Goal: Task Accomplishment & Management: Use online tool/utility

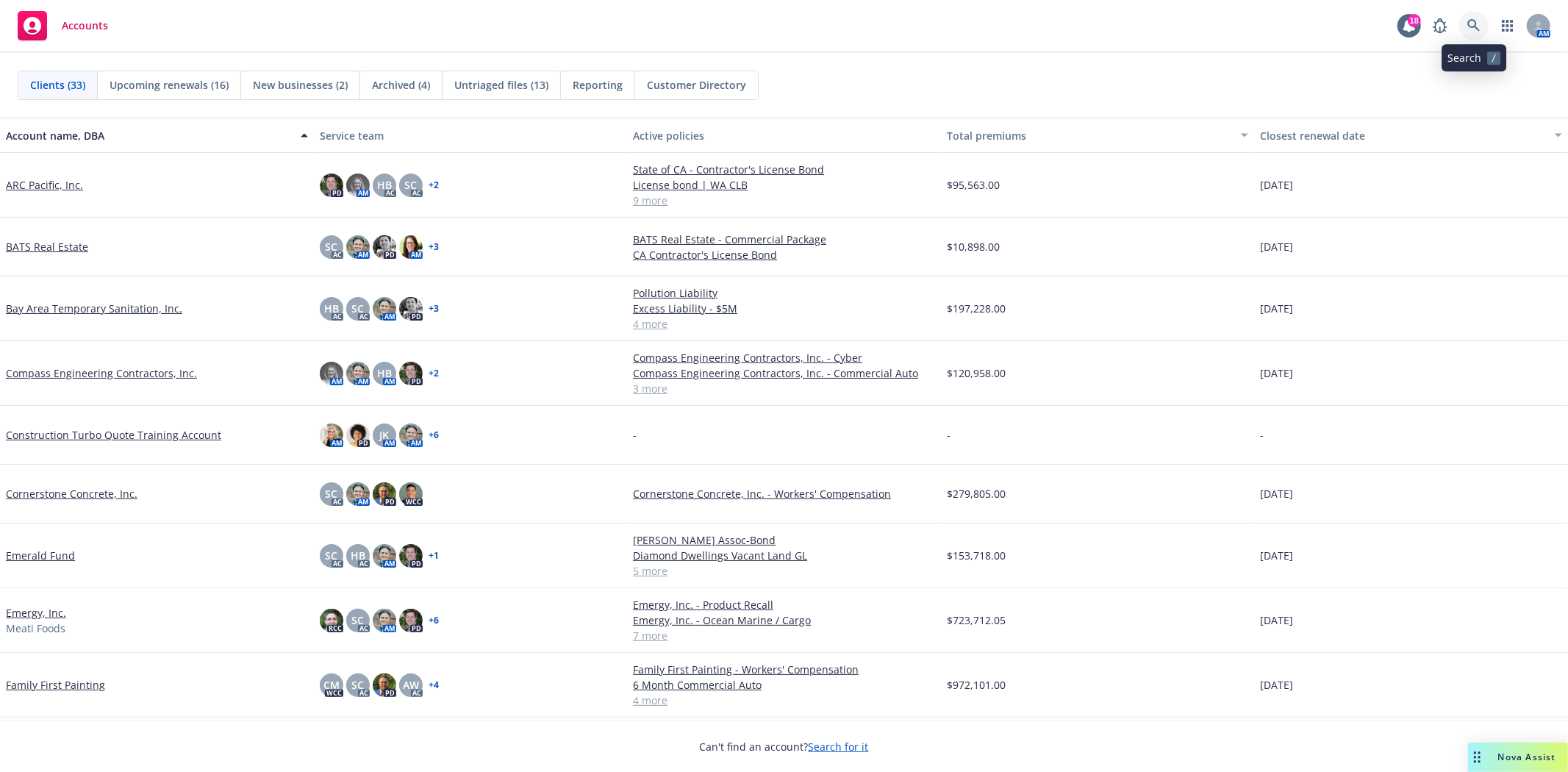
click at [1469, 23] on icon at bounding box center [1473, 25] width 13 height 13
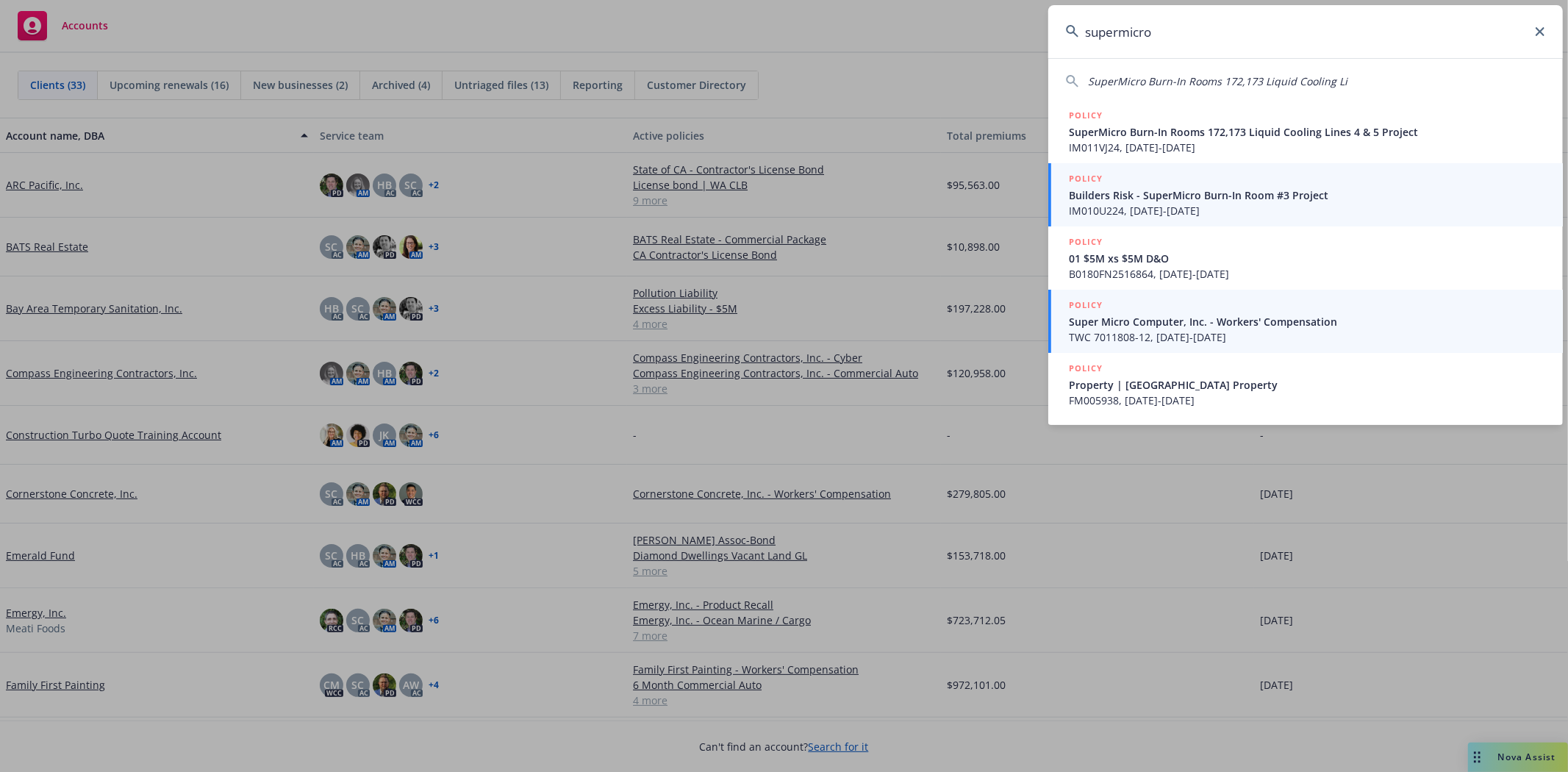
type input "supermicro"
click at [1167, 204] on span "IM010U224, 05/02/2024-08/31/2024" at bounding box center [1307, 210] width 476 height 16
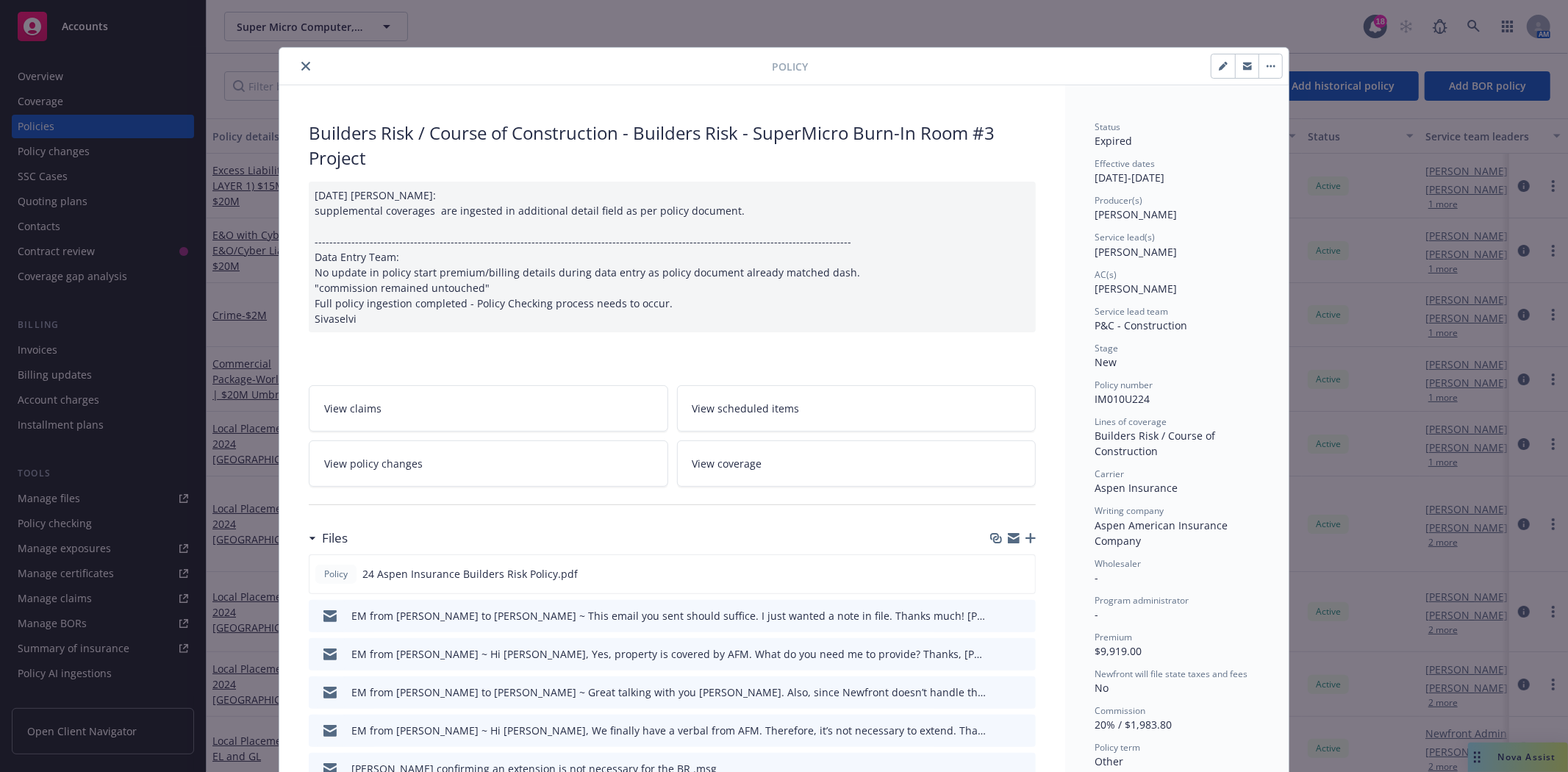
click at [302, 63] on icon "close" at bounding box center [306, 66] width 9 height 9
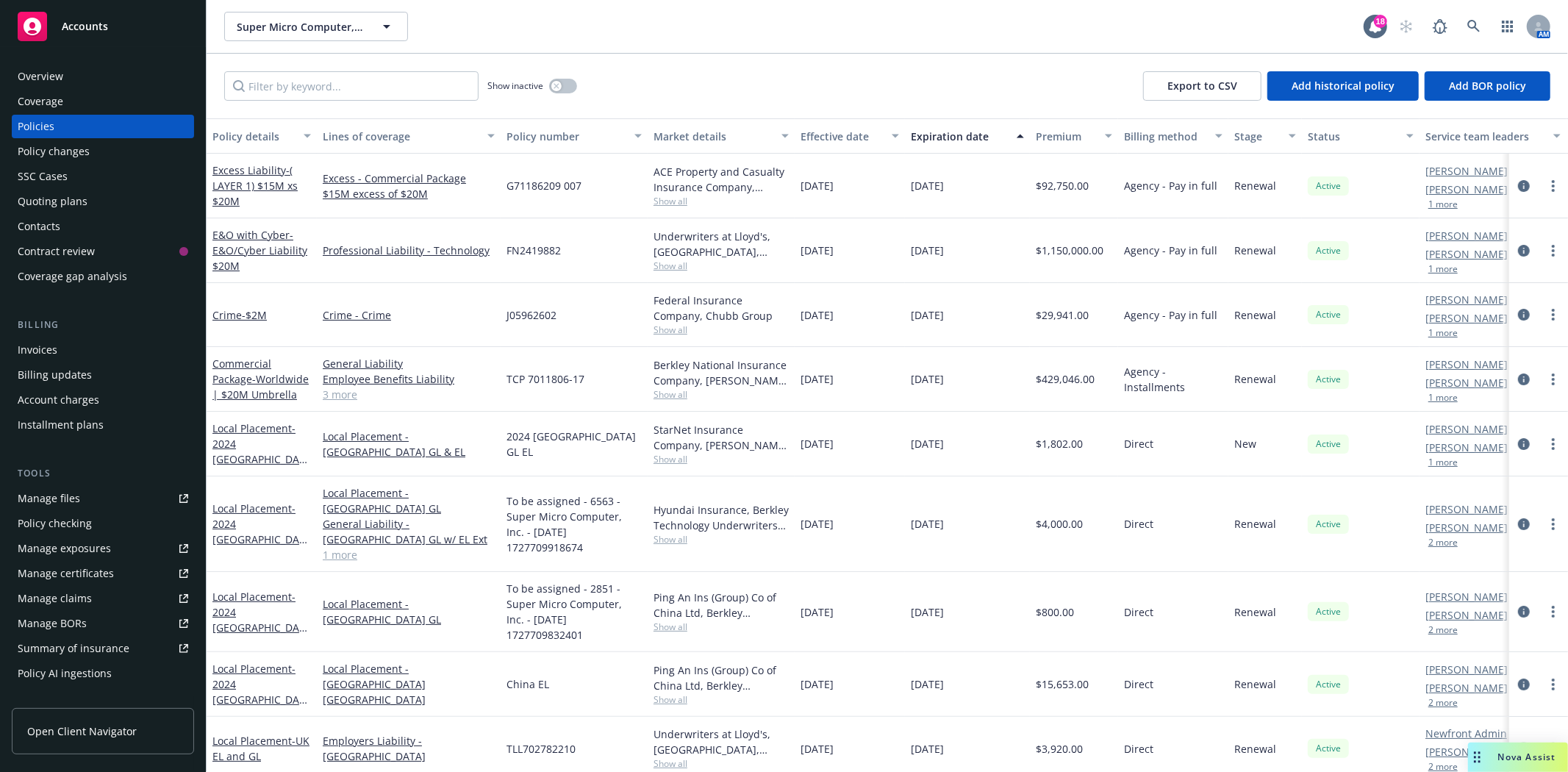
click at [46, 204] on div "Quoting plans" at bounding box center [53, 201] width 70 height 23
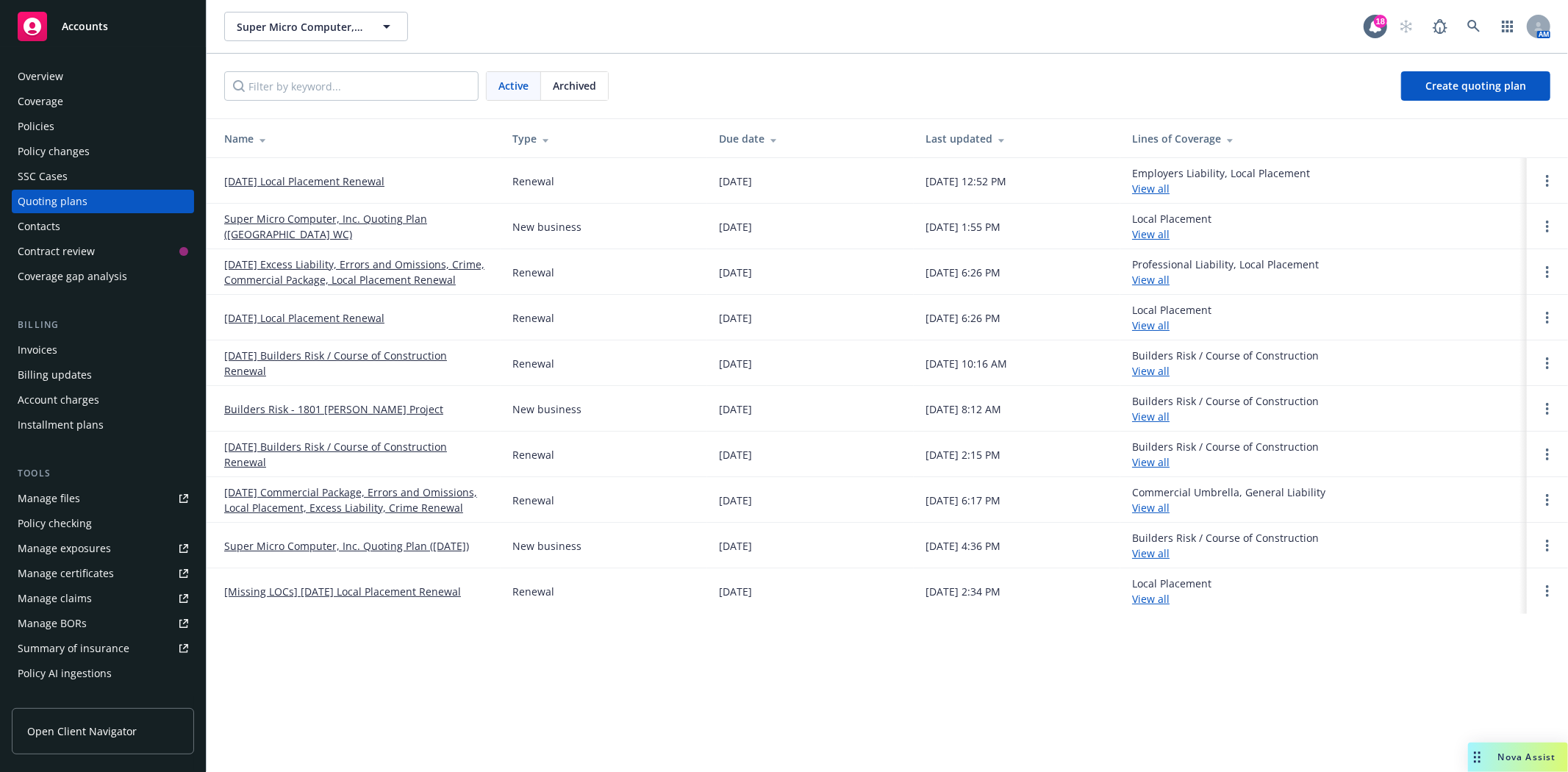
click at [39, 72] on div "Overview" at bounding box center [41, 76] width 46 height 23
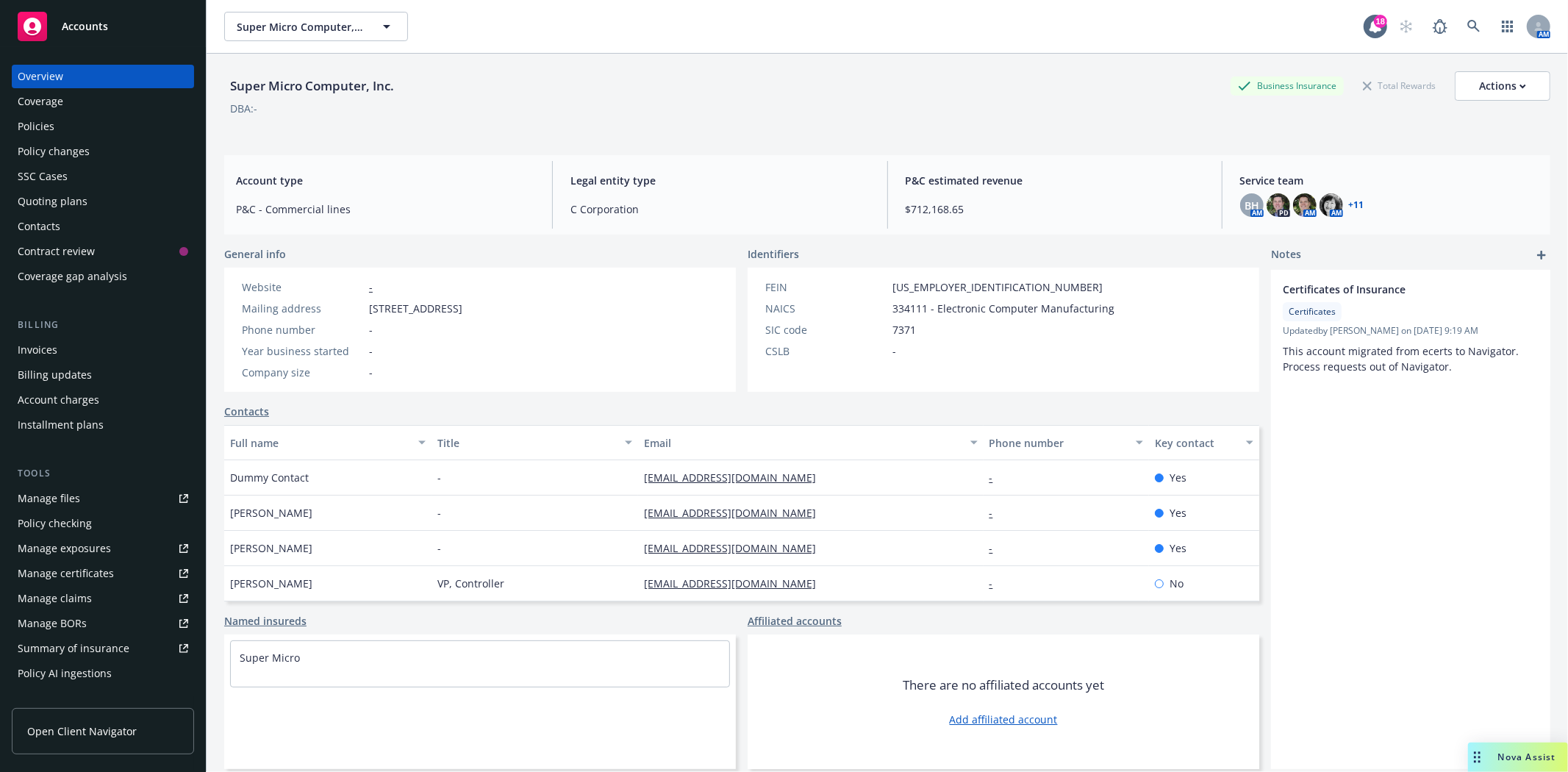
click at [1349, 202] on link "+ 11" at bounding box center [1356, 205] width 16 height 9
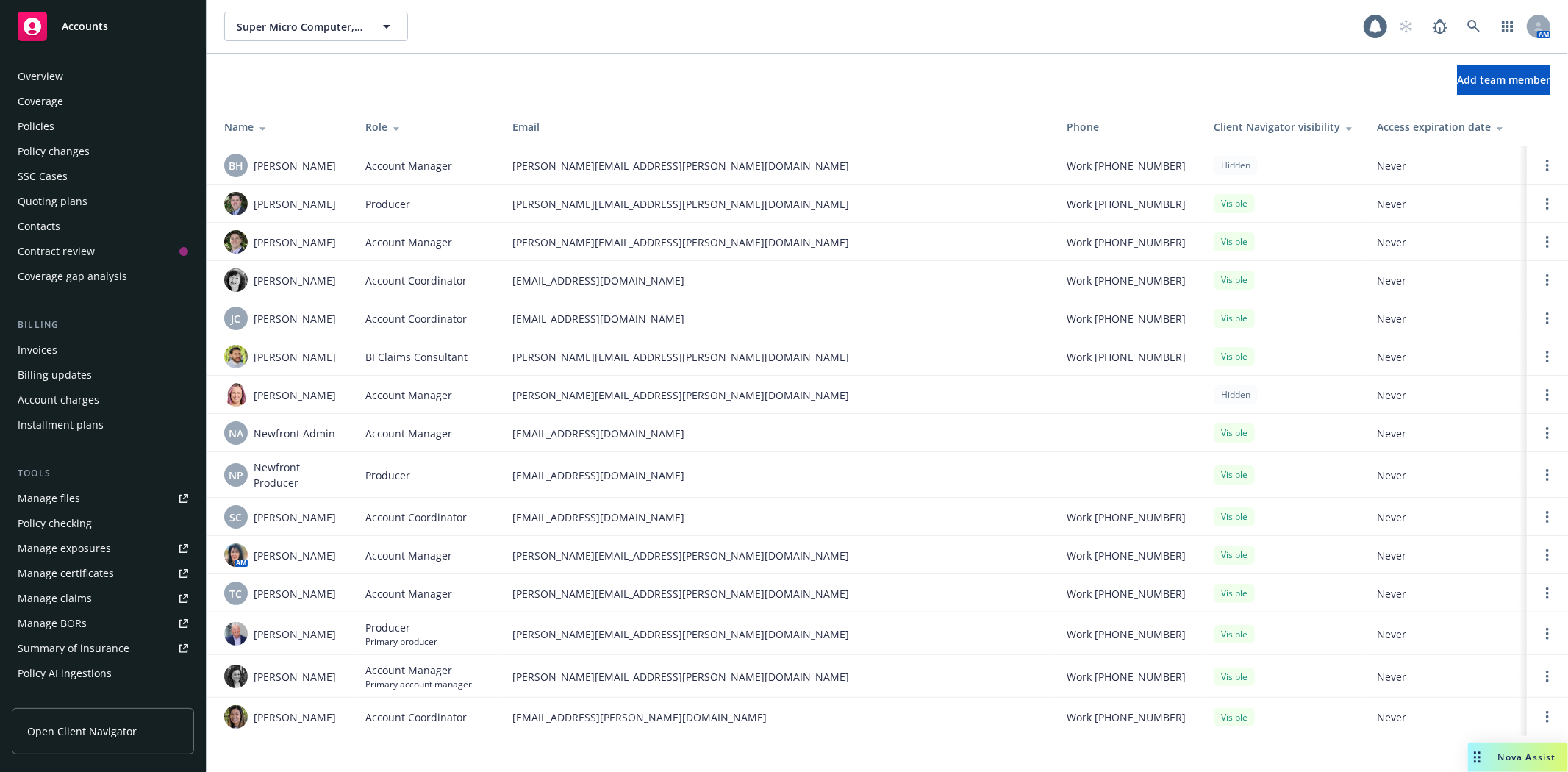
scroll to position [236, 0]
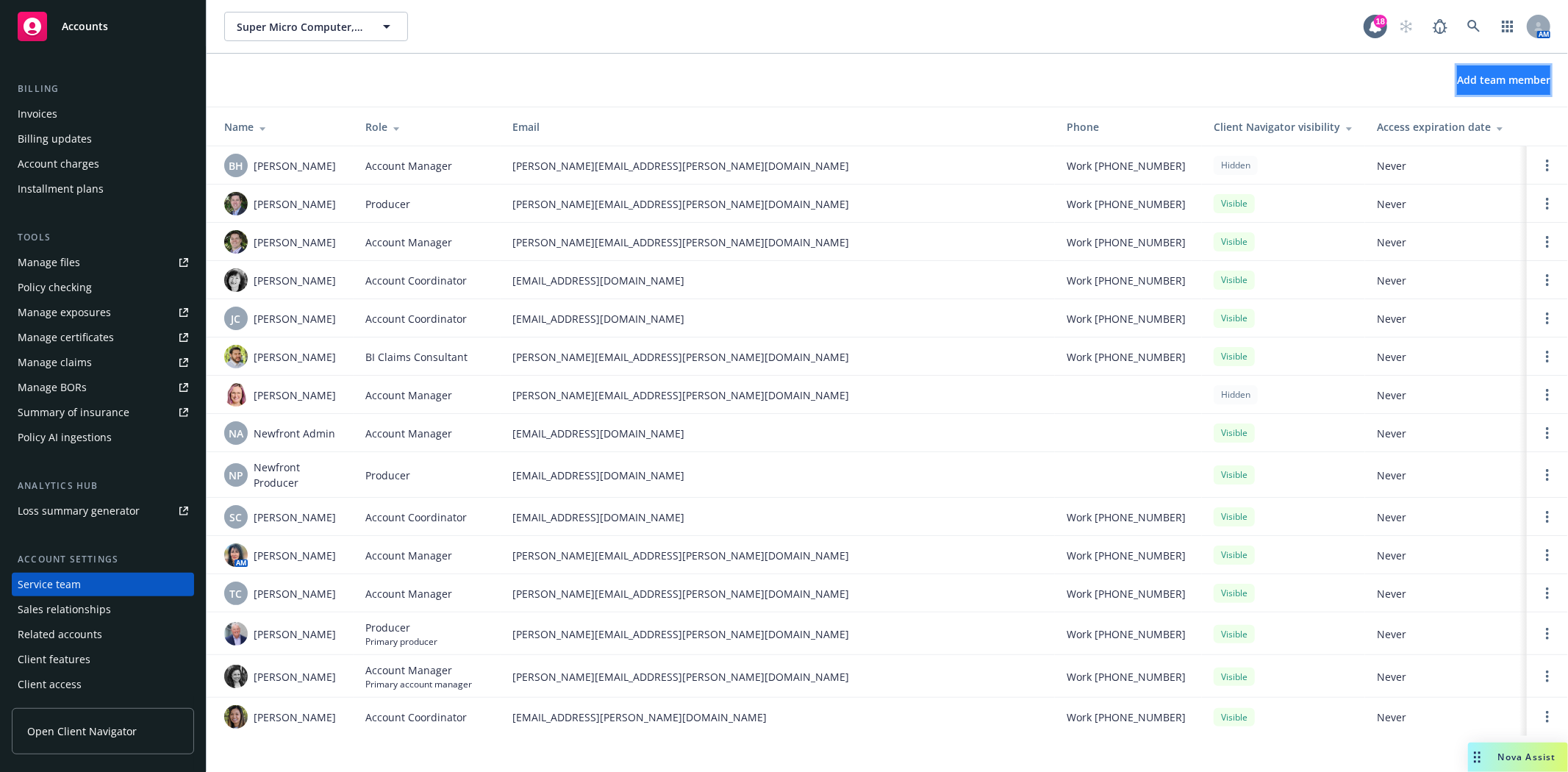
click at [1457, 77] on span "Add team member" at bounding box center [1503, 80] width 93 height 14
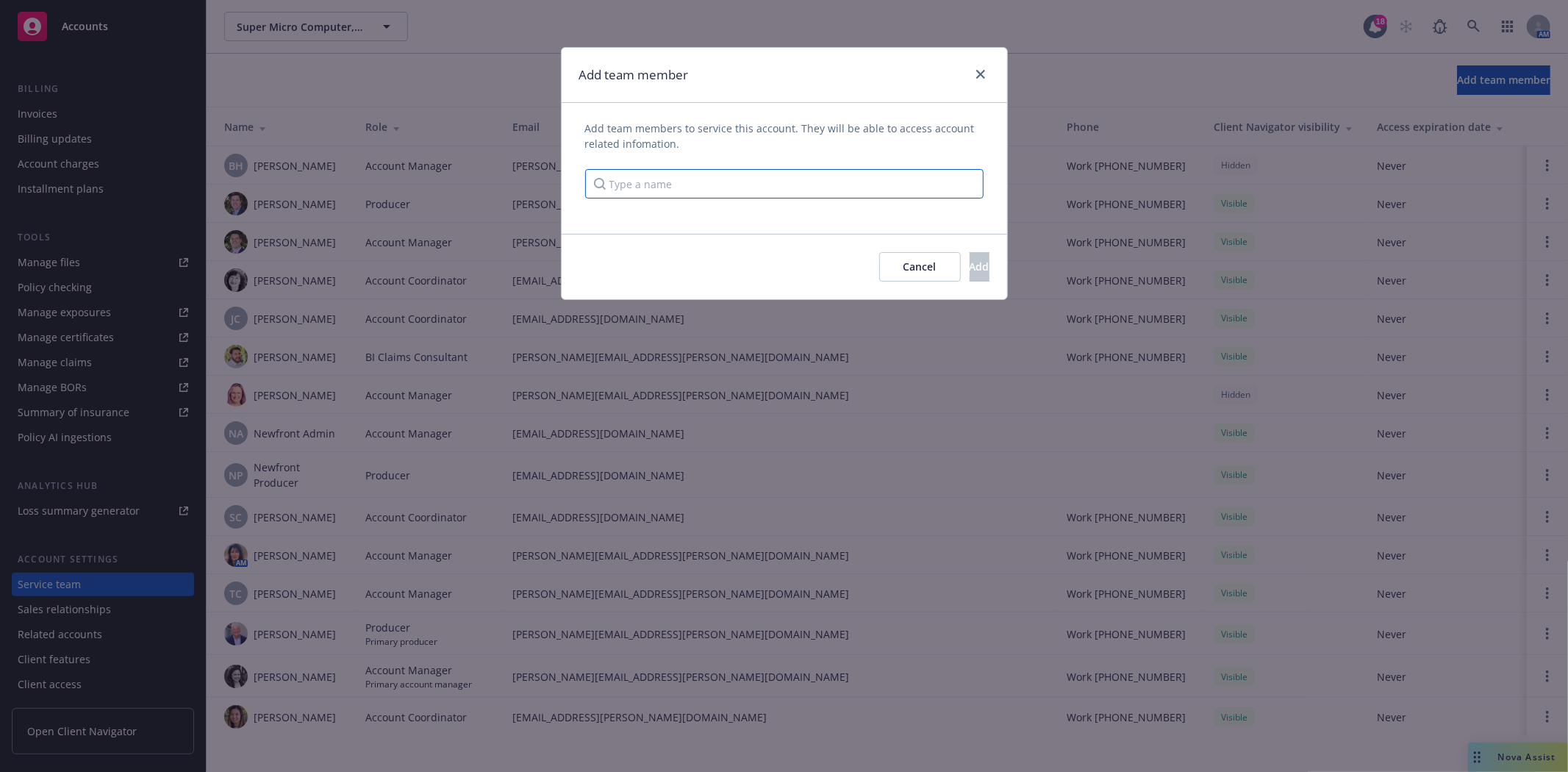
click at [620, 190] on input "Type a name" at bounding box center [784, 183] width 398 height 29
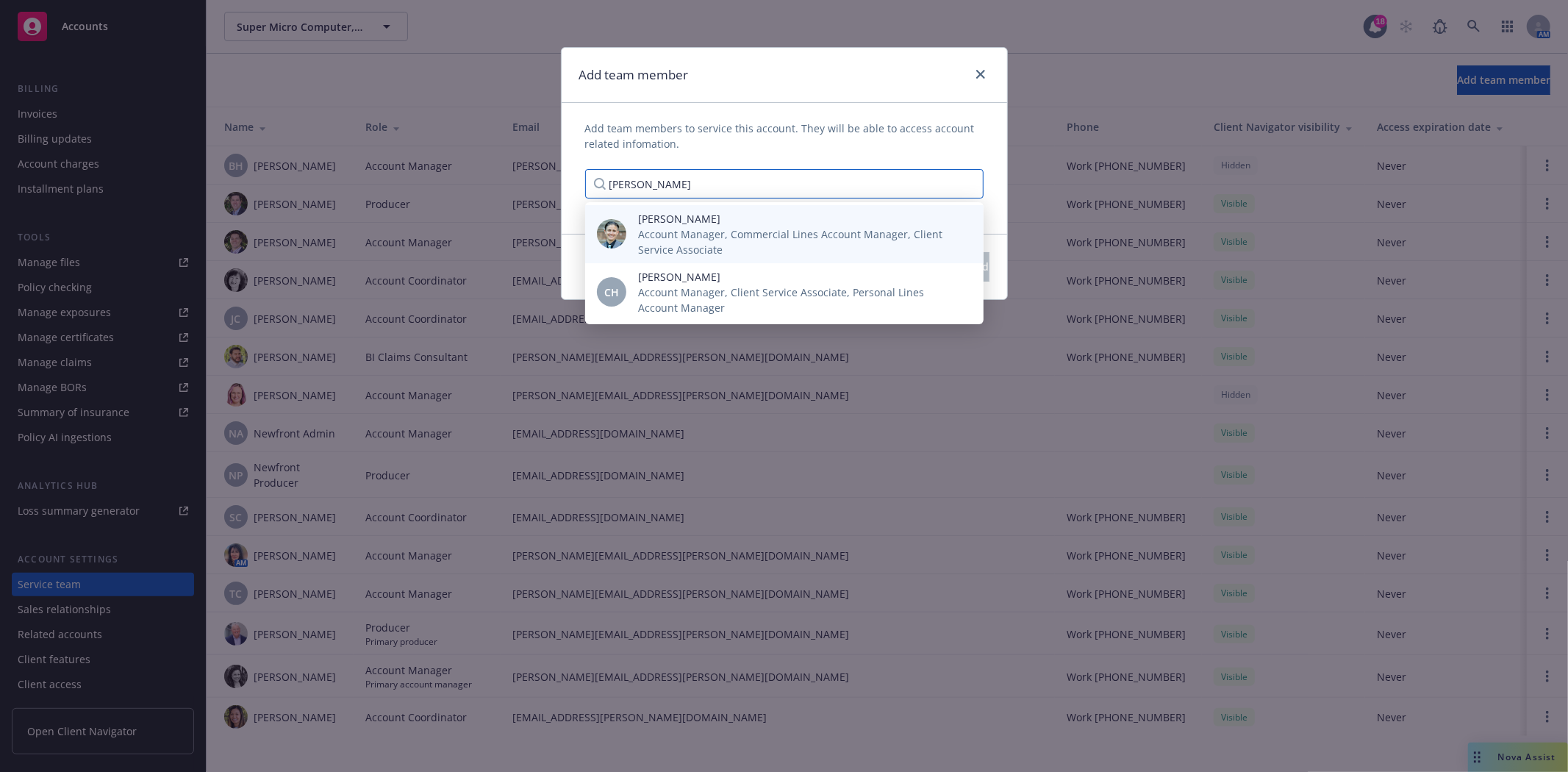
type input "Courtney"
click at [630, 212] on div "Courtney Kretz-Massa Account Manager, Commercial Lines Account Manager, Client …" at bounding box center [799, 234] width 345 height 47
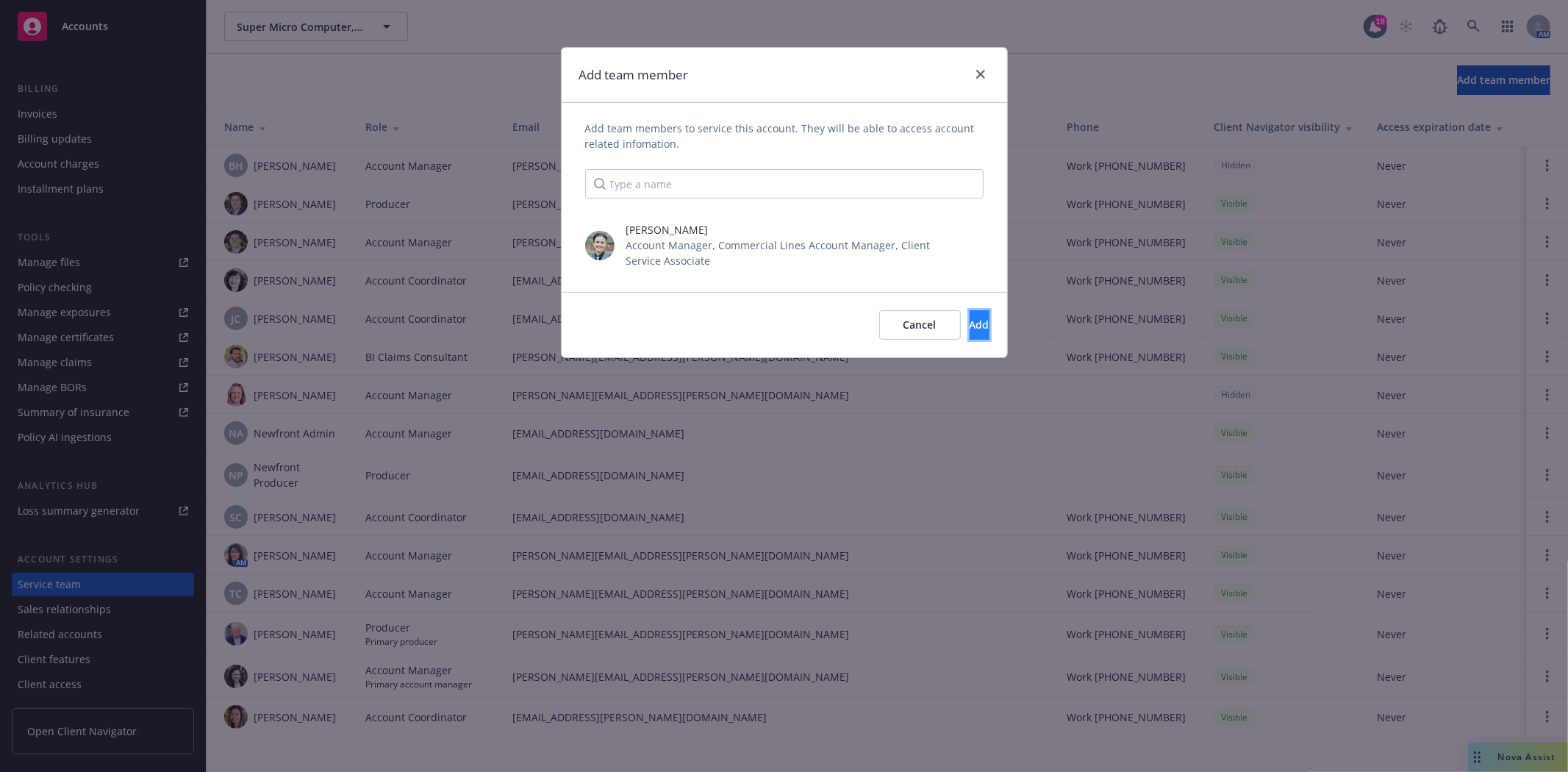
click at [969, 314] on button "Add" at bounding box center [979, 324] width 20 height 29
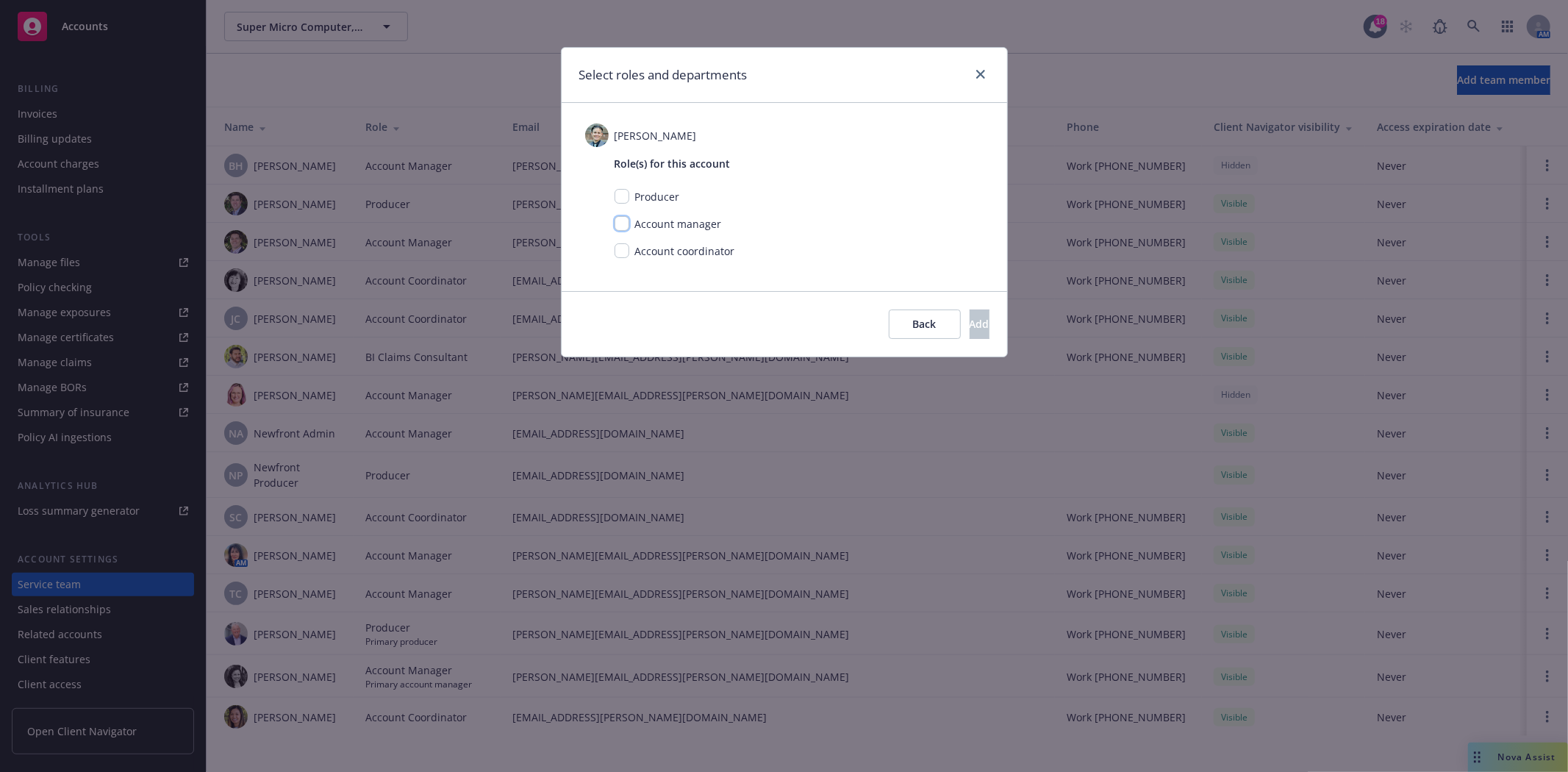
click at [623, 225] on input "checkbox" at bounding box center [622, 224] width 15 height 15
checkbox input "true"
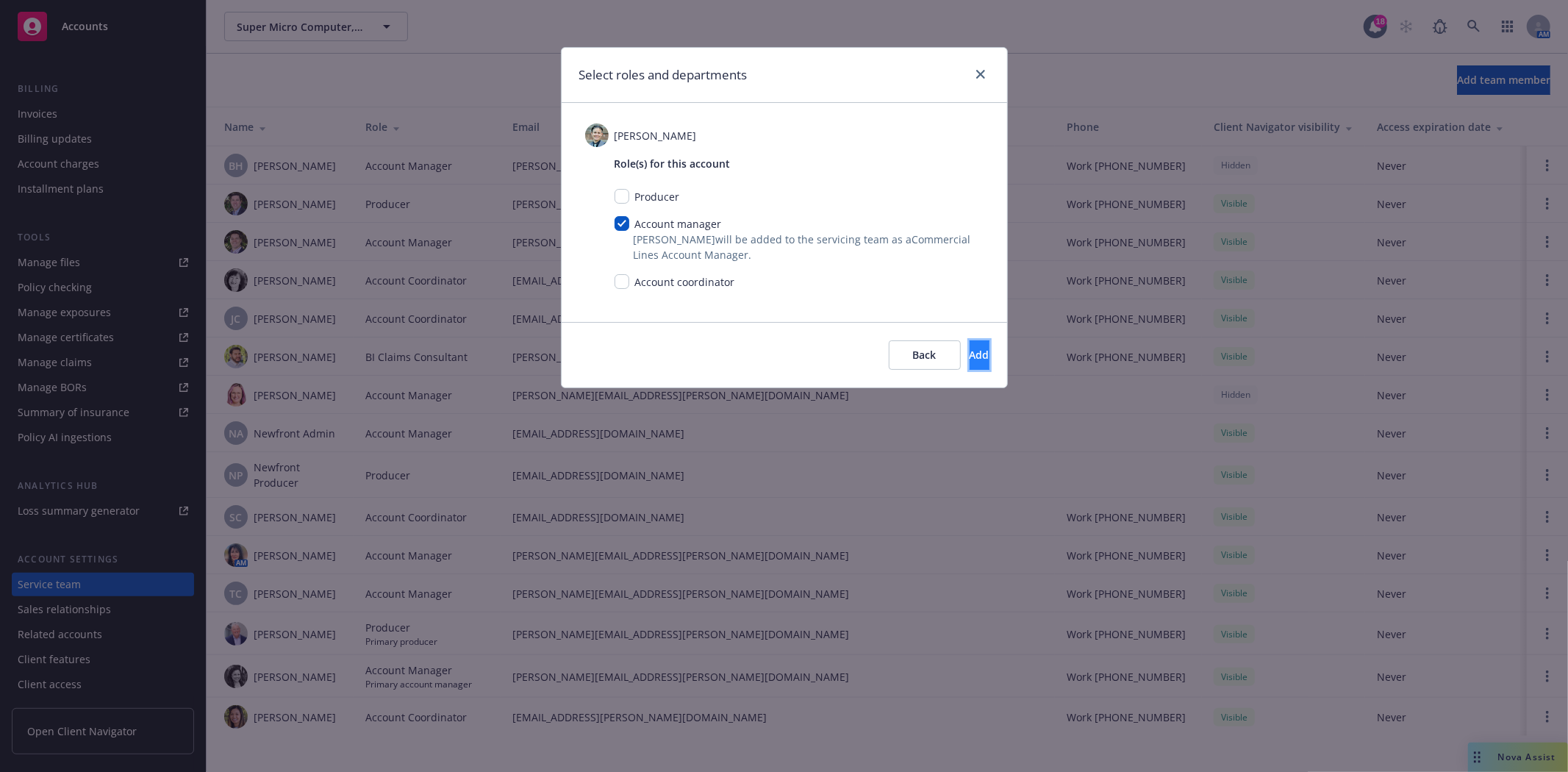
click at [969, 353] on button "Add" at bounding box center [979, 355] width 20 height 29
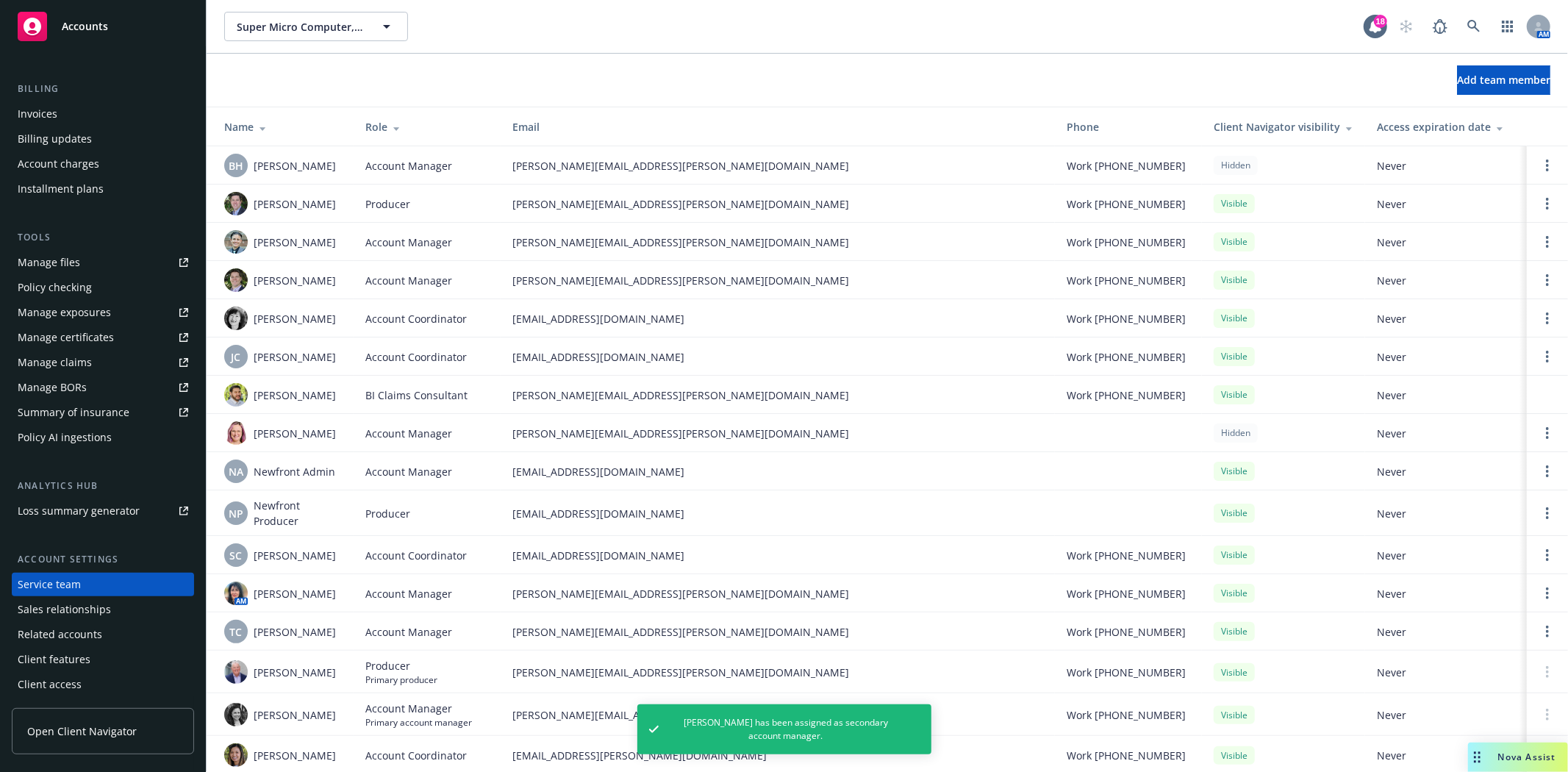
scroll to position [0, 0]
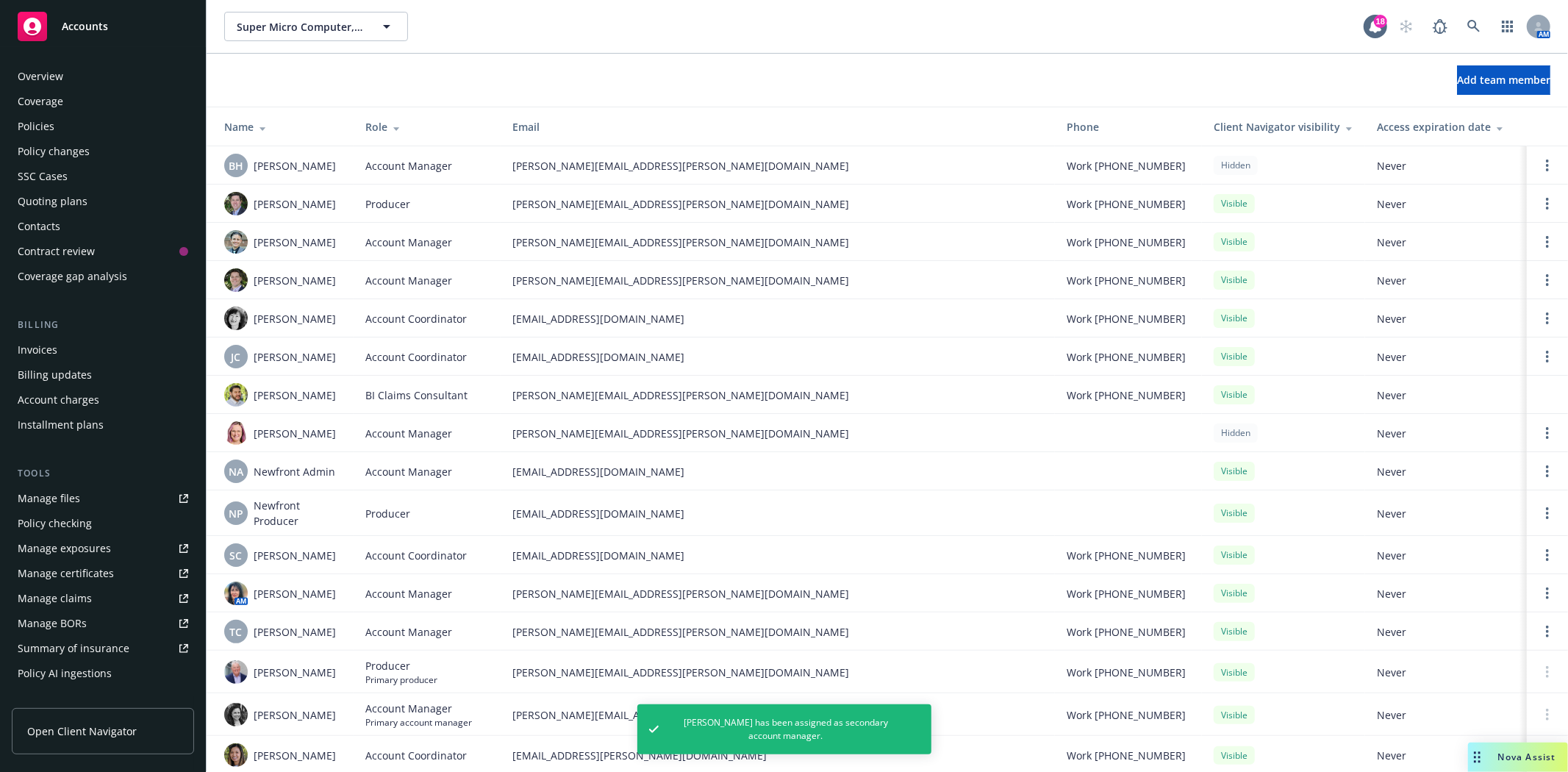
click at [49, 194] on div "Quoting plans" at bounding box center [53, 201] width 70 height 23
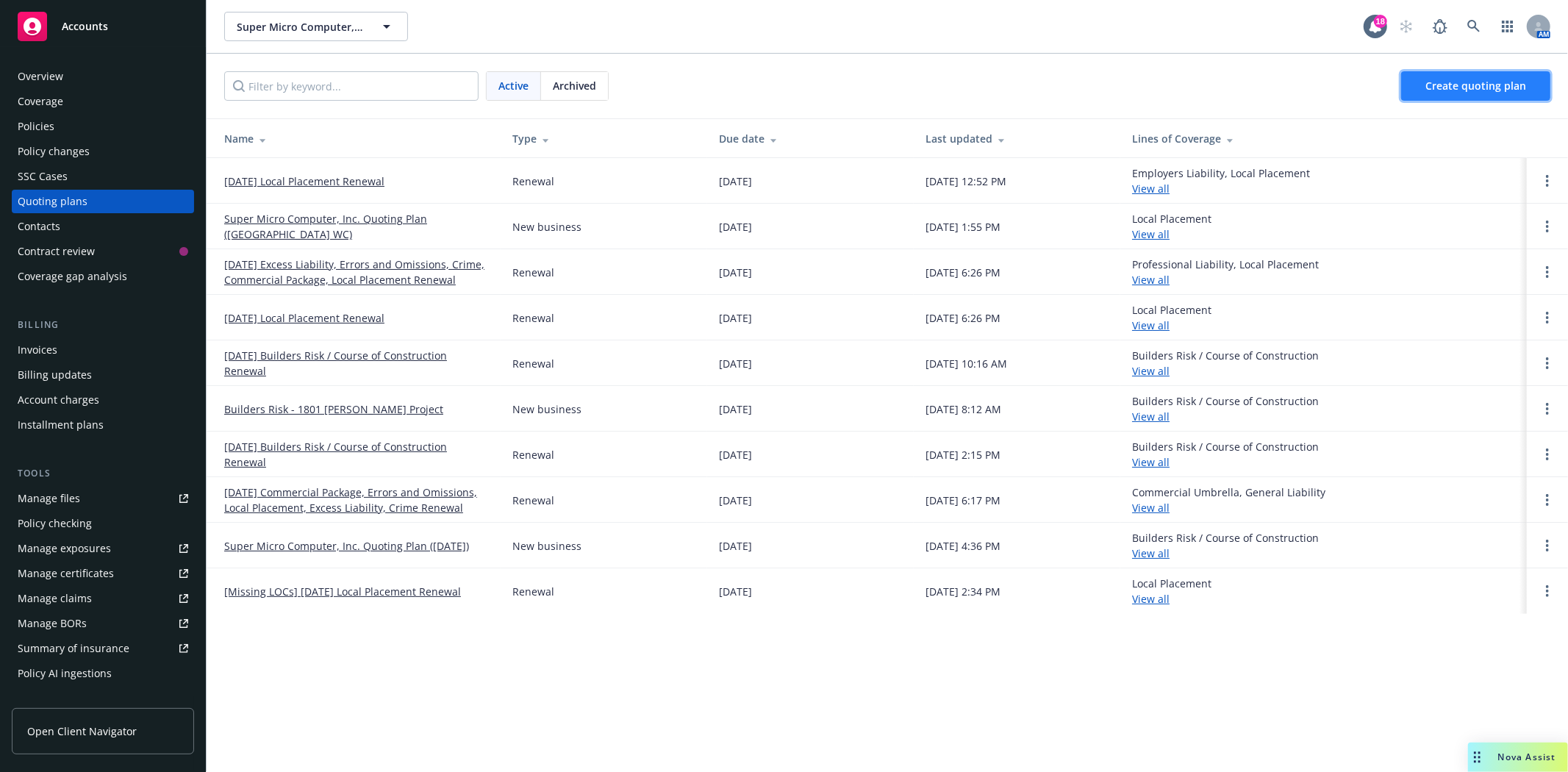
click at [1450, 89] on span "Create quoting plan" at bounding box center [1476, 86] width 101 height 14
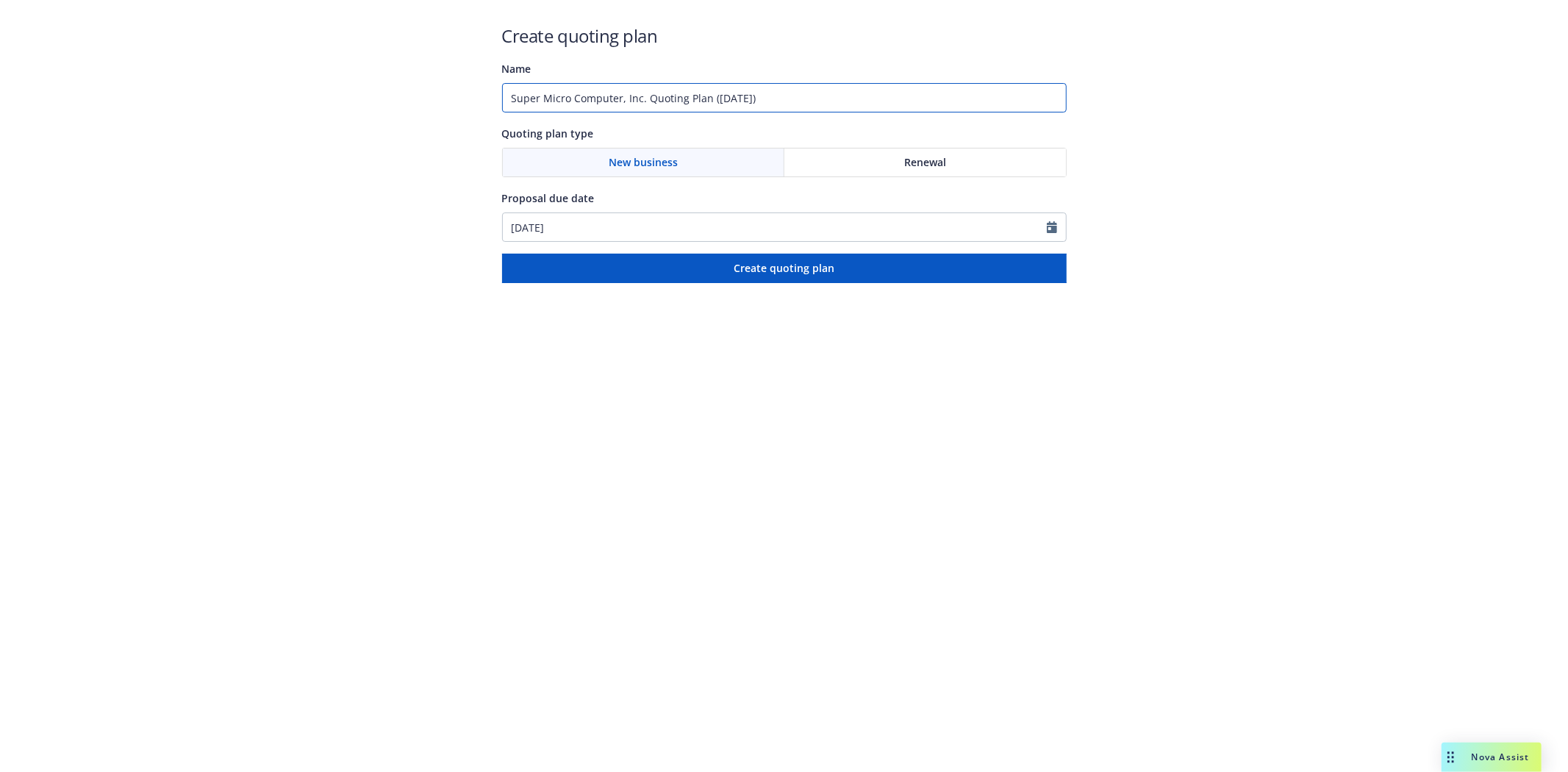
click at [674, 98] on input "Super Micro Computer, Inc. Quoting Plan ([DATE])" at bounding box center [784, 98] width 564 height 29
paste input "[STREET_ADDRESS][PERSON_NAME]"
type input "[STREET_ADDRESS][PERSON_NAME] Project"
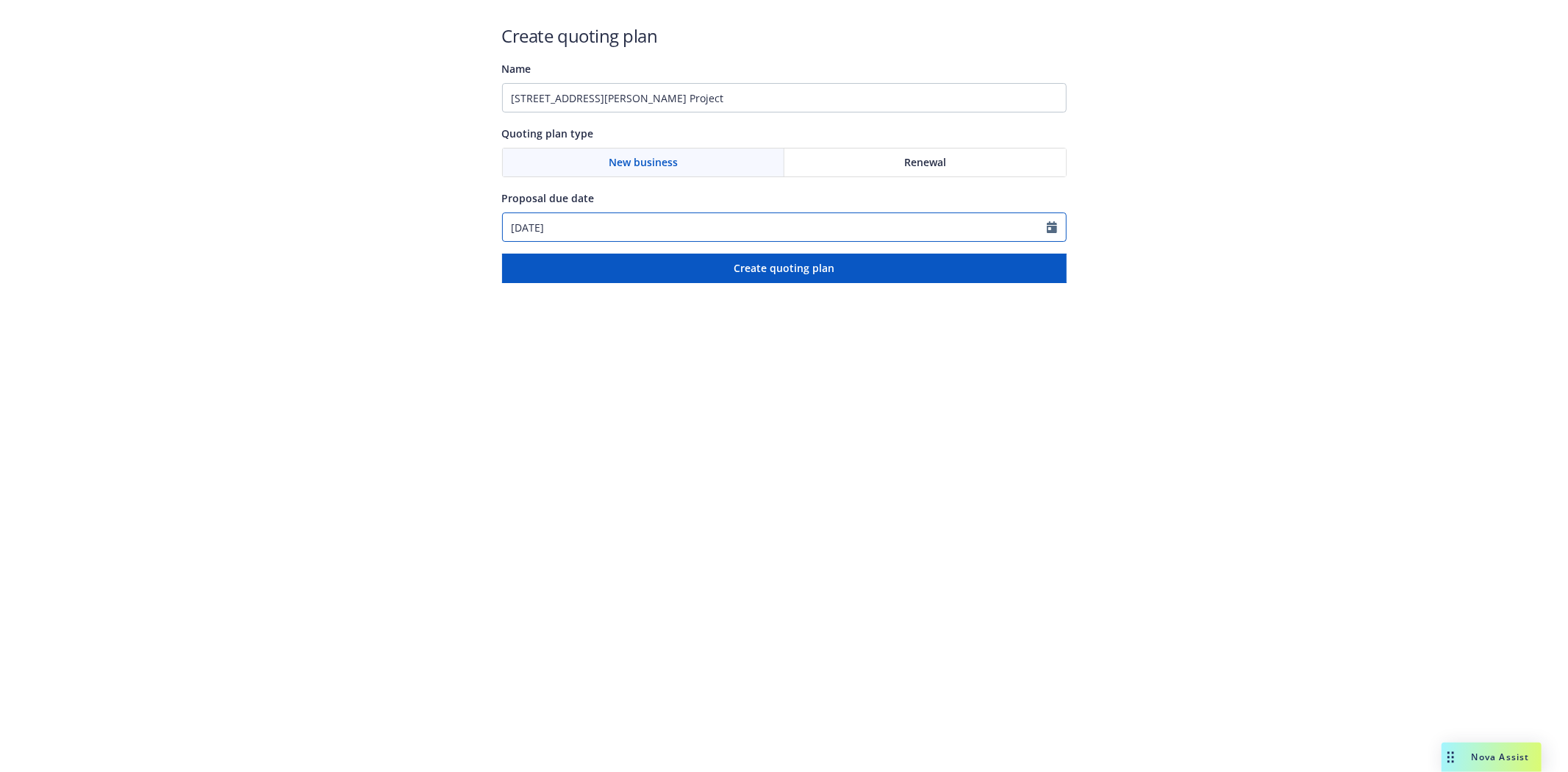
click at [1053, 231] on icon "Calendar" at bounding box center [1052, 227] width 11 height 12
select select "9"
click at [593, 397] on span "1" at bounding box center [592, 402] width 21 height 18
type input "[DATE]"
click at [1048, 224] on icon "Calendar" at bounding box center [1052, 227] width 11 height 12
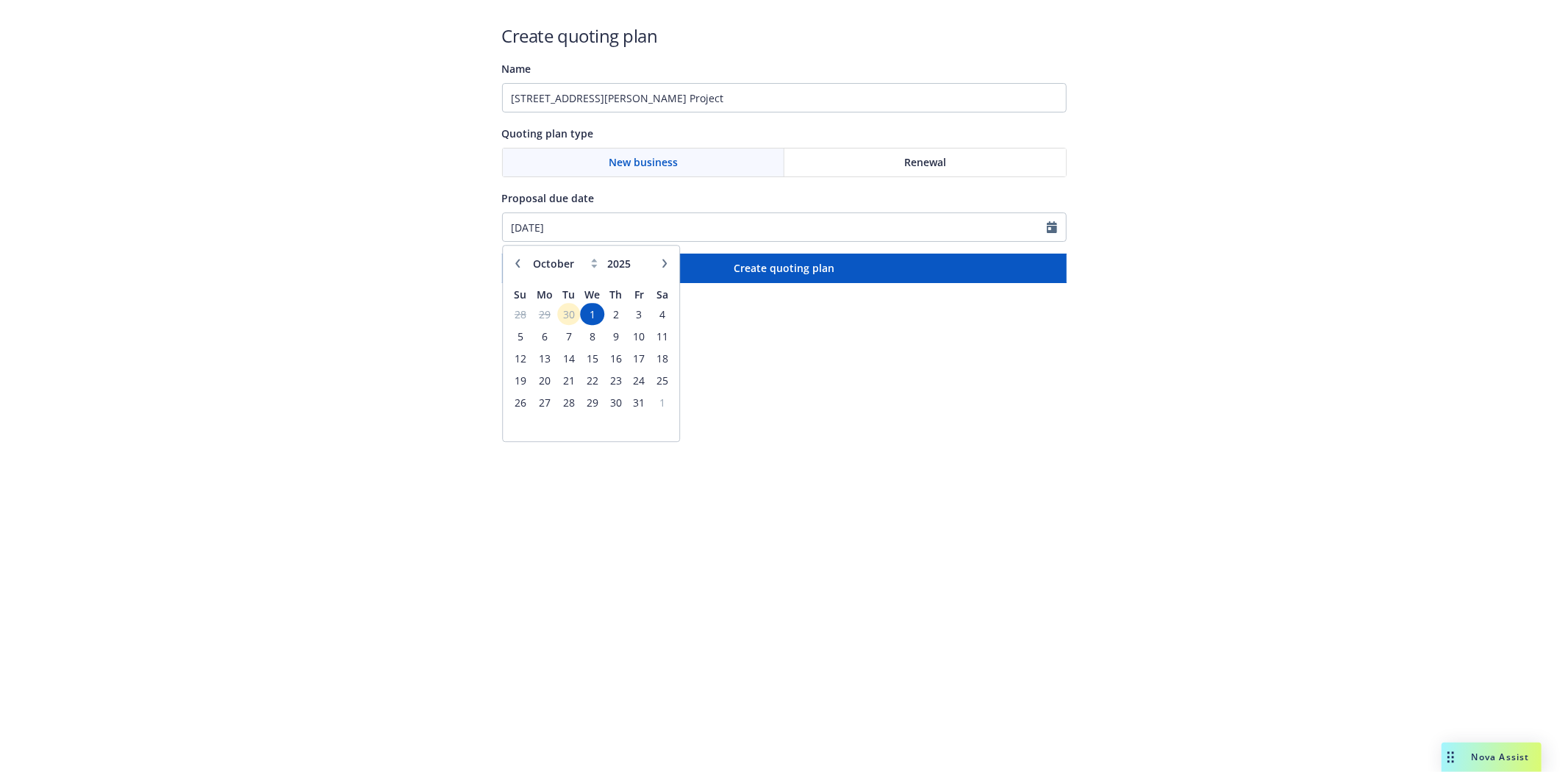
click at [591, 260] on icon at bounding box center [594, 263] width 7 height 10
click at [593, 263] on icon at bounding box center [594, 263] width 7 height 10
click at [594, 263] on icon at bounding box center [594, 263] width 7 height 10
click at [596, 263] on icon at bounding box center [594, 263] width 7 height 10
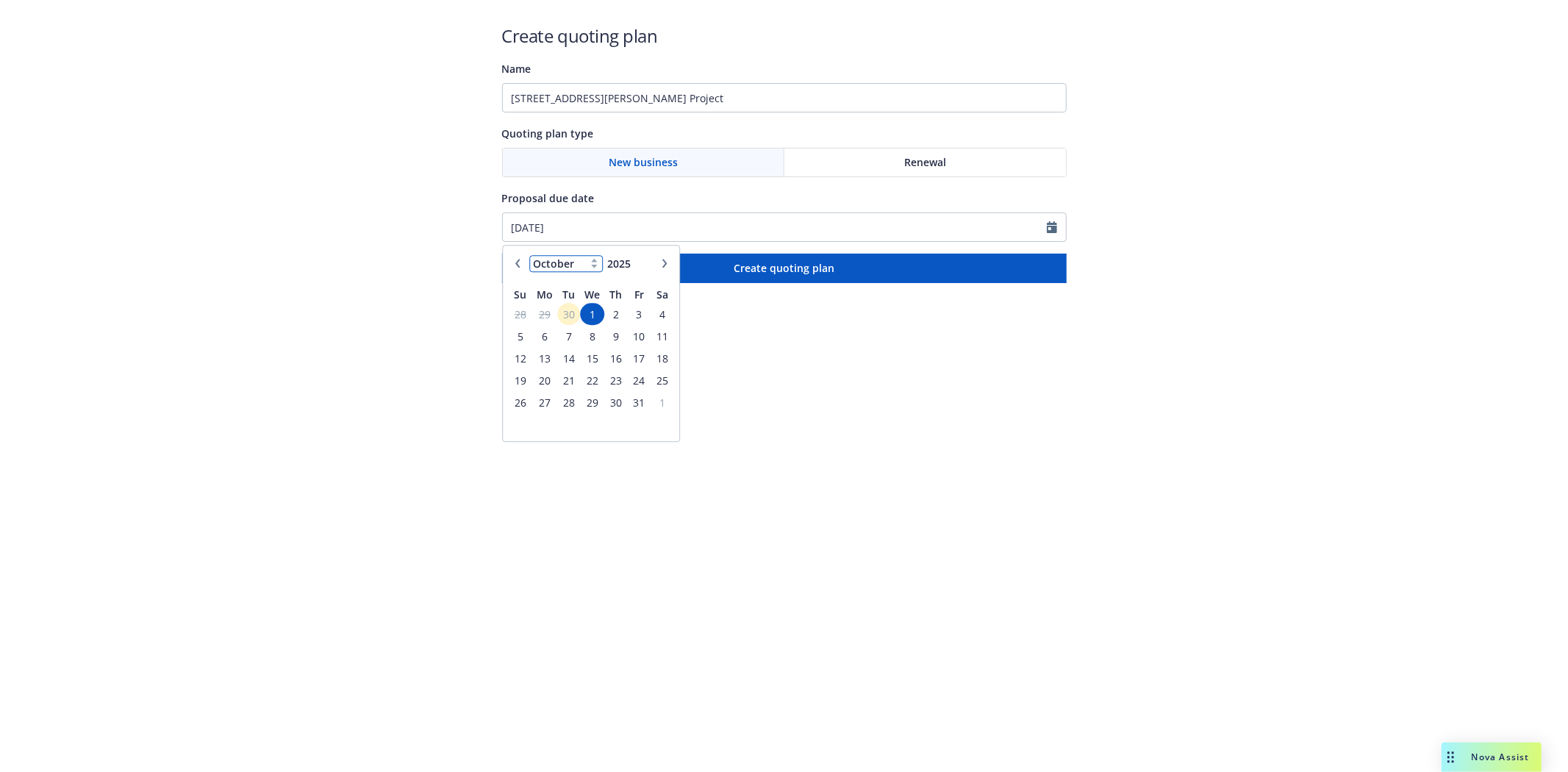
click at [577, 263] on select "January February March April May June July August September October November De…" at bounding box center [566, 263] width 74 height 17
select select "12"
click at [529, 256] on select "January February March April May June July August September October November De…" at bounding box center [566, 263] width 74 height 17
click at [542, 317] on span "1" at bounding box center [544, 314] width 22 height 18
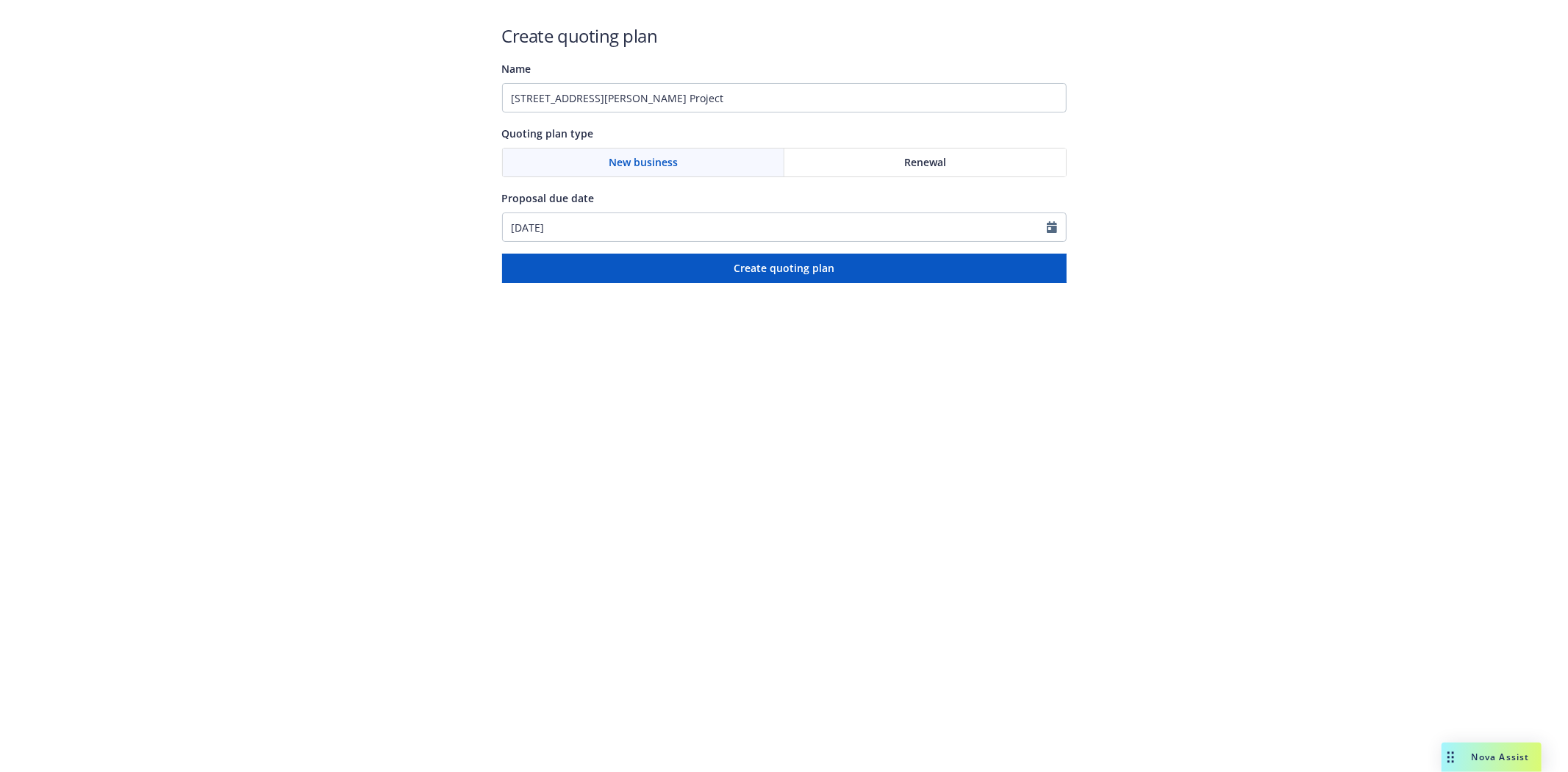
type input "[DATE]"
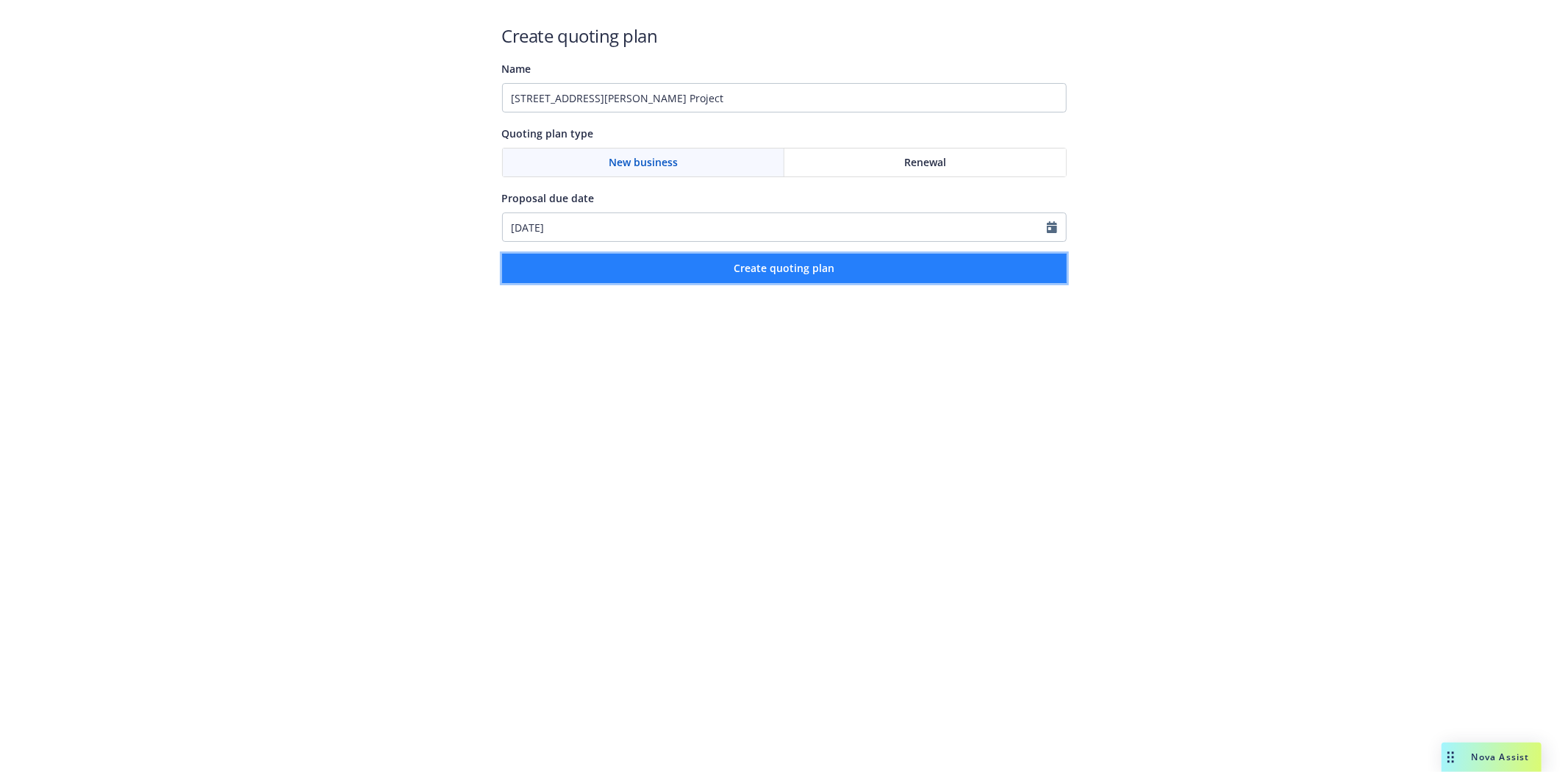
click at [720, 281] on button "Create quoting plan" at bounding box center [784, 268] width 564 height 29
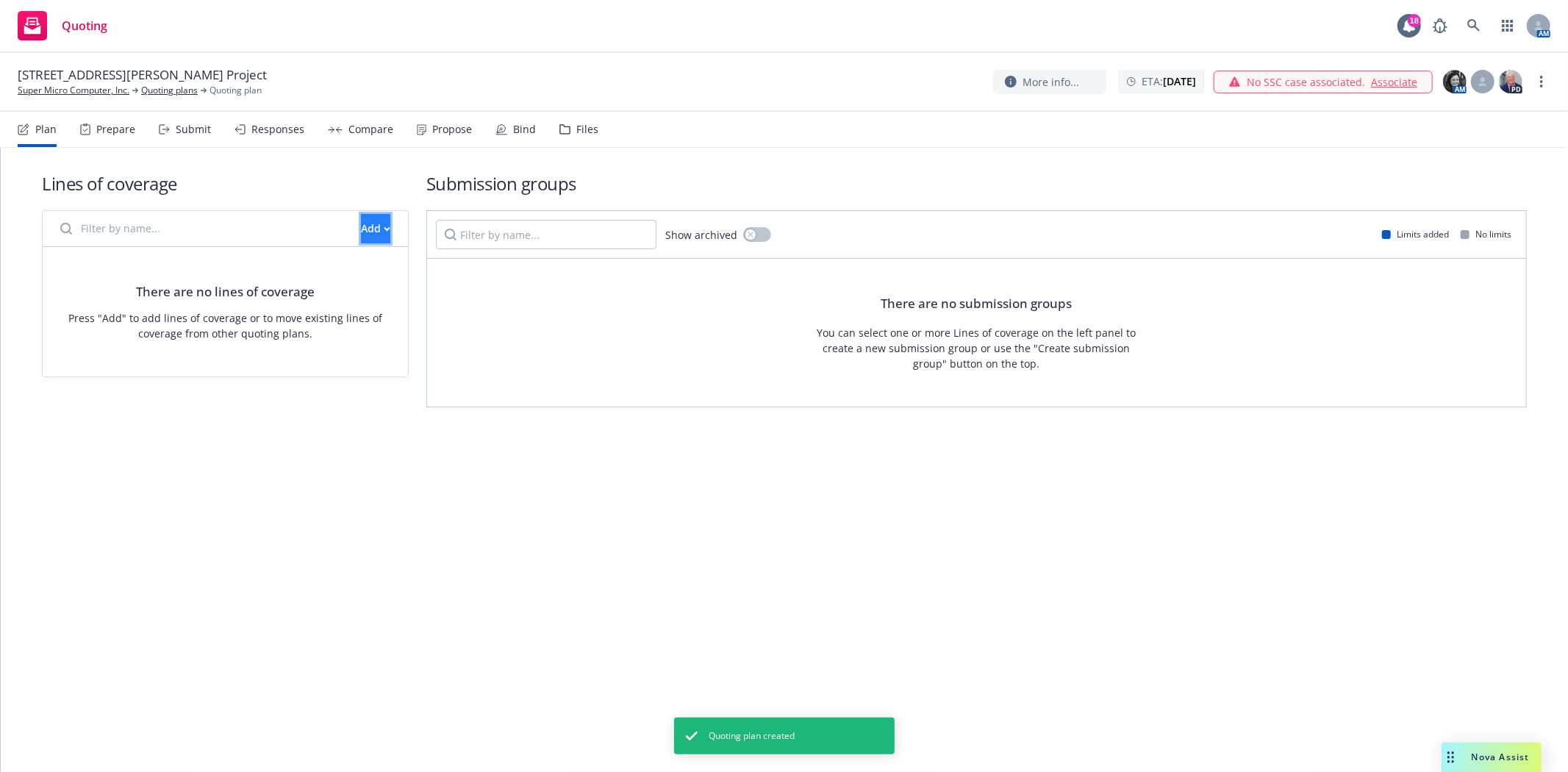
click at [361, 221] on button "Add" at bounding box center [375, 228] width 29 height 29
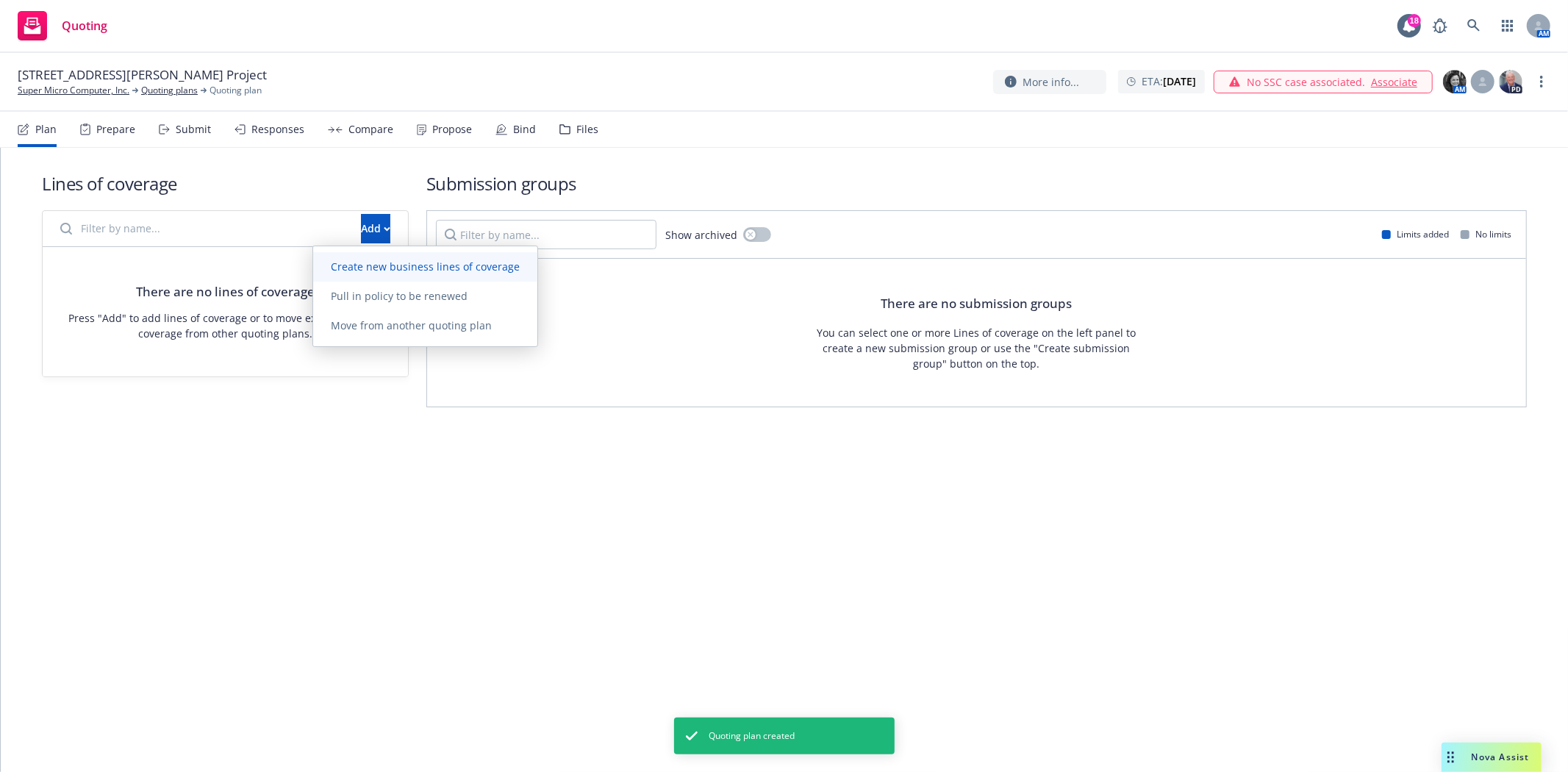
click at [346, 271] on span "Create new business lines of coverage" at bounding box center [425, 266] width 224 height 14
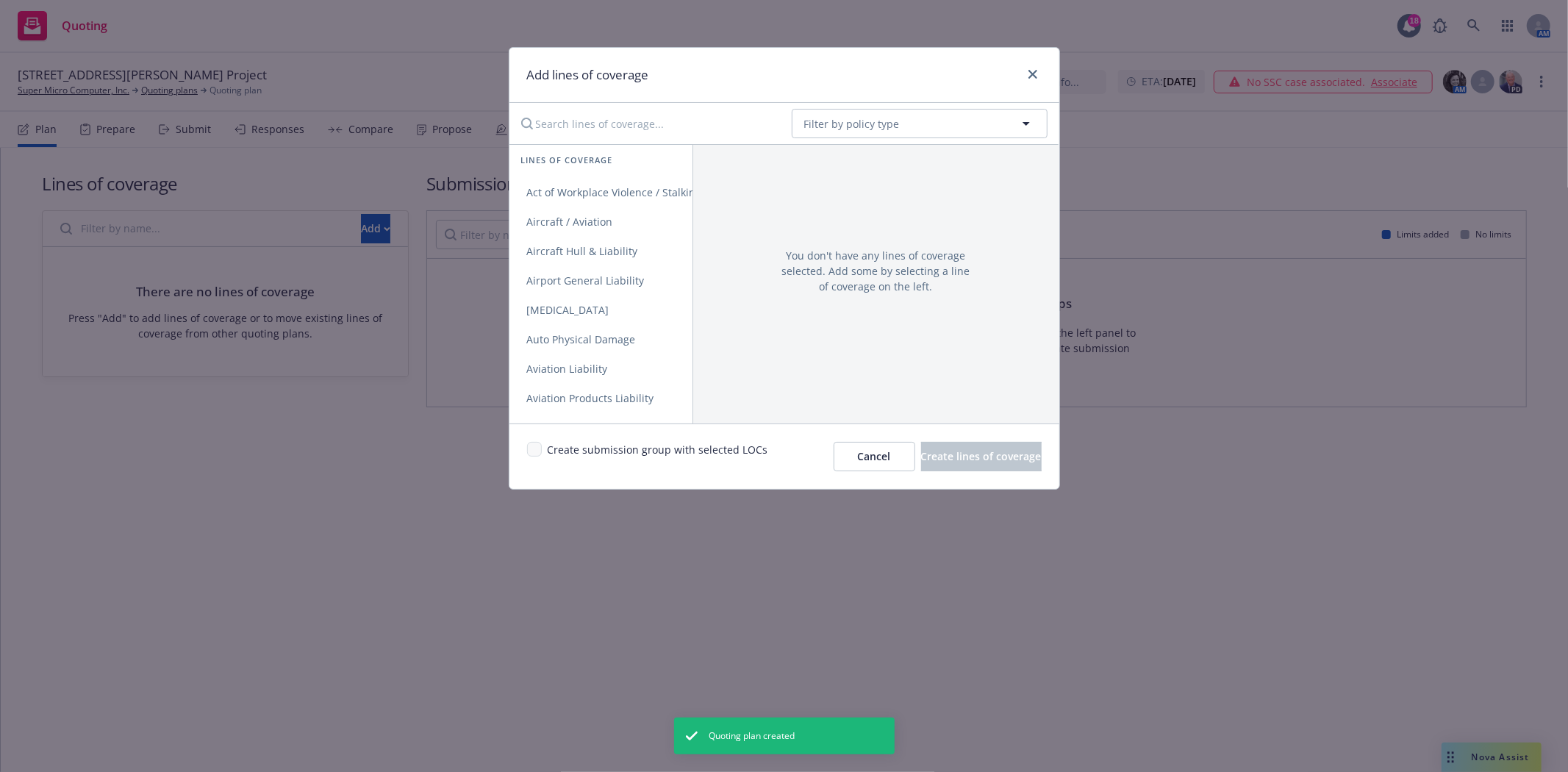
click at [567, 128] on input "Search lines of coverage..." at bounding box center [646, 123] width 268 height 29
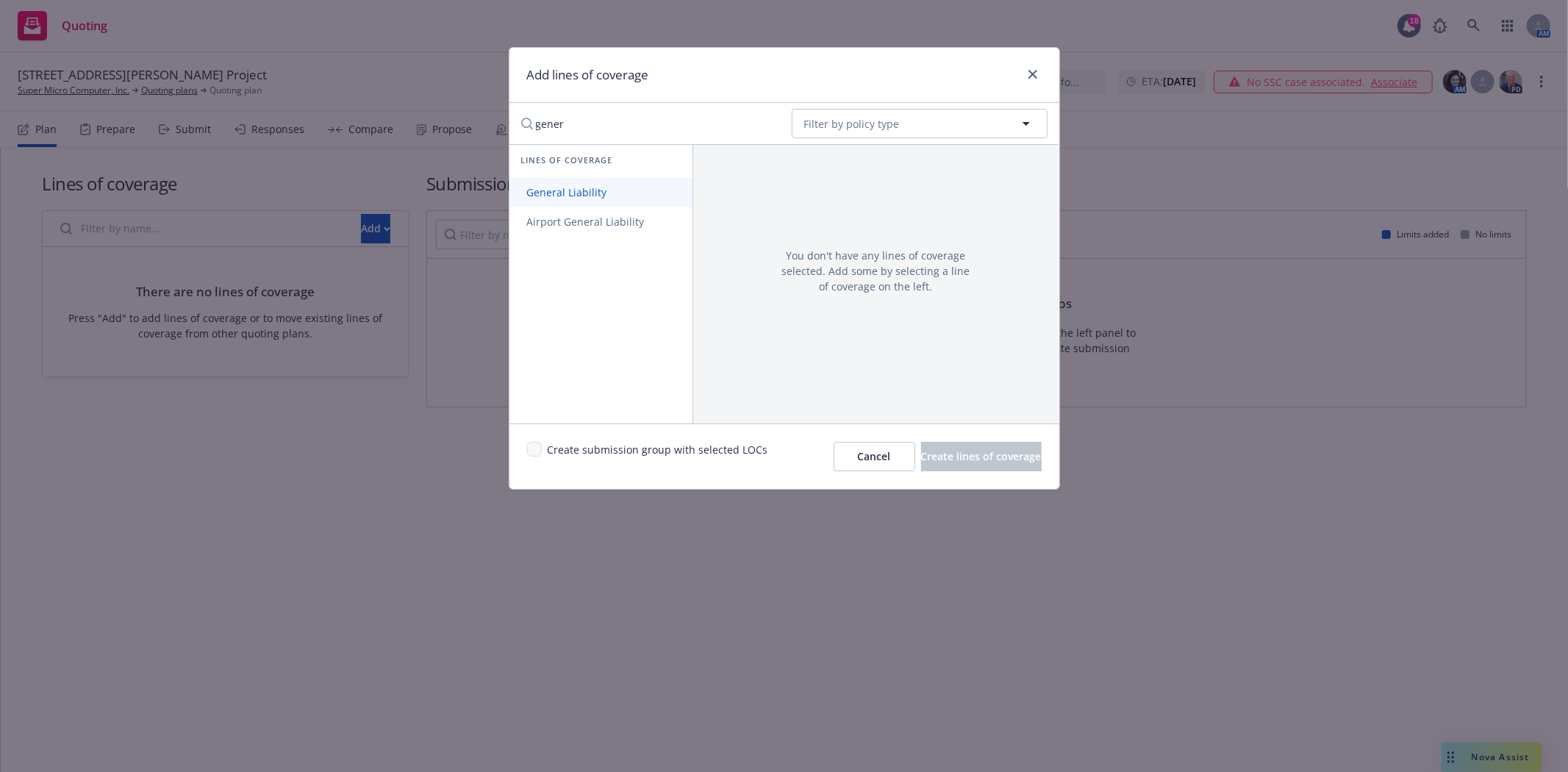
click at [556, 199] on span "General Liability" at bounding box center [567, 192] width 116 height 14
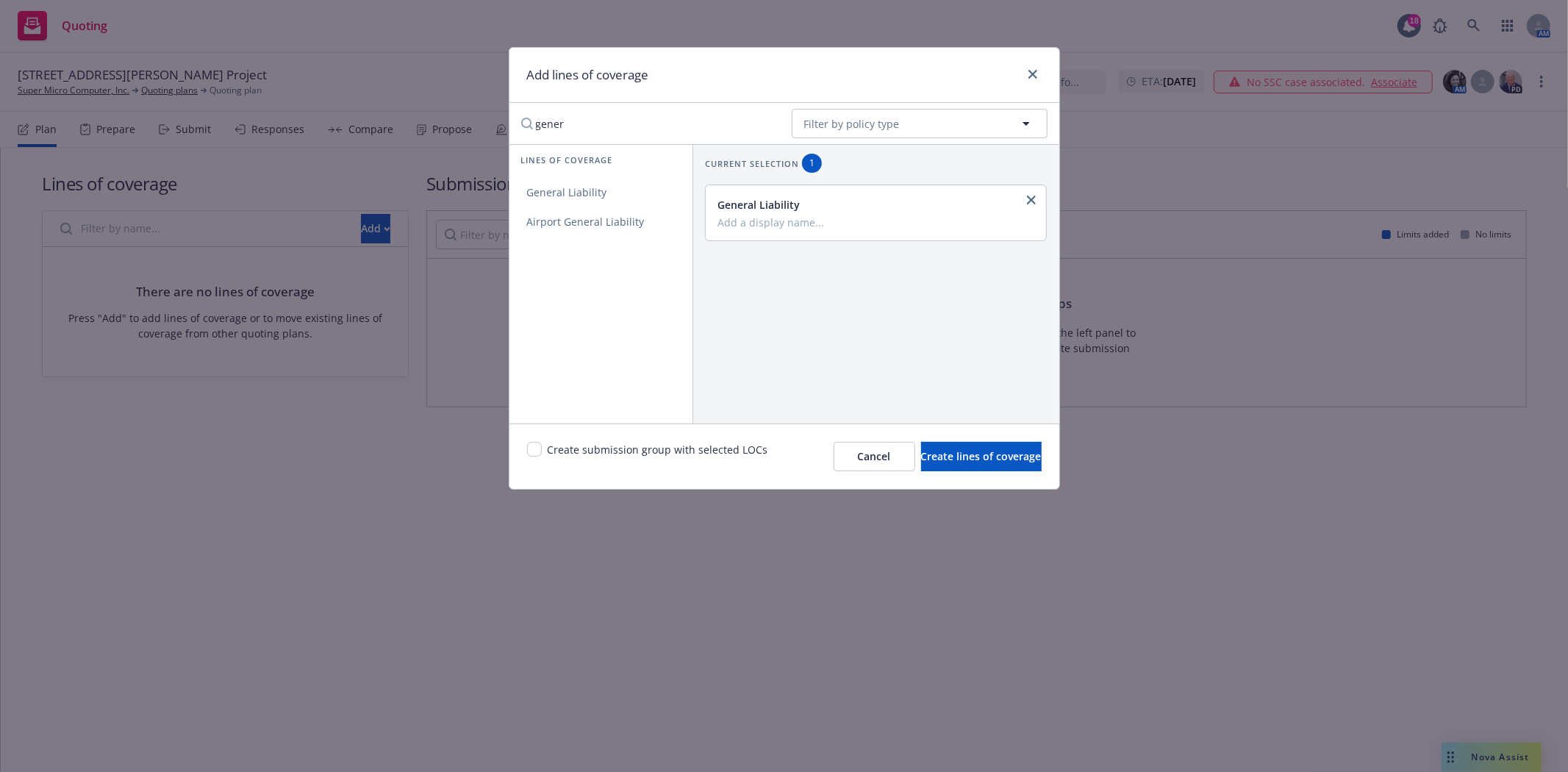
click at [551, 124] on input "gener" at bounding box center [646, 123] width 268 height 29
click at [553, 196] on span "Excess" at bounding box center [543, 192] width 68 height 14
click at [559, 122] on input "excess" at bounding box center [646, 123] width 268 height 29
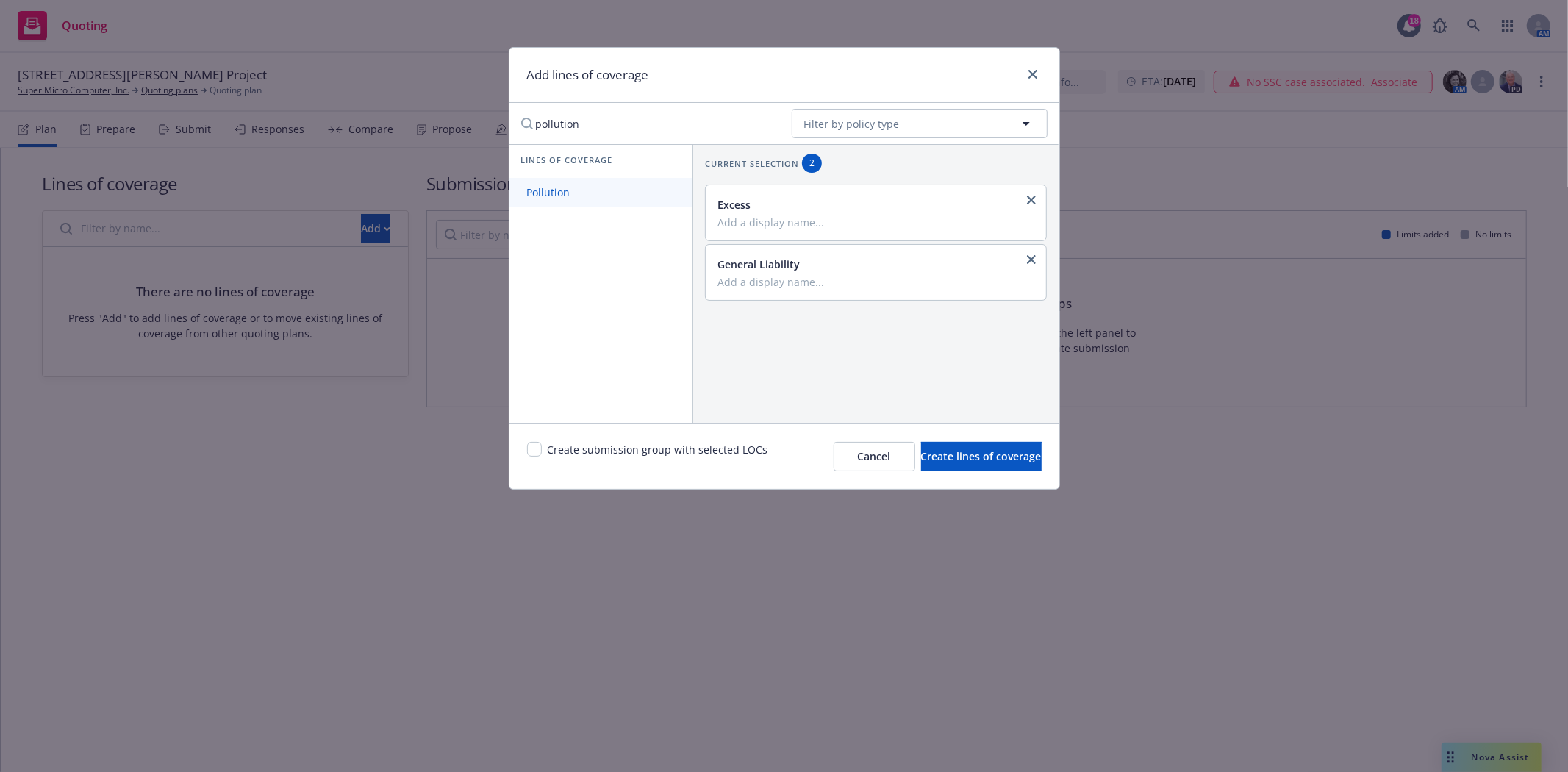
type input "pollution"
click at [545, 194] on span "Pollution" at bounding box center [548, 192] width 79 height 14
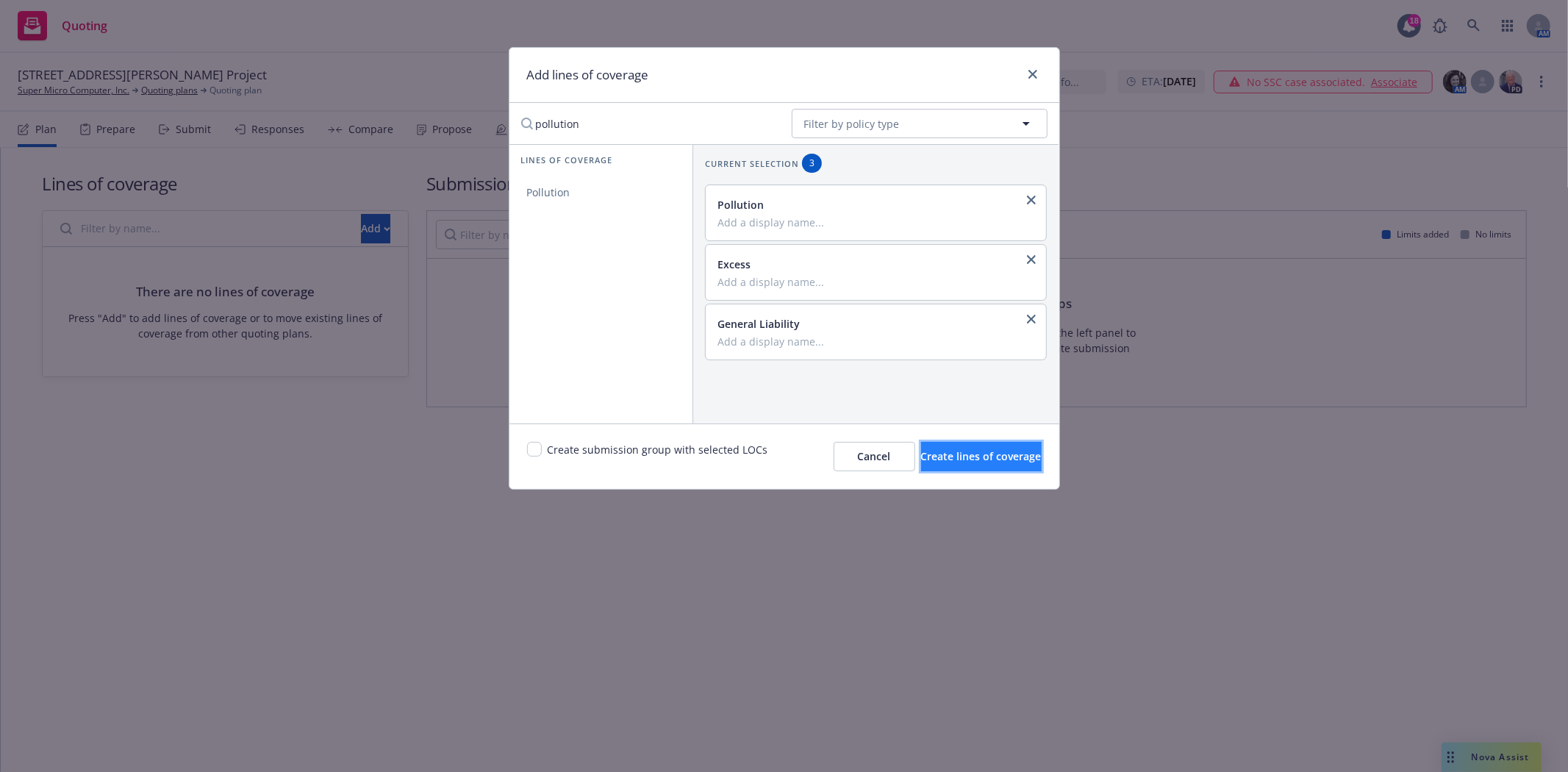
click at [935, 455] on span "Create lines of coverage" at bounding box center [981, 456] width 121 height 14
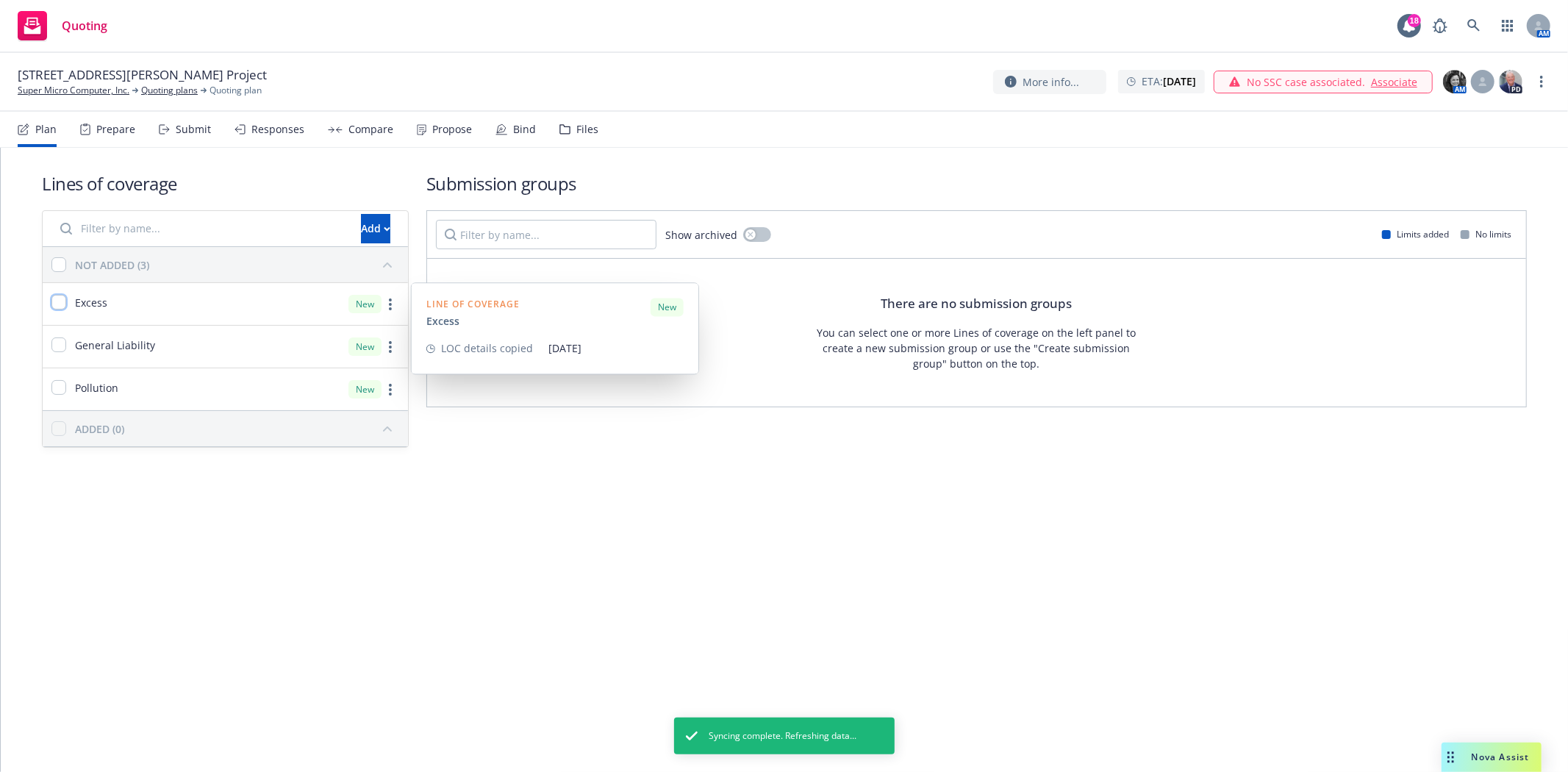
click at [57, 303] on input "checkbox" at bounding box center [59, 302] width 15 height 15
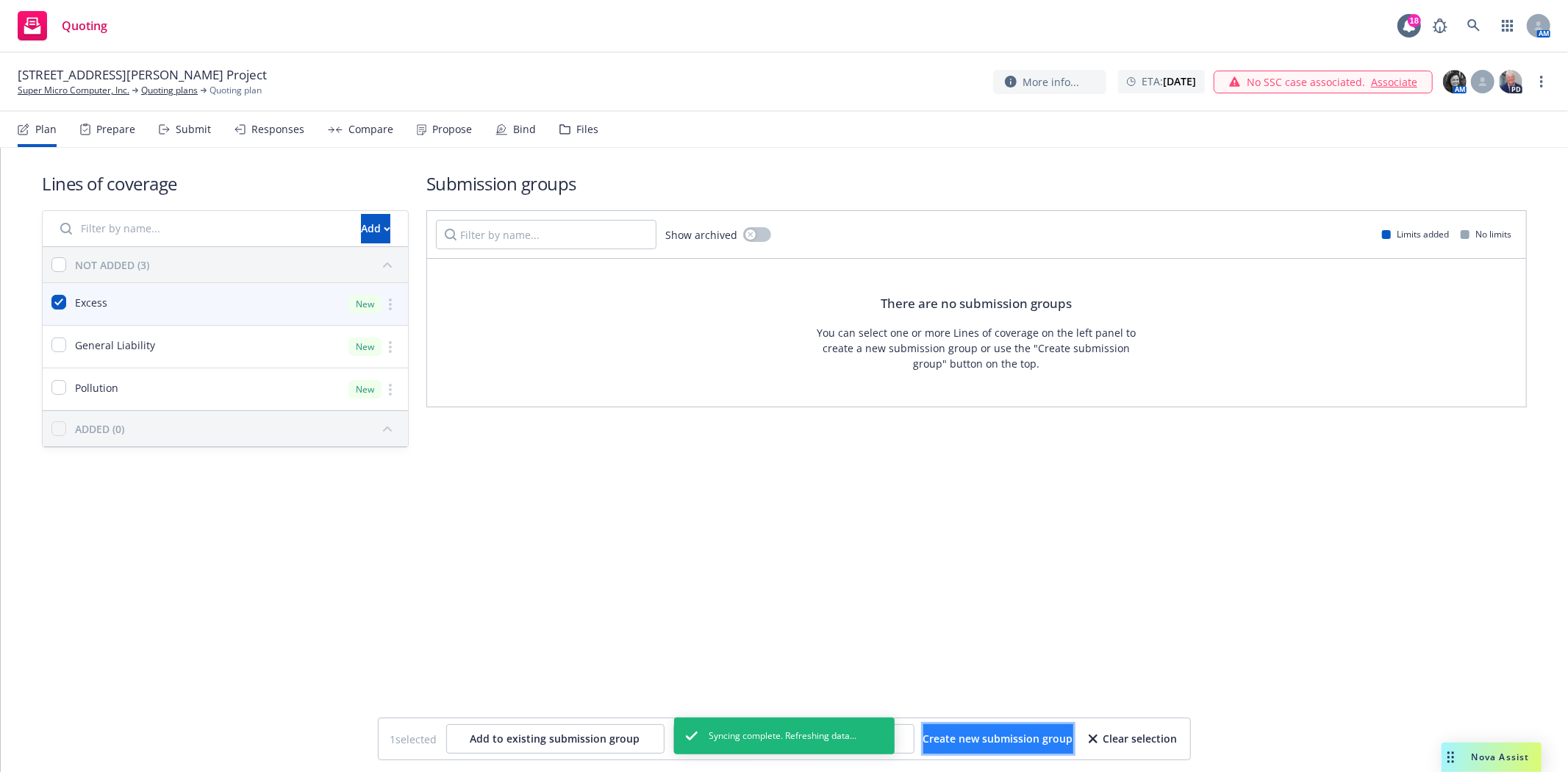
click at [984, 746] on button "Create new submission group" at bounding box center [999, 738] width 150 height 29
checkbox input "false"
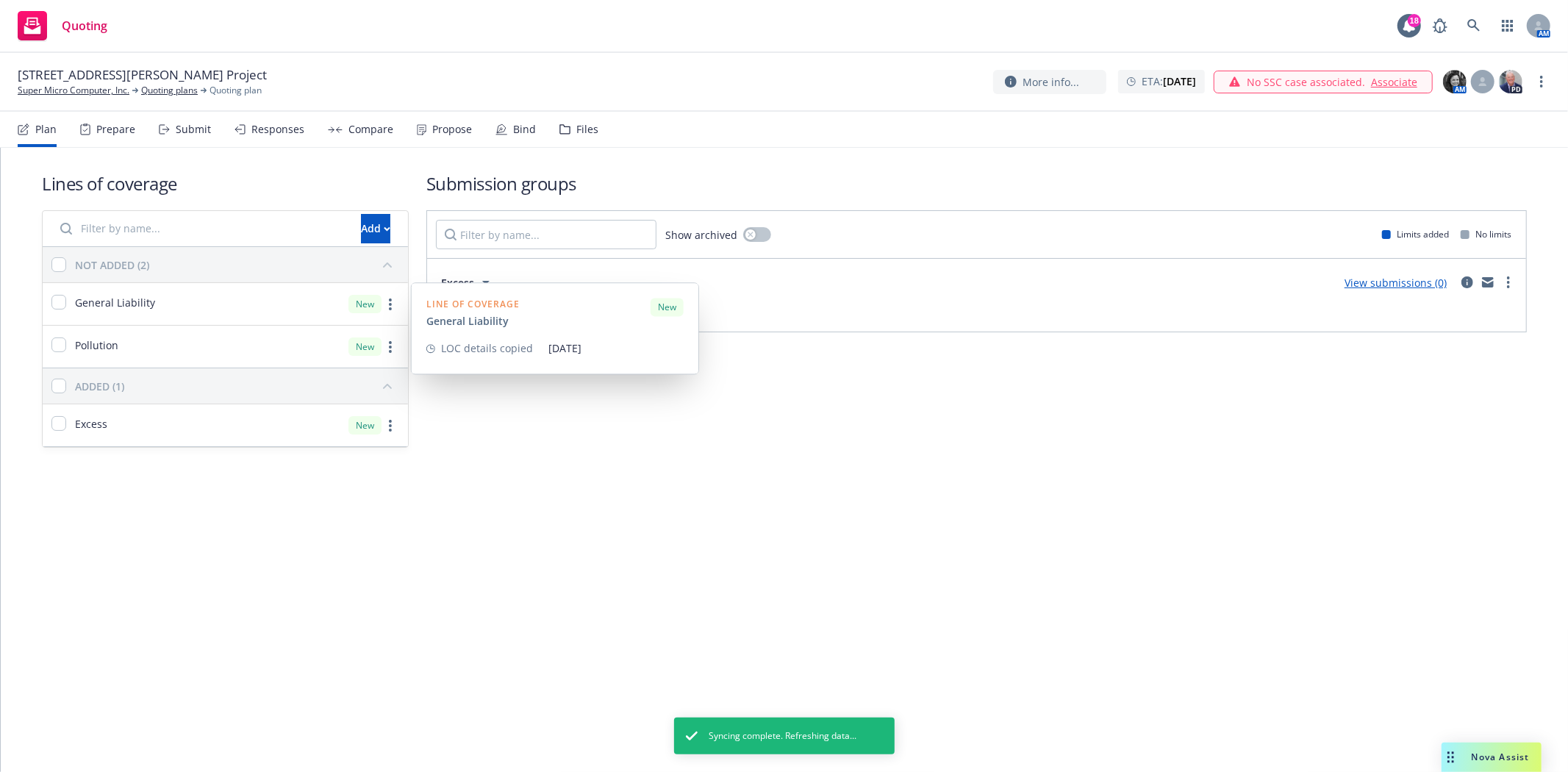
click at [62, 310] on div at bounding box center [59, 304] width 15 height 18
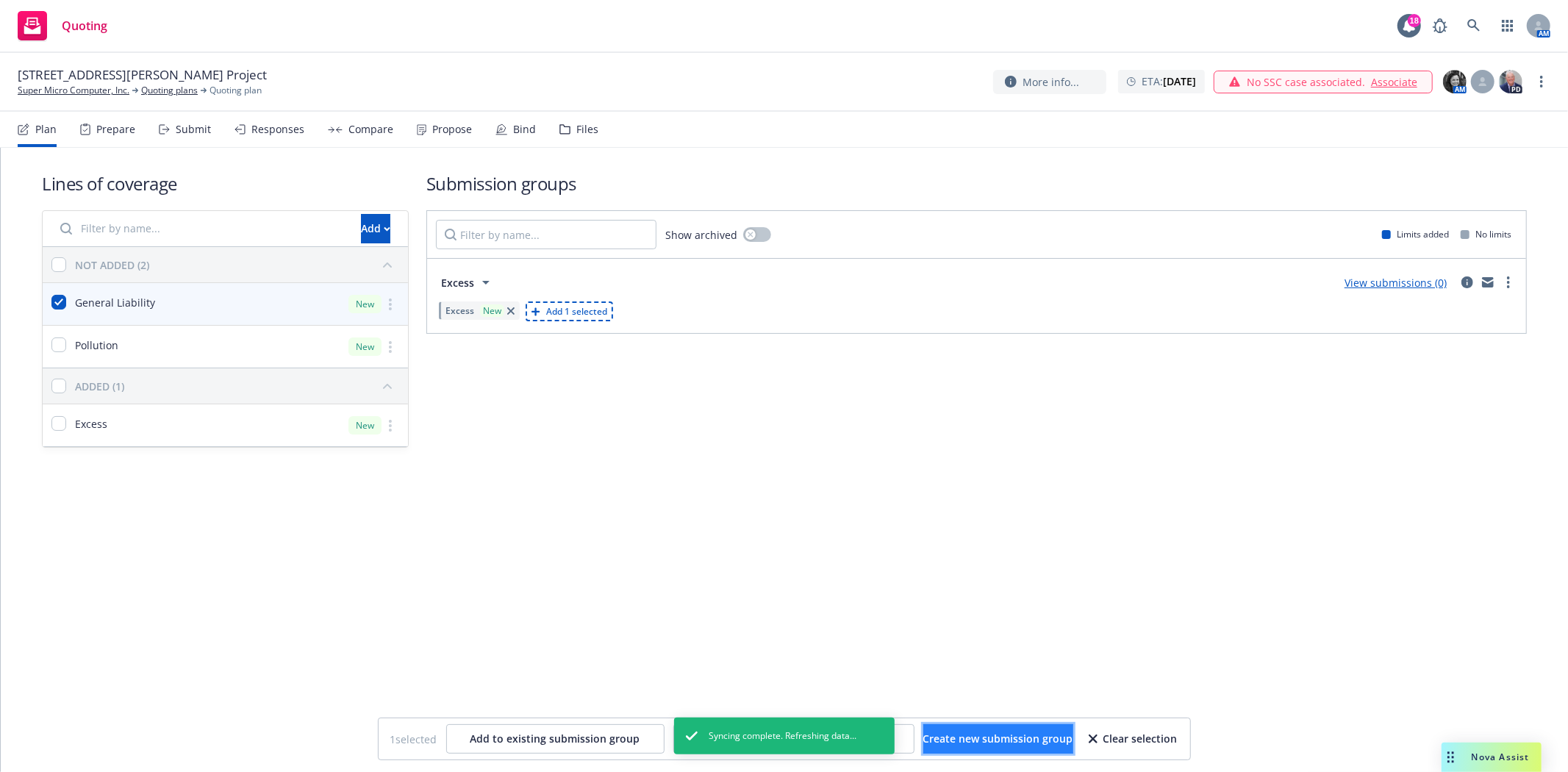
click at [972, 735] on span "Create new submission group" at bounding box center [999, 738] width 150 height 14
checkbox input "false"
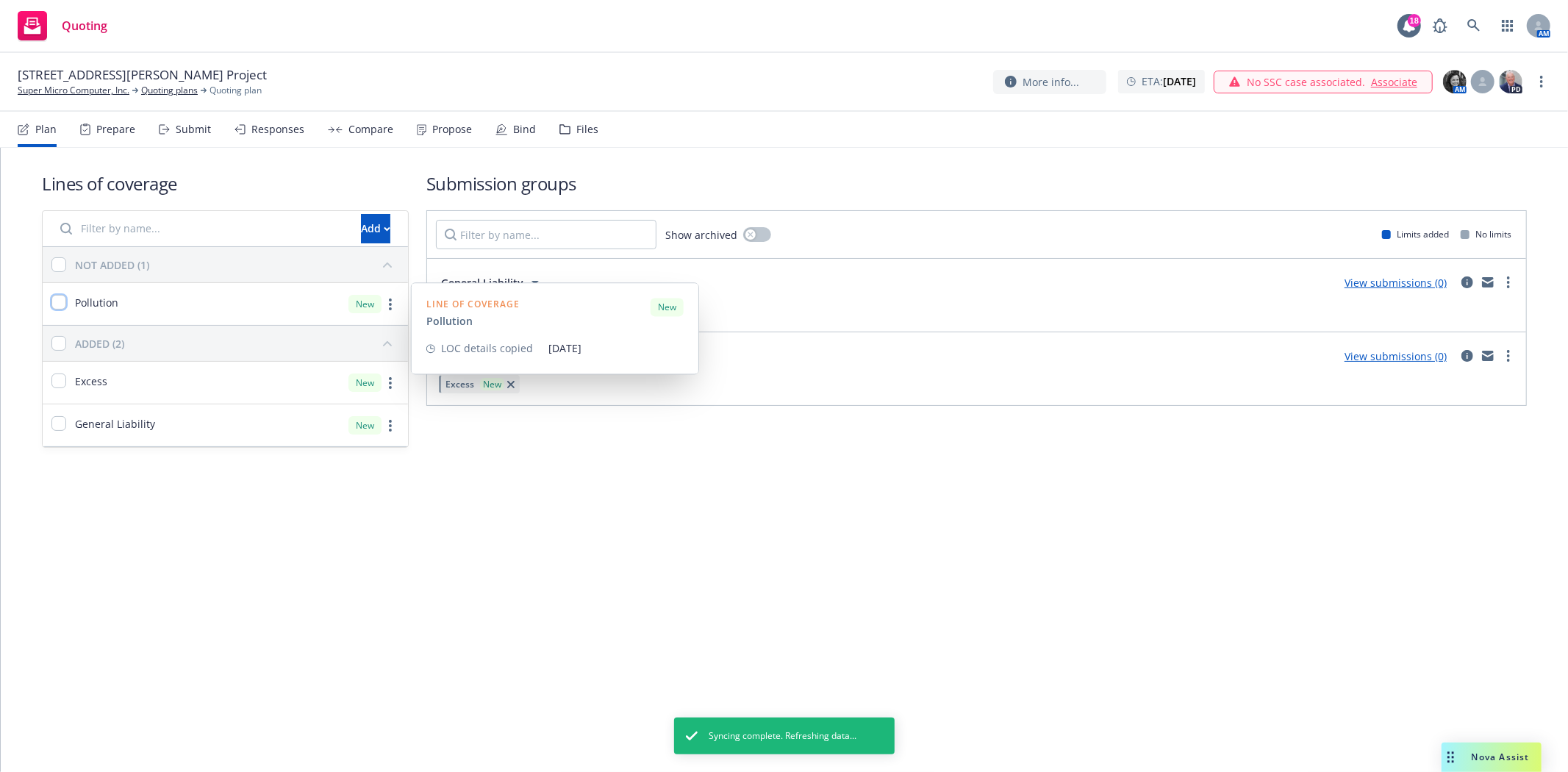
click at [55, 306] on input "checkbox" at bounding box center [59, 302] width 15 height 15
checkbox input "true"
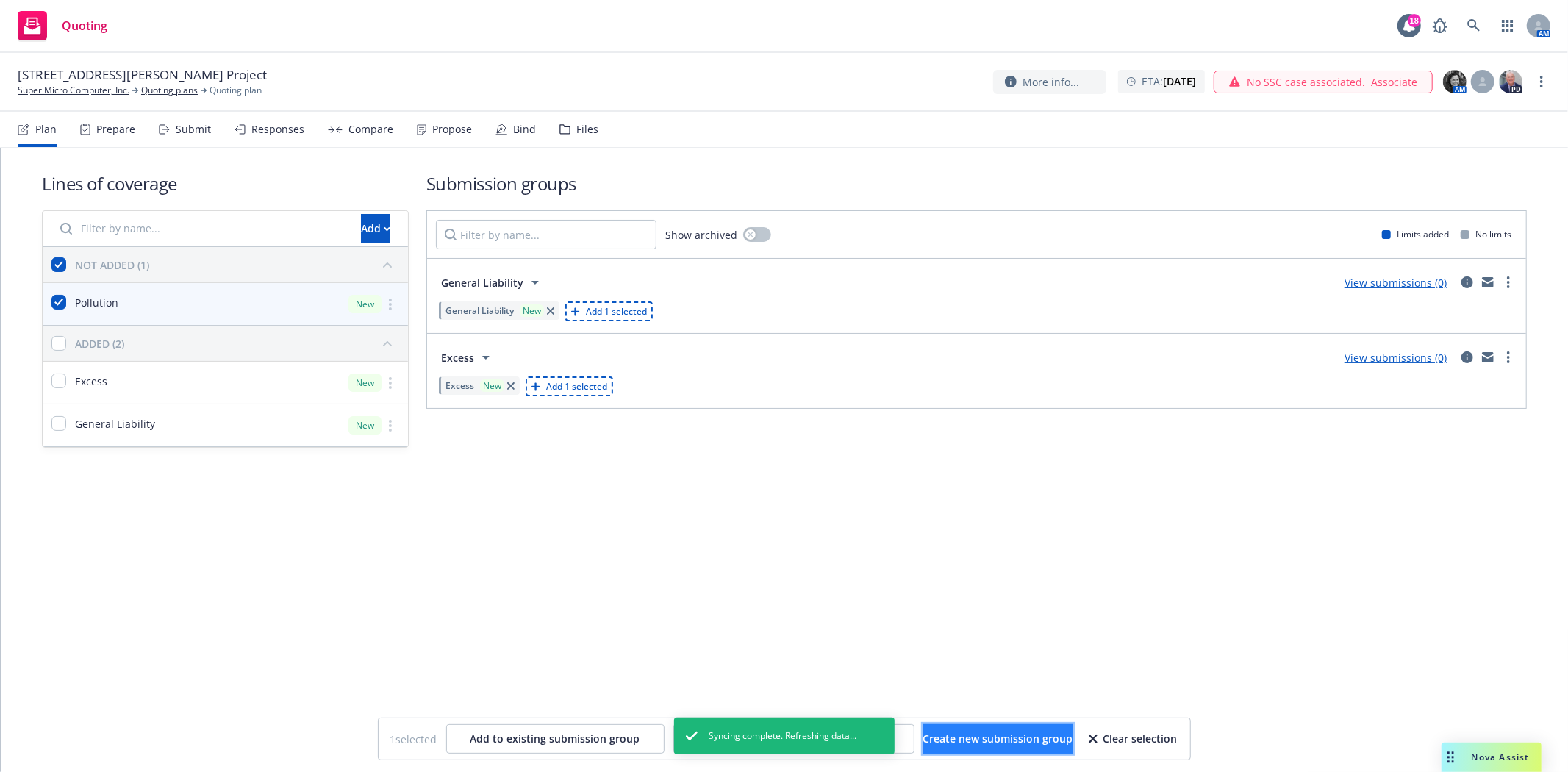
click at [966, 741] on span "Create new submission group" at bounding box center [999, 738] width 150 height 14
checkbox input "false"
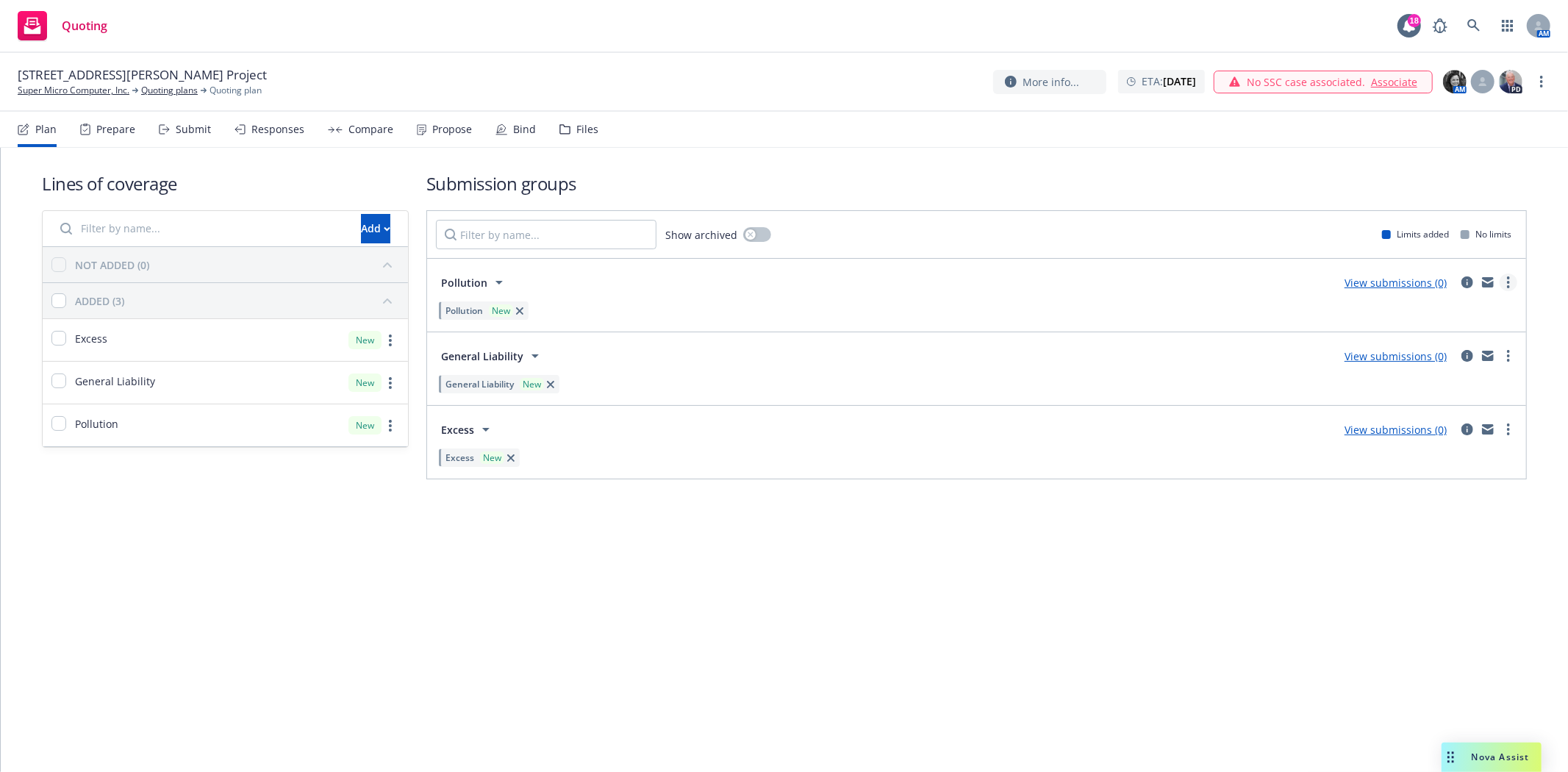
click at [1510, 284] on link "more" at bounding box center [1509, 282] width 18 height 18
click at [1429, 409] on span "Add market to approach" at bounding box center [1438, 406] width 155 height 14
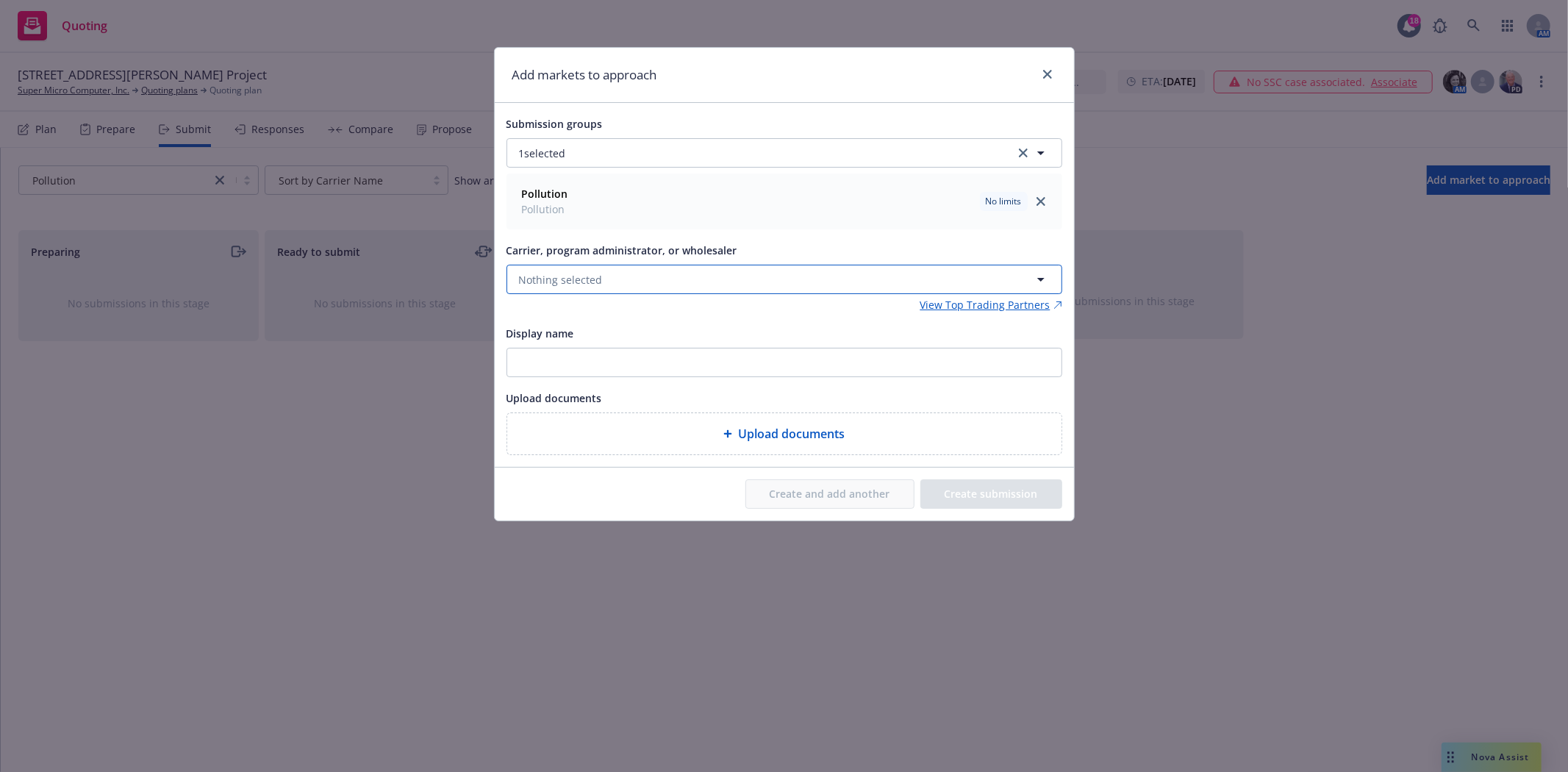
click at [735, 281] on button "Nothing selected" at bounding box center [784, 279] width 556 height 29
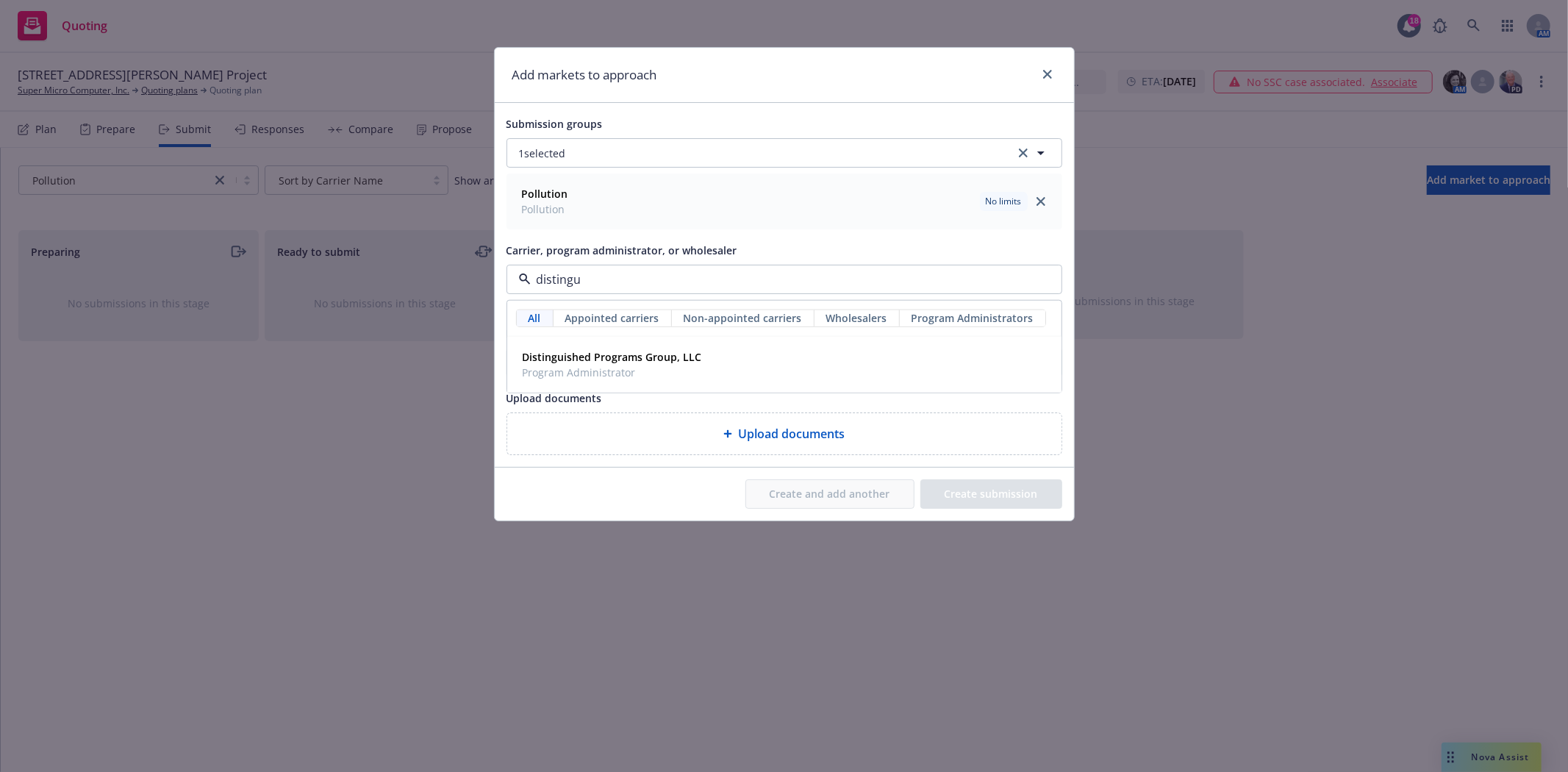
type input "distingui"
click at [645, 348] on div "Distinguished Programs Group, LLC Program Administrator" at bounding box center [611, 364] width 188 height 37
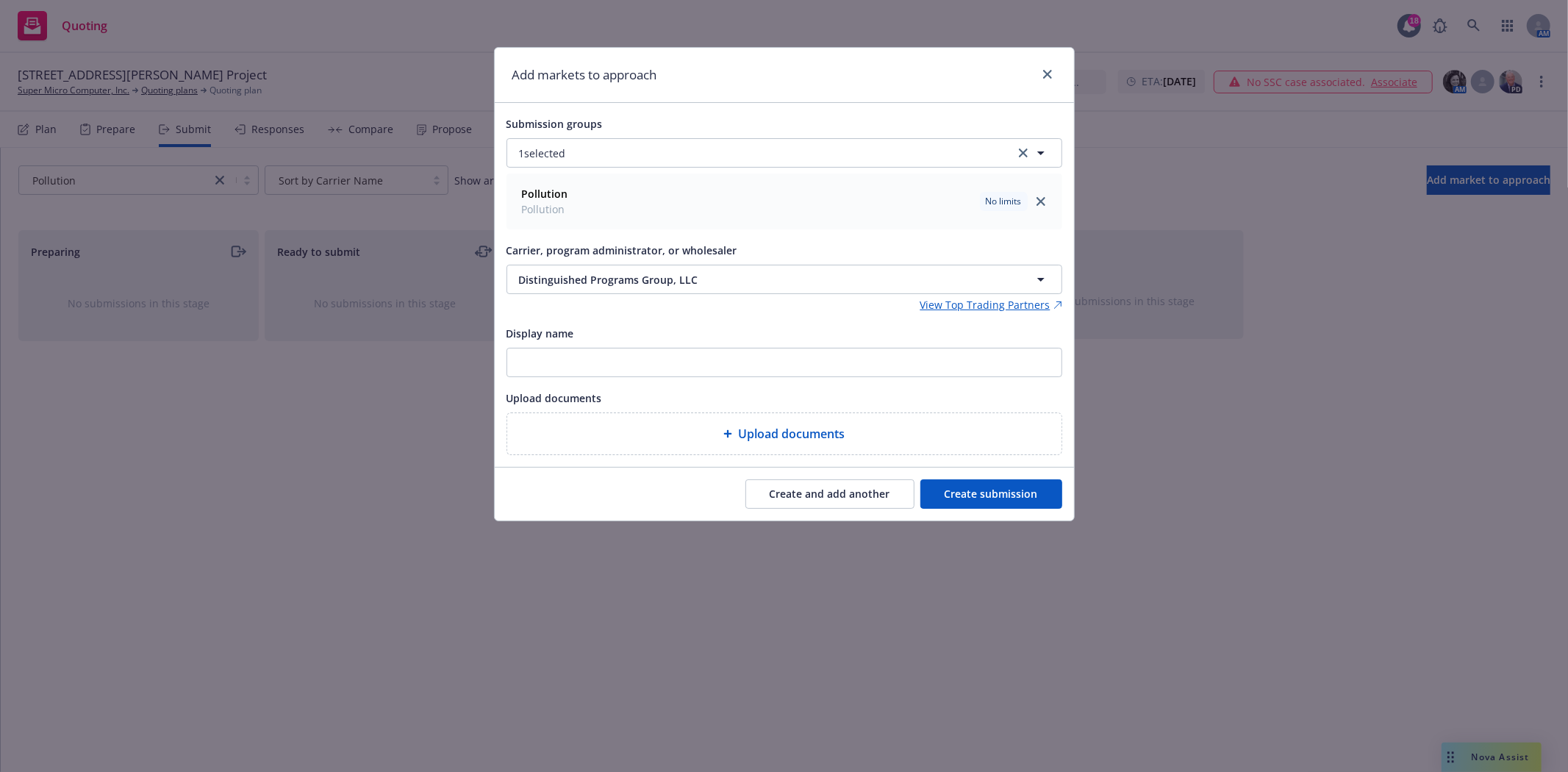
click at [1026, 494] on button "Create submission" at bounding box center [991, 494] width 142 height 29
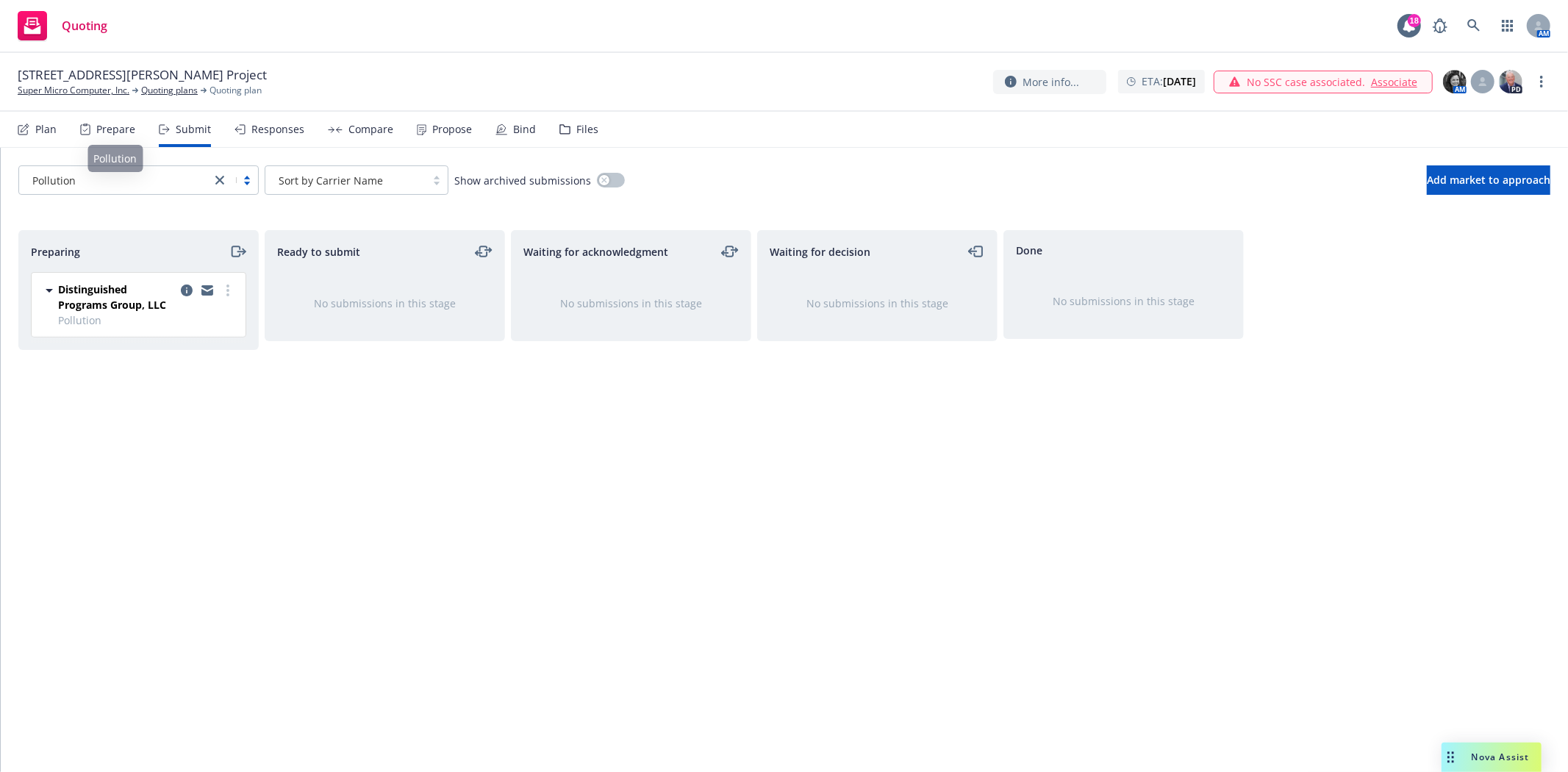
click at [221, 179] on icon "close" at bounding box center [220, 180] width 9 height 9
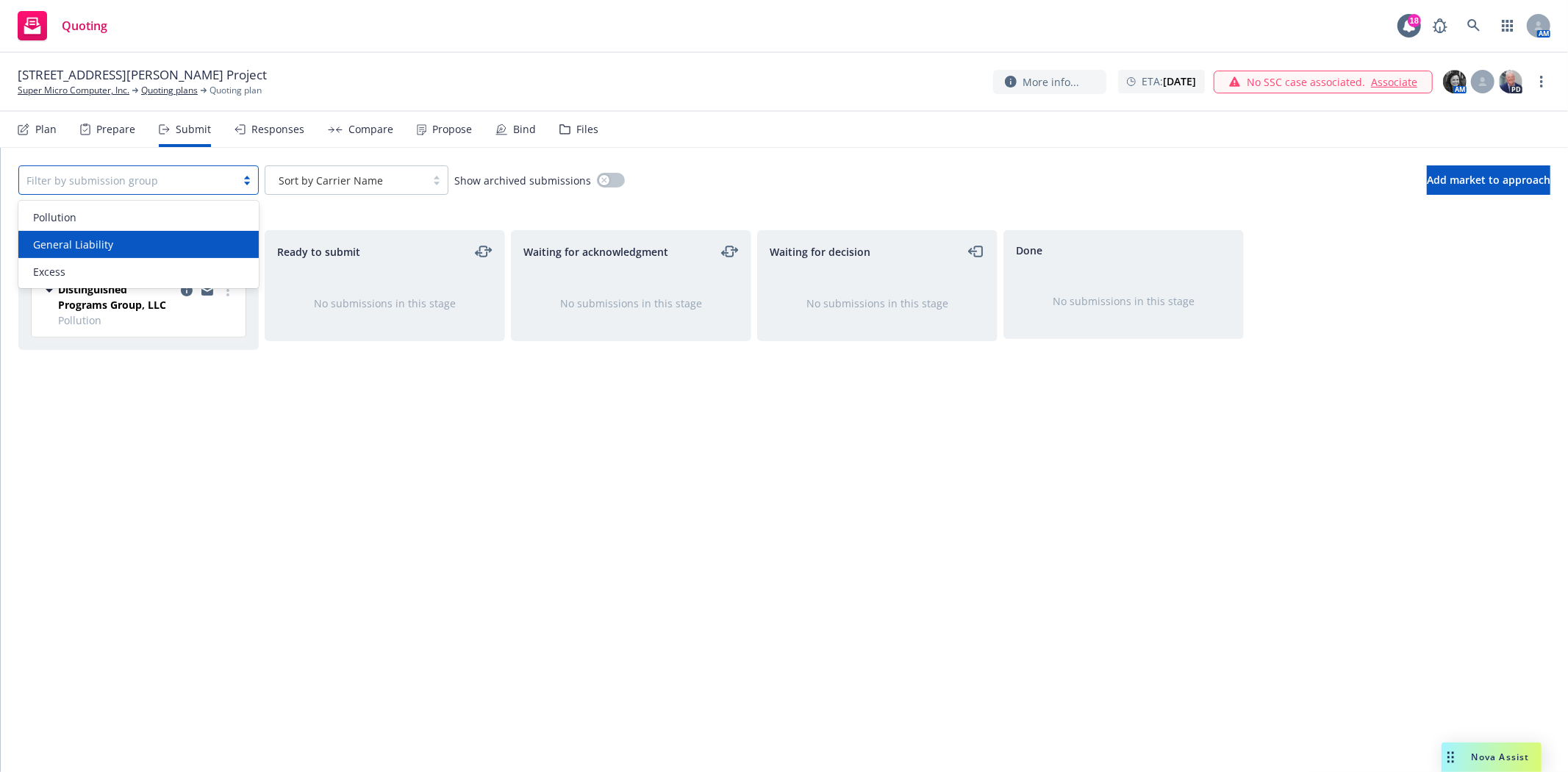
click at [107, 241] on span "General Liability" at bounding box center [73, 244] width 80 height 16
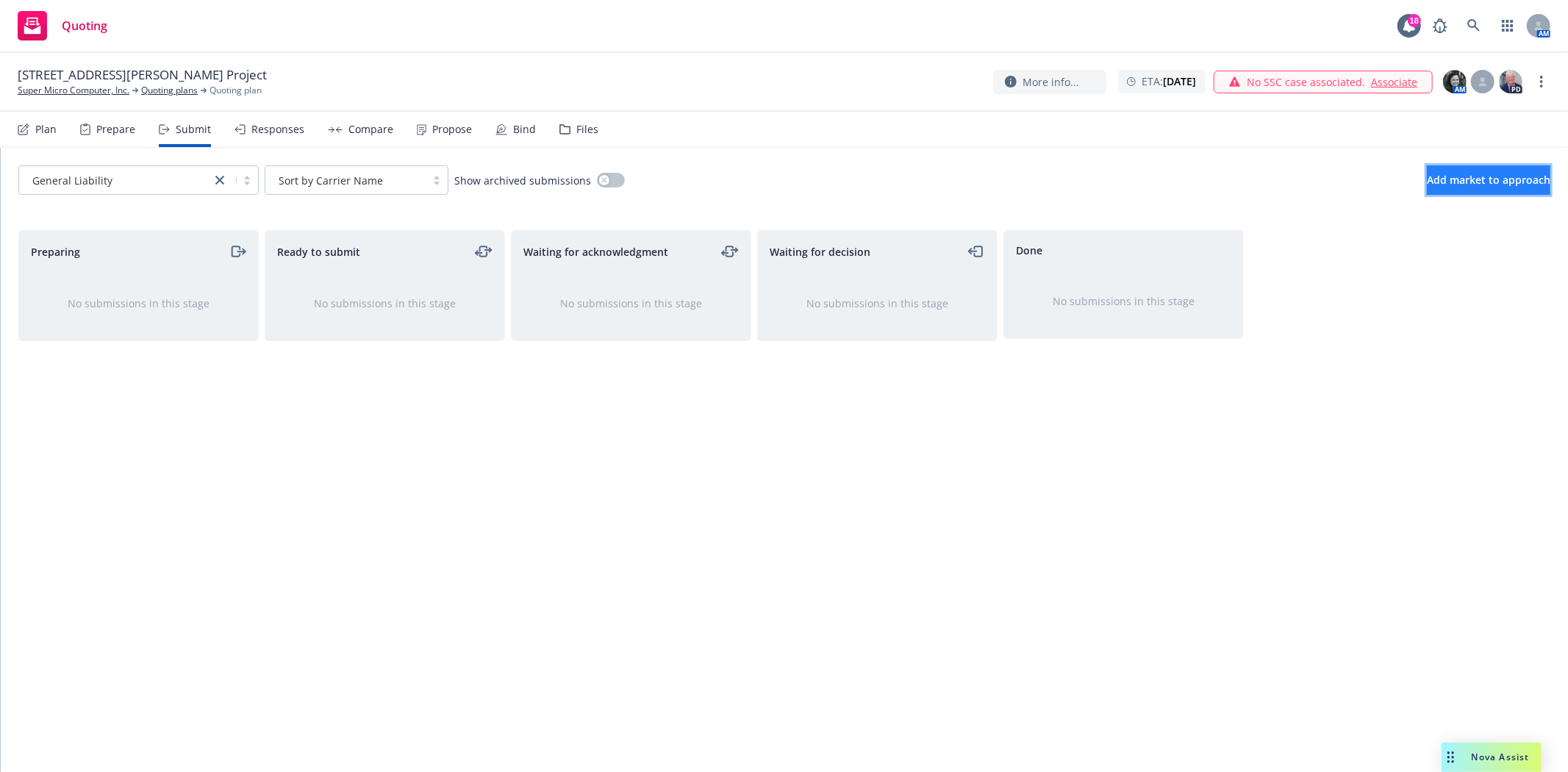
click at [1465, 173] on span "Add market to approach" at bounding box center [1488, 179] width 124 height 14
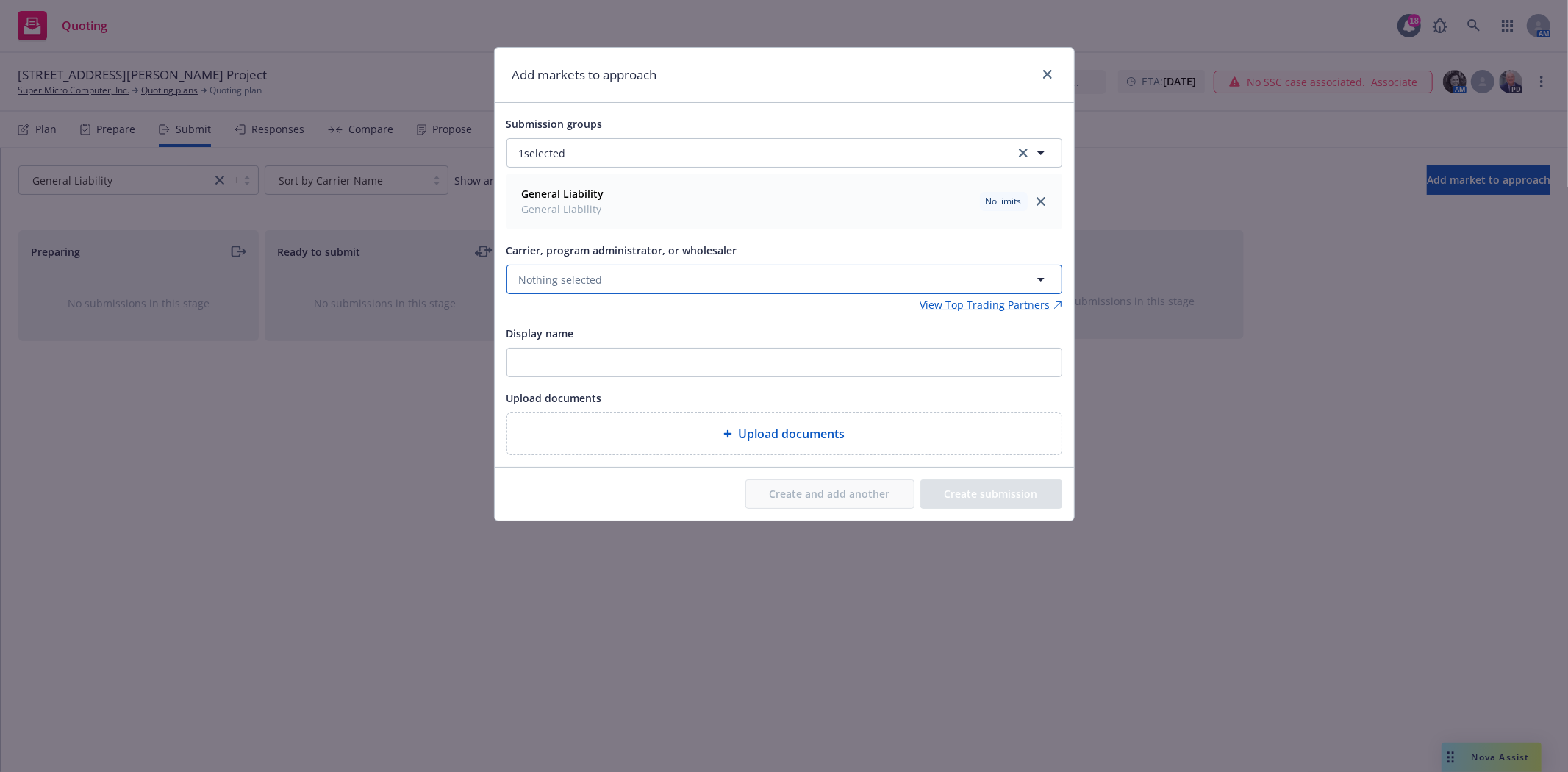
click at [600, 275] on button "Nothing selected" at bounding box center [784, 279] width 556 height 29
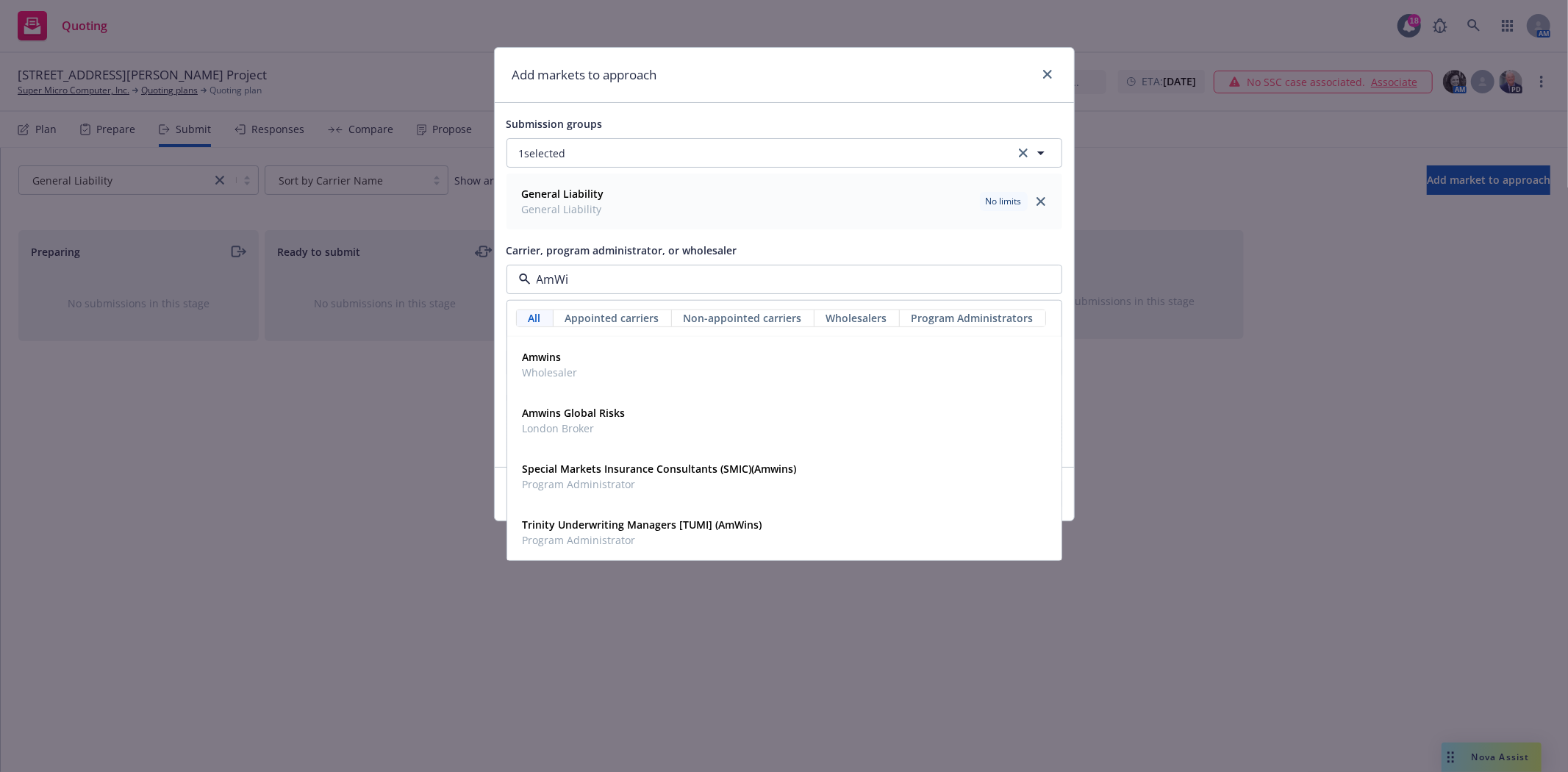
type input "AmWin"
click at [566, 362] on span "Amwins" at bounding box center [550, 356] width 55 height 16
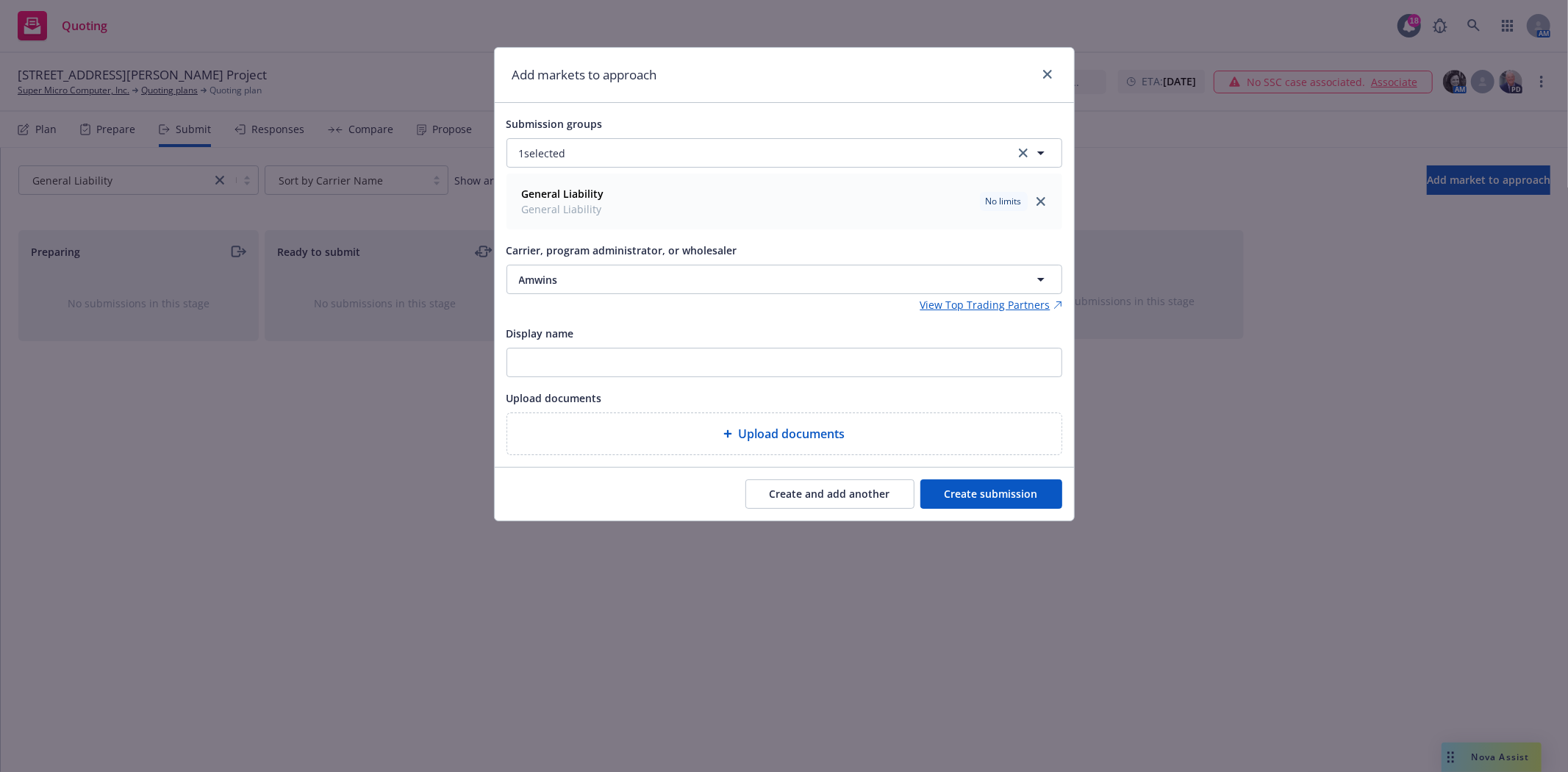
click at [998, 504] on button "Create submission" at bounding box center [991, 494] width 142 height 29
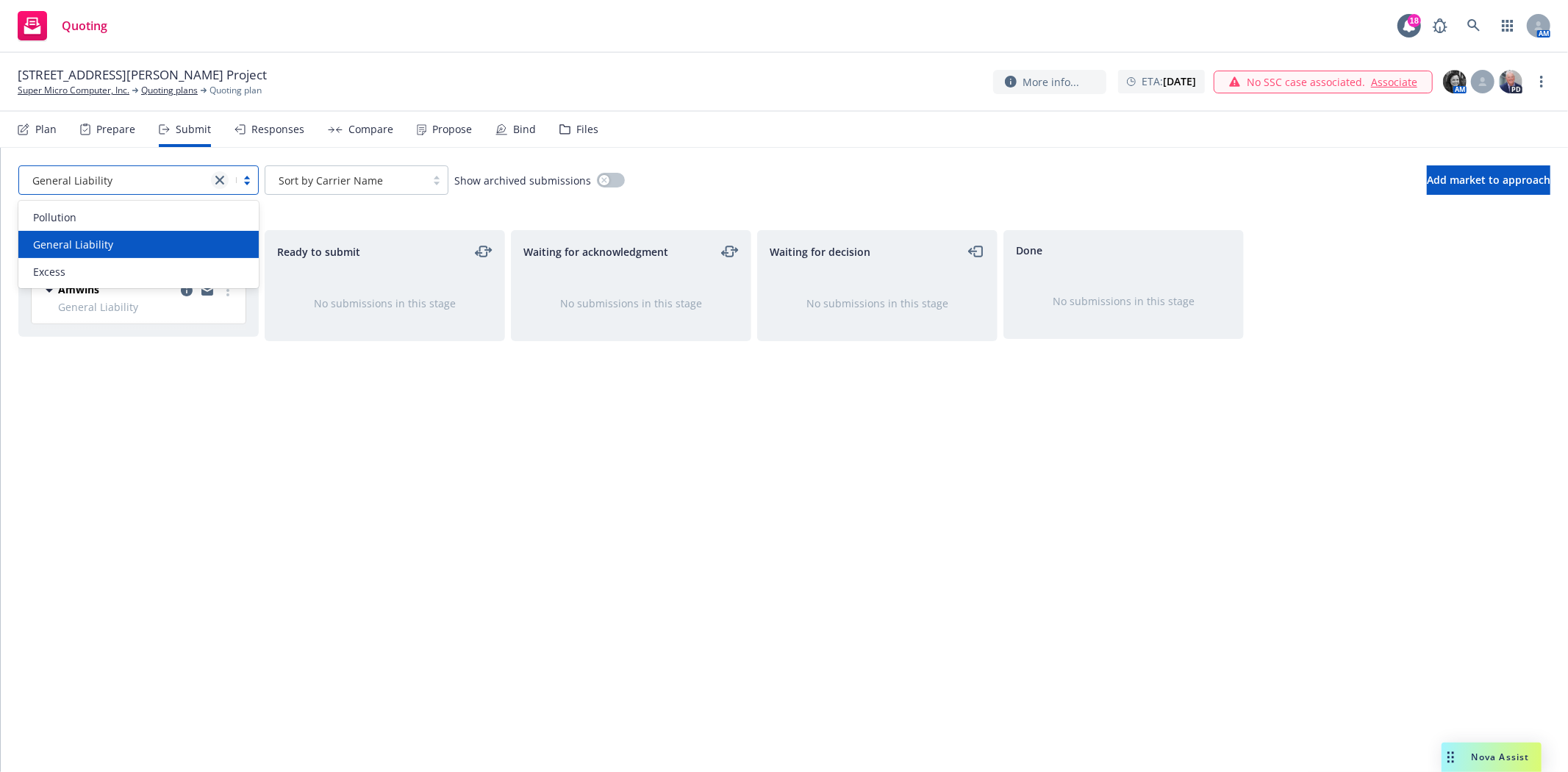
click at [218, 179] on icon "close" at bounding box center [220, 180] width 9 height 9
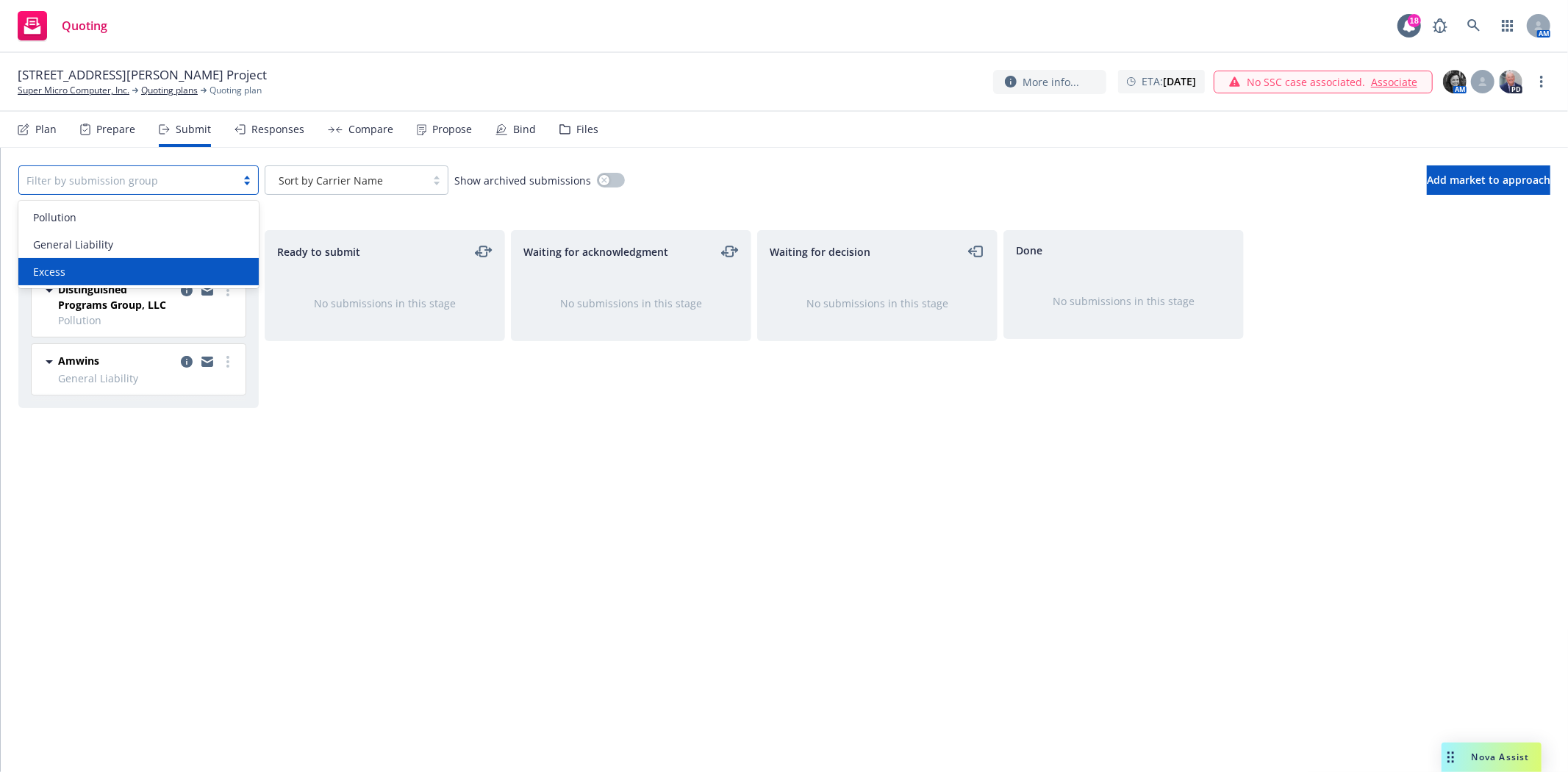
click at [86, 271] on div "Excess" at bounding box center [138, 272] width 223 height 16
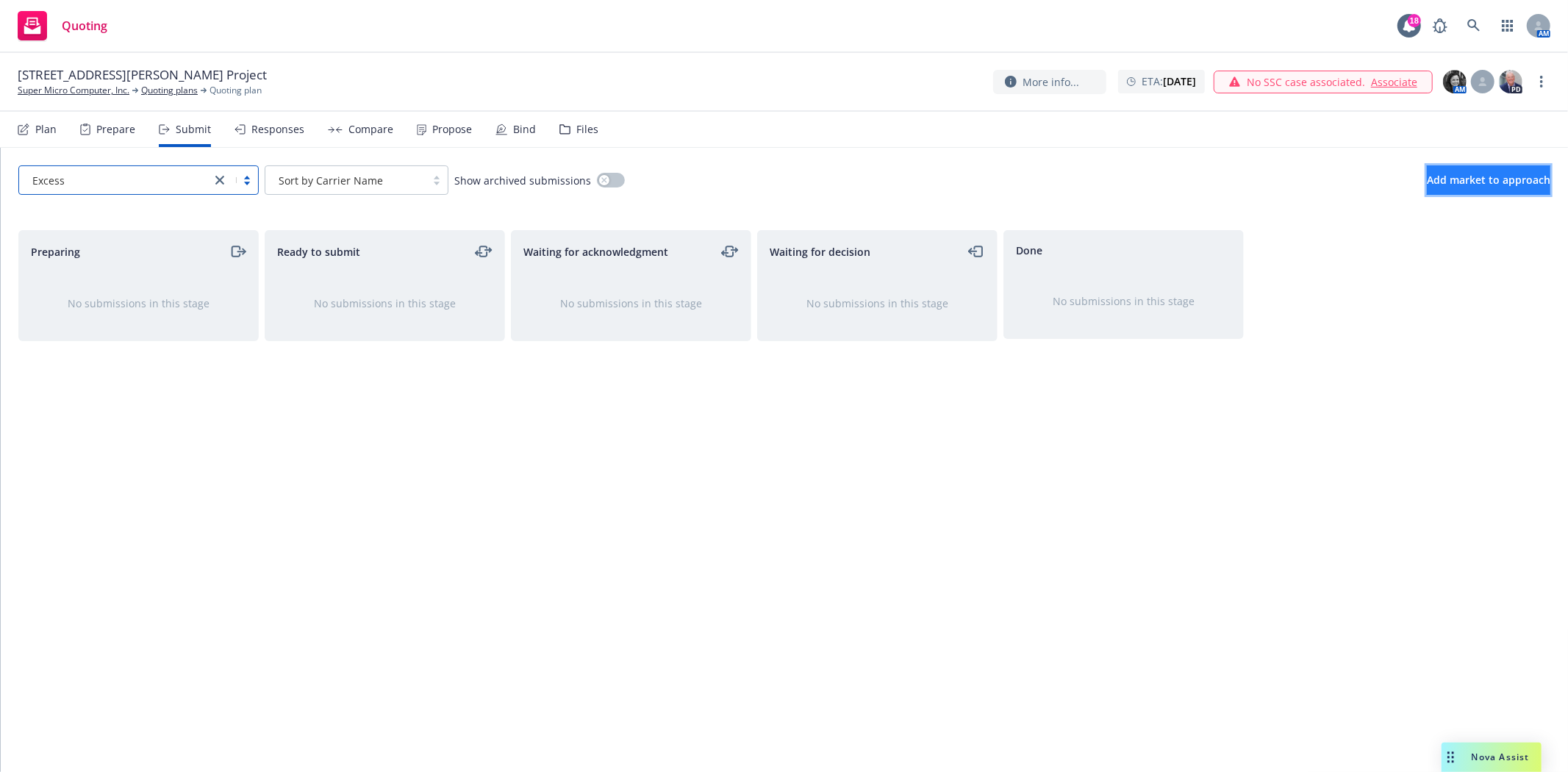
click at [1475, 188] on button "Add market to approach" at bounding box center [1488, 179] width 124 height 29
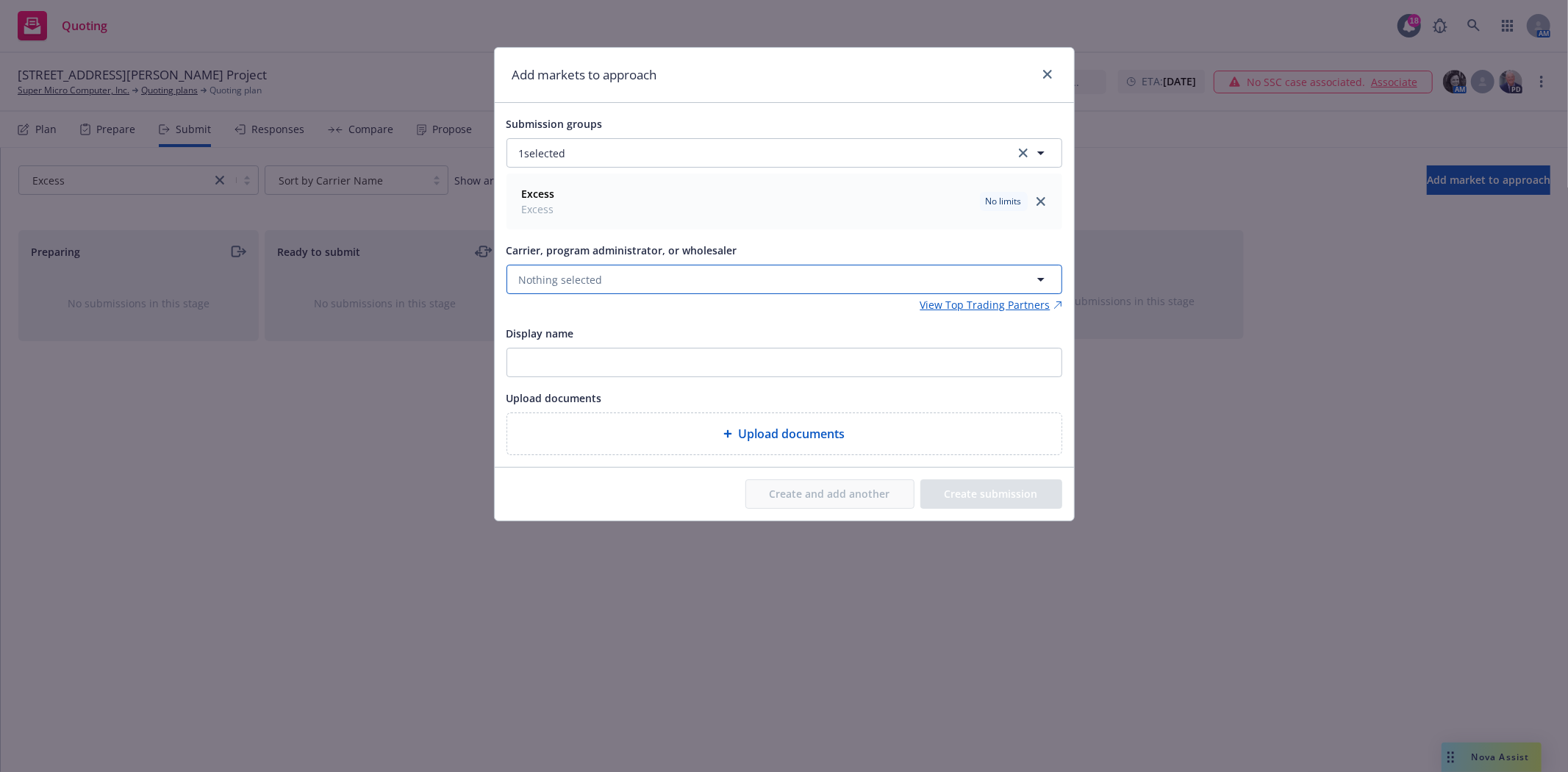
click at [656, 283] on button "Nothing selected" at bounding box center [784, 279] width 556 height 29
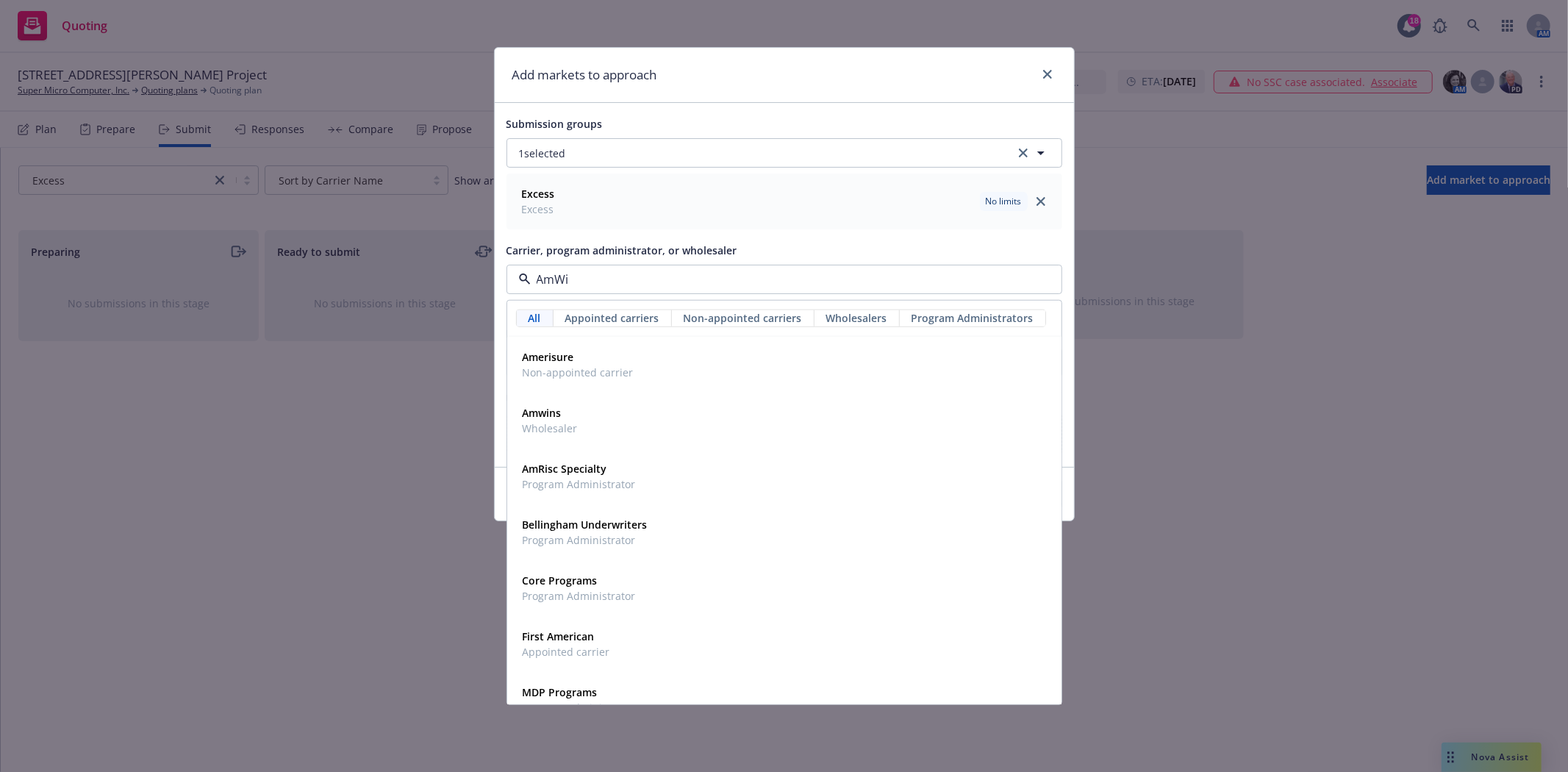
type input "AmWin"
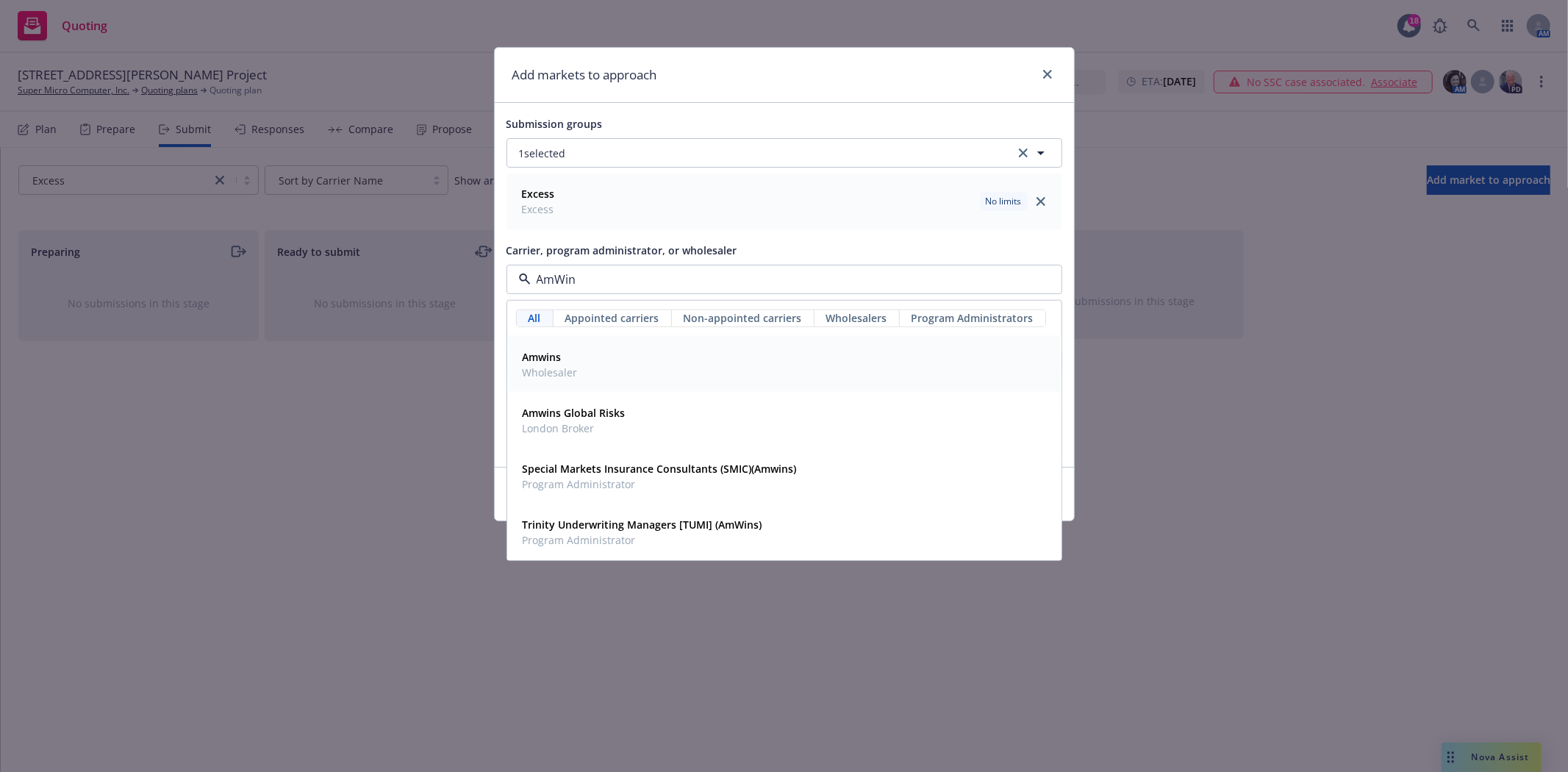
click at [533, 363] on strong "Amwins" at bounding box center [542, 356] width 39 height 14
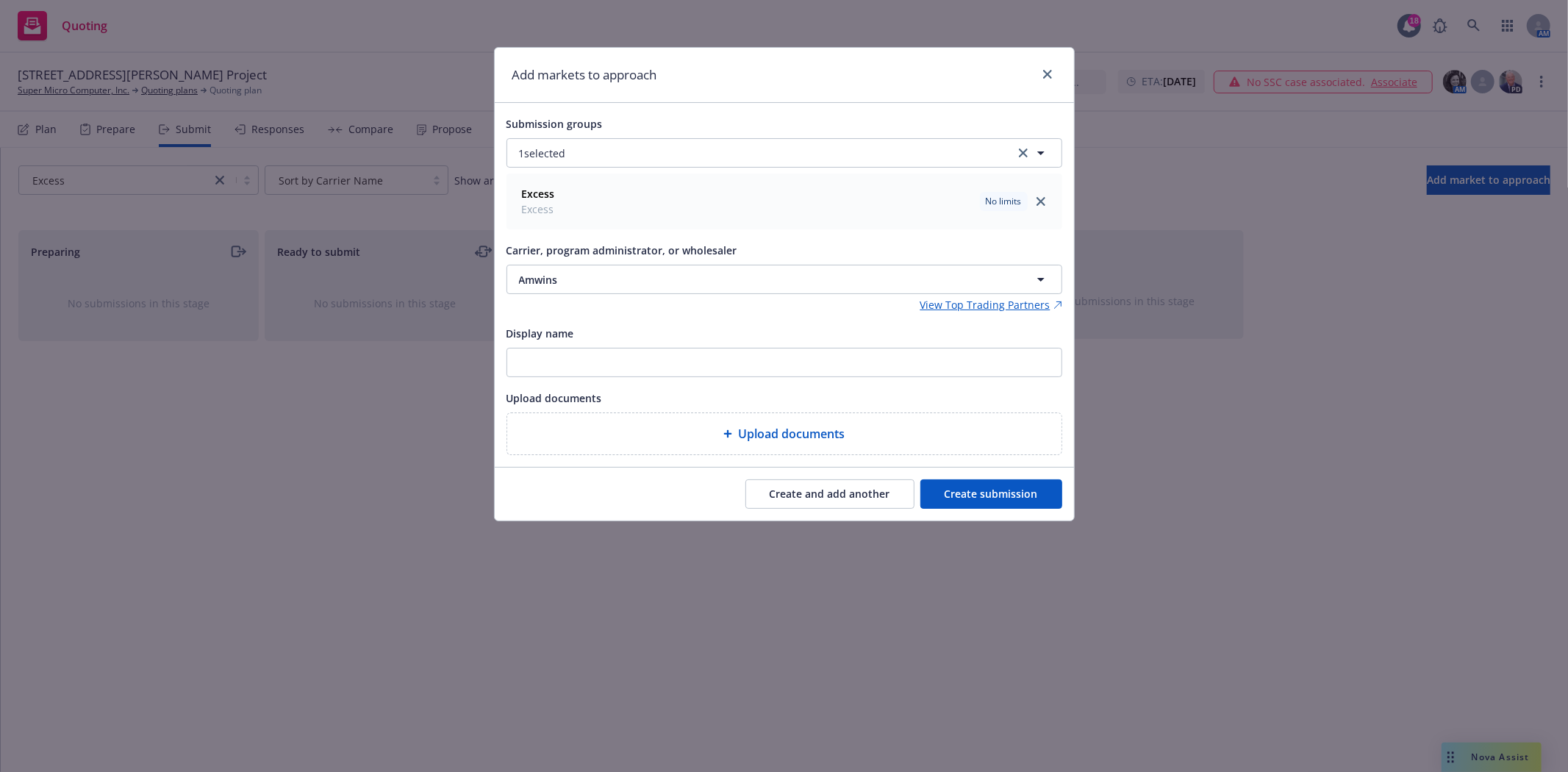
click at [1017, 500] on button "Create submission" at bounding box center [991, 494] width 142 height 29
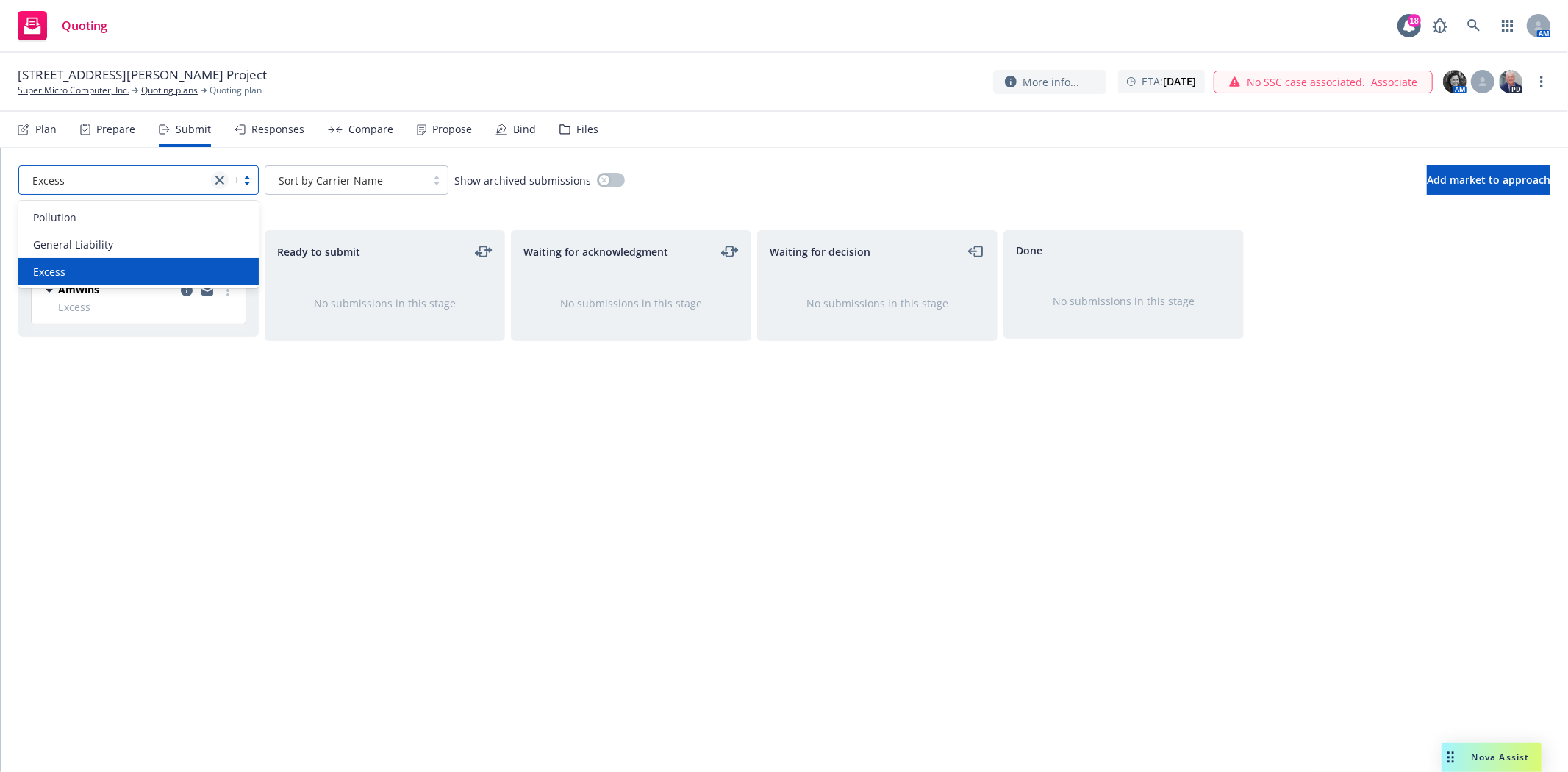
click at [221, 182] on icon "close" at bounding box center [220, 180] width 9 height 9
click at [379, 481] on div "Ready to submit No submissions in this stage" at bounding box center [385, 485] width 240 height 511
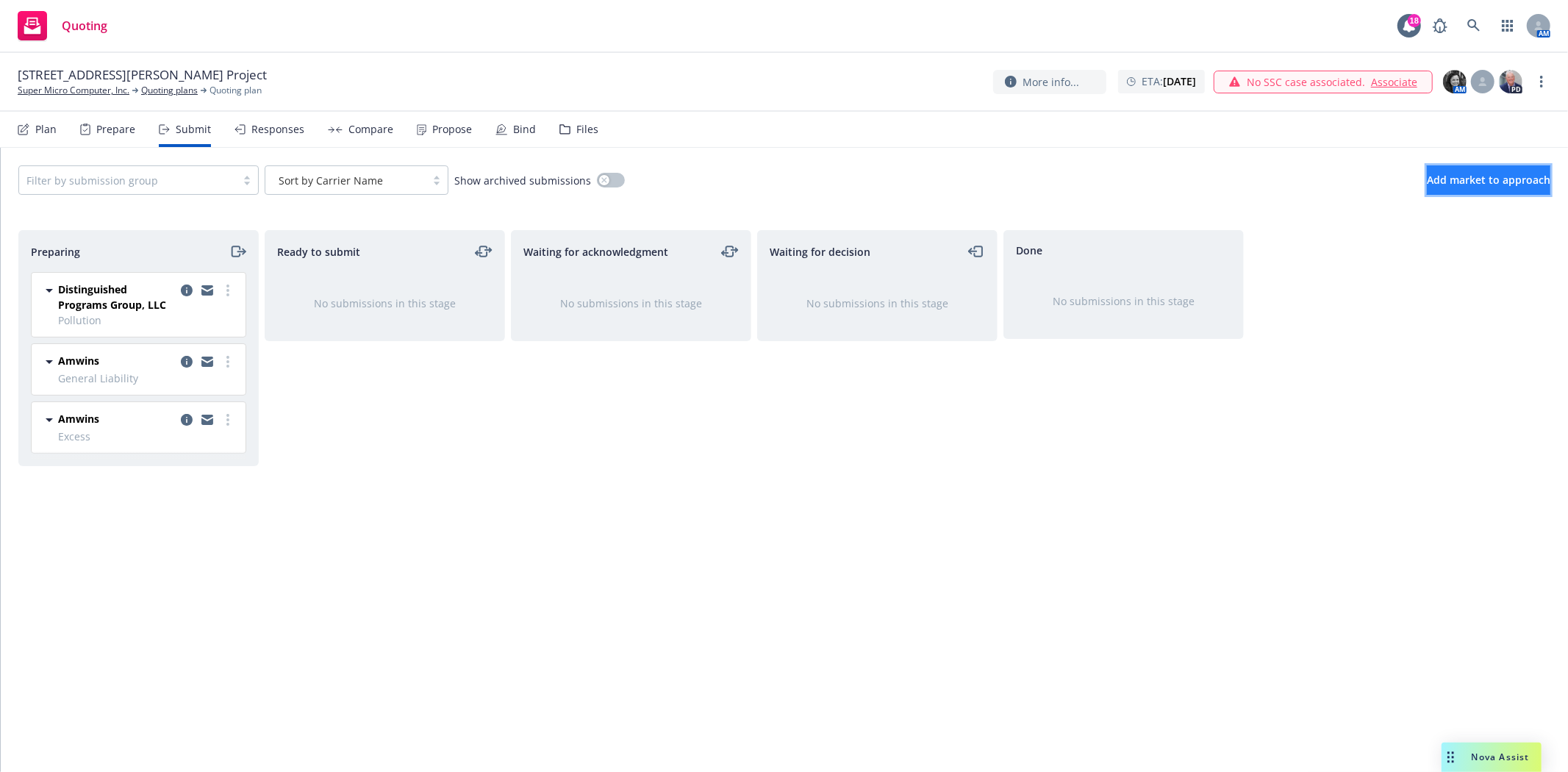
click at [1427, 178] on button "Add market to approach" at bounding box center [1488, 179] width 124 height 29
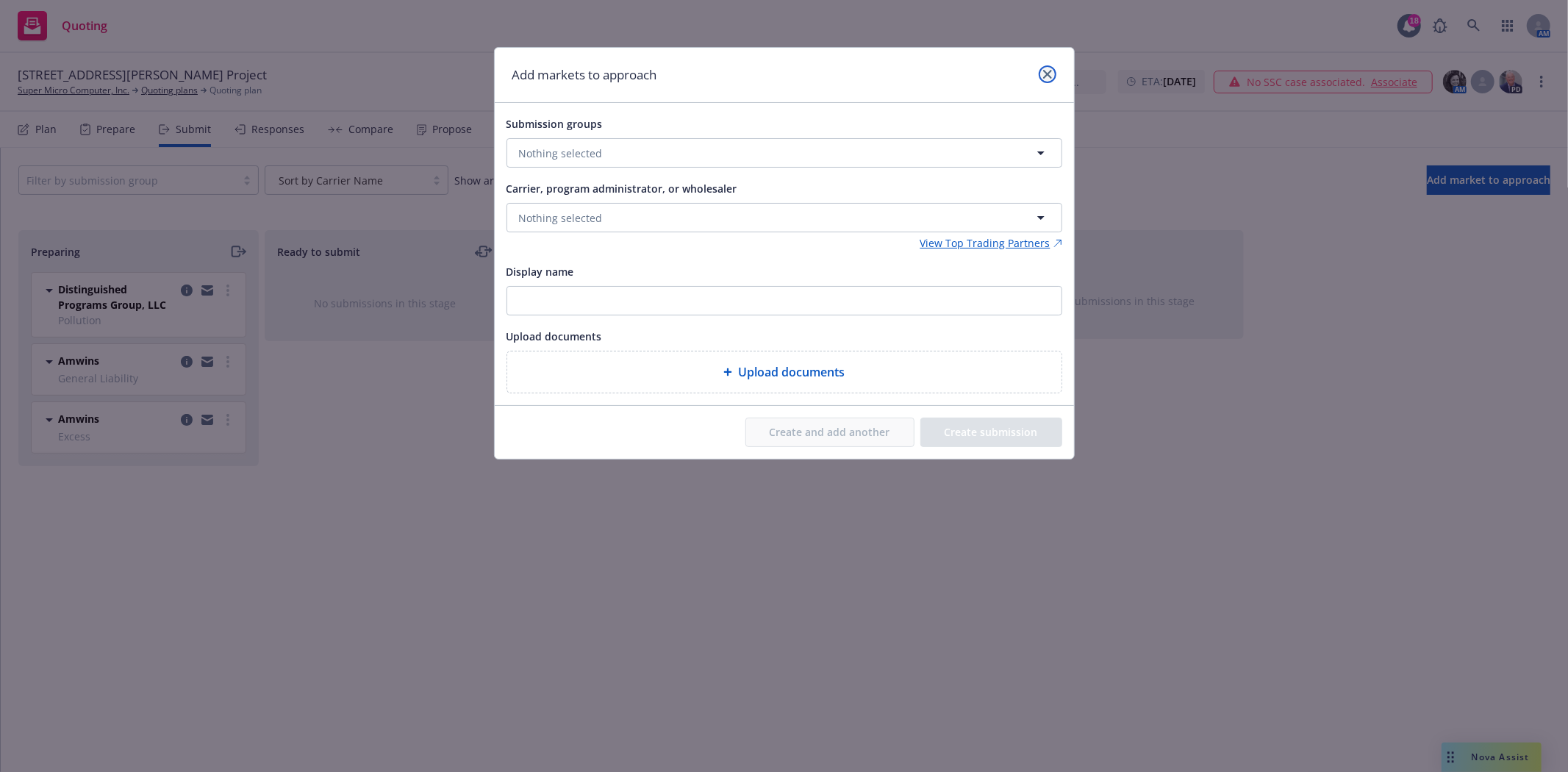
click at [1053, 71] on link "close" at bounding box center [1047, 74] width 18 height 18
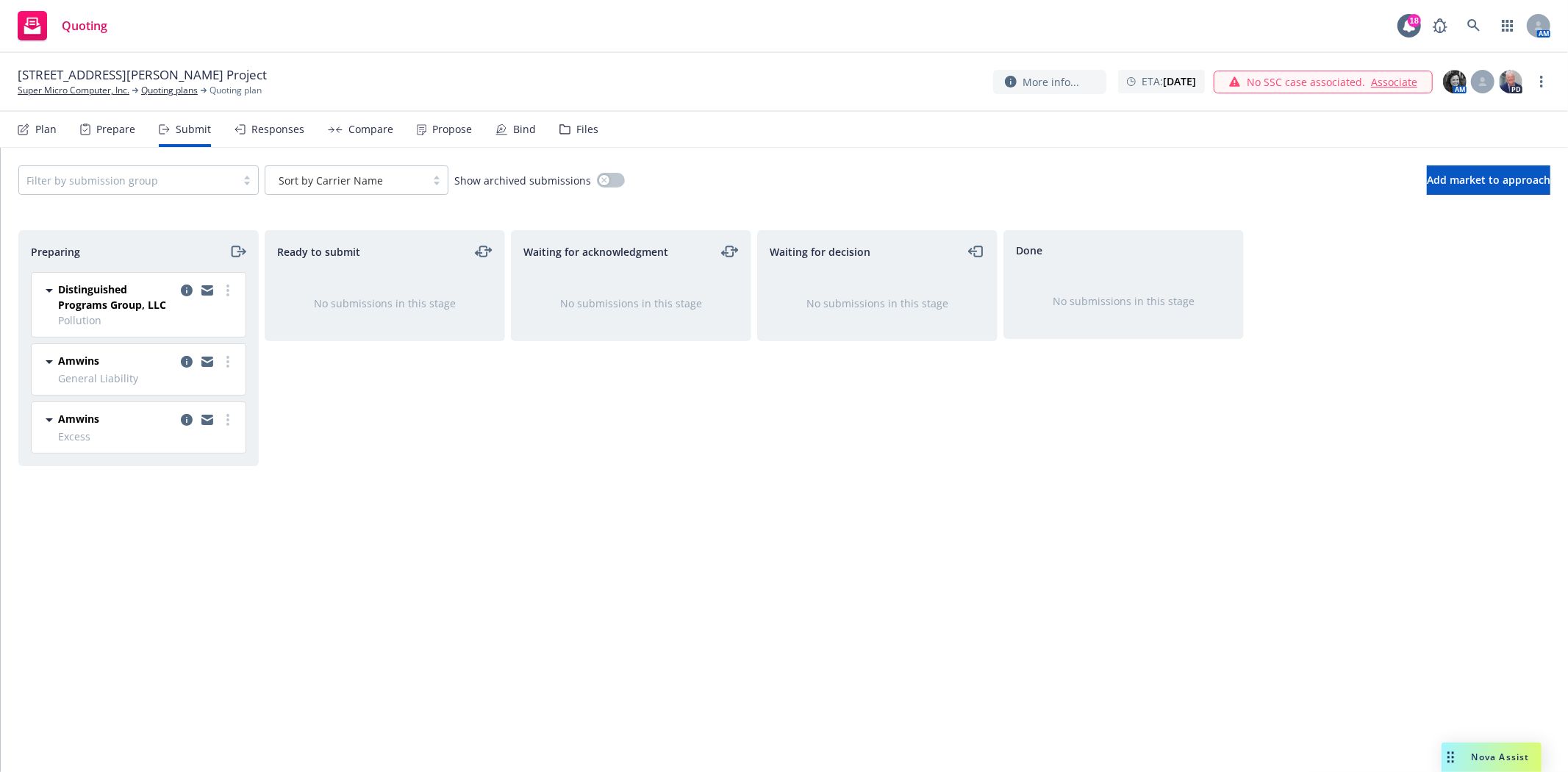
click at [590, 136] on div "Files" at bounding box center [579, 129] width 39 height 35
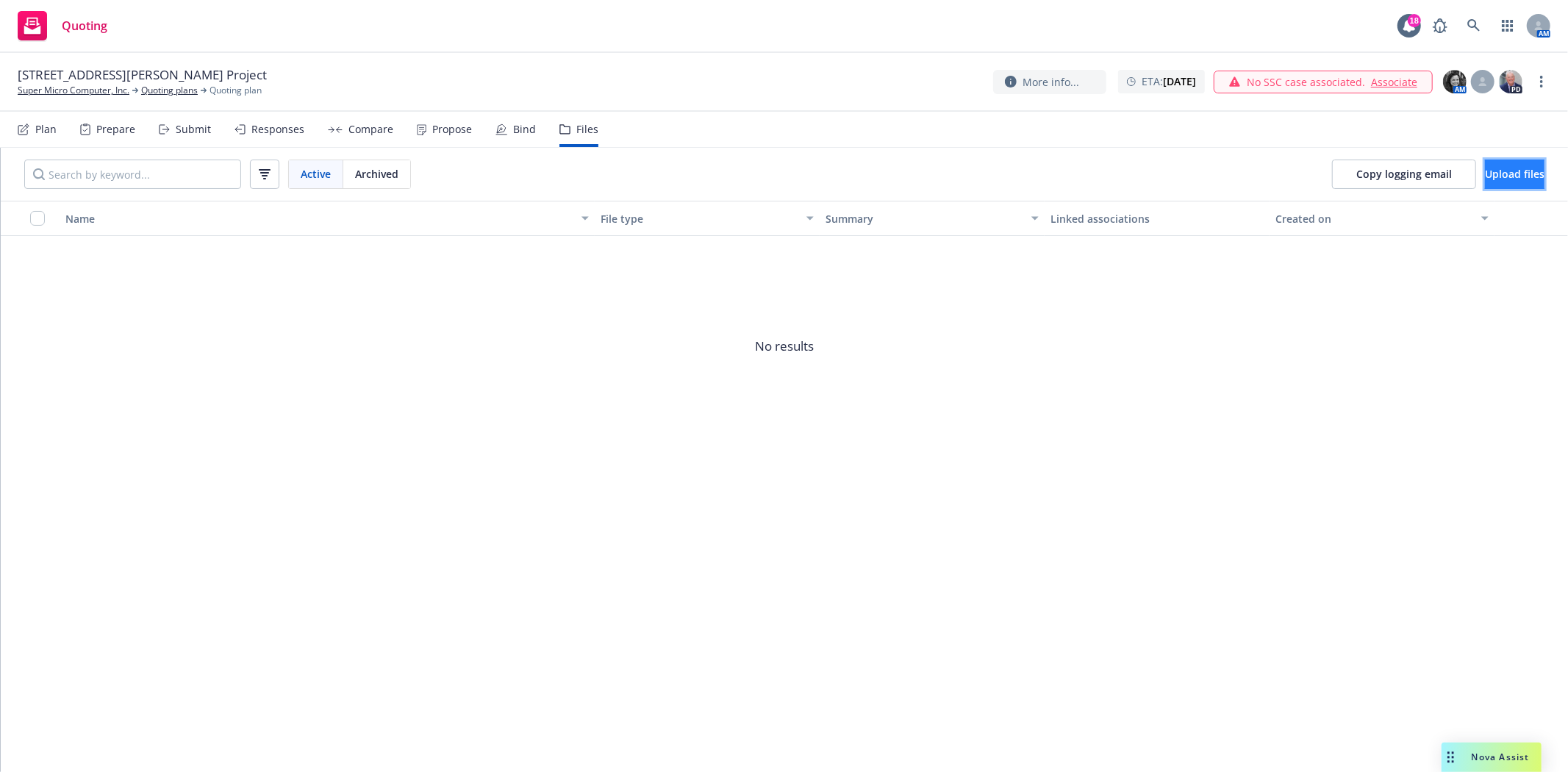
click at [1485, 169] on span "Upload files" at bounding box center [1514, 173] width 59 height 14
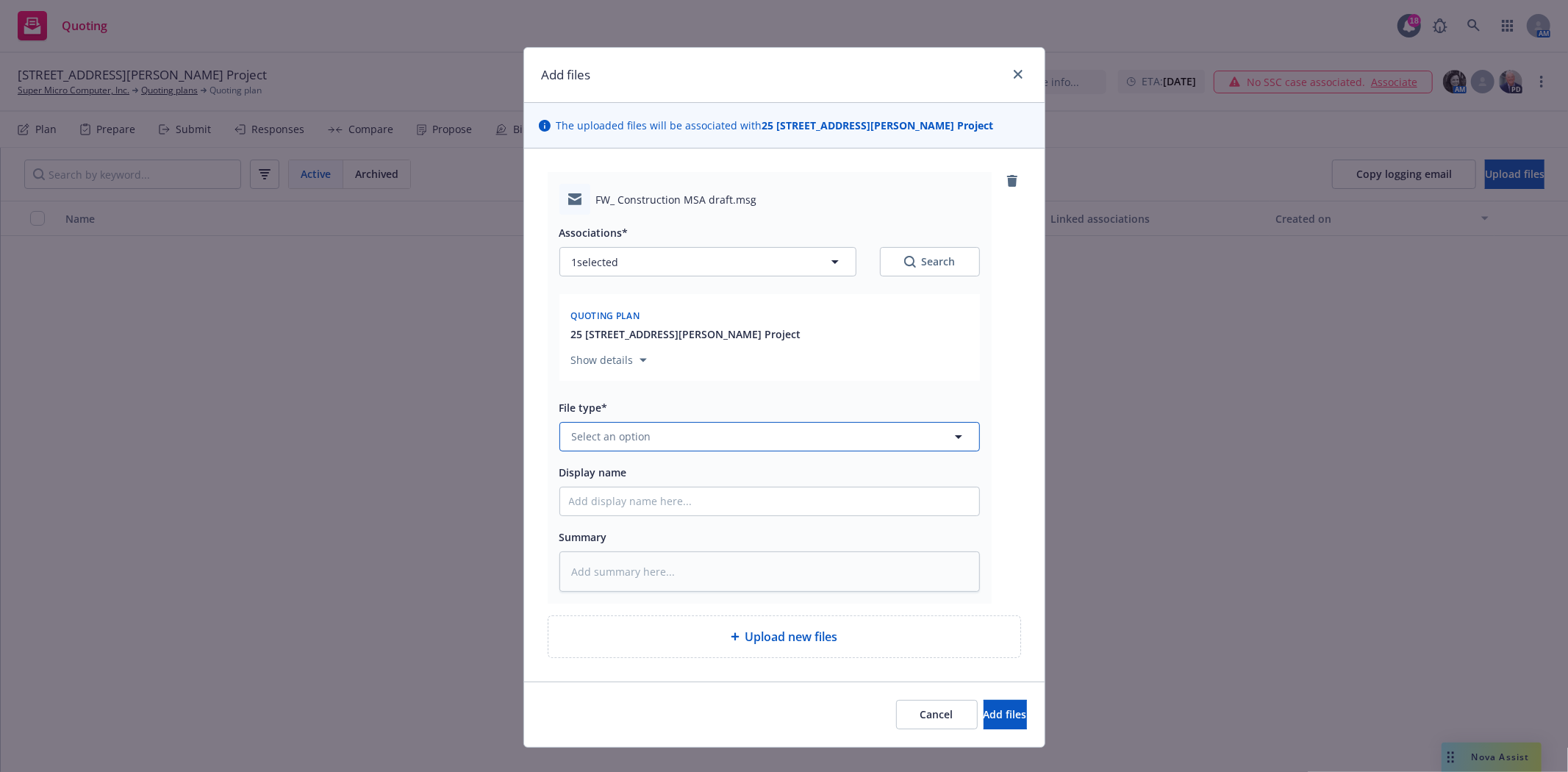
click at [666, 428] on button "Select an option" at bounding box center [770, 436] width 420 height 29
type input "Email"
click at [620, 388] on div "Email" at bounding box center [769, 395] width 401 height 21
click at [618, 495] on input "Display name" at bounding box center [770, 501] width 419 height 28
type textarea "x"
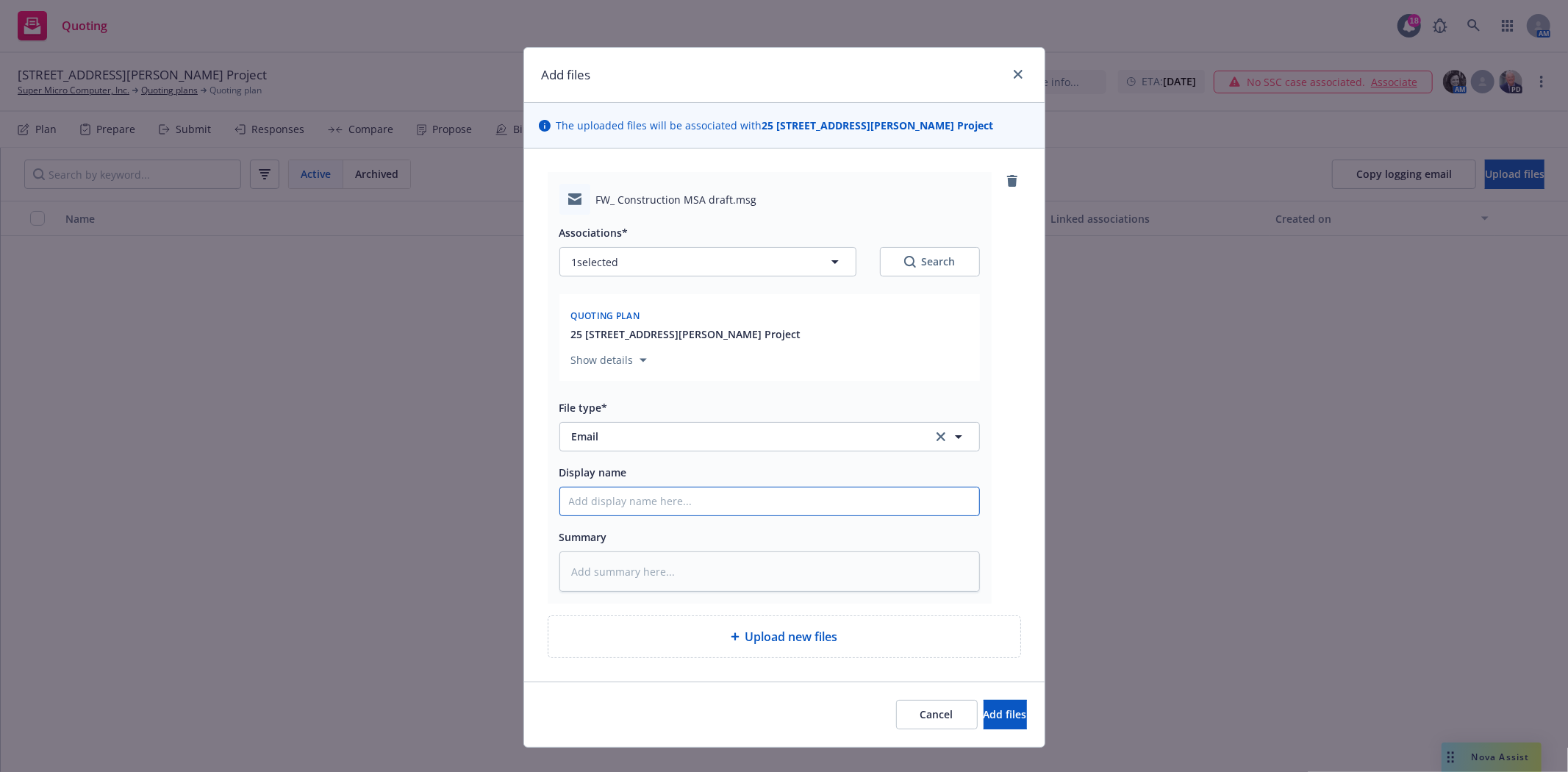
type input "f"
type textarea "x"
type input "f/"
type textarea "x"
type input "f/B"
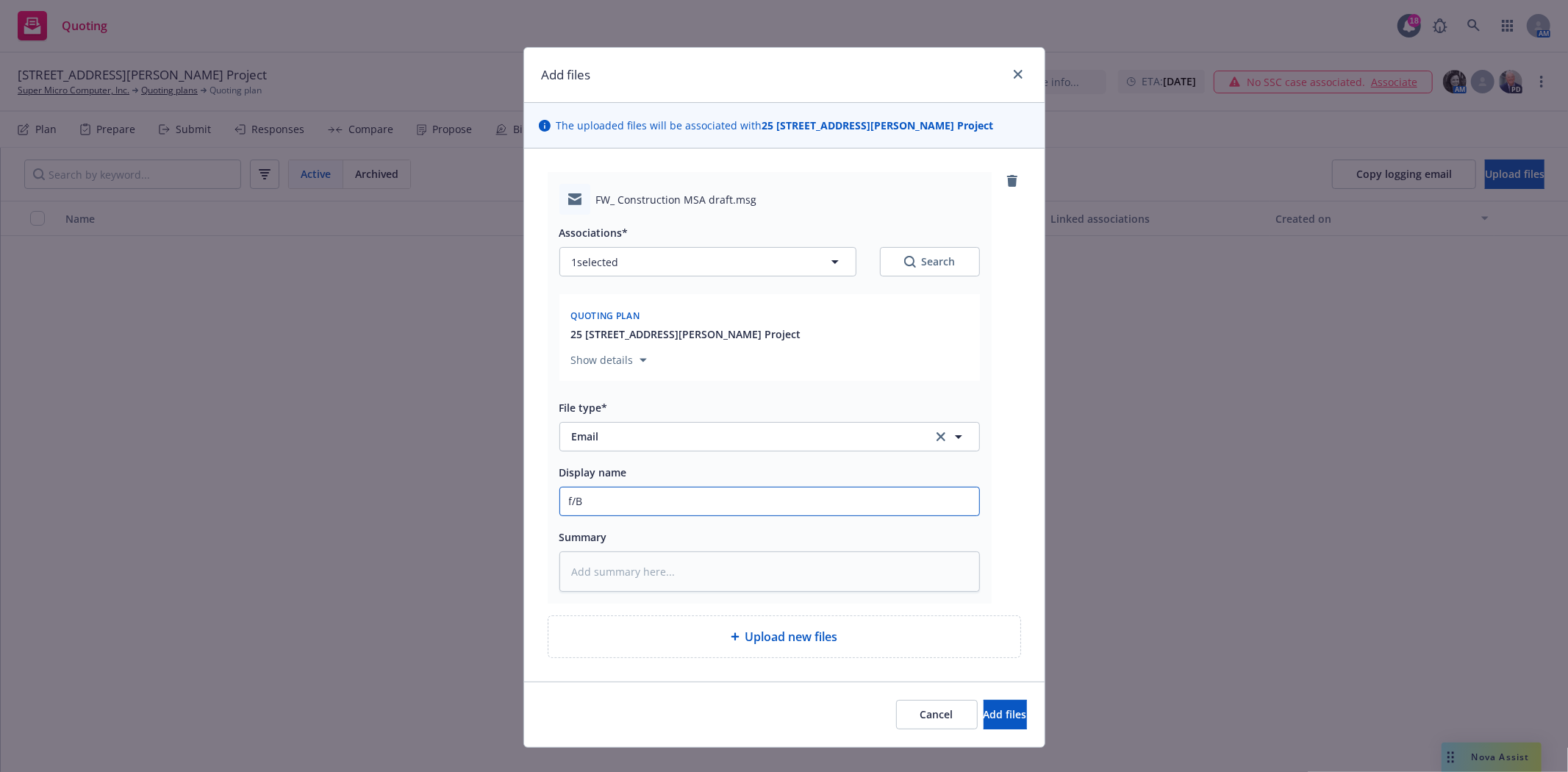
type textarea "x"
type input "f/Br"
type textarea "x"
type input "f/Bry"
type textarea "x"
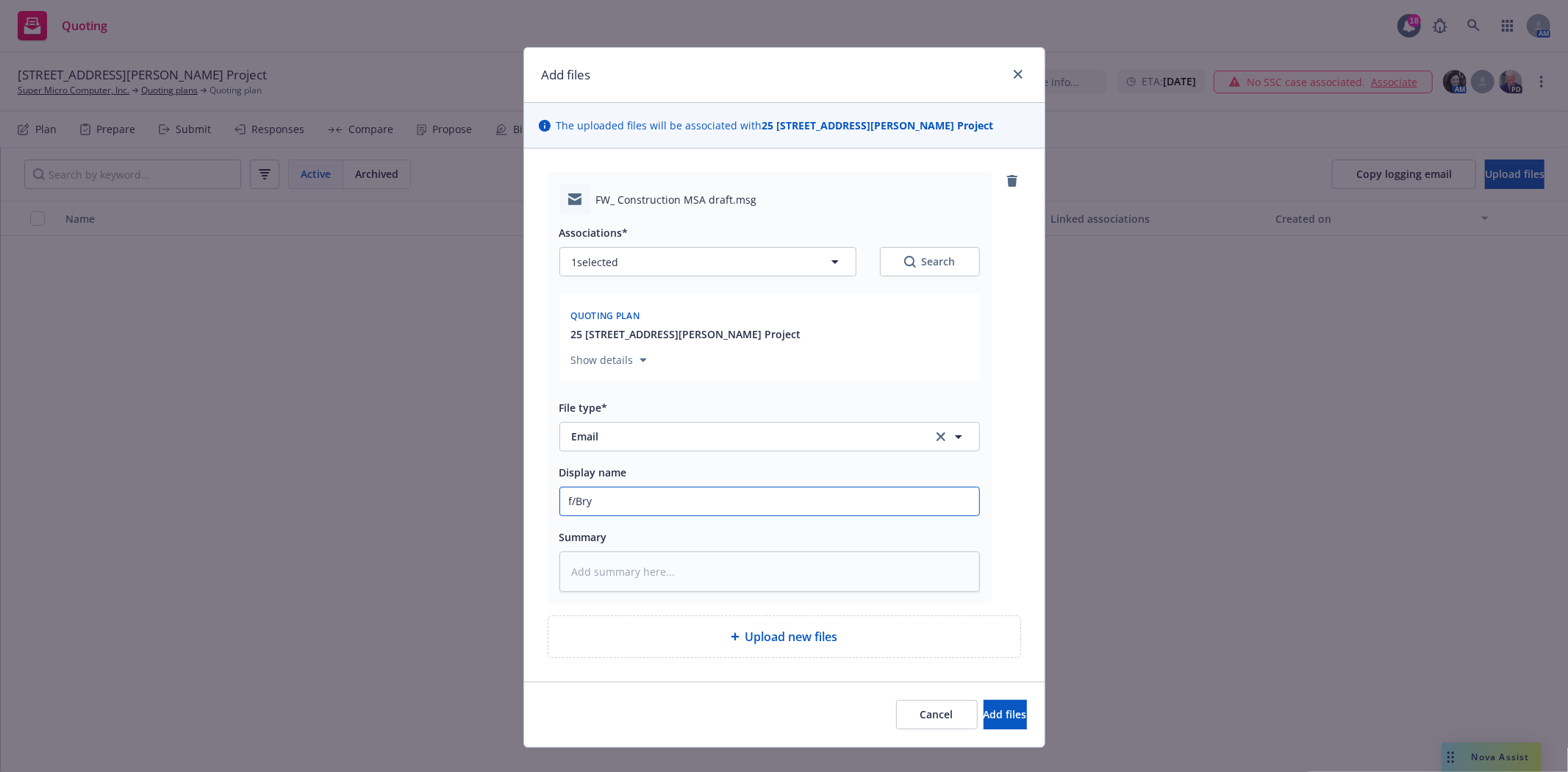
type input "f/Brya"
type textarea "x"
type input "f/Bryan"
type textarea "x"
type input "f/Bryan"
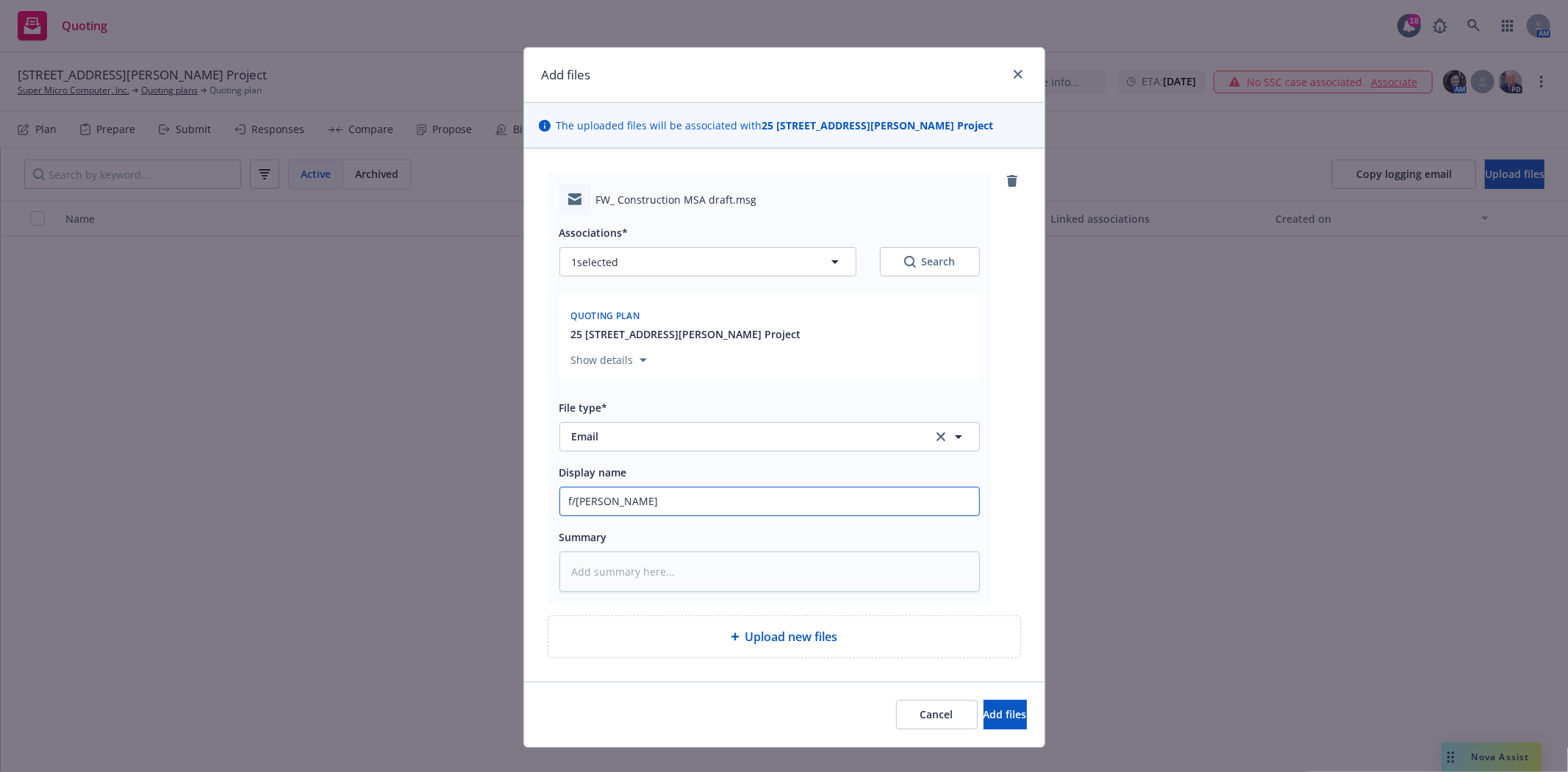
type textarea "x"
type input "f/Bryan t"
type textarea "x"
type input "f/Bryan t/"
type textarea "x"
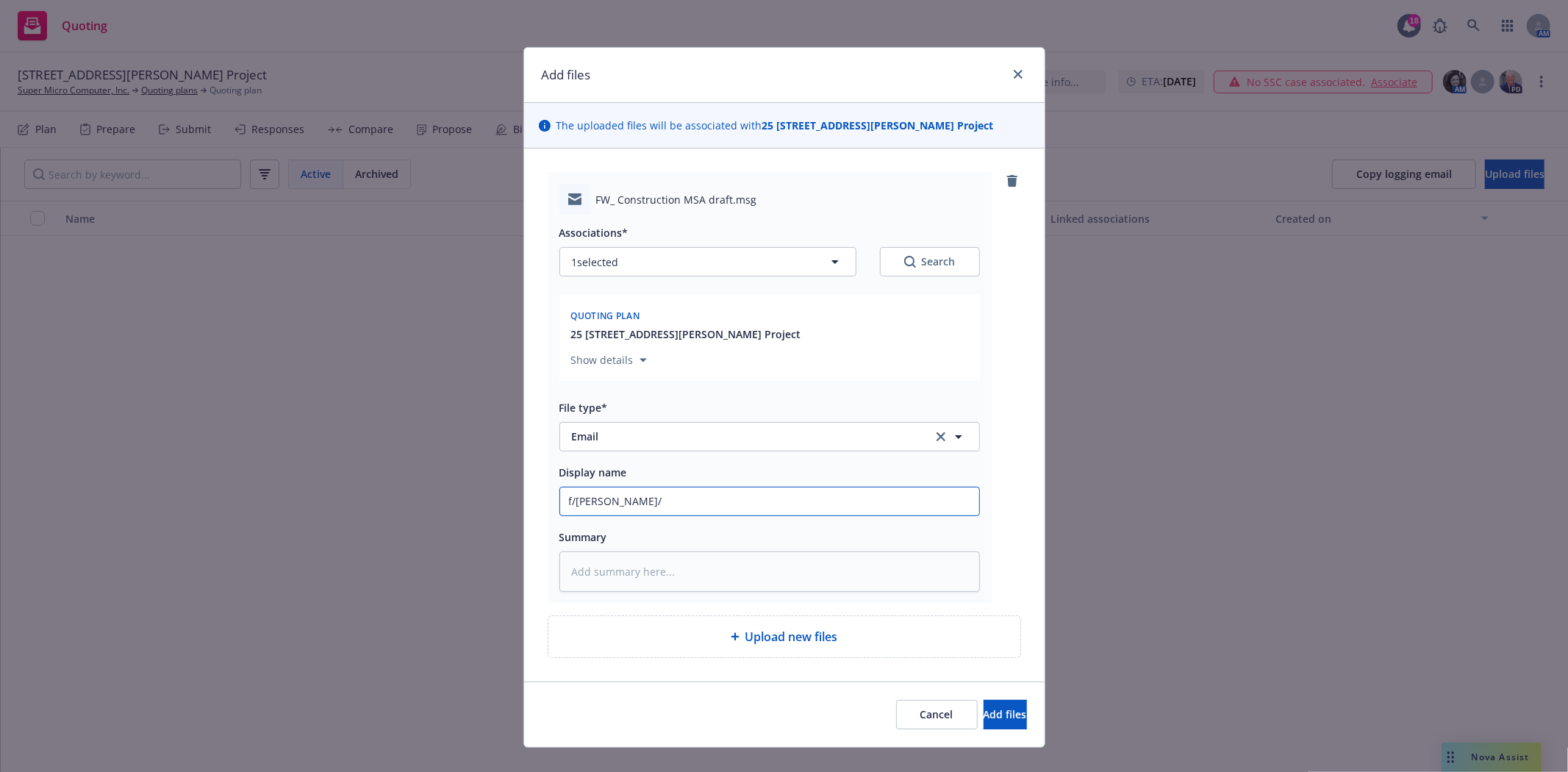
type input "f/Bryan t/S"
type textarea "x"
type input "f/Bryan t/Sha"
type textarea "x"
type input "f/Bryan t/Shan"
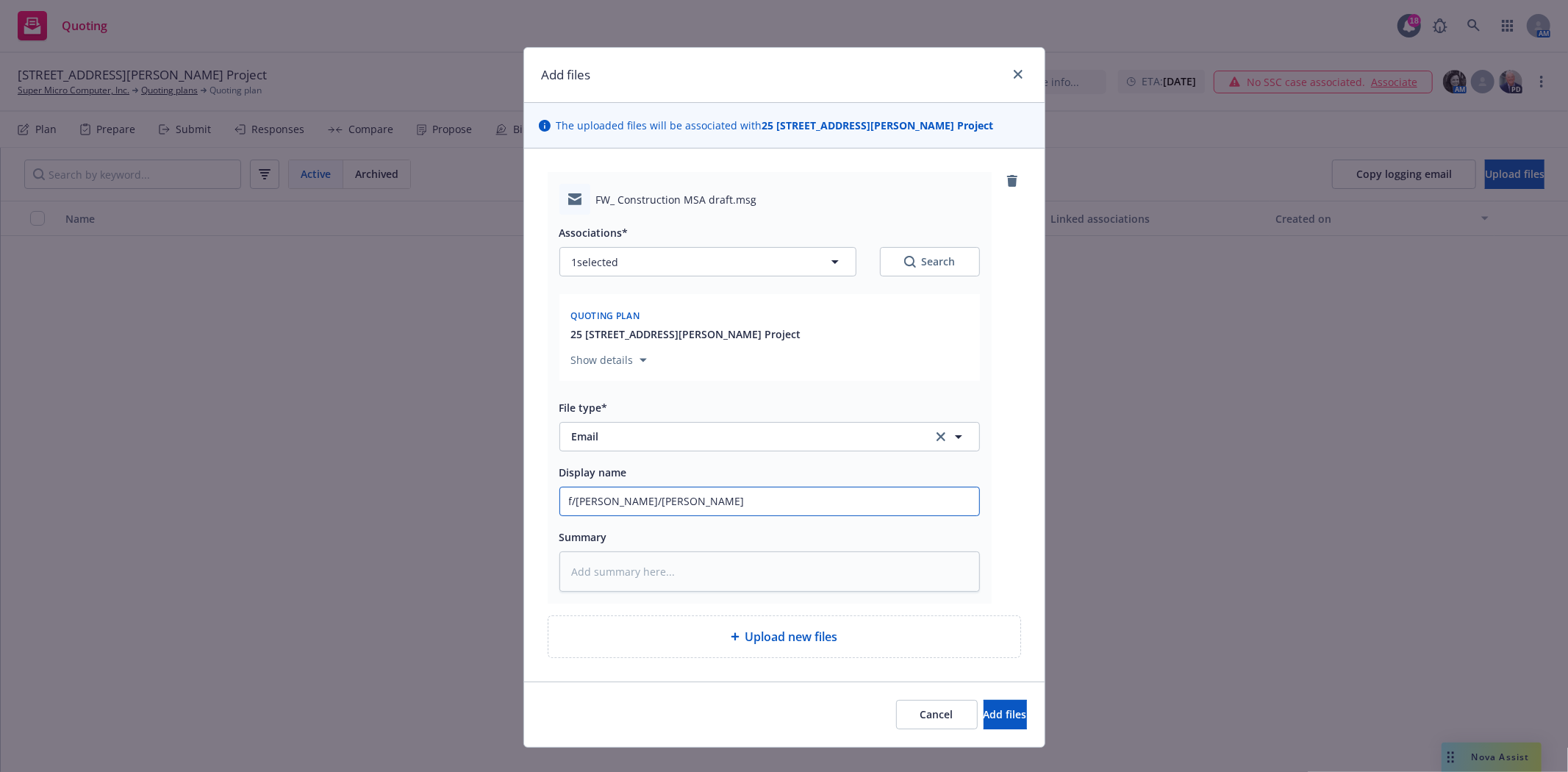
type textarea "x"
type input "f/Bryan t/Shann"
type textarea "x"
type input "f/Bryan t/Shanno"
type textarea "x"
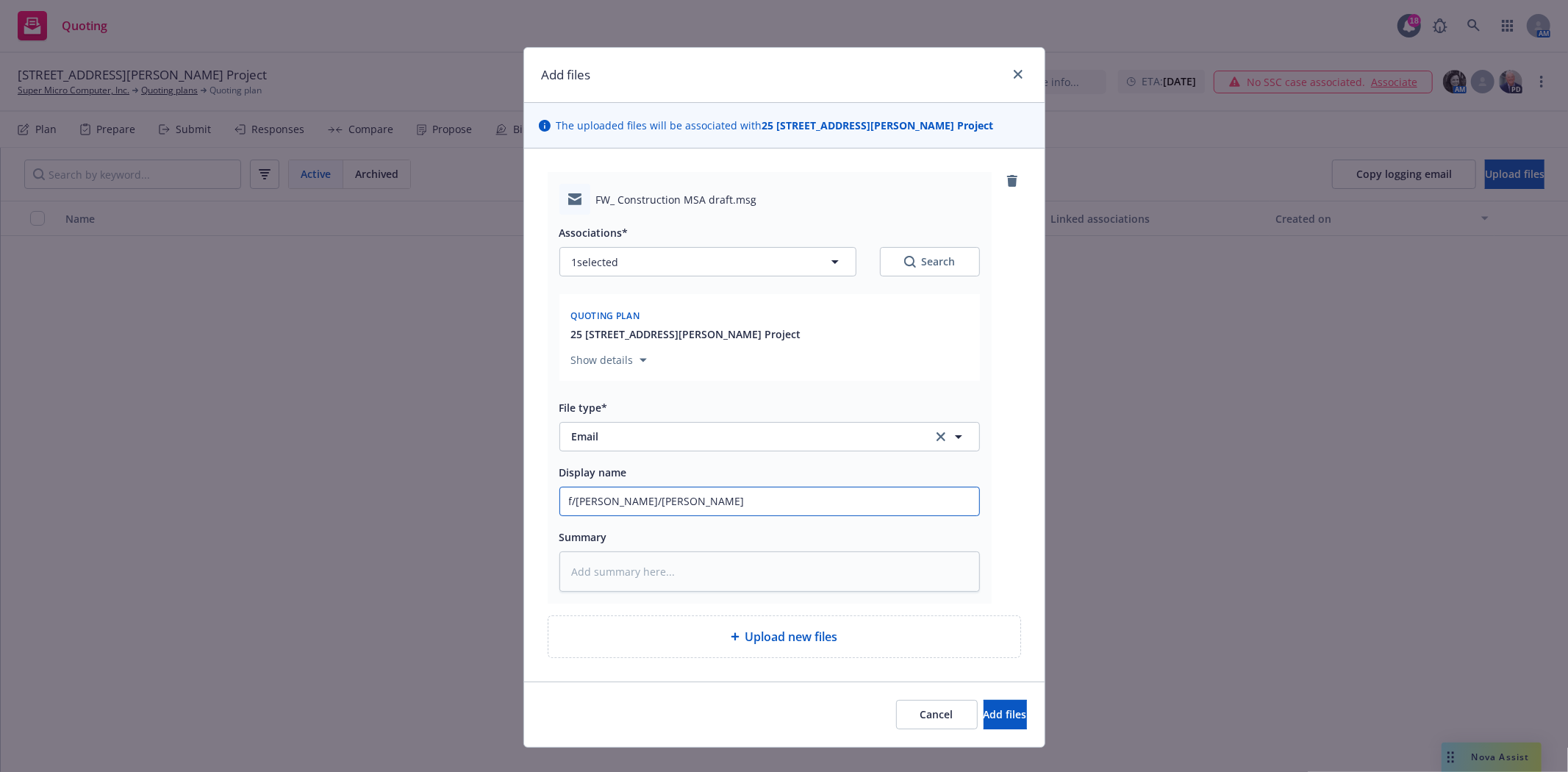
type input "f/Bryan t/Shannon"
type textarea "x"
type input "f/Bryan t/Shannon"
type textarea "x"
type input "f/Bryan t/Shannon @"
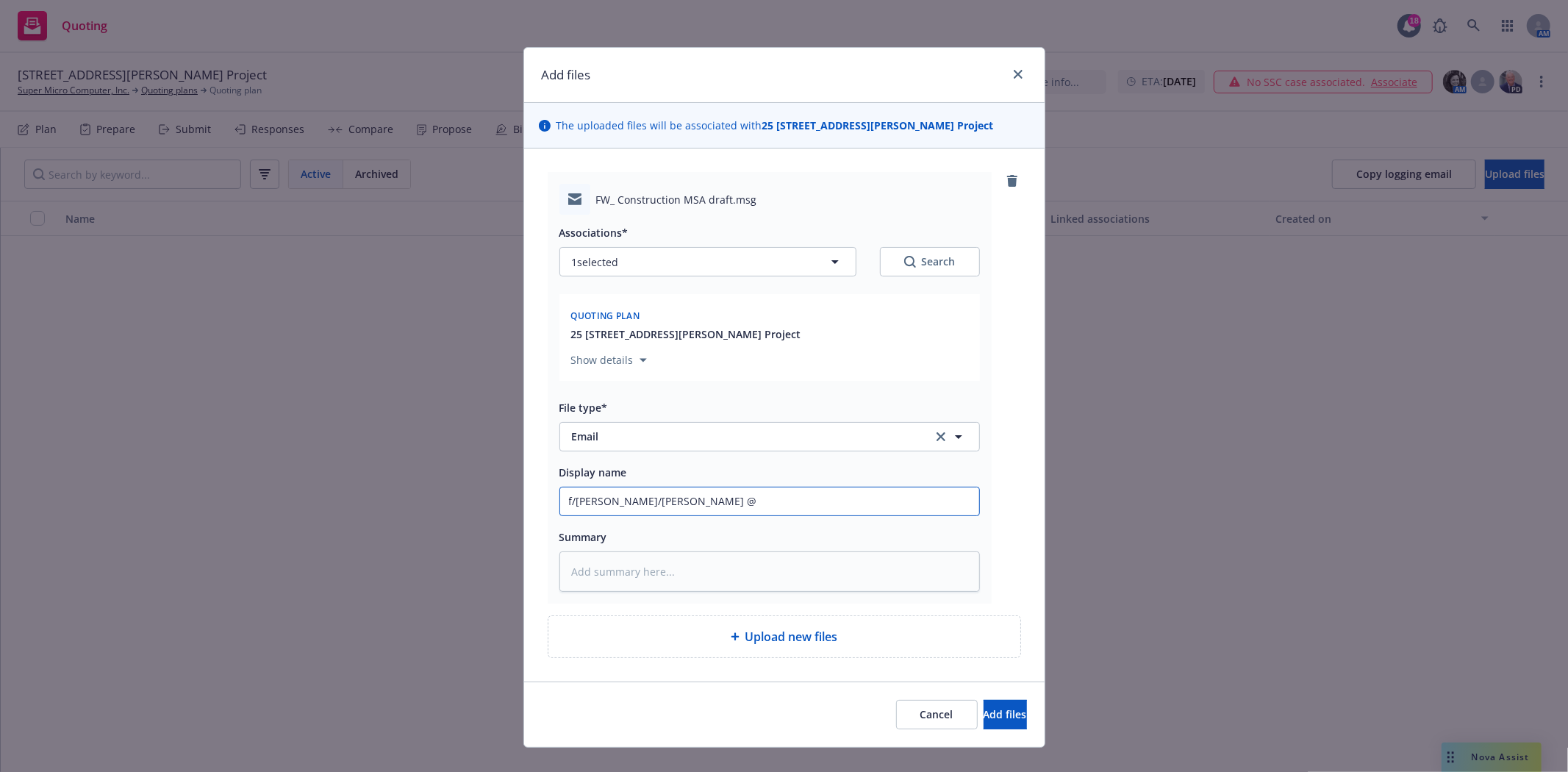
type textarea "x"
type input "f/Bryan t/Shannon @"
type textarea "x"
type input "f/Bryan t/Shannon @ i"
type textarea "x"
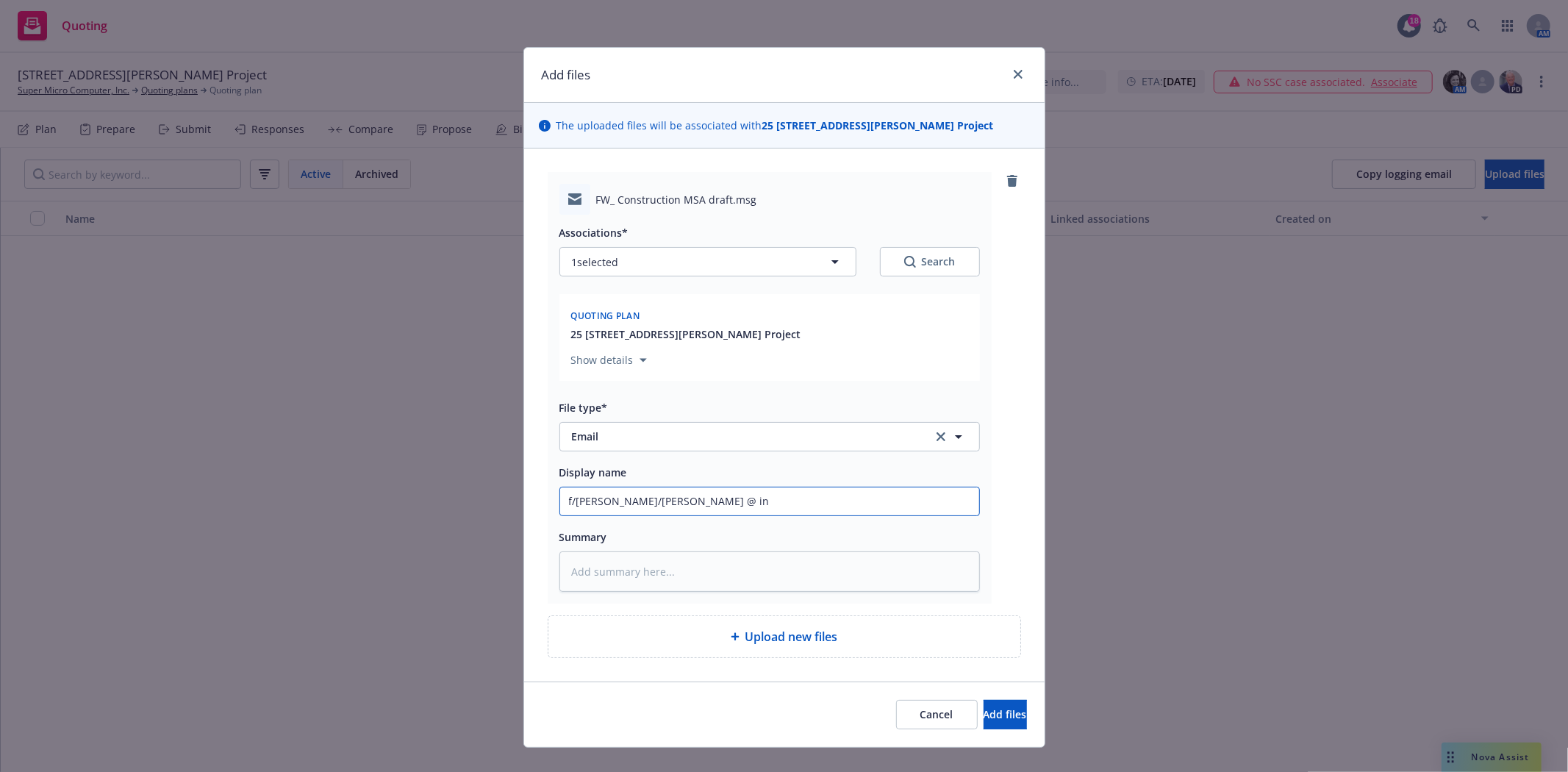
type input "f/Bryan t/Shannon @ ins"
type textarea "x"
type input "f/Bryan t/Shannon @ ins'"
type textarea "x"
type input "f/Bryan t/Shannon @ ins'd"
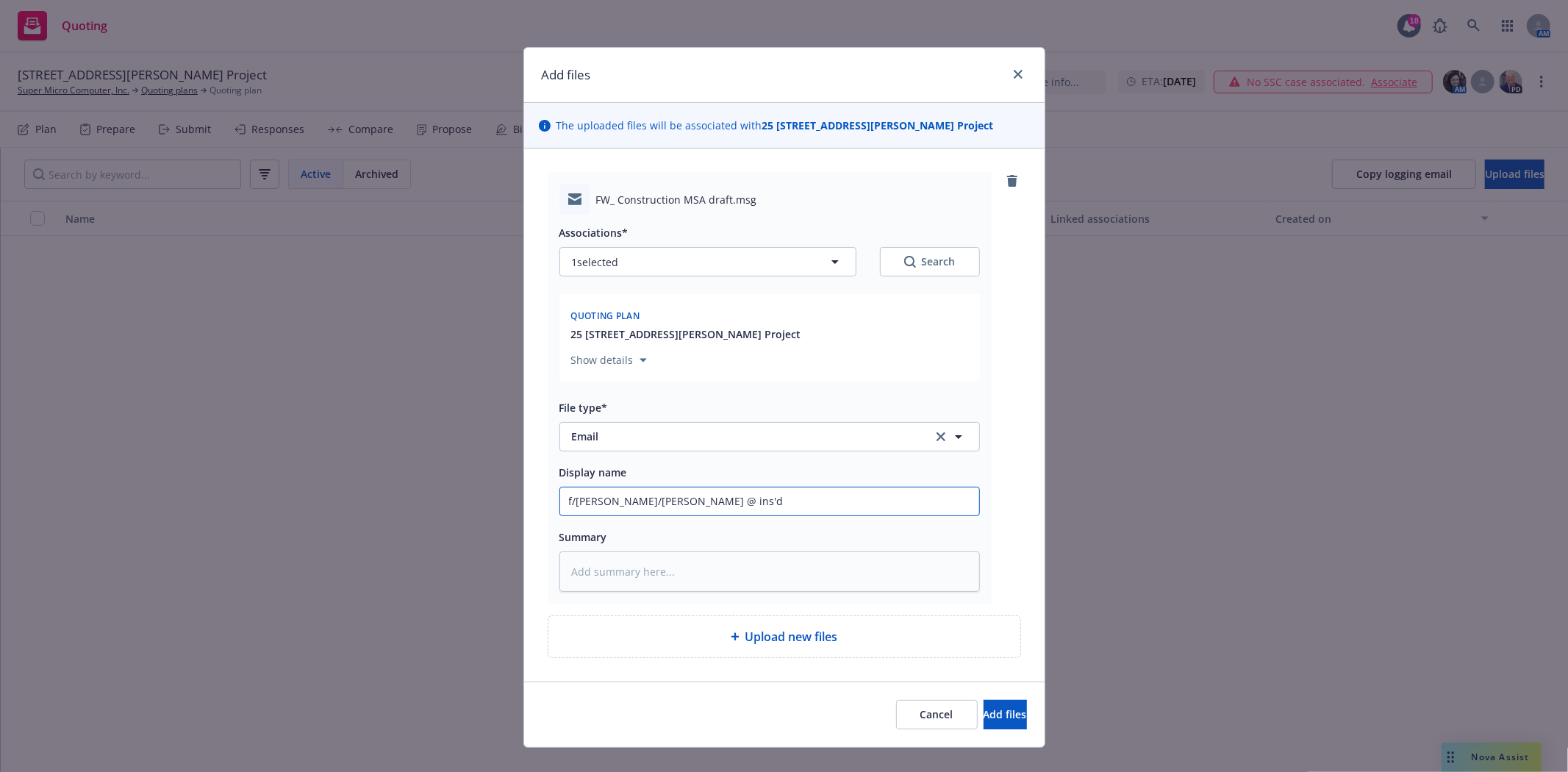
type textarea "x"
type input "f/Bryan t/Shannon @ ins'd"
type textarea "x"
type input "f/Bryan t/Shannon @ ins'd w"
type textarea "x"
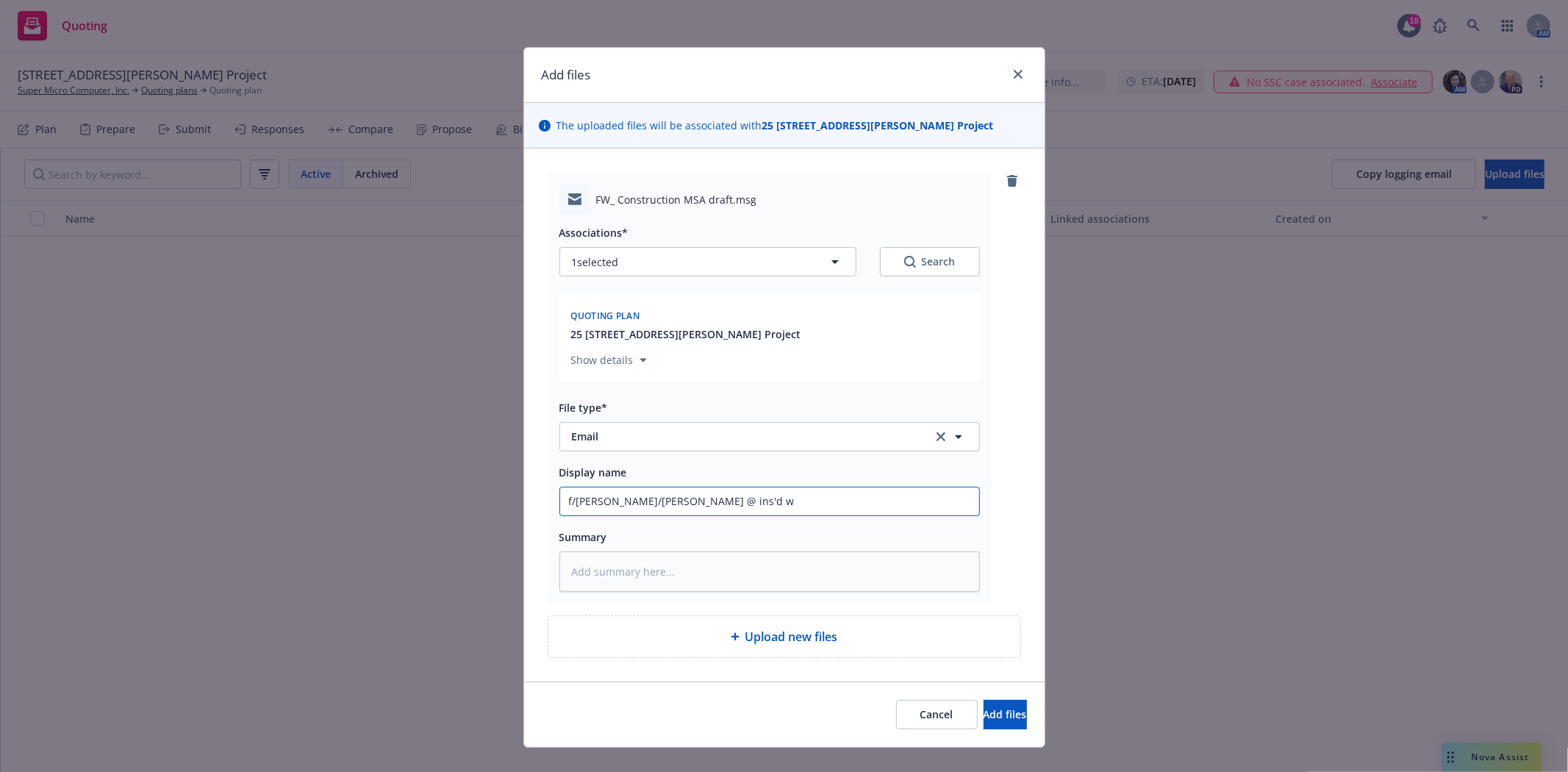
type input "f/Bryan t/Shannon @ ins'd w/"
type textarea "x"
type input "f/Bryan t/Shannon @ ins'd w/c"
type textarea "x"
type input "f/Bryan t/Shannon @ ins'd w/co"
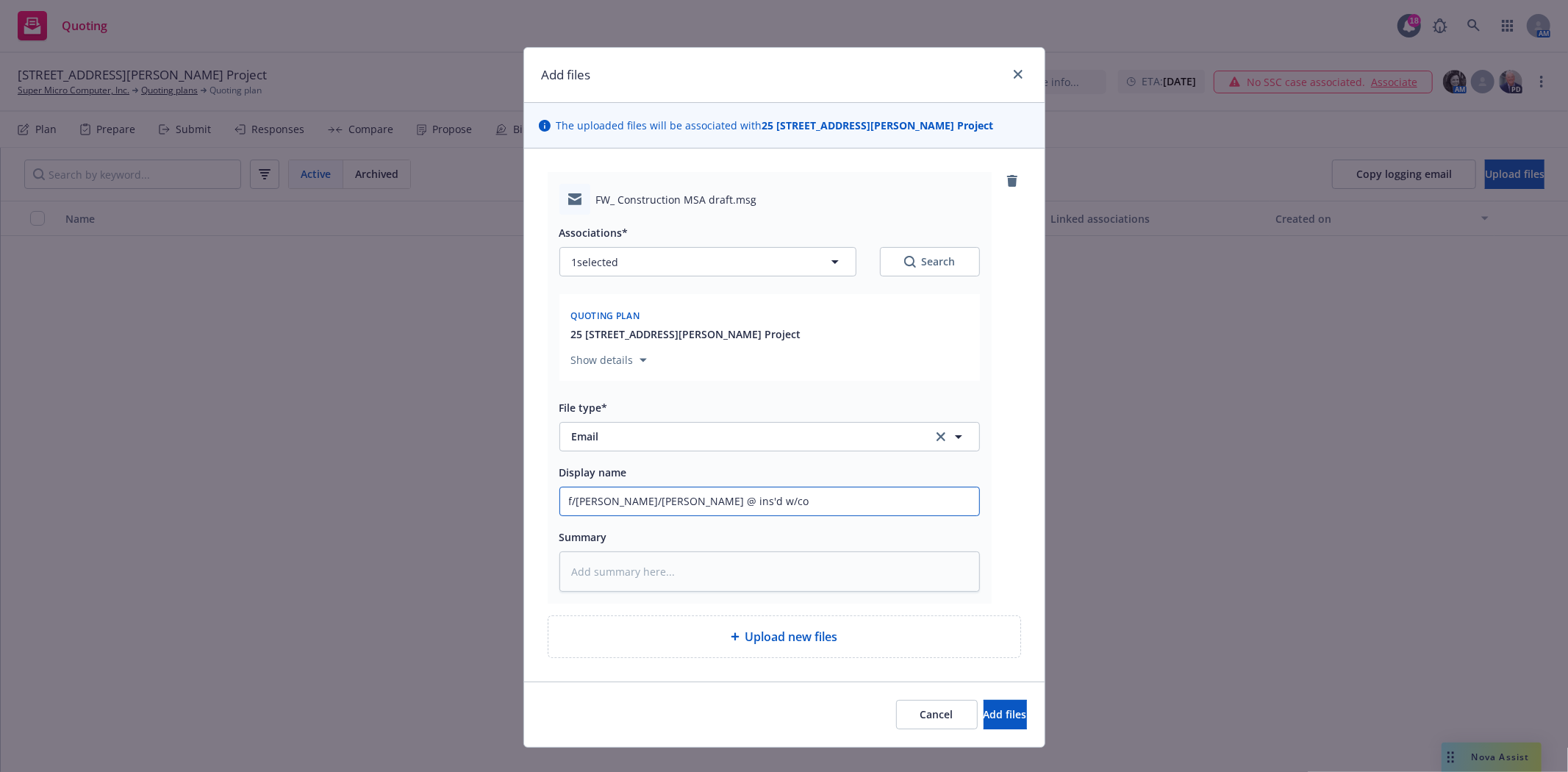
type textarea "x"
type input "f/Bryan t/Shannon @ ins'd w/con"
type textarea "x"
type input "f/Bryan t/Shannon @ ins'd w/cont"
type textarea "x"
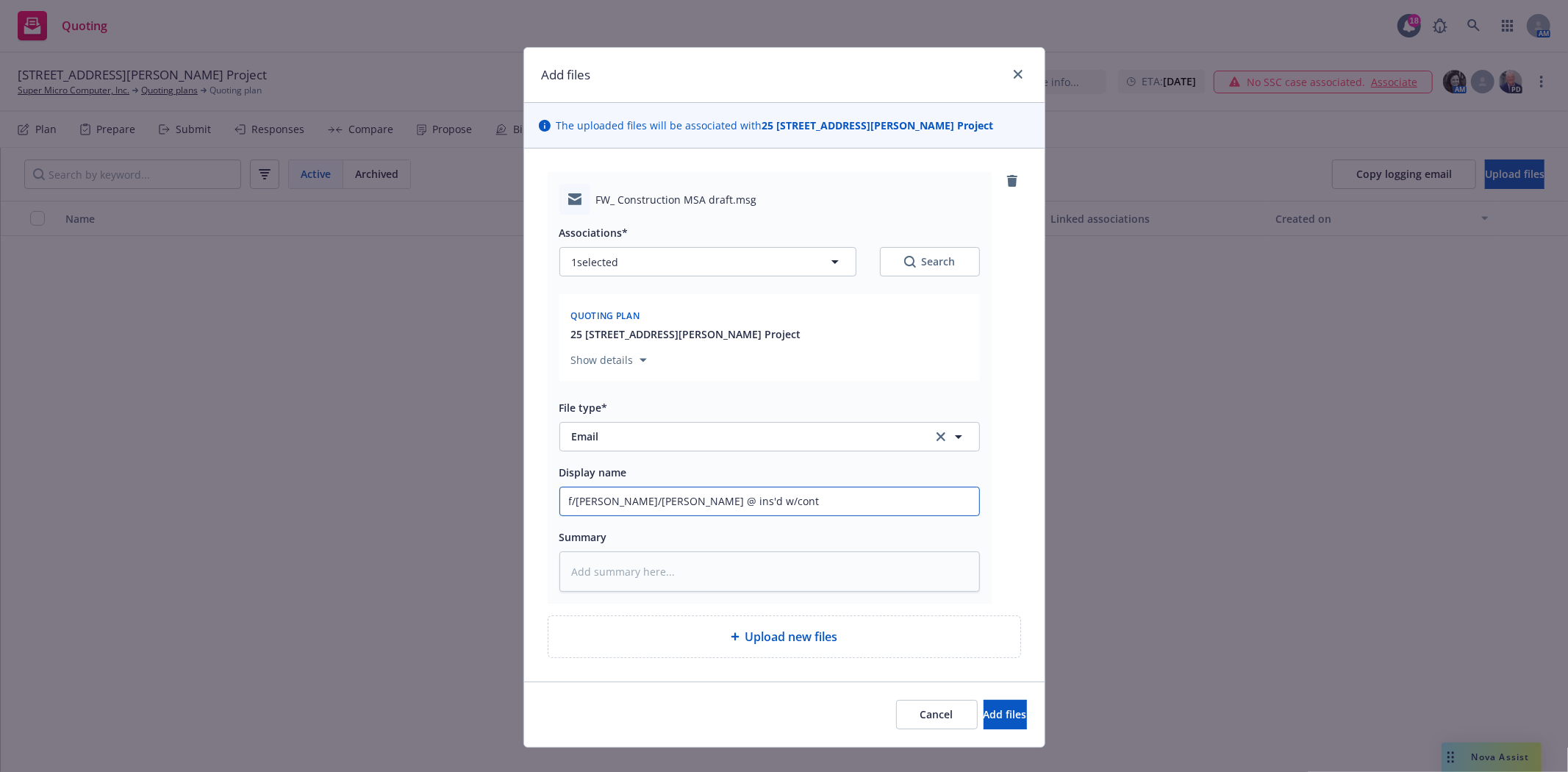
type input "f/Bryan t/Shannon @ ins'd w/contr"
type textarea "x"
type input "f/Bryan t/Shannon @ ins'd w/contra"
type textarea "x"
type input "f/Bryan t/Shannon @ ins'd w/contrac"
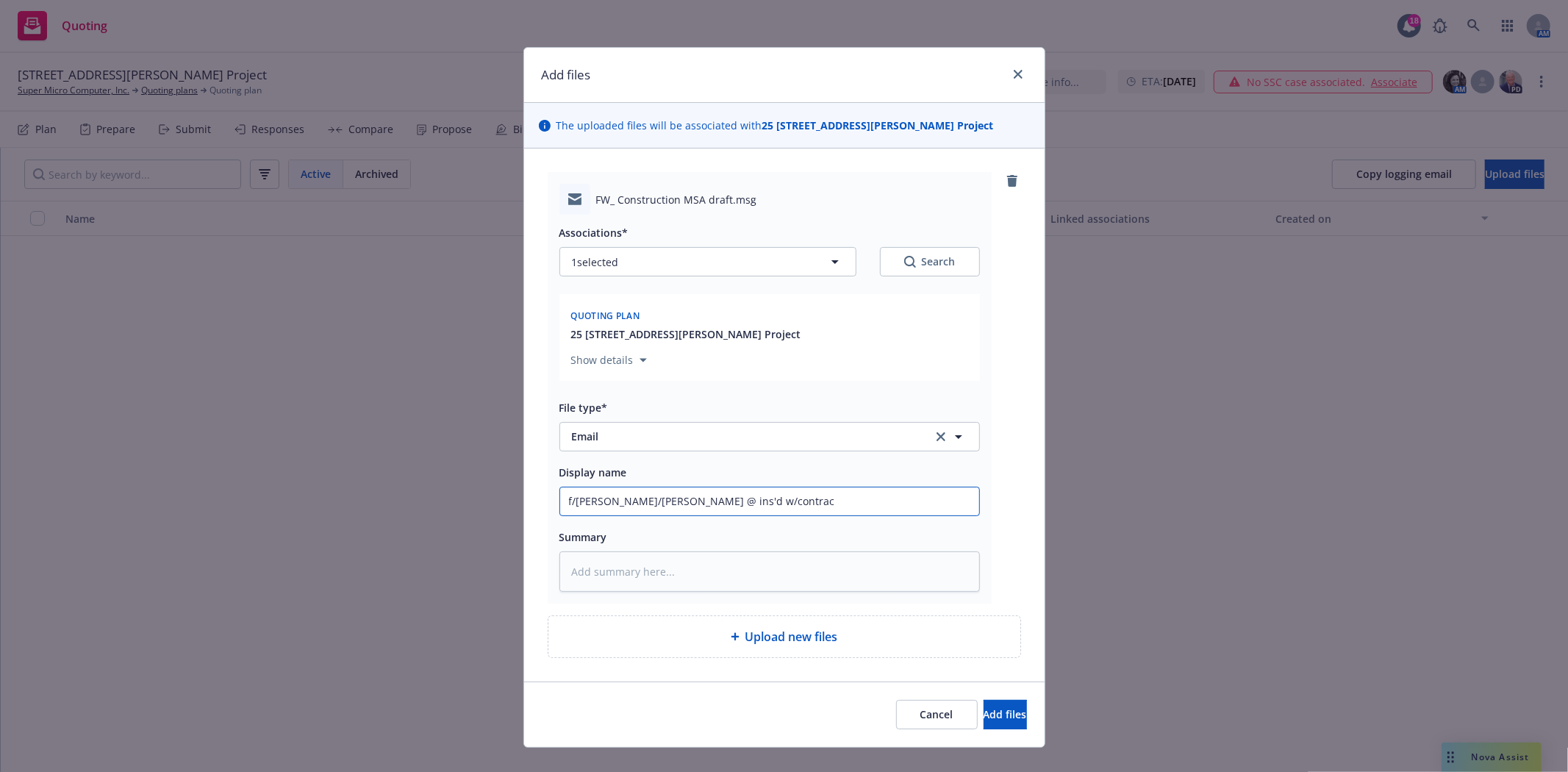
type textarea "x"
type input "f/Bryan t/Shannon @ ins'd w/contract"
type textarea "x"
type input "f/Bryan t/Shannon @ ins'd w/contract"
type textarea "x"
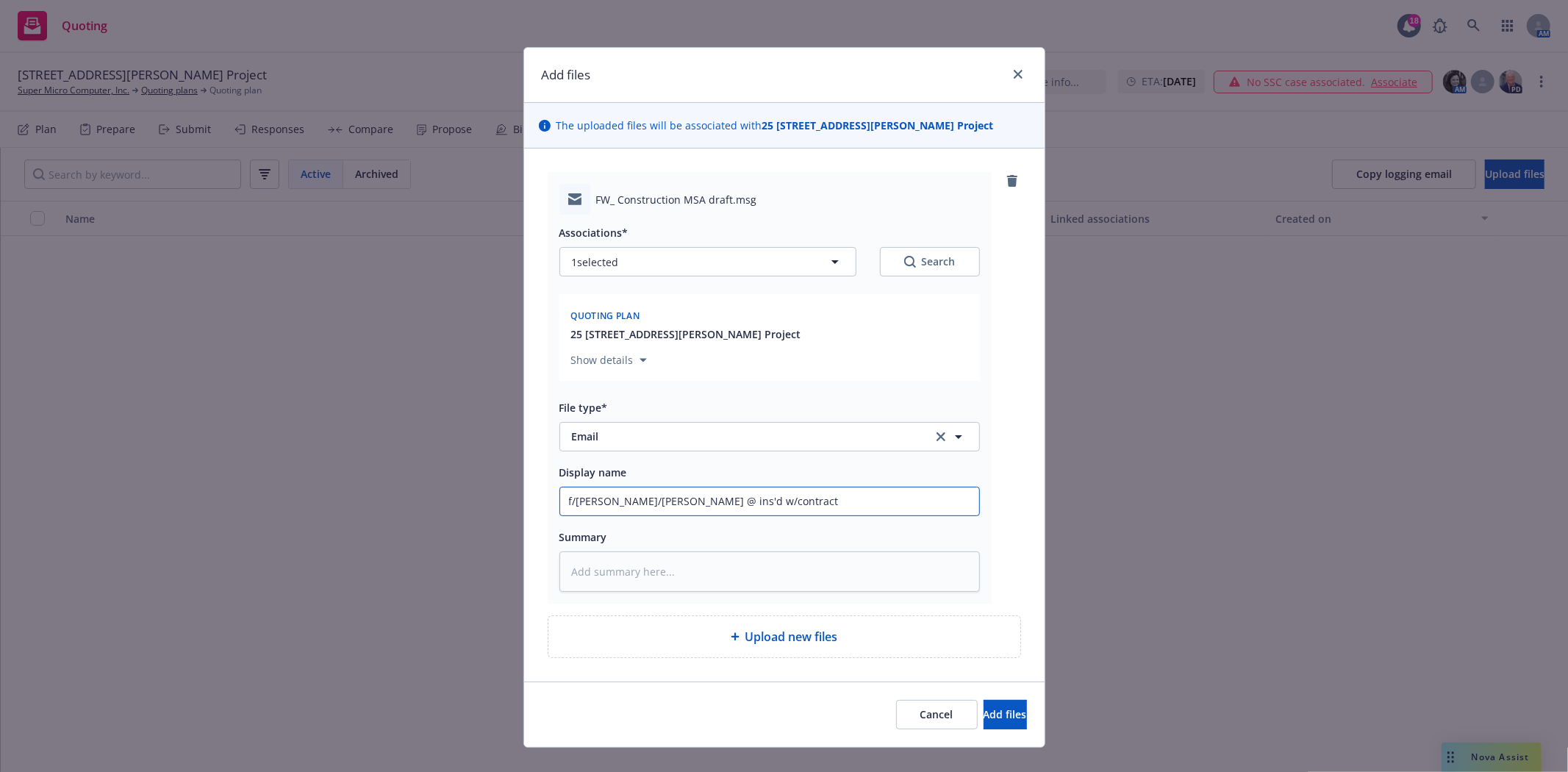
type input "f/Bryan t/Shannon @ ins'd w/contract"
type textarea "x"
type input "f/Bryan t/Shannon @ ins'd w/contrac"
type textarea "x"
type input "f/Bryan t/Shannon @ ins'd w/contra"
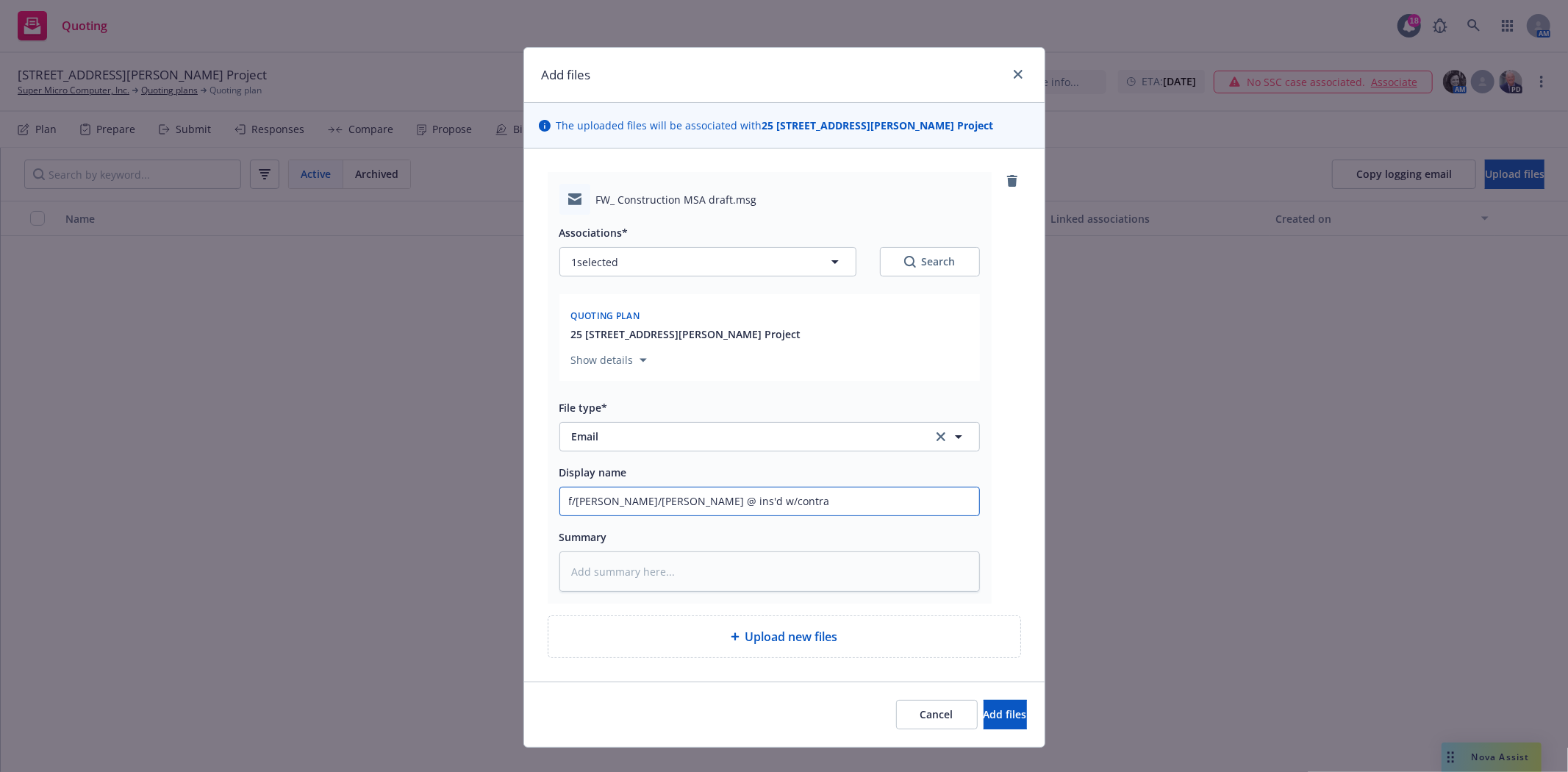
type textarea "x"
type input "f/Bryan t/Shannon @ ins'd w/contr"
type textarea "x"
type input "f/Bryan t/Shannon @ ins'd w/cont"
type textarea "x"
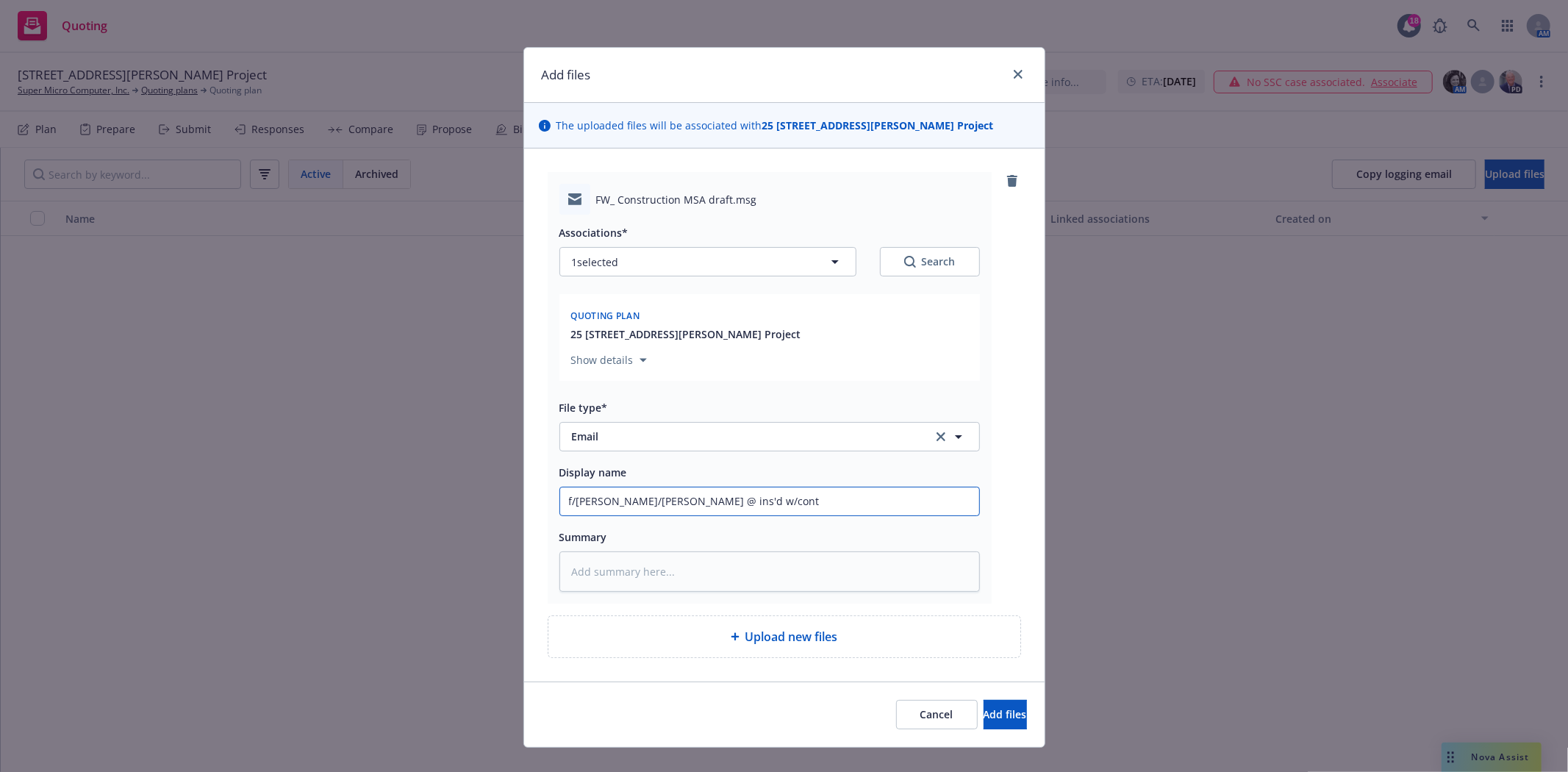
type input "f/Bryan t/Shannon @ ins'd w/con"
type textarea "x"
type input "f/Bryan t/Shannon @ ins'd w/co"
type textarea "x"
type input "f/Bryan t/Shannon @ ins'd w/c"
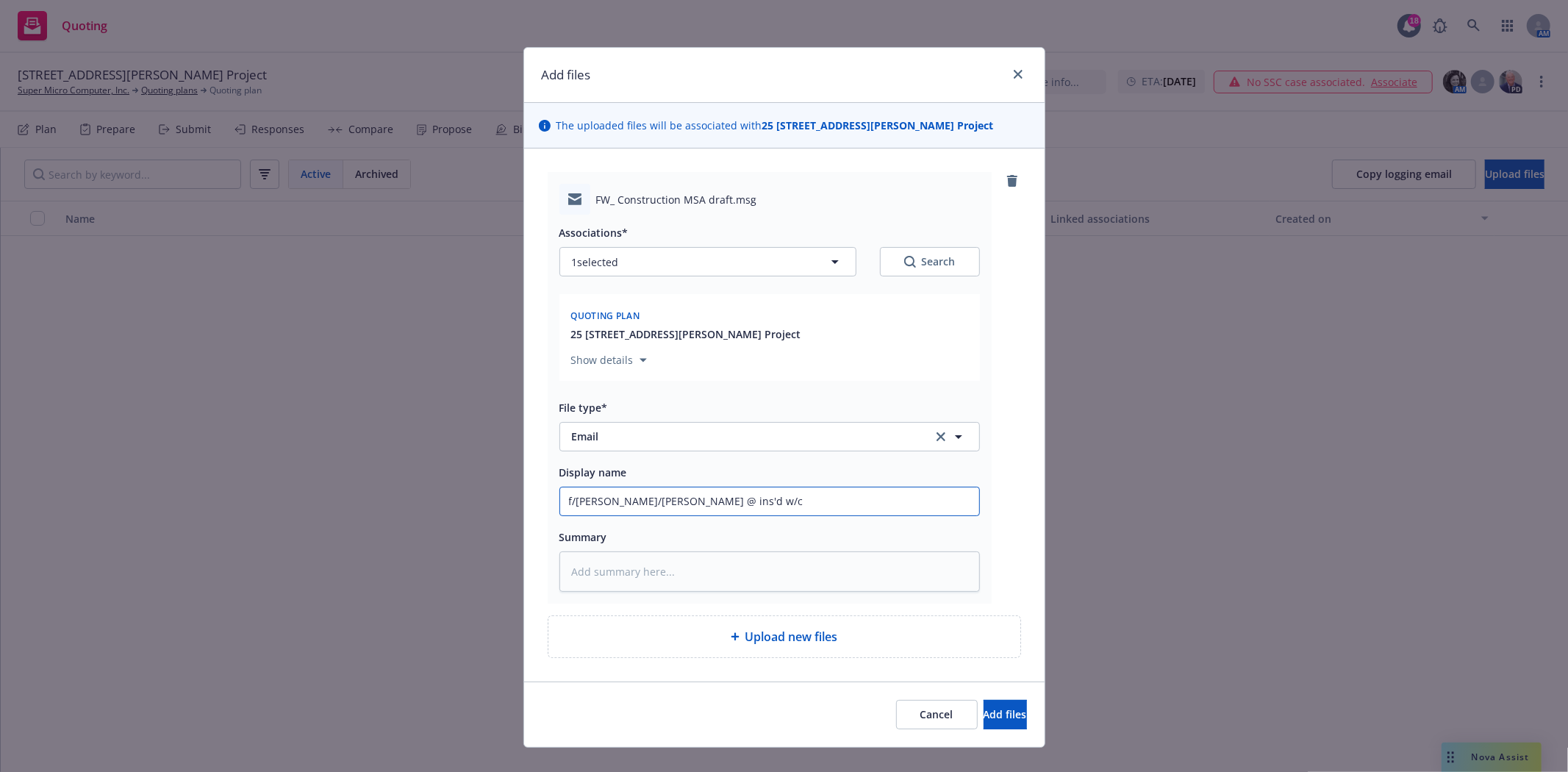
type textarea "x"
type input "f/Bryan t/Shannon @ ins'd w/"
type textarea "x"
type input "f/Bryan t/Shannon @ ins'd w"
type textarea "x"
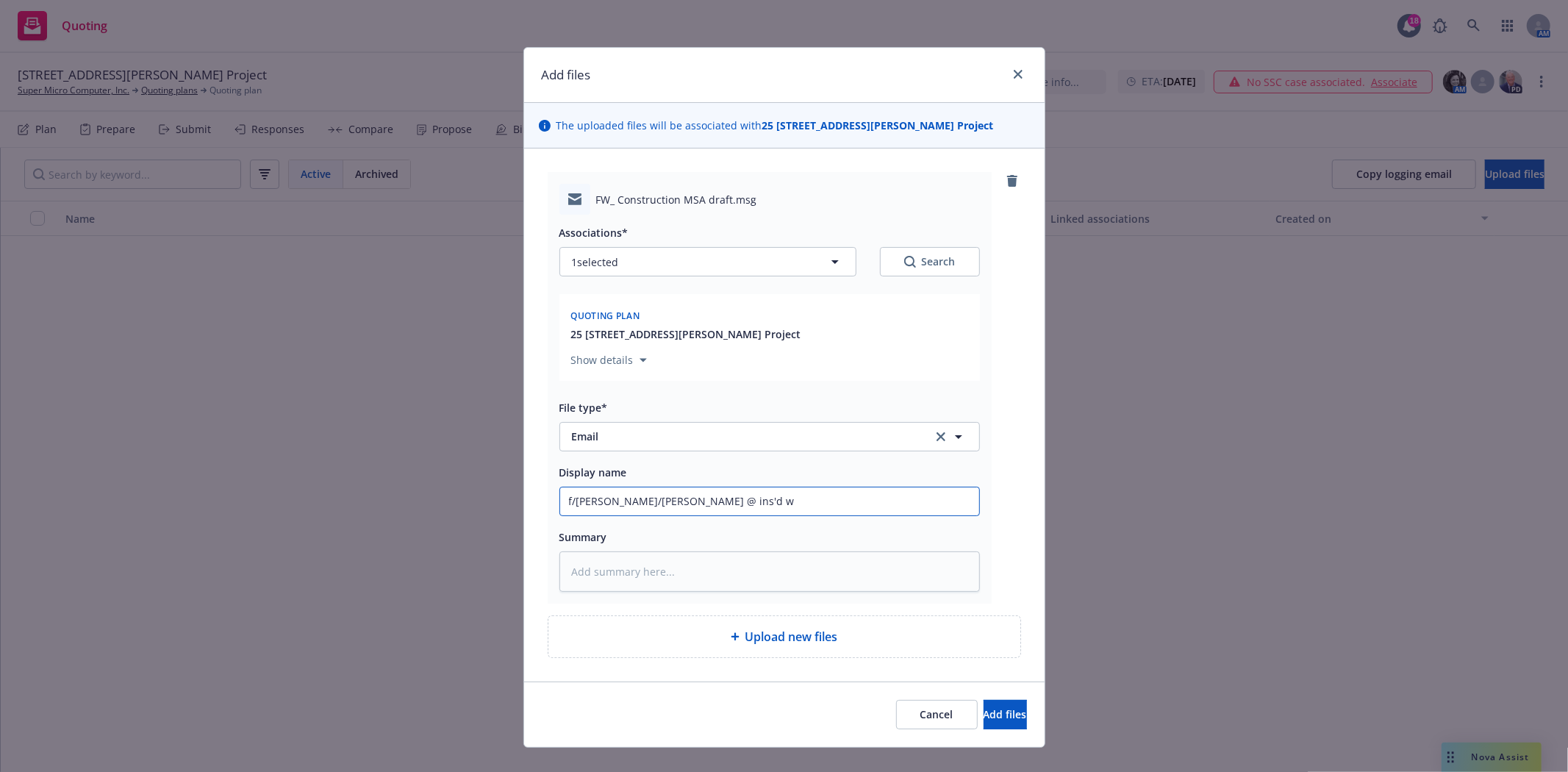
type input "f/Bryan t/Shannon @ ins'd w/"
type textarea "x"
type input "f/Bryan t/Shannon @ ins'd w/A"
type textarea "x"
type input "f/Bryan t/Shannon @ ins'd w/A1"
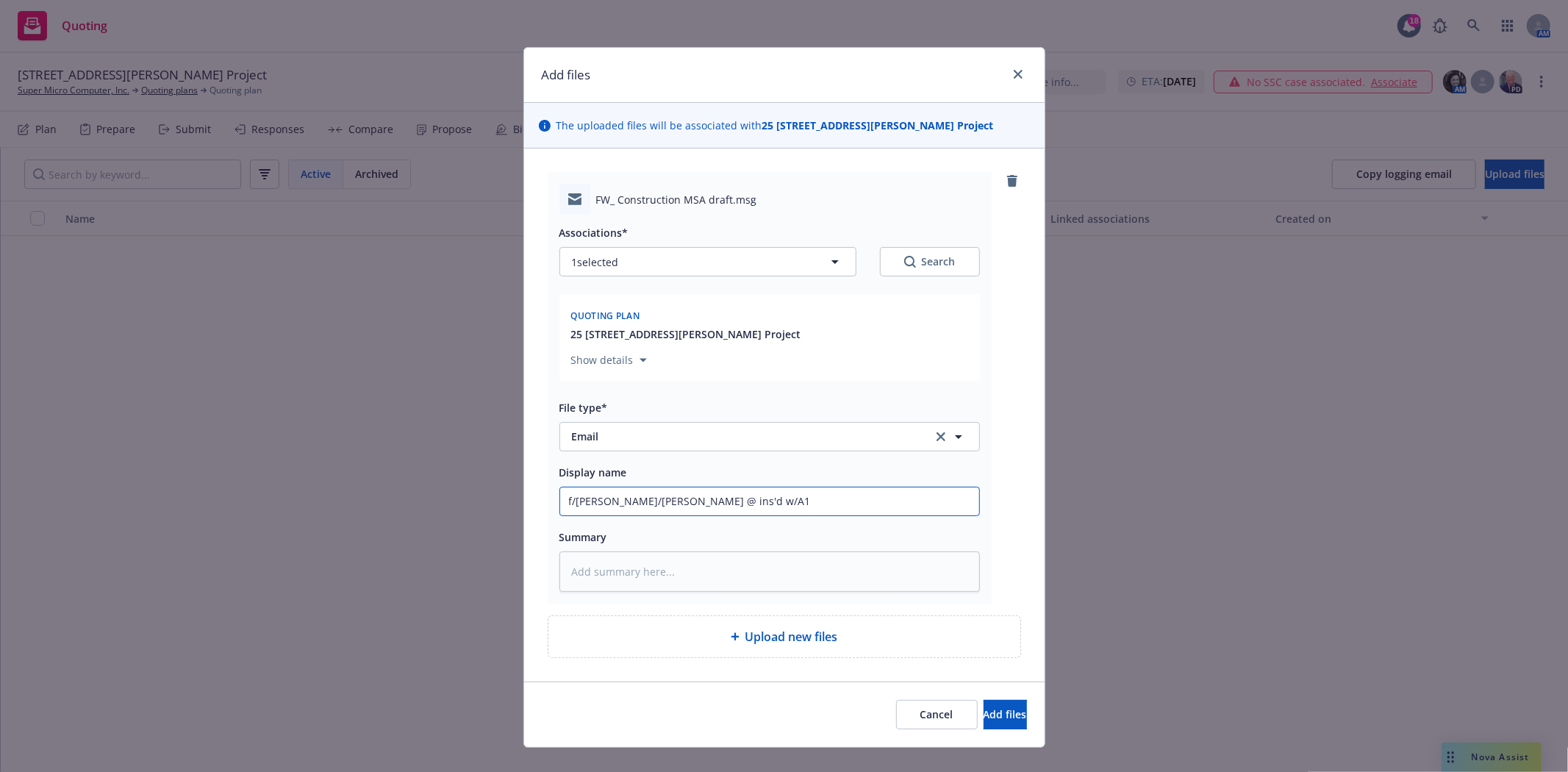
type textarea "x"
type input "f/Bryan t/Shannon @ ins'd w/A10"
type textarea "x"
type input "f/Bryan t/Shannon @ ins'd w/A102"
type textarea "x"
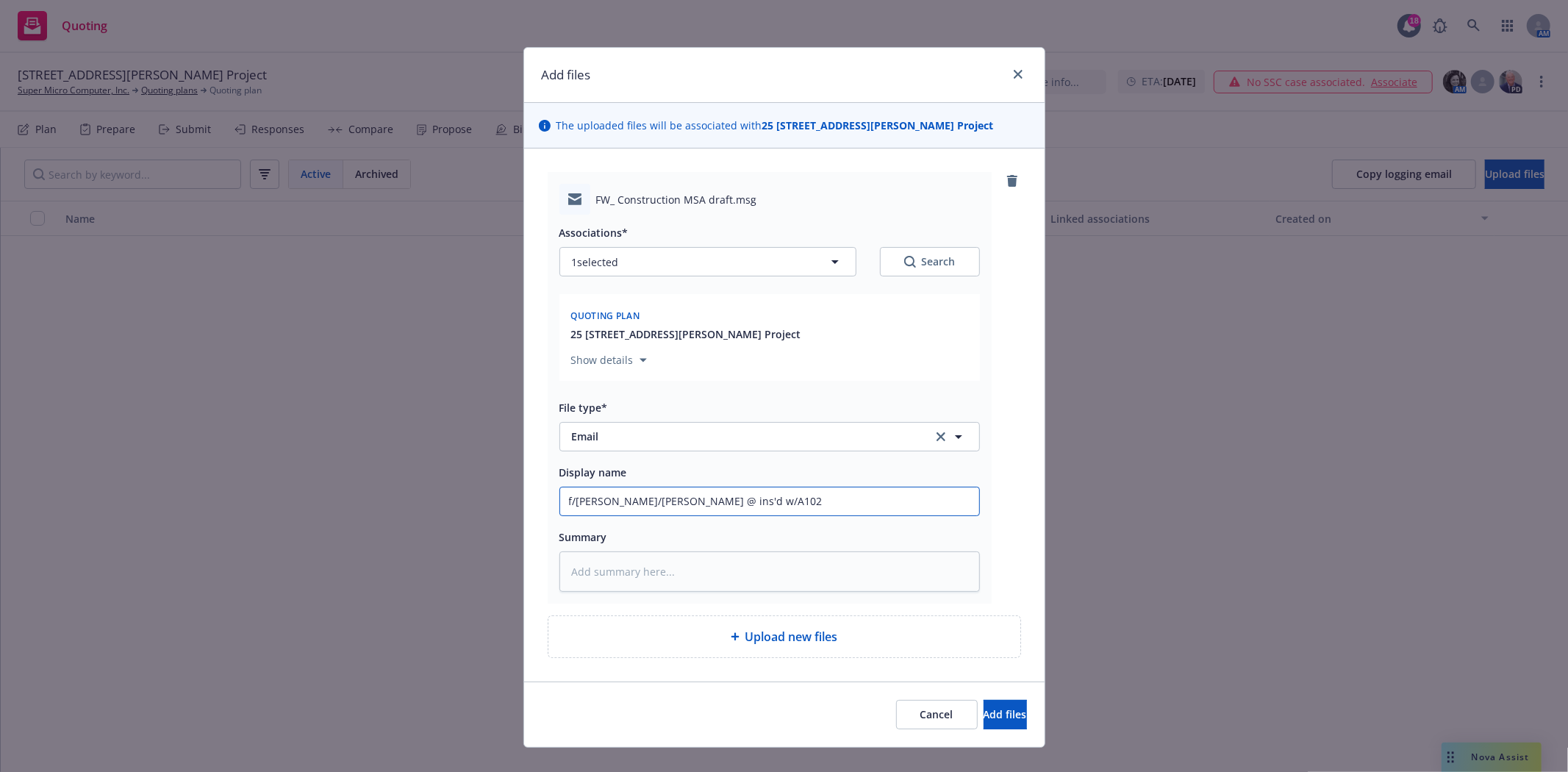
type input "f/Bryan t/Shannon @ ins'd w/A102"
type textarea "x"
type input "f/Bryan t/Shannon @ ins'd w/A102 i"
type textarea "x"
type input "f/Bryan t/Shannon @ ins'd w/A102 in"
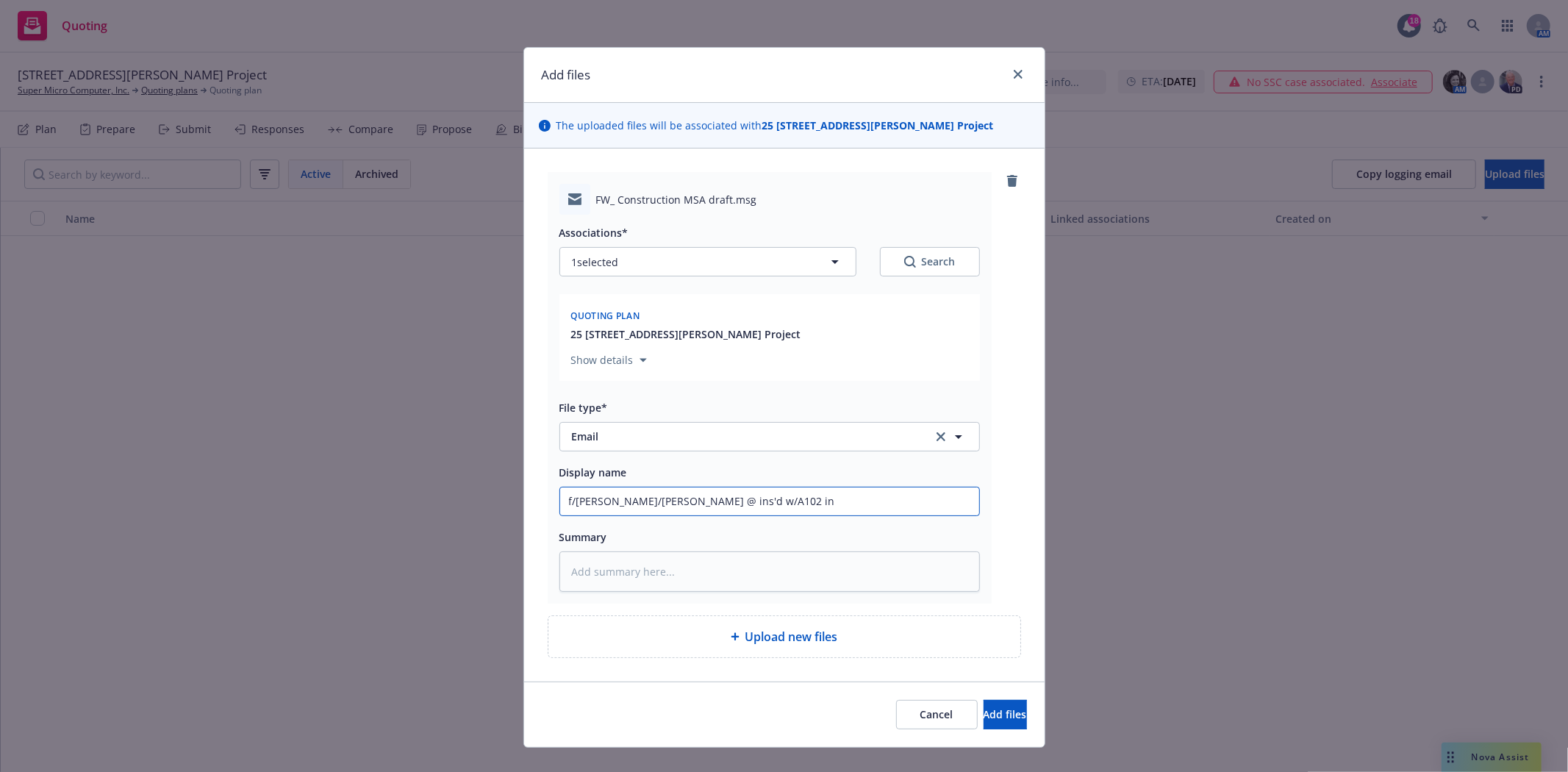
type textarea "x"
type input "f/Bryan t/Shannon @ ins'd w/A102 ins"
type textarea "x"
type input "f/Bryan t/Shannon @ ins'd w/A102 insu"
type textarea "x"
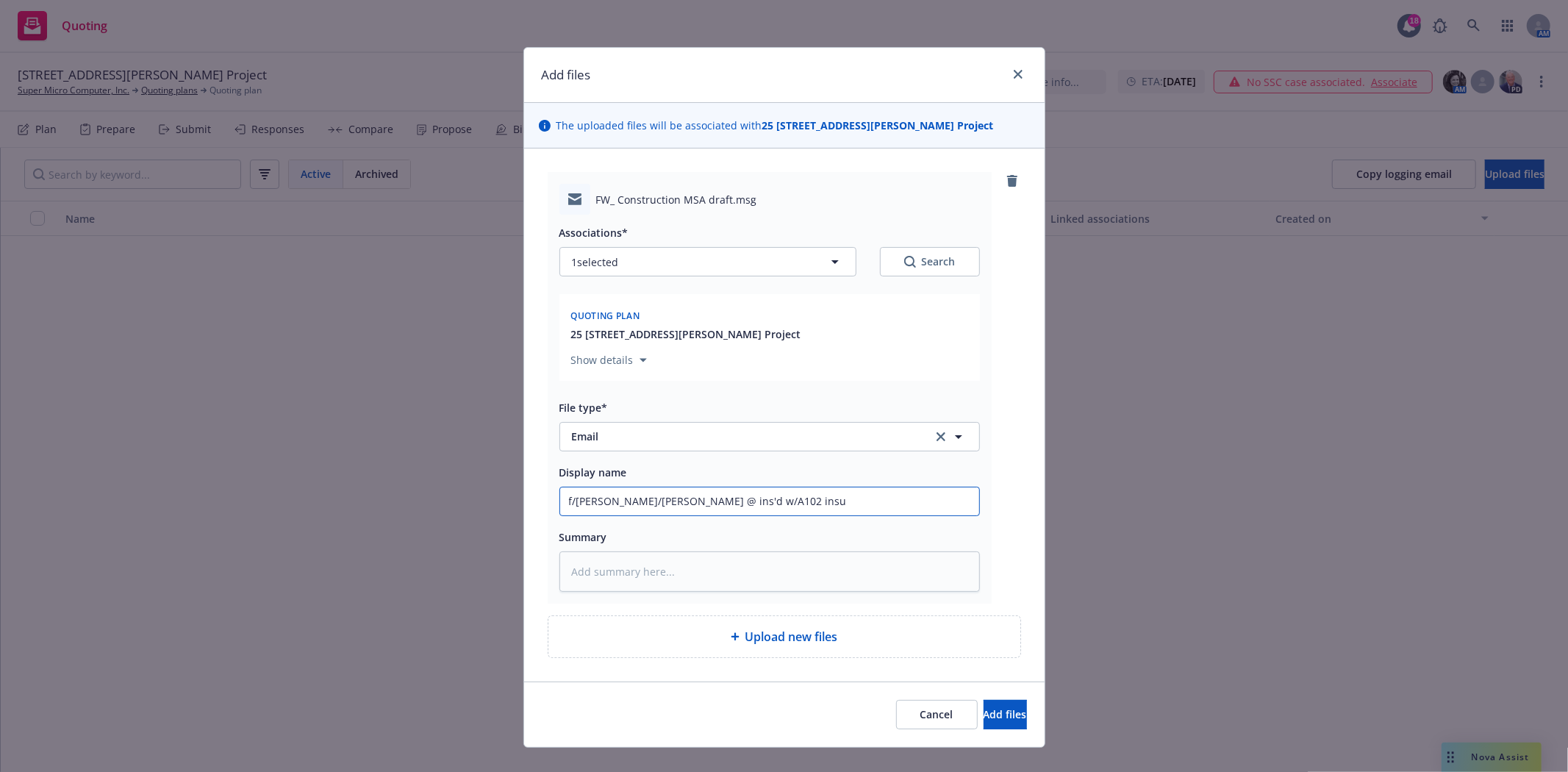
type input "f/Bryan t/Shannon @ ins'd w/A102 insur"
type textarea "x"
type input "f/Bryan t/Shannon @ ins'd w/A102 insura"
type textarea "x"
type input "f/Bryan t/Shannon @ ins'd w/A102 insuran"
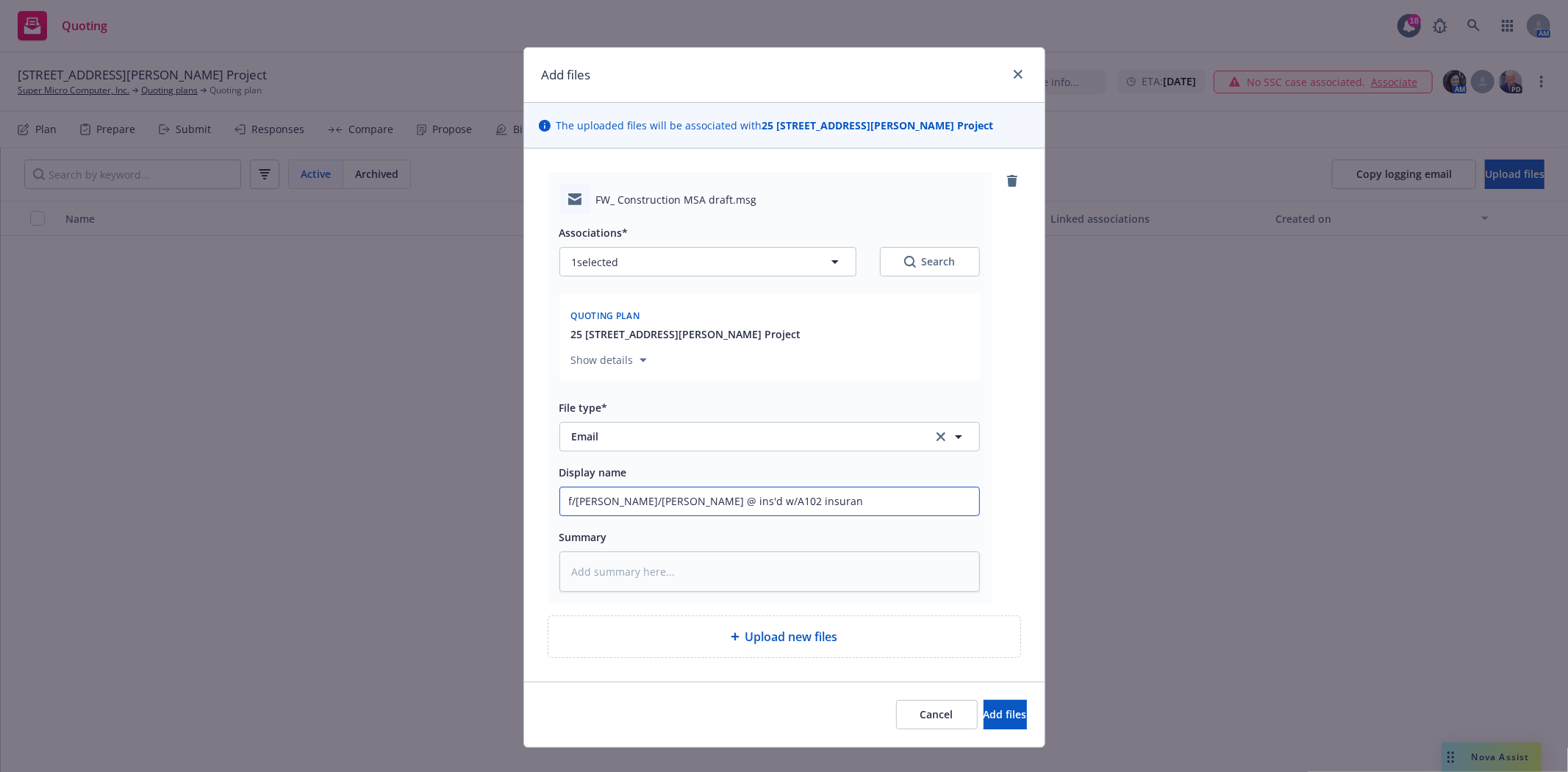
type textarea "x"
type input "f/Bryan t/Shannon @ ins'd w/A102 insuranc"
type textarea "x"
type input "f/Bryan t/Shannon @ ins'd w/A102 insurance"
type textarea "x"
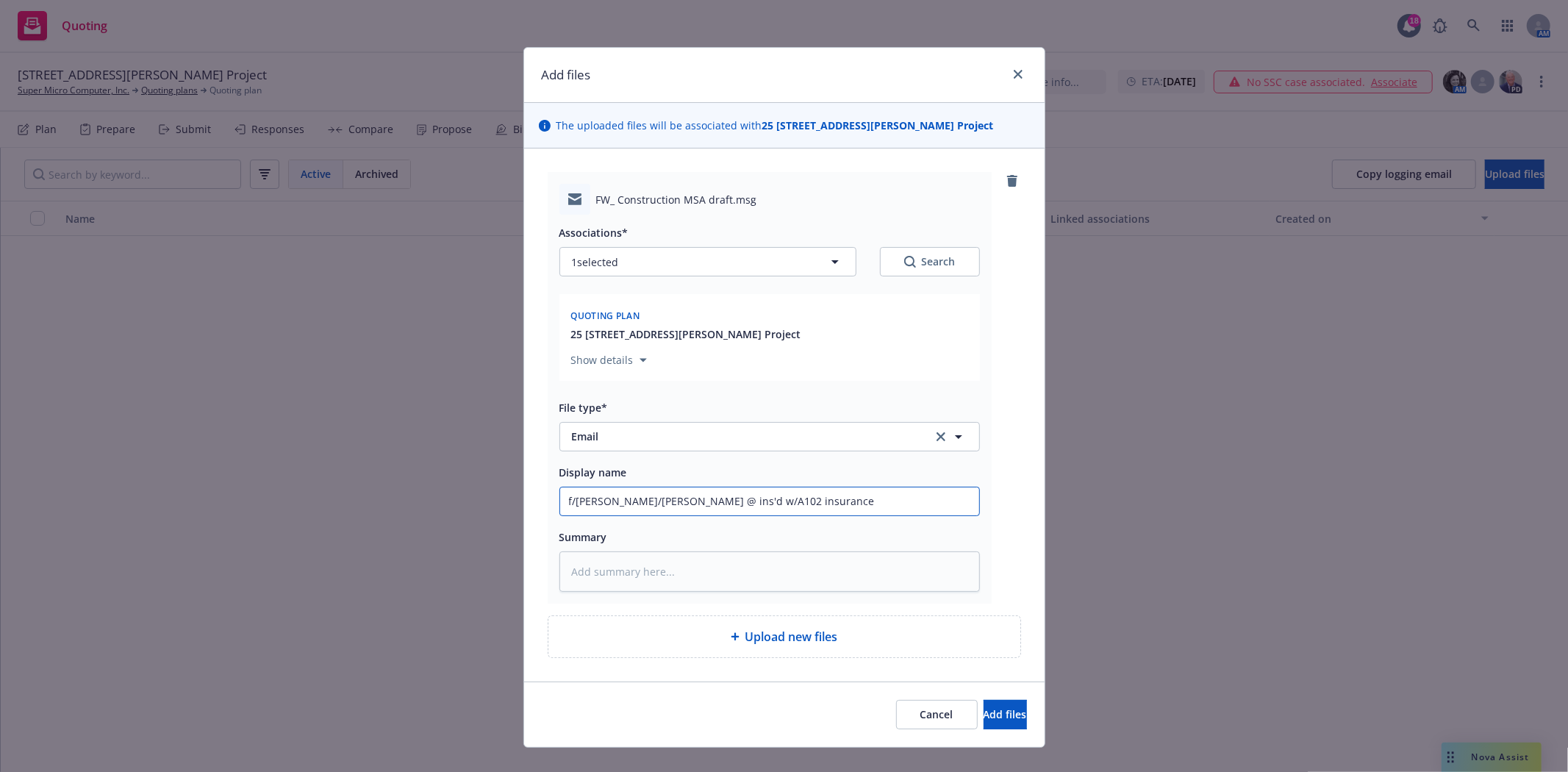
type input "f/Bryan t/Shannon @ ins'd w/A102 insurance"
type textarea "x"
type input "f/Bryan t/Shannon @ ins'd w/A102 insurance t"
type textarea "x"
type input "f/Bryan t/Shannon @ ins'd w/A102 insurance te"
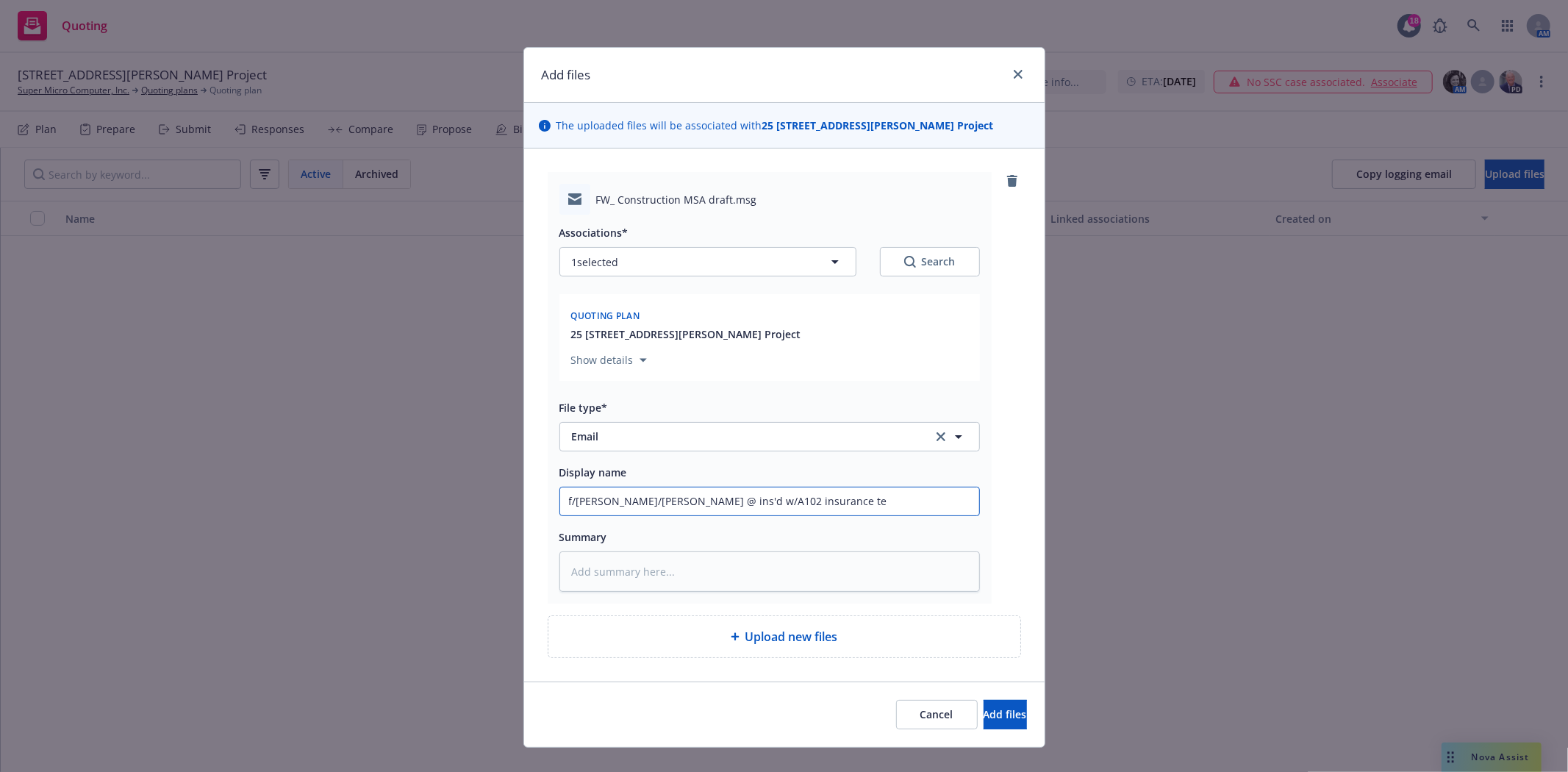
type textarea "x"
type input "f/Bryan t/Shannon @ ins'd w/A102 insurance tem"
type textarea "x"
type input "f/Bryan t/Shannon @ ins'd w/A102 insurance temp"
type textarea "x"
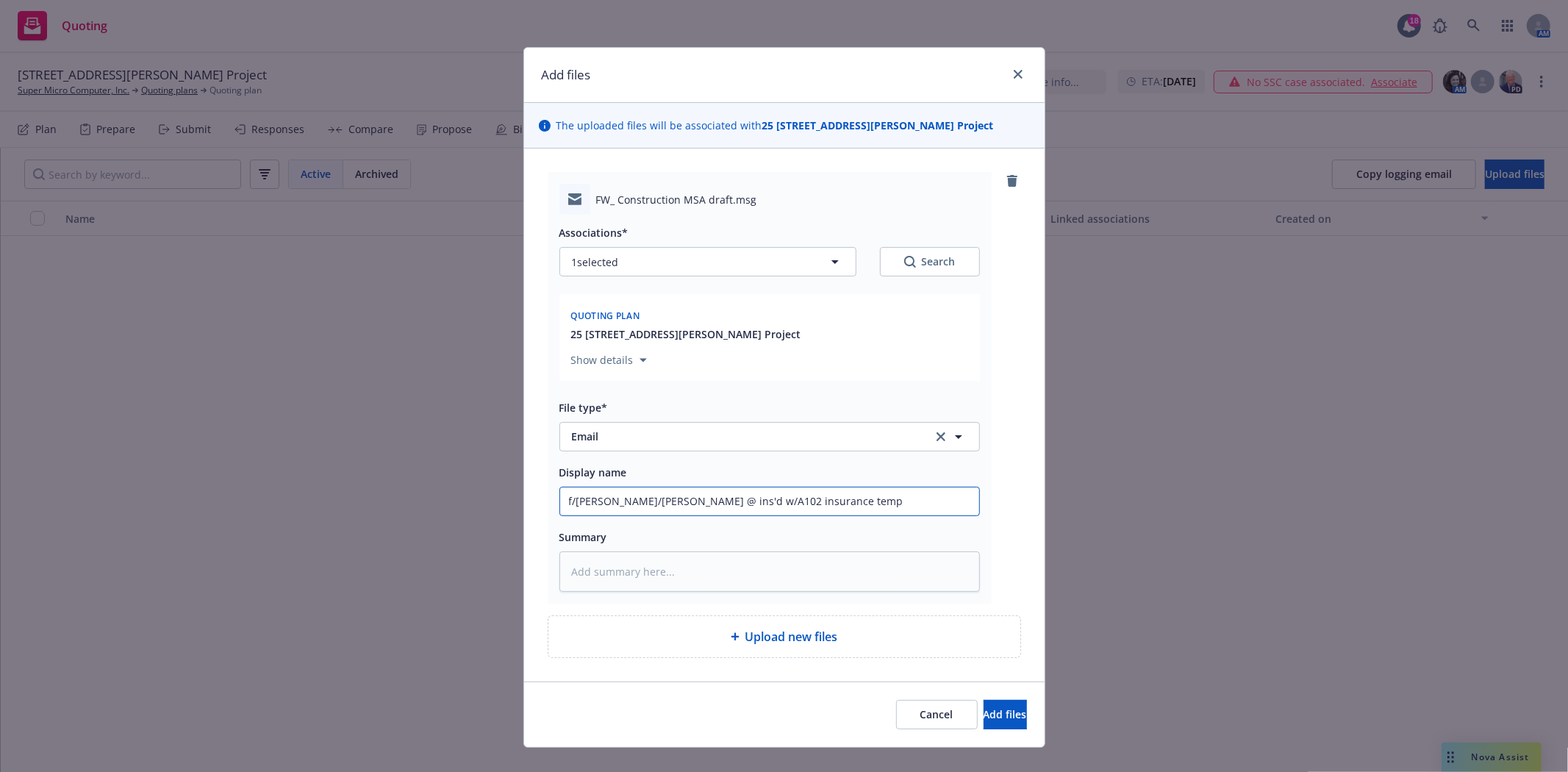
type input "f/Bryan t/Shannon @ ins'd w/A102 insurance templ"
type textarea "x"
type input "f/Bryan t/Shannon @ ins'd w/A102 insurance templa"
type textarea "x"
type input "f/Bryan t/Shannon @ ins'd w/A102 insurance template"
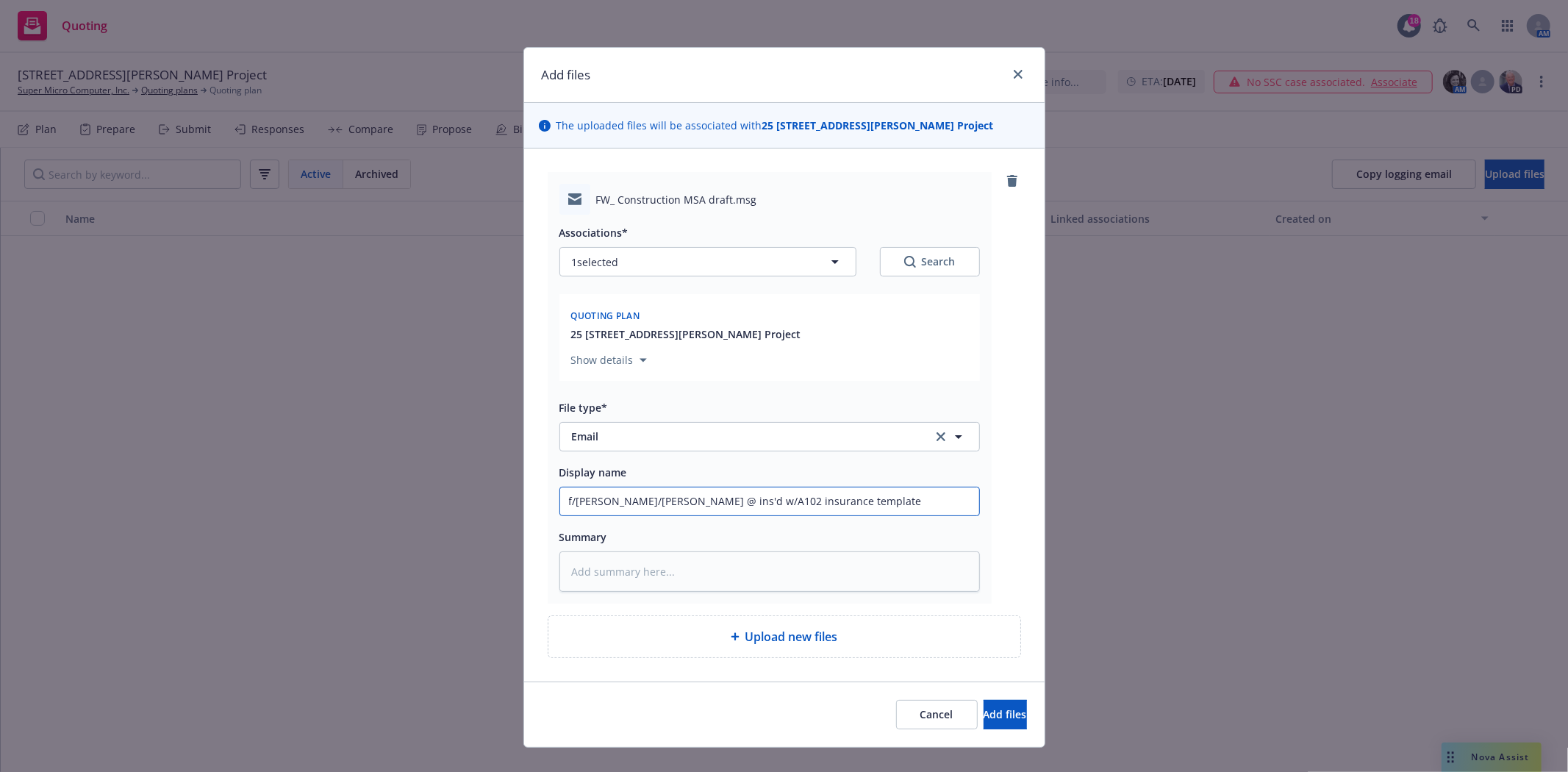
type textarea "x"
type input "f/Bryan t/Shannon @ ins'd w/A102 insurance template"
type textarea "x"
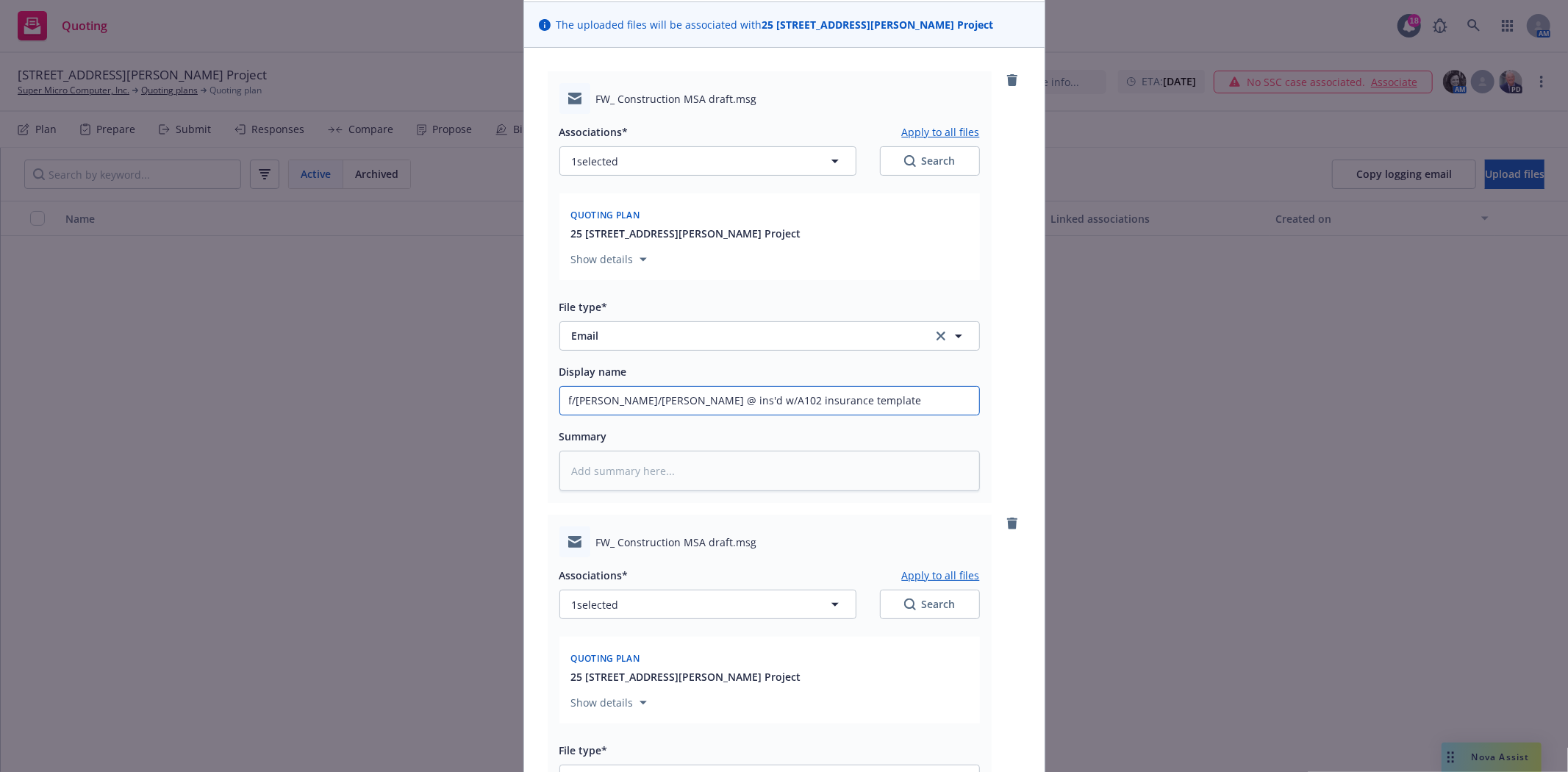
scroll to position [326, 0]
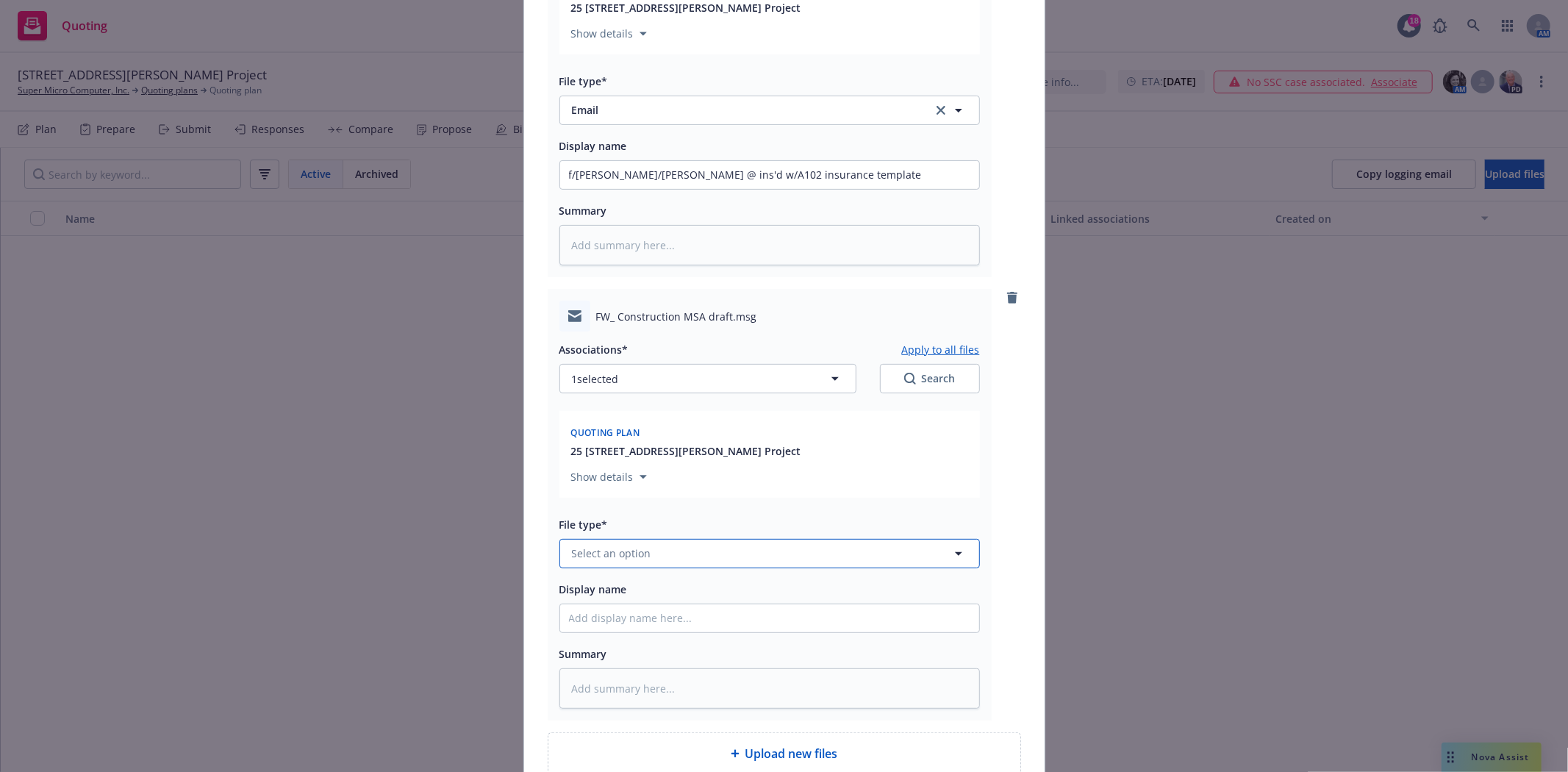
click at [650, 554] on button "Select an option" at bounding box center [770, 553] width 420 height 29
type input "email"
click at [618, 524] on div "Email" at bounding box center [769, 512] width 401 height 21
click at [593, 623] on input "Display name" at bounding box center [770, 617] width 419 height 28
type textarea "x"
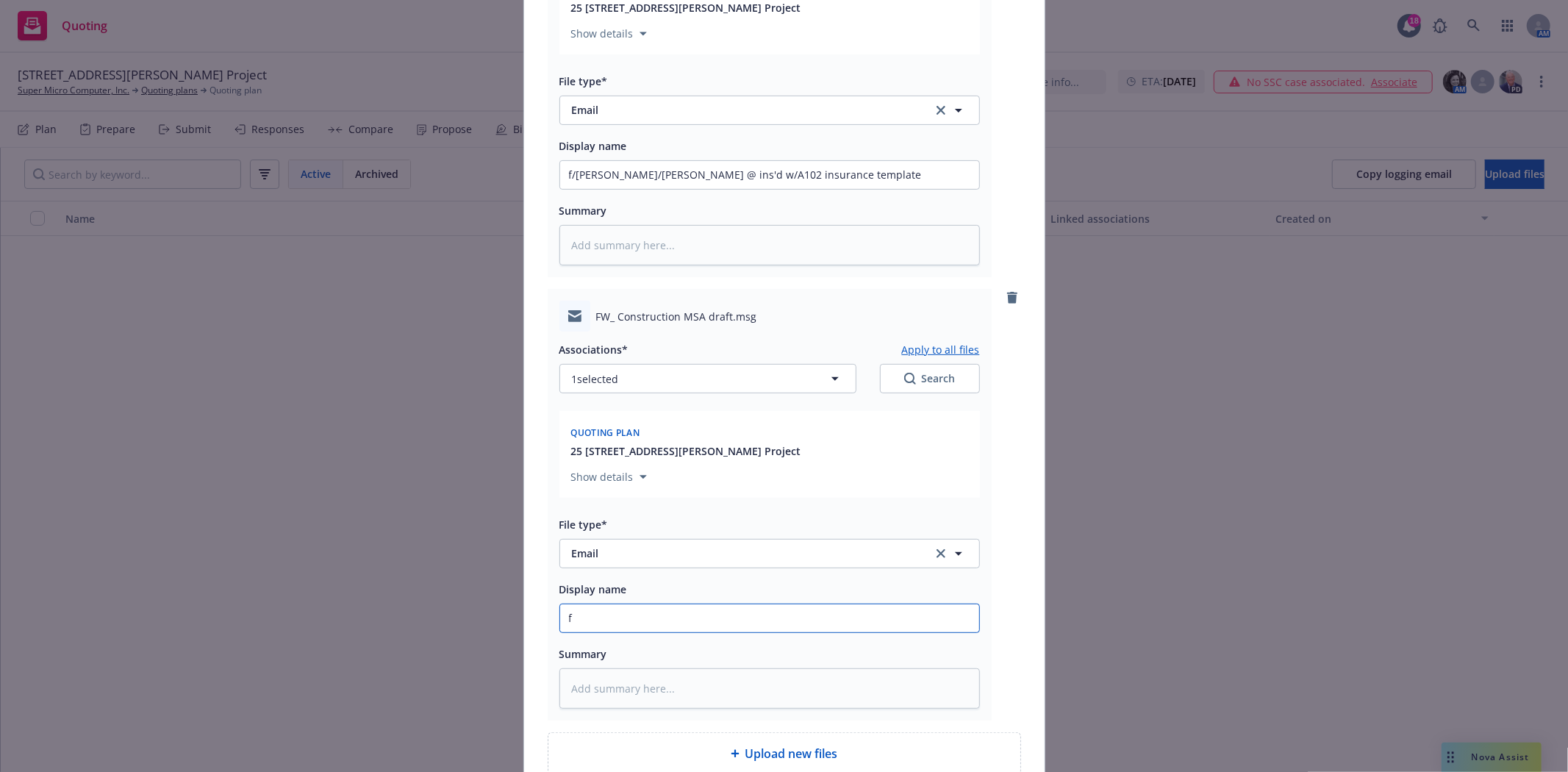
type input "f/"
type textarea "x"
type input "f/B"
type textarea "x"
type input "f/Br"
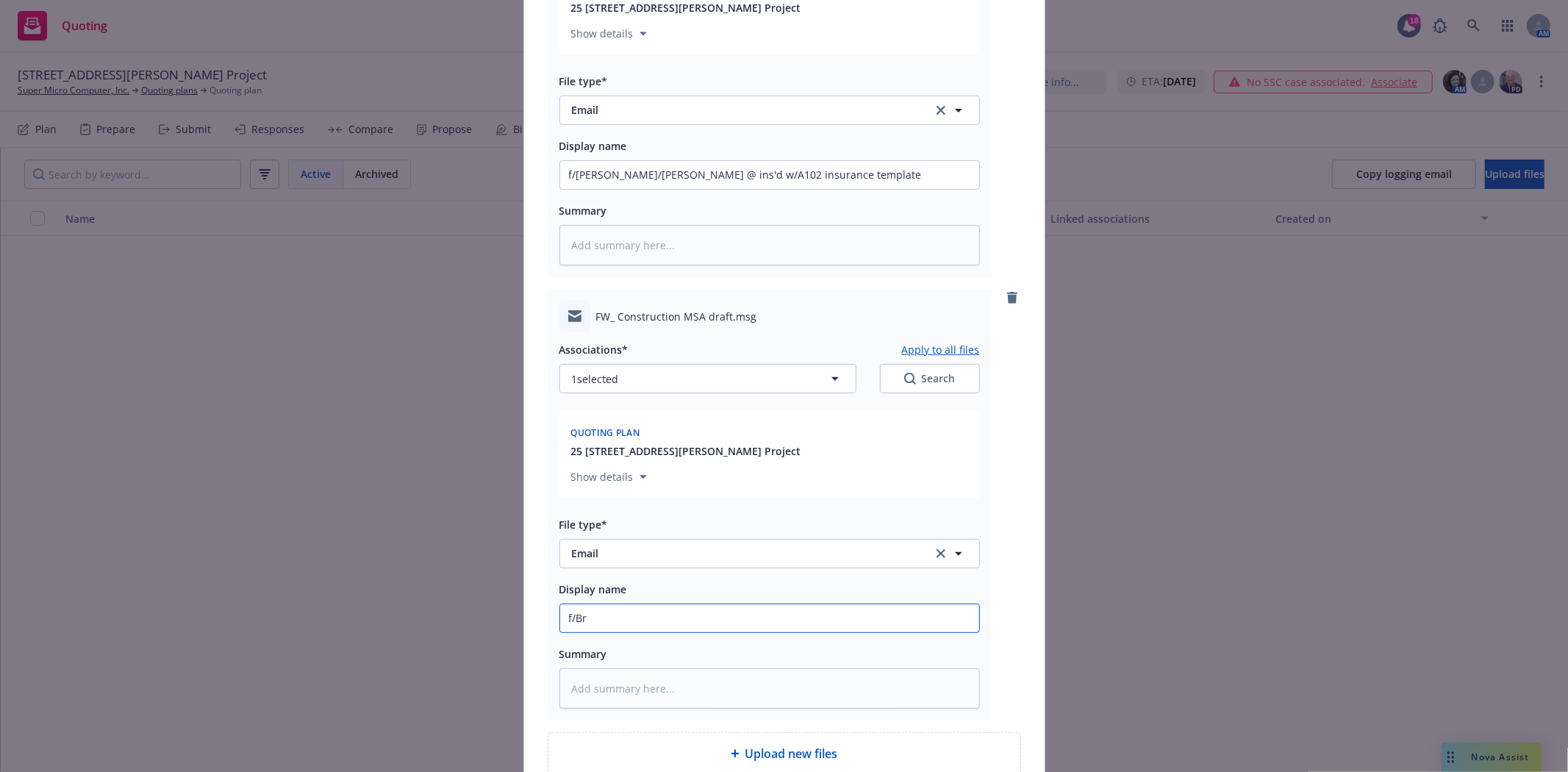
type textarea "x"
type input "f/Bry"
type textarea "x"
type input "f/Brya"
type textarea "x"
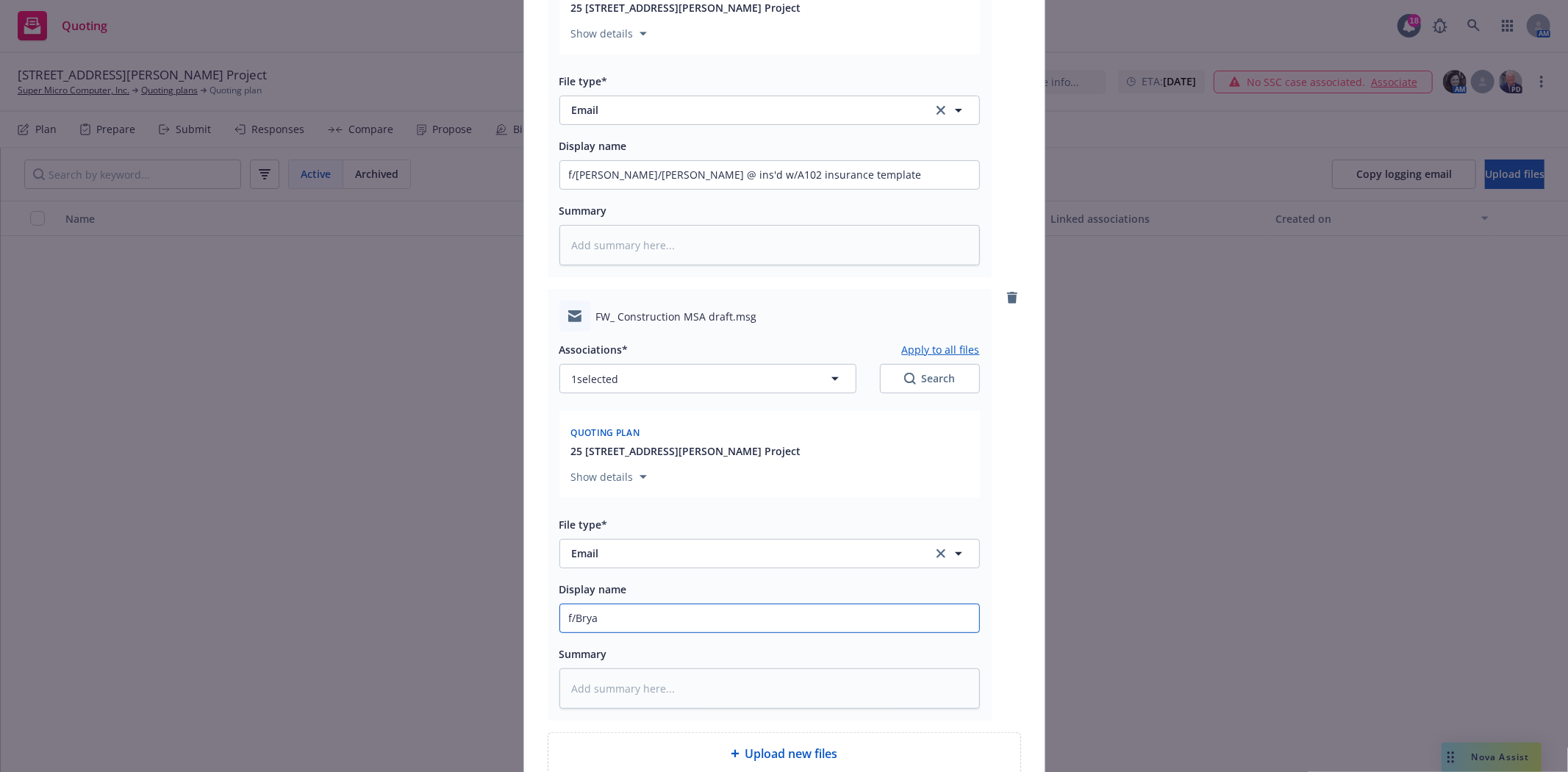
type input "f/Bryan"
type textarea "x"
type input "f/Bryan"
type textarea "x"
type input "f/Bryan t"
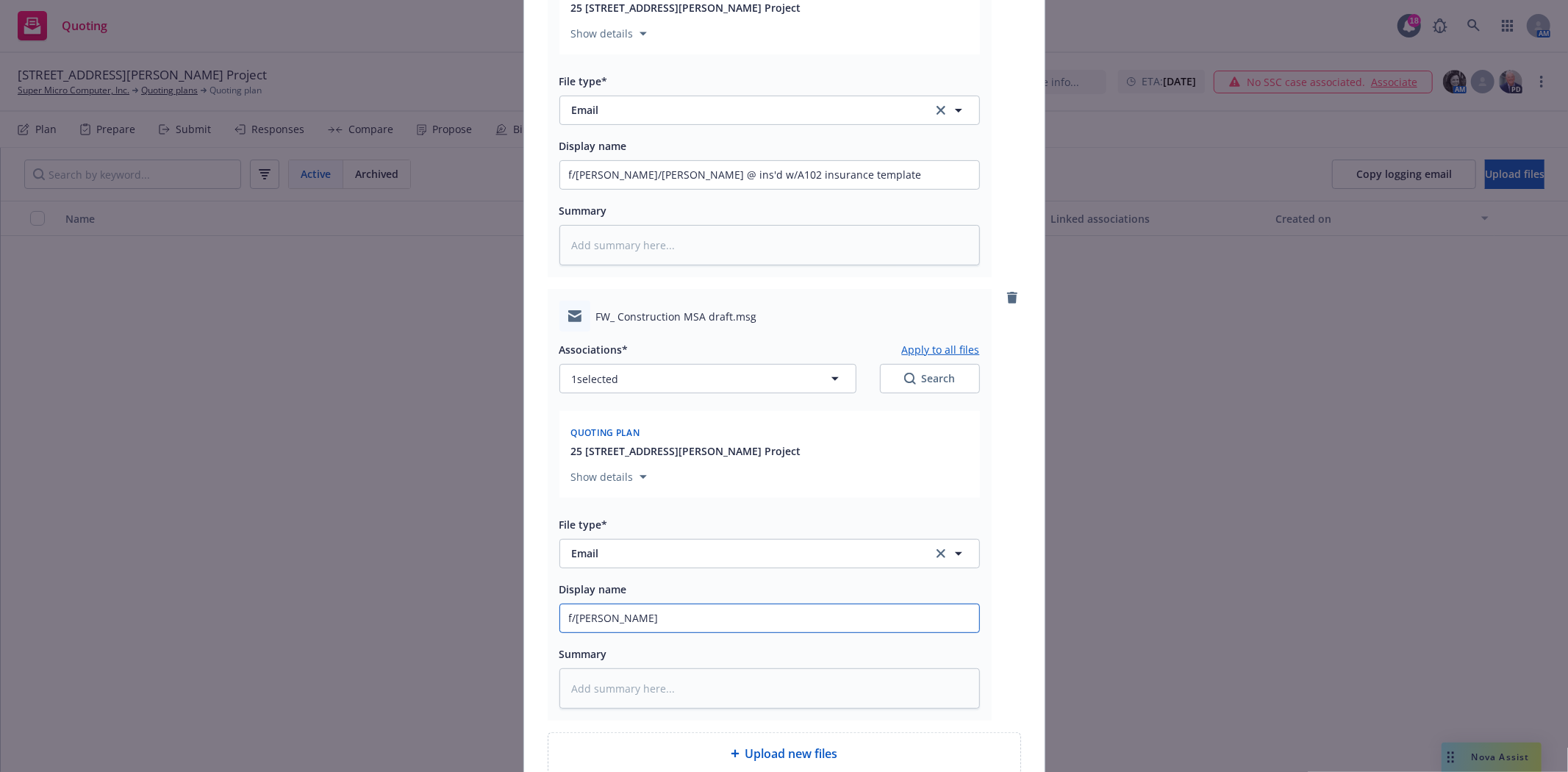
type textarea "x"
type input "f/Bryan to"
type textarea "x"
type input "f/Bryan to"
type textarea "x"
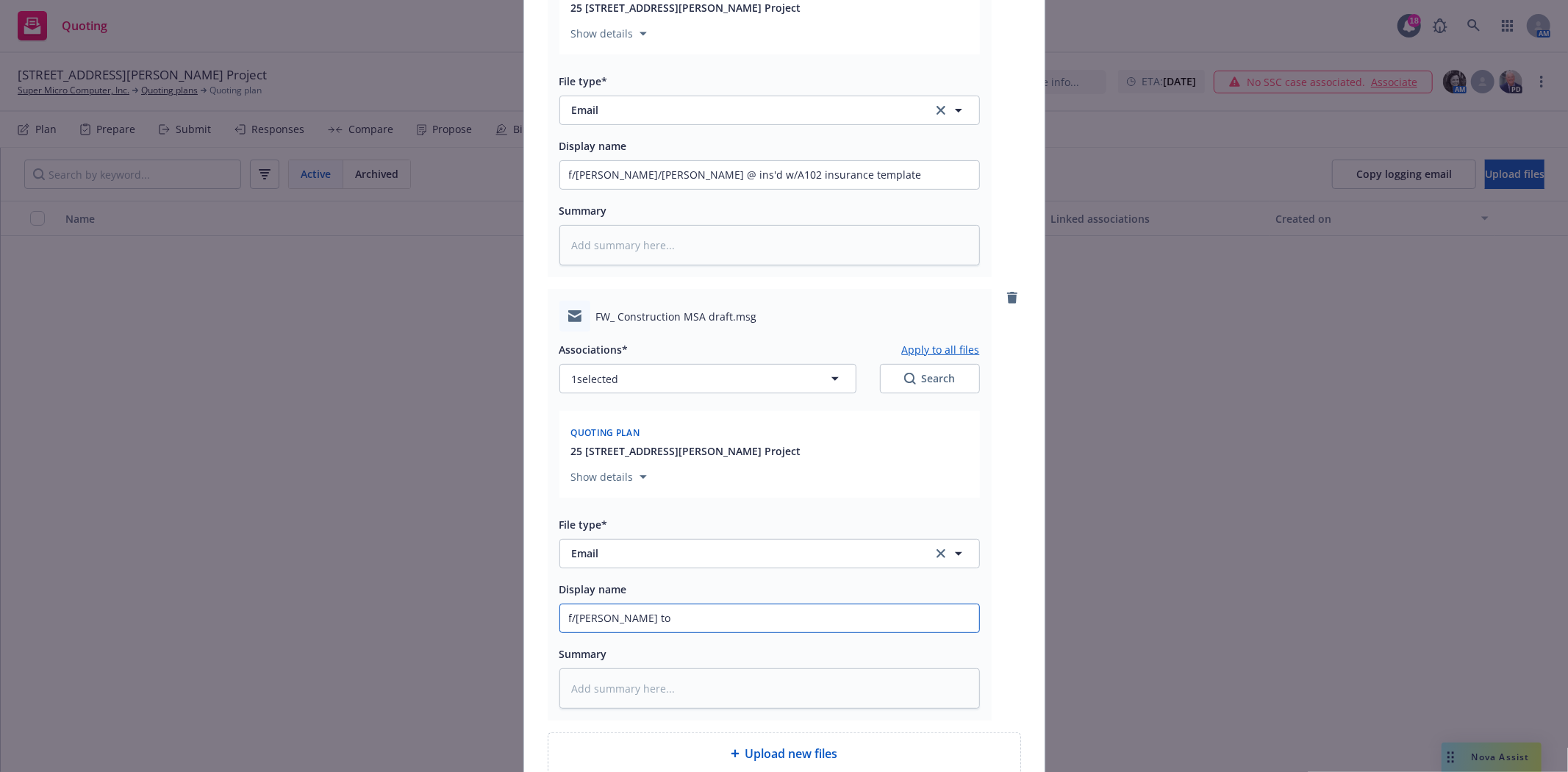
type input "f/Bryan to s"
type textarea "x"
type input "f/Bryan to se"
type textarea "x"
type input "f/Bryan to sen"
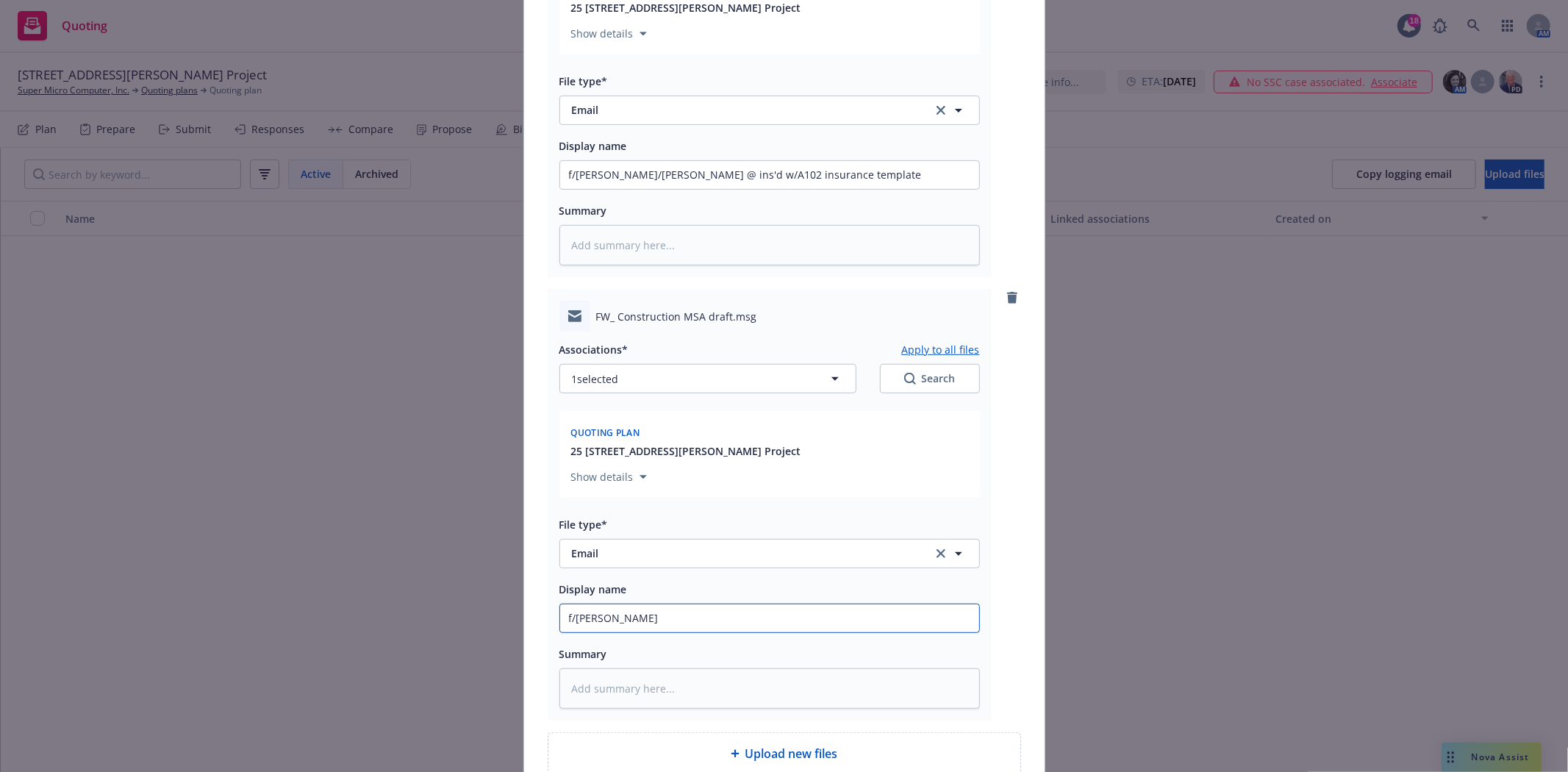
type textarea "x"
type input "f/Bryan to send"
type textarea "x"
type input "f/Bryan to send"
type textarea "x"
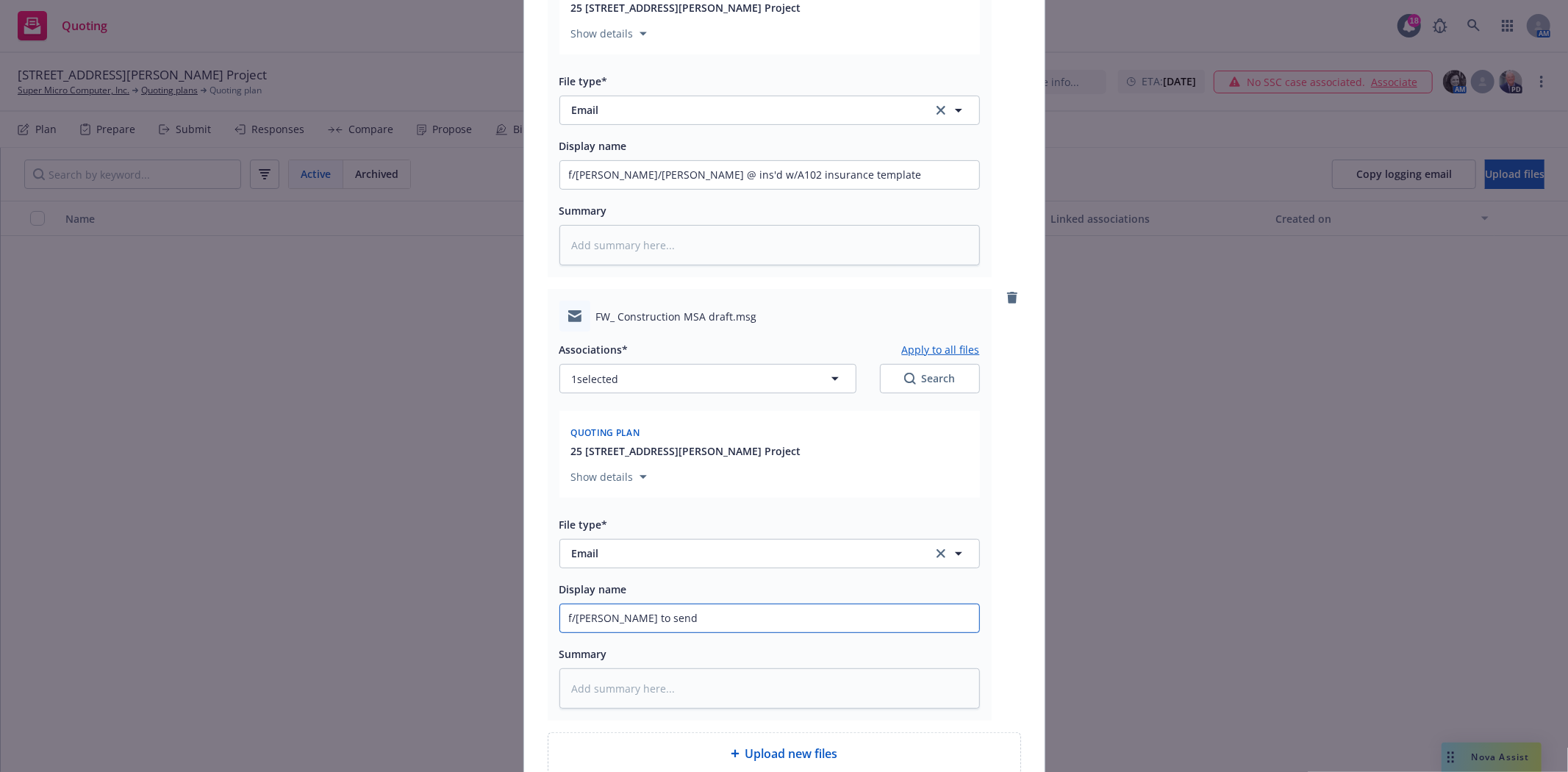
type input "f/Bryan to send S"
type textarea "x"
type input "f/Bryan to send Sh"
type textarea "x"
type input "f/Bryan to send Sha"
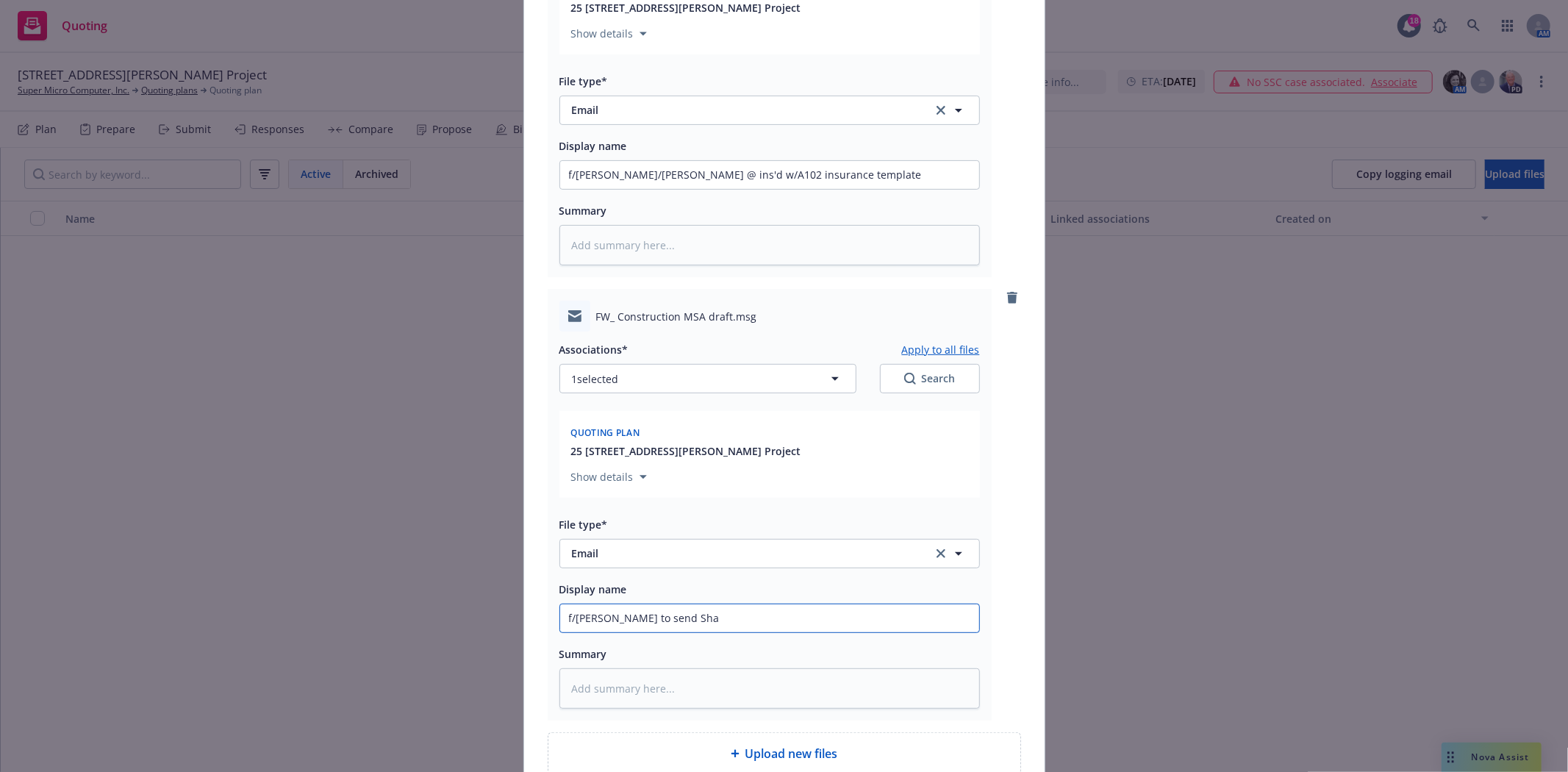
type textarea "x"
type input "f/Bryan to send Shan"
type textarea "x"
type input "f/Bryan to send Shann"
type textarea "x"
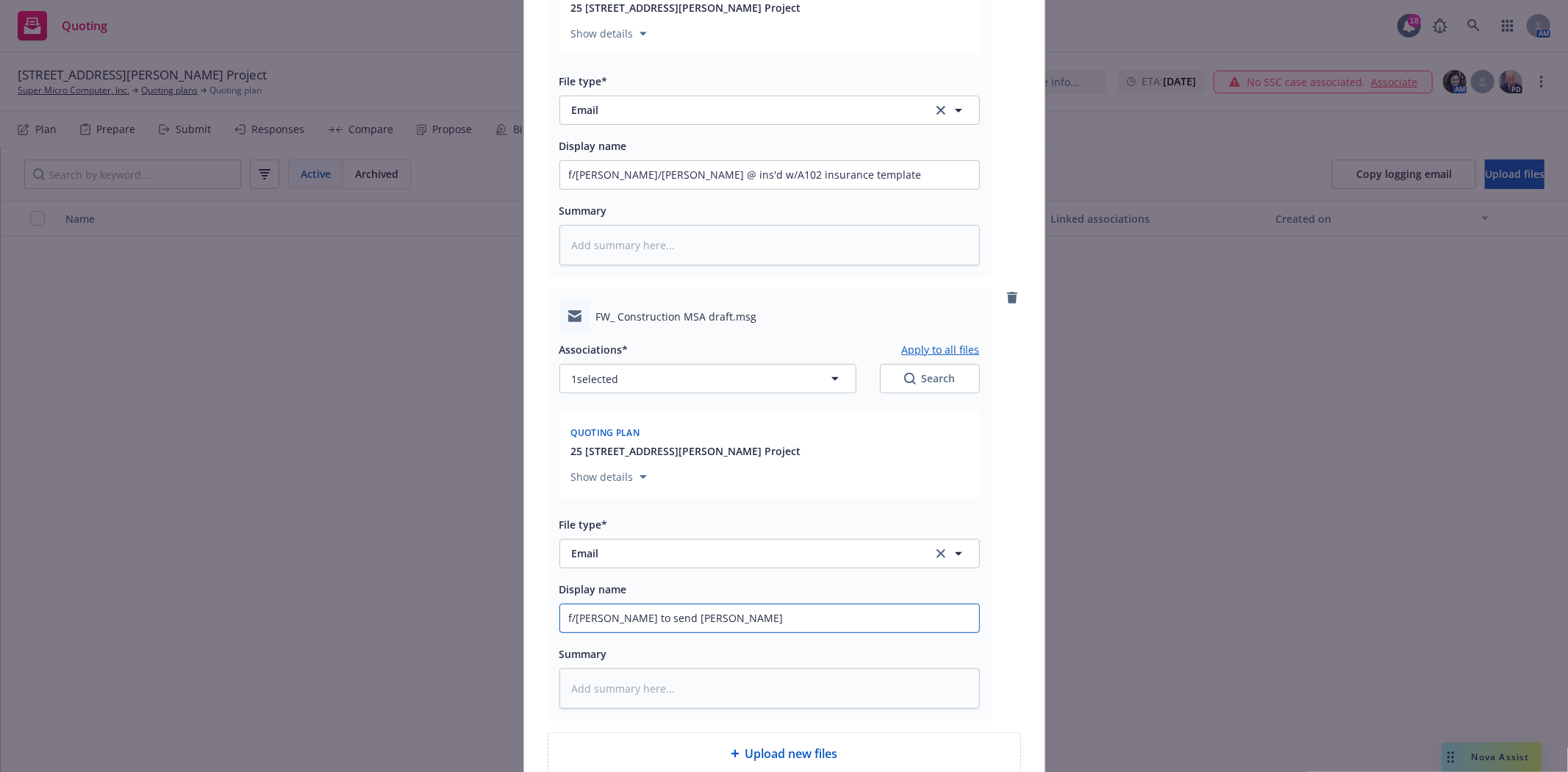
type input "f/Bryan to send Shanno"
type textarea "x"
type input "f/Bryan to send Shannon"
type textarea "x"
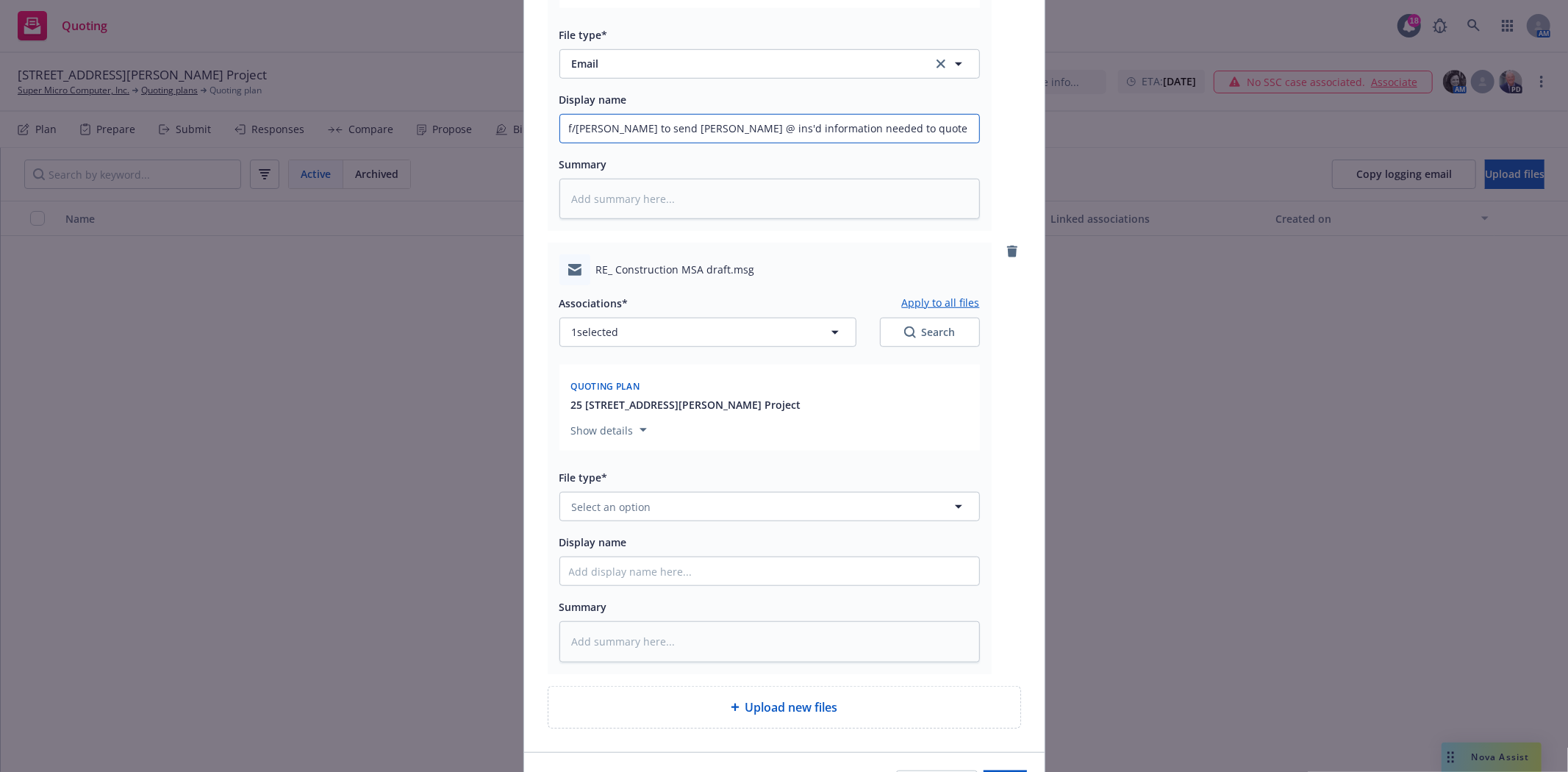
scroll to position [816, 0]
click at [656, 494] on div "File type* Select an option" at bounding box center [770, 494] width 420 height 53
click at [652, 518] on button "Select an option" at bounding box center [770, 505] width 420 height 29
click at [673, 476] on div "Email" at bounding box center [769, 465] width 401 height 21
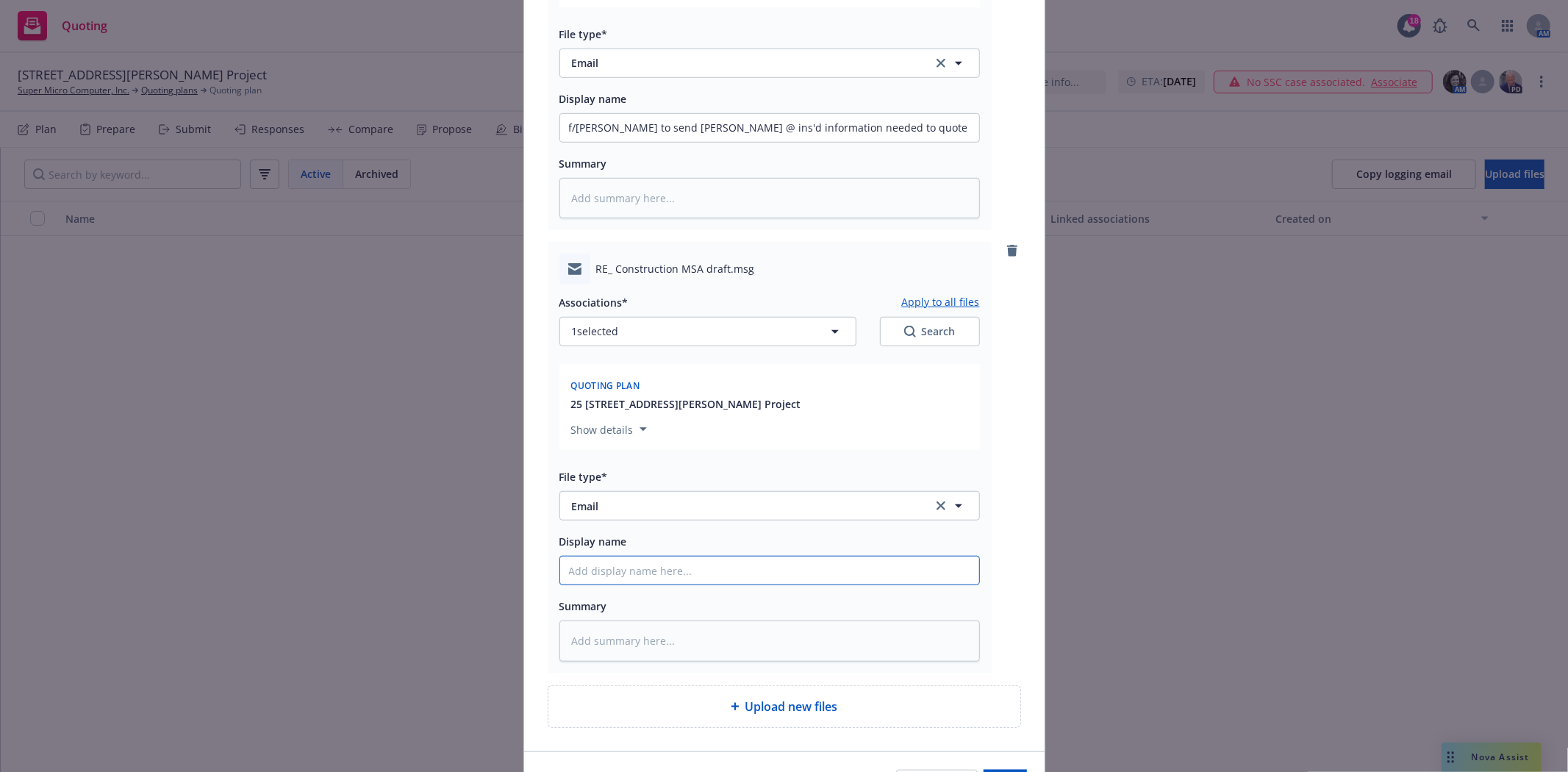
click at [641, 584] on input "Display name" at bounding box center [770, 570] width 419 height 28
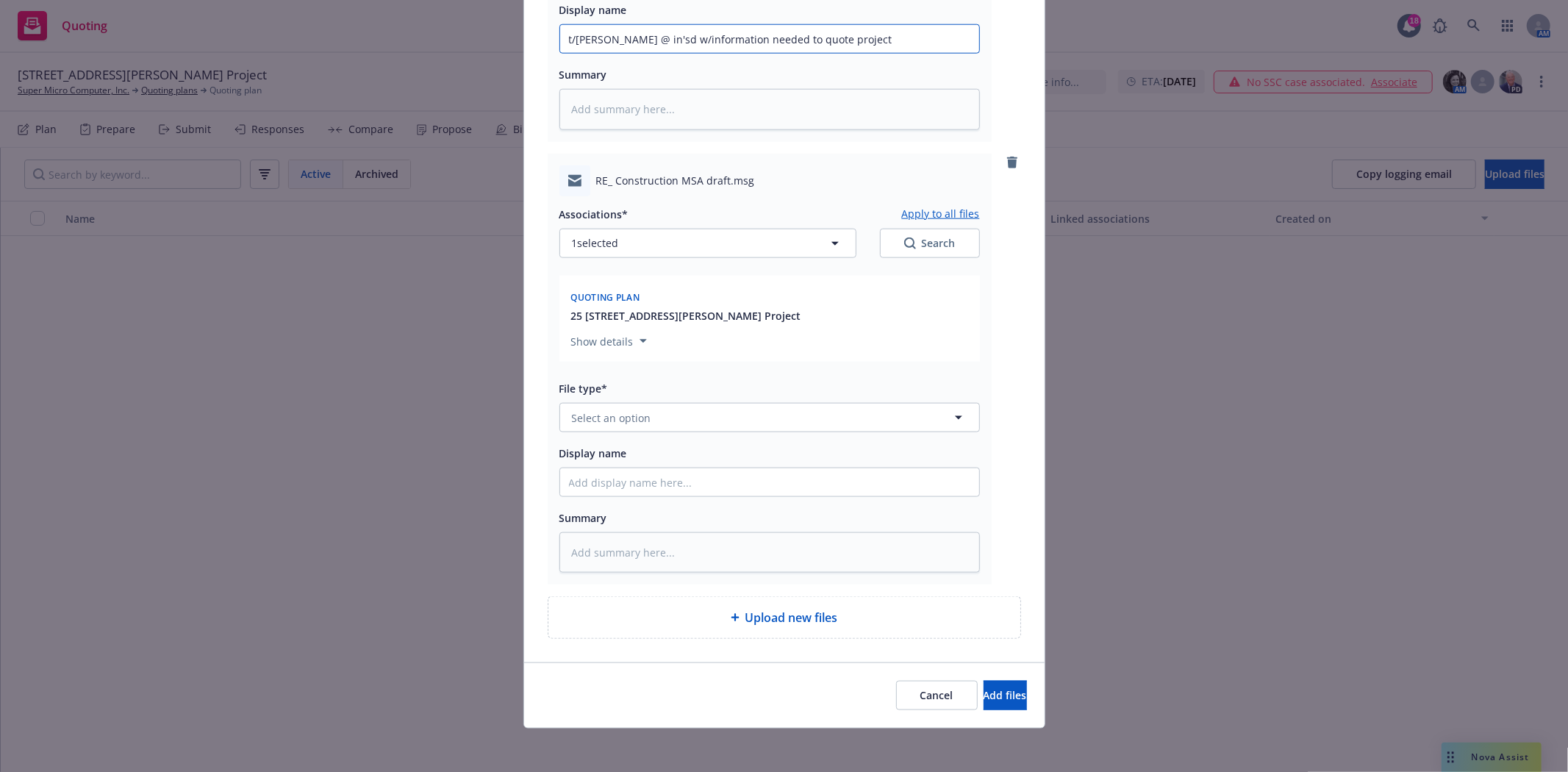
scroll to position [1360, 0]
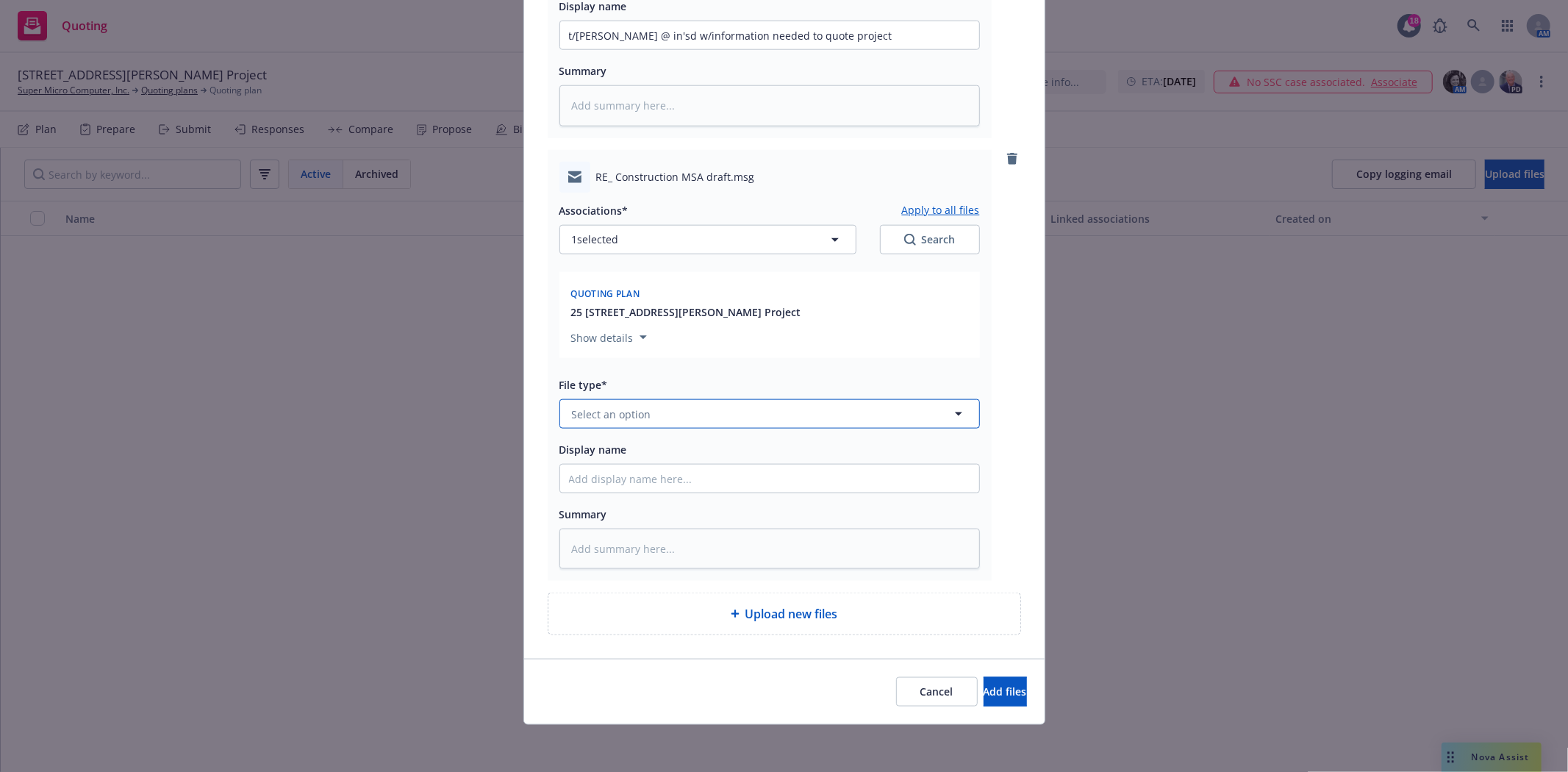
click at [708, 421] on button "Select an option" at bounding box center [770, 413] width 420 height 29
click at [701, 368] on div "Email" at bounding box center [769, 373] width 401 height 21
click at [673, 482] on input "Display name" at bounding box center [770, 478] width 419 height 28
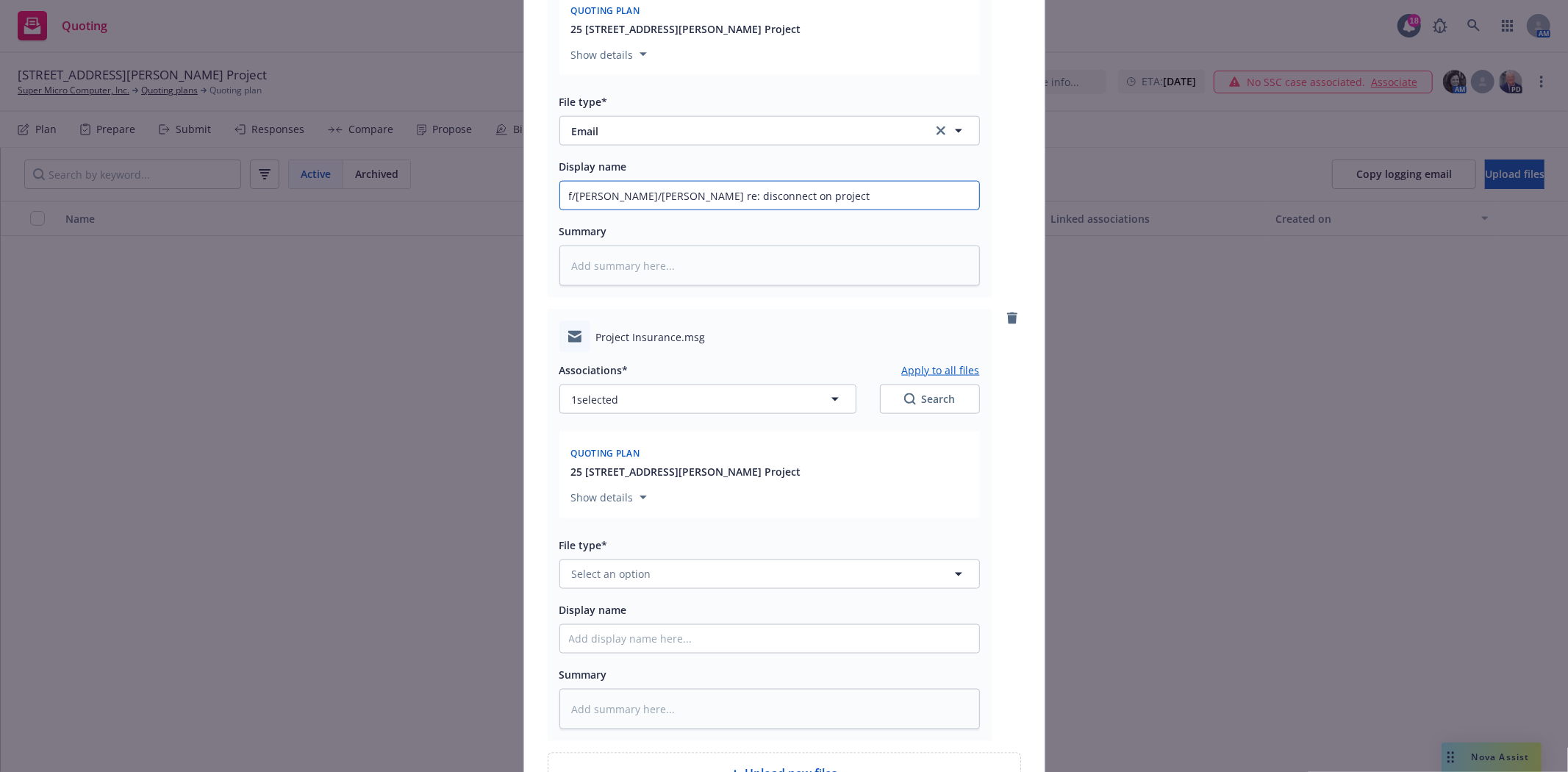
scroll to position [1687, 0]
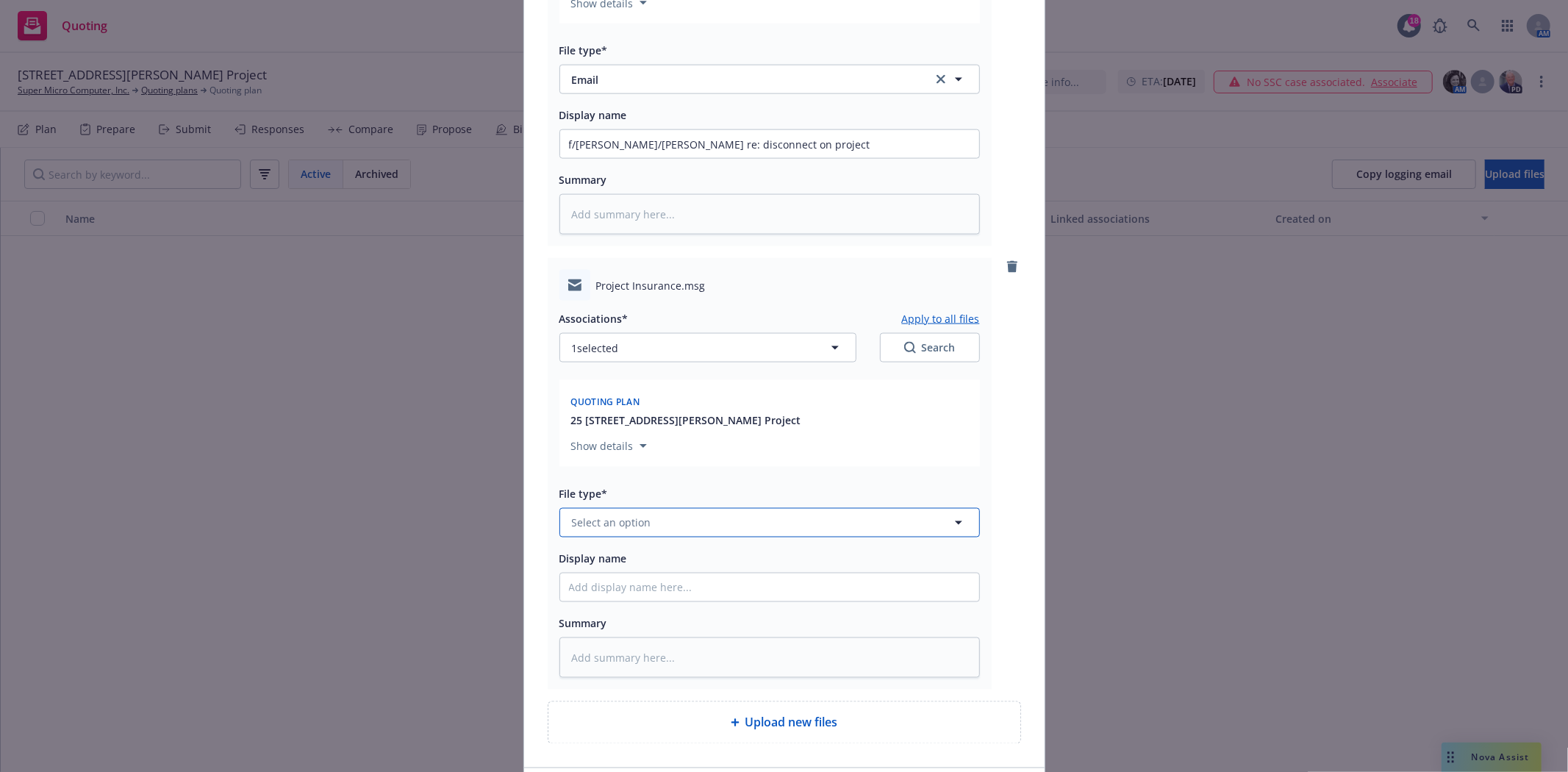
click at [652, 534] on button "Select an option" at bounding box center [770, 522] width 420 height 29
click at [561, 490] on div "Email" at bounding box center [770, 482] width 419 height 39
click at [612, 599] on input "Display name" at bounding box center [770, 587] width 419 height 28
click at [770, 596] on input "f/Bryan t/Shannon @ ins'd per conversation requesting info to quote project" at bounding box center [770, 587] width 419 height 28
click at [828, 590] on input "f/Bryan t/Shannon @ ins'd per conversation here is info to quote project" at bounding box center [770, 587] width 419 height 28
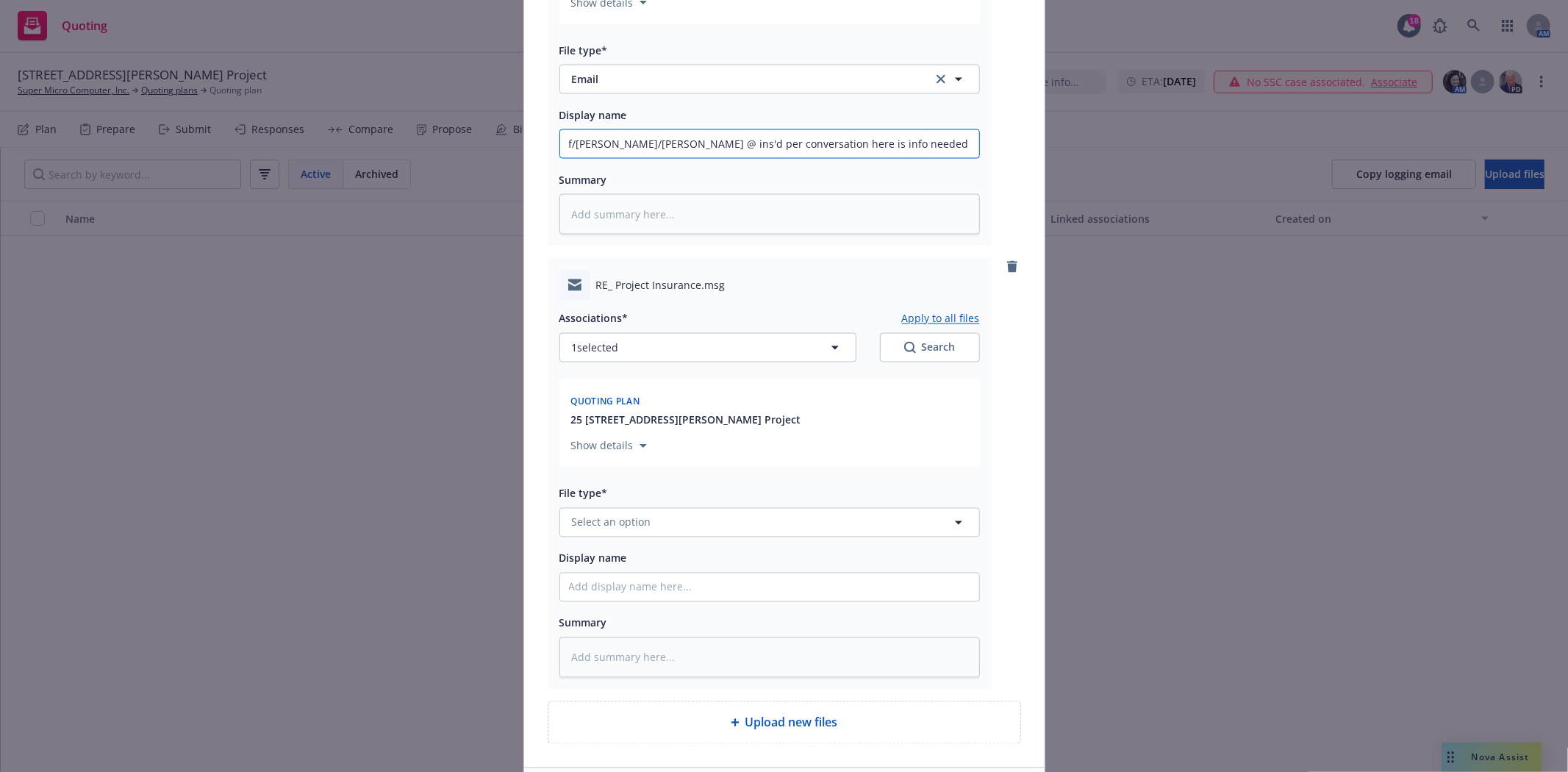
scroll to position [2130, 0]
click at [679, 536] on button "Select an option" at bounding box center [770, 521] width 420 height 29
click at [667, 500] on div "Email" at bounding box center [770, 481] width 419 height 39
click at [626, 600] on input "Display name" at bounding box center [770, 586] width 419 height 28
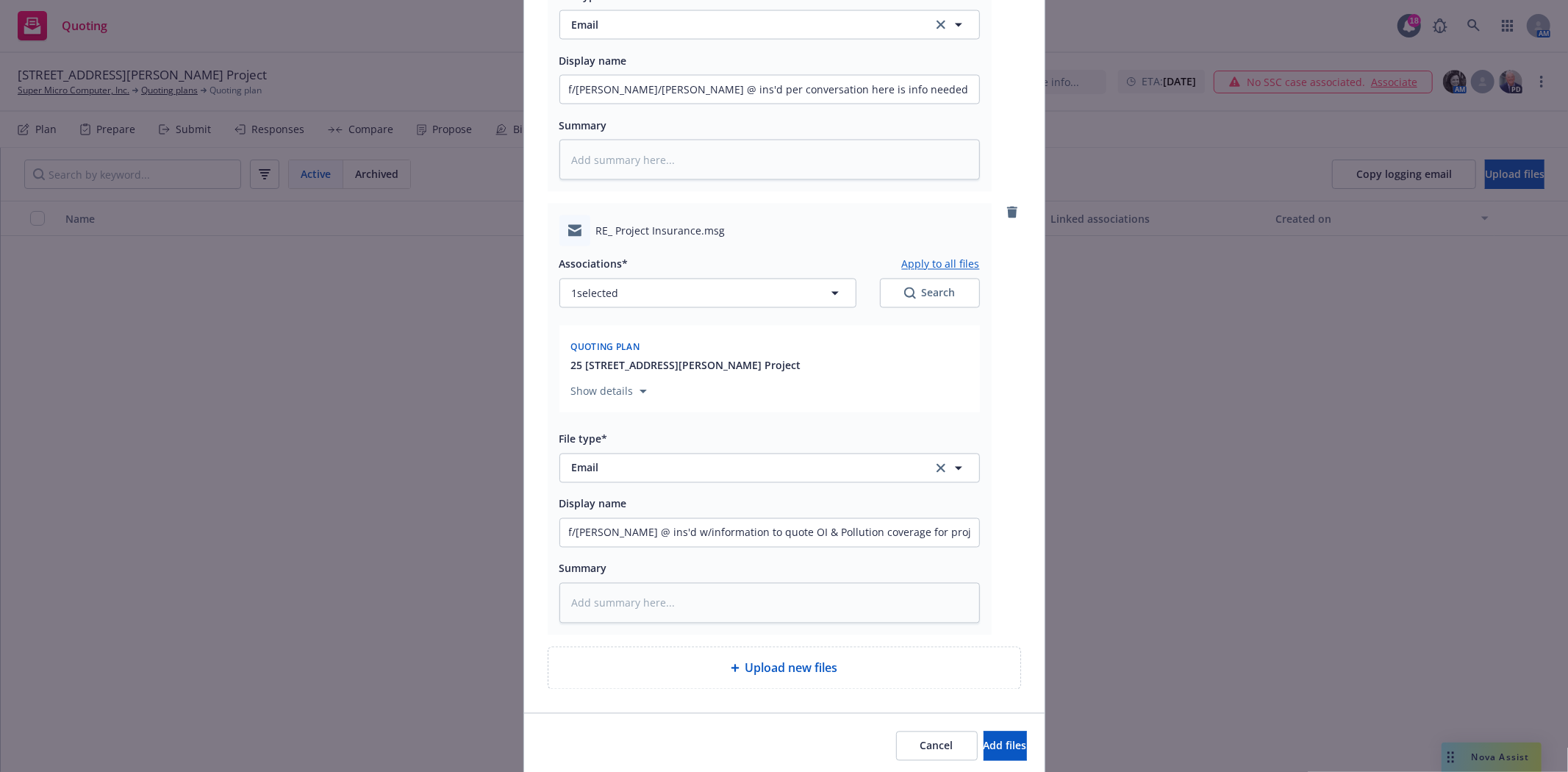
scroll to position [2212, 0]
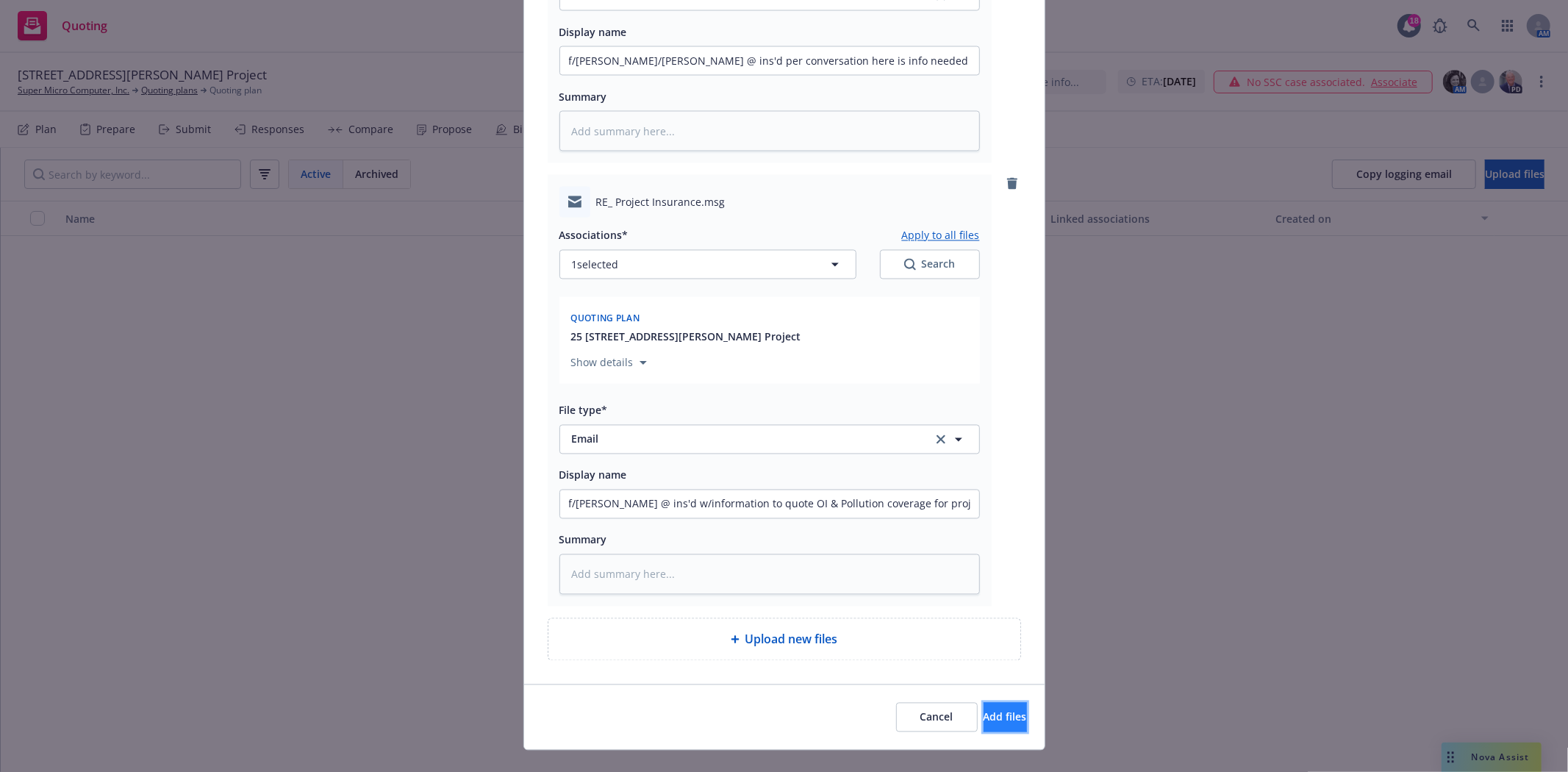
click at [984, 724] on span "Add files" at bounding box center [1005, 716] width 44 height 14
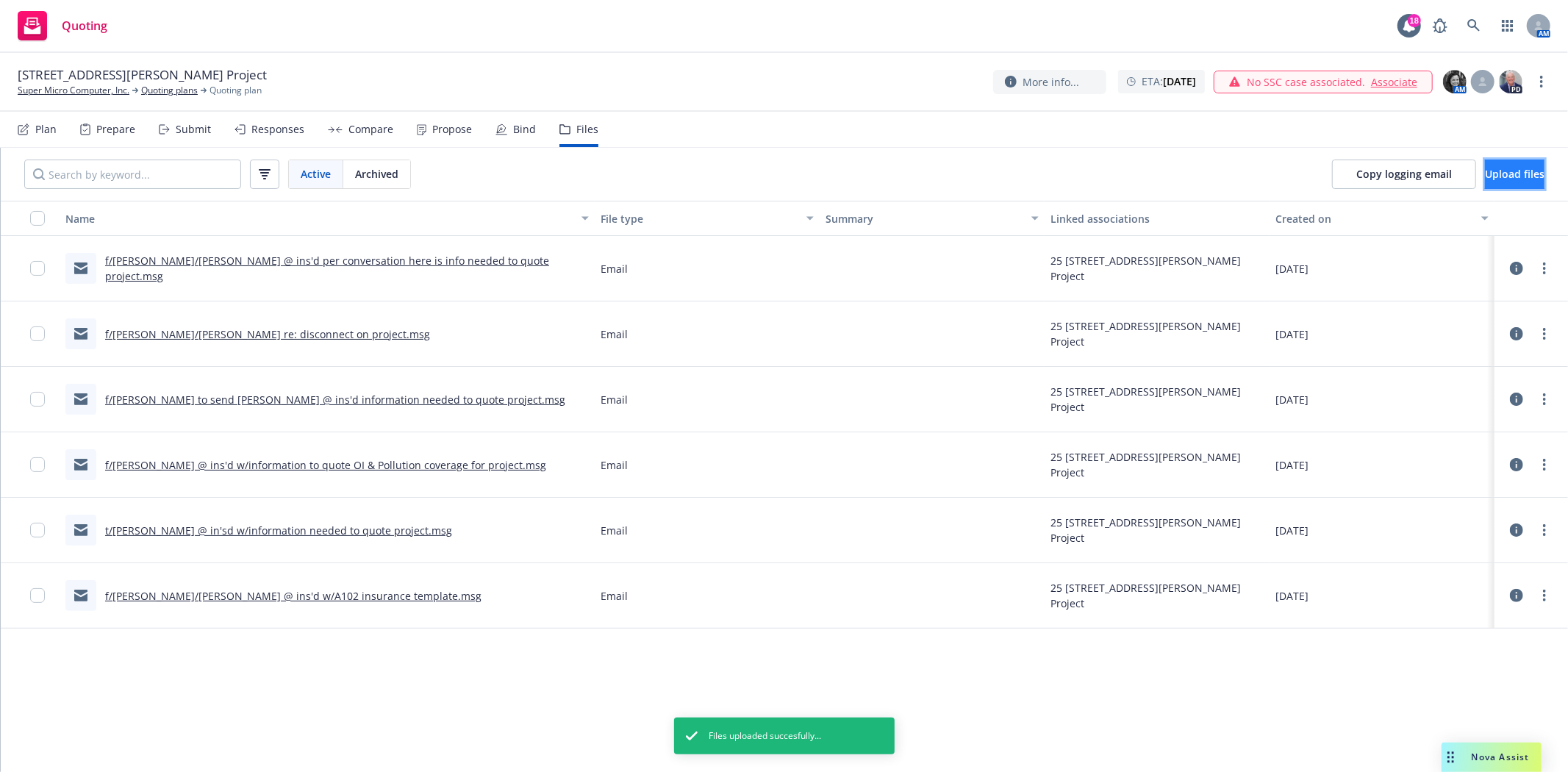
click at [1485, 167] on button "Upload files" at bounding box center [1514, 174] width 59 height 29
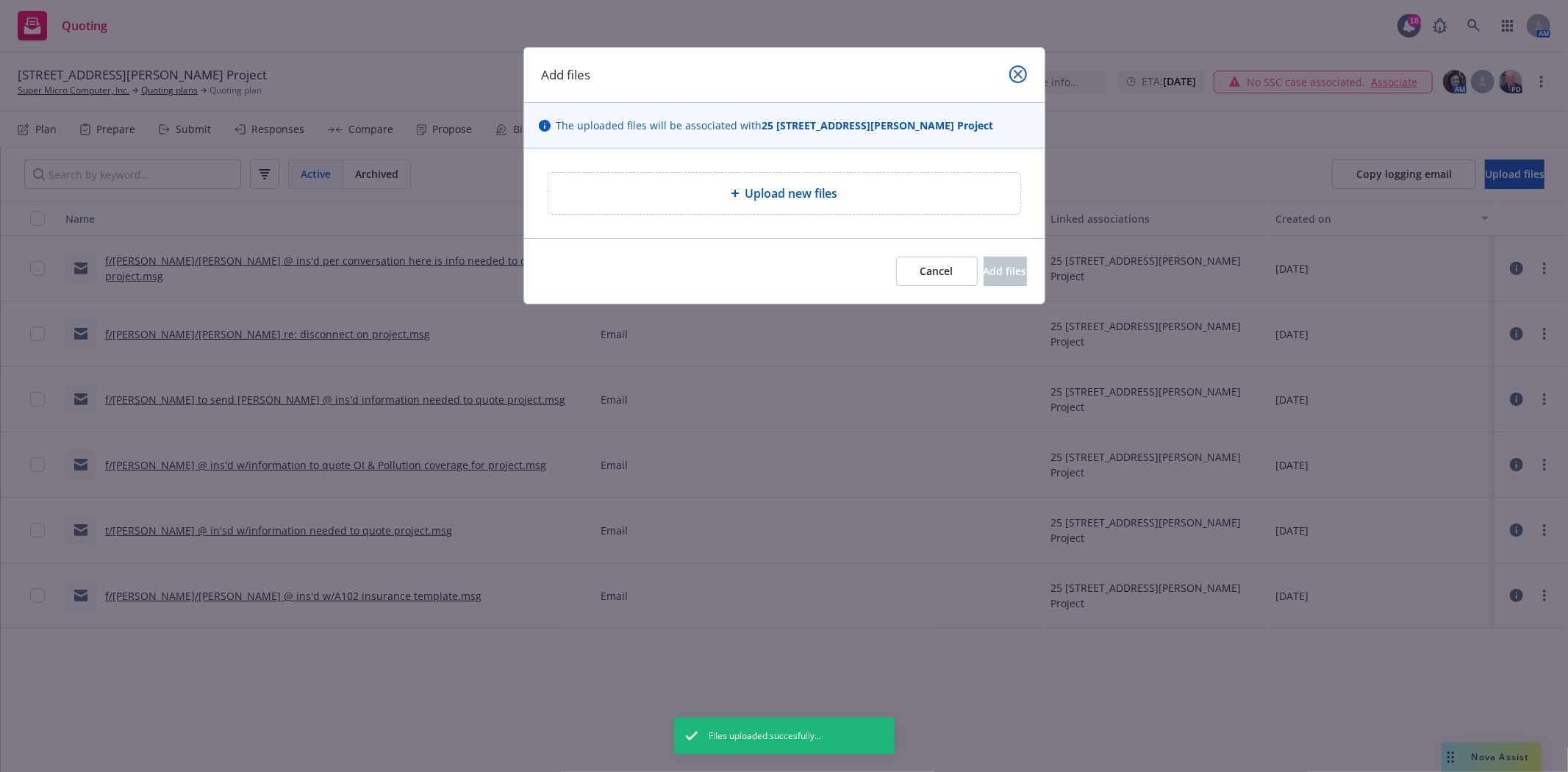
click at [1019, 72] on icon "close" at bounding box center [1018, 74] width 9 height 9
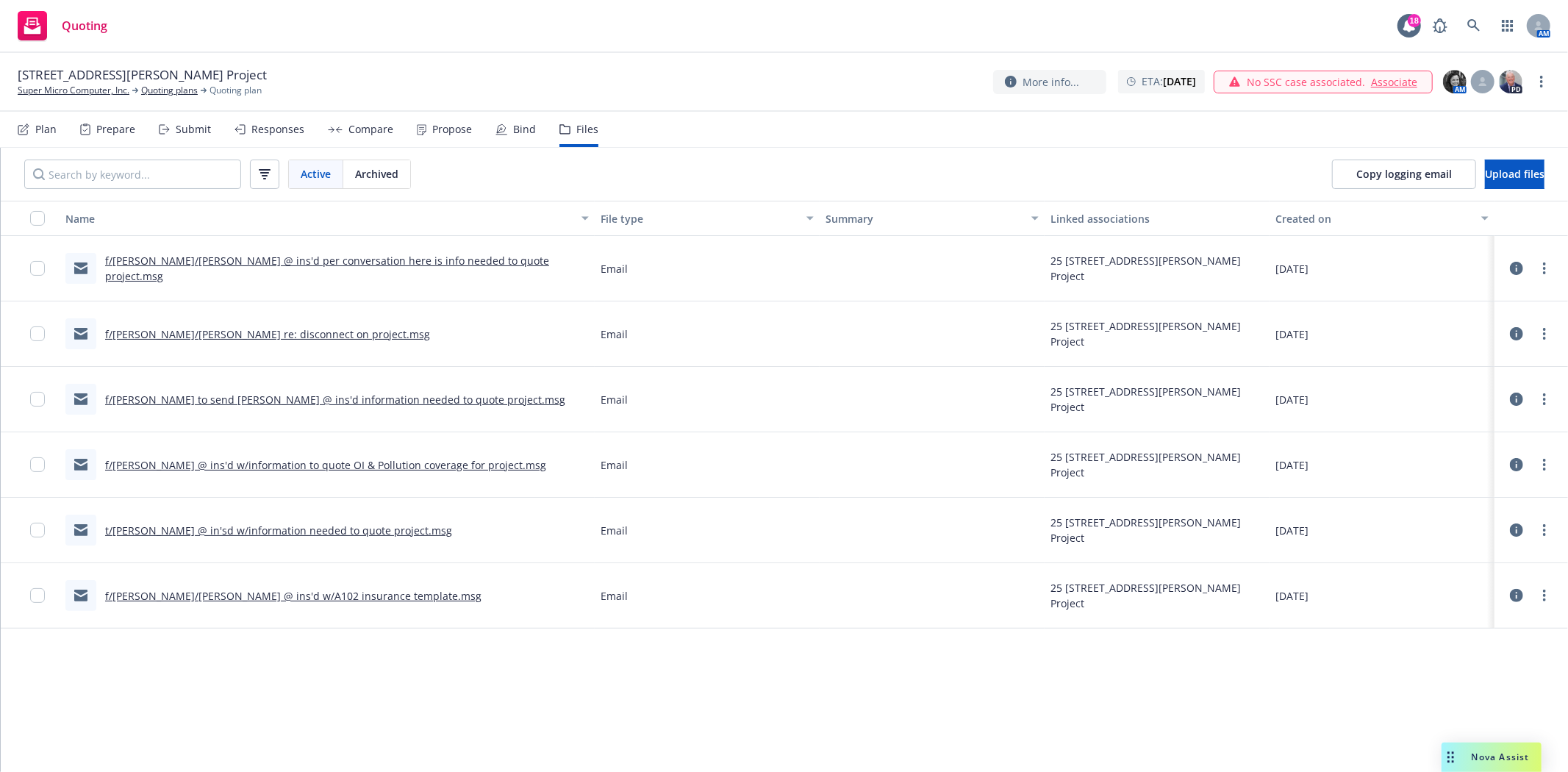
click at [169, 126] on div "Submit" at bounding box center [185, 129] width 53 height 35
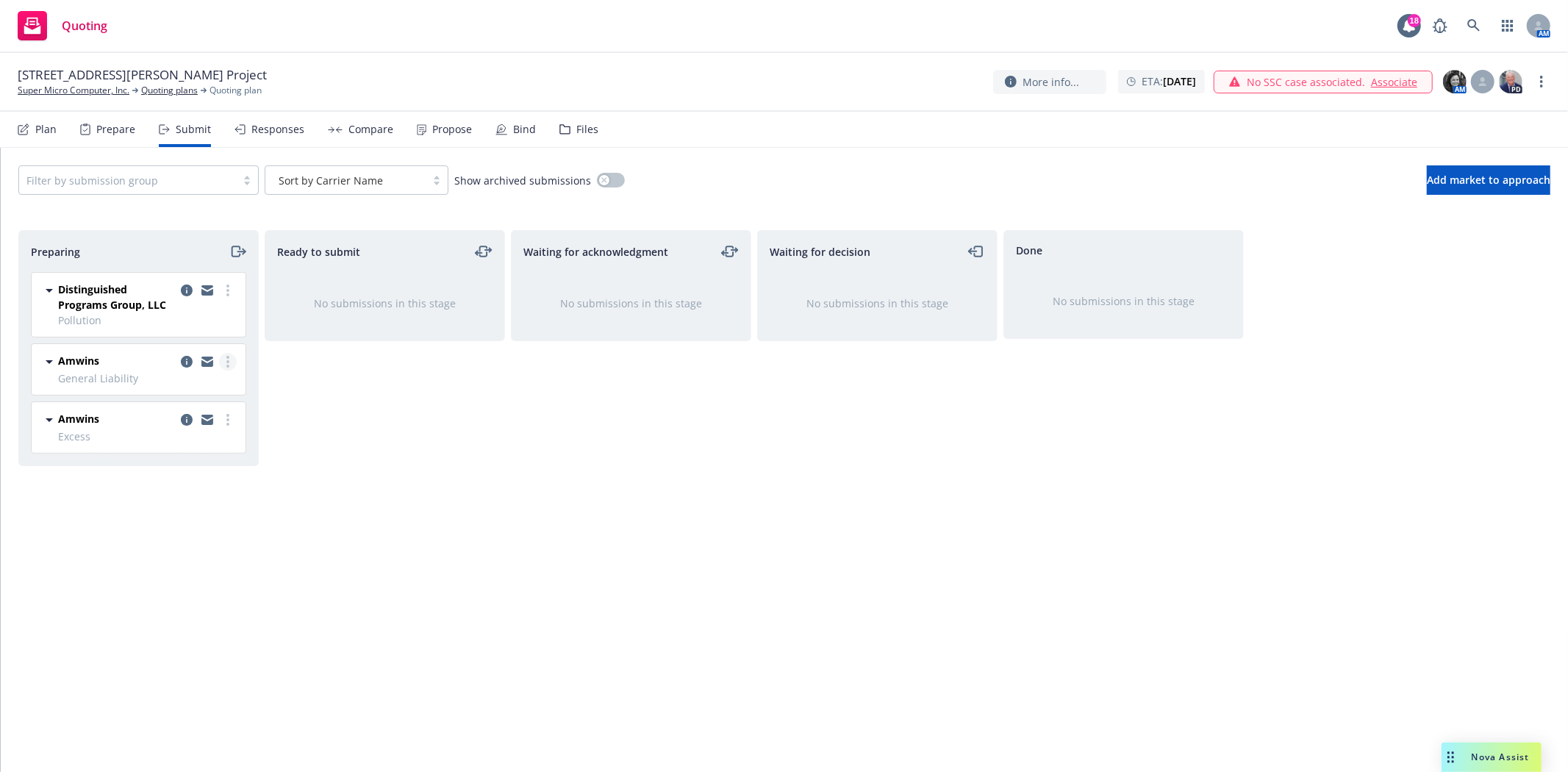
click at [225, 364] on link "more" at bounding box center [228, 362] width 18 height 18
click at [368, 474] on div "Ready to submit No submissions in this stage" at bounding box center [385, 485] width 240 height 511
click at [182, 361] on icon "copy logging email" at bounding box center [187, 362] width 12 height 12
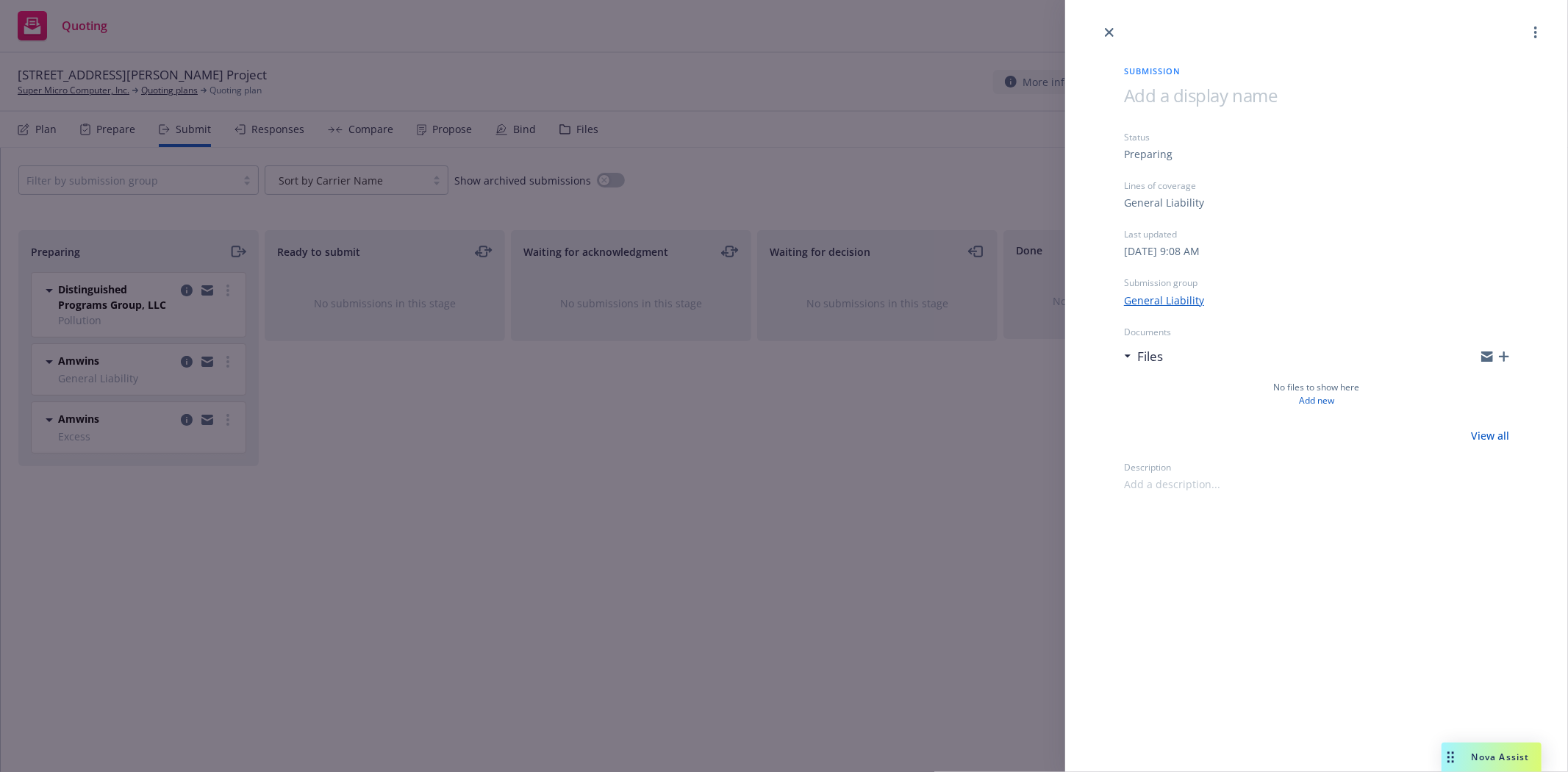
click at [1504, 351] on icon "button" at bounding box center [1504, 356] width 11 height 11
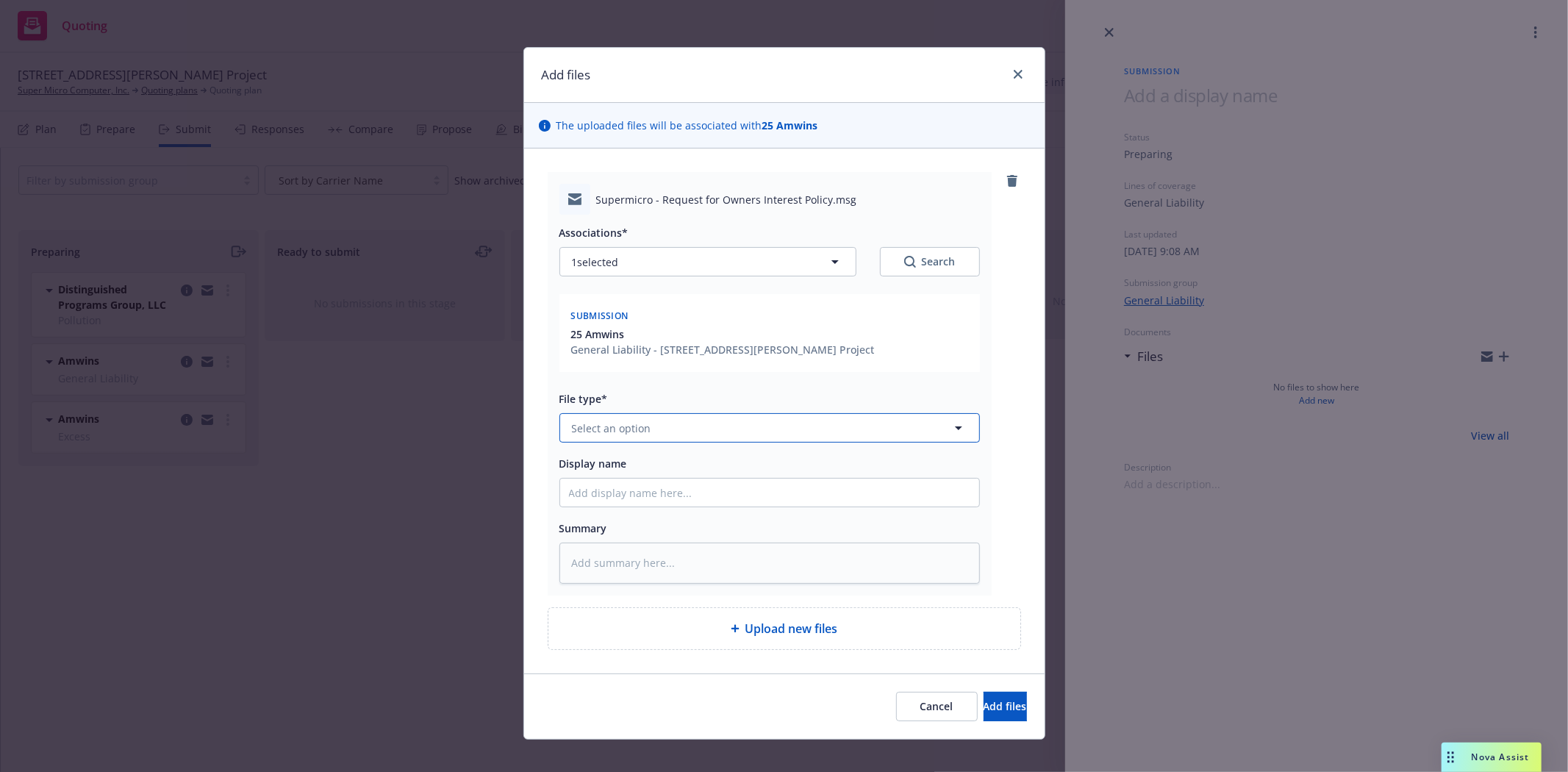
click at [632, 426] on span "Select an option" at bounding box center [611, 428] width 80 height 16
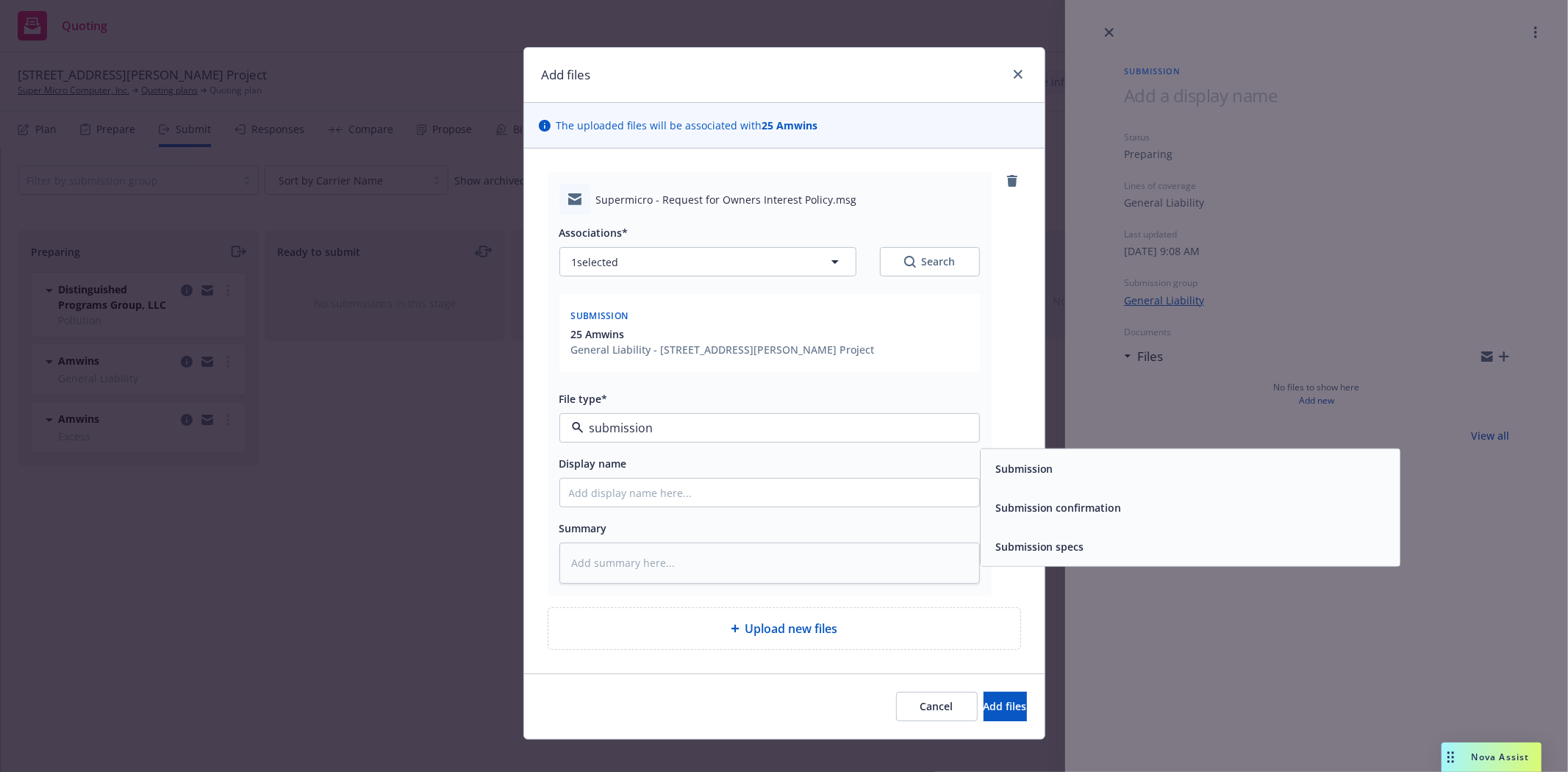
click at [1042, 473] on span "Submission" at bounding box center [1024, 468] width 58 height 16
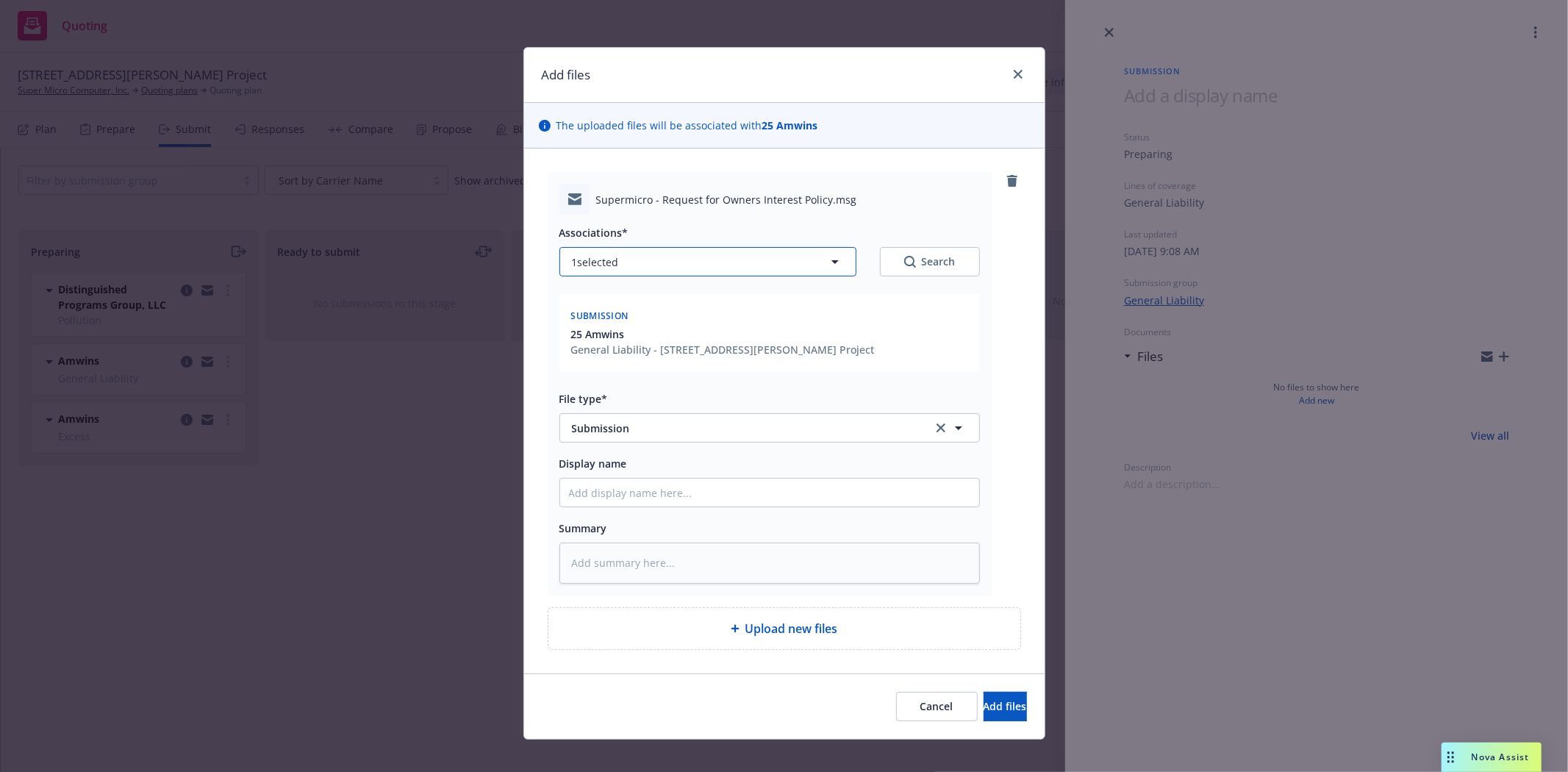
click at [828, 260] on icon "button" at bounding box center [835, 262] width 18 height 18
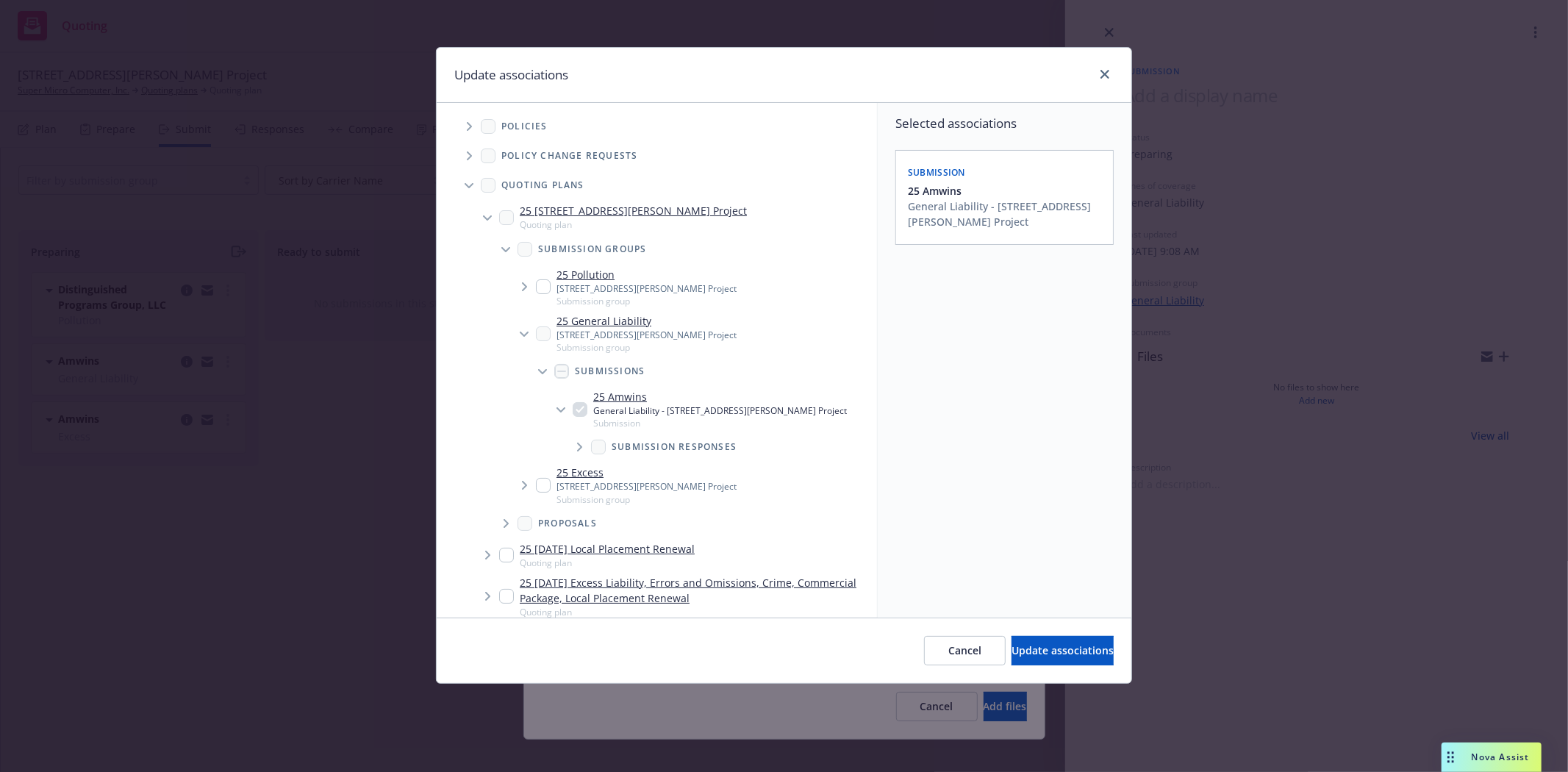
click at [526, 479] on span "Tree Example" at bounding box center [524, 485] width 23 height 23
click at [545, 526] on icon "Tree Example" at bounding box center [543, 524] width 6 height 9
click at [581, 560] on input "Tree Example" at bounding box center [580, 561] width 15 height 15
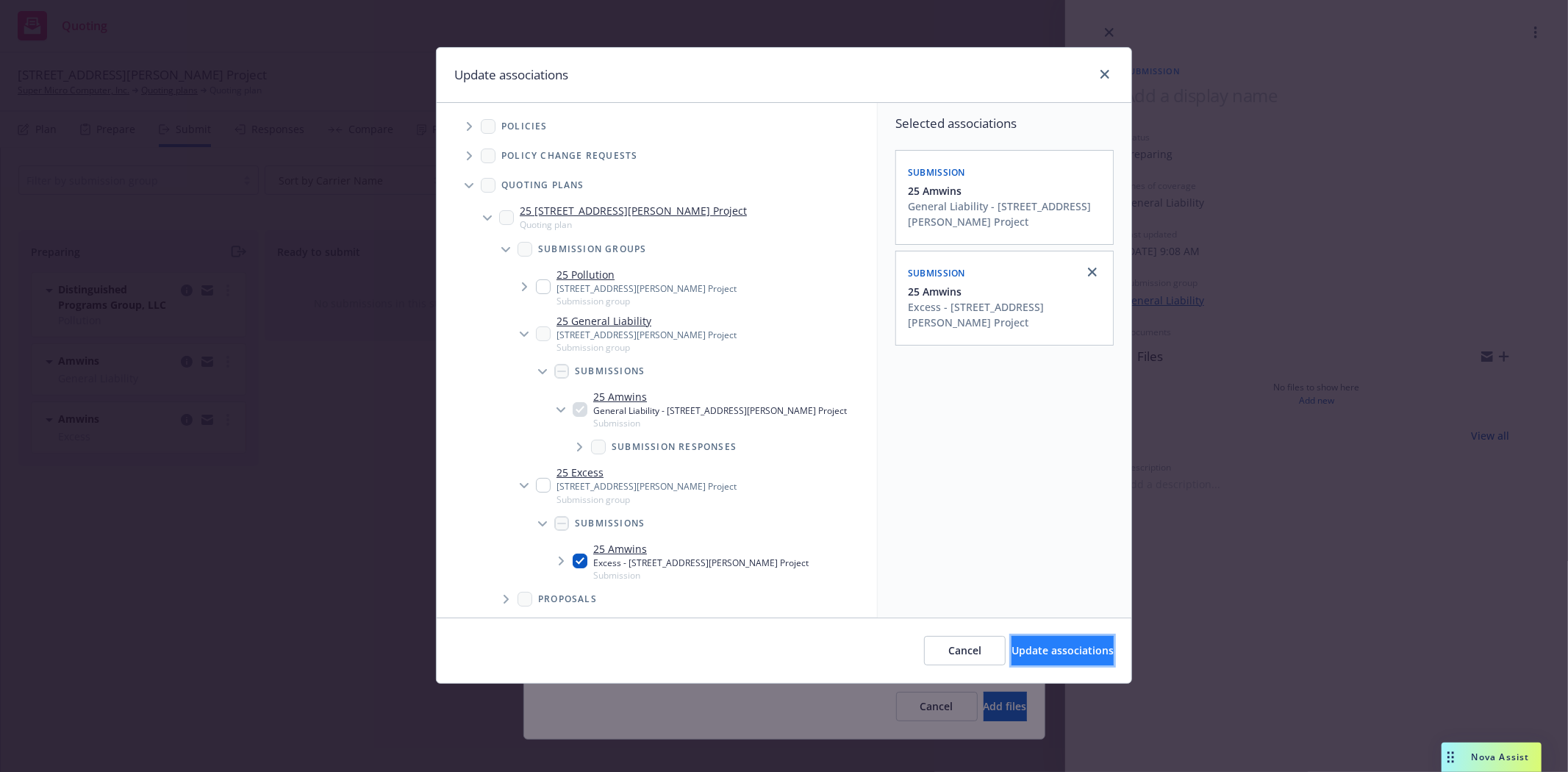
click at [1011, 655] on span "Update associations" at bounding box center [1062, 650] width 102 height 14
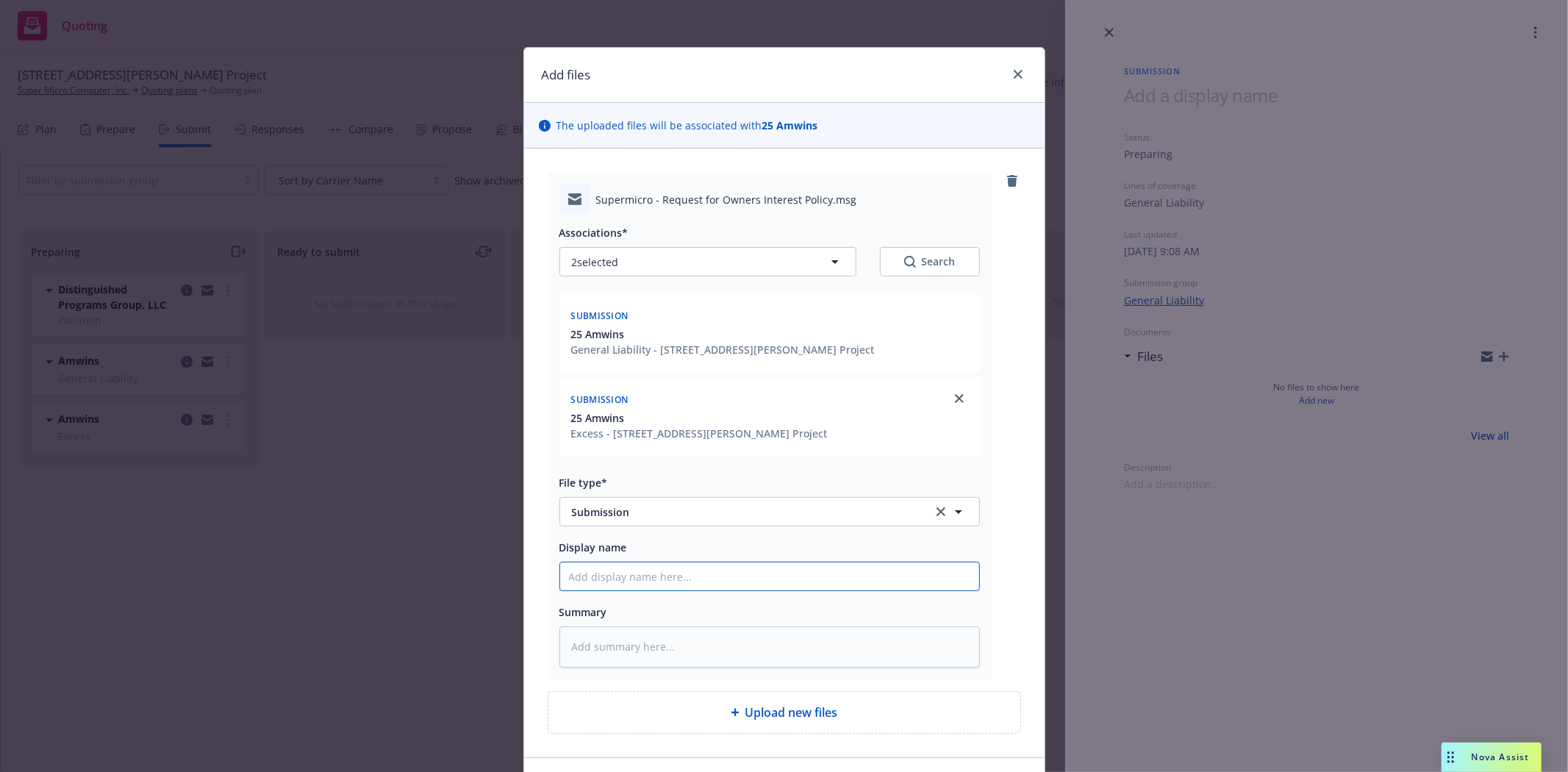
click at [603, 581] on input "Display name" at bounding box center [770, 576] width 419 height 28
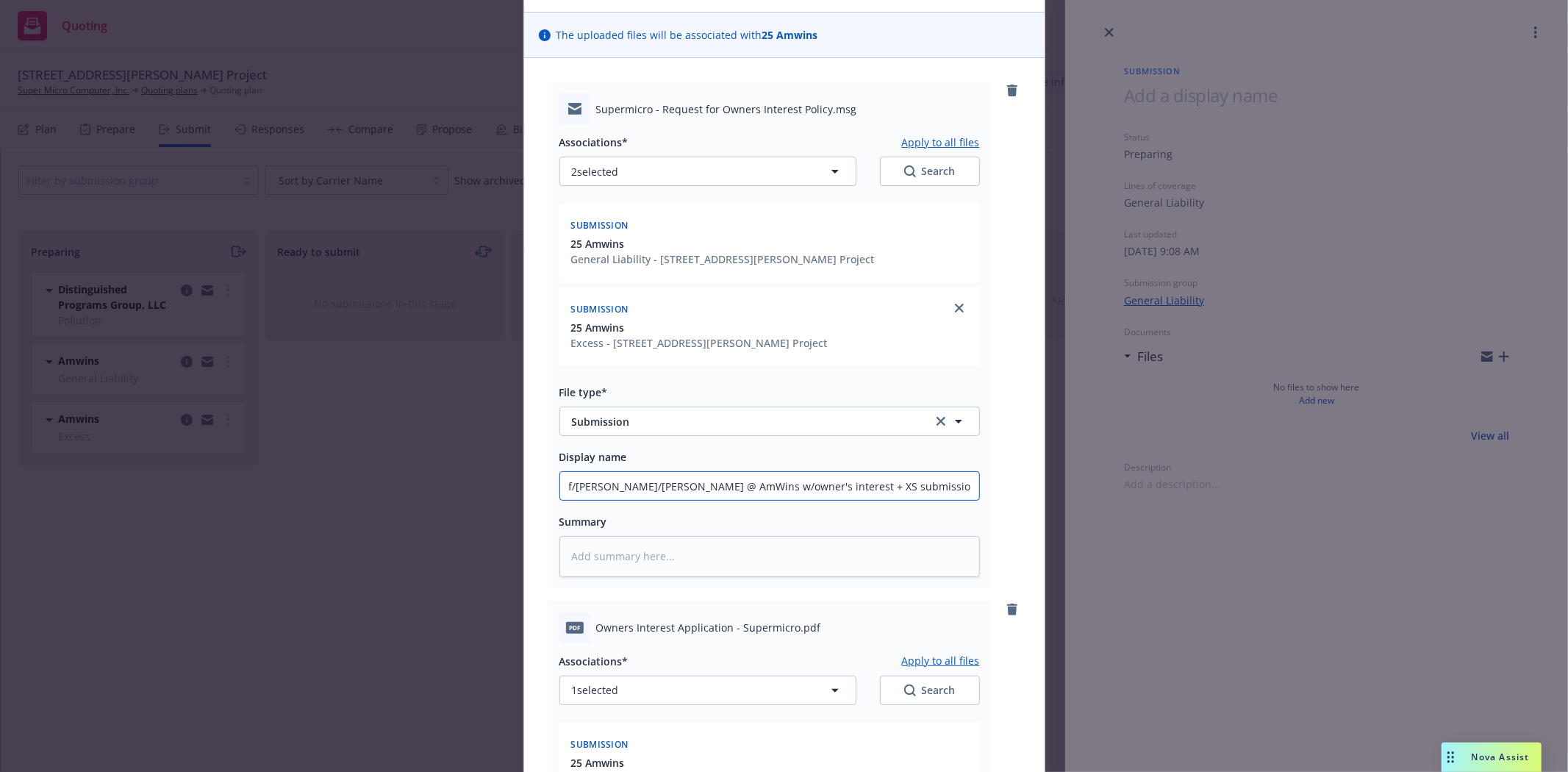
scroll to position [408, 0]
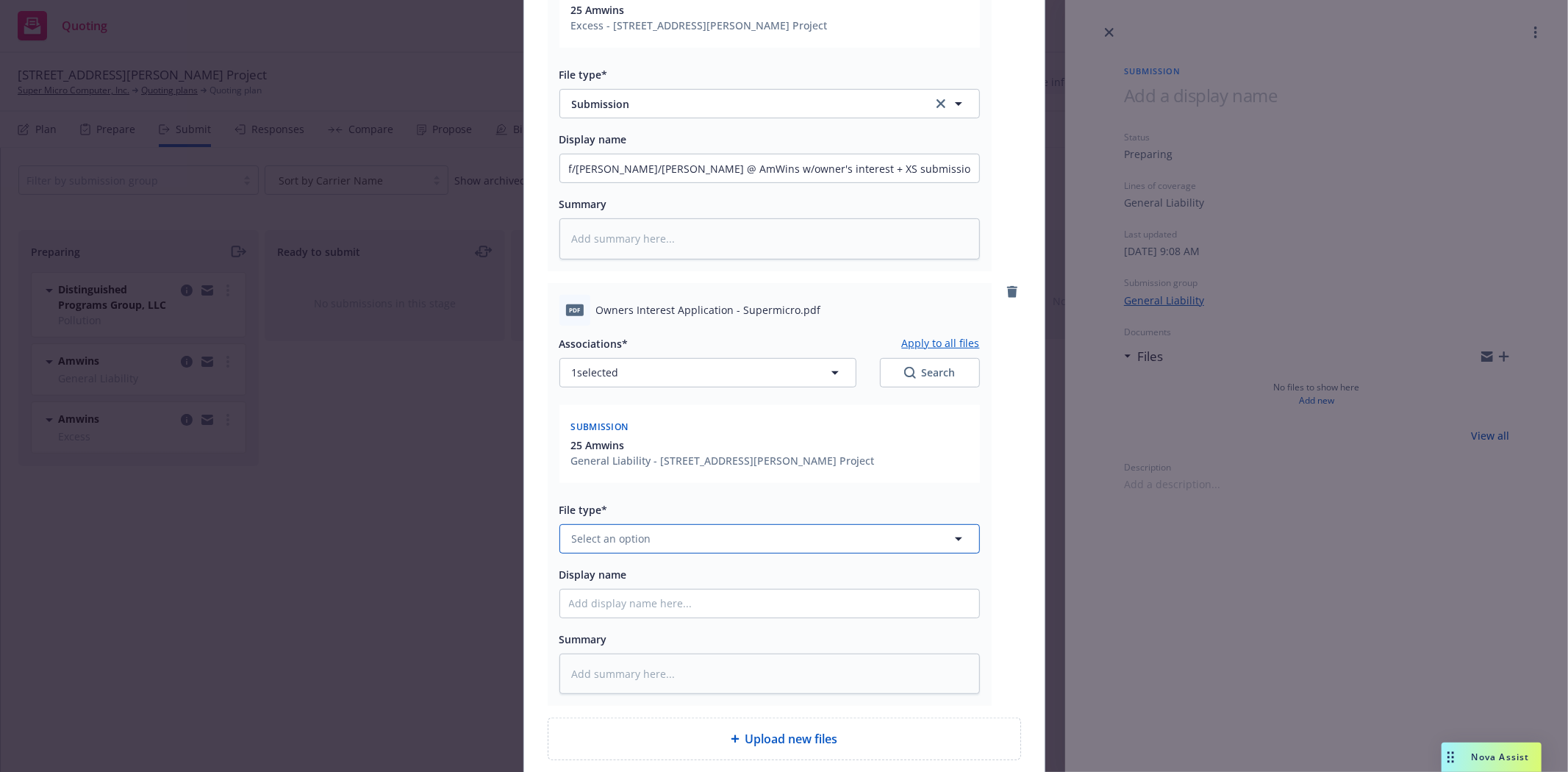
click at [591, 539] on span "Select an option" at bounding box center [611, 538] width 80 height 16
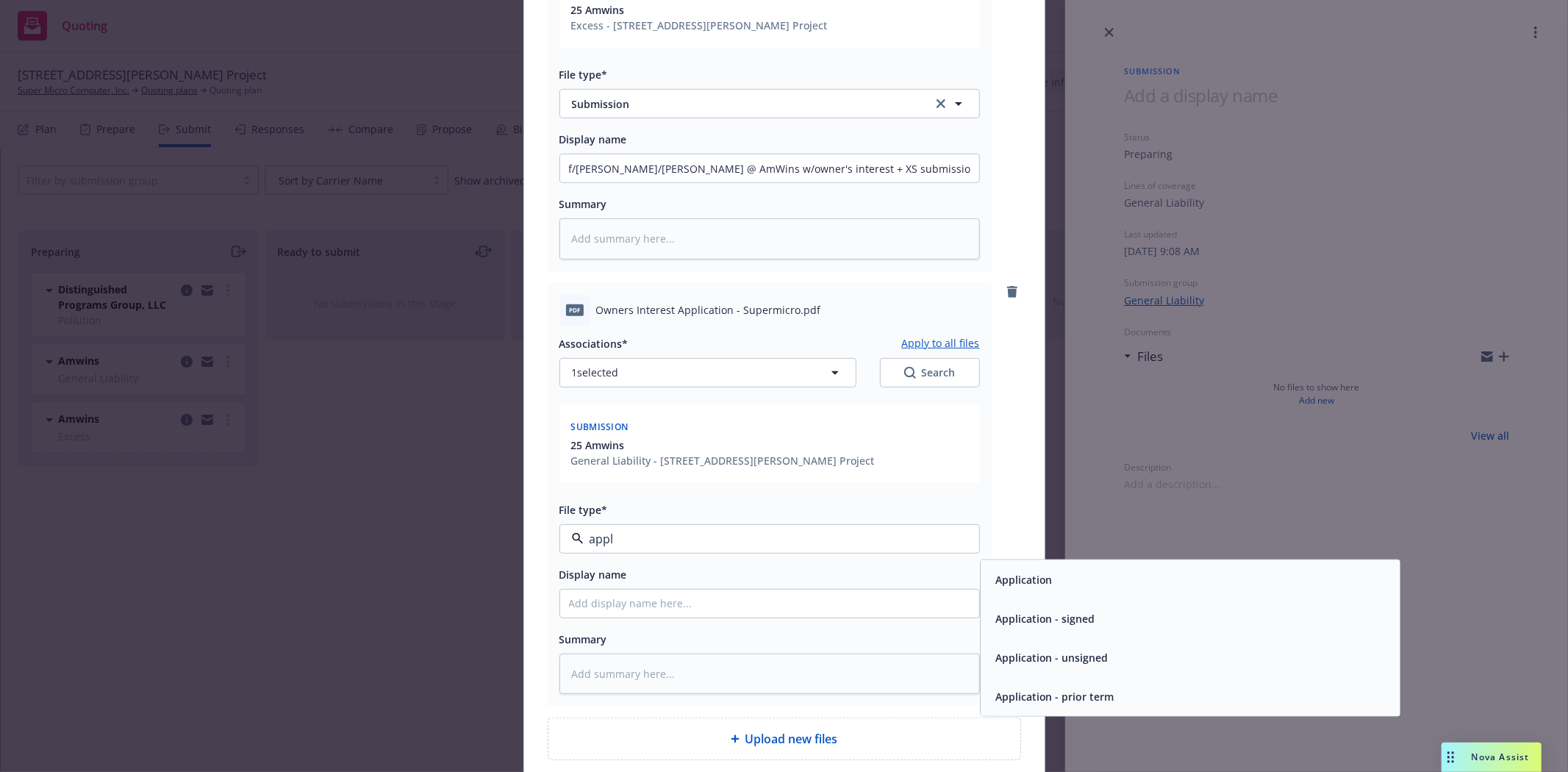
click at [1113, 630] on div "Application - signed" at bounding box center [1190, 618] width 419 height 39
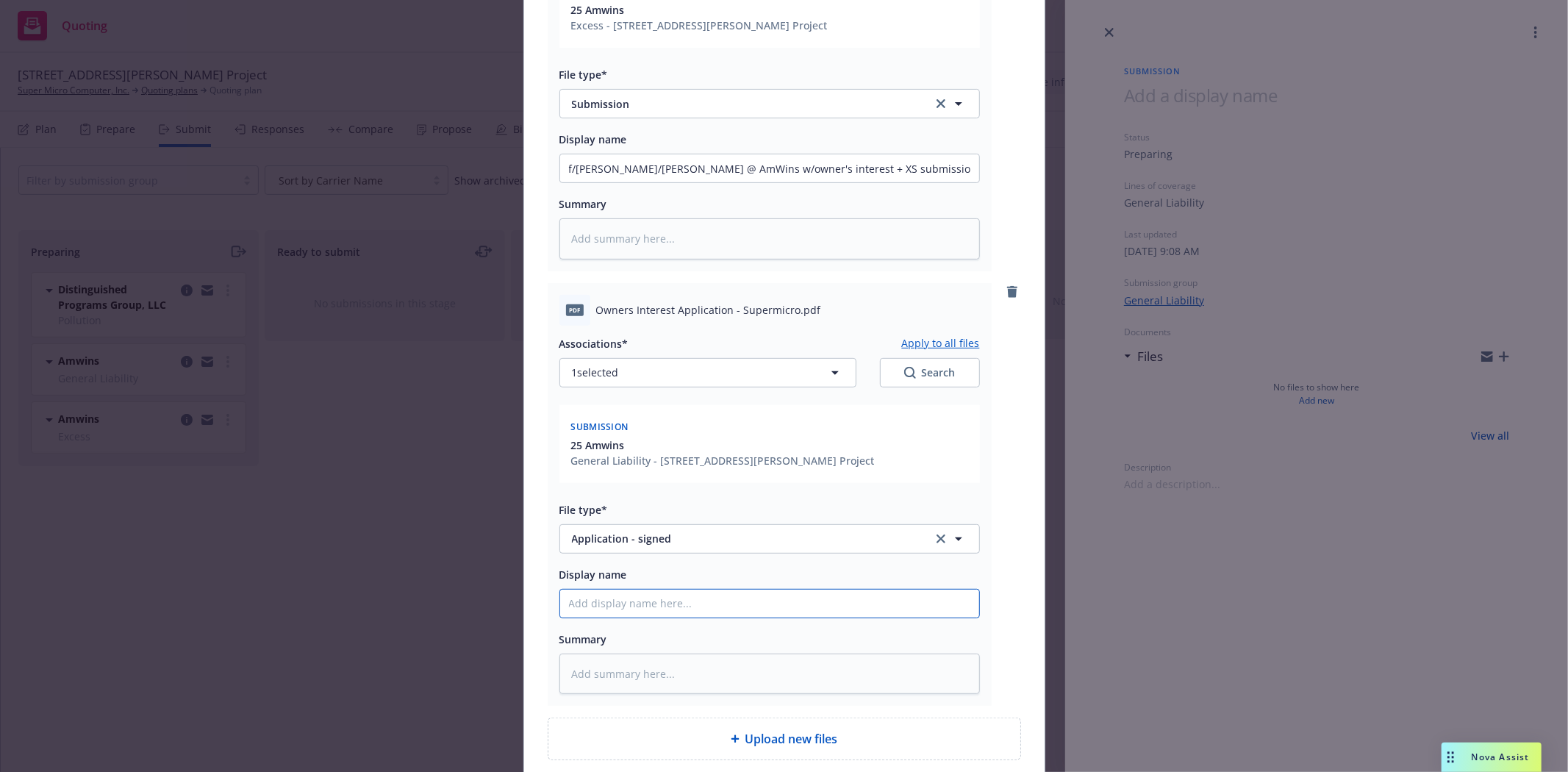
click at [767, 608] on input "Display name" at bounding box center [770, 603] width 419 height 28
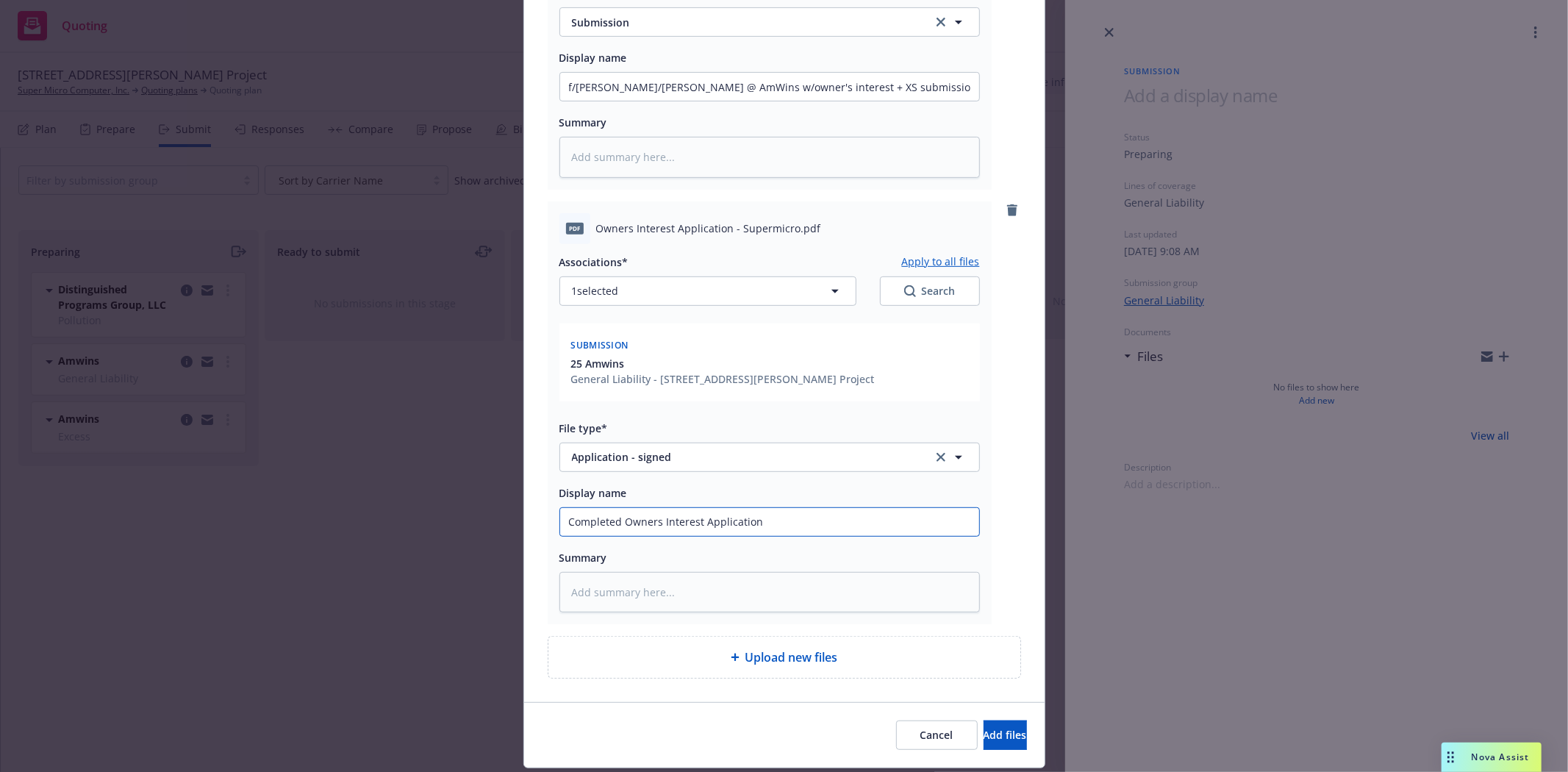
scroll to position [534, 0]
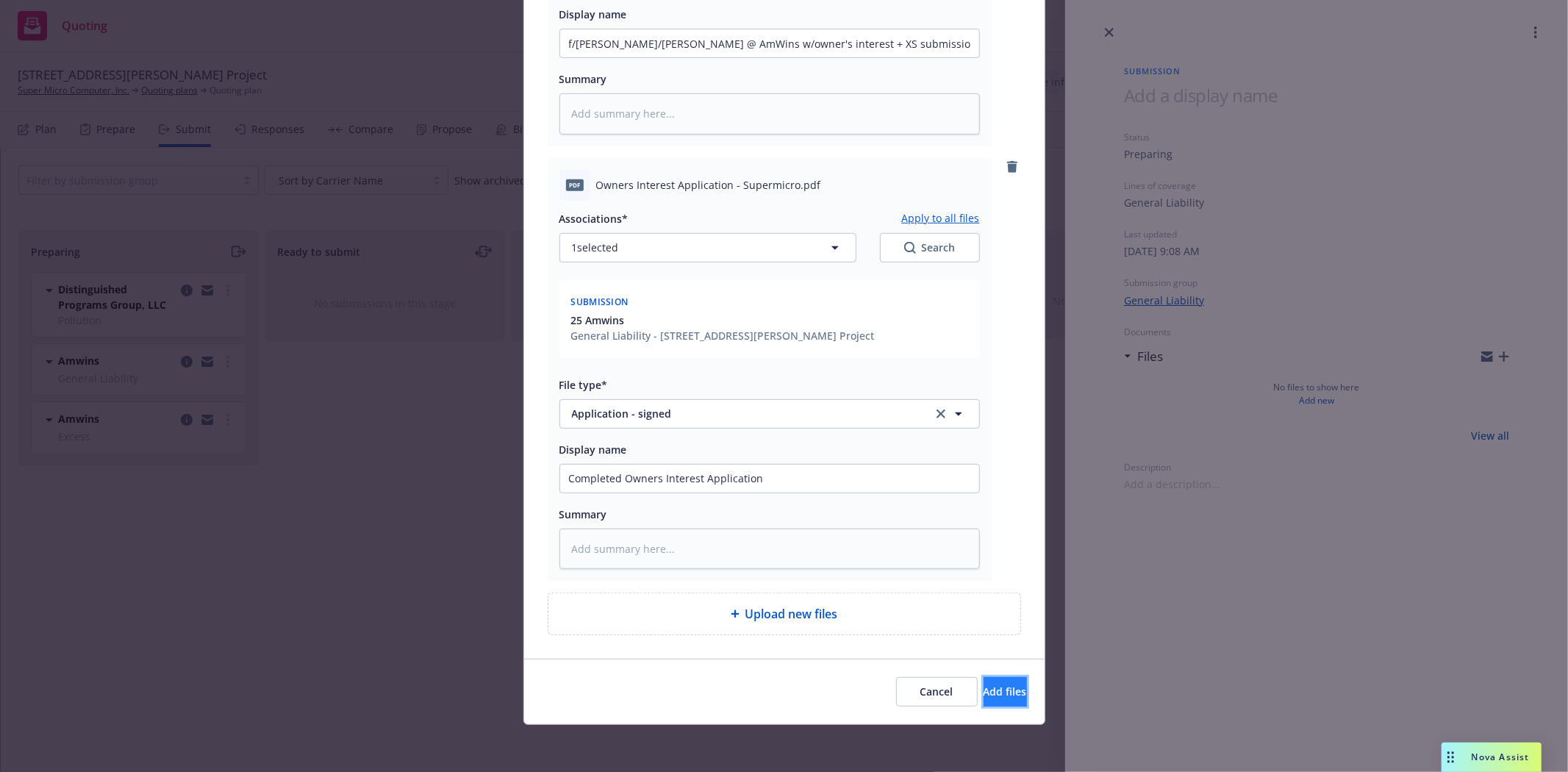
click at [984, 692] on button "Add files" at bounding box center [1005, 691] width 44 height 29
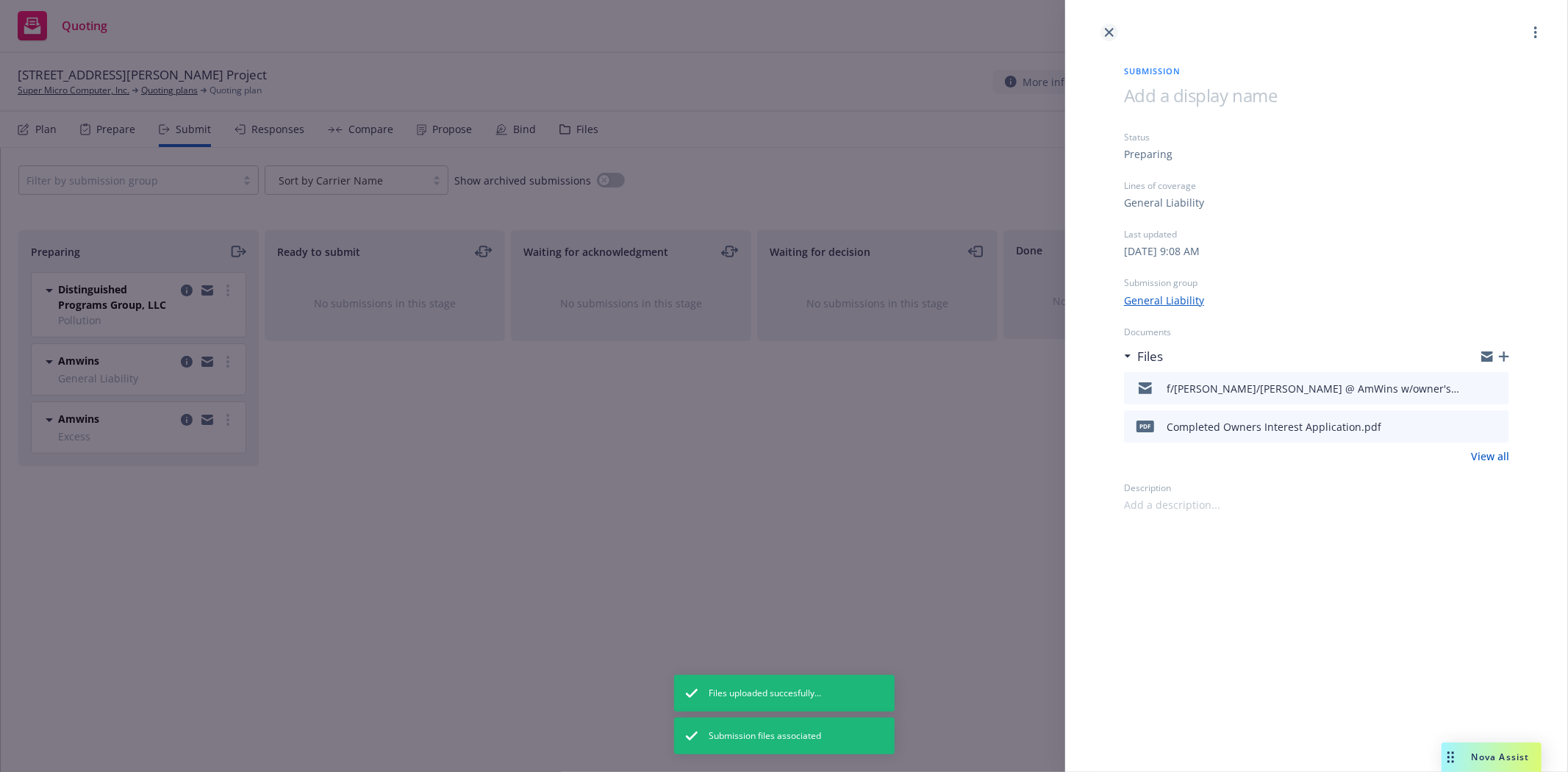
click at [1110, 33] on icon "close" at bounding box center [1110, 32] width 9 height 9
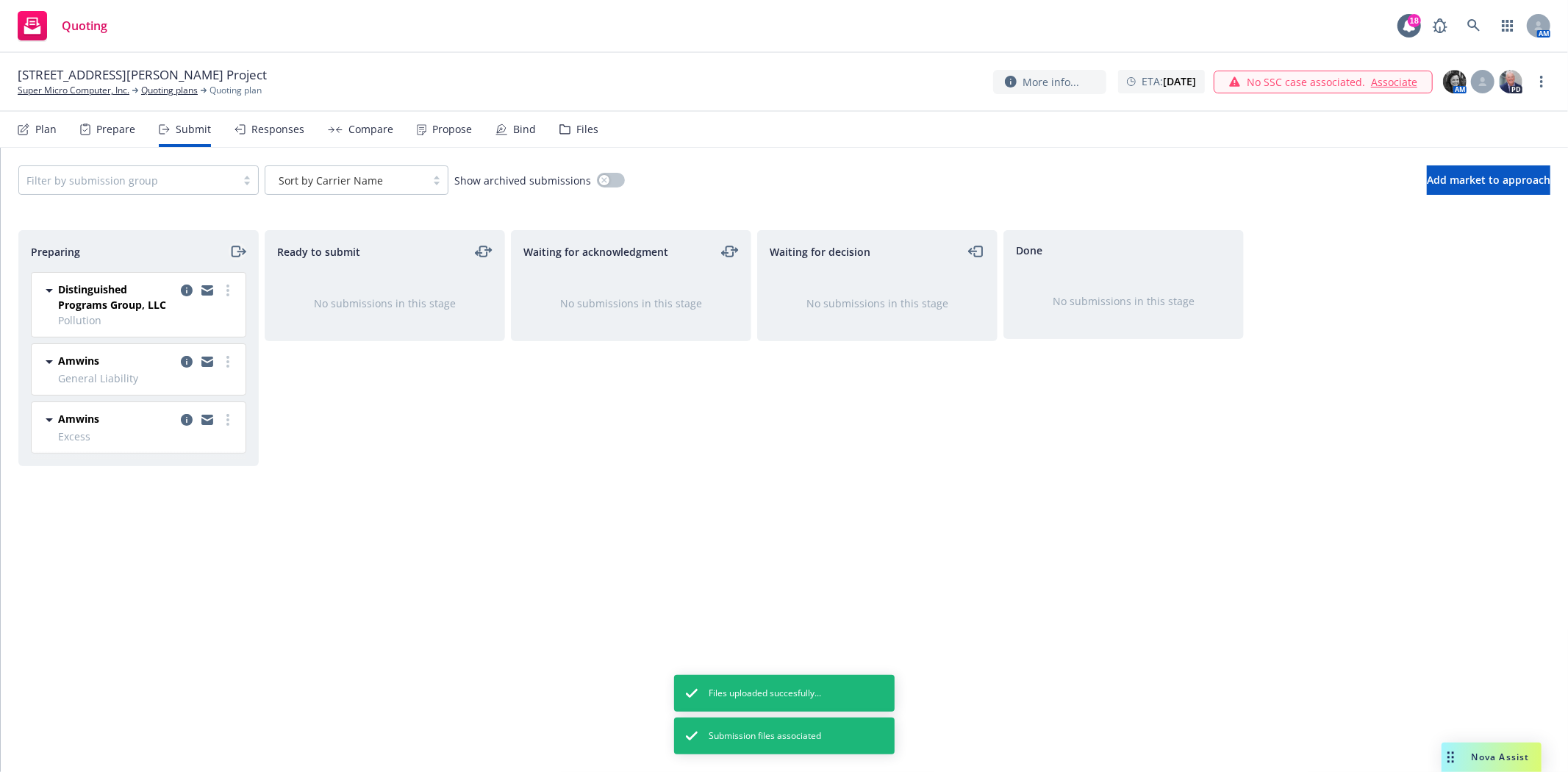
click at [233, 251] on icon "moveRight" at bounding box center [238, 251] width 17 height 18
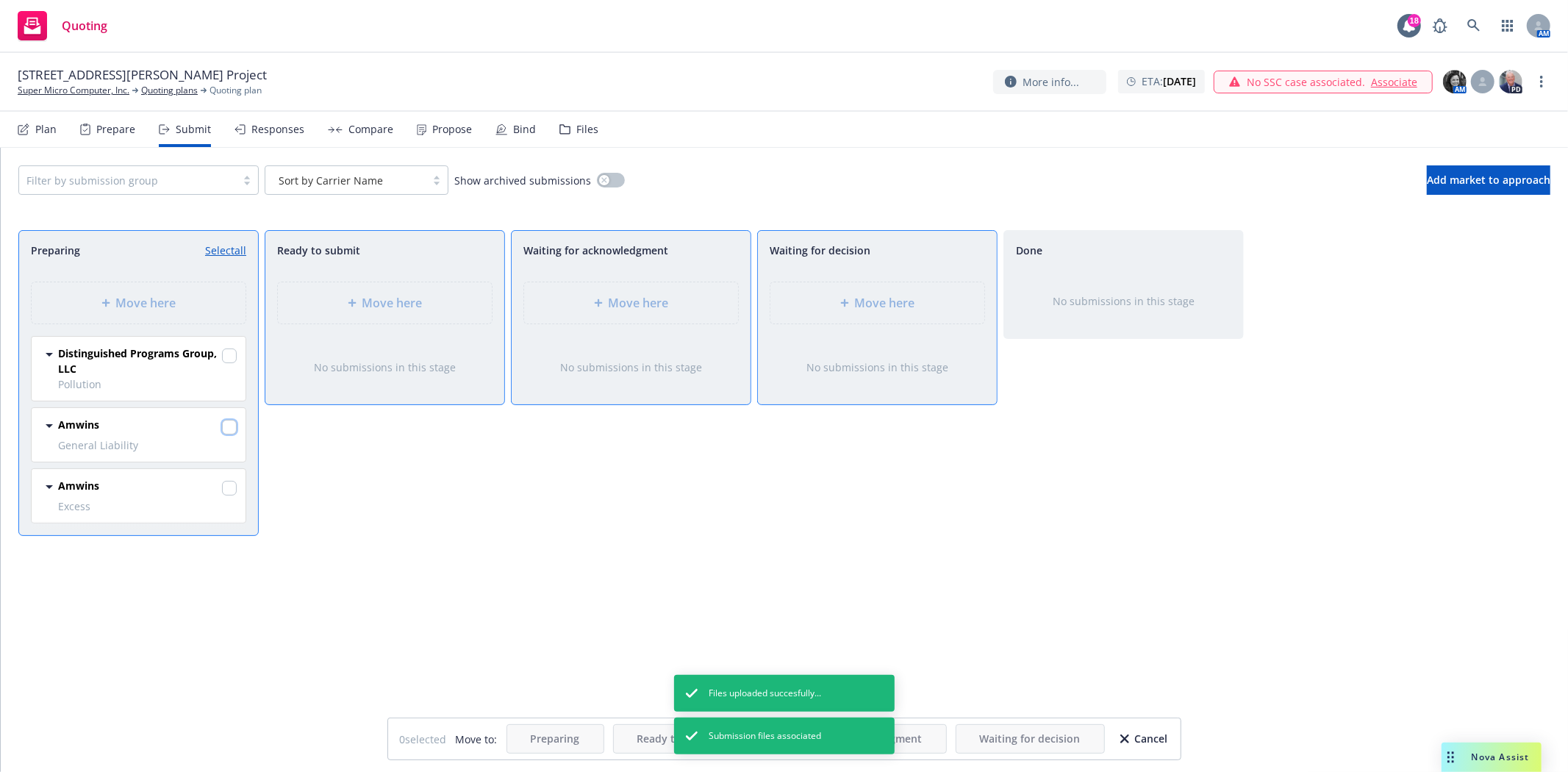
click at [231, 428] on input "checkbox" at bounding box center [230, 427] width 15 height 15
click at [228, 490] on input "checkbox" at bounding box center [230, 488] width 15 height 15
click at [848, 314] on div "Move here" at bounding box center [877, 302] width 214 height 41
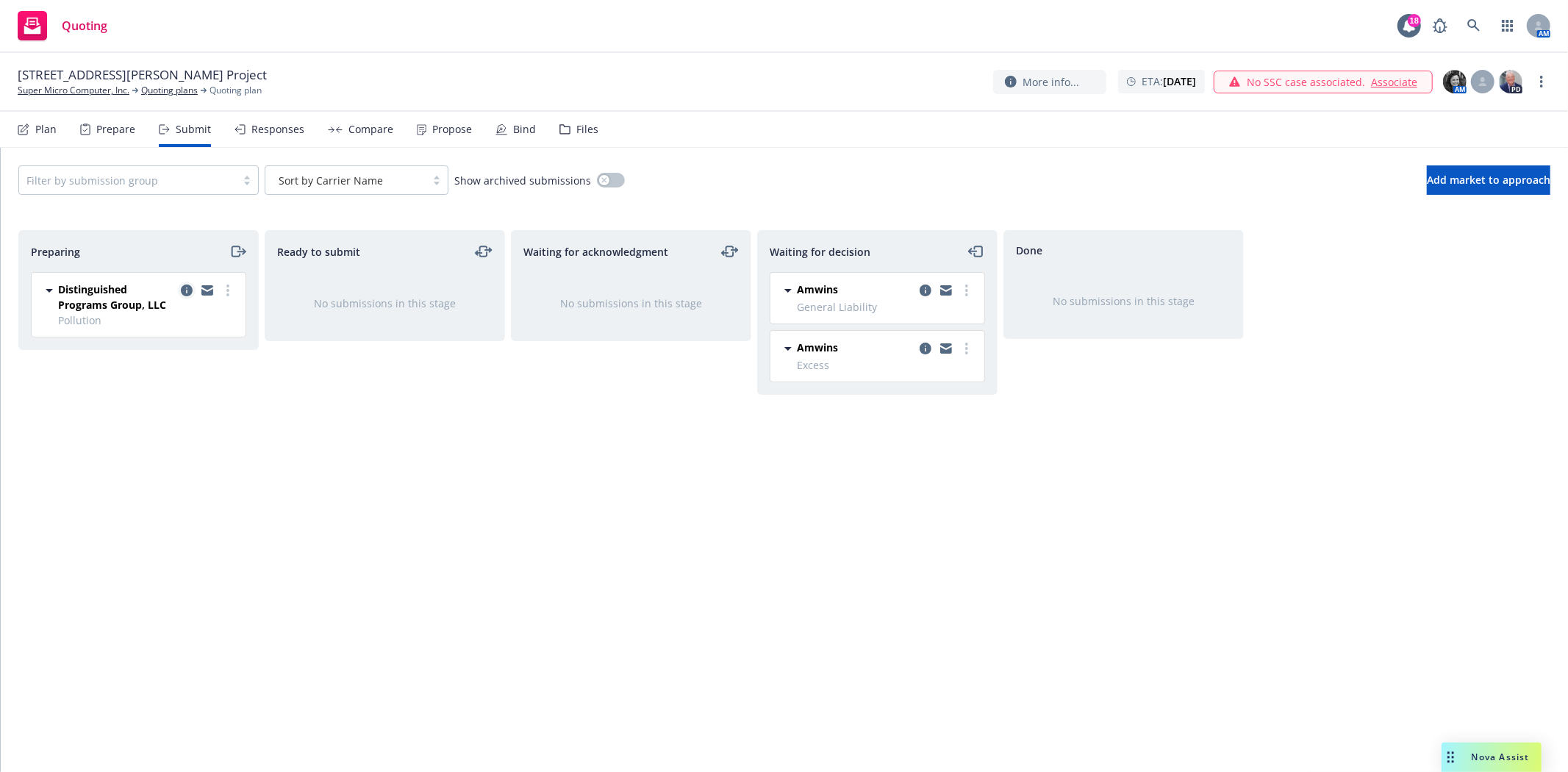
click at [184, 287] on icon "copy logging email" at bounding box center [187, 290] width 12 height 12
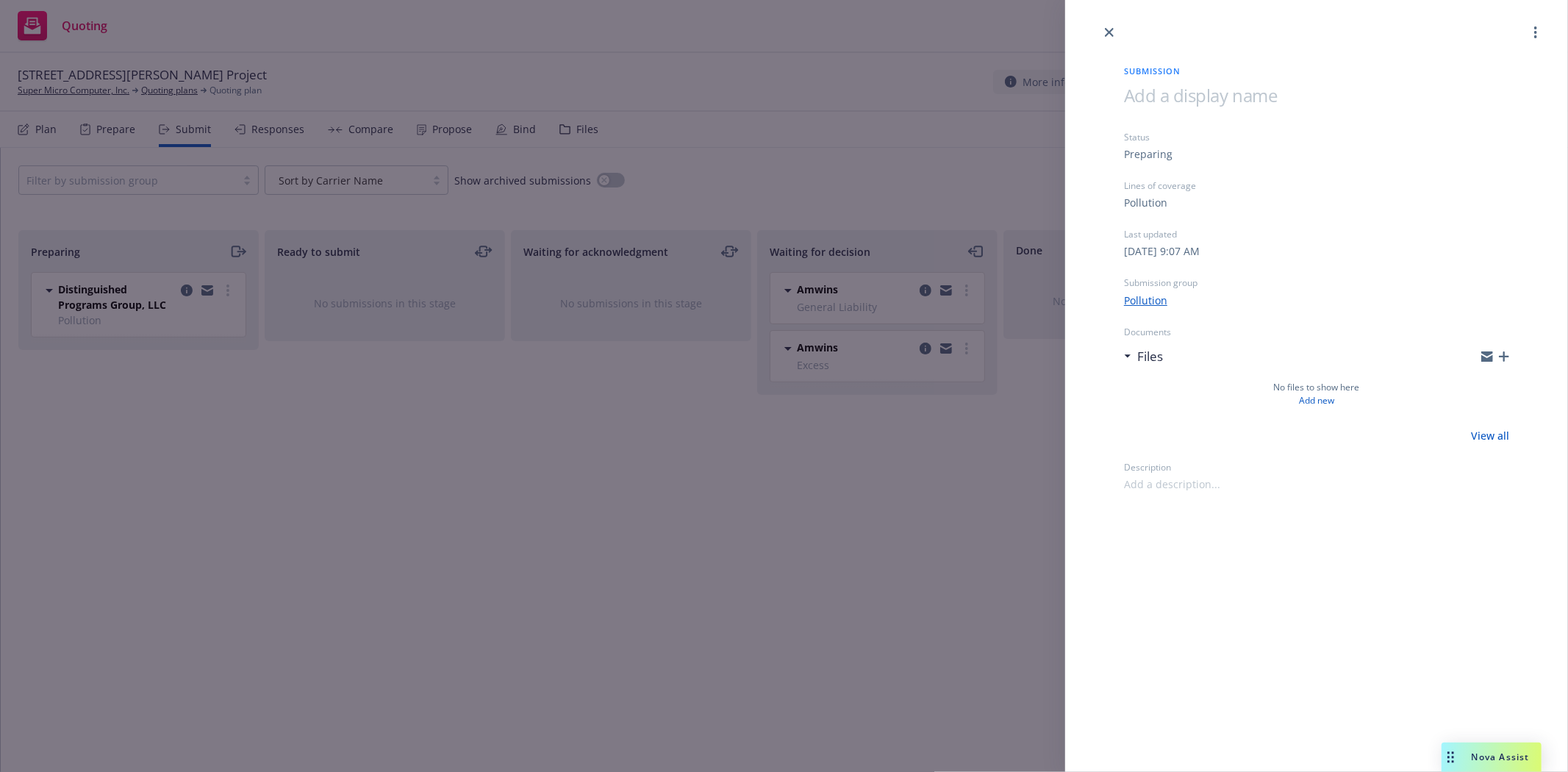
click at [1503, 355] on icon "button" at bounding box center [1504, 356] width 11 height 11
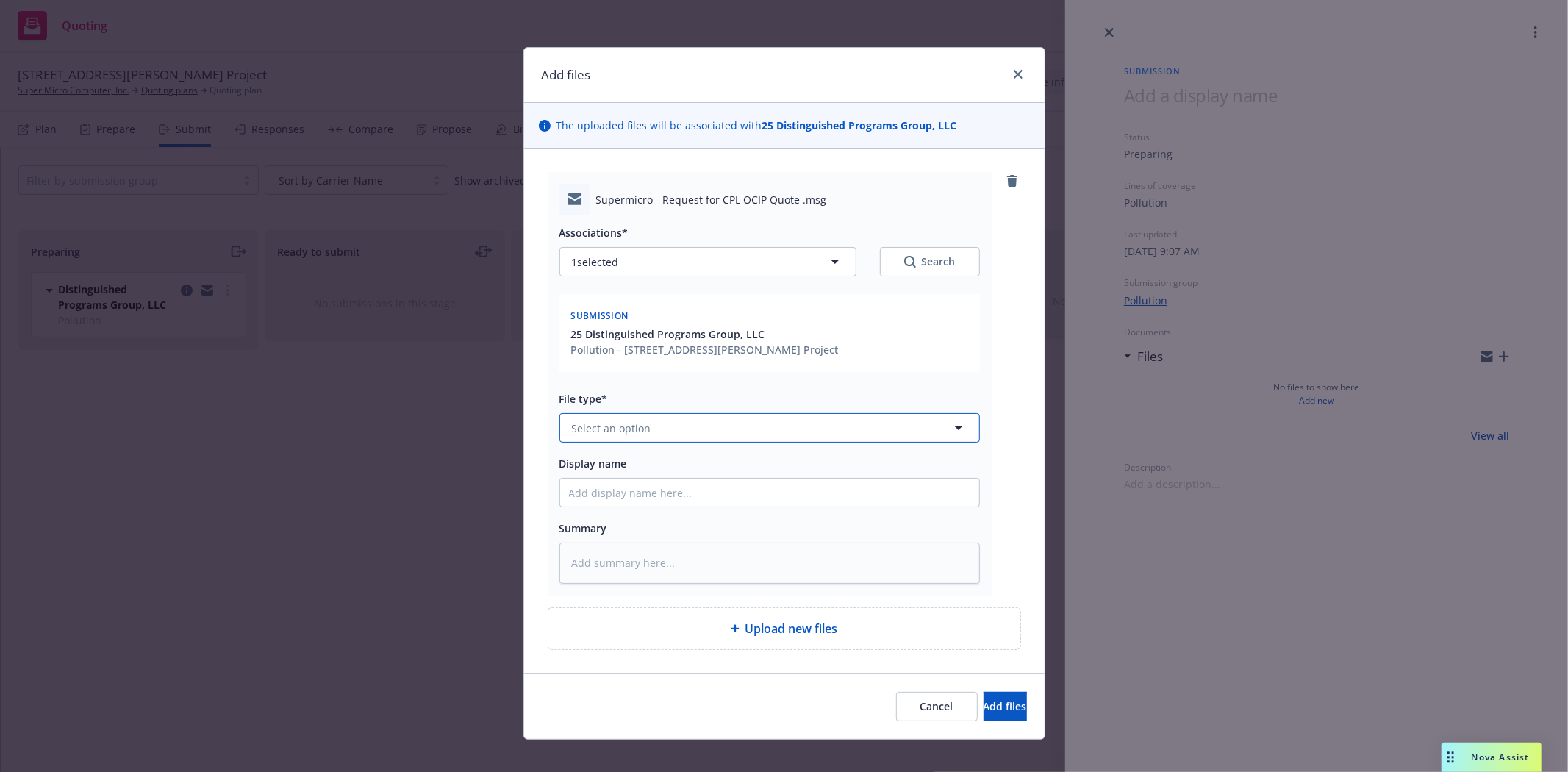
click at [634, 428] on span "Select an option" at bounding box center [611, 428] width 80 height 16
drag, startPoint x: 730, startPoint y: 406, endPoint x: 680, endPoint y: 435, distance: 57.8
click at [680, 435] on button "Select an option" at bounding box center [770, 428] width 420 height 29
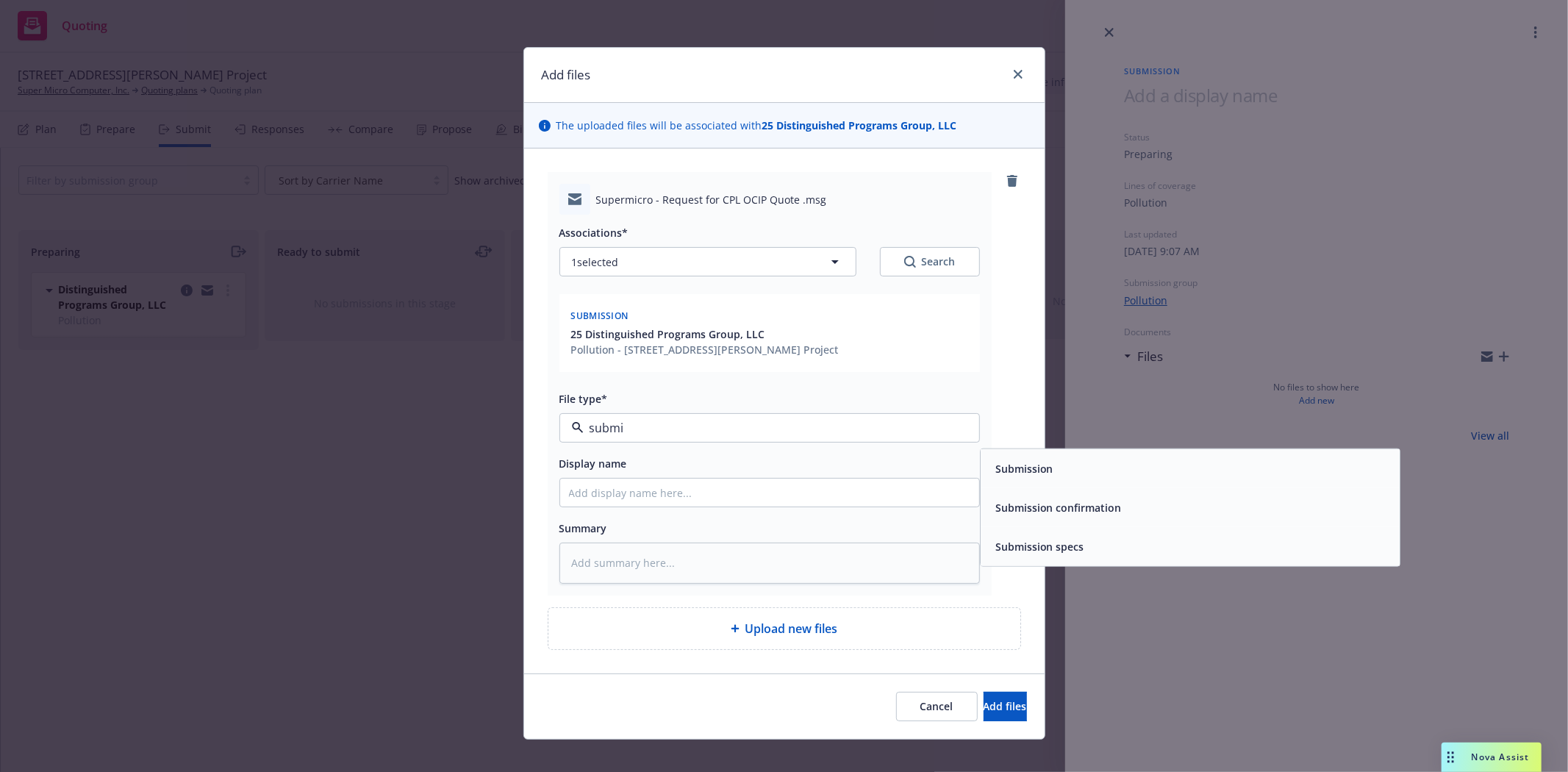
click at [1011, 478] on div "Submission" at bounding box center [1023, 468] width 67 height 21
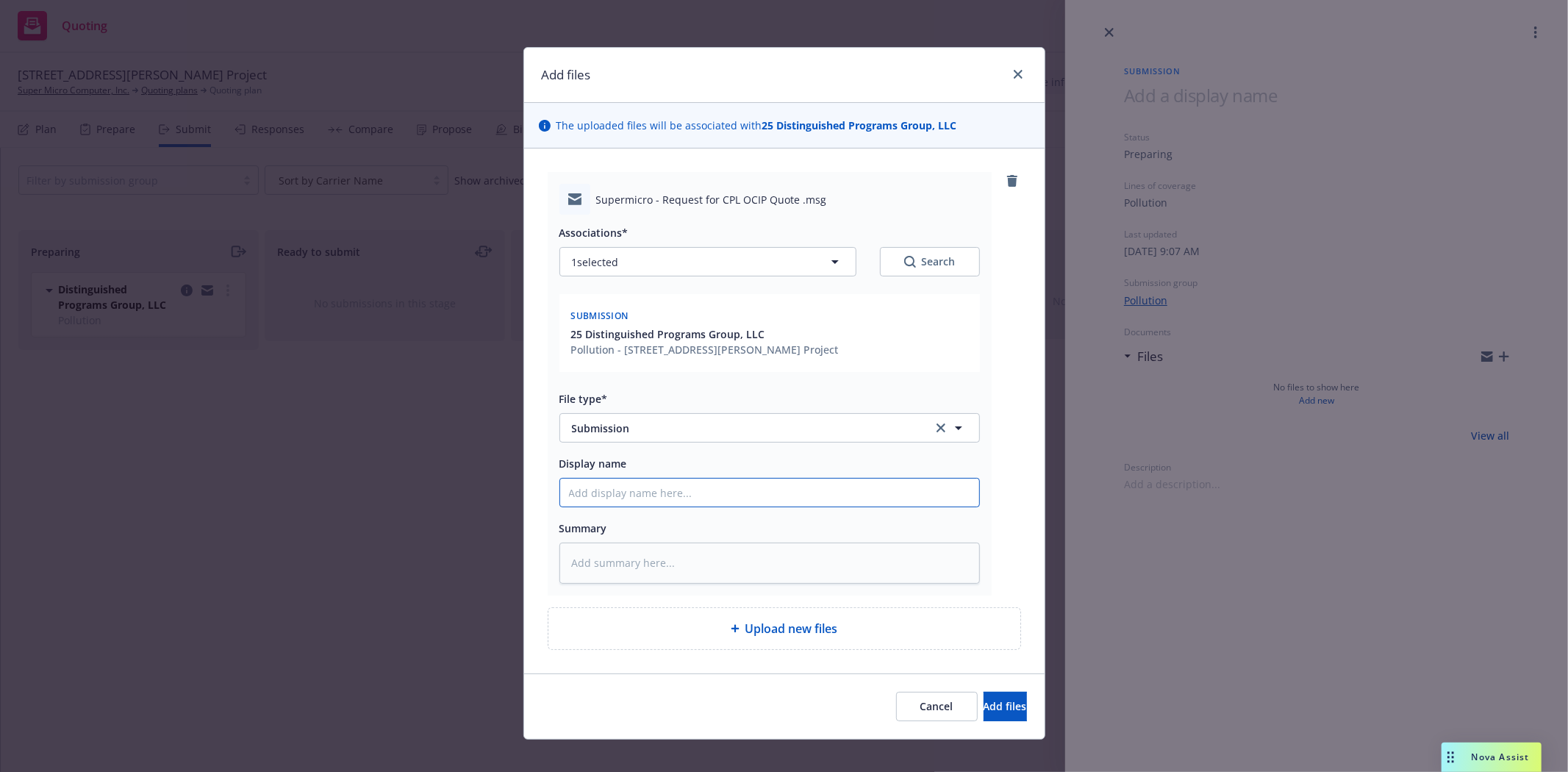
click at [658, 493] on input "Display name" at bounding box center [770, 492] width 419 height 28
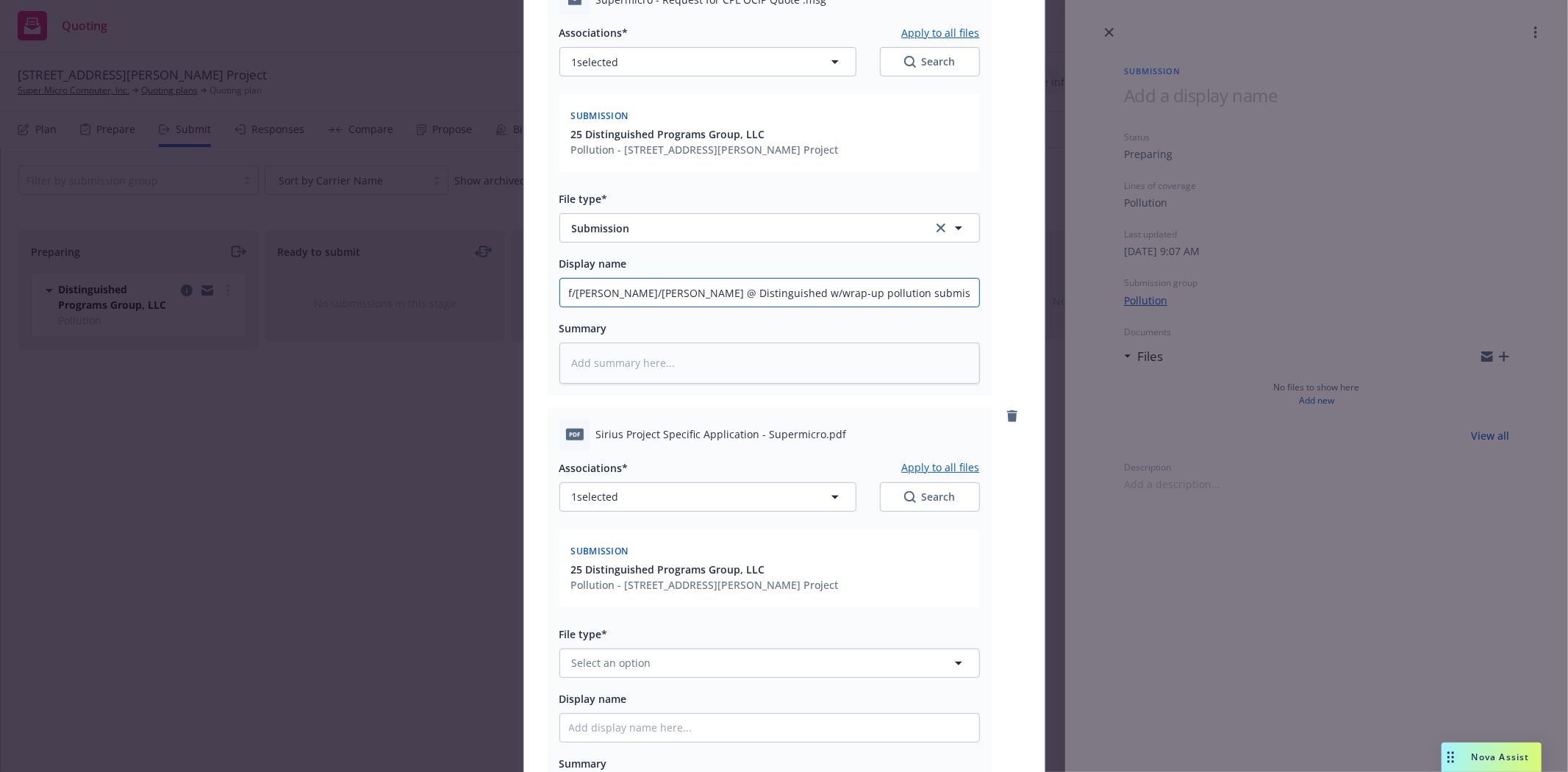
scroll to position [245, 0]
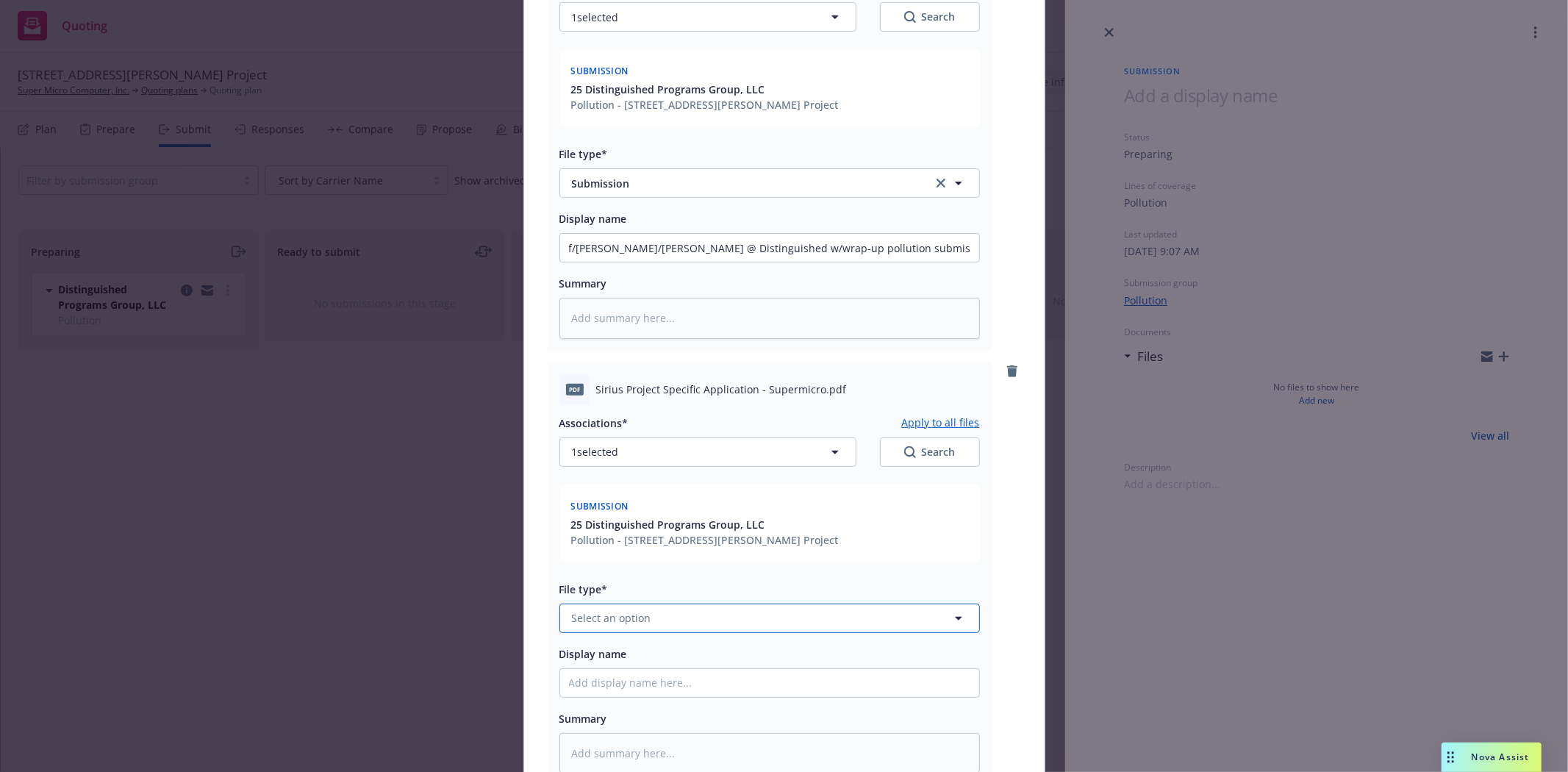
click at [667, 628] on button "Select an option" at bounding box center [770, 617] width 420 height 29
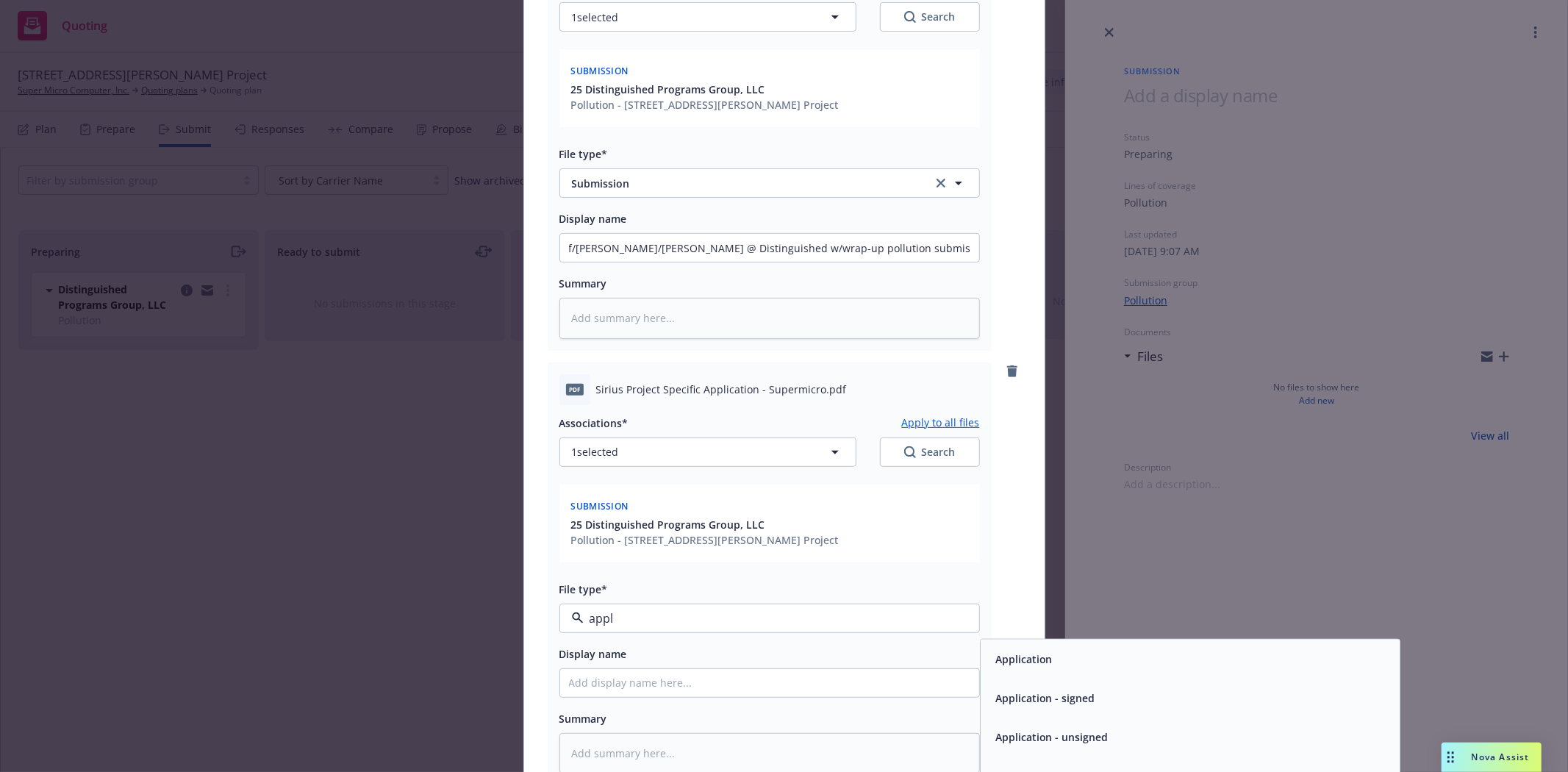
click at [1054, 694] on span "Application - signed" at bounding box center [1045, 697] width 100 height 16
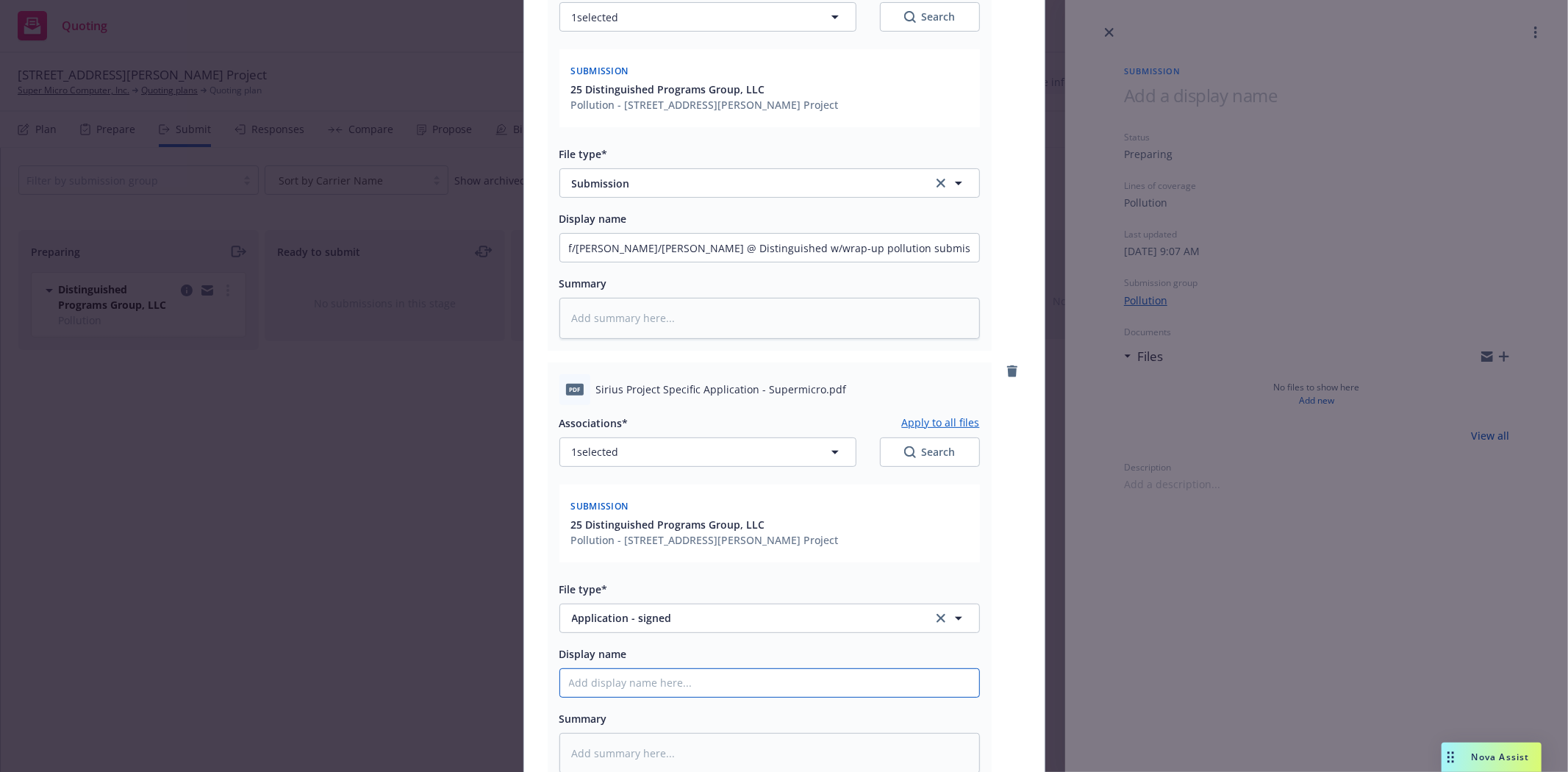
click at [679, 689] on input "Display name" at bounding box center [770, 683] width 419 height 28
click at [667, 686] on input "Completed Pollution Application" at bounding box center [770, 683] width 419 height 28
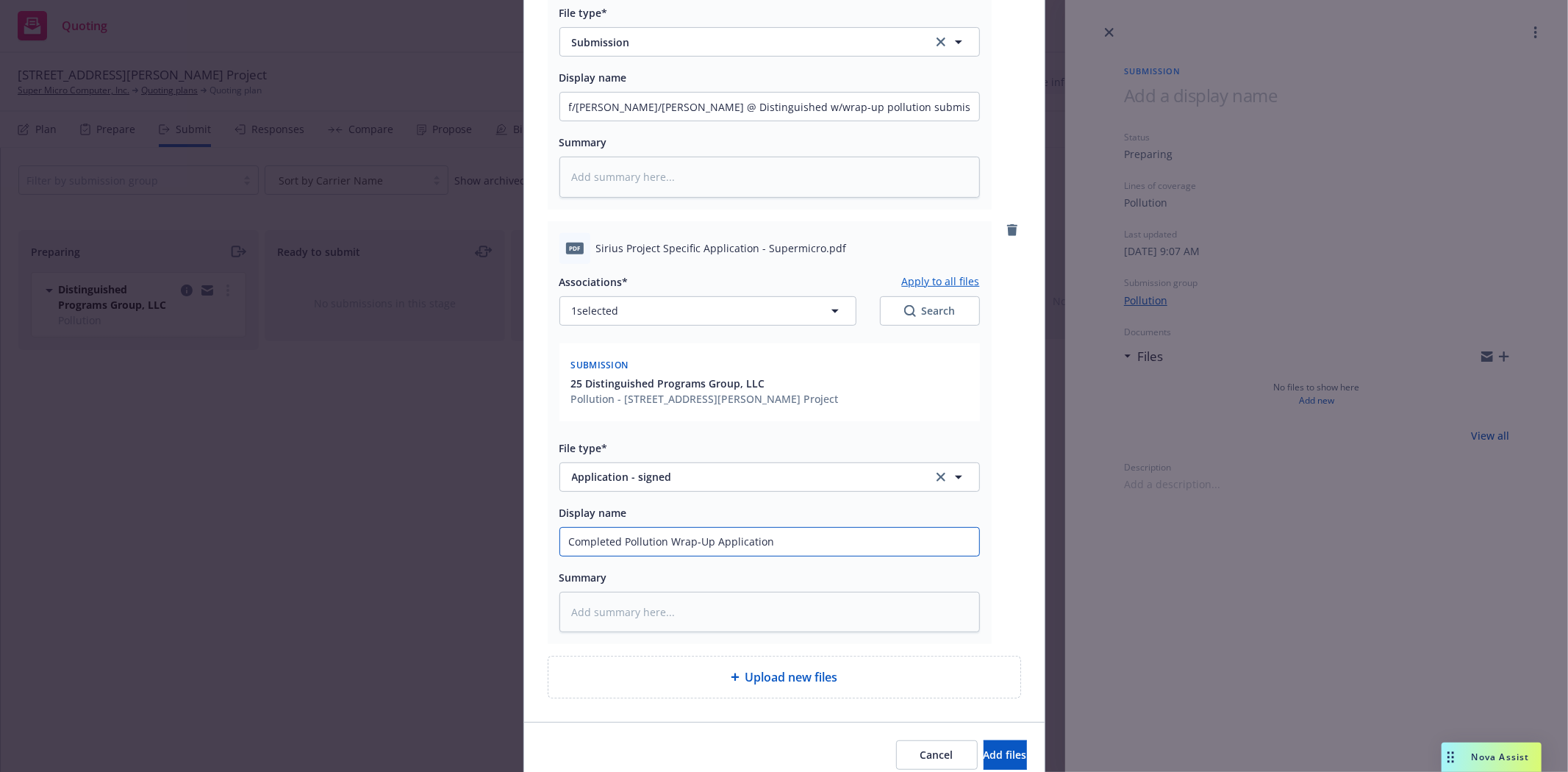
scroll to position [408, 0]
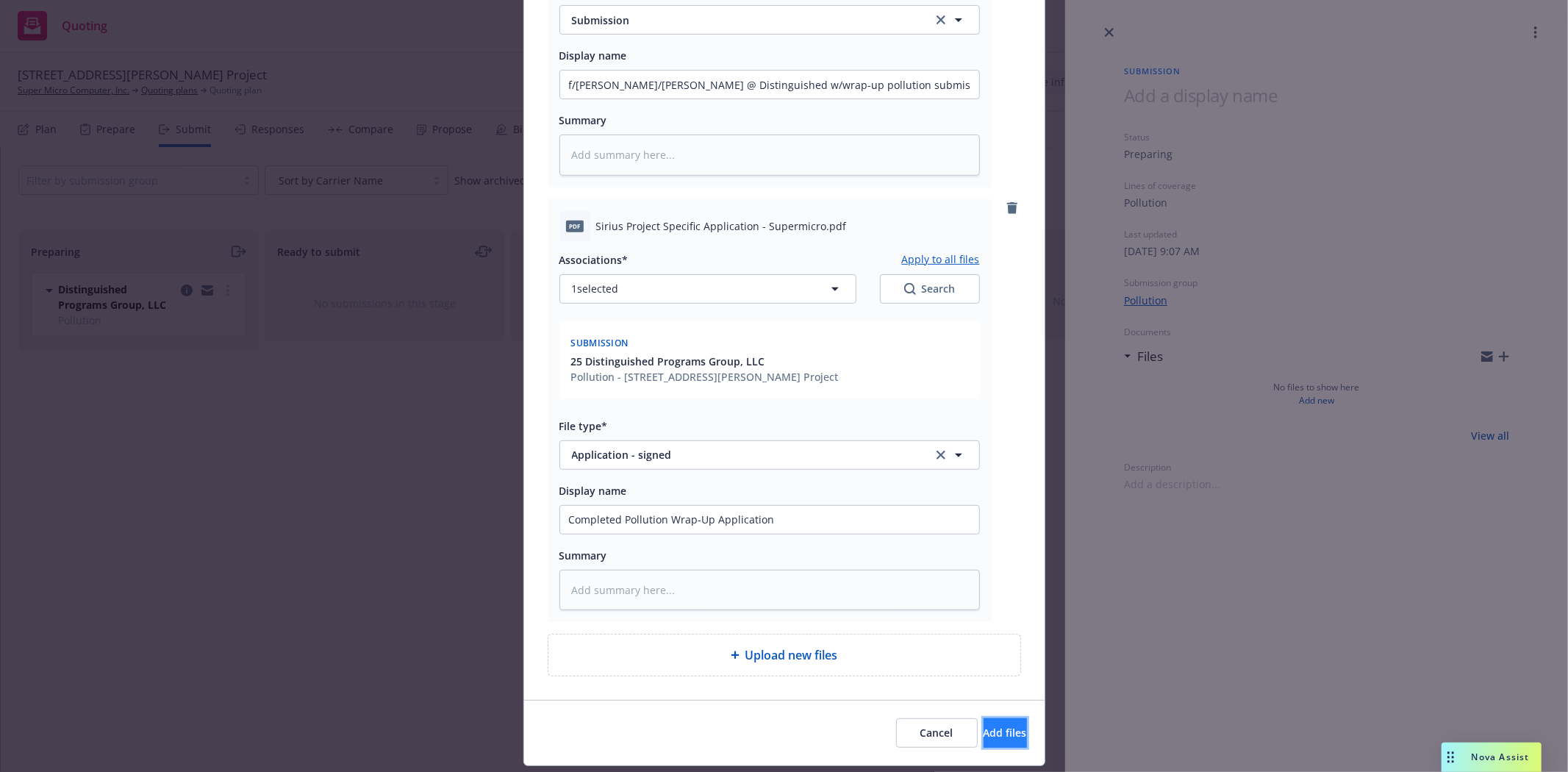
click at [993, 738] on span "Add files" at bounding box center [1005, 732] width 44 height 14
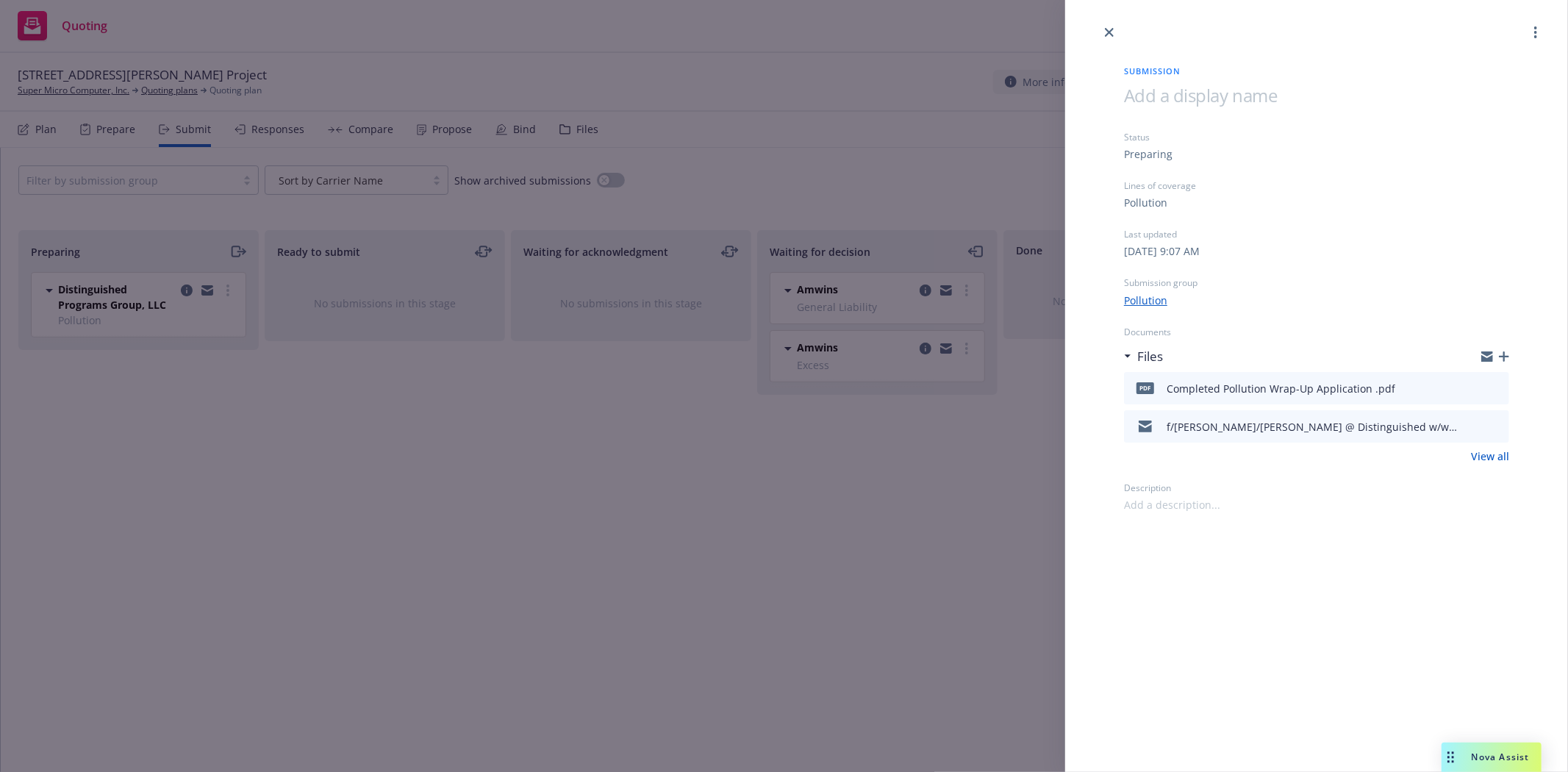
drag, startPoint x: 1104, startPoint y: 34, endPoint x: 950, endPoint y: 41, distance: 154.2
click at [1105, 34] on icon "close" at bounding box center [1110, 32] width 9 height 9
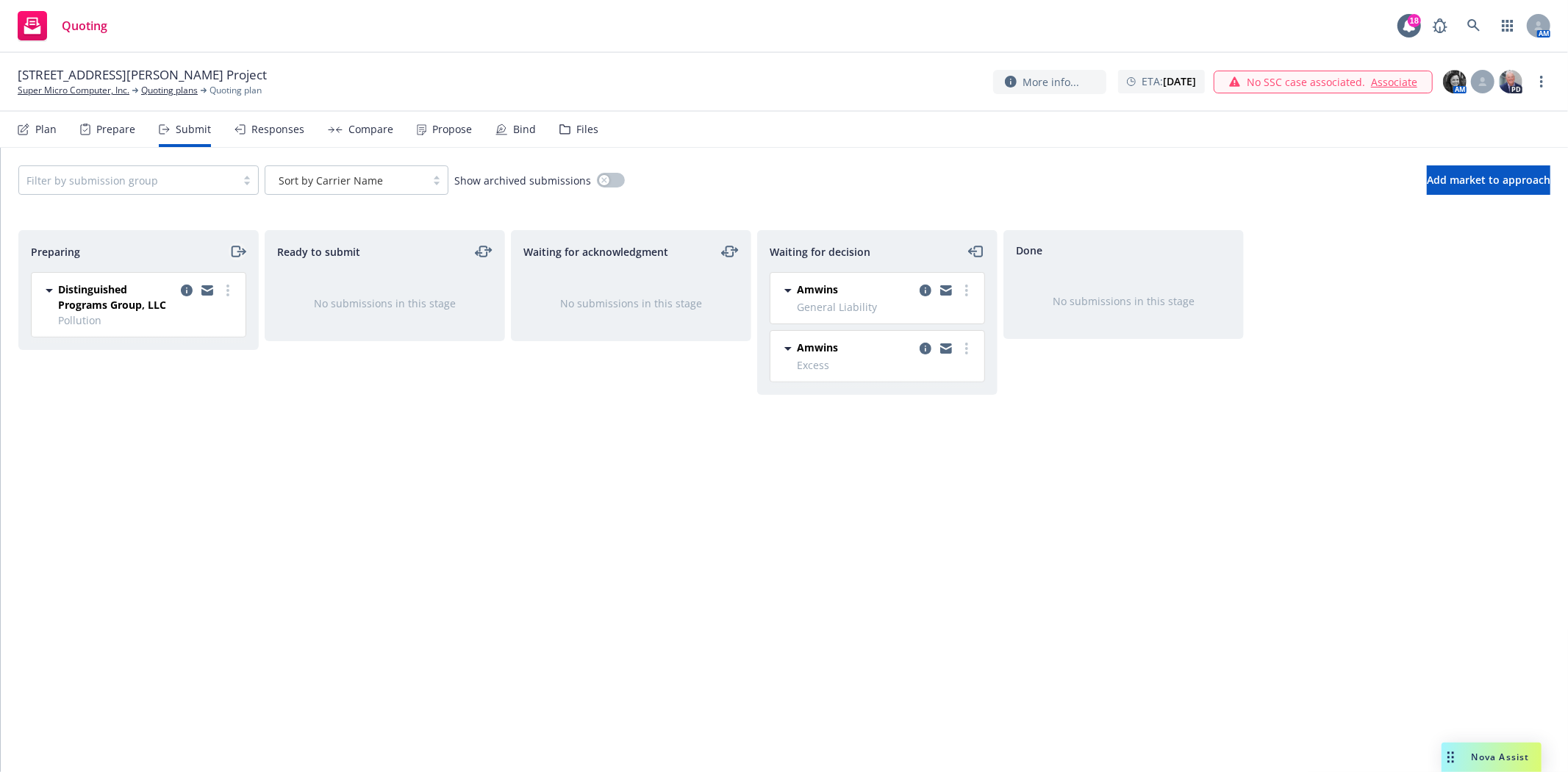
click at [238, 251] on icon "moveRight" at bounding box center [241, 251] width 8 height 0
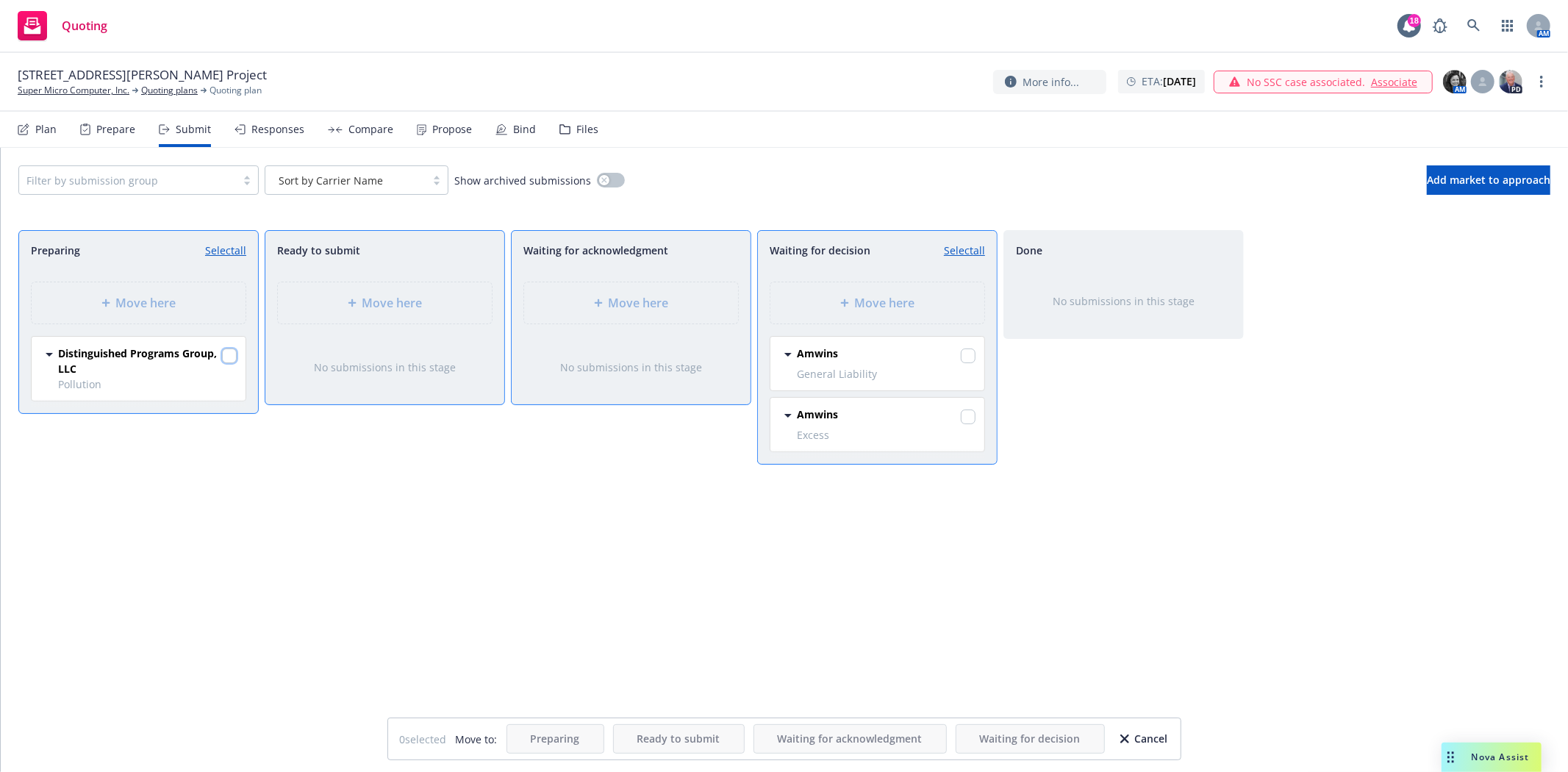
click at [231, 353] on input "checkbox" at bounding box center [230, 356] width 15 height 15
click at [844, 305] on icon at bounding box center [844, 303] width 8 height 8
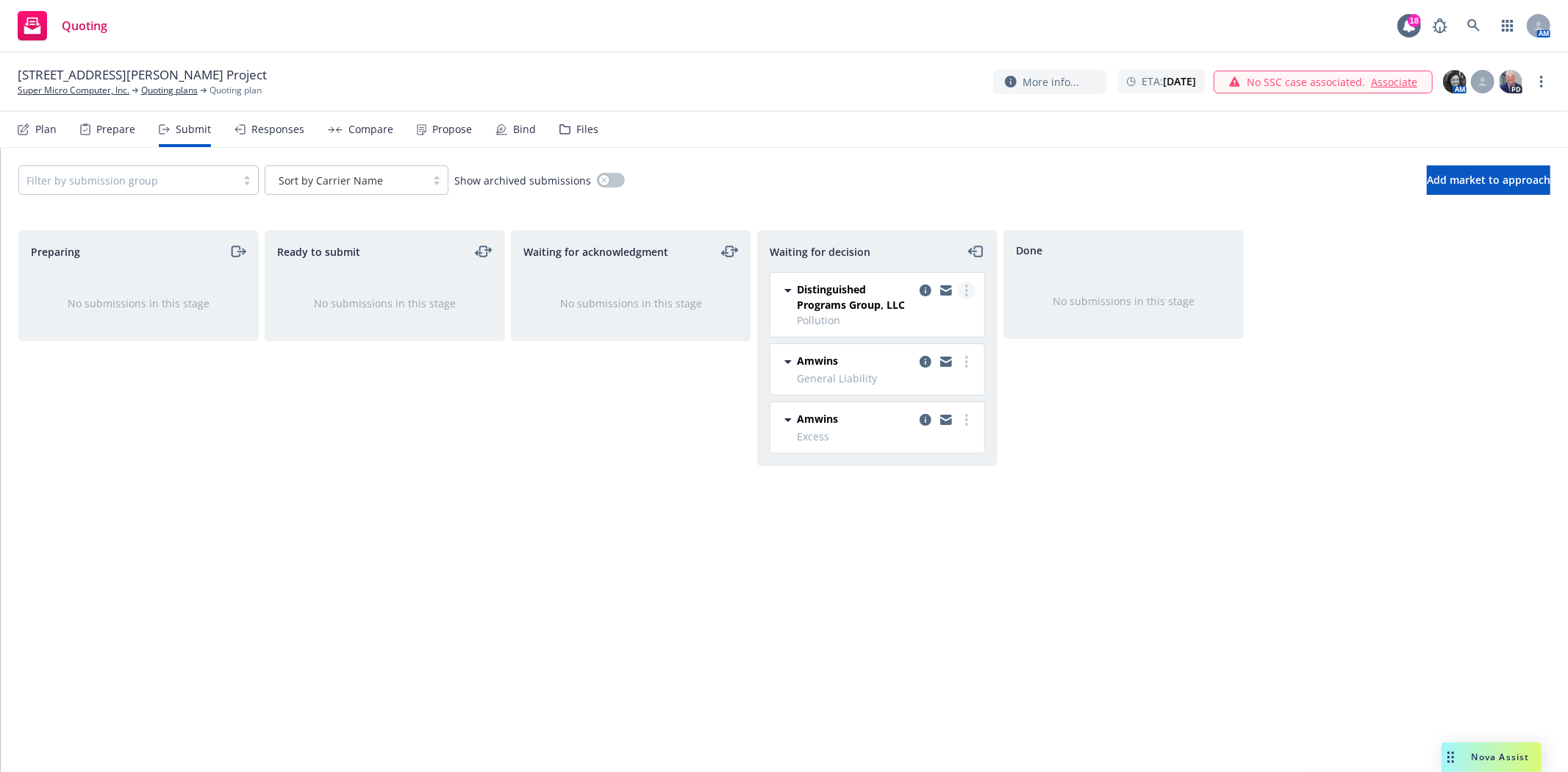
click at [967, 289] on icon "more" at bounding box center [966, 290] width 3 height 12
click at [949, 389] on link "Add accepted decision" at bounding box center [900, 380] width 147 height 29
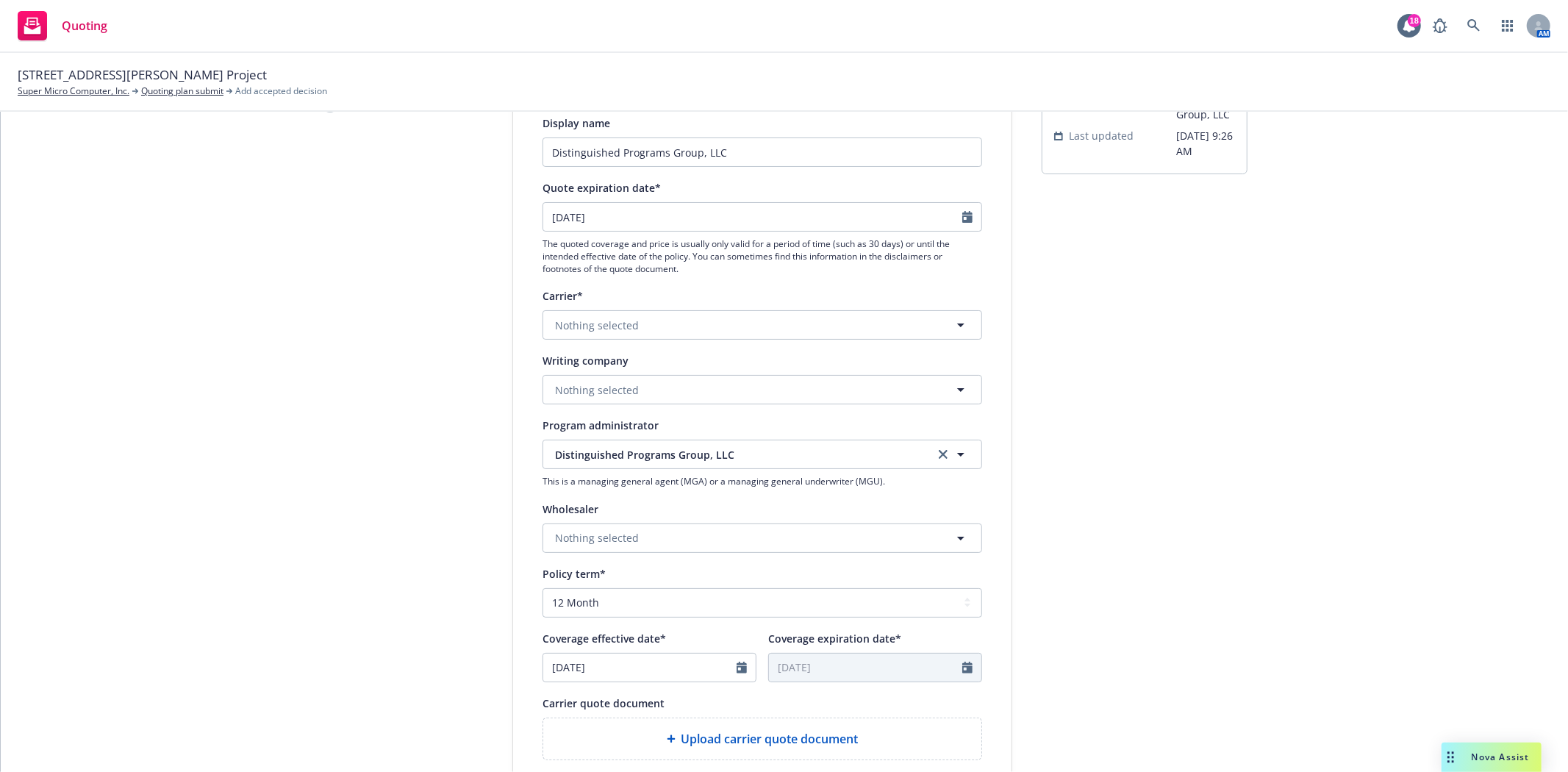
scroll to position [164, 0]
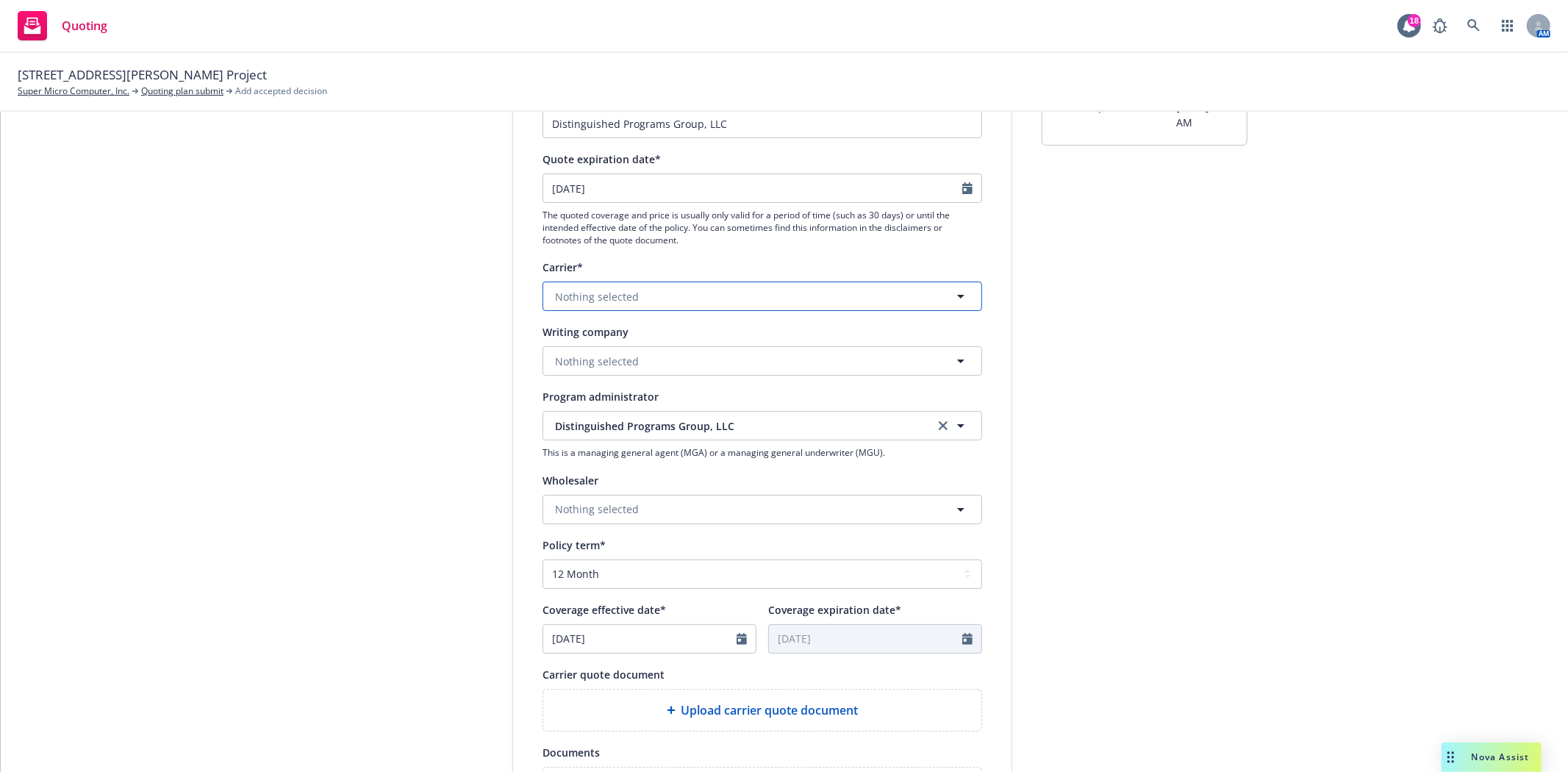
click at [629, 282] on button "Nothing selected" at bounding box center [762, 296] width 440 height 29
click at [613, 373] on span "SiriusPoint" at bounding box center [614, 374] width 111 height 16
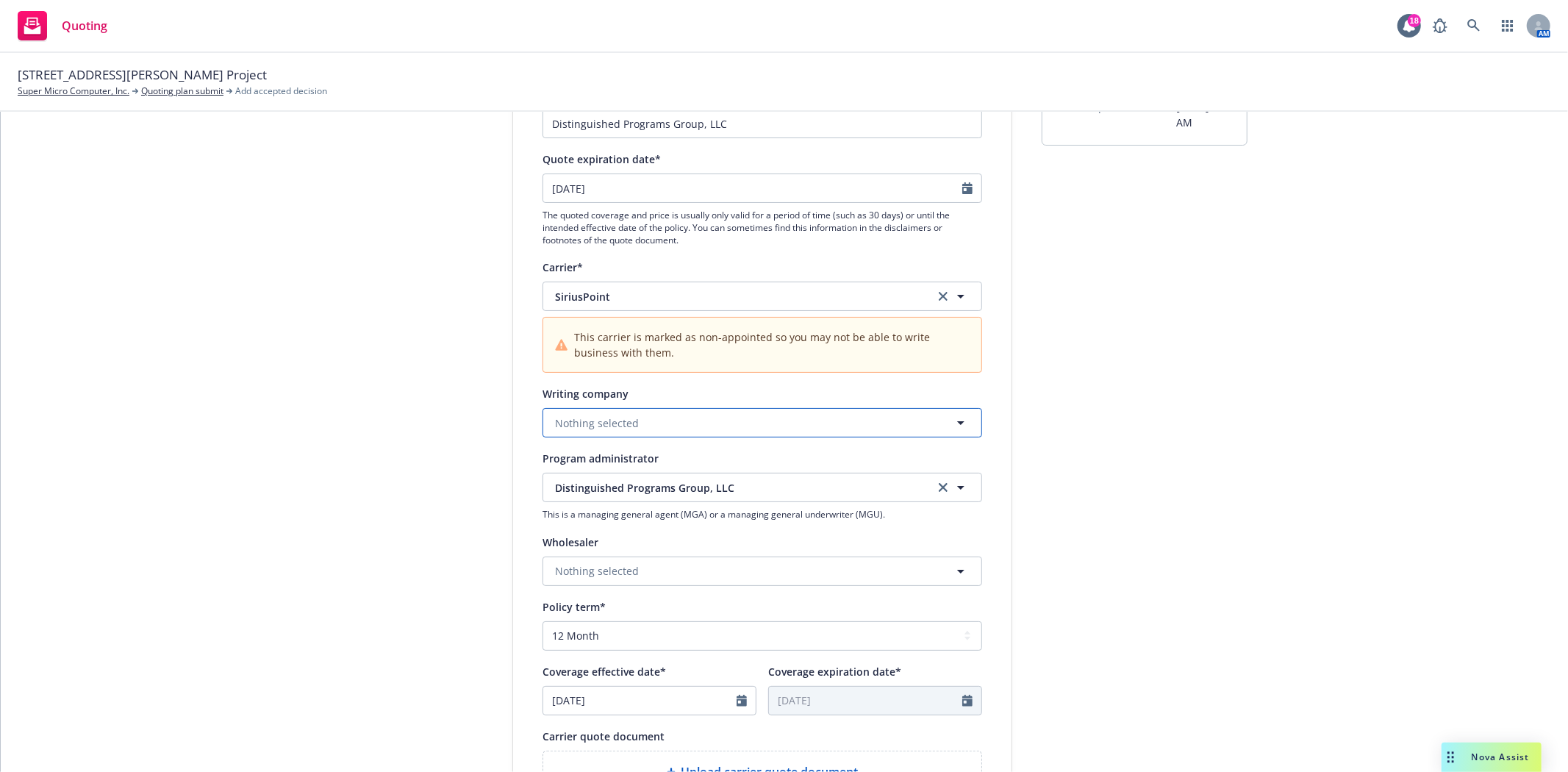
click at [601, 422] on span "Nothing selected" at bounding box center [597, 423] width 84 height 16
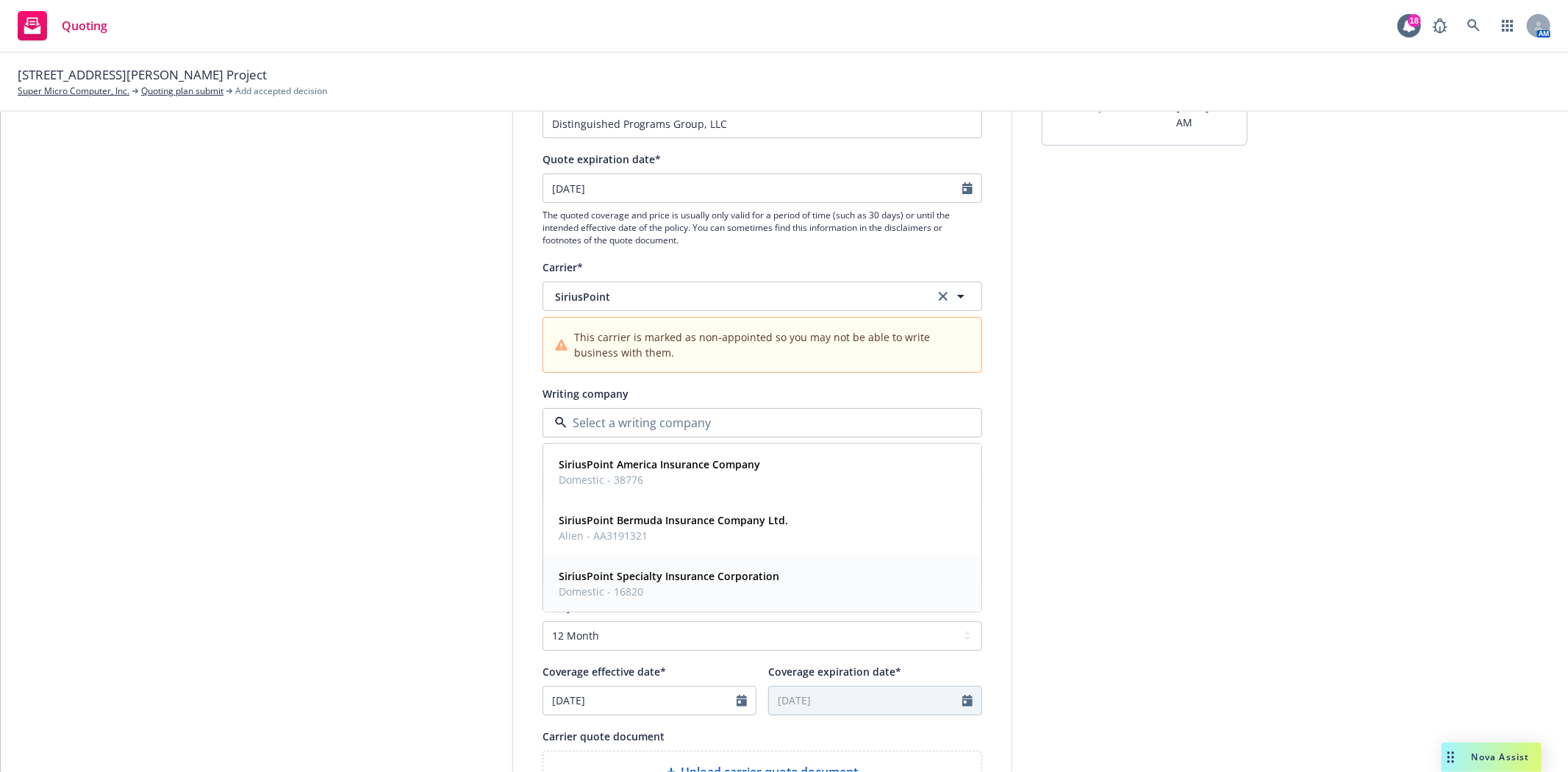
click at [638, 584] on span "SiriusPoint Specialty Insurance Corporation" at bounding box center [669, 575] width 221 height 16
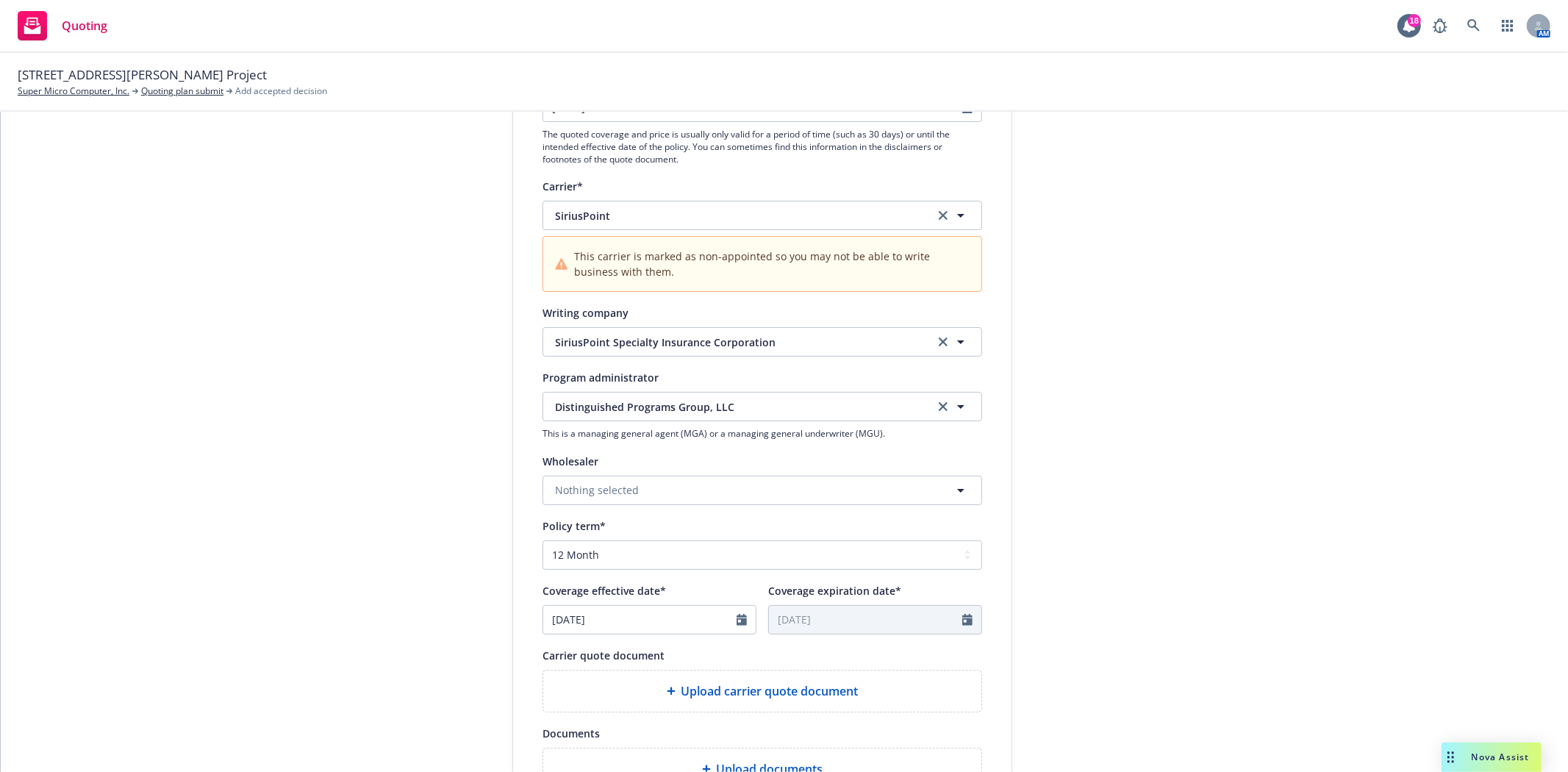
scroll to position [245, 0]
click at [592, 550] on select "Select policy term 12 Month 6 Month 4 Month 3 Month 2 Month 1 Month 36 Month (3…" at bounding box center [762, 554] width 440 height 29
click at [542, 540] on select "Select policy term 12 Month 6 Month 4 Month 3 Month 2 Month 1 Month 36 Month (3…" at bounding box center [762, 554] width 440 height 29
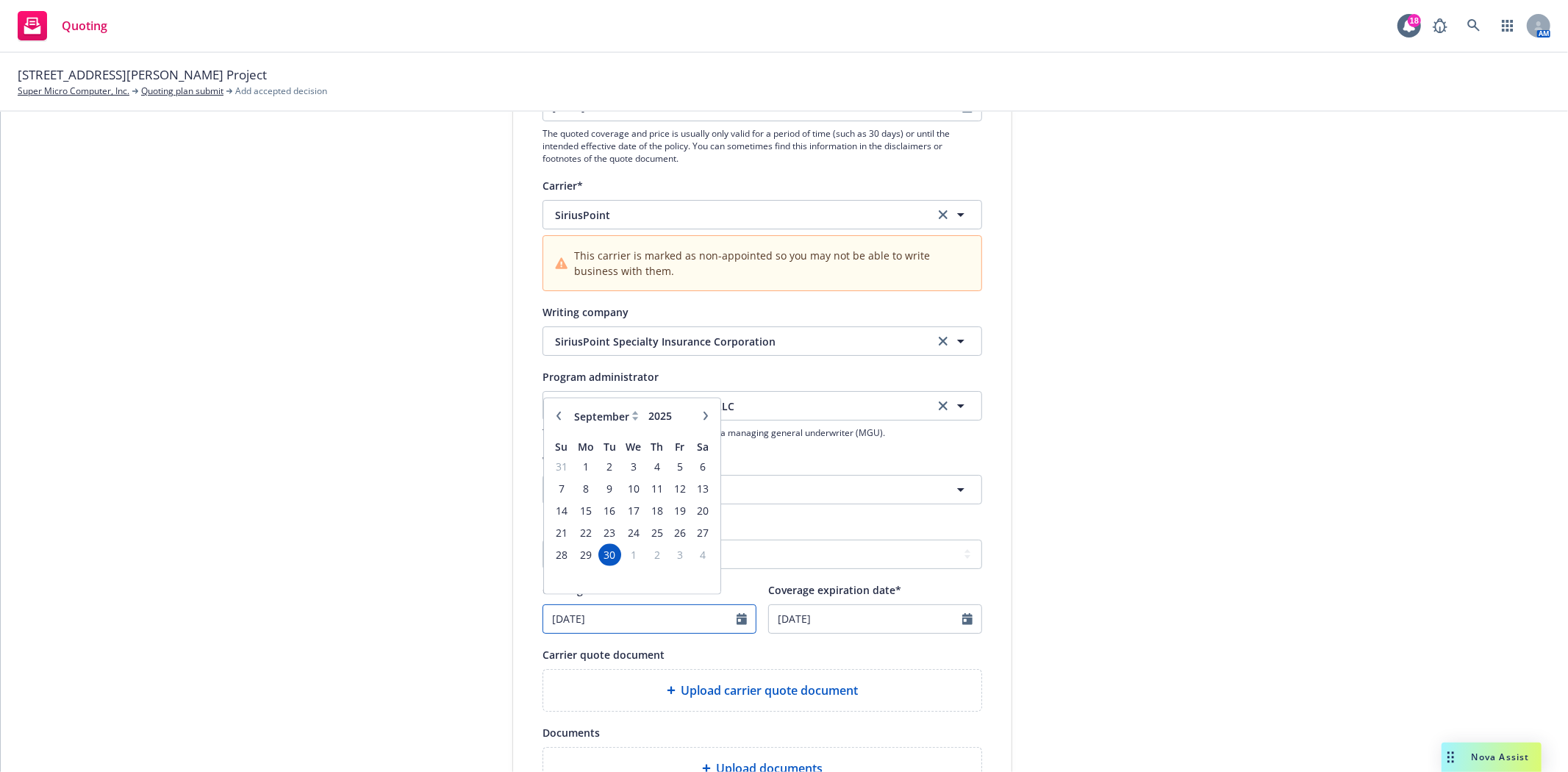
click at [610, 629] on input "[DATE]" at bounding box center [640, 618] width 194 height 28
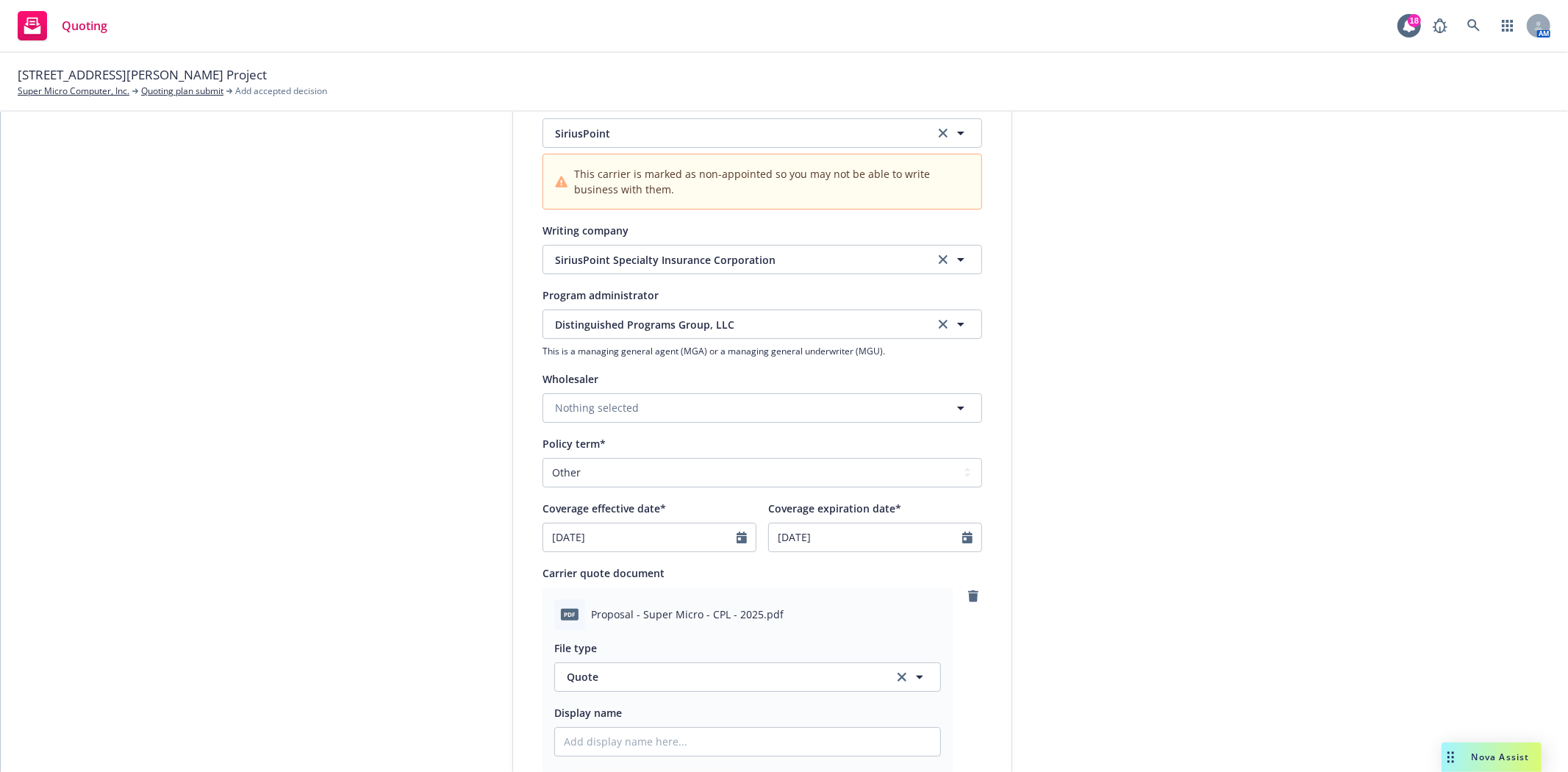
scroll to position [408, 0]
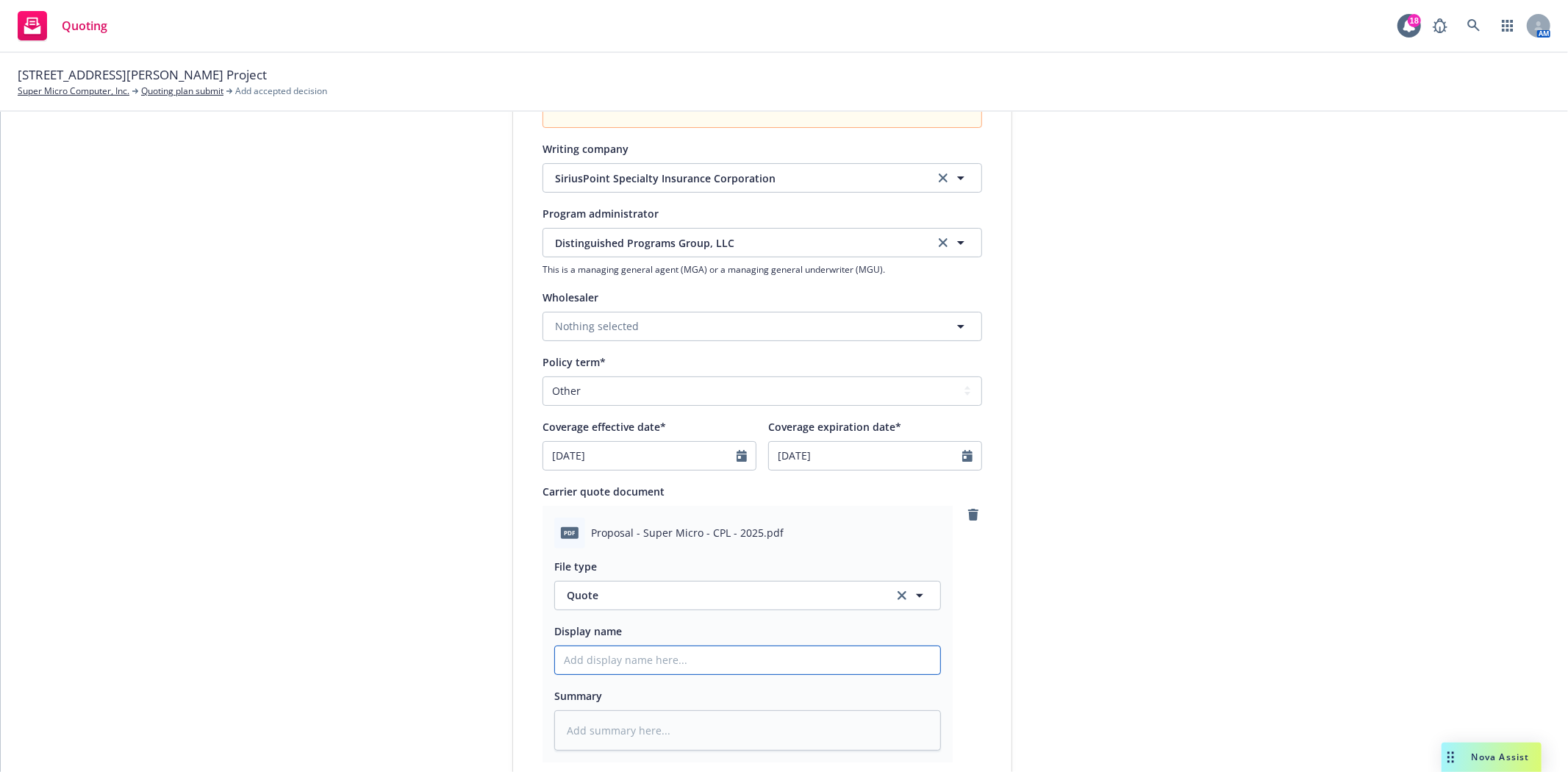
click at [726, 662] on input "Display name" at bounding box center [747, 659] width 385 height 28
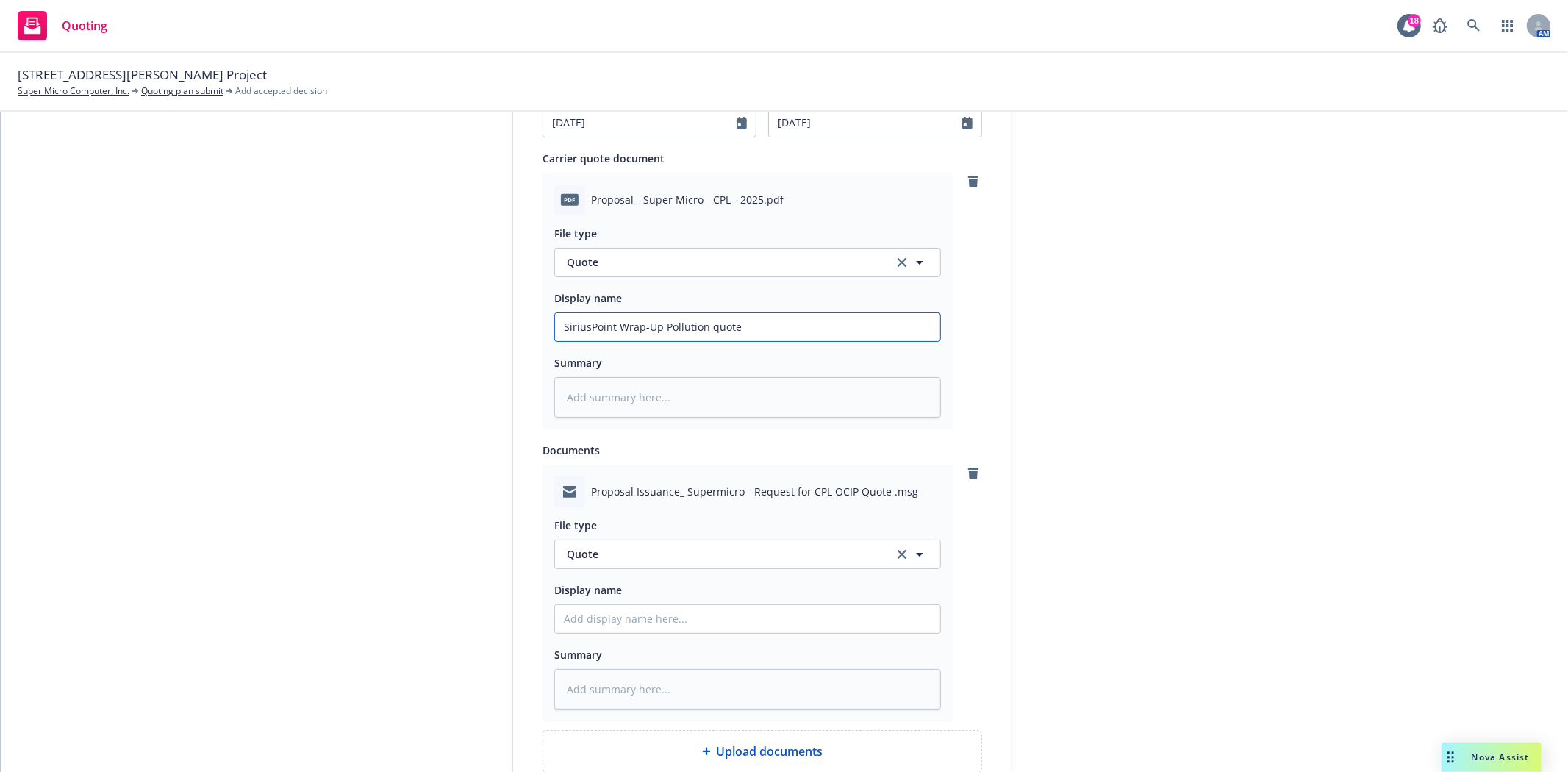
scroll to position [816, 0]
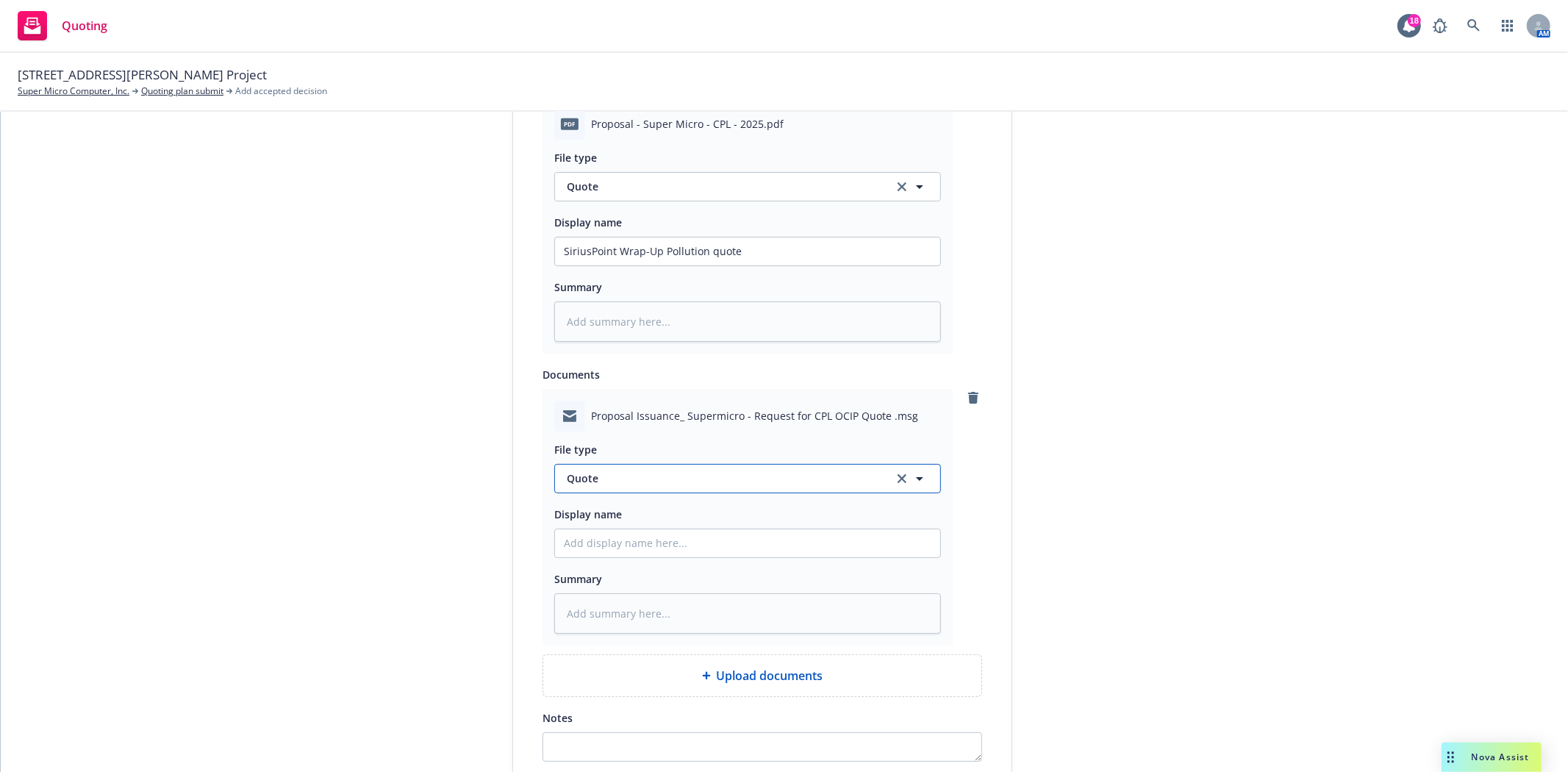
click at [635, 485] on span "Quote" at bounding box center [721, 478] width 309 height 16
click at [584, 530] on div "Email" at bounding box center [581, 519] width 36 height 21
click at [584, 551] on input "Display name" at bounding box center [747, 542] width 385 height 28
click at [902, 544] on input "f/Steve @ Distinguished transmitting Wrap-Up Pollution quote options" at bounding box center [747, 542] width 385 height 28
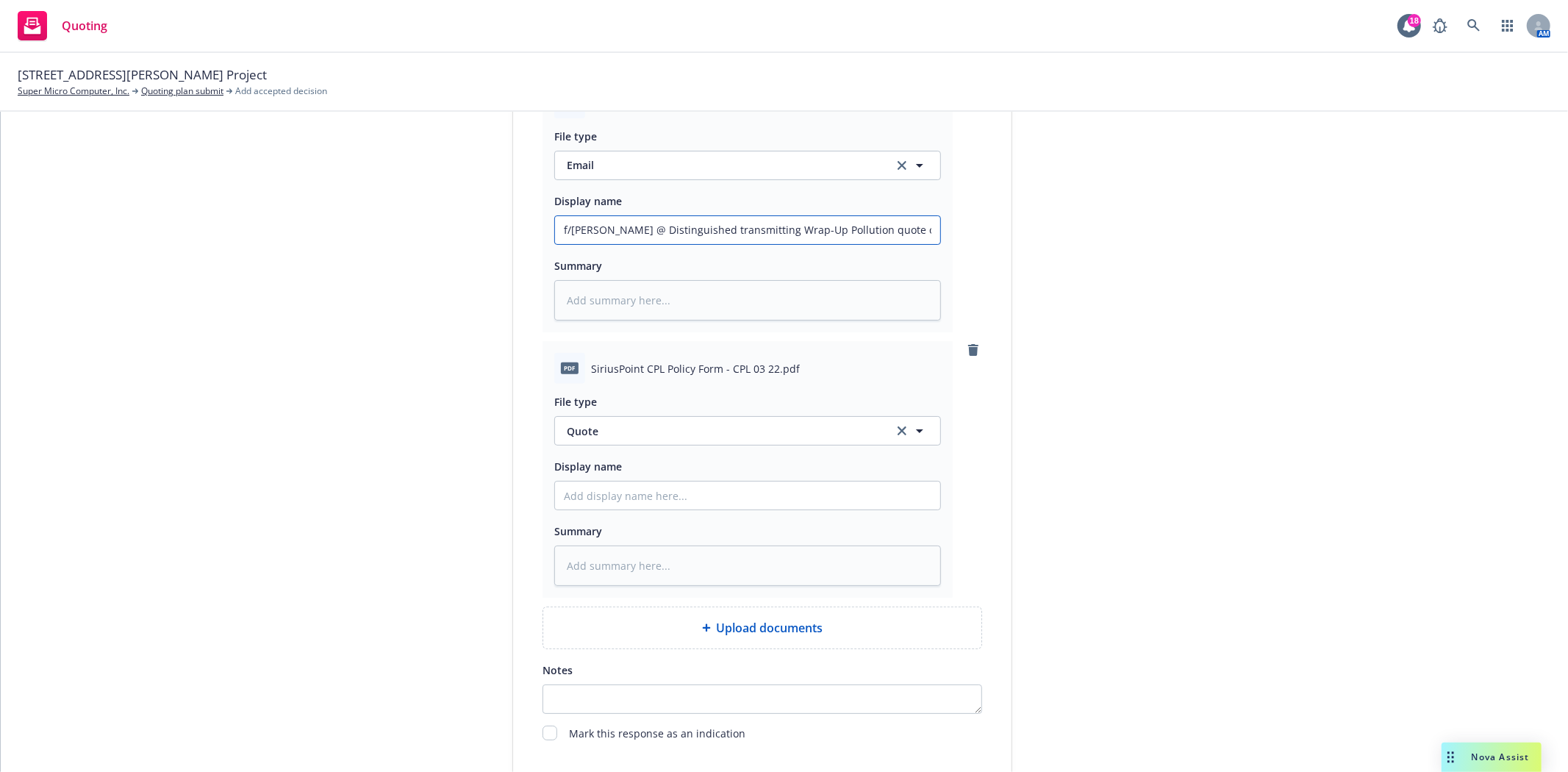
scroll to position [1143, 0]
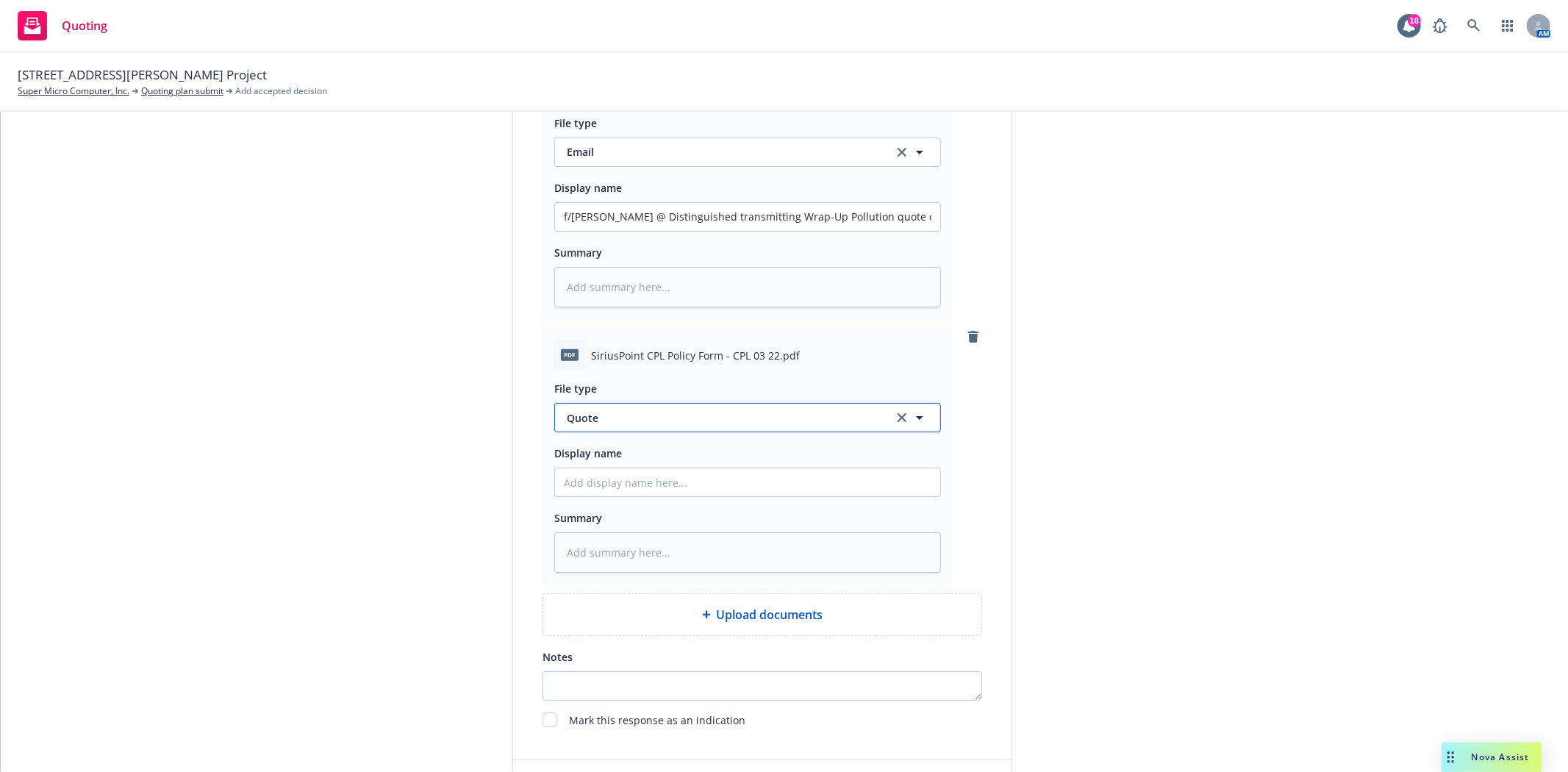
click at [654, 428] on button "Quote" at bounding box center [747, 417] width 386 height 29
click at [626, 460] on span "Specimen Forms" at bounding box center [611, 458] width 83 height 16
click at [605, 485] on input "Display name" at bounding box center [747, 482] width 385 height 28
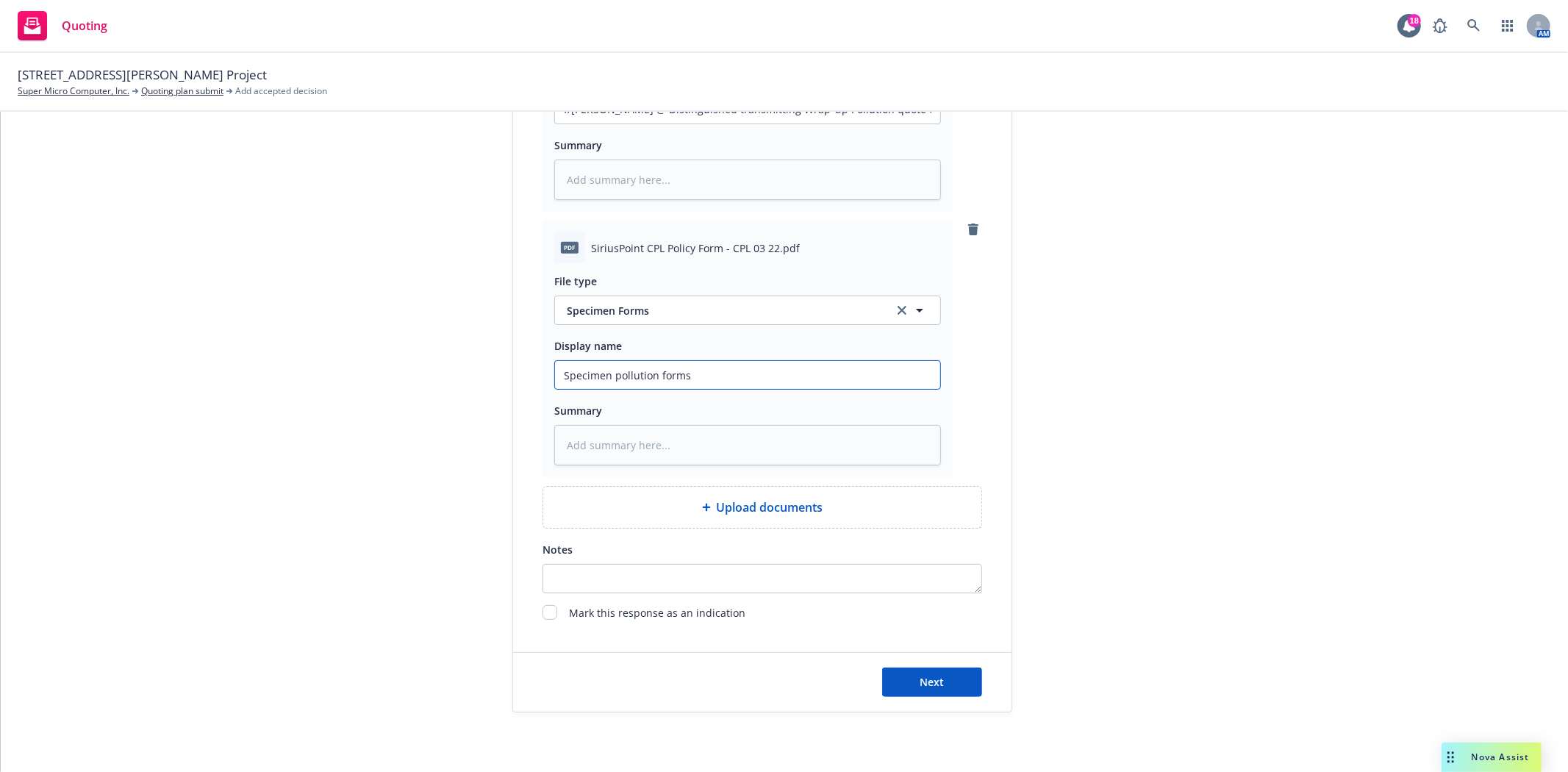
scroll to position [1289, 0]
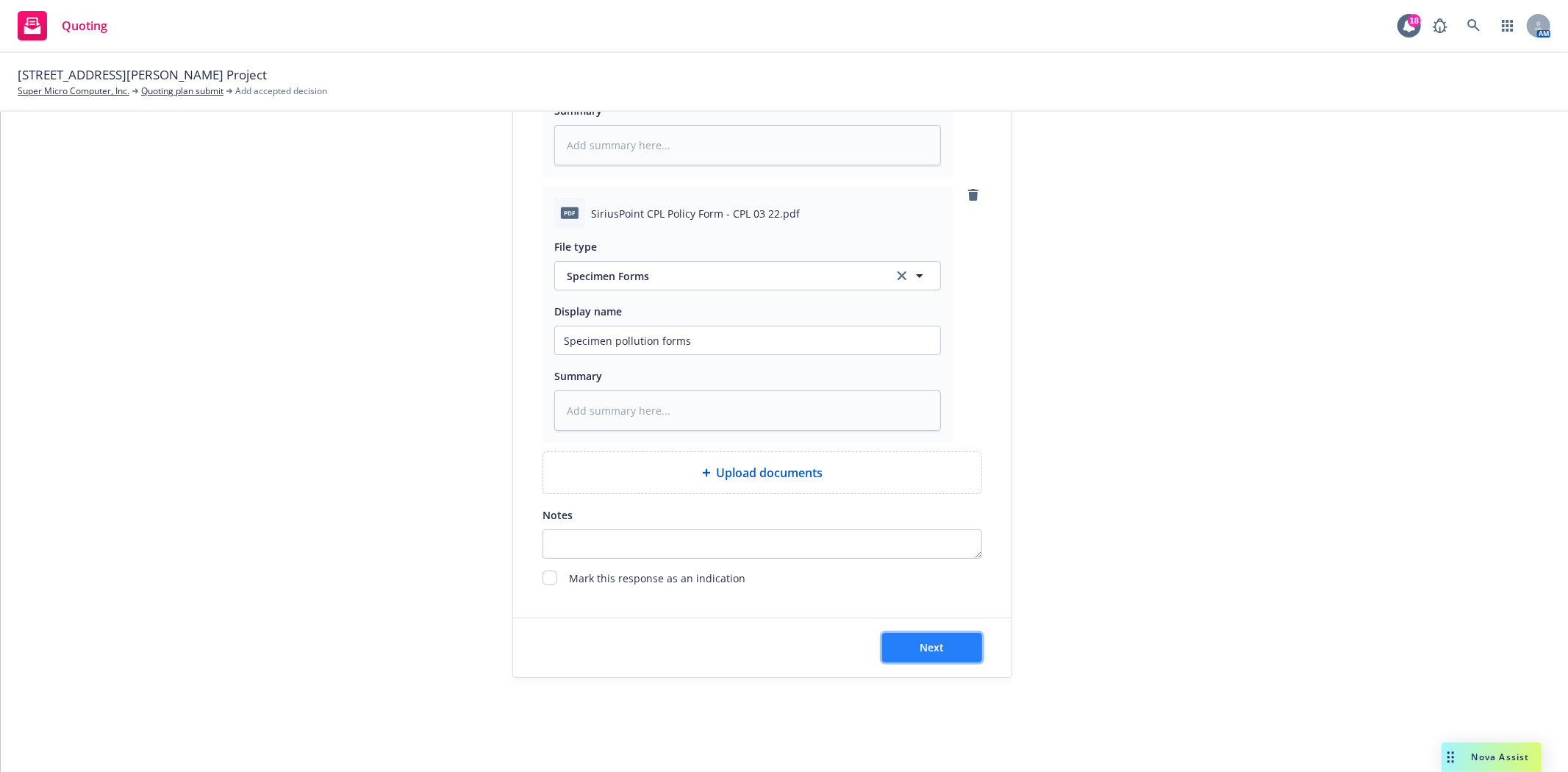
click at [939, 636] on button "Next" at bounding box center [932, 647] width 100 height 29
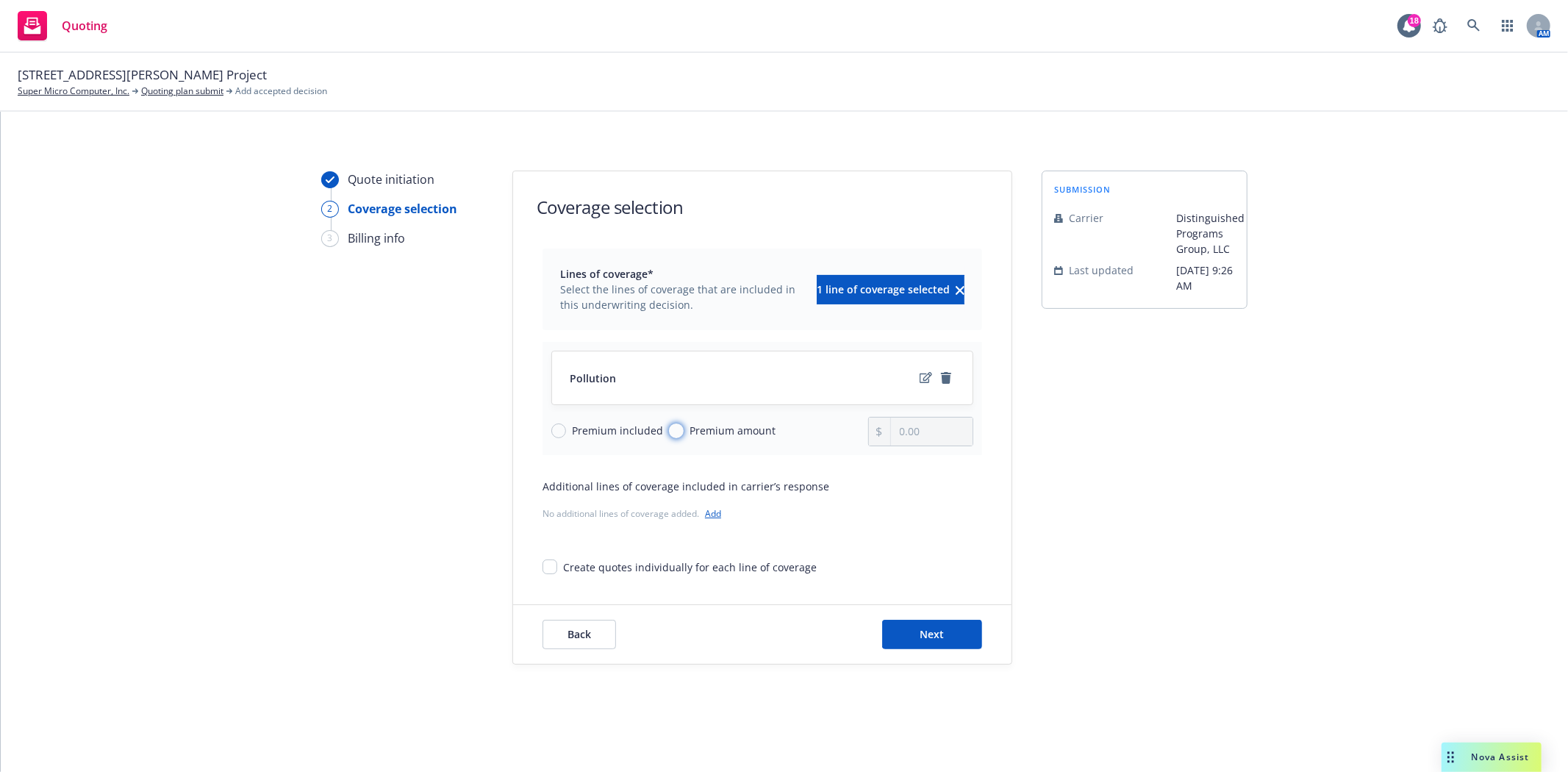
click at [672, 432] on input "Premium amount" at bounding box center [677, 431] width 15 height 15
click at [959, 435] on input "0.00" at bounding box center [931, 431] width 82 height 28
click at [926, 638] on span "Next" at bounding box center [933, 634] width 24 height 14
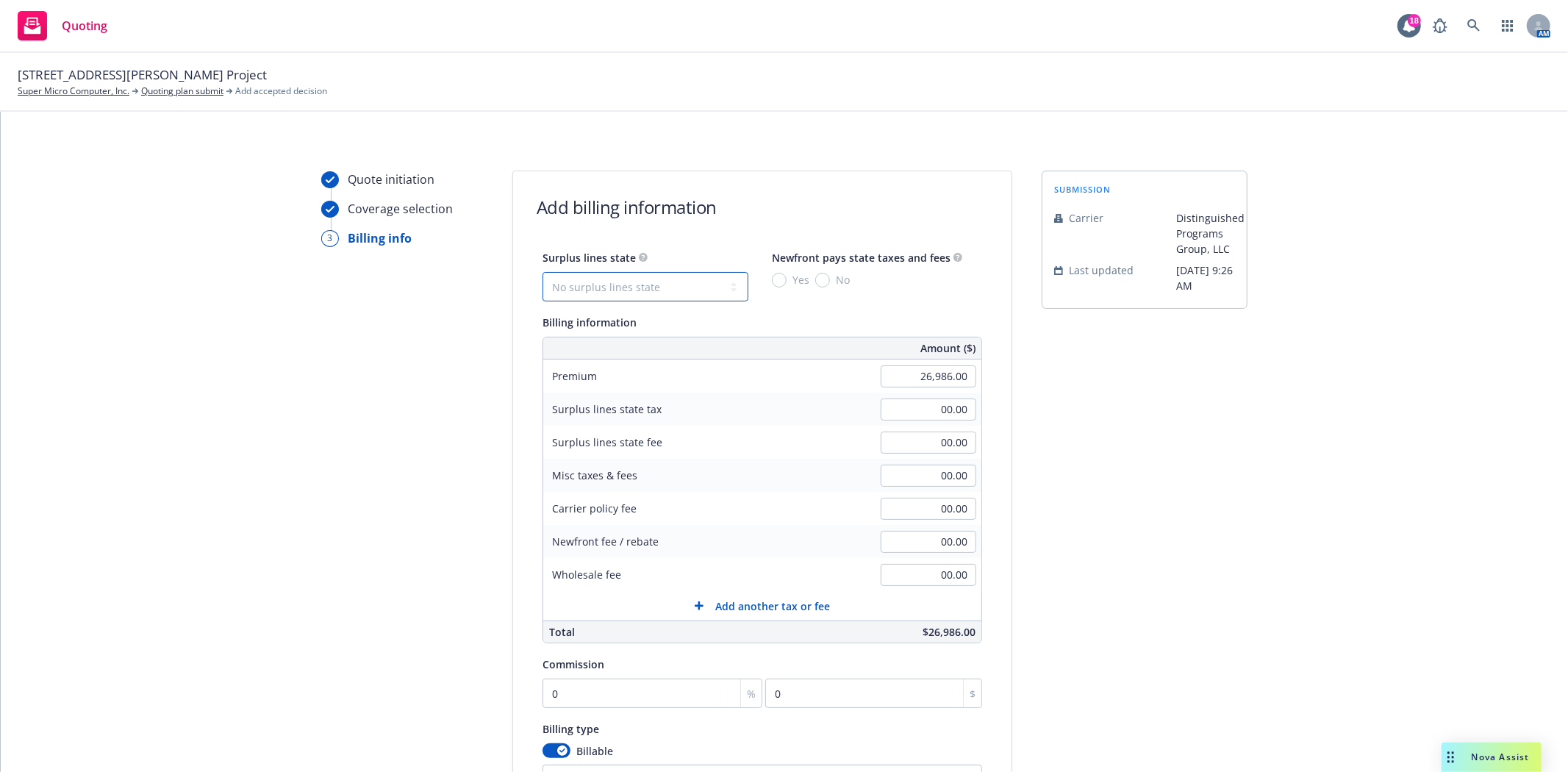
click at [626, 291] on select "No surplus lines state [US_STATE] [US_STATE] [US_STATE] [US_STATE] [US_STATE] […" at bounding box center [645, 287] width 206 height 29
click at [542, 272] on select "No surplus lines state [US_STATE] [US_STATE] [US_STATE] [US_STATE] [US_STATE] […" at bounding box center [645, 287] width 206 height 29
click at [776, 278] on input "Yes" at bounding box center [779, 280] width 15 height 15
click at [710, 696] on input "0" at bounding box center [652, 692] width 220 height 29
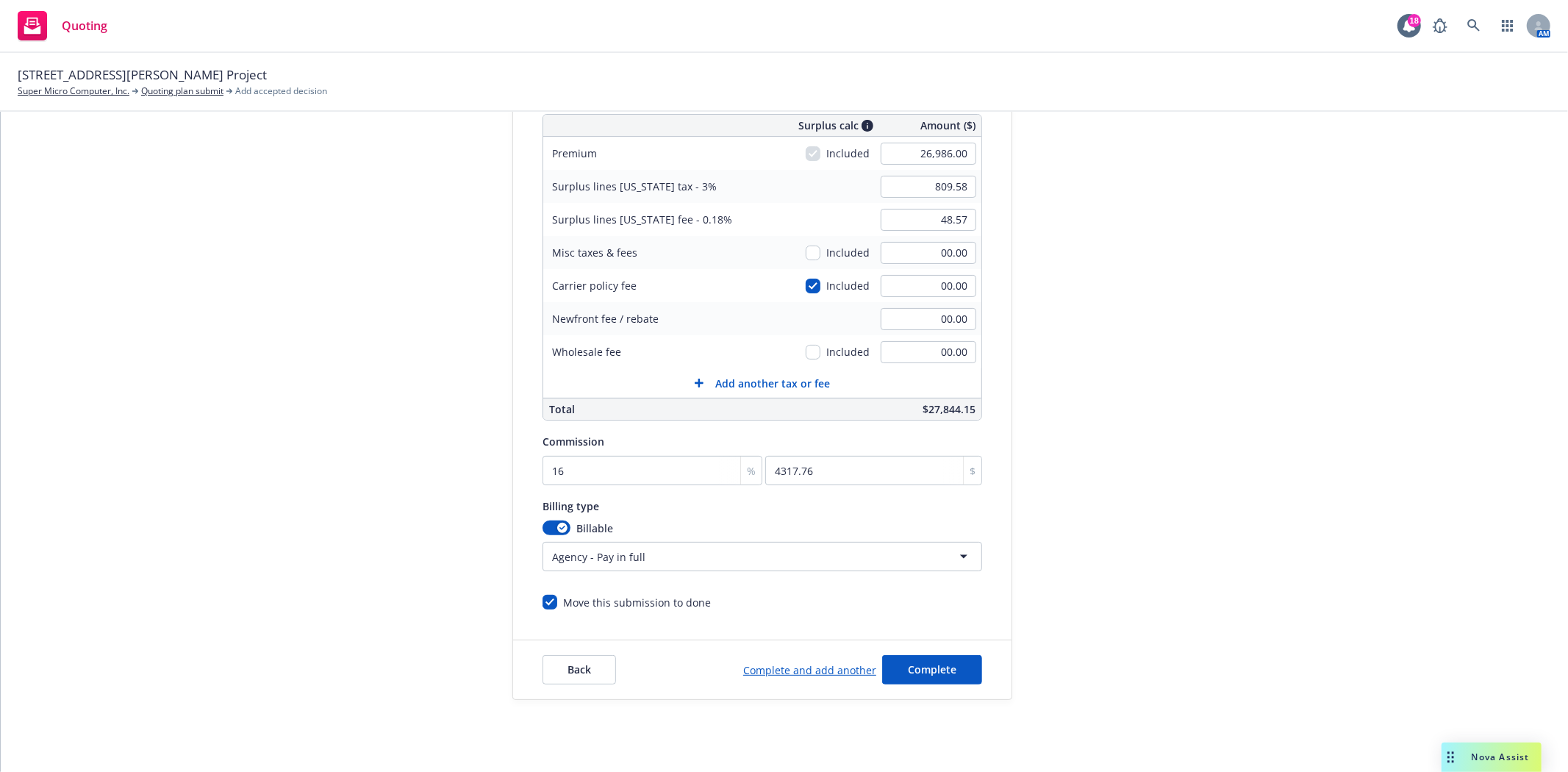
scroll to position [245, 0]
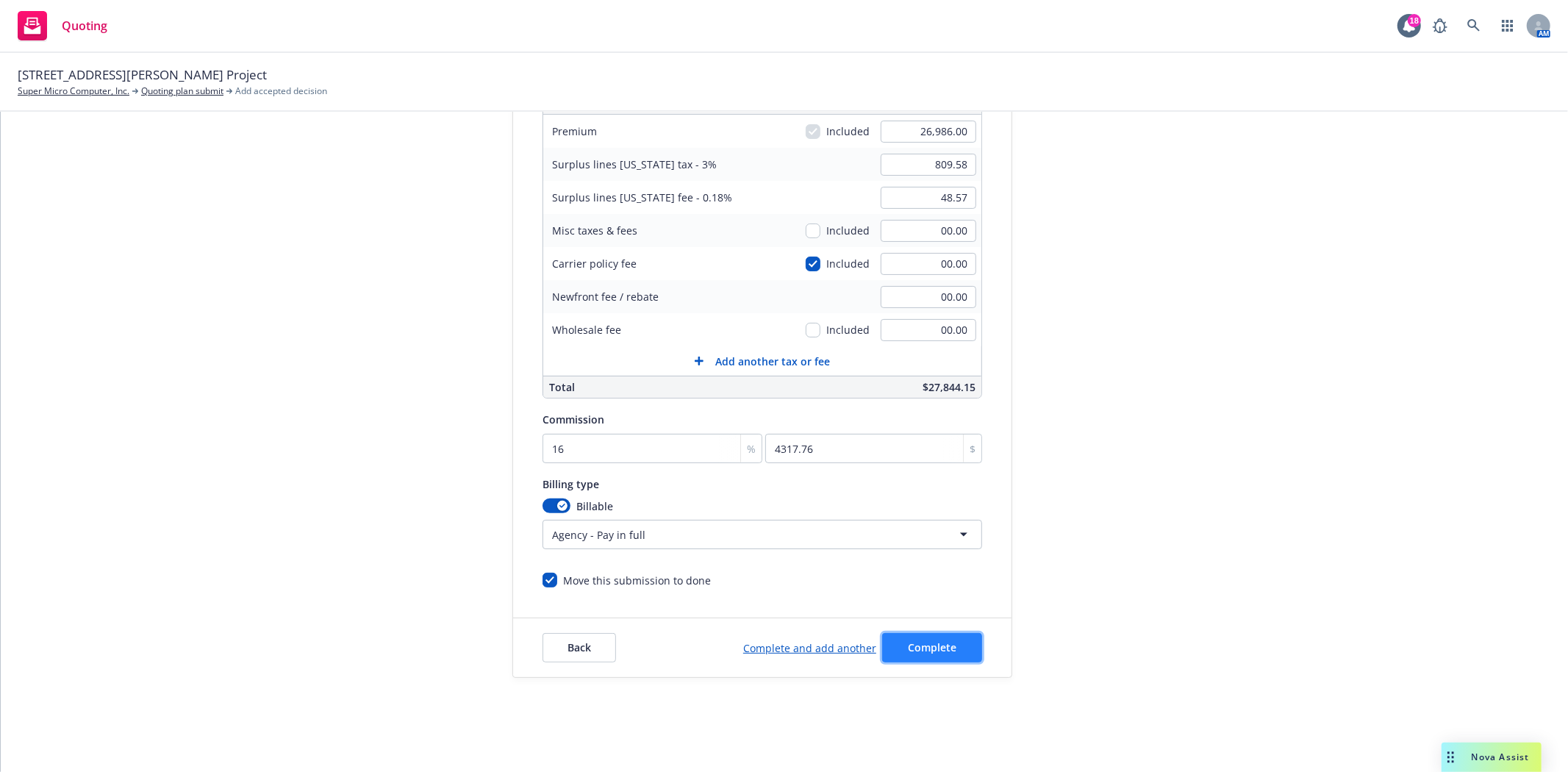
click at [927, 650] on span "Complete" at bounding box center [932, 647] width 49 height 14
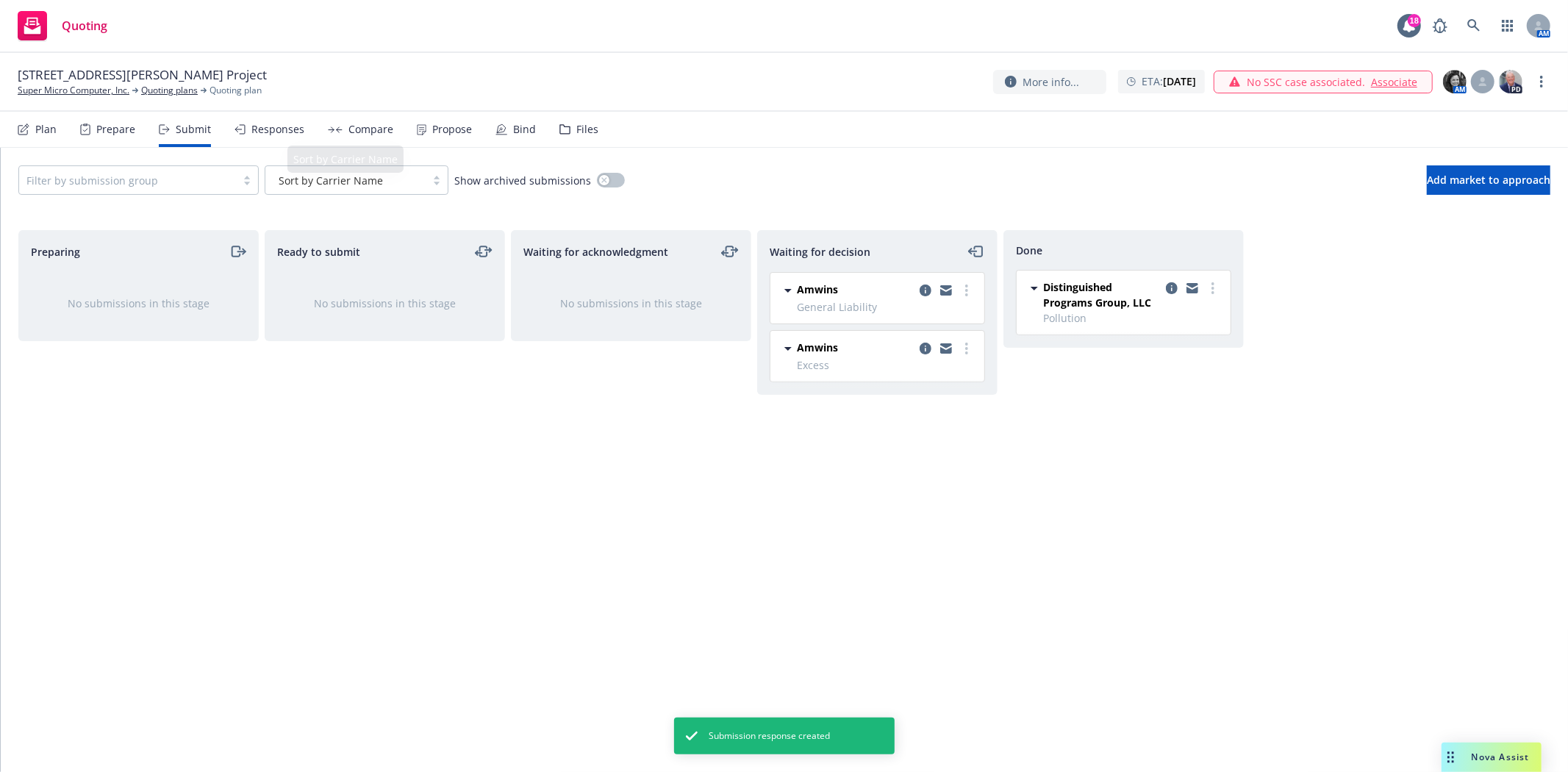
click at [290, 136] on div "Responses" at bounding box center [269, 129] width 70 height 35
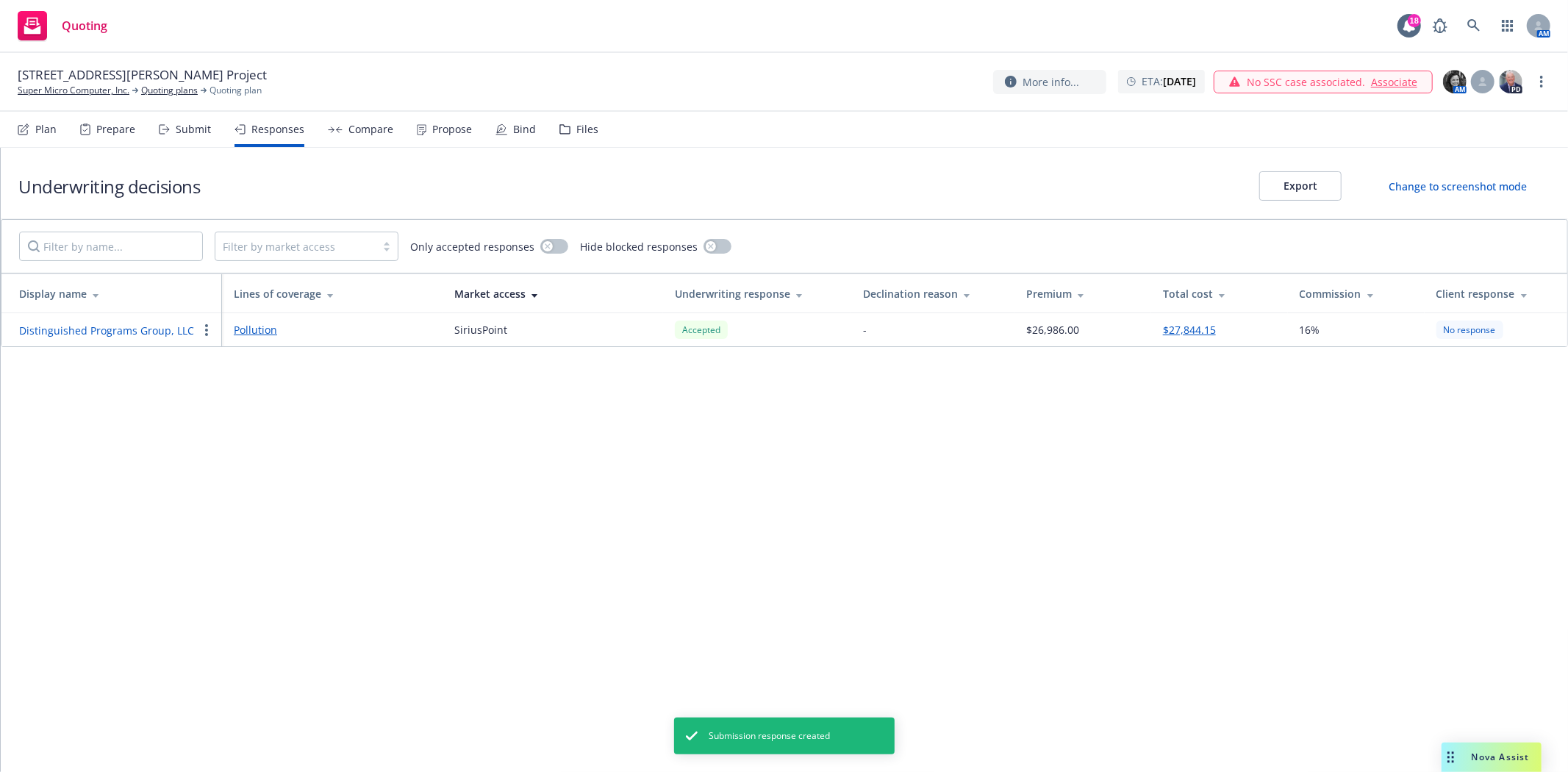
click at [205, 329] on icon "button" at bounding box center [206, 330] width 3 height 12
click at [236, 385] on span "Edit display name" at bounding box center [260, 389] width 124 height 14
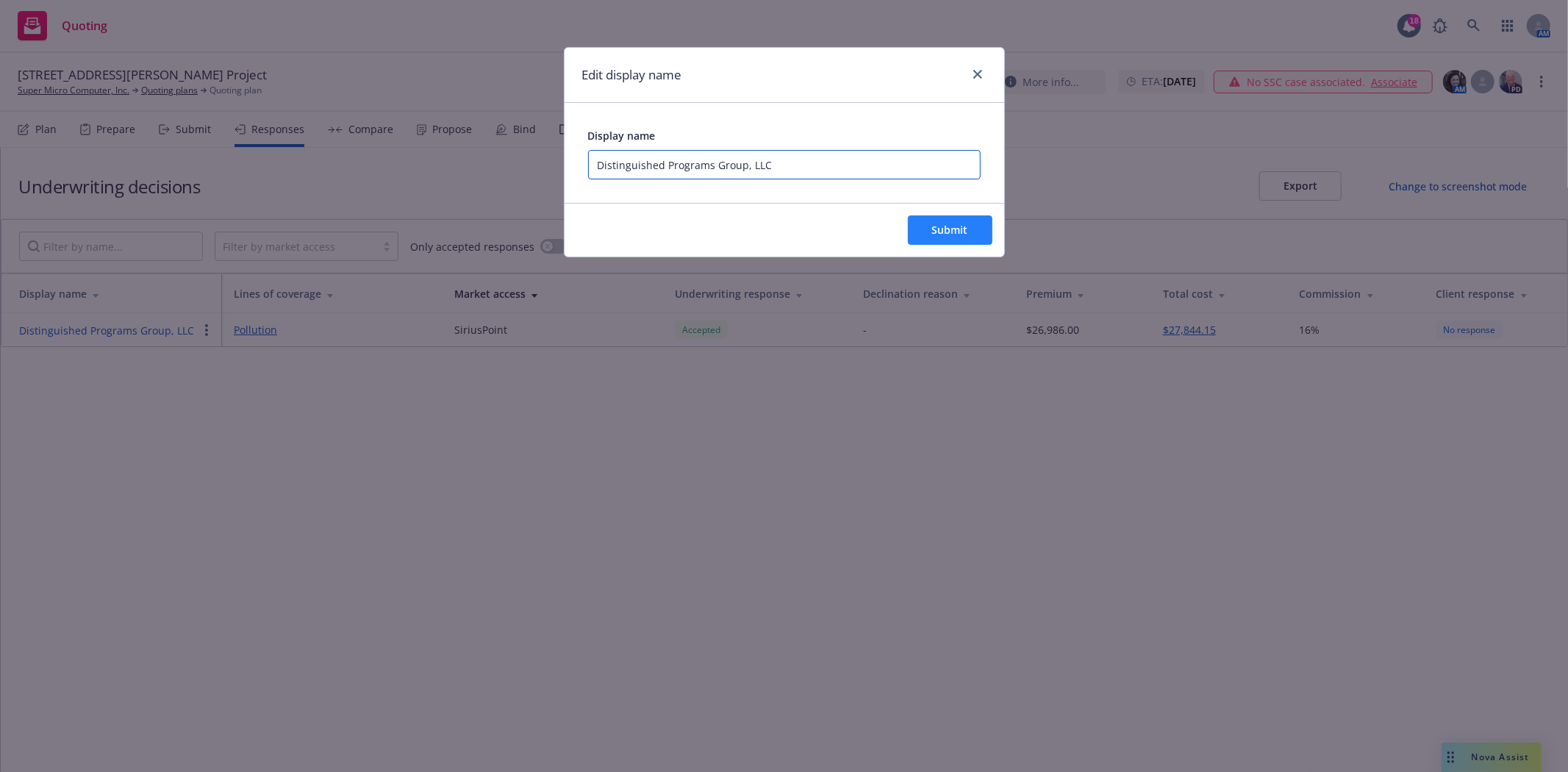
drag, startPoint x: 769, startPoint y: 158, endPoint x: 950, endPoint y: 230, distance: 194.8
click at [770, 158] on input "Distinguished Programs Group, LLC" at bounding box center [784, 164] width 392 height 29
click at [949, 232] on span "Submit" at bounding box center [950, 230] width 36 height 14
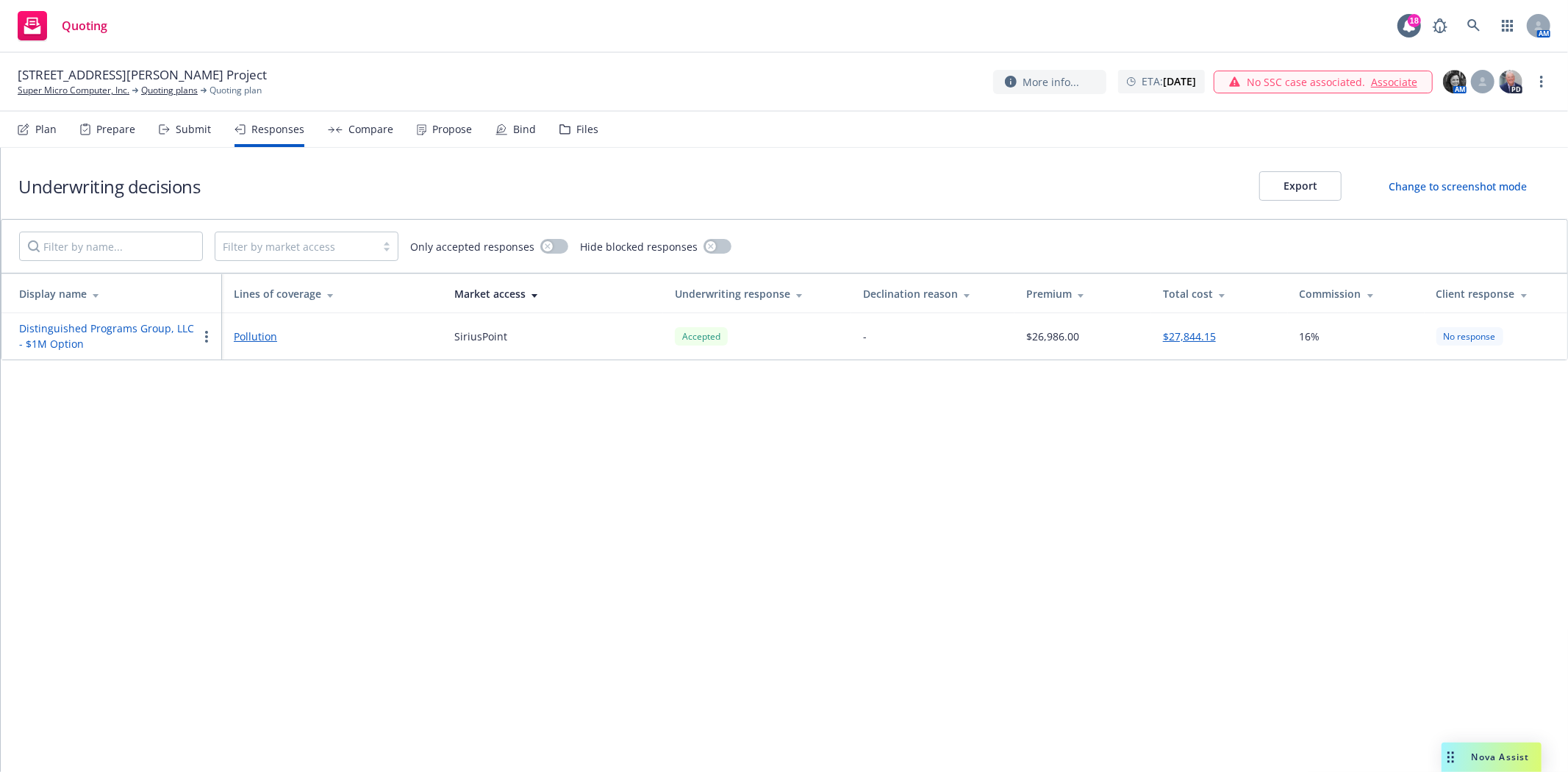
click at [165, 112] on div "Submit" at bounding box center [185, 129] width 53 height 35
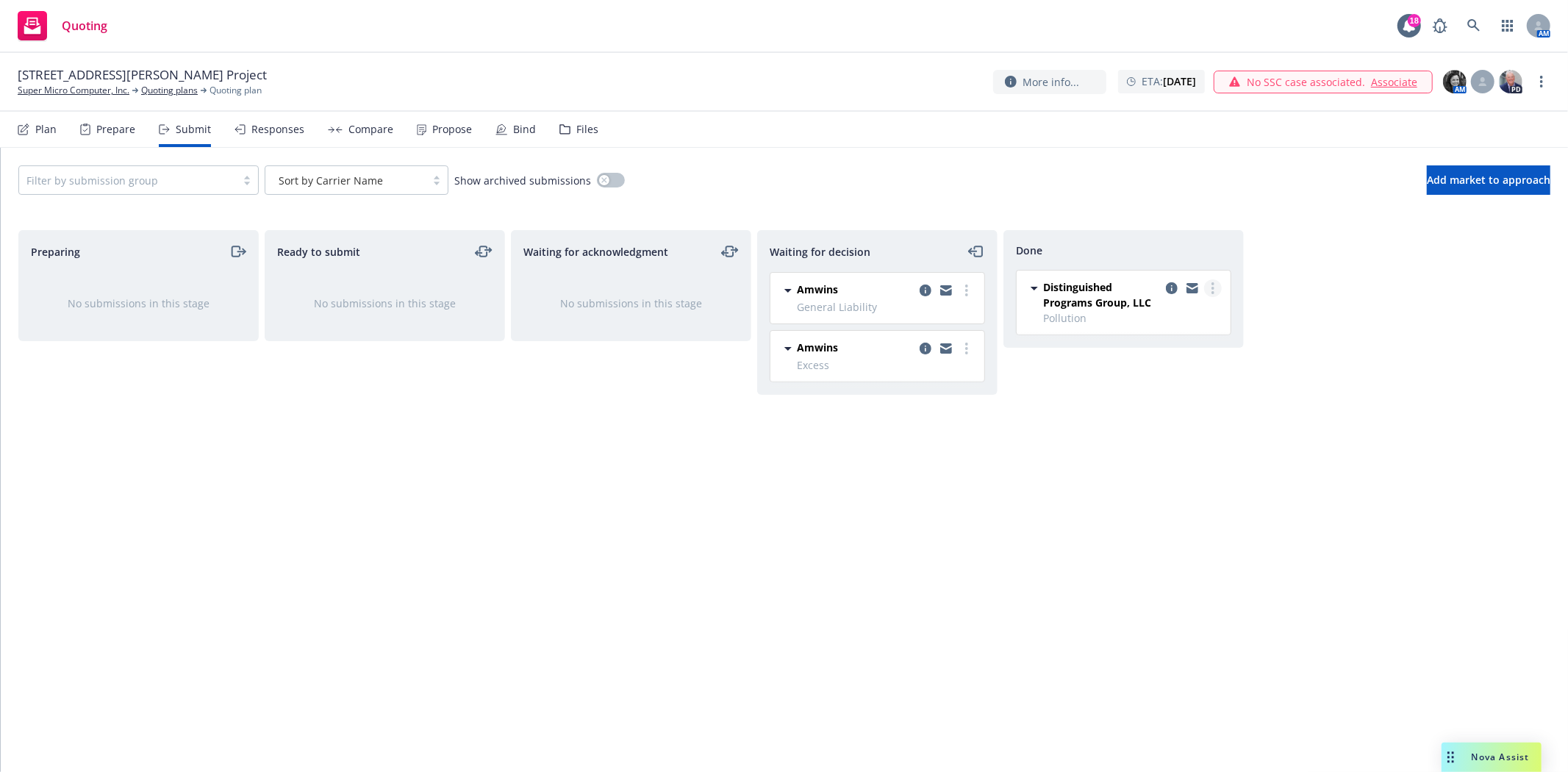
click at [1215, 289] on link "more" at bounding box center [1213, 288] width 18 height 18
click at [1179, 356] on link "Add accepted decision" at bounding box center [1147, 347] width 147 height 29
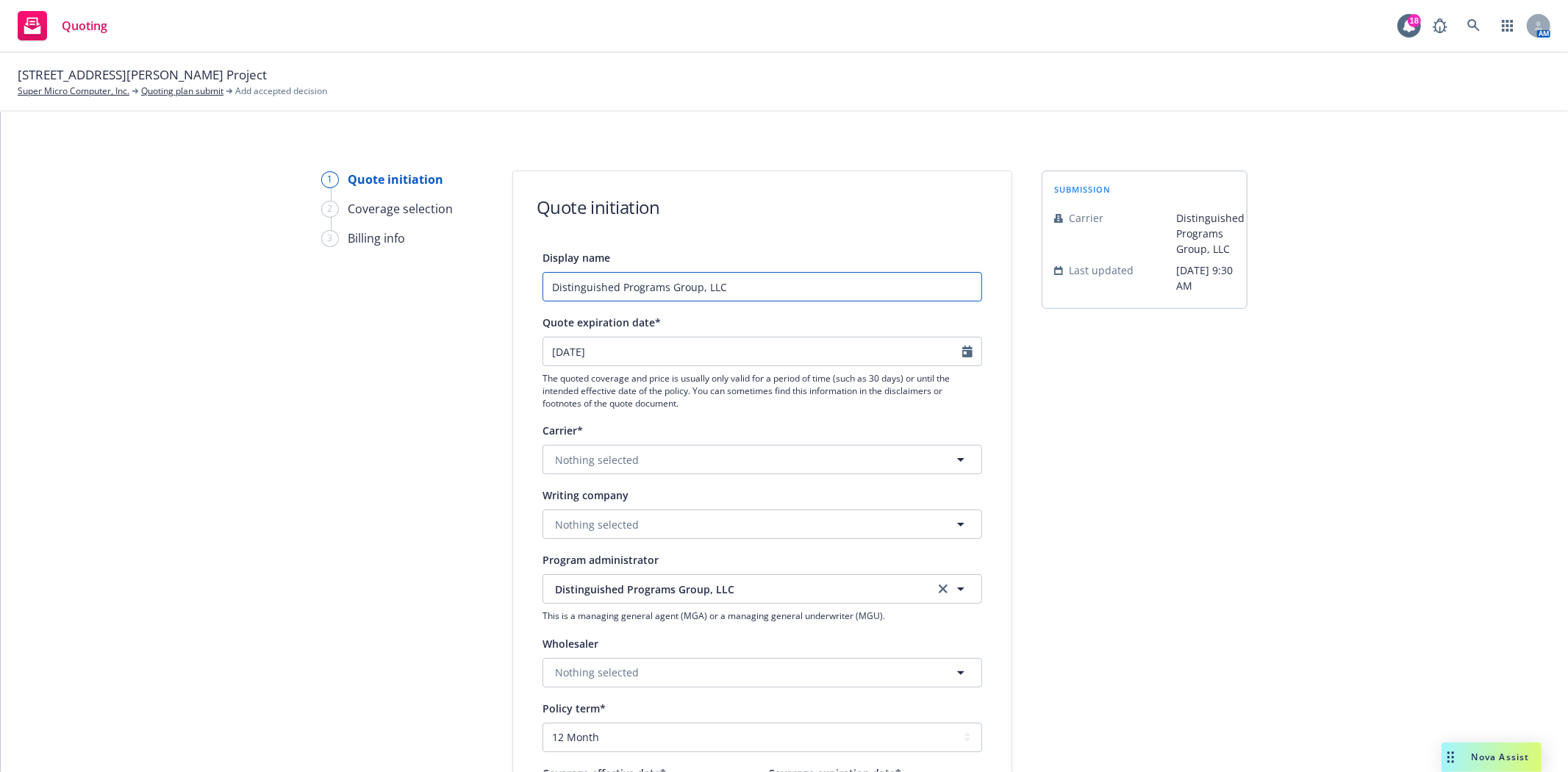
click at [542, 290] on input "Distinguished Programs Group, LLC" at bounding box center [762, 287] width 440 height 29
click at [747, 287] on input "Distinguished Programs Group, LLC" at bounding box center [762, 287] width 440 height 29
click at [647, 461] on button "Nothing selected" at bounding box center [762, 459] width 440 height 29
click at [599, 539] on strong "SiriusPoint" at bounding box center [586, 536] width 55 height 14
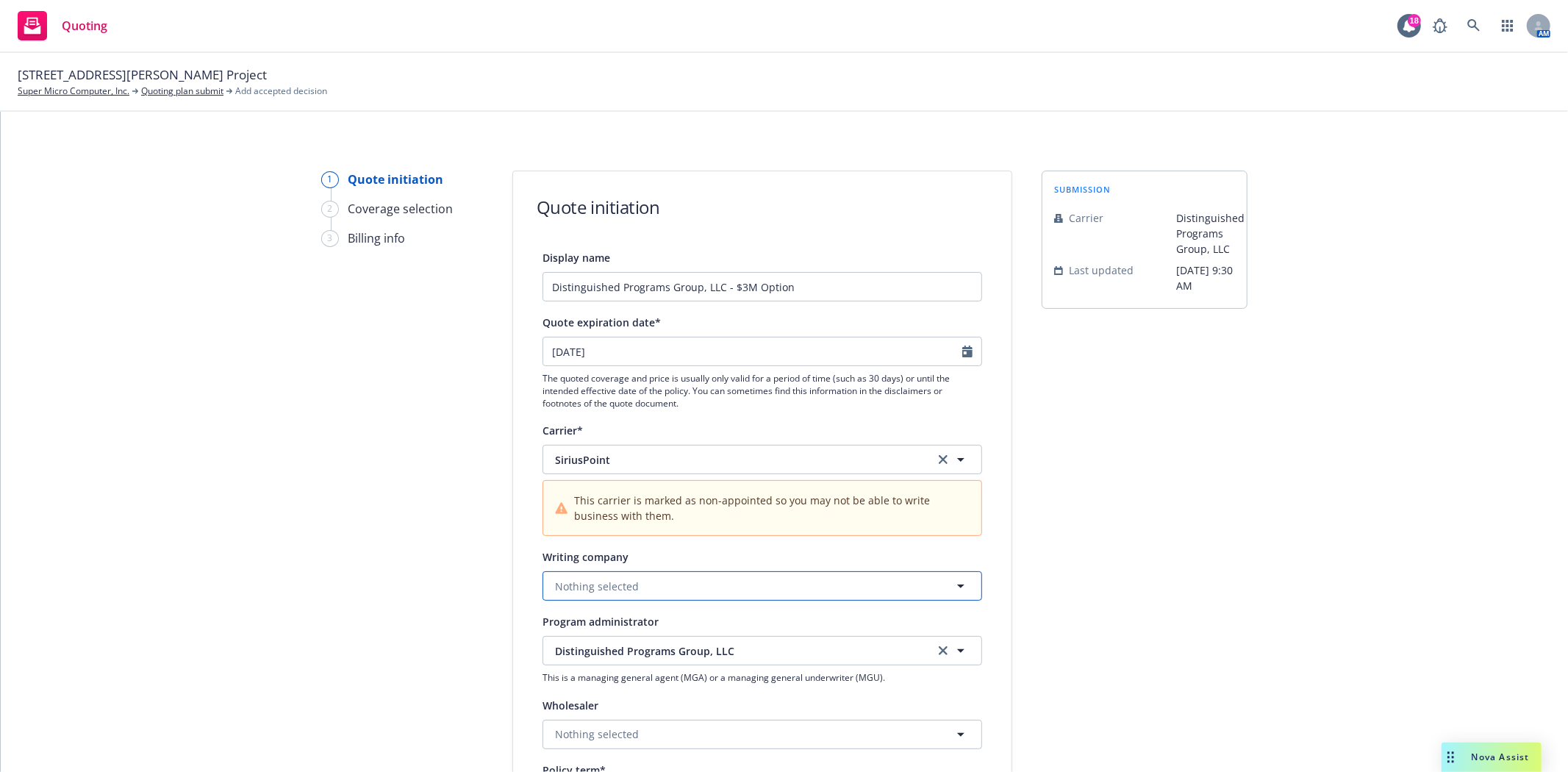
click at [599, 587] on span "Nothing selected" at bounding box center [597, 586] width 84 height 16
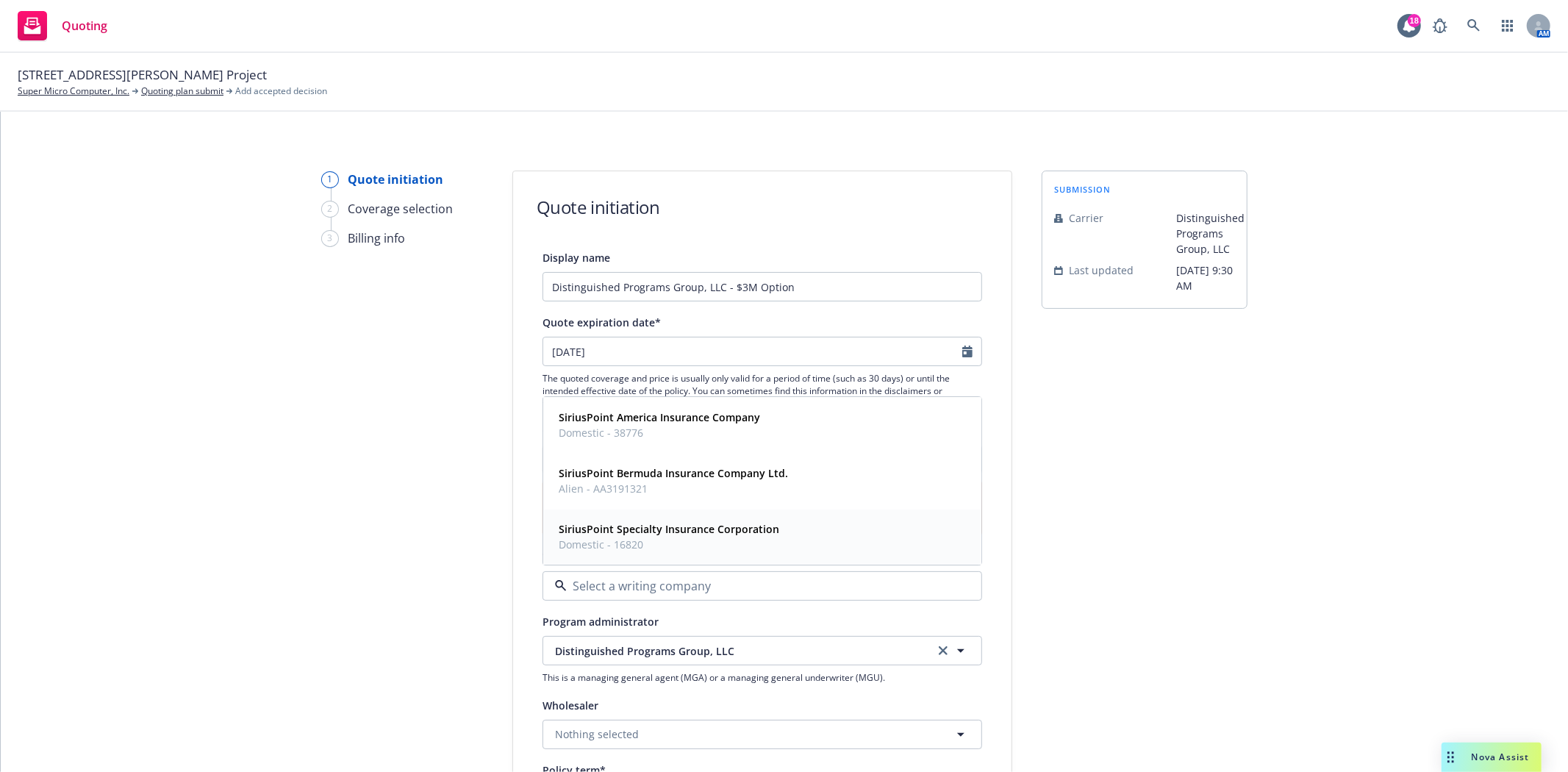
click at [615, 533] on strong "SiriusPoint Specialty Insurance Corporation" at bounding box center [669, 530] width 221 height 14
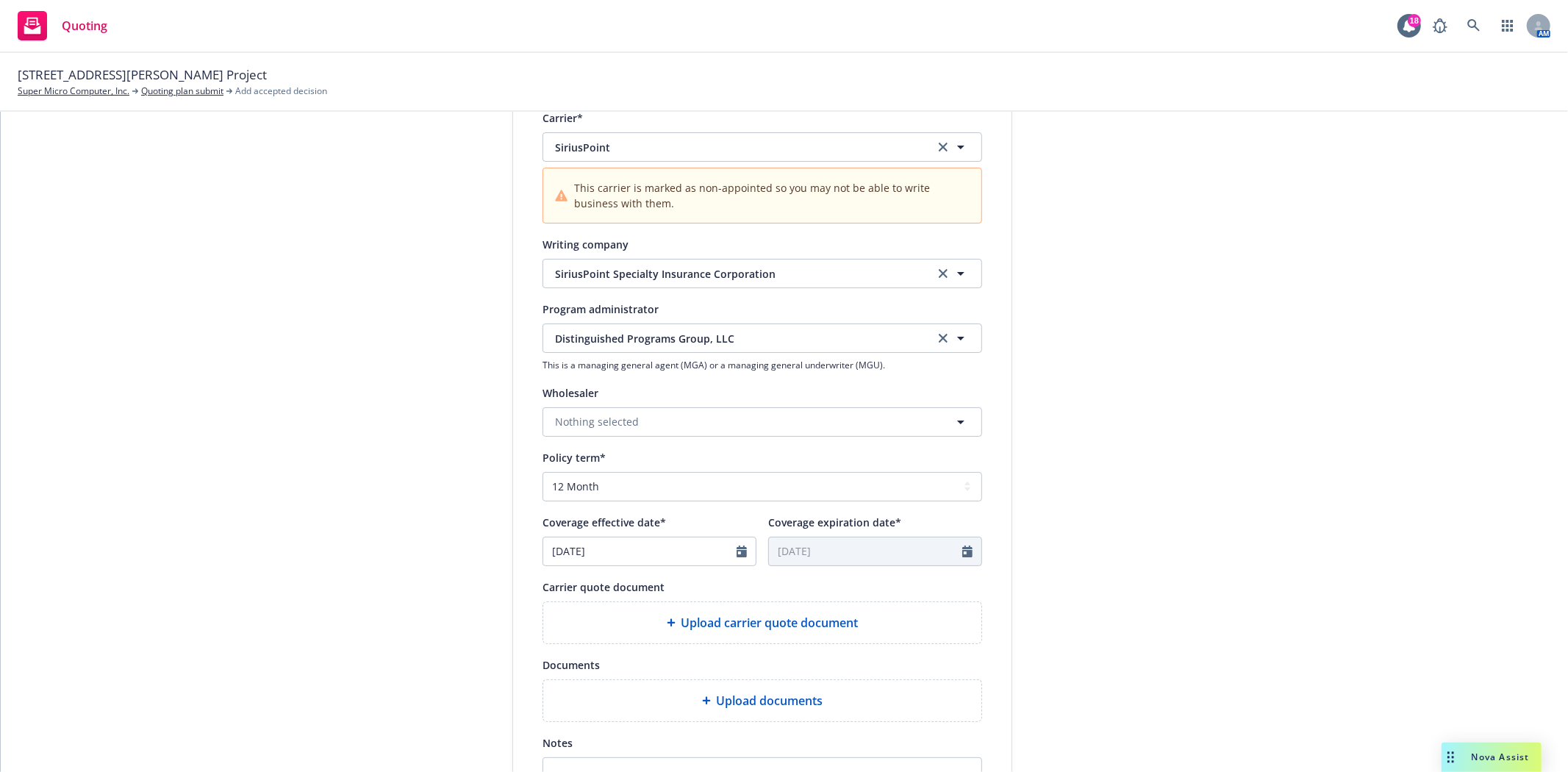
scroll to position [326, 0]
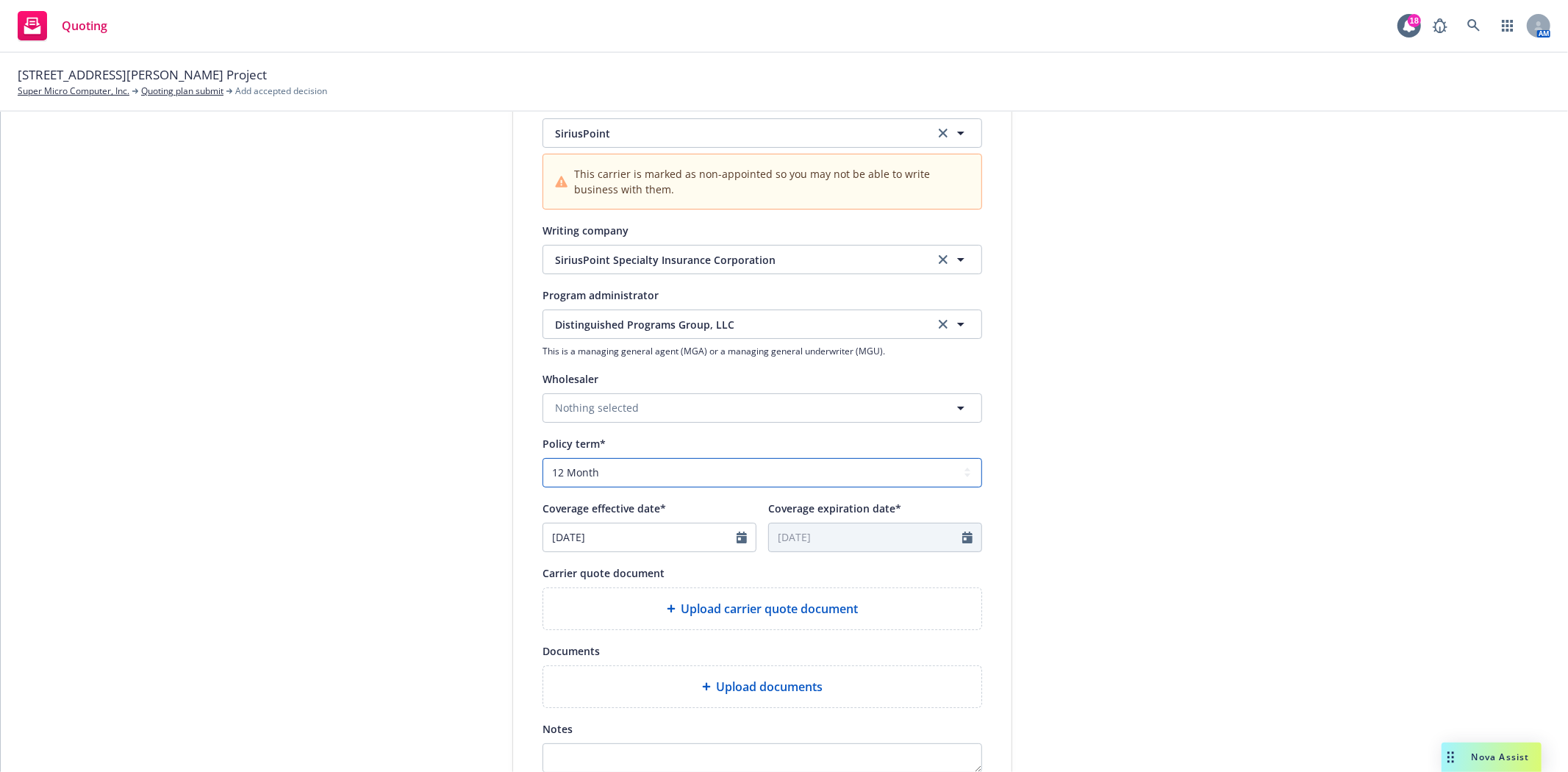
click at [578, 473] on select "Select policy term 12 Month 6 Month 4 Month 3 Month 2 Month 1 Month 36 Month (3…" at bounding box center [762, 472] width 440 height 29
click at [542, 458] on select "Select policy term 12 Month 6 Month 4 Month 3 Month 2 Month 1 Month 36 Month (3…" at bounding box center [762, 472] width 440 height 29
click at [737, 541] on icon "Calendar" at bounding box center [742, 537] width 11 height 12
click at [632, 578] on icon at bounding box center [635, 575] width 6 height 4
click at [611, 573] on select "January February March April May June July August September October November De…" at bounding box center [607, 572] width 74 height 17
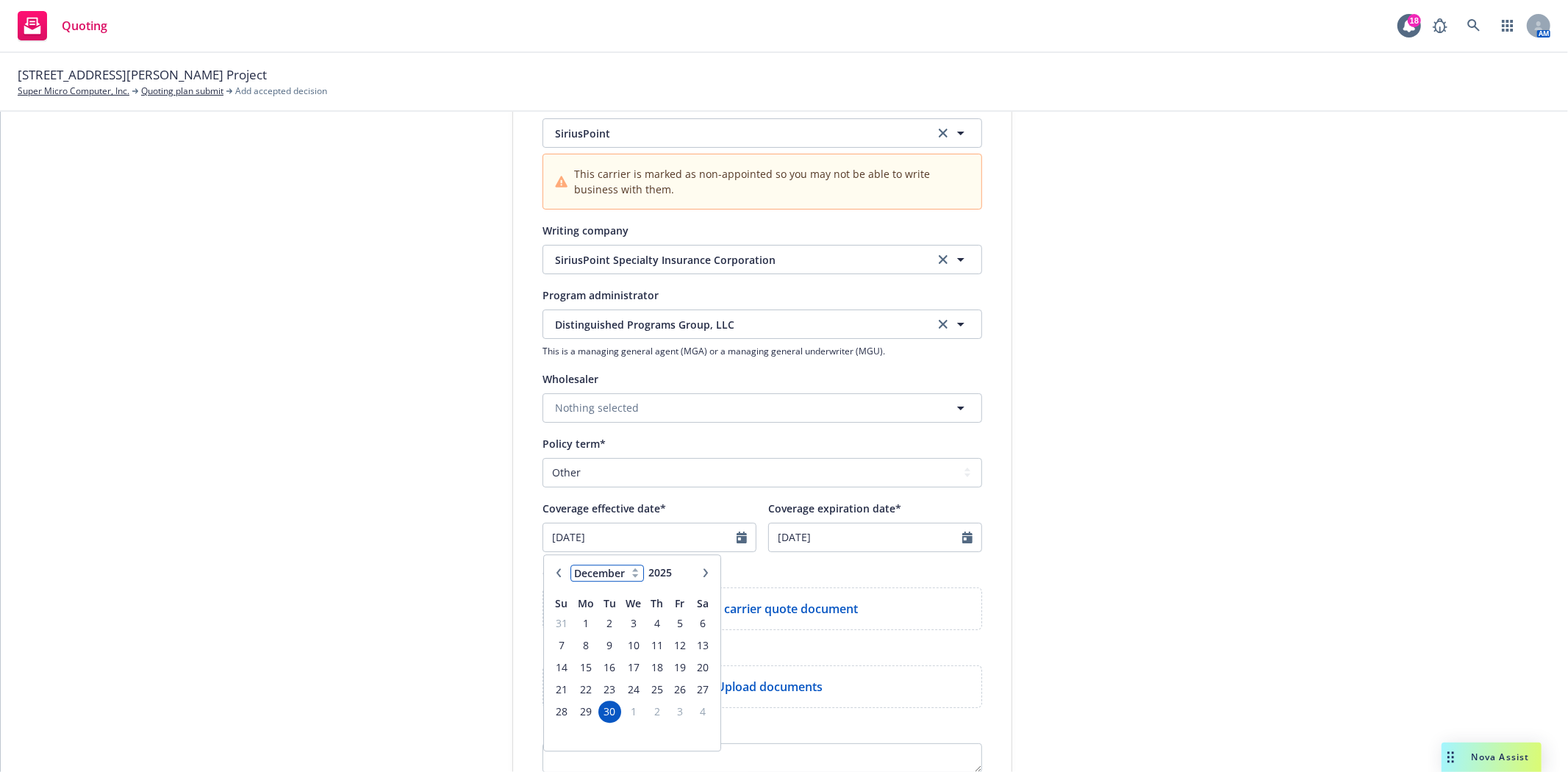
click at [570, 566] on select "January February March April May June July August September October November De…" at bounding box center [607, 572] width 74 height 17
click at [582, 625] on span "1" at bounding box center [584, 623] width 22 height 18
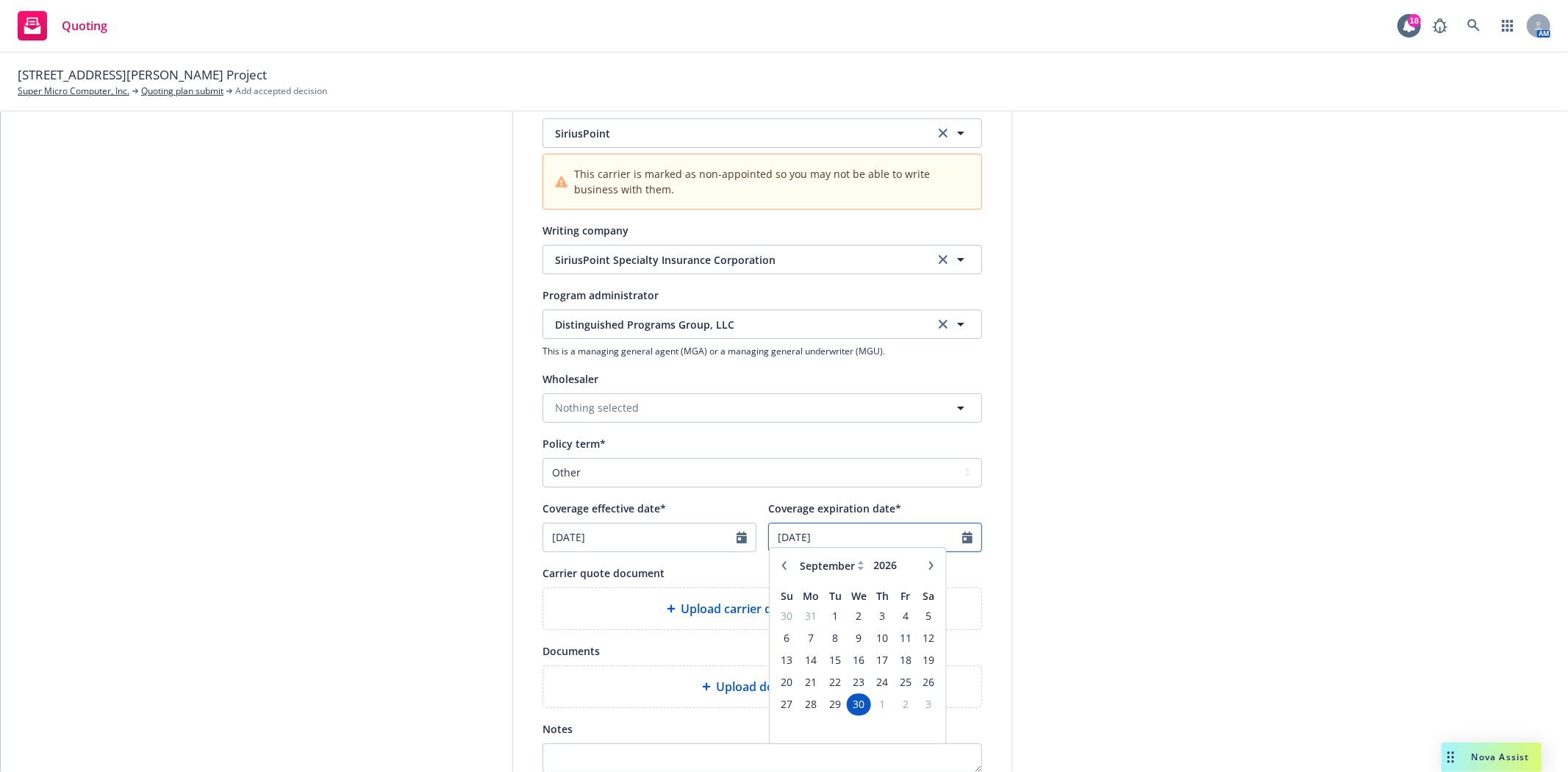
click at [796, 544] on input "[DATE]" at bounding box center [866, 537] width 194 height 28
click at [812, 575] on select "January February March April May June July August September October November De…" at bounding box center [833, 572] width 74 height 17
click at [796, 566] on select "January February March April May June July August September October November De…" at bounding box center [833, 572] width 74 height 17
click at [888, 571] on input "2026" at bounding box center [895, 572] width 48 height 16
click at [908, 569] on input "2027" at bounding box center [895, 572] width 48 height 16
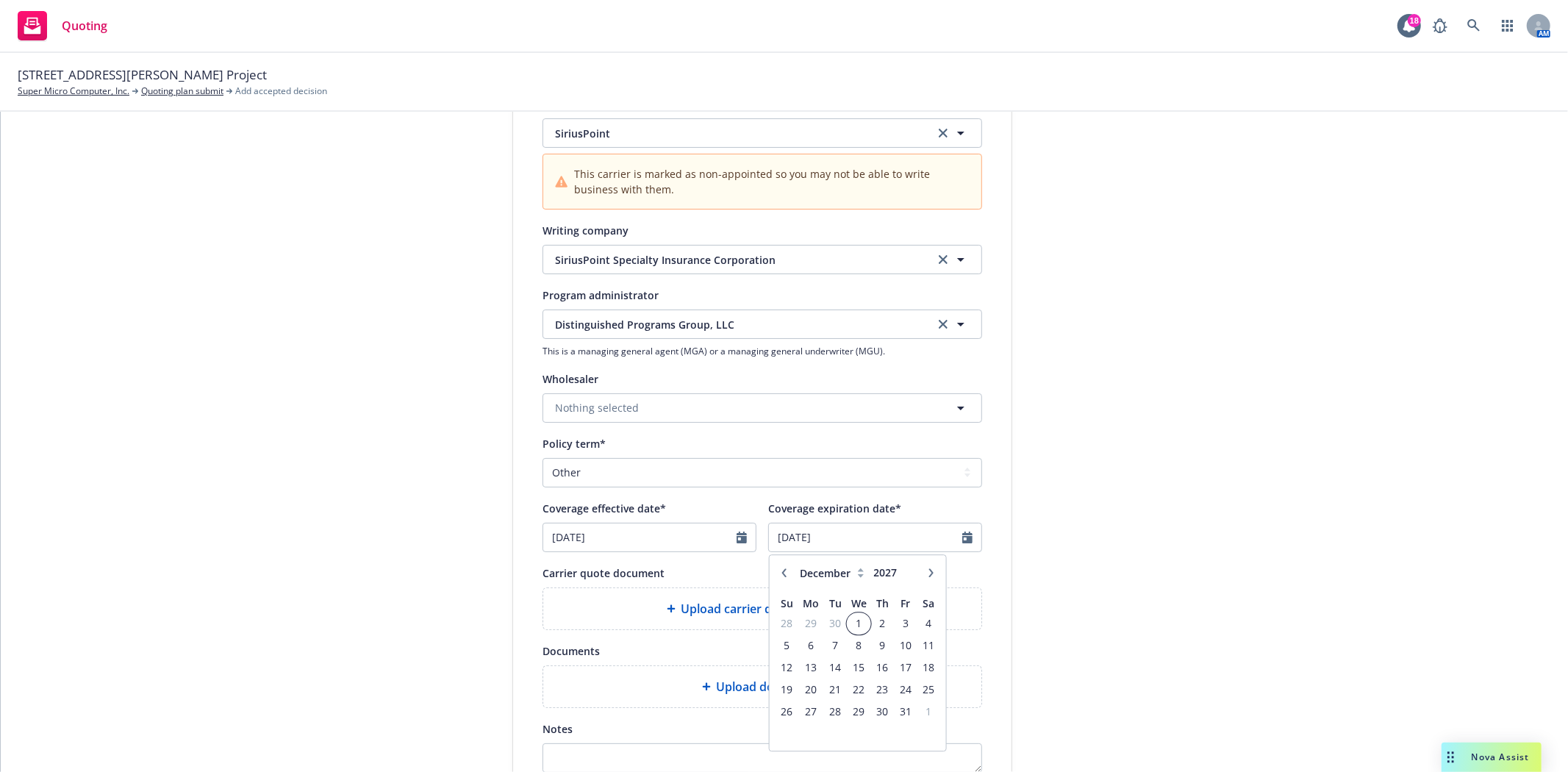
click at [849, 623] on span "1" at bounding box center [859, 623] width 21 height 18
click at [997, 593] on div "Display name Distinguished Programs Group, LLC - $3M Option Quote expiration da…" at bounding box center [762, 362] width 498 height 880
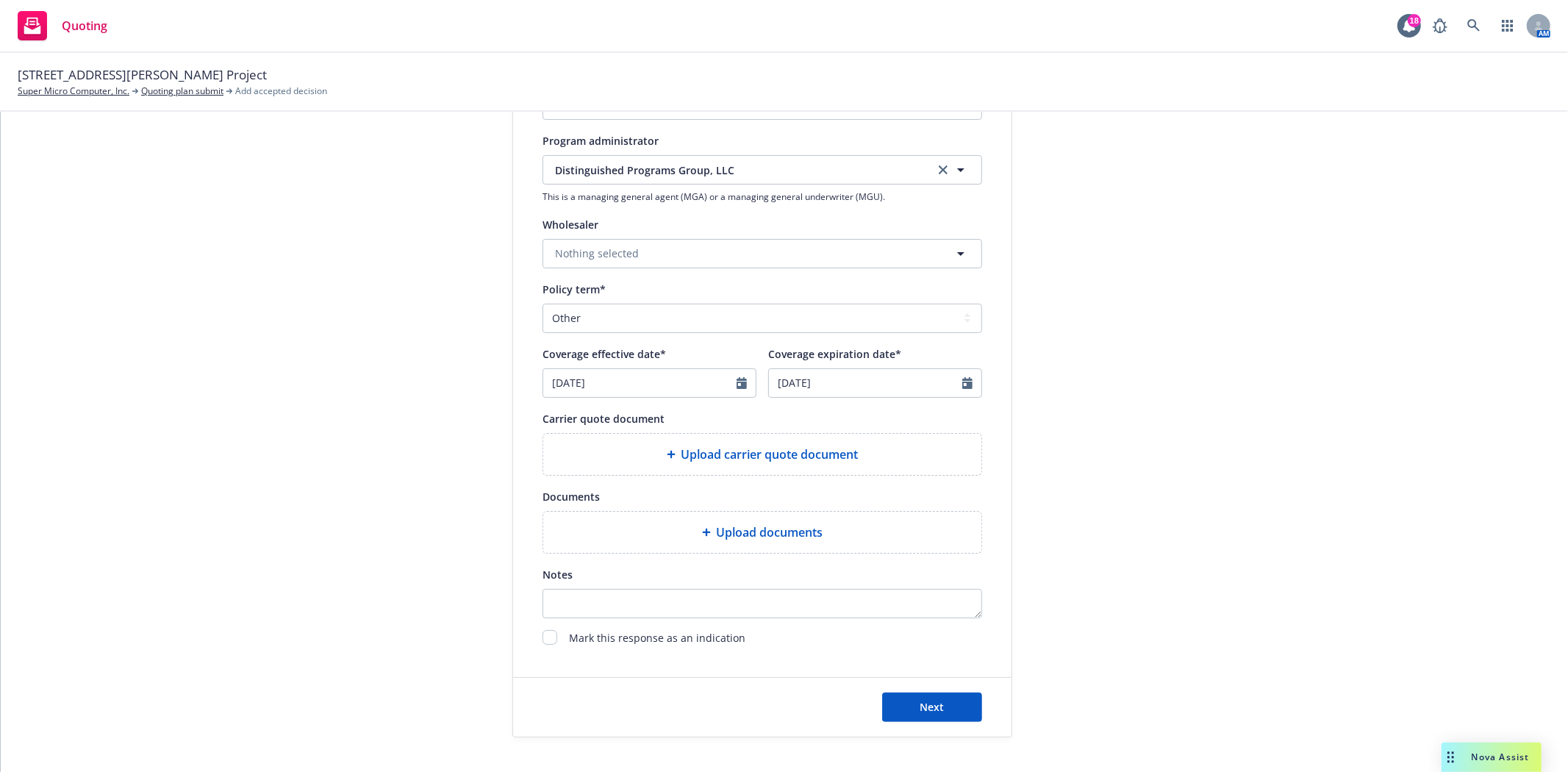
scroll to position [490, 0]
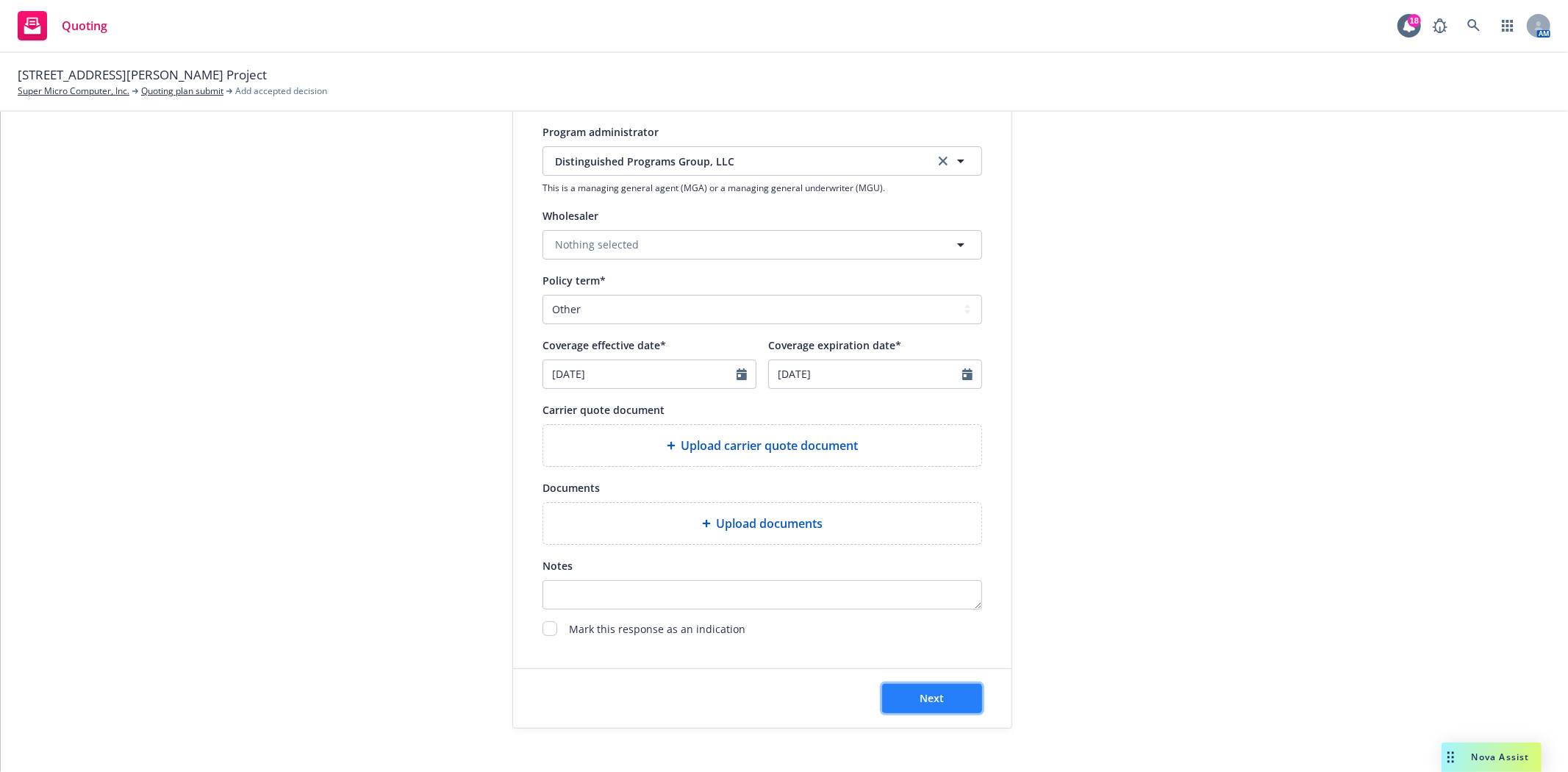
click at [909, 697] on button "Next" at bounding box center [932, 698] width 100 height 29
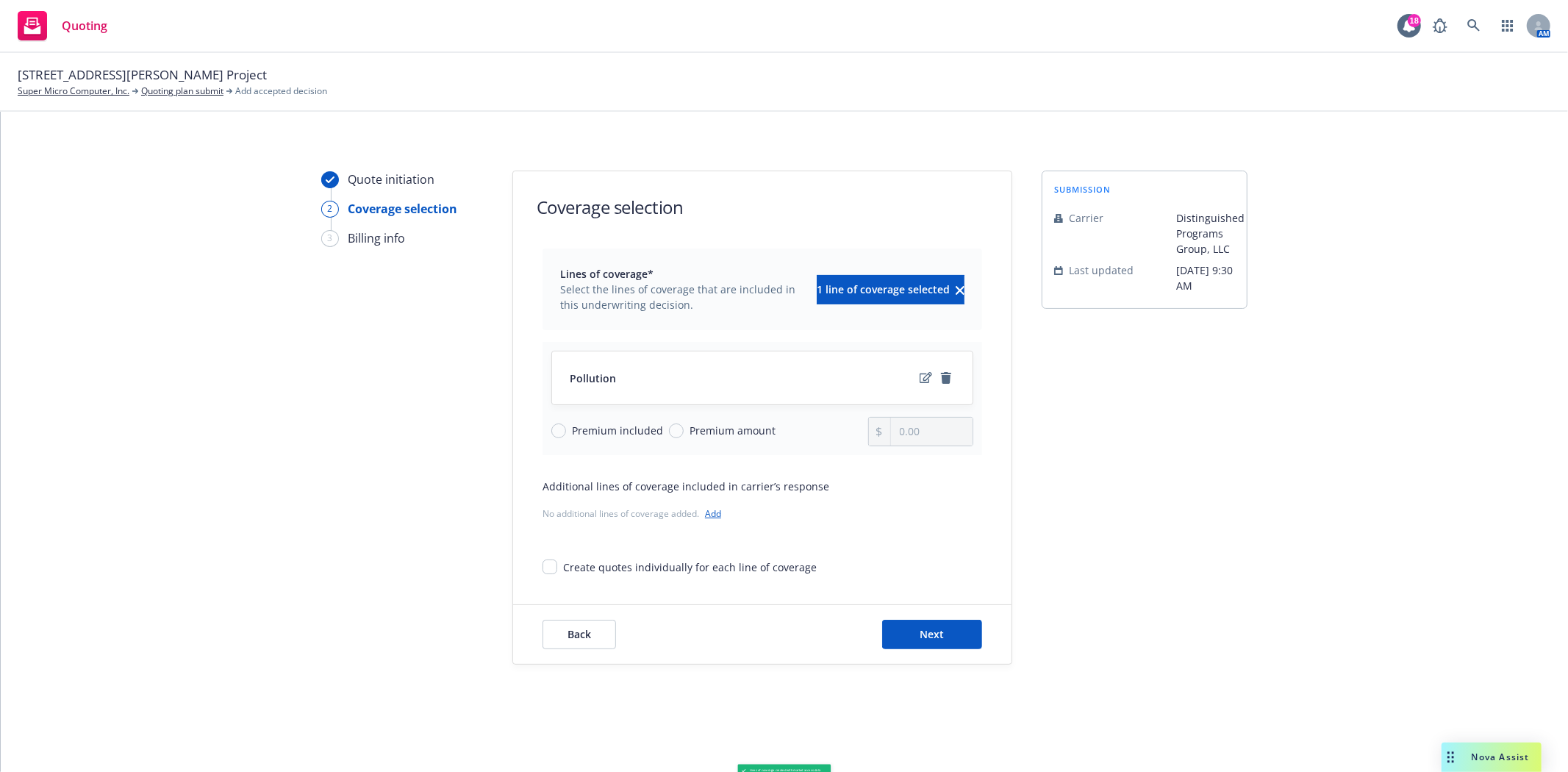
scroll to position [0, 0]
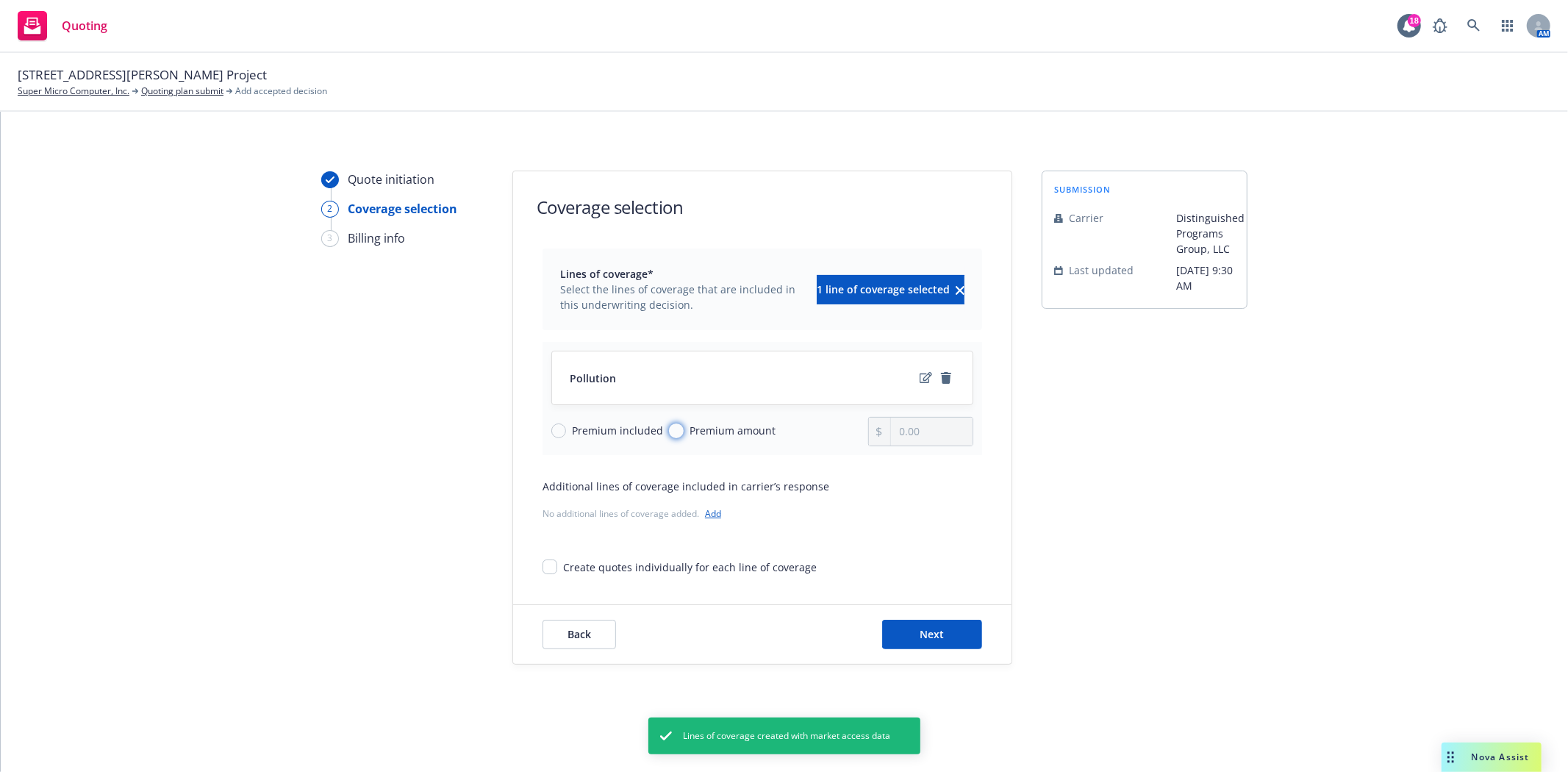
click at [674, 425] on input "Premium amount" at bounding box center [677, 431] width 15 height 15
click at [946, 437] on input "0.00" at bounding box center [931, 431] width 82 height 28
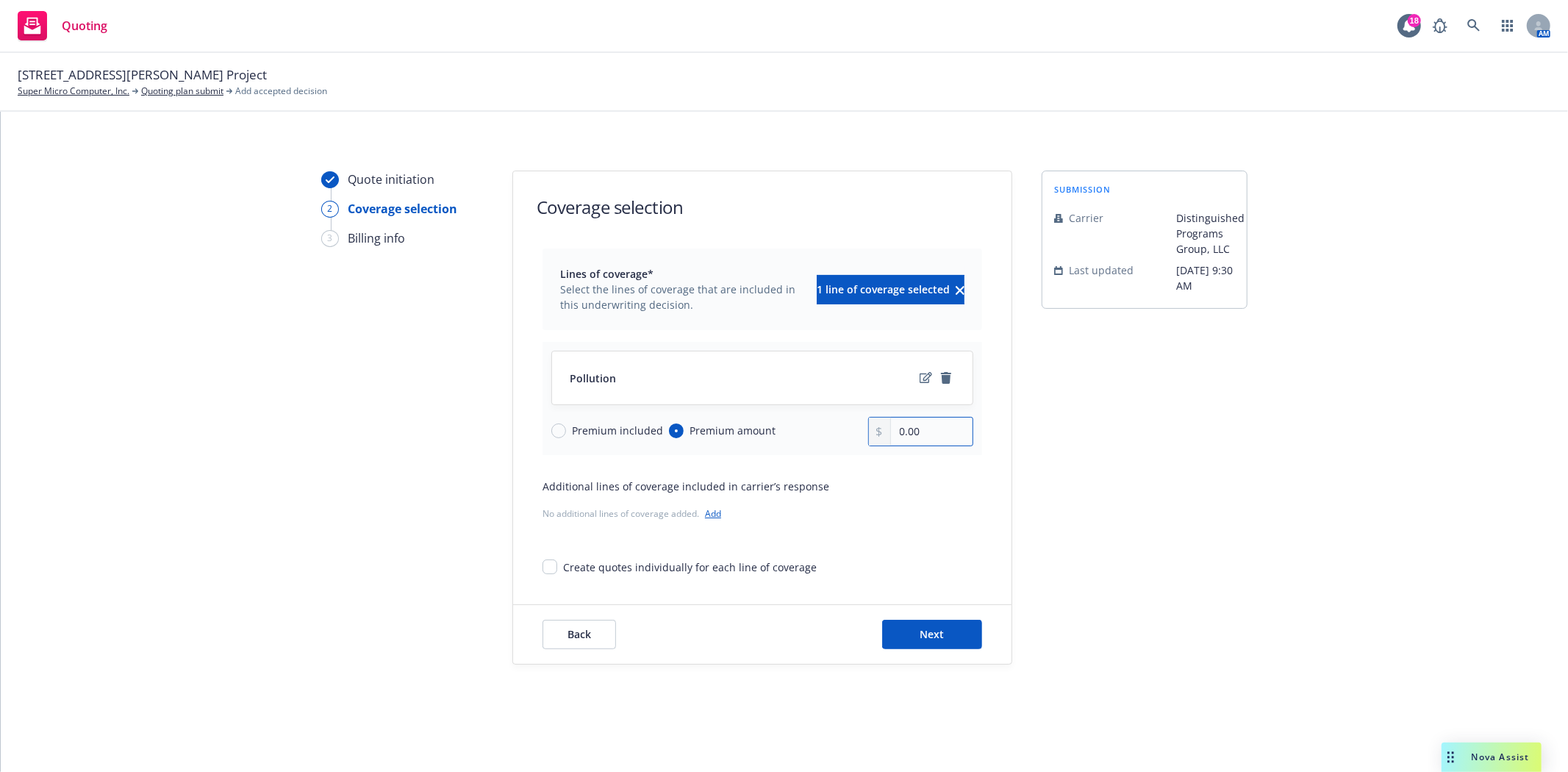
click at [923, 426] on input "0.00" at bounding box center [931, 431] width 82 height 28
click at [923, 631] on span "Next" at bounding box center [933, 634] width 24 height 14
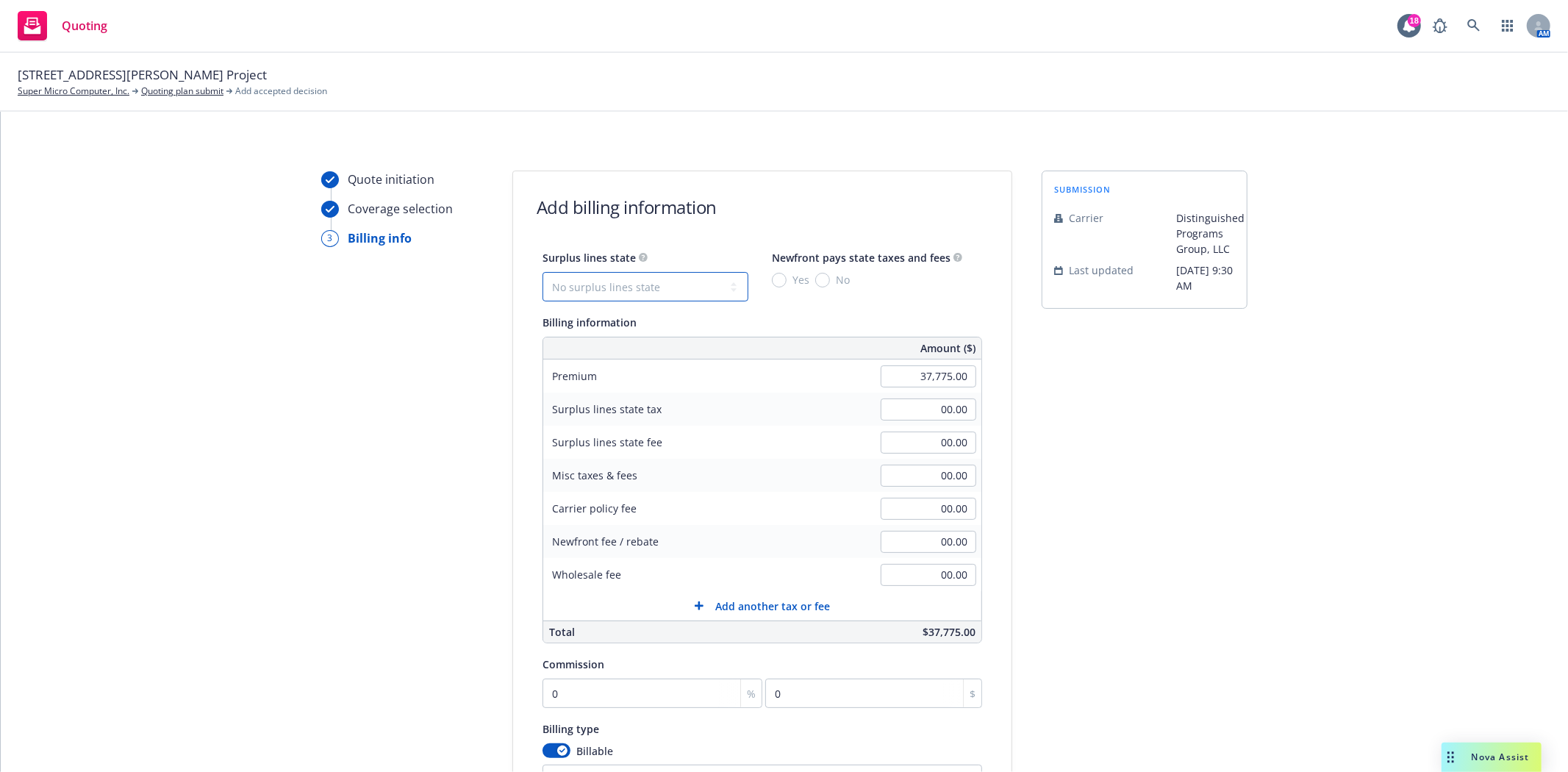
click at [568, 282] on select "No surplus lines state [US_STATE] [US_STATE] [US_STATE] [US_STATE] [US_STATE] […" at bounding box center [645, 287] width 206 height 29
click at [542, 272] on select "No surplus lines state [US_STATE] [US_STATE] [US_STATE] [US_STATE] [US_STATE] […" at bounding box center [645, 287] width 206 height 29
click at [778, 275] on input "Yes" at bounding box center [779, 280] width 15 height 15
click at [587, 698] on input "0" at bounding box center [652, 692] width 220 height 29
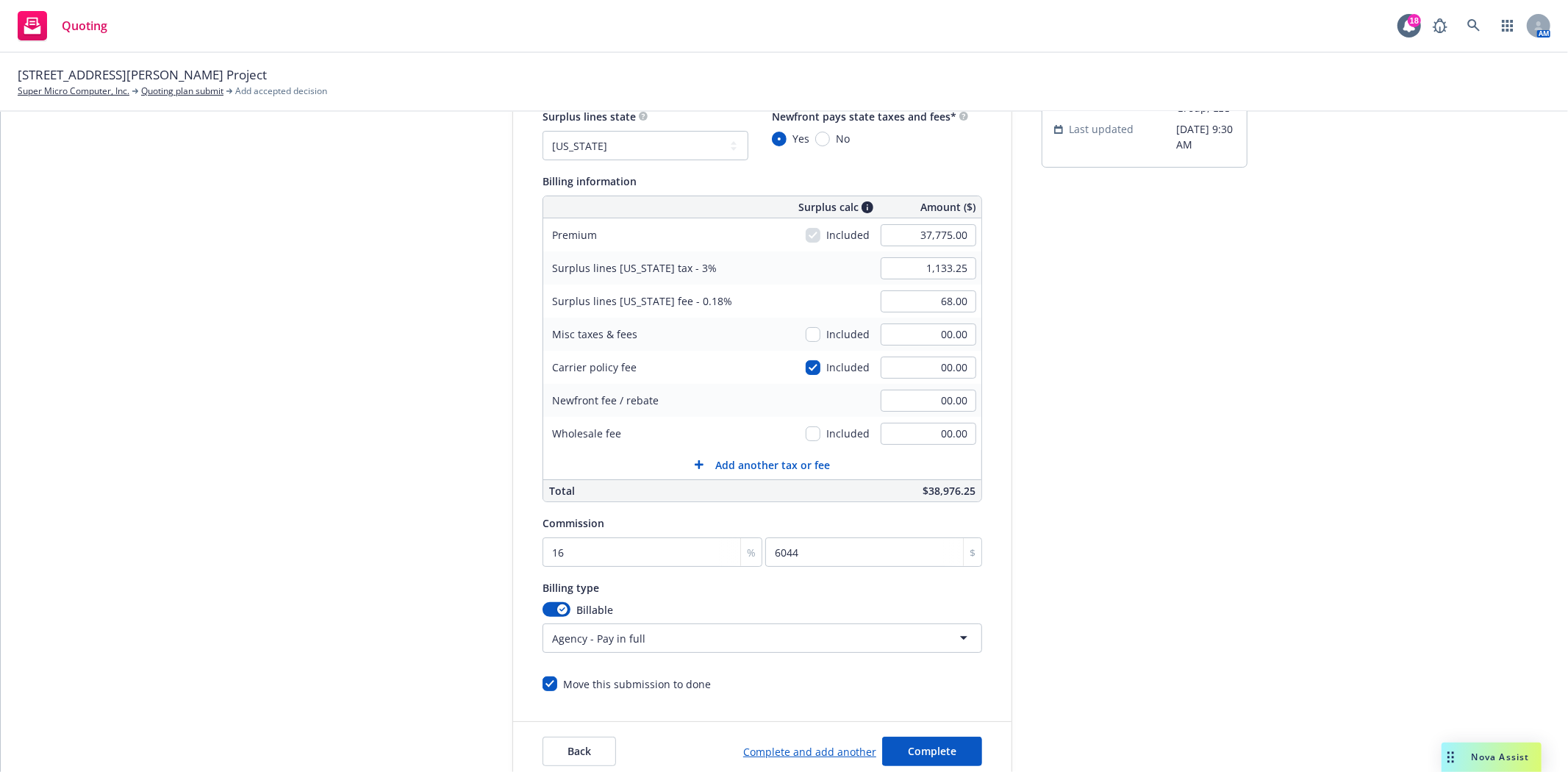
scroll to position [164, 0]
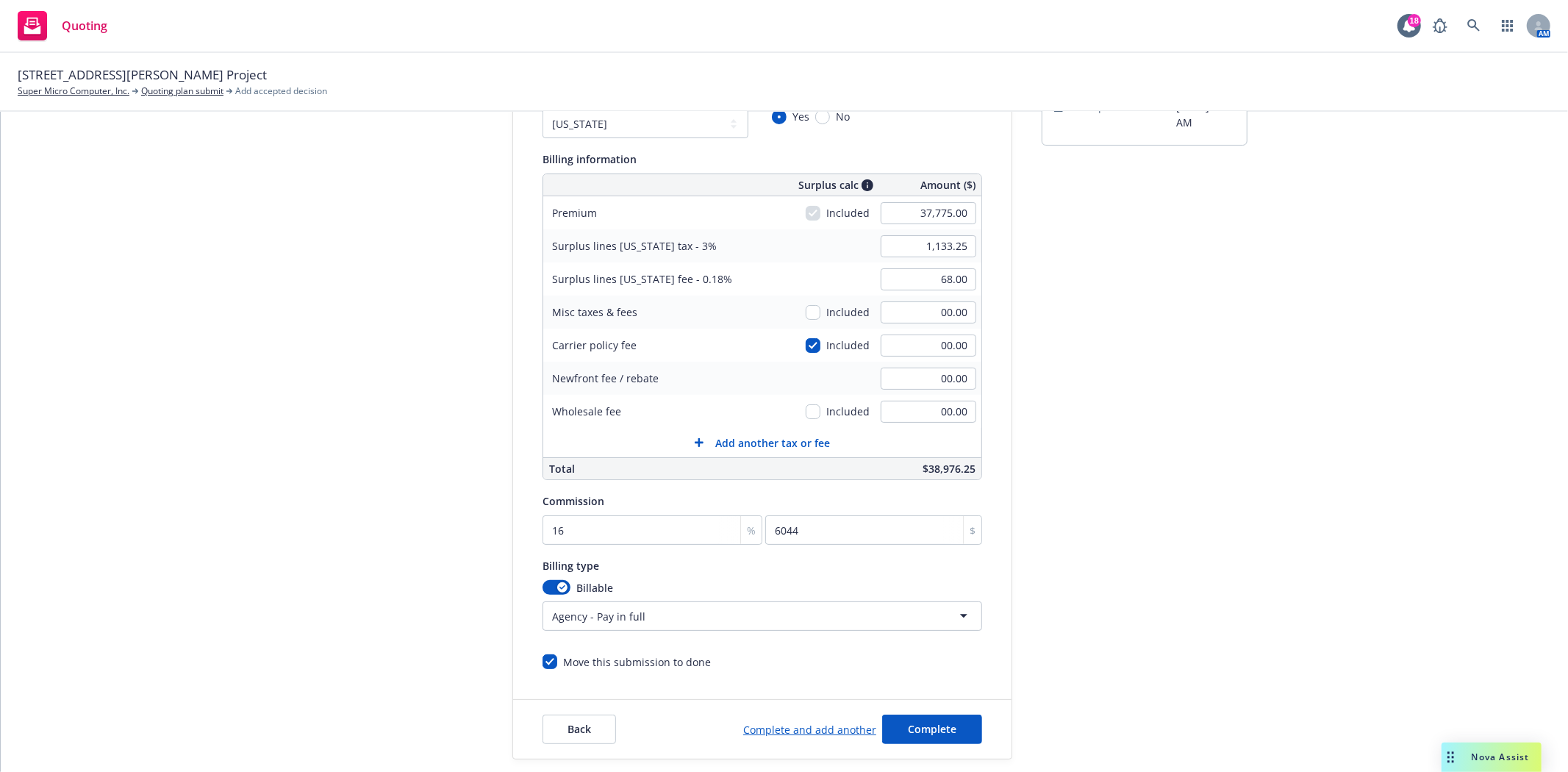
click at [780, 731] on link "Complete and add another" at bounding box center [810, 729] width 133 height 16
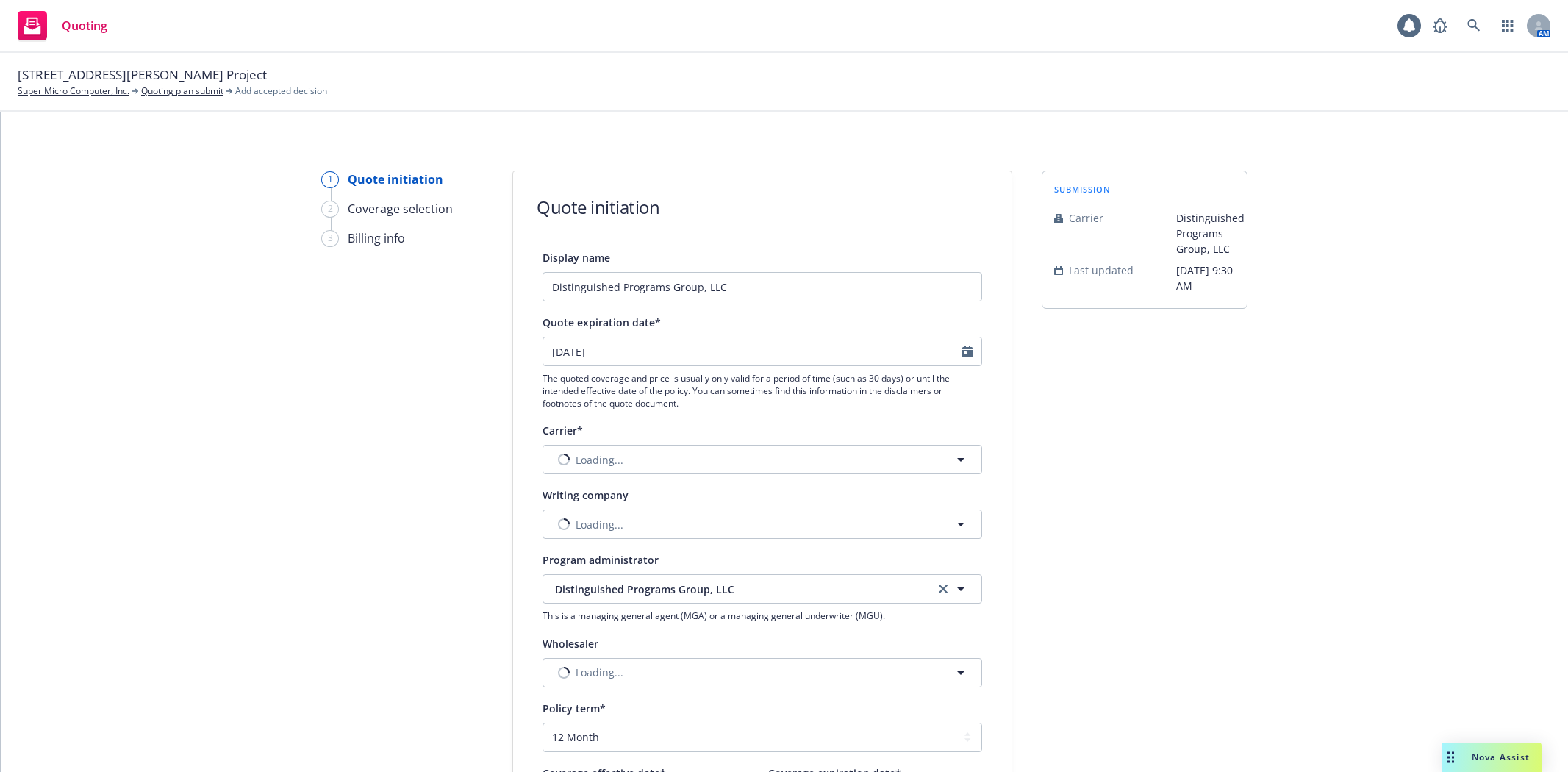
select select "12"
click at [763, 279] on input "Distinguished Programs Group, LLC" at bounding box center [762, 287] width 440 height 29
type input "Distinguished Programs Group, LLC - $5M Option"
click at [644, 447] on button "Nothing selected" at bounding box center [762, 459] width 440 height 29
type input "siriu"
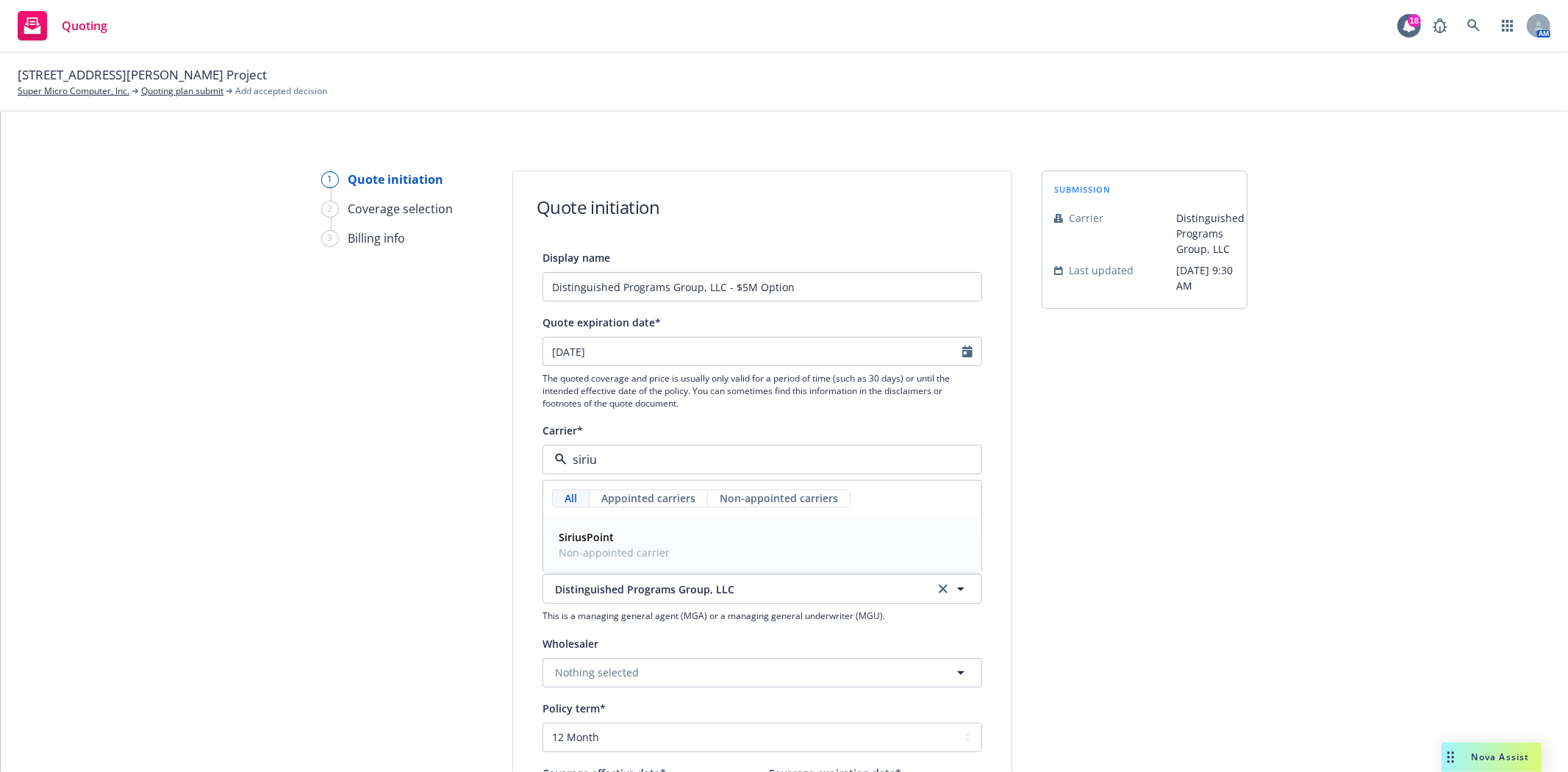
click at [613, 546] on span "Non-appointed carrier" at bounding box center [614, 552] width 111 height 16
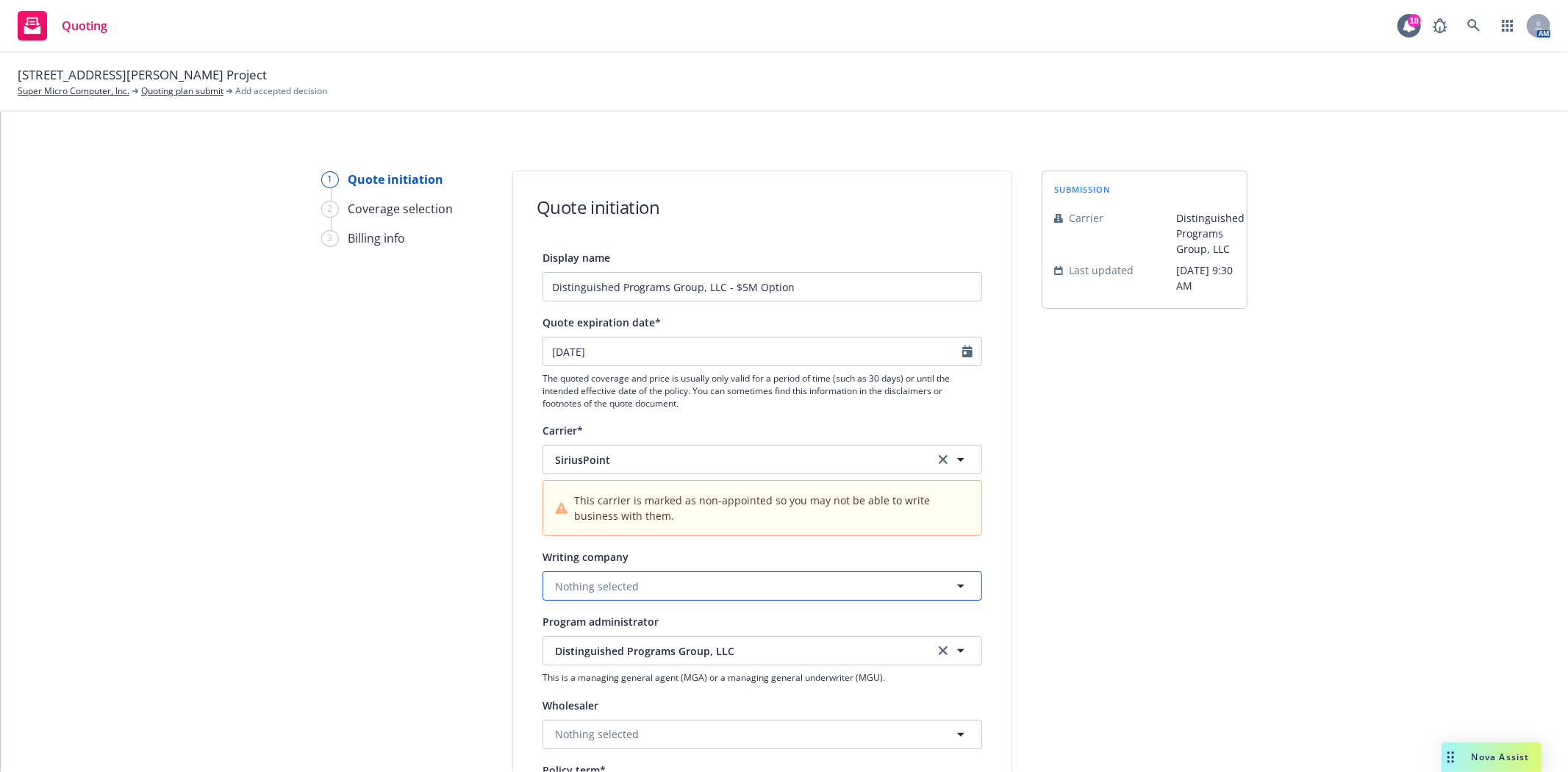
click at [605, 585] on span "Nothing selected" at bounding box center [597, 586] width 84 height 16
click at [623, 542] on span "Domestic - 16820" at bounding box center [669, 545] width 221 height 16
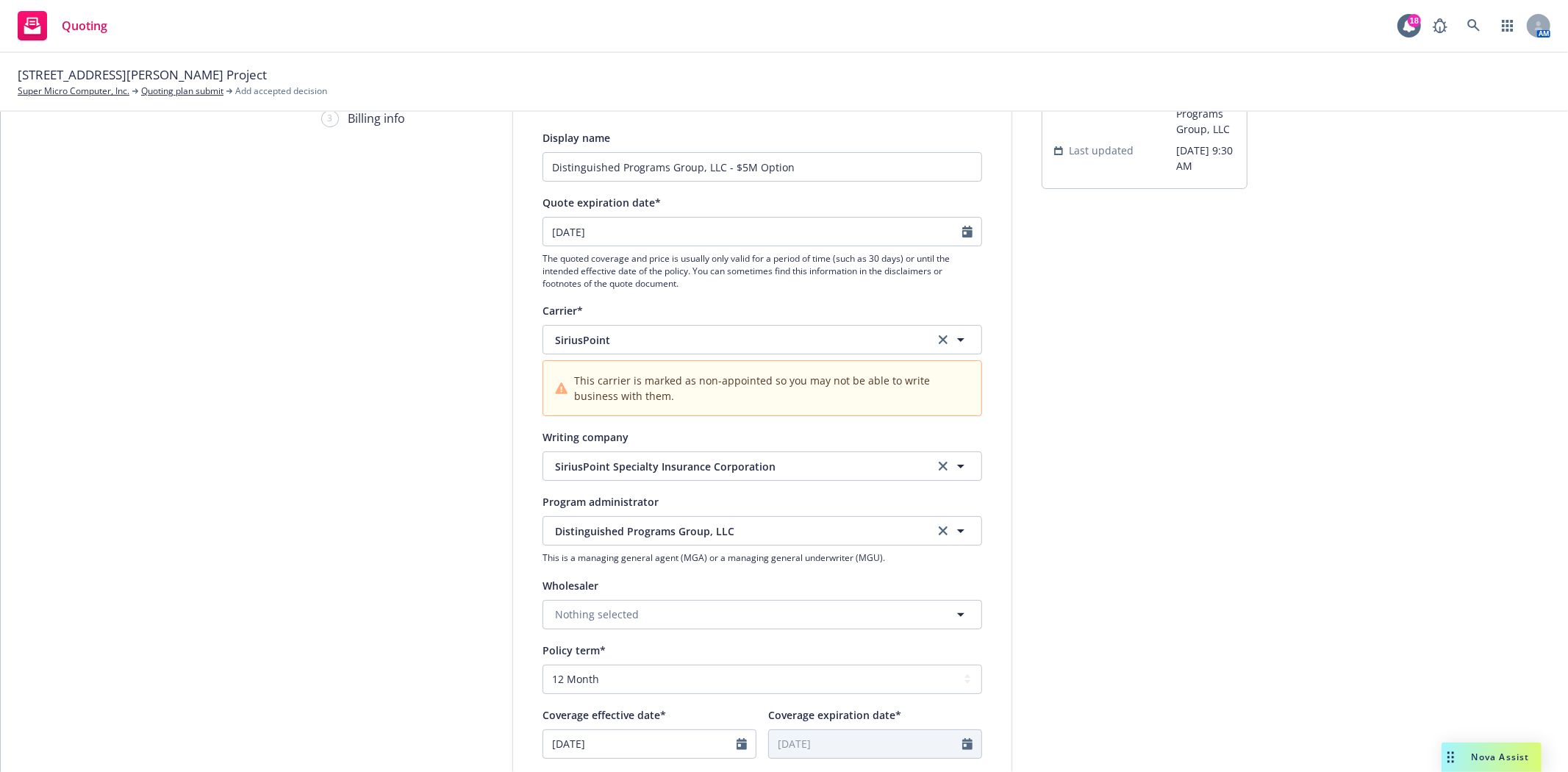
scroll to position [245, 0]
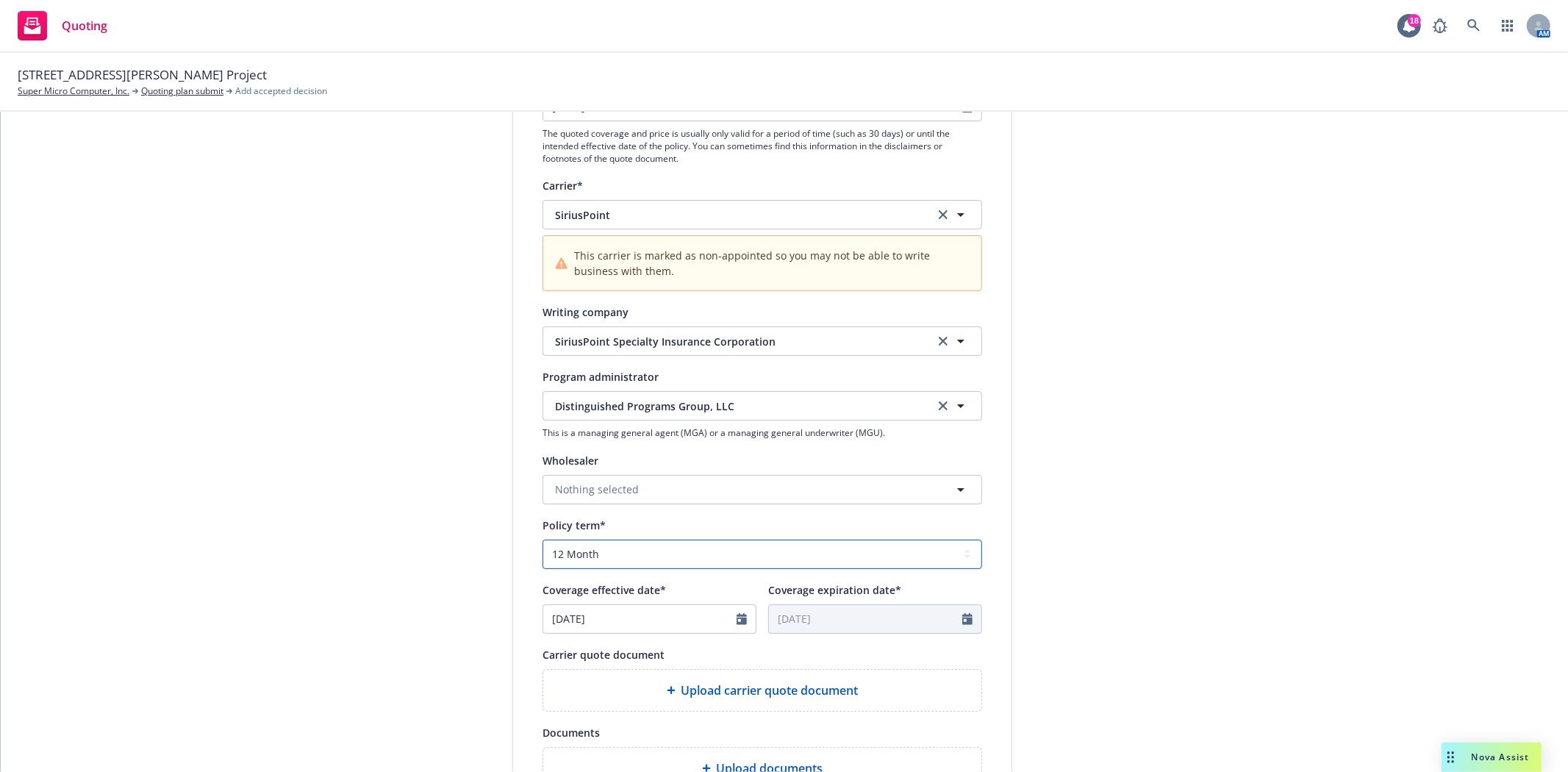
click at [598, 566] on select "Select policy term 12 Month 6 Month 4 Month 3 Month 2 Month 1 Month 36 Month (3…" at bounding box center [762, 554] width 440 height 29
select select "other"
click at [542, 540] on select "Select policy term 12 Month 6 Month 4 Month 3 Month 2 Month 1 Month 36 Month (3…" at bounding box center [762, 554] width 440 height 29
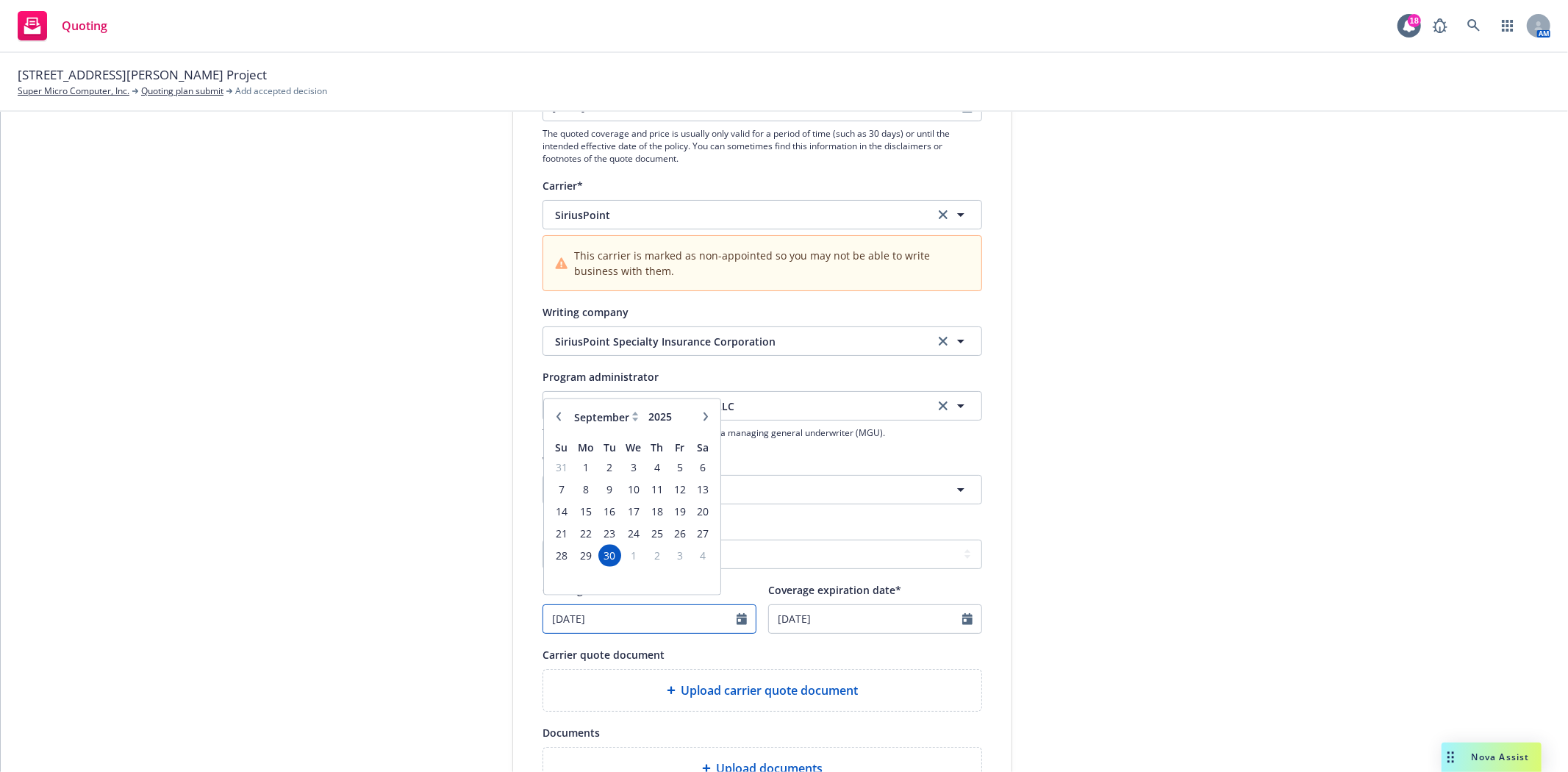
click at [677, 623] on input "[DATE]" at bounding box center [640, 618] width 194 height 28
click at [632, 420] on icon at bounding box center [635, 419] width 6 height 4
click at [632, 427] on icon at bounding box center [635, 425] width 6 height 4
click at [608, 425] on select "January February March April May June July August September October November De…" at bounding box center [607, 423] width 74 height 17
select select "12"
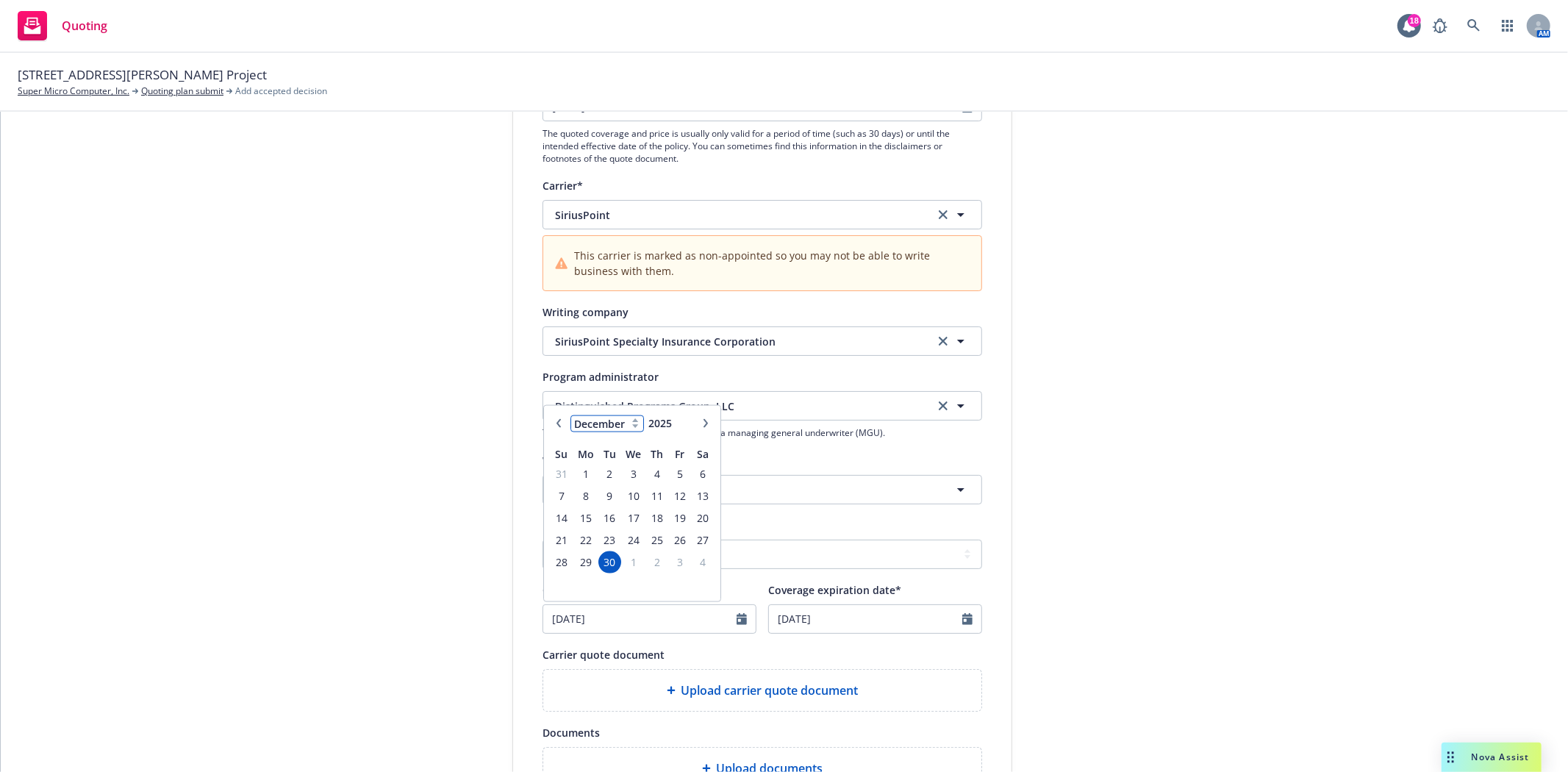
click at [570, 416] on select "January February March April May June July August September October November De…" at bounding box center [607, 423] width 74 height 17
click at [578, 470] on span "1" at bounding box center [584, 473] width 22 height 18
type input "[DATE]"
click at [810, 625] on input "[DATE]" at bounding box center [866, 618] width 194 height 28
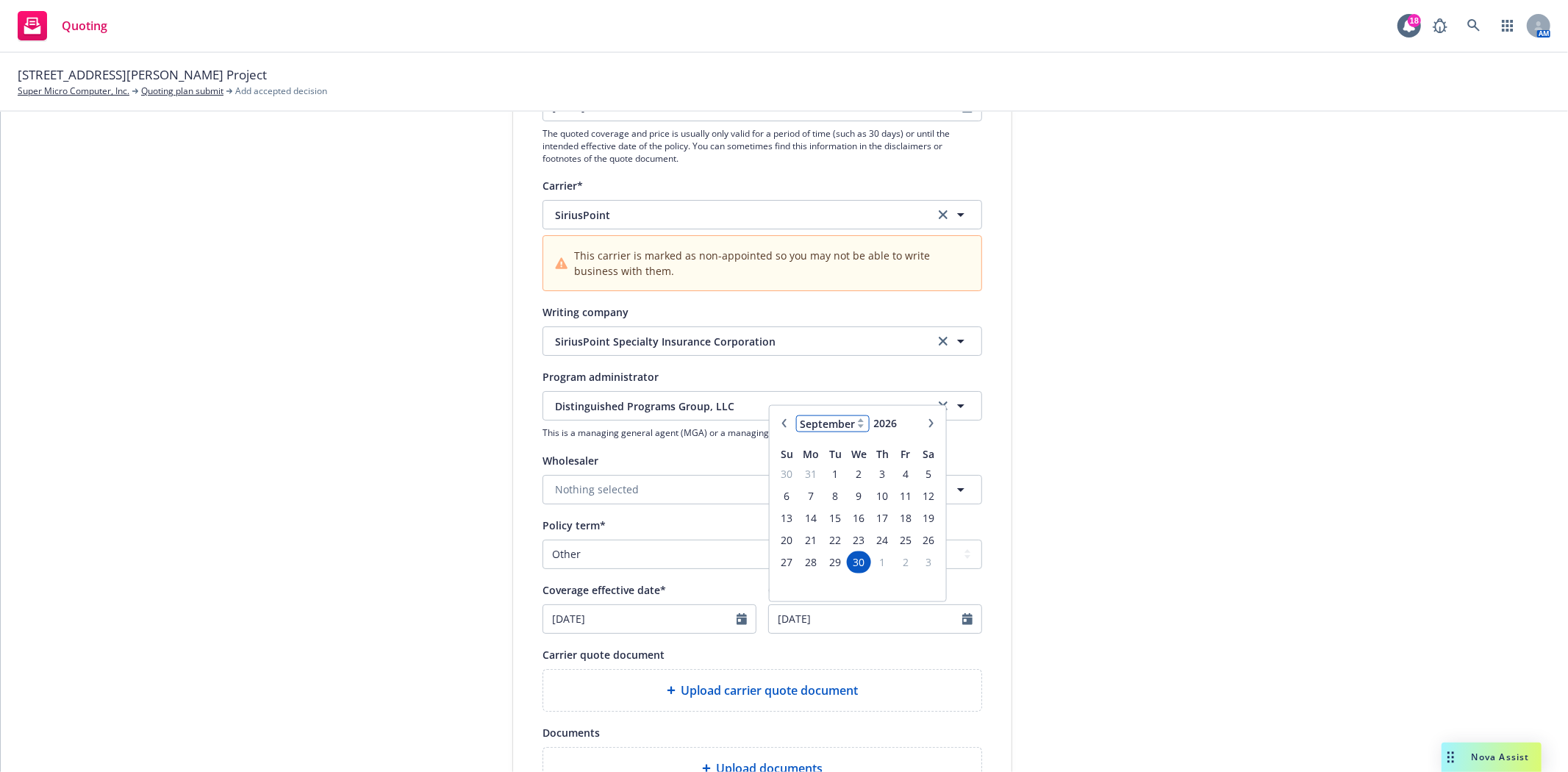
click at [826, 421] on select "January February March April May June July August September October November De…" at bounding box center [833, 423] width 74 height 17
select select "12"
click at [796, 416] on select "January February March April May June July August September October November De…" at bounding box center [833, 423] width 74 height 17
click at [886, 427] on input "2026" at bounding box center [895, 423] width 48 height 16
type input "2027"
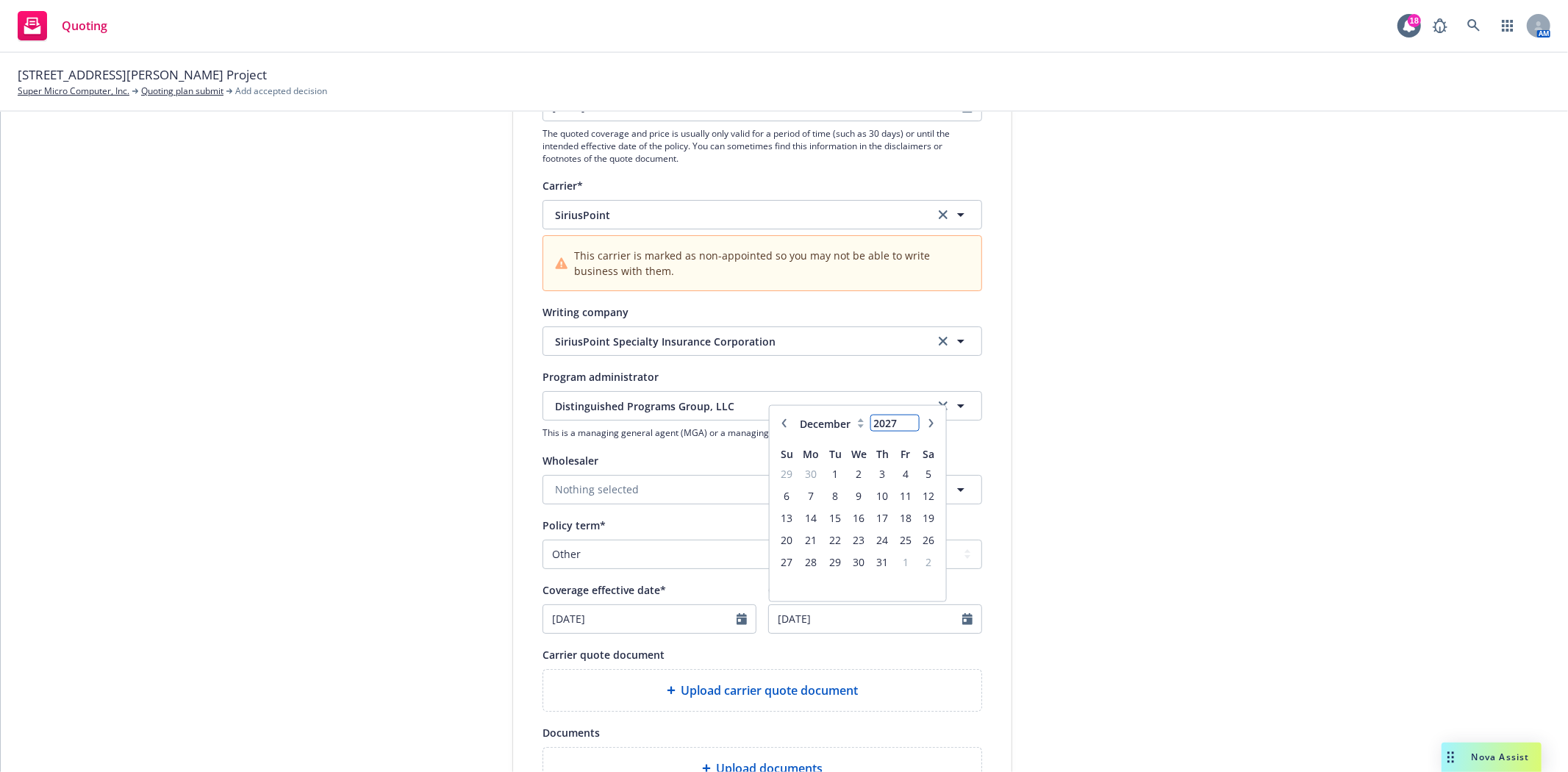
click at [904, 419] on input "2027" at bounding box center [895, 423] width 48 height 16
click at [856, 474] on span "1" at bounding box center [859, 473] width 21 height 18
type input "[DATE]"
click at [979, 614] on div "Display name Distinguished Programs Group, LLC - $5M Option Quote expiration da…" at bounding box center [762, 443] width 498 height 880
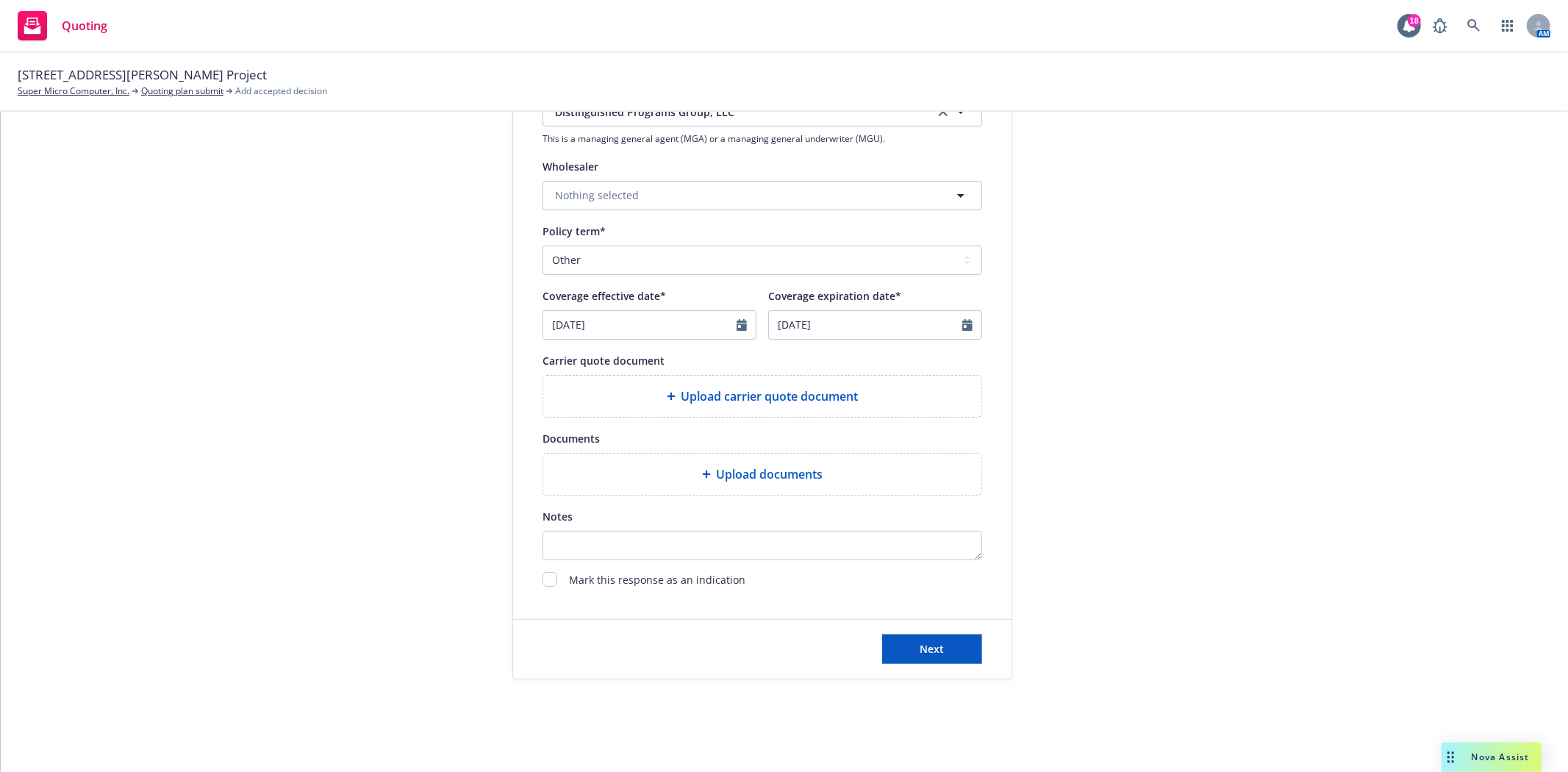
scroll to position [542, 0]
click at [951, 645] on button "Next" at bounding box center [932, 647] width 100 height 29
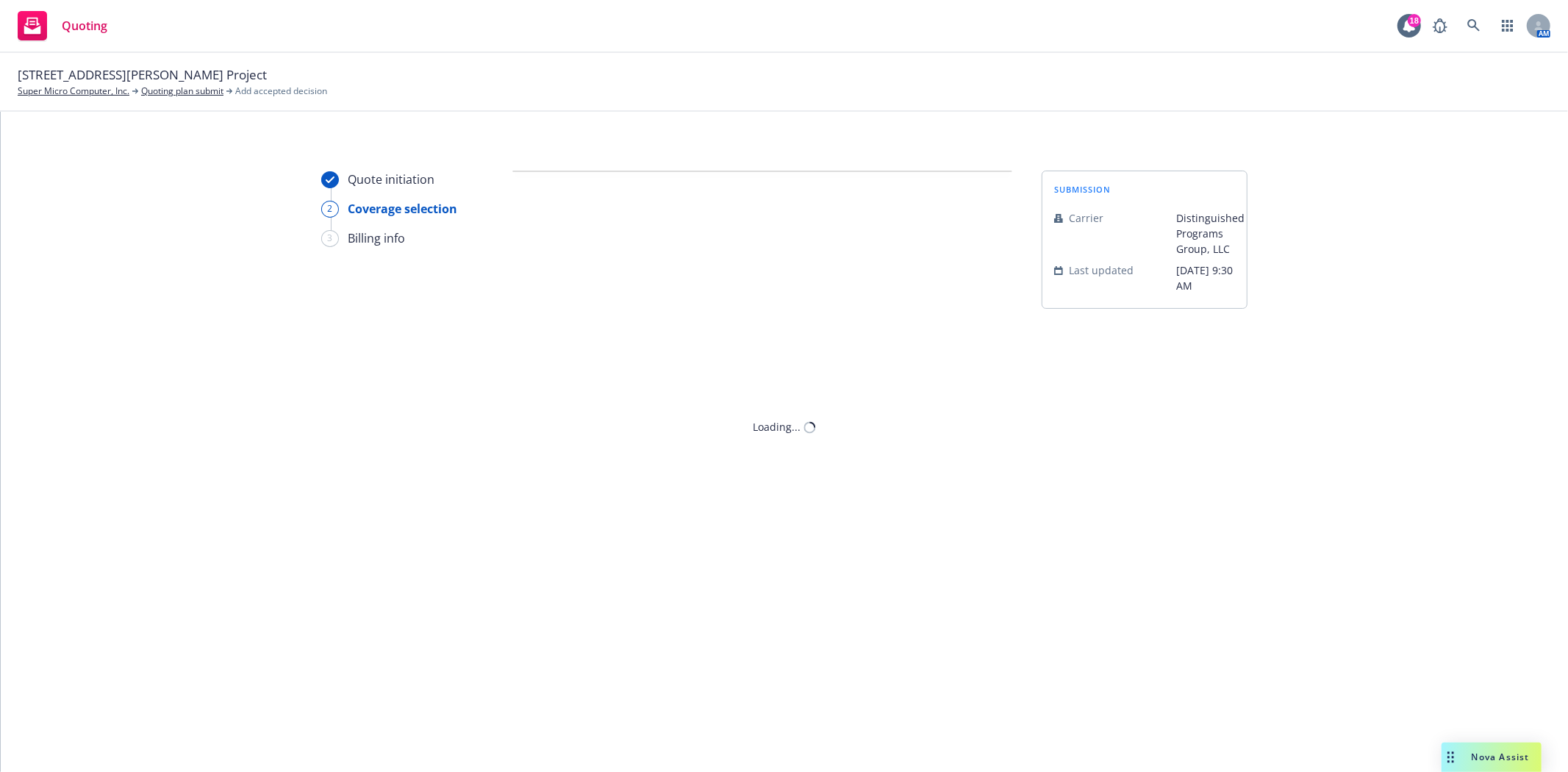
scroll to position [0, 0]
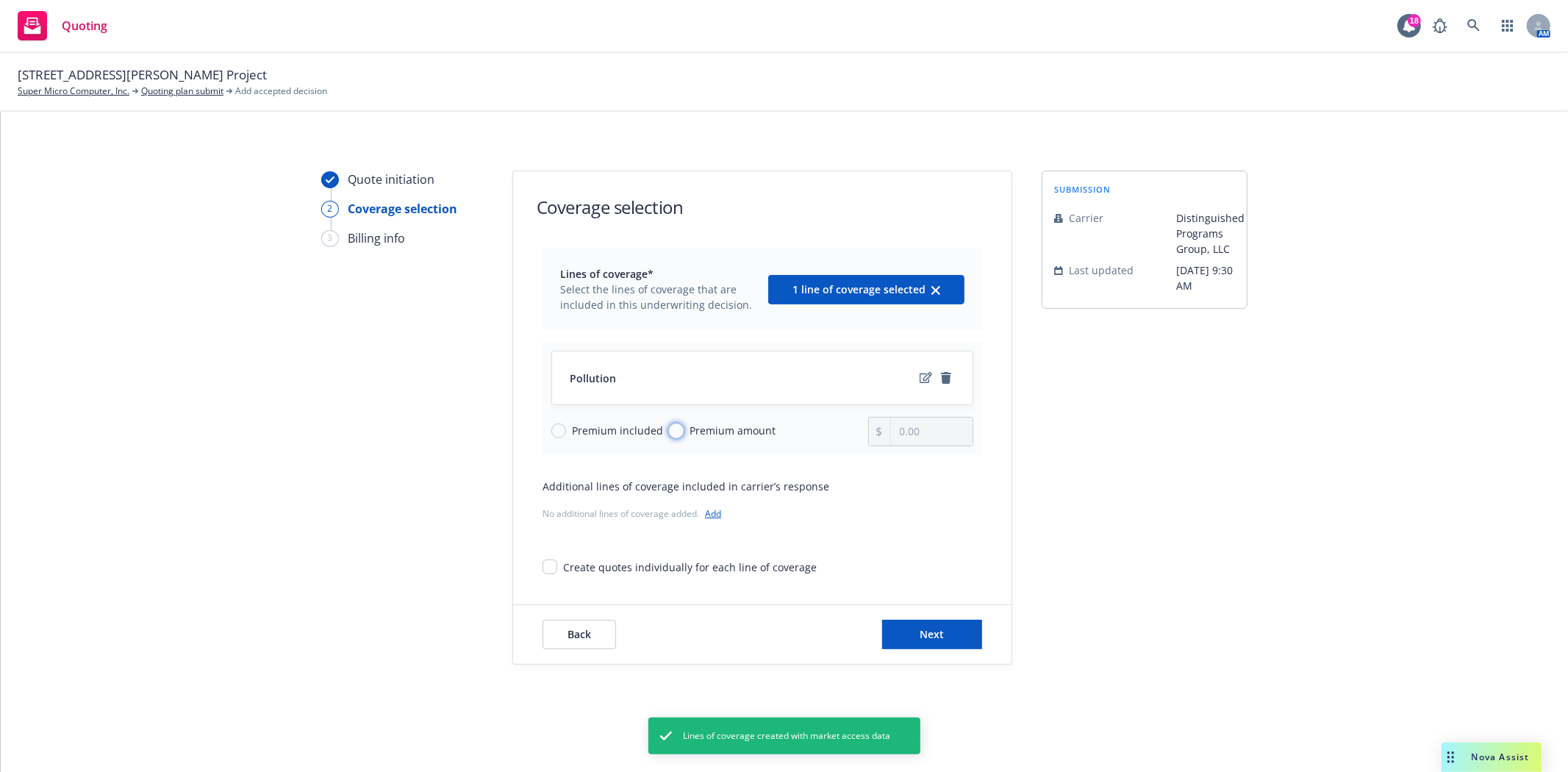
click at [670, 435] on input "Premium amount" at bounding box center [677, 431] width 15 height 15
radio input "true"
click at [927, 431] on input "0.00" at bounding box center [931, 431] width 82 height 28
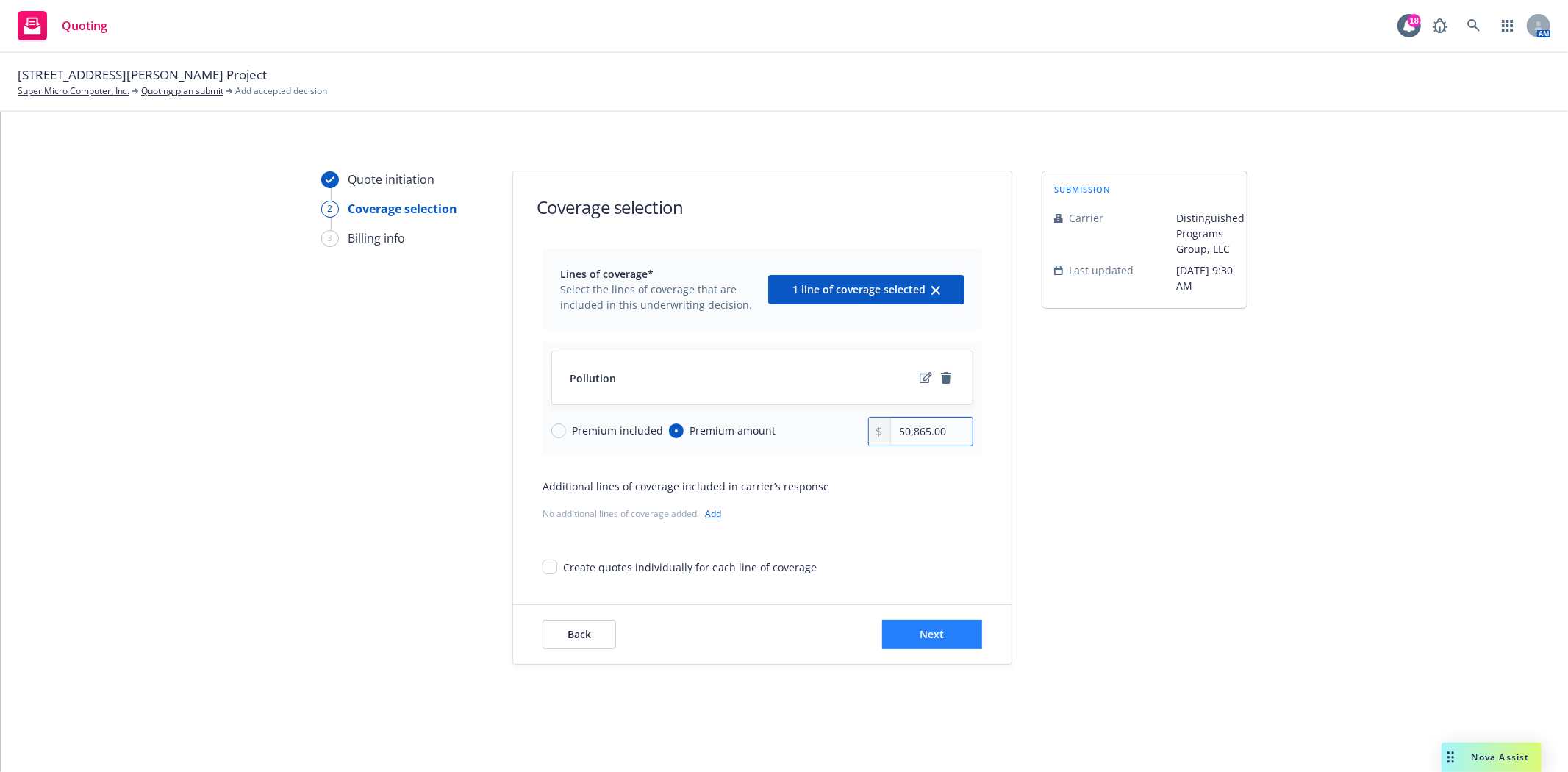
type input "50,865.00"
click at [939, 636] on span "Next" at bounding box center [933, 634] width 24 height 14
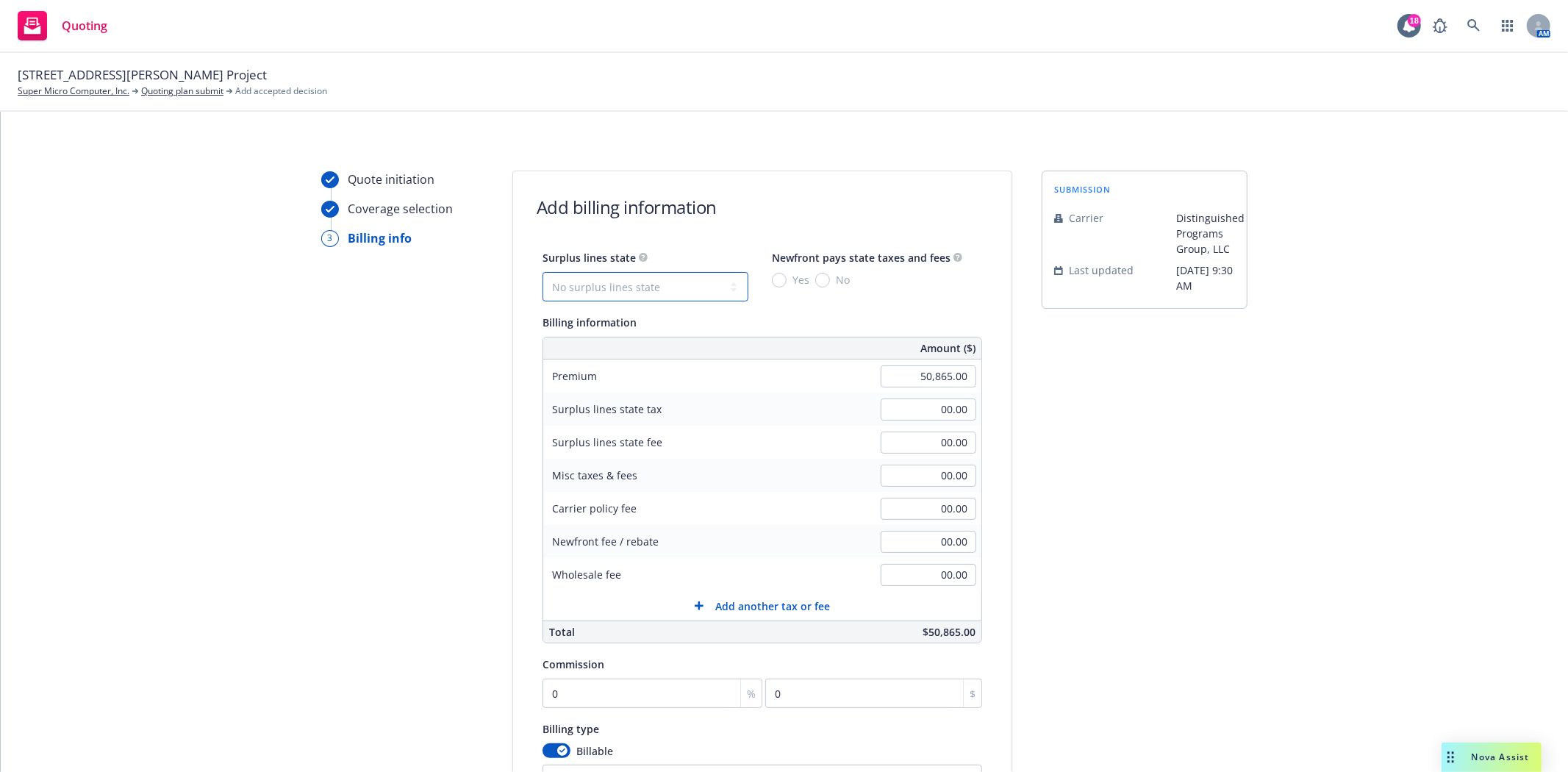
click at [670, 284] on select "No surplus lines state [US_STATE] [US_STATE] [US_STATE] [US_STATE] [US_STATE] […" at bounding box center [645, 287] width 206 height 29
select select "CA"
click at [542, 272] on select "No surplus lines state [US_STATE] [US_STATE] [US_STATE] [US_STATE] [US_STATE] […" at bounding box center [645, 287] width 206 height 29
type input "1,525.95"
type input "91.56"
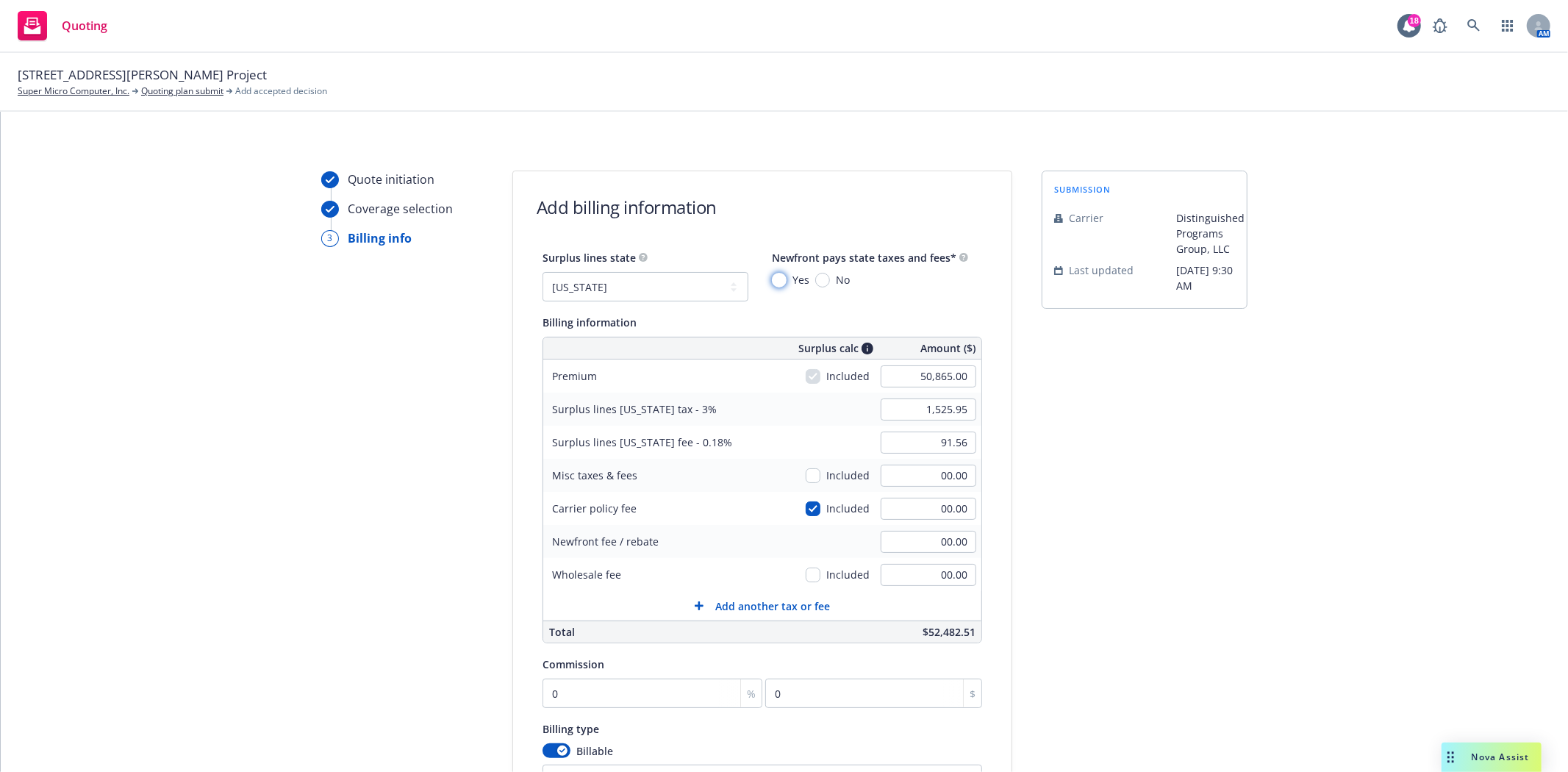
click at [776, 276] on input "Yes" at bounding box center [779, 280] width 15 height 15
radio input "true"
click at [590, 691] on input "0" at bounding box center [652, 692] width 220 height 29
type input "1"
type input "508.65"
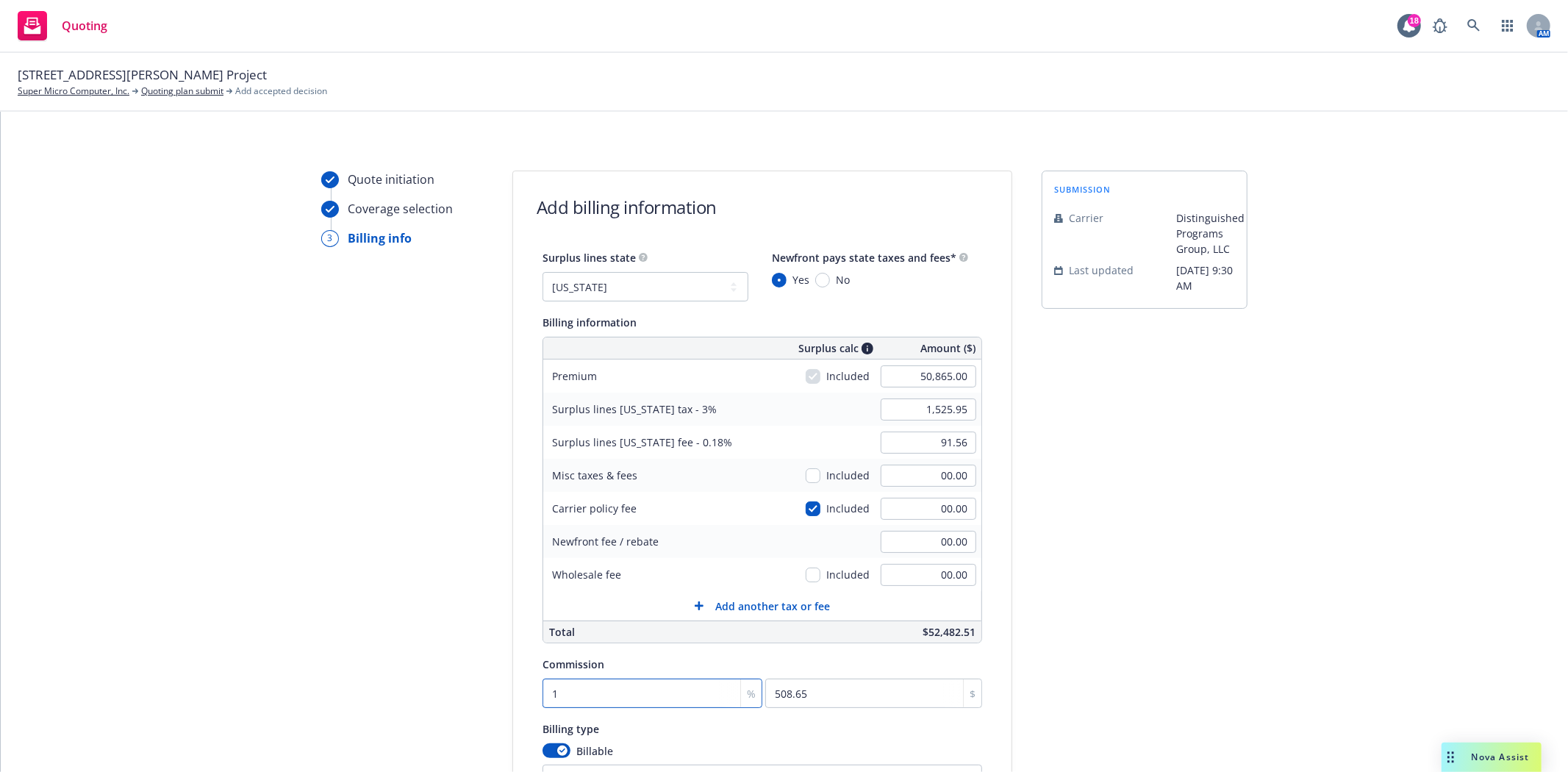
type input "16"
type input "8138.4"
type input "16"
click at [984, 647] on div "Surplus lines state No surplus lines state Alaska Alabama Arkansas Arizona Cali…" at bounding box center [762, 521] width 498 height 545
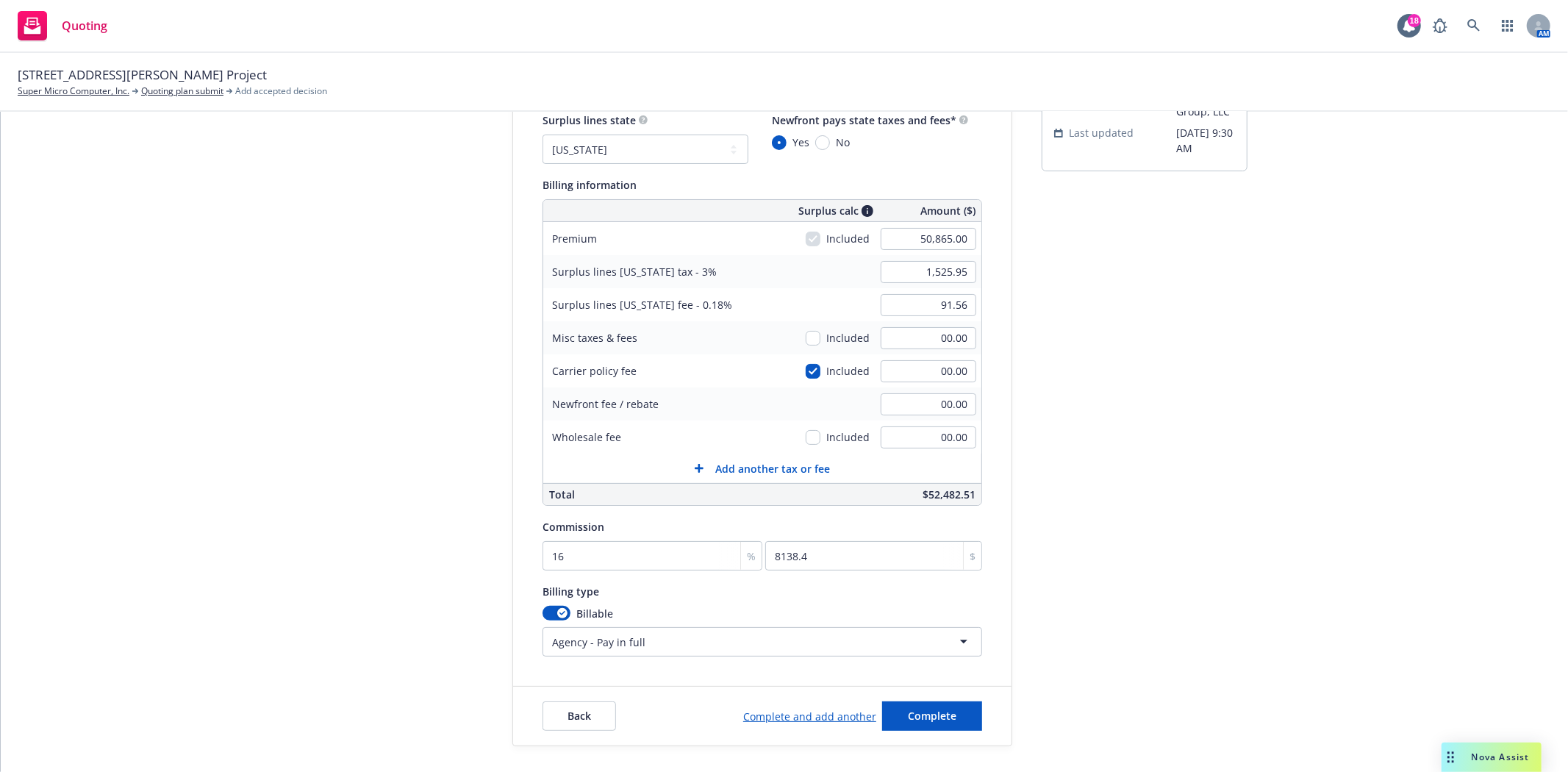
scroll to position [164, 0]
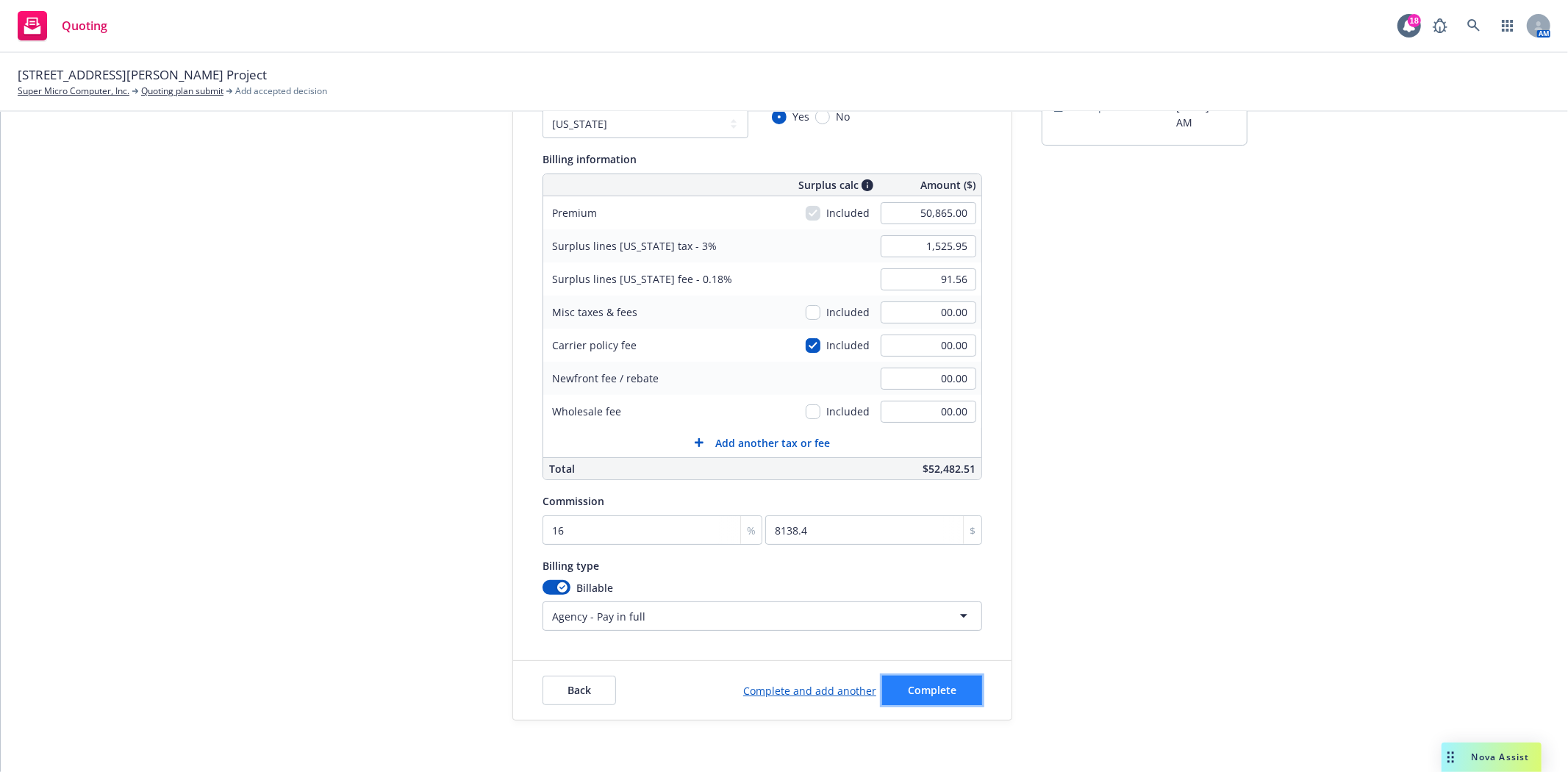
click at [926, 701] on button "Complete" at bounding box center [932, 689] width 100 height 29
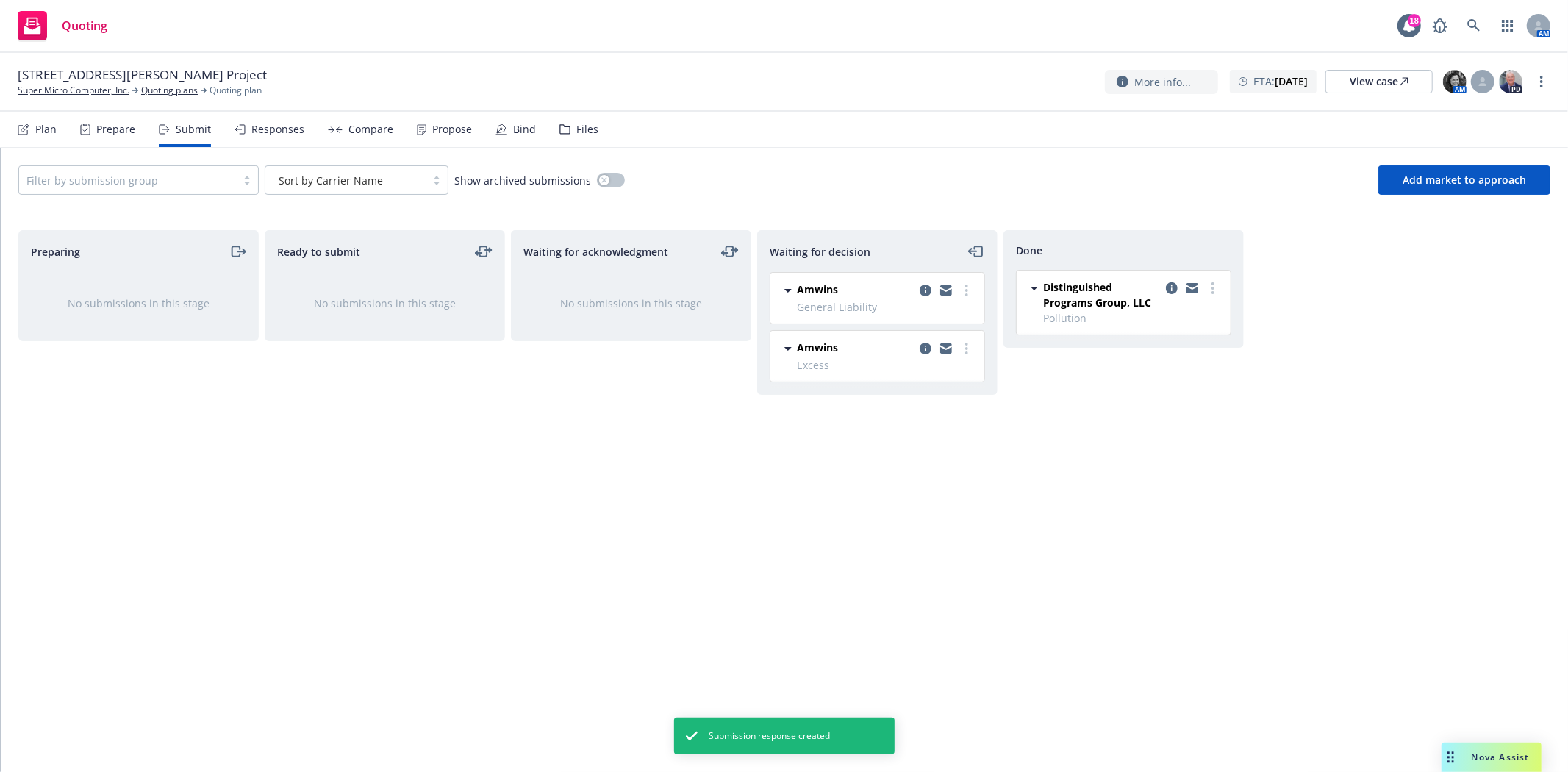
click at [271, 134] on div "Responses" at bounding box center [278, 130] width 53 height 12
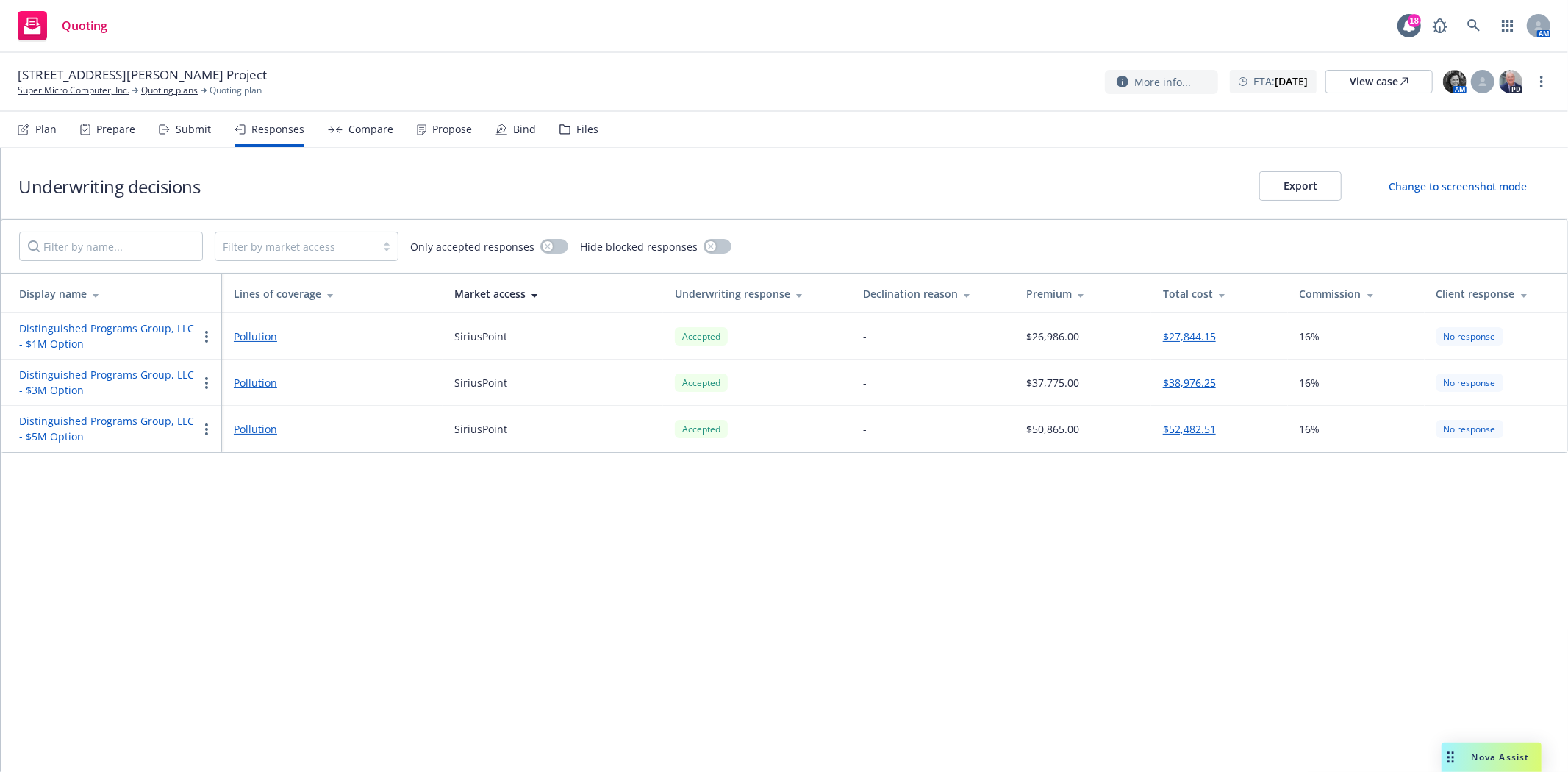
click at [175, 121] on div "Submit" at bounding box center [185, 129] width 53 height 35
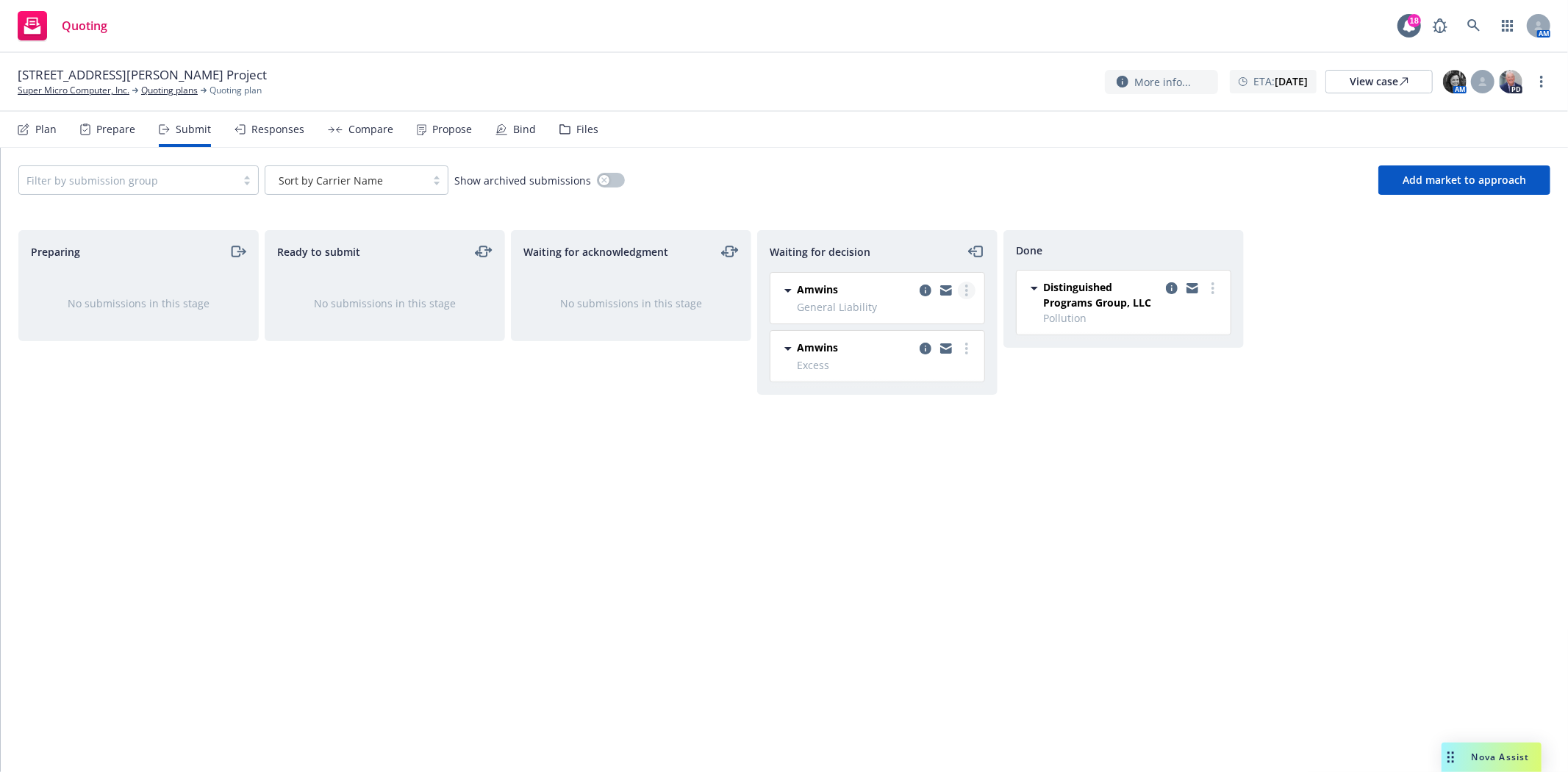
click at [966, 290] on circle "more" at bounding box center [966, 290] width 3 height 3
click at [918, 383] on span "Add accepted decision" at bounding box center [900, 380] width 147 height 14
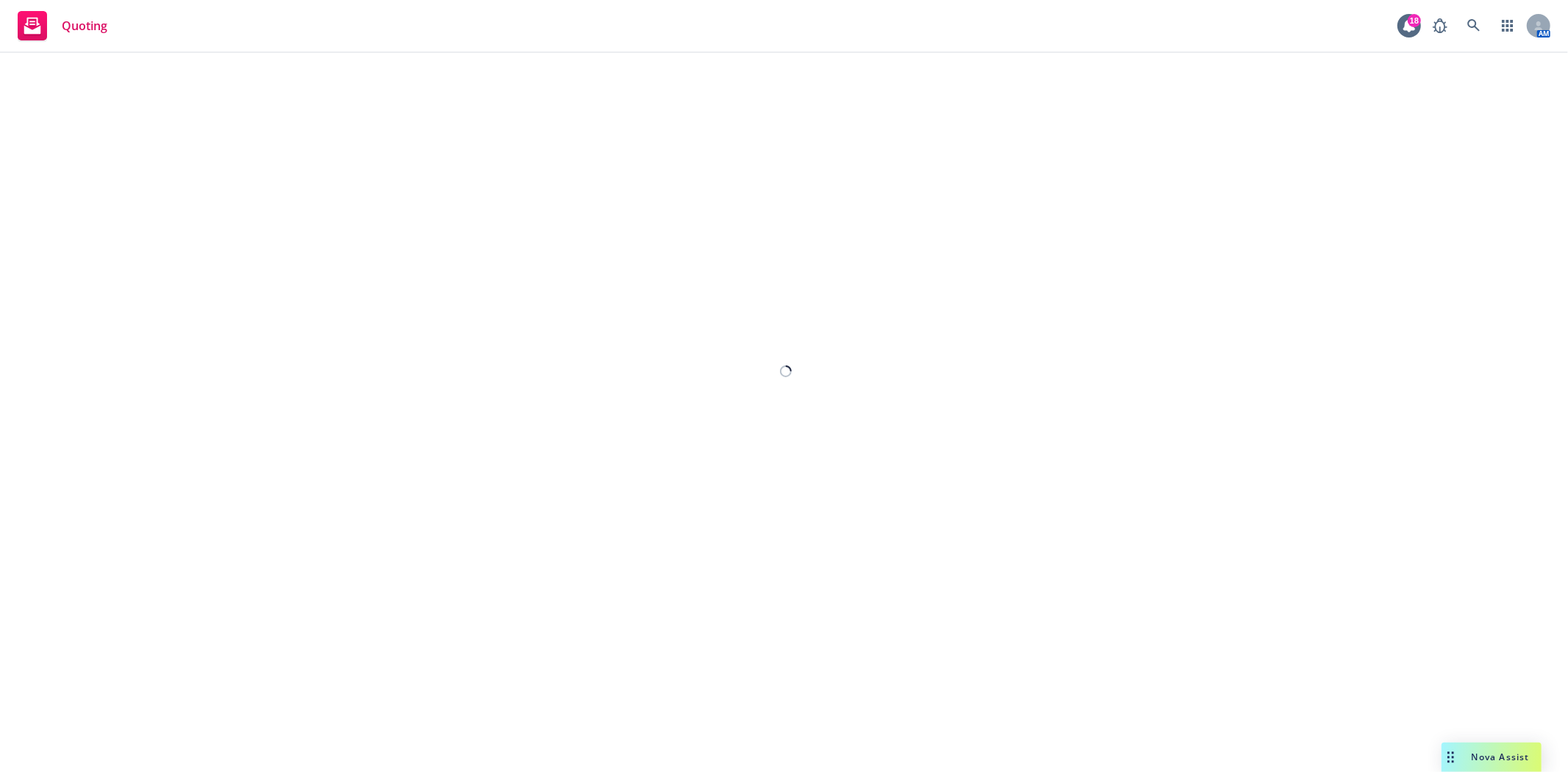
select select "12"
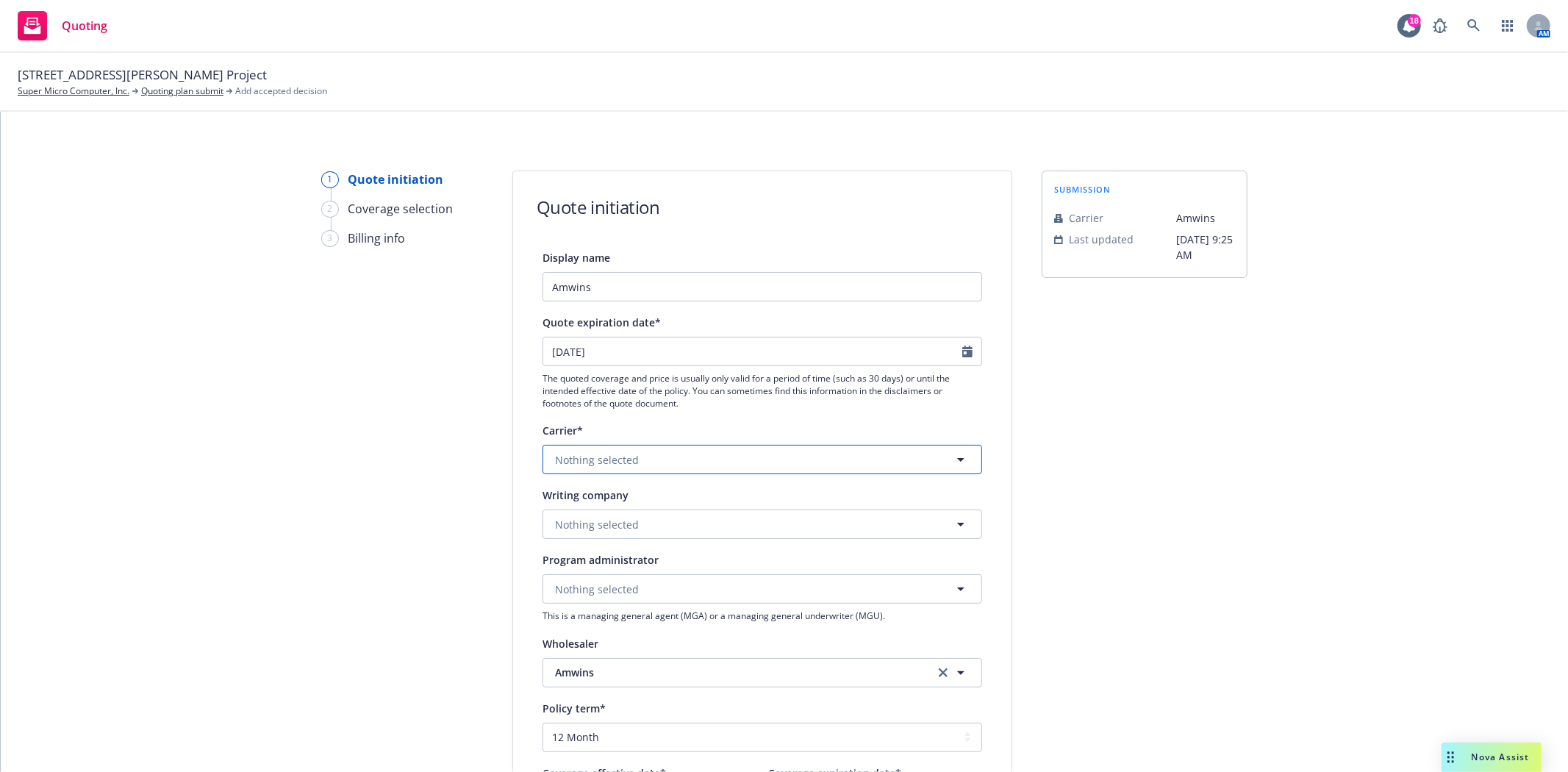
click at [697, 459] on button "Nothing selected" at bounding box center [762, 459] width 440 height 29
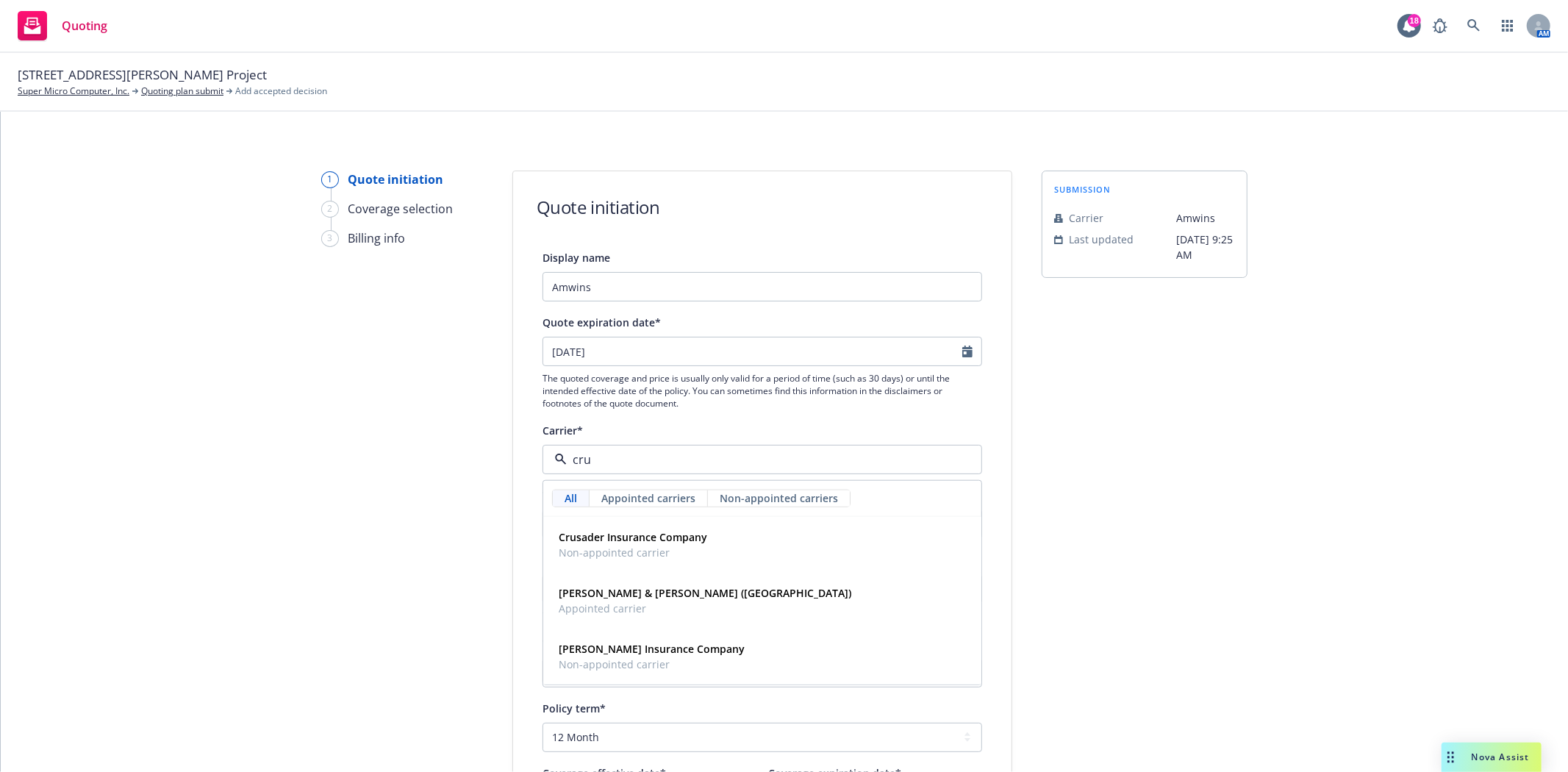
type input "[PERSON_NAME]"
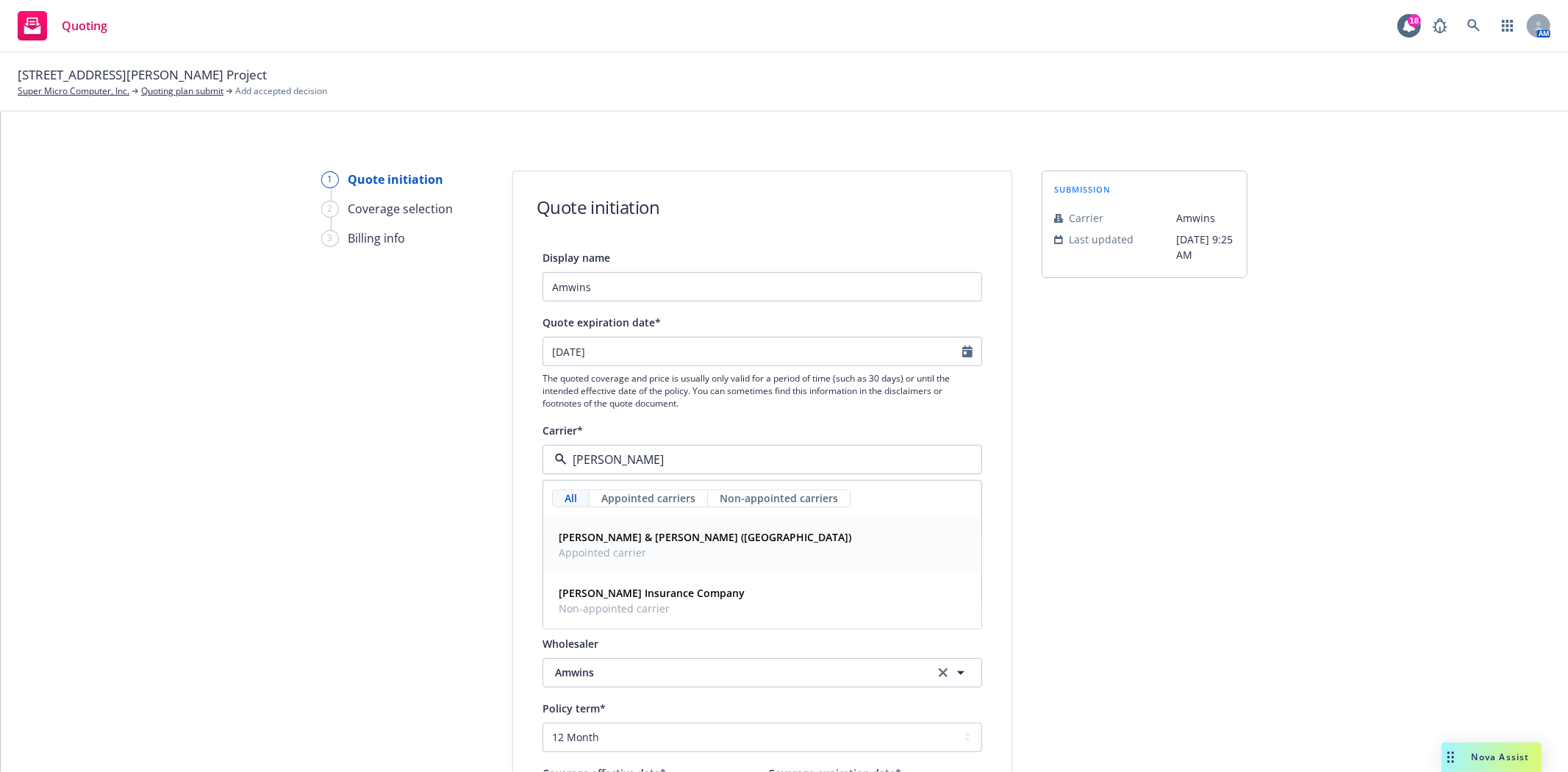
click at [626, 539] on strong "[PERSON_NAME] & [PERSON_NAME] ([GEOGRAPHIC_DATA])" at bounding box center [705, 536] width 293 height 14
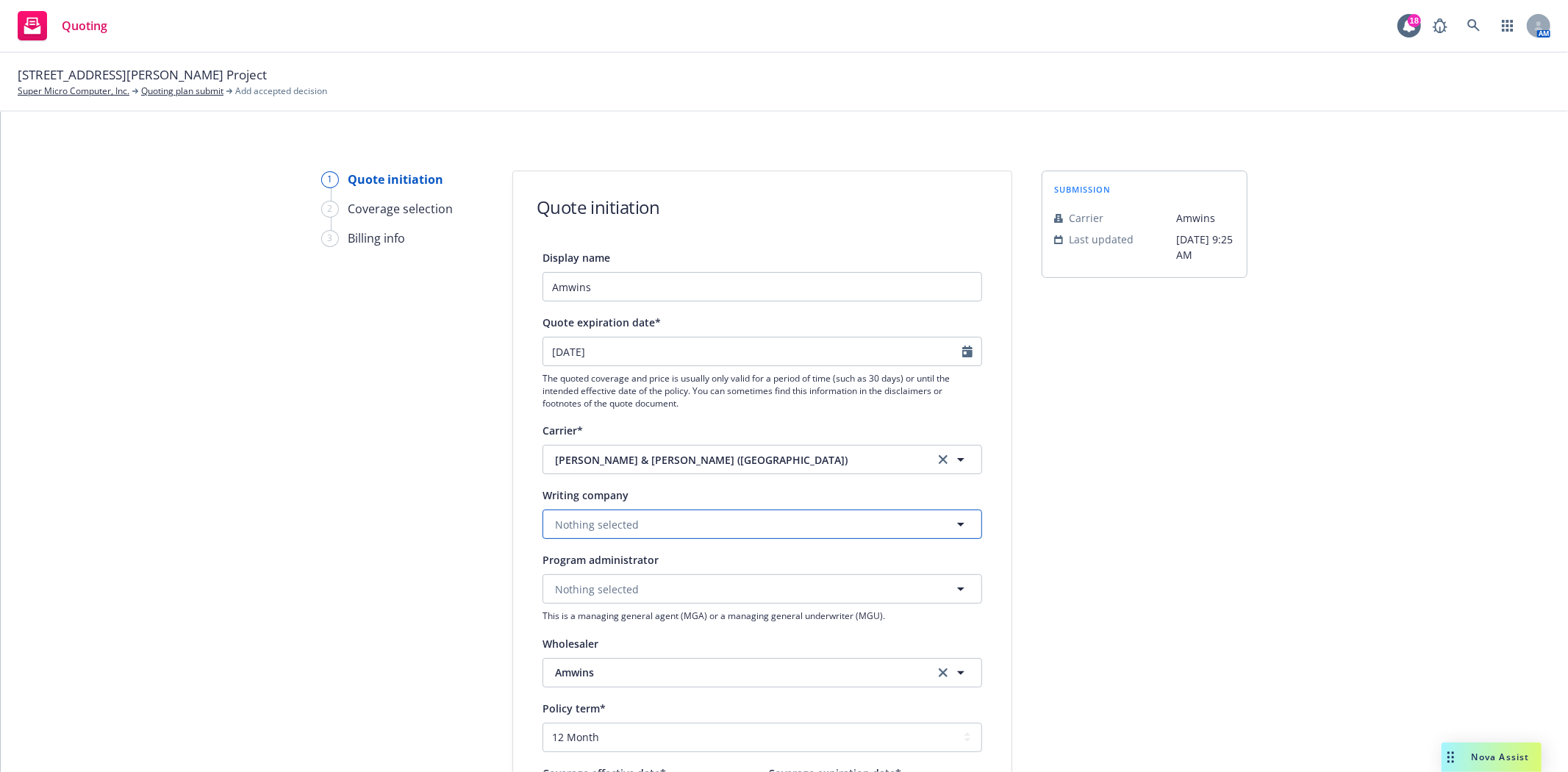
click at [626, 527] on span "Nothing selected" at bounding box center [597, 524] width 84 height 16
click at [659, 526] on button "Nothing selected" at bounding box center [762, 524] width 440 height 29
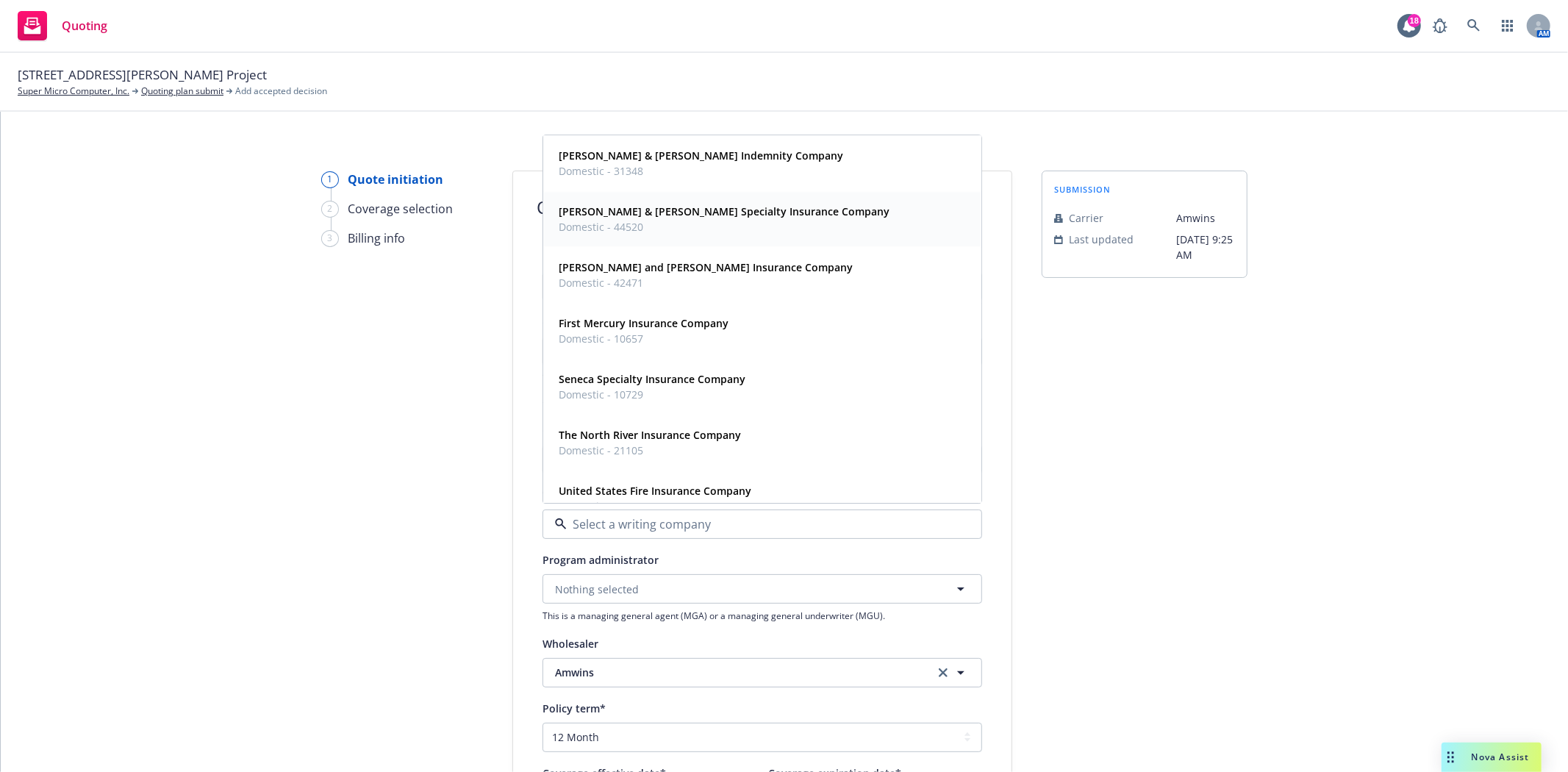
click at [680, 222] on span "Domestic - 44520" at bounding box center [724, 227] width 331 height 16
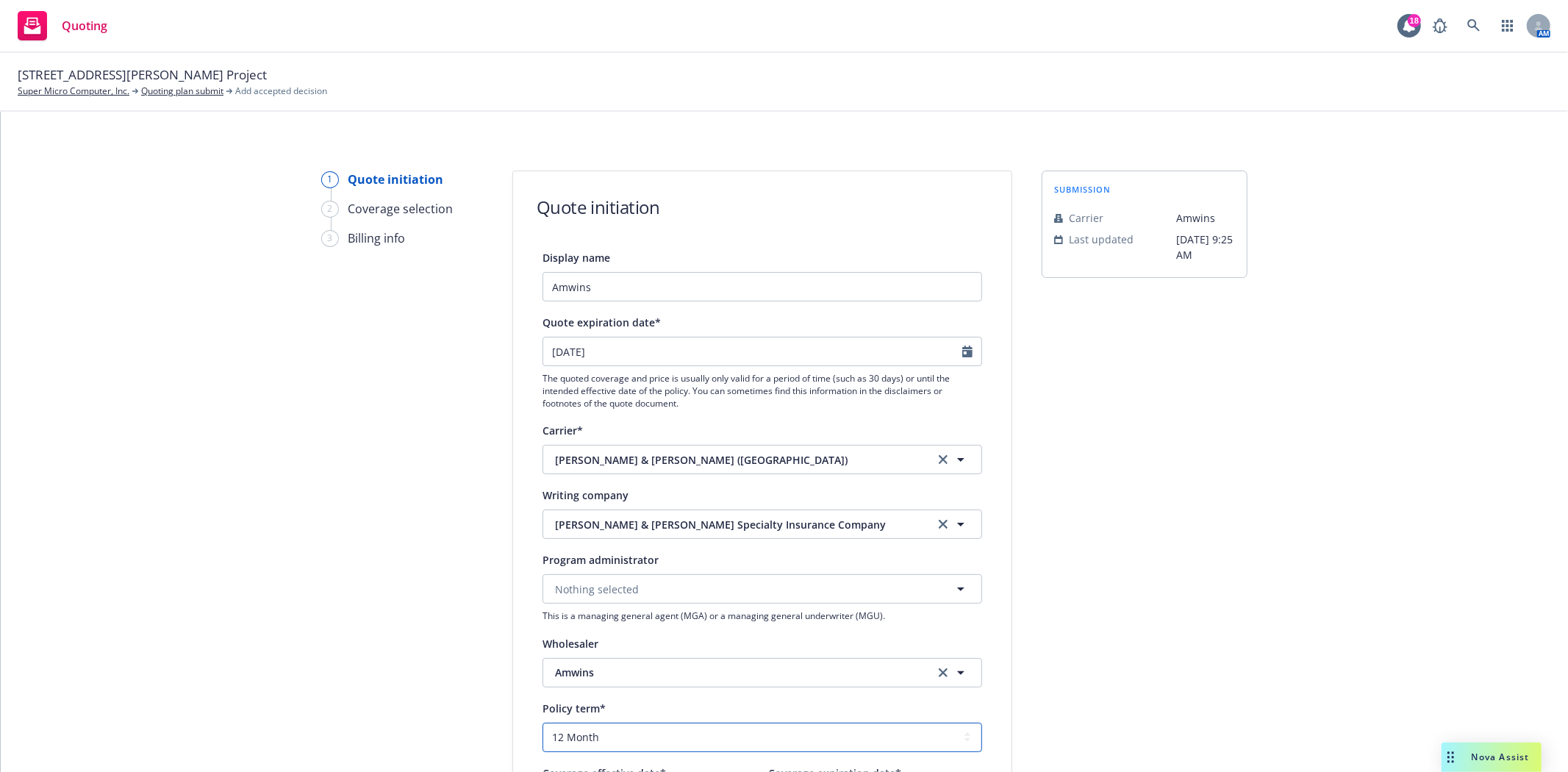
click at [563, 731] on select "Select policy term 12 Month 6 Month 4 Month 3 Month 2 Month 1 Month 36 Month (3…" at bounding box center [762, 737] width 440 height 29
select select "other"
click at [542, 723] on select "Select policy term 12 Month 6 Month 4 Month 3 Month 2 Month 1 Month 36 Month (3…" at bounding box center [762, 737] width 440 height 29
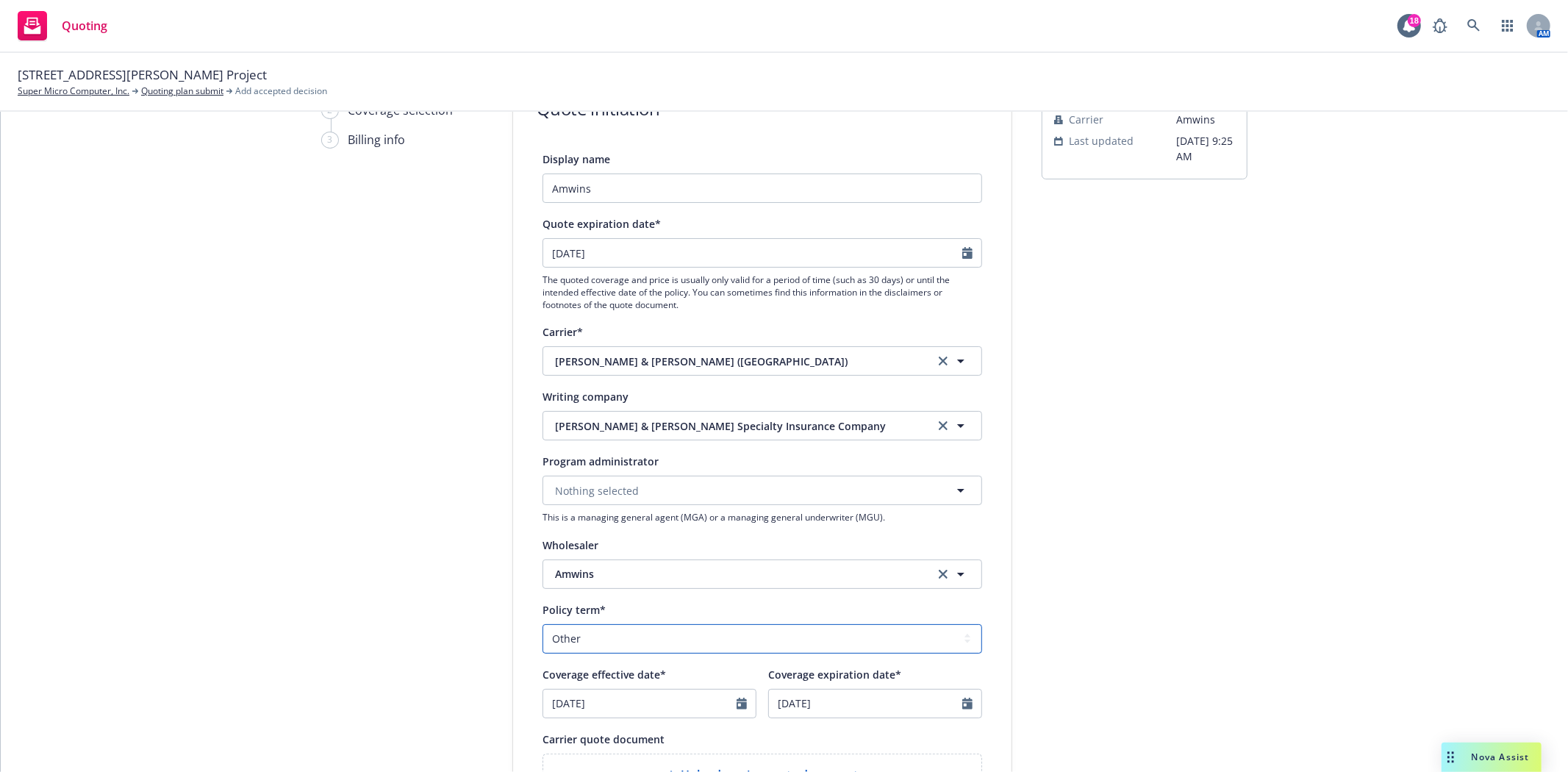
scroll to position [164, 0]
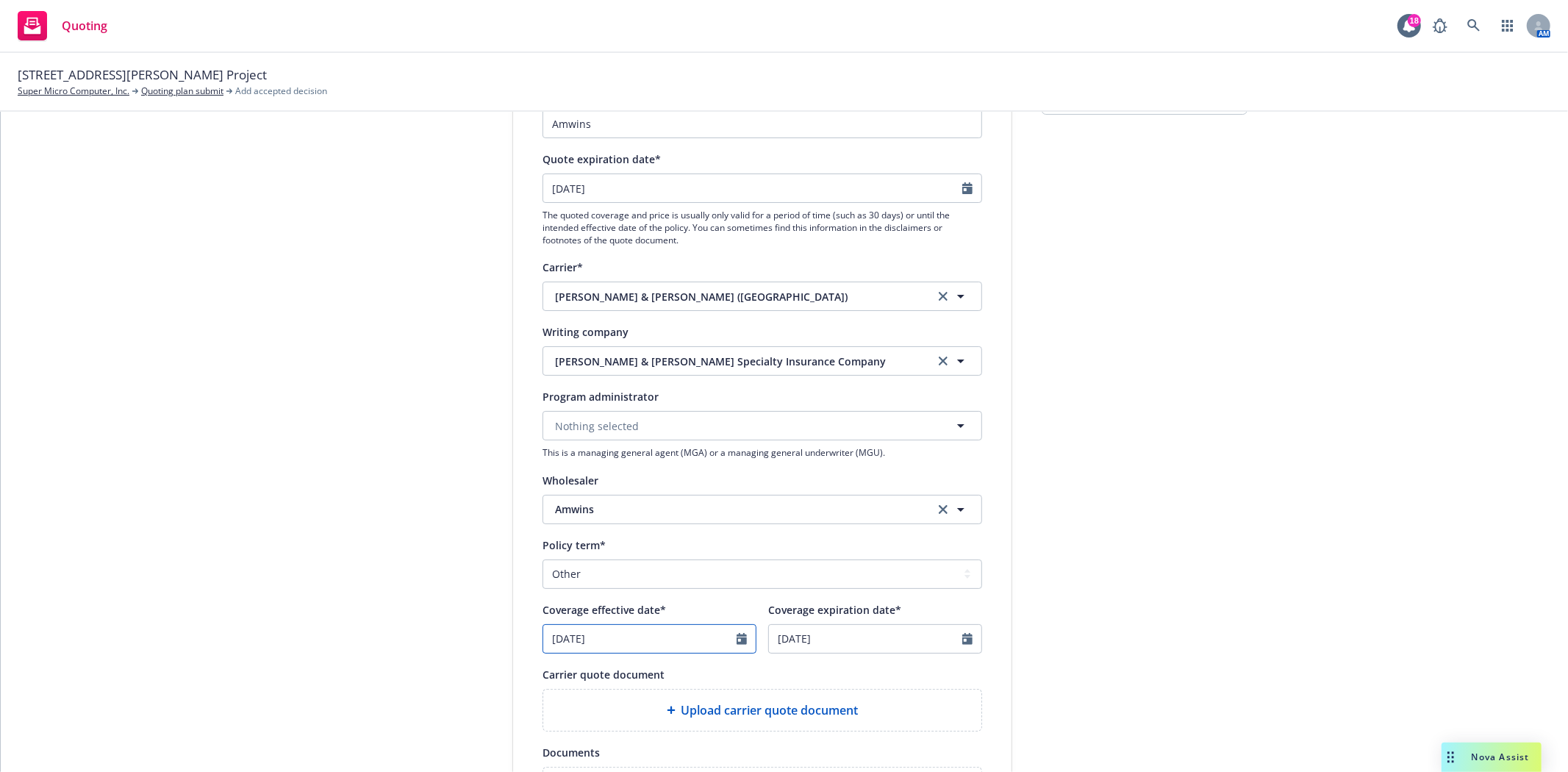
click at [737, 641] on icon "Calendar" at bounding box center [742, 639] width 11 height 12
click at [608, 441] on select "January February March April May June July August September October November De…" at bounding box center [607, 443] width 74 height 17
select select "12"
click at [570, 436] on select "January February March April May June July August September October November De…" at bounding box center [607, 443] width 74 height 17
click at [581, 491] on span "1" at bounding box center [584, 494] width 22 height 18
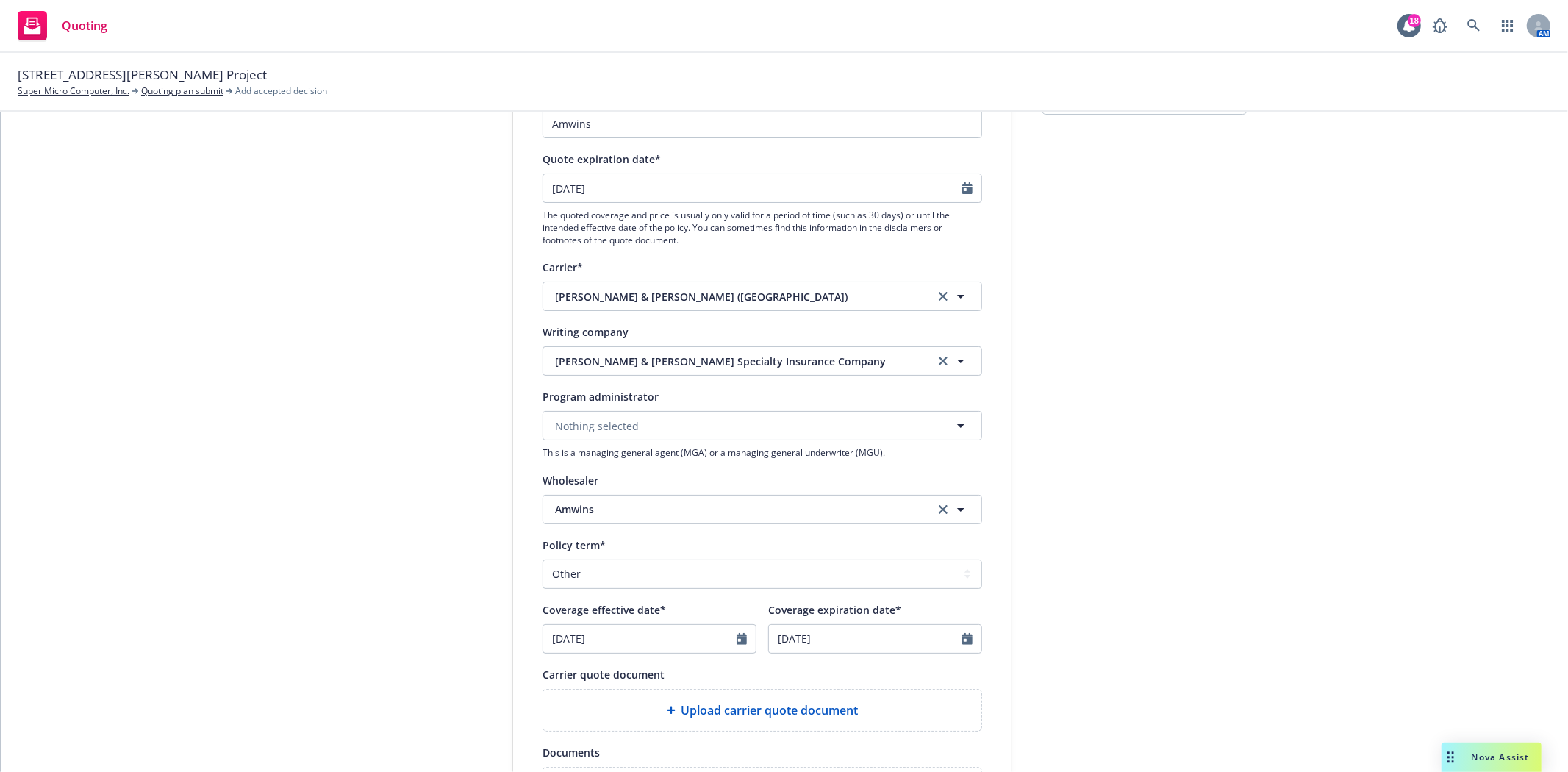
type input "[DATE]"
click at [815, 648] on input "[DATE]" at bounding box center [866, 638] width 194 height 28
click at [840, 445] on select "January February March April May June July August September October November De…" at bounding box center [833, 443] width 74 height 17
select select "12"
click at [796, 436] on select "January February March April May June July August September October November De…" at bounding box center [833, 443] width 74 height 17
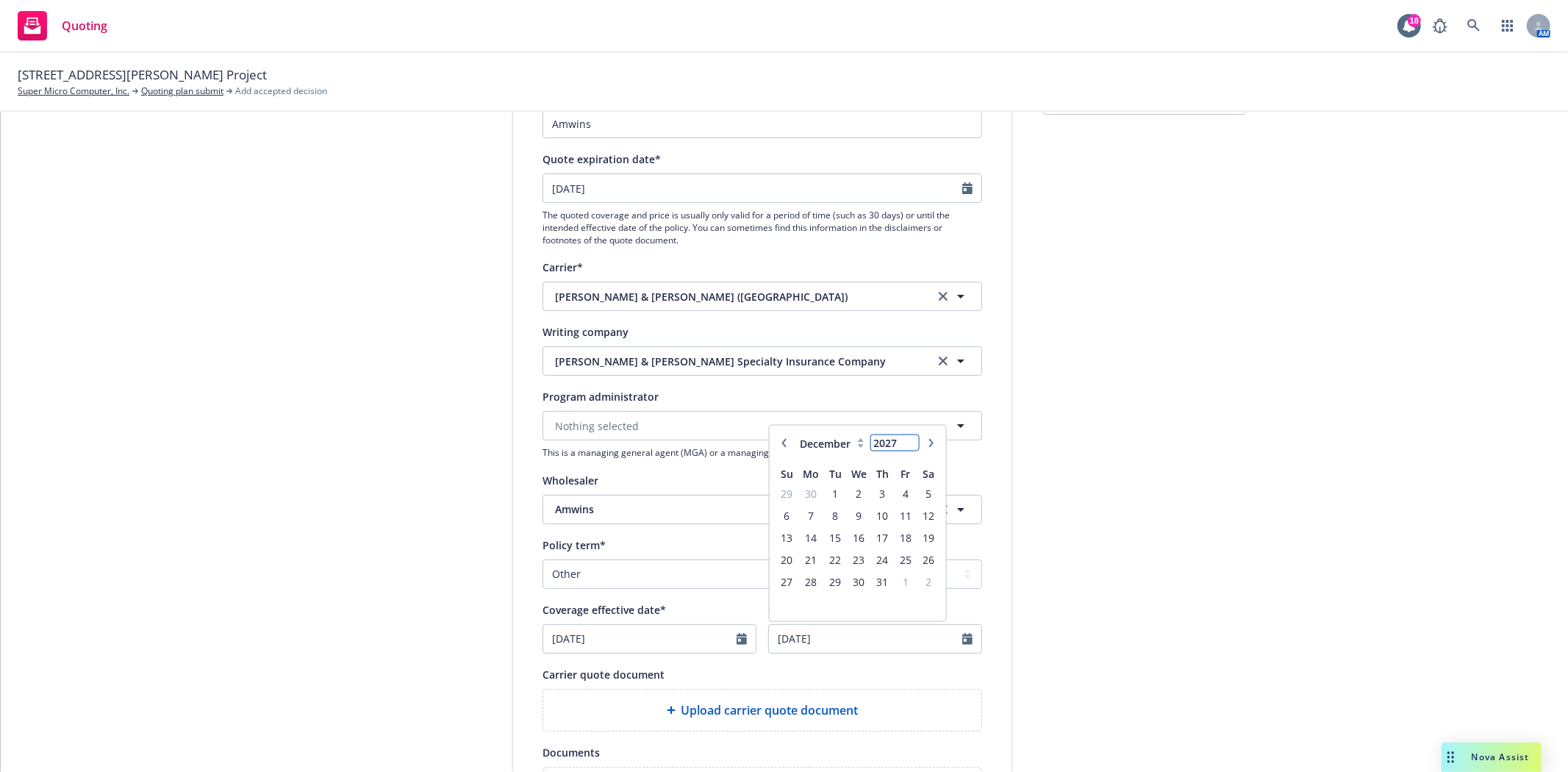
type input "2027"
click at [904, 441] on input "2027" at bounding box center [895, 443] width 48 height 16
click at [852, 490] on span "1" at bounding box center [859, 494] width 21 height 18
type input "[DATE]"
click at [1053, 584] on div "submission Carrier Amwins Last updated 9/30, 9:25 AM" at bounding box center [1144, 500] width 206 height 986
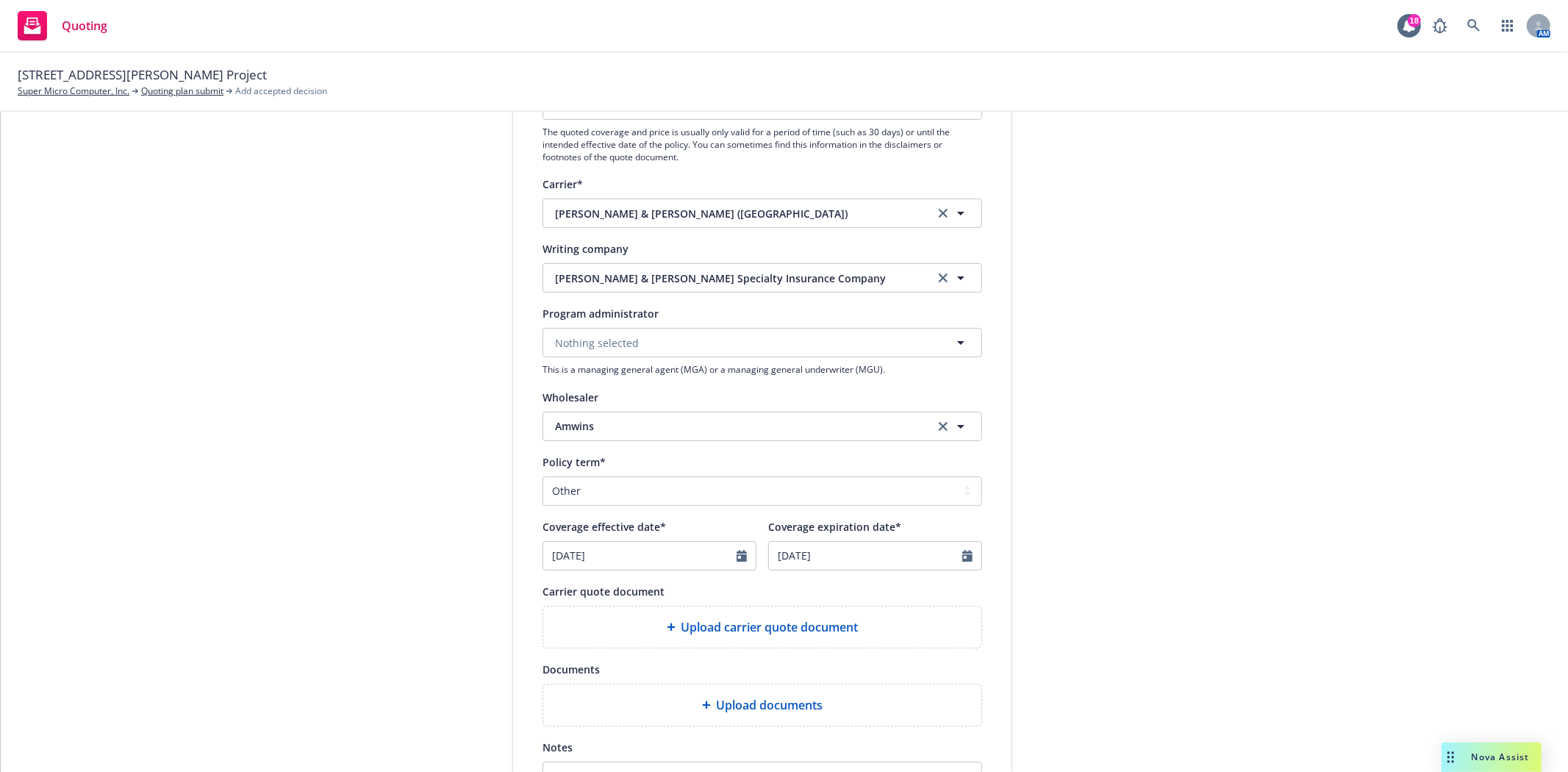
scroll to position [326, 0]
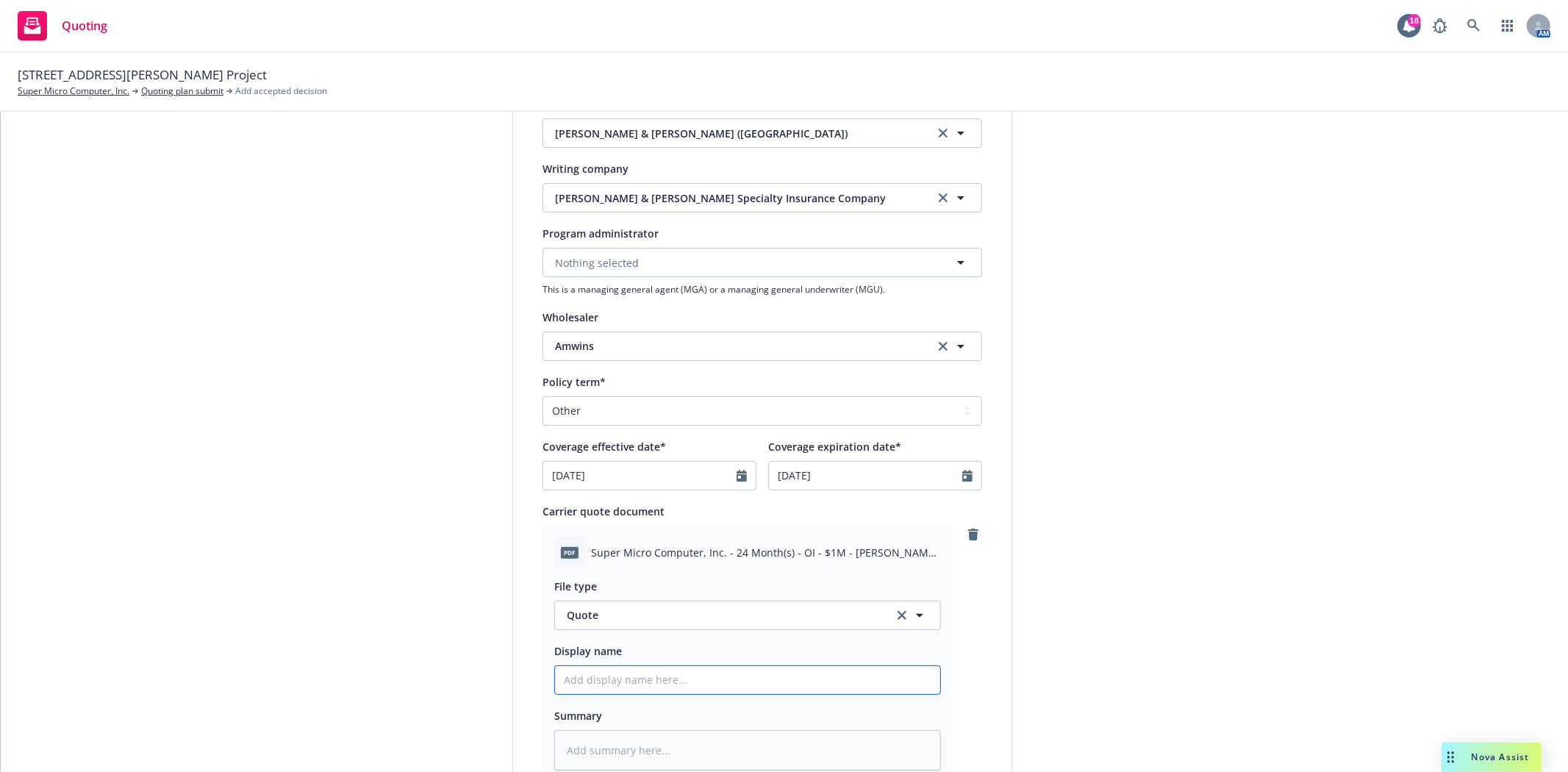
click at [656, 682] on input "Display name" at bounding box center [747, 680] width 385 height 28
type textarea "x"
type input "C"
type textarea "x"
type input "Cr"
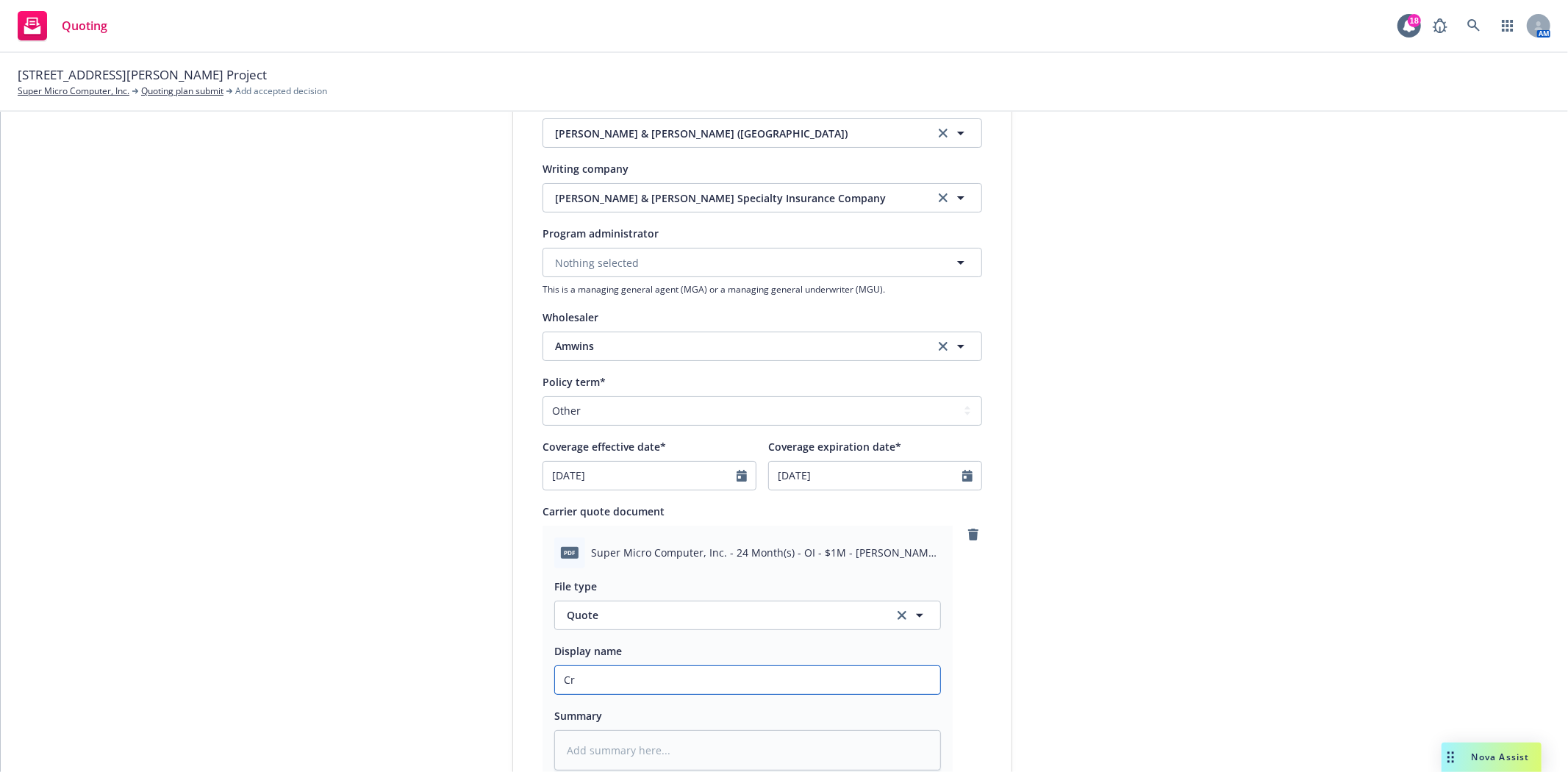
type textarea "x"
type input "Cru"
type textarea "x"
type input "Crum"
type textarea "x"
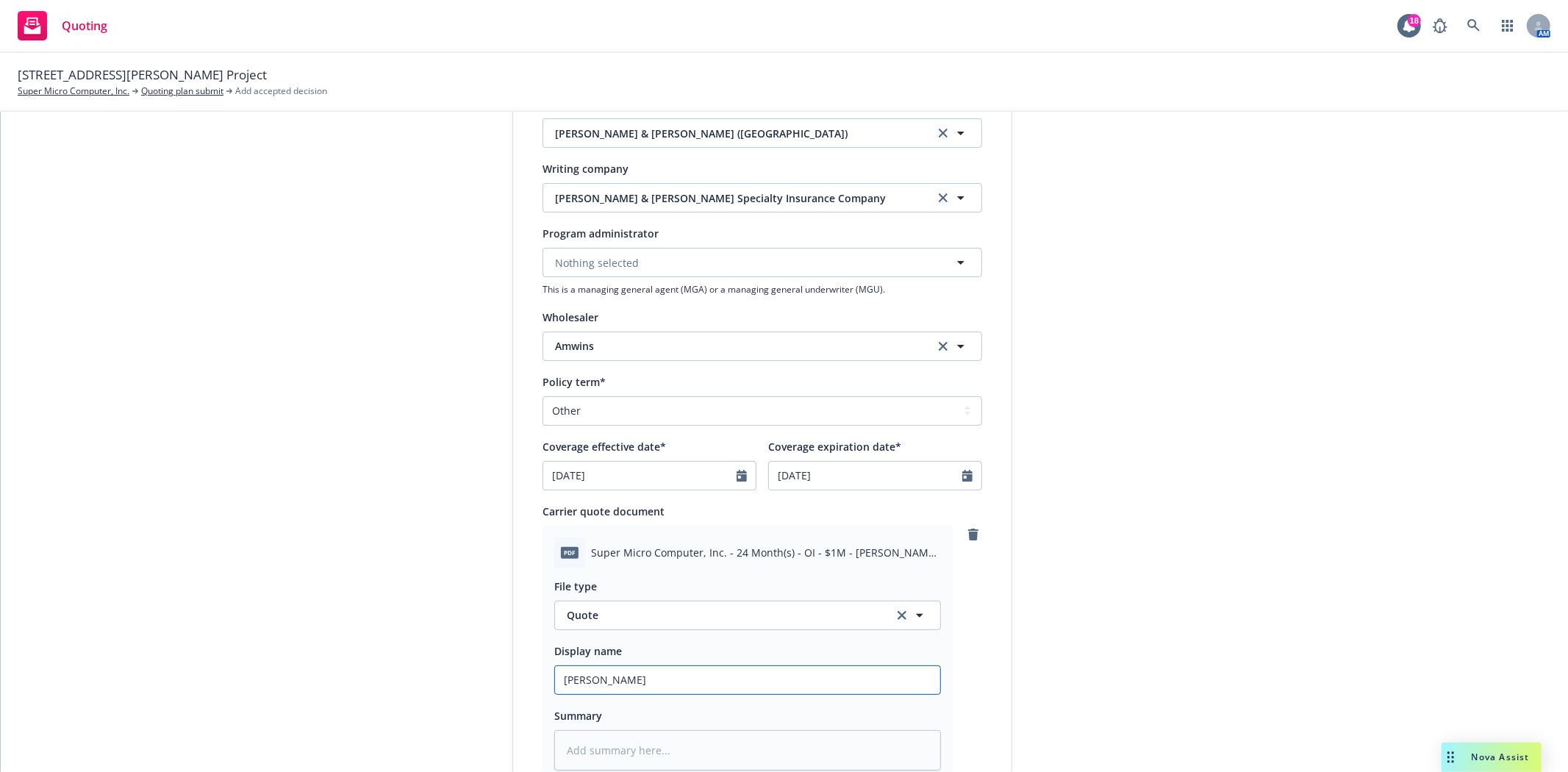
type input "Crum"
type textarea "x"
type input "Crum &"
type textarea "x"
type input "Crum &"
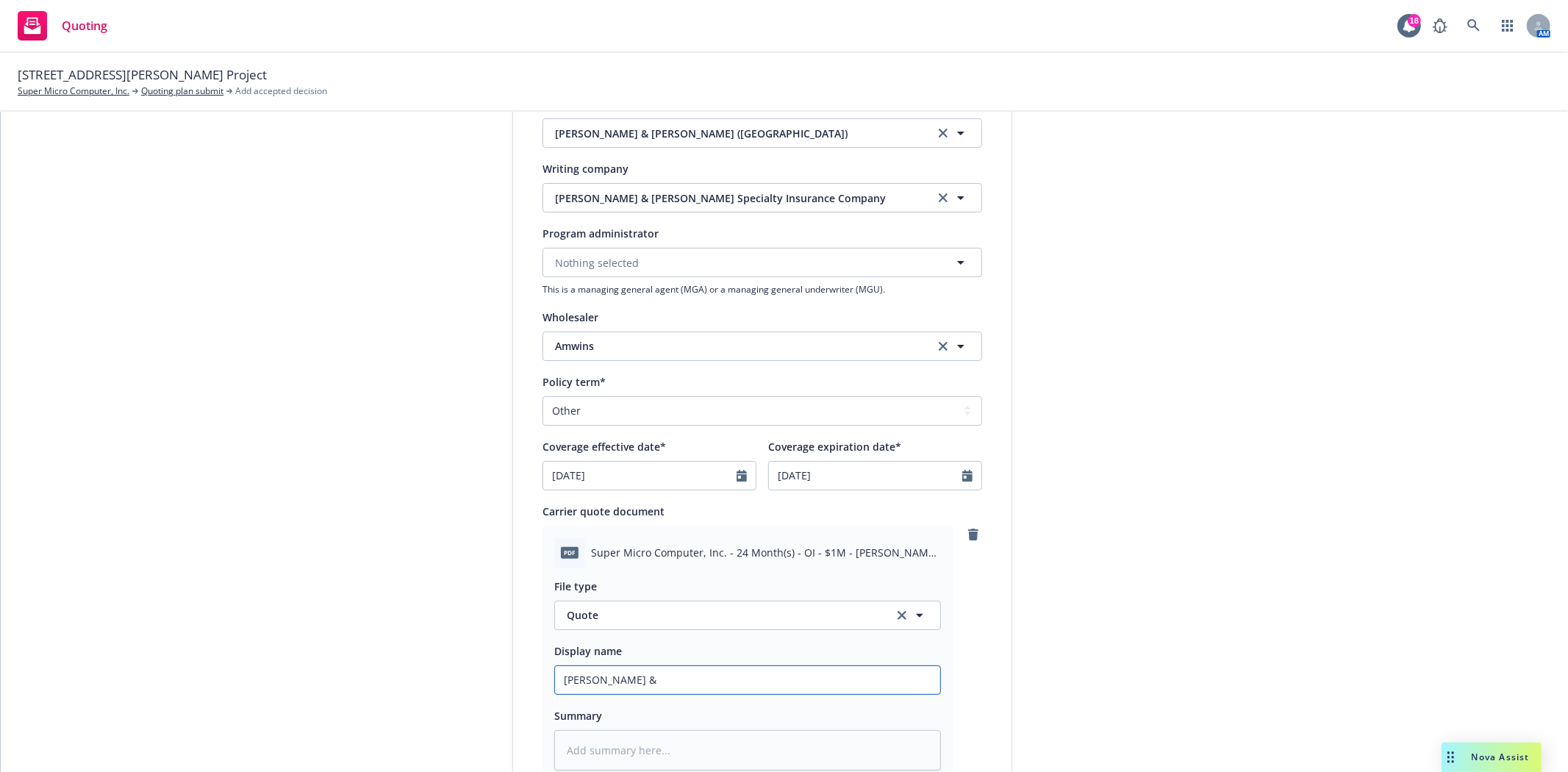
type textarea "x"
type input "Crum & F"
type textarea "x"
type input "Crum & For"
type textarea "x"
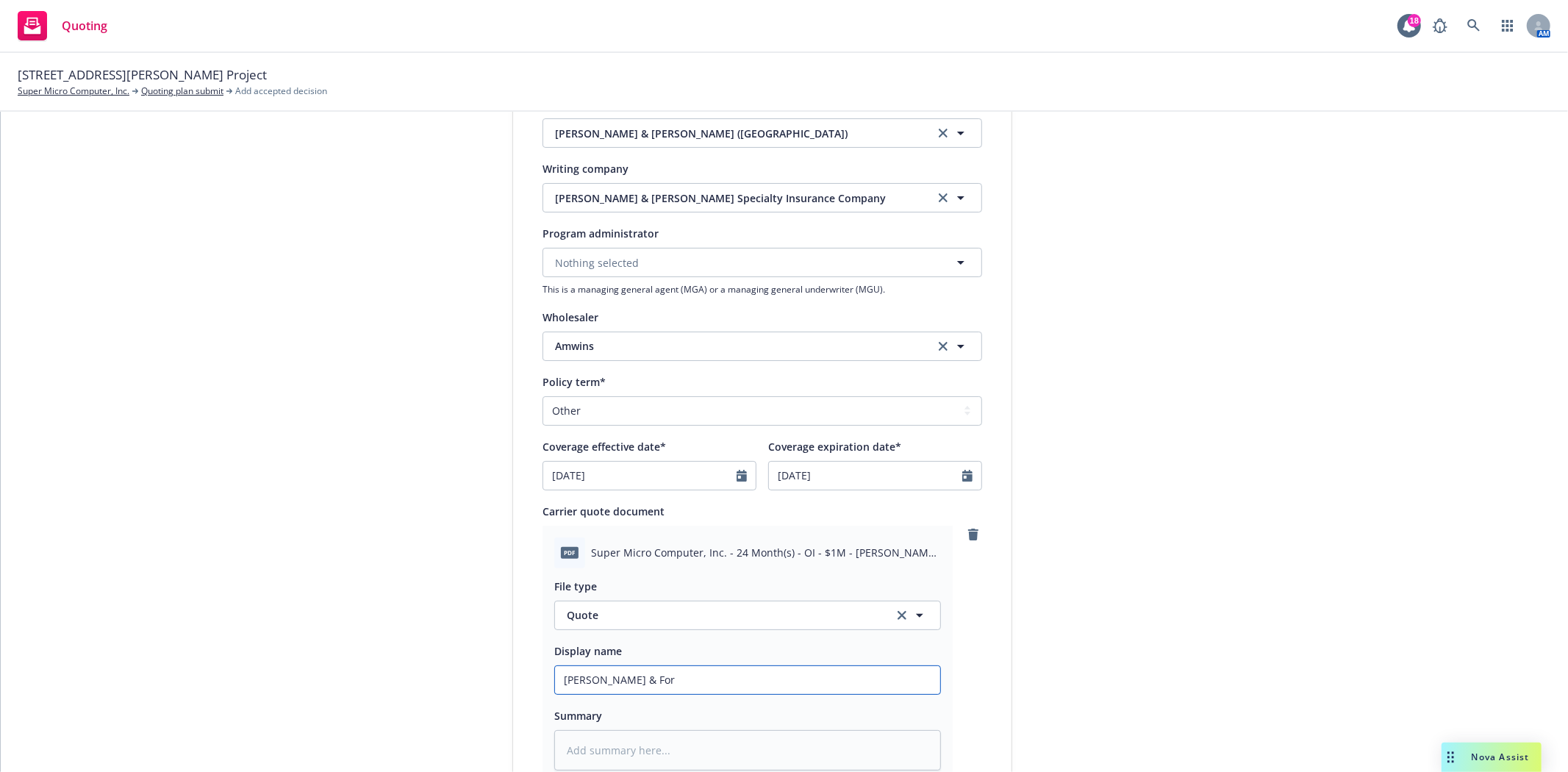
type input "Crum & Fors"
type textarea "x"
type input "Crum & Forst"
type textarea "x"
type input "Crum & Forste"
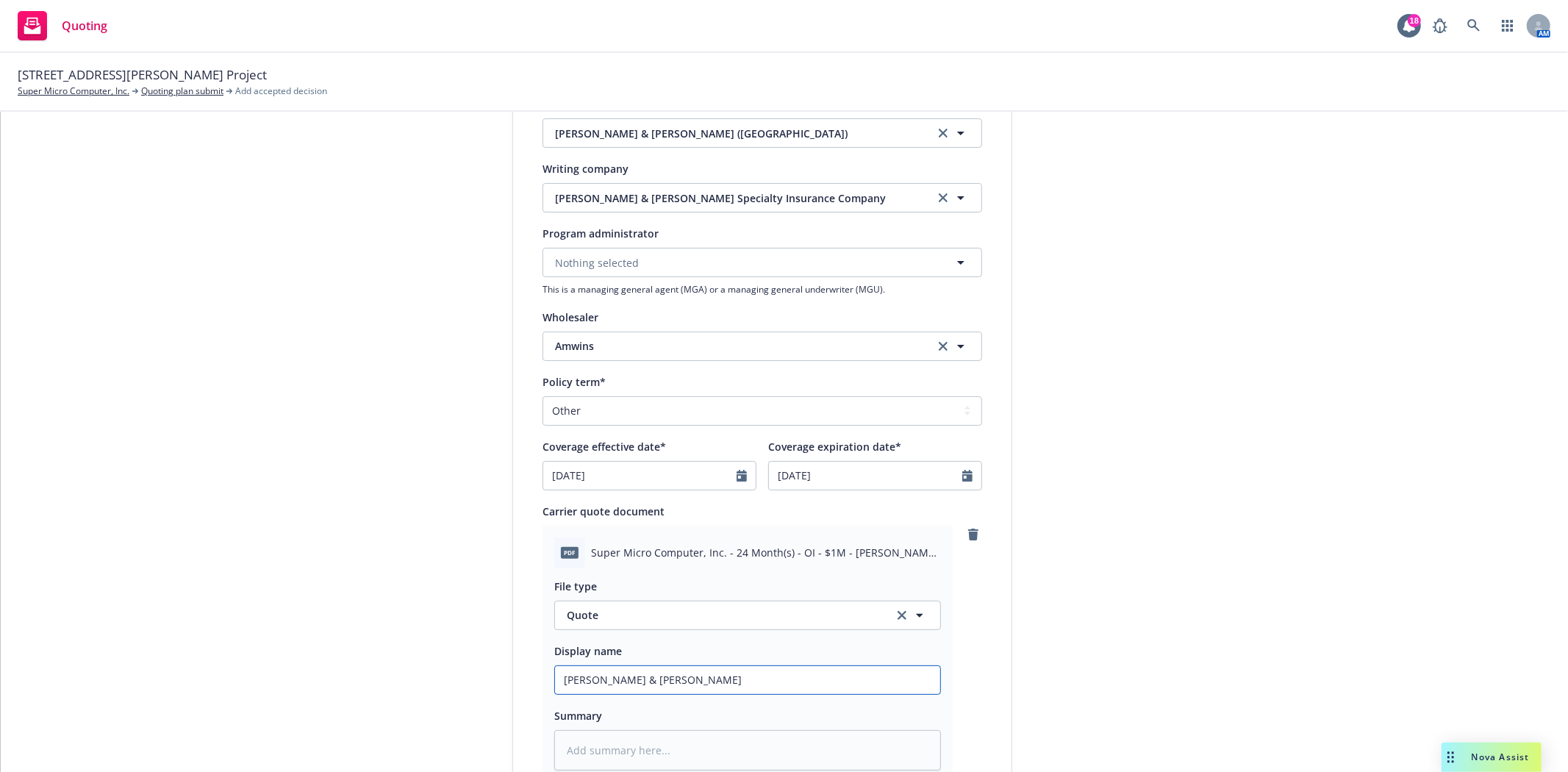
type textarea "x"
type input "Crum & Forster"
type textarea "x"
type input "Crum & Forster"
type textarea "x"
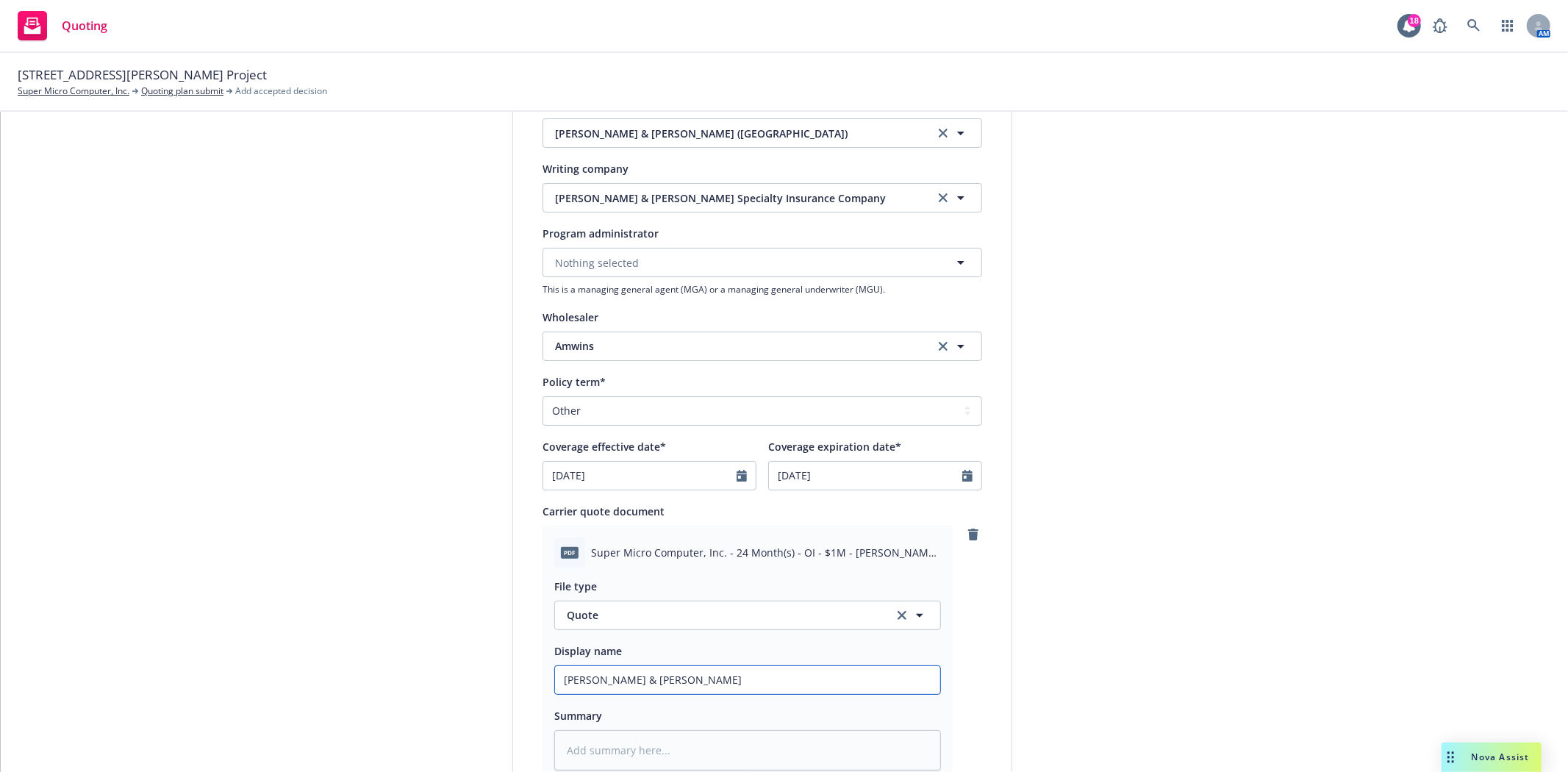
type input "Crum & Forster O"
type textarea "x"
type input "Crum & Forster Ow"
type textarea "x"
type input "Crum & Forster Own"
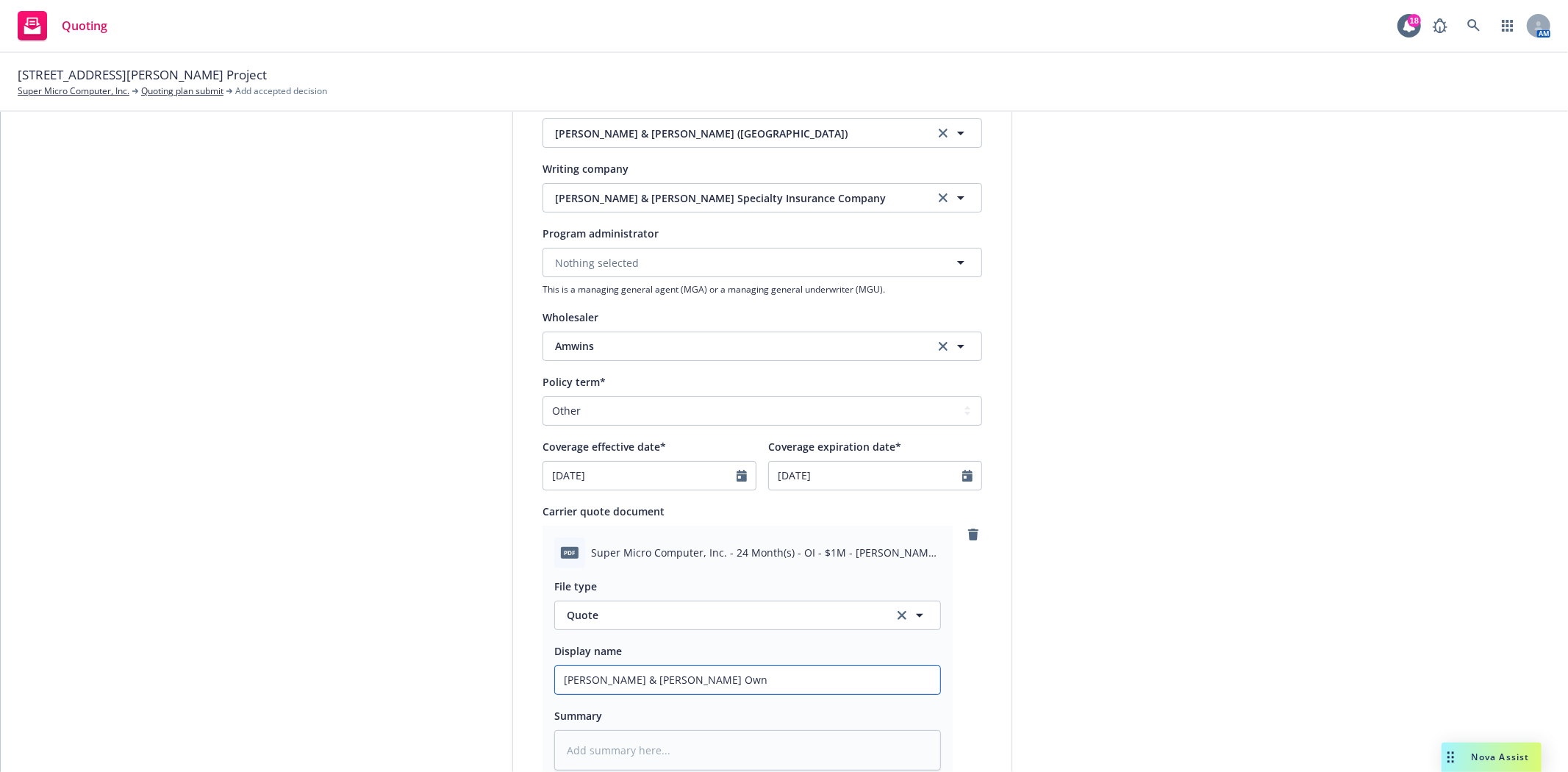
type textarea "x"
type input "Crum & Forster Owne"
type textarea "x"
type input "Crum & Forster Owner"
type textarea "x"
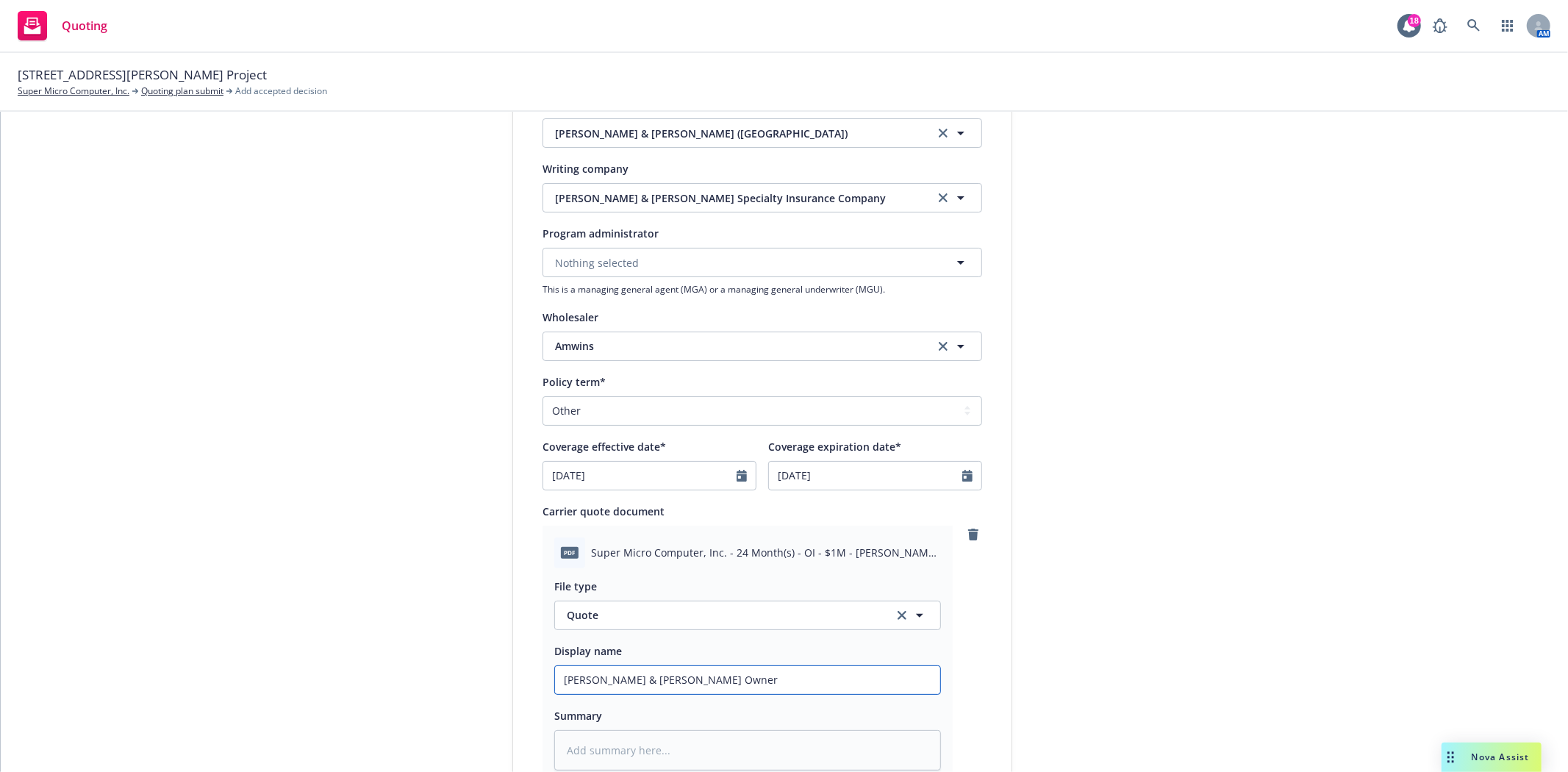
type input "Crum & Forster Owner'"
type textarea "x"
type input "Crum & Forster Owner's"
type textarea "x"
type input "Crum & Forster Owner's"
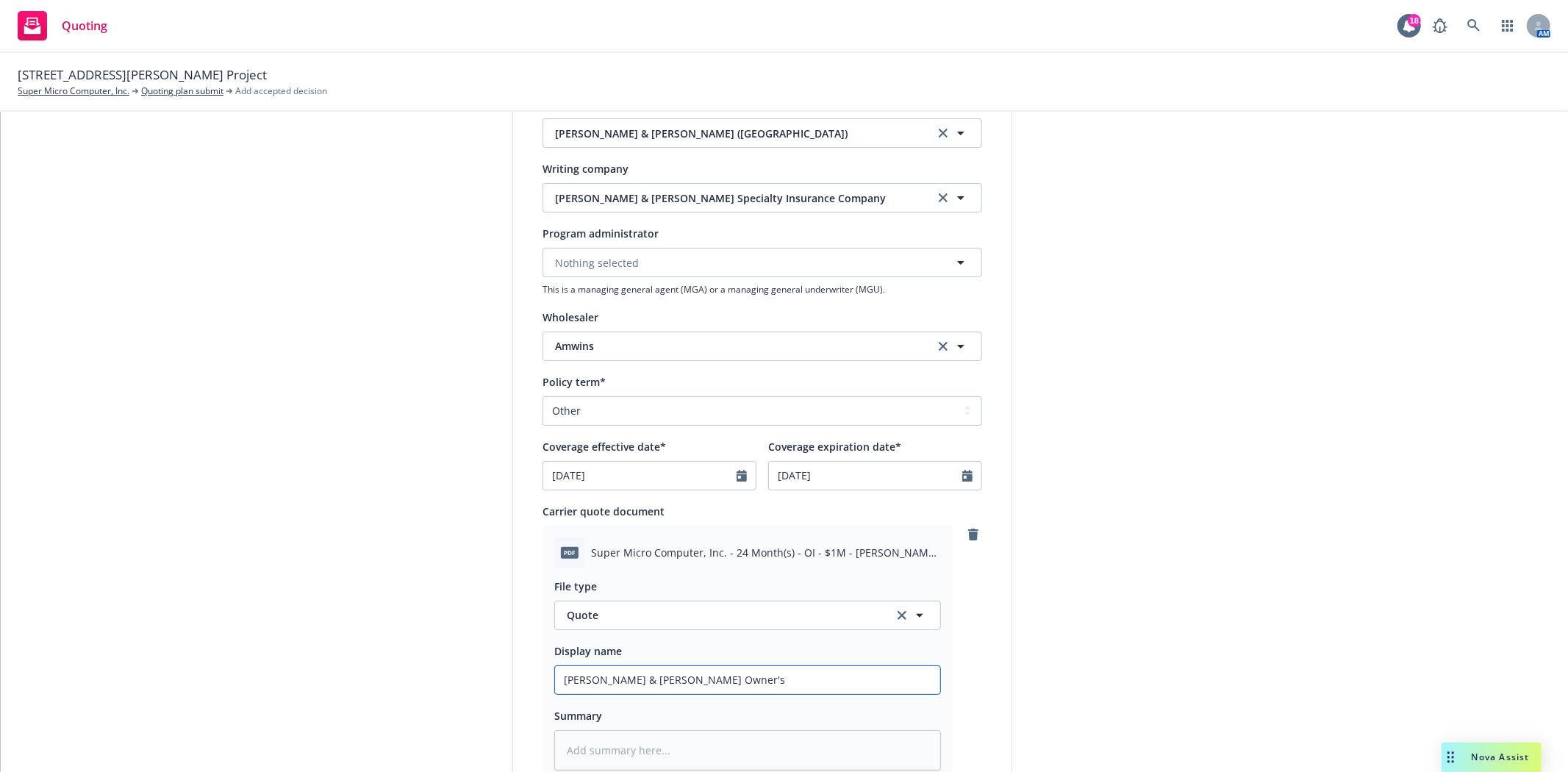
type textarea "x"
type input "Crum & Forster Owner's n"
type textarea "x"
type input "Crum & Forster Owner's"
type textarea "x"
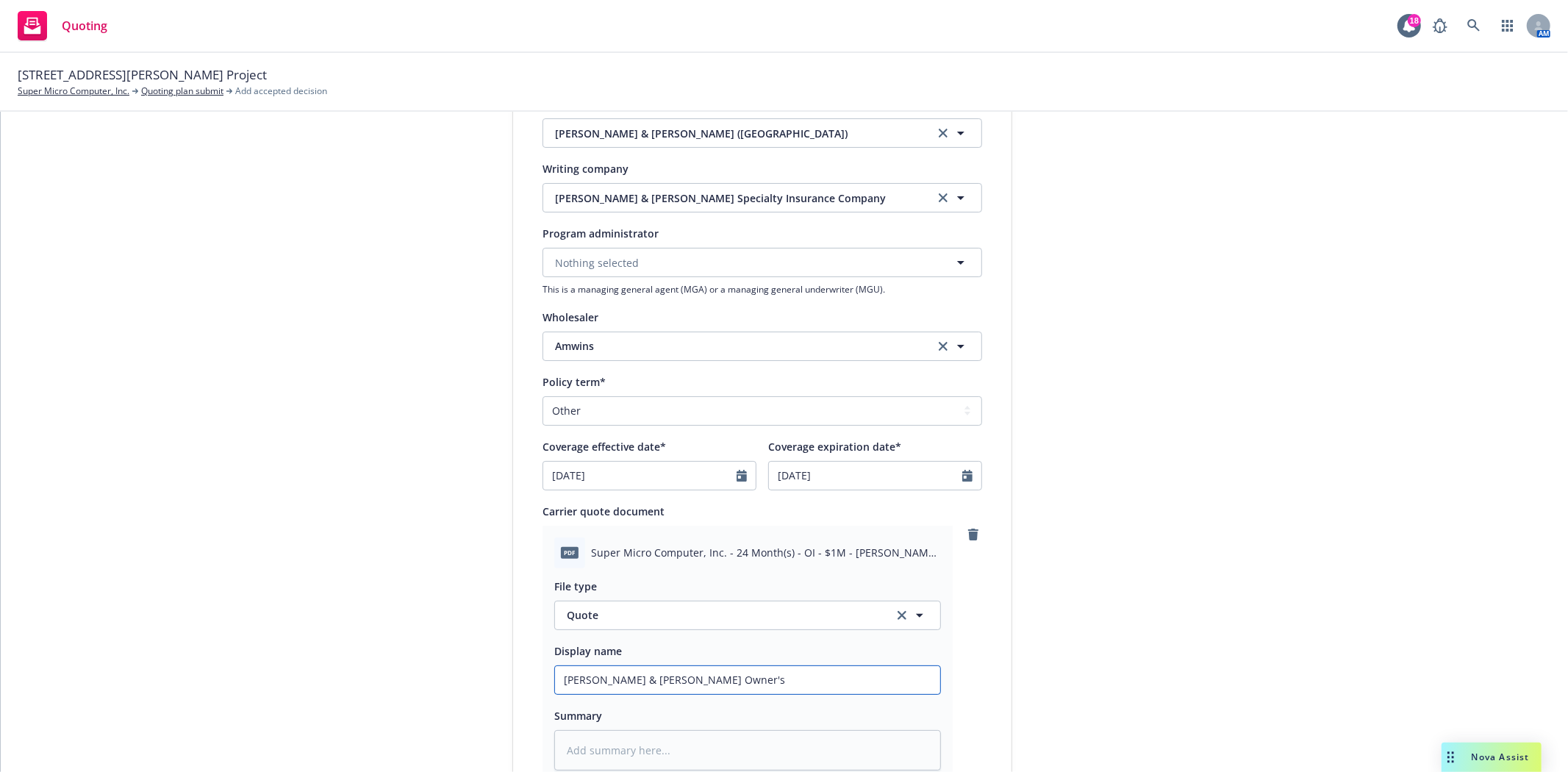
type input "Crum & Forster Owner's I"
type textarea "x"
type input "Crum & Forster Owner's In"
type textarea "x"
type input "Crum & Forster Owner's Int"
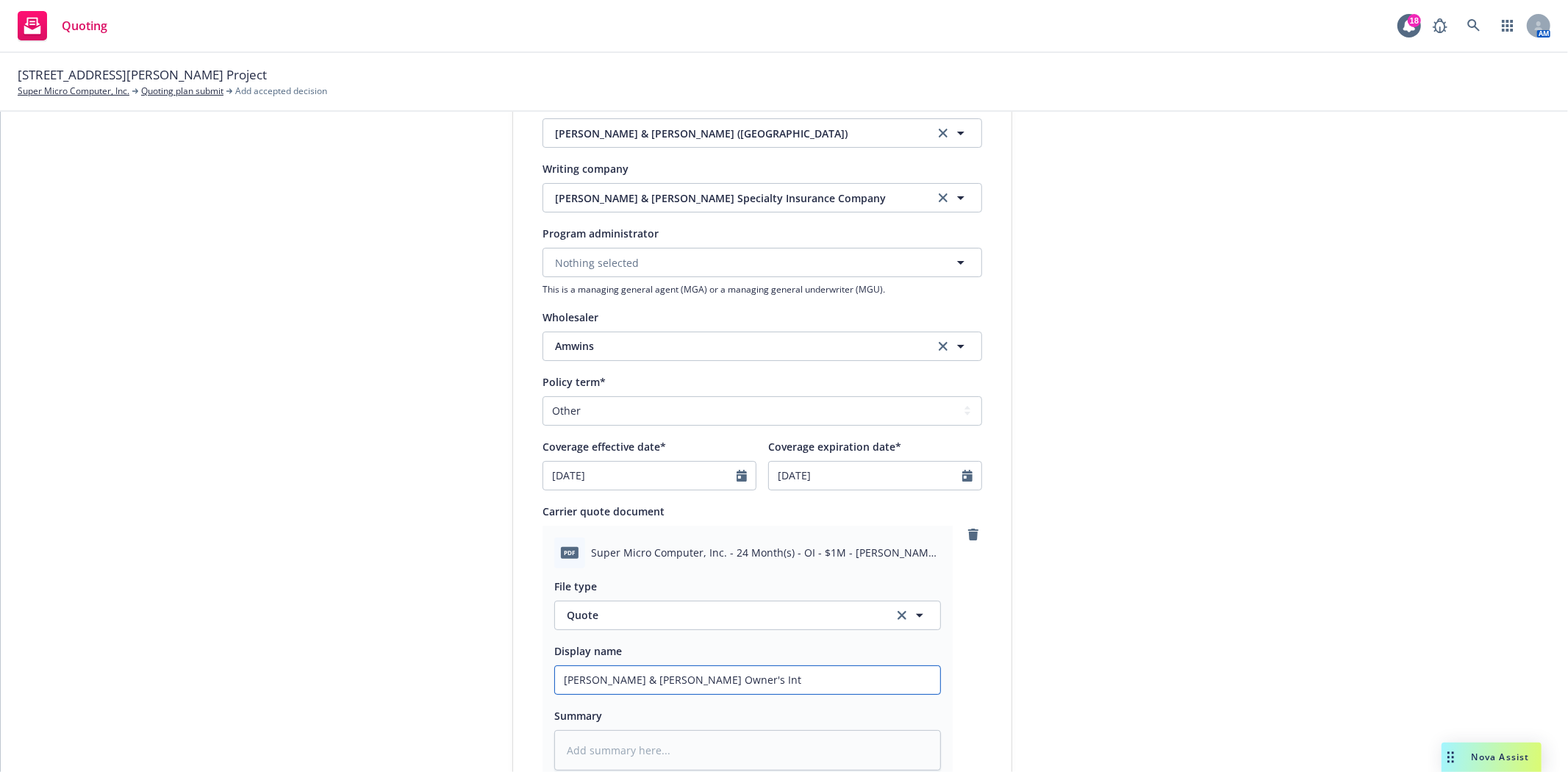
type textarea "x"
type input "Crum & Forster Owner's Inte"
type textarea "x"
type input "Crum & Forster Owner's Inter"
type textarea "x"
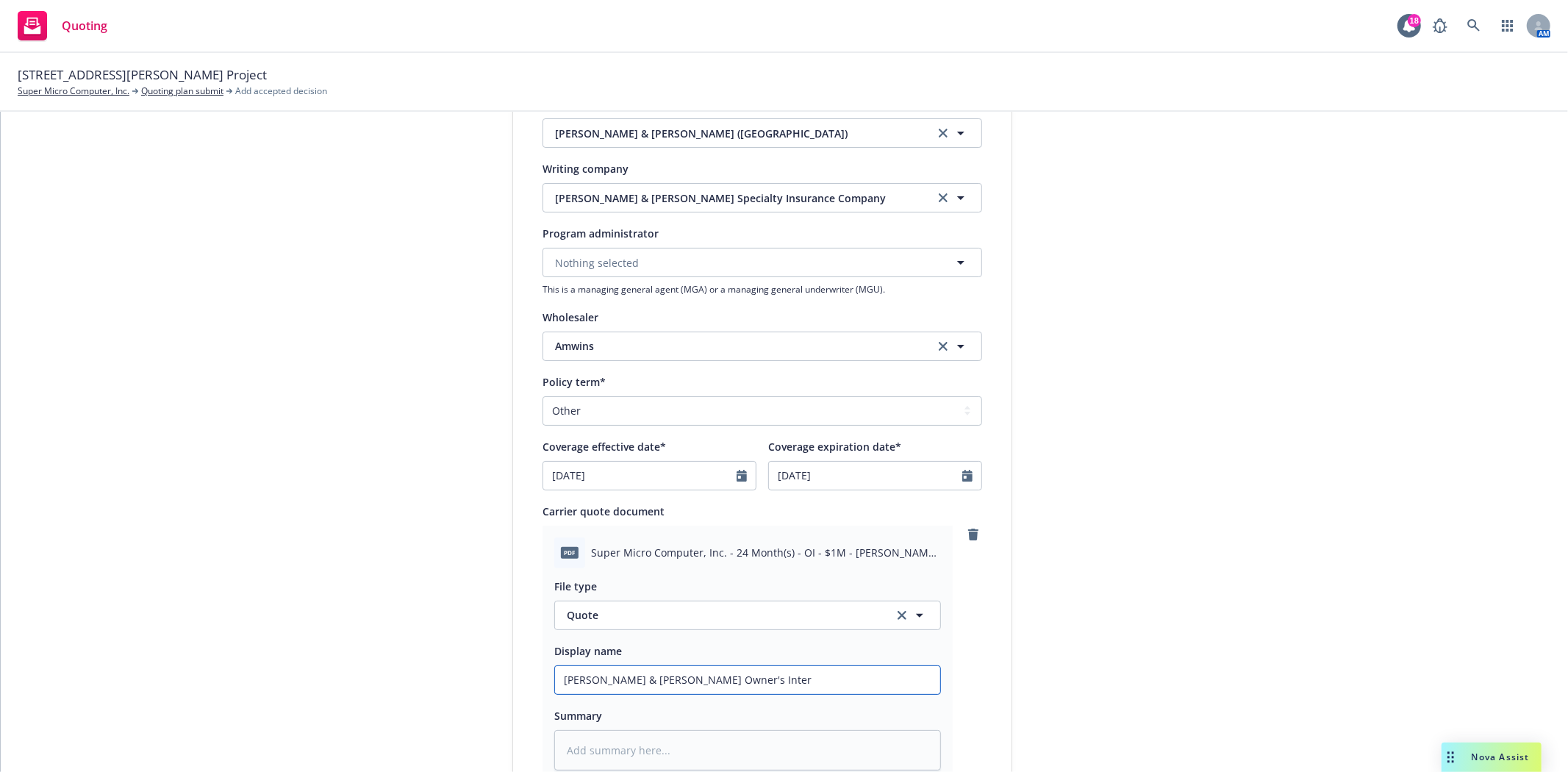
type input "Crum & Forster Owner's Intere"
type textarea "x"
type input "Crum & Forster Owner's Interes"
type textarea "x"
type input "Crum & Forster Owner's Interest"
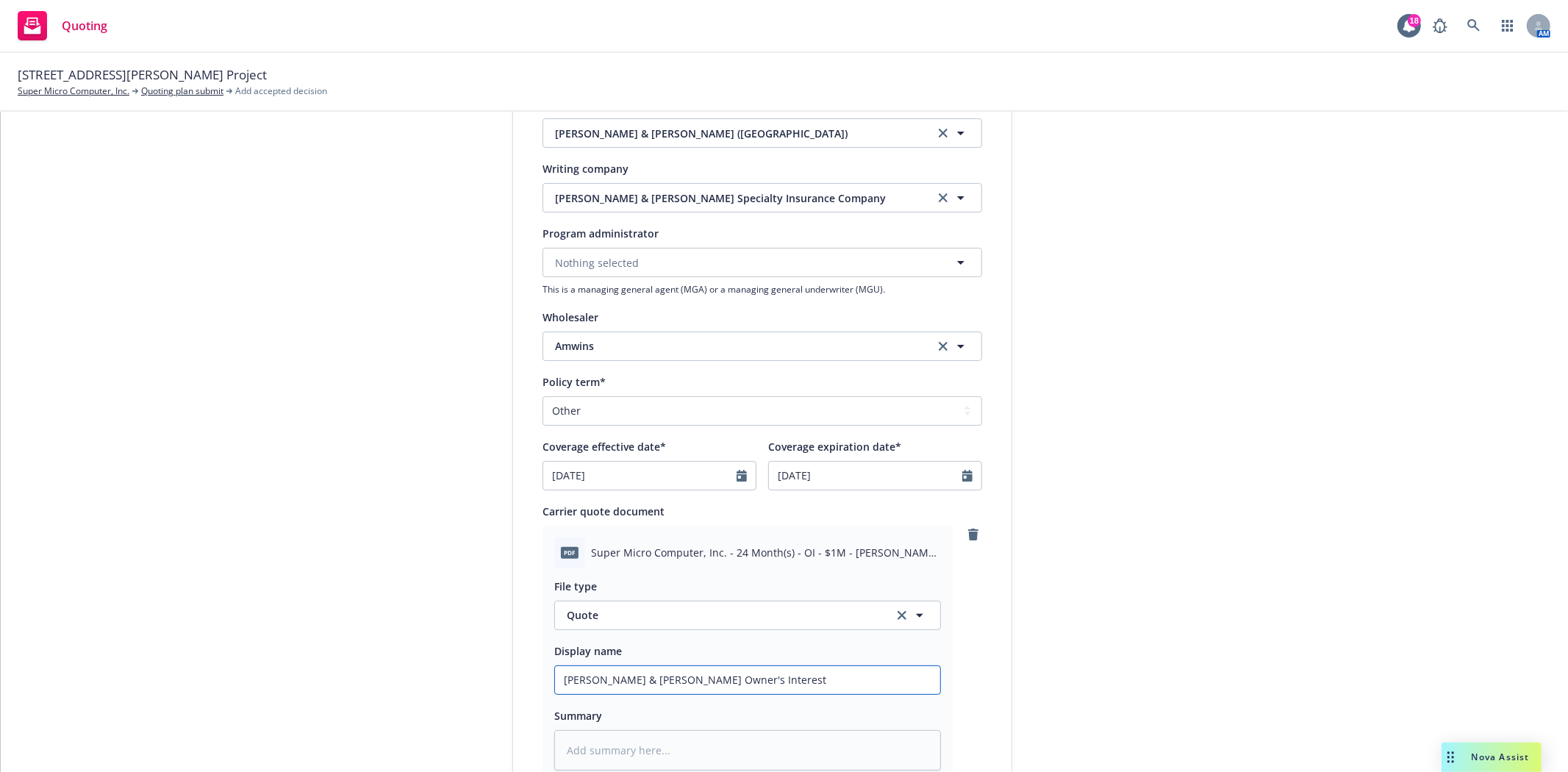
type textarea "x"
type input "Crum & Forster Owner's Interest"
type textarea "x"
type input "Crum & Forster Owner's Interest G"
type textarea "x"
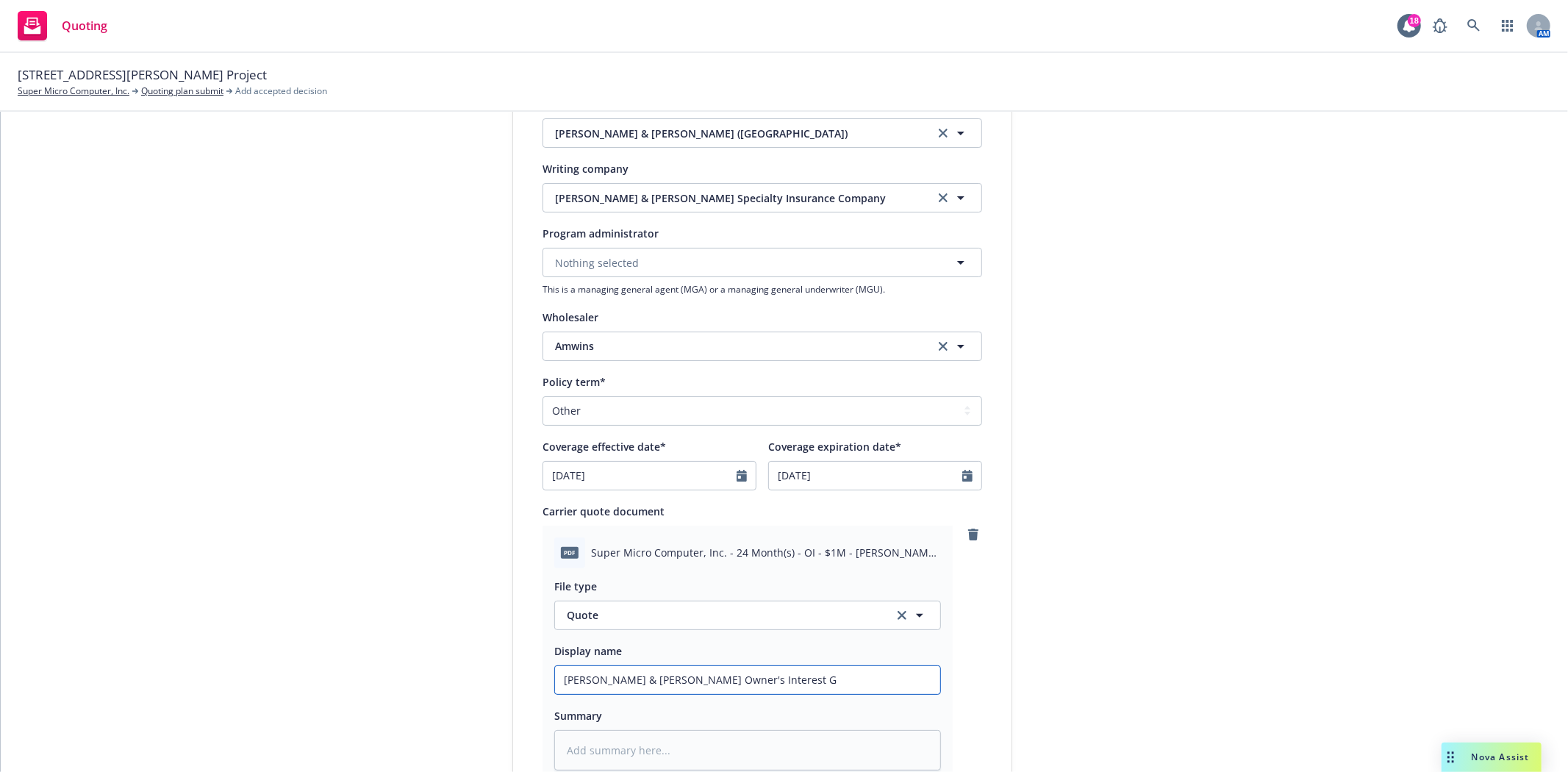
type input "Crum & Forster Owner's Interest Ge"
type textarea "x"
type input "Crum & Forster Owner's Interest Gen"
type textarea "x"
type input "Crum & Forster Owner's Interest Gene"
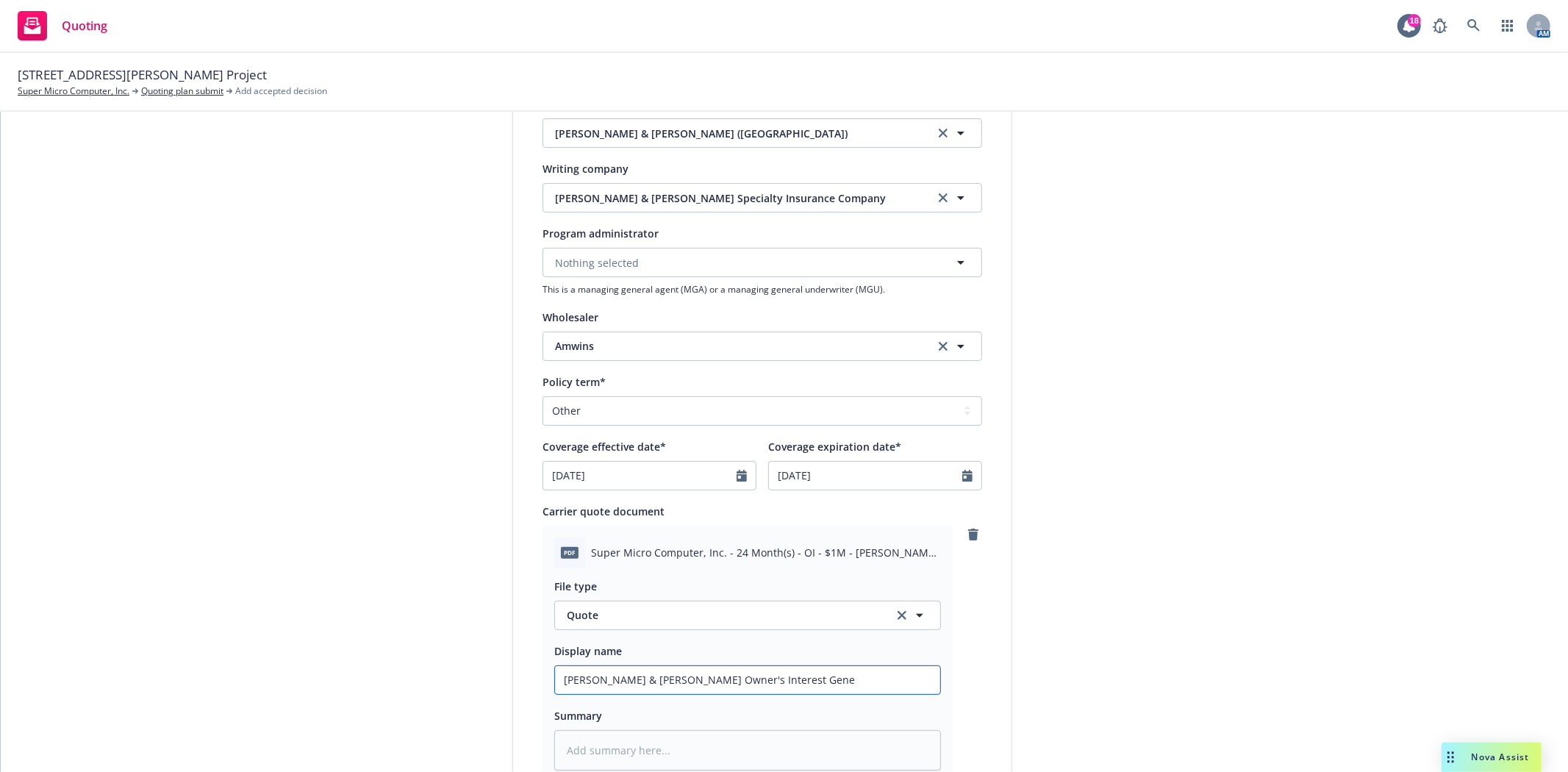
type textarea "x"
type input "Crum & Forster Owner's Interest Gener"
type textarea "x"
type input "Crum & Forster Owner's Interest Genera"
type textarea "x"
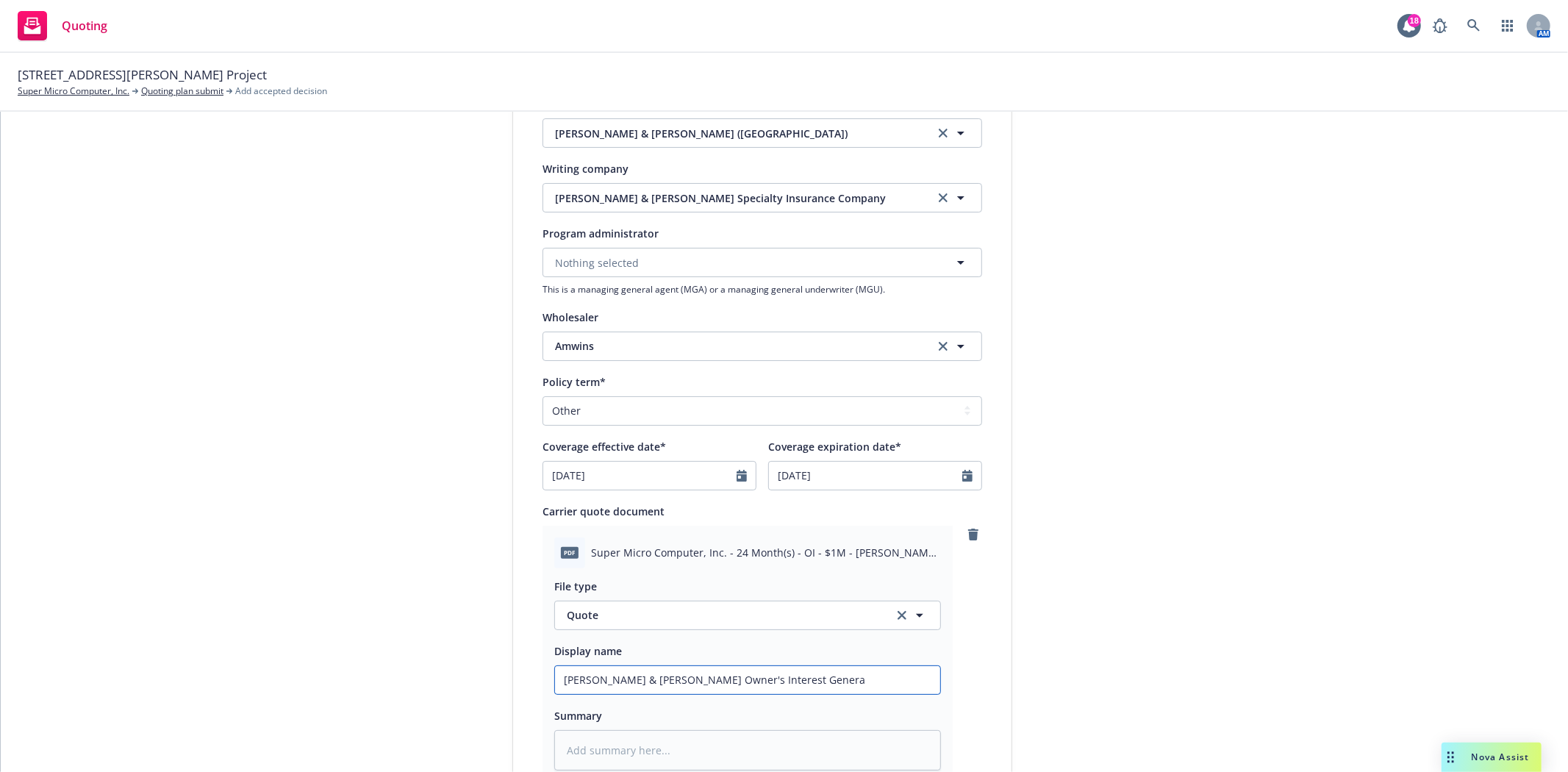
type input "Crum & Forster Owner's Interest General"
type textarea "x"
type input "Crum & Forster Owner's Interest General"
type textarea "x"
type input "Crum & Forster Owner's Interest General L"
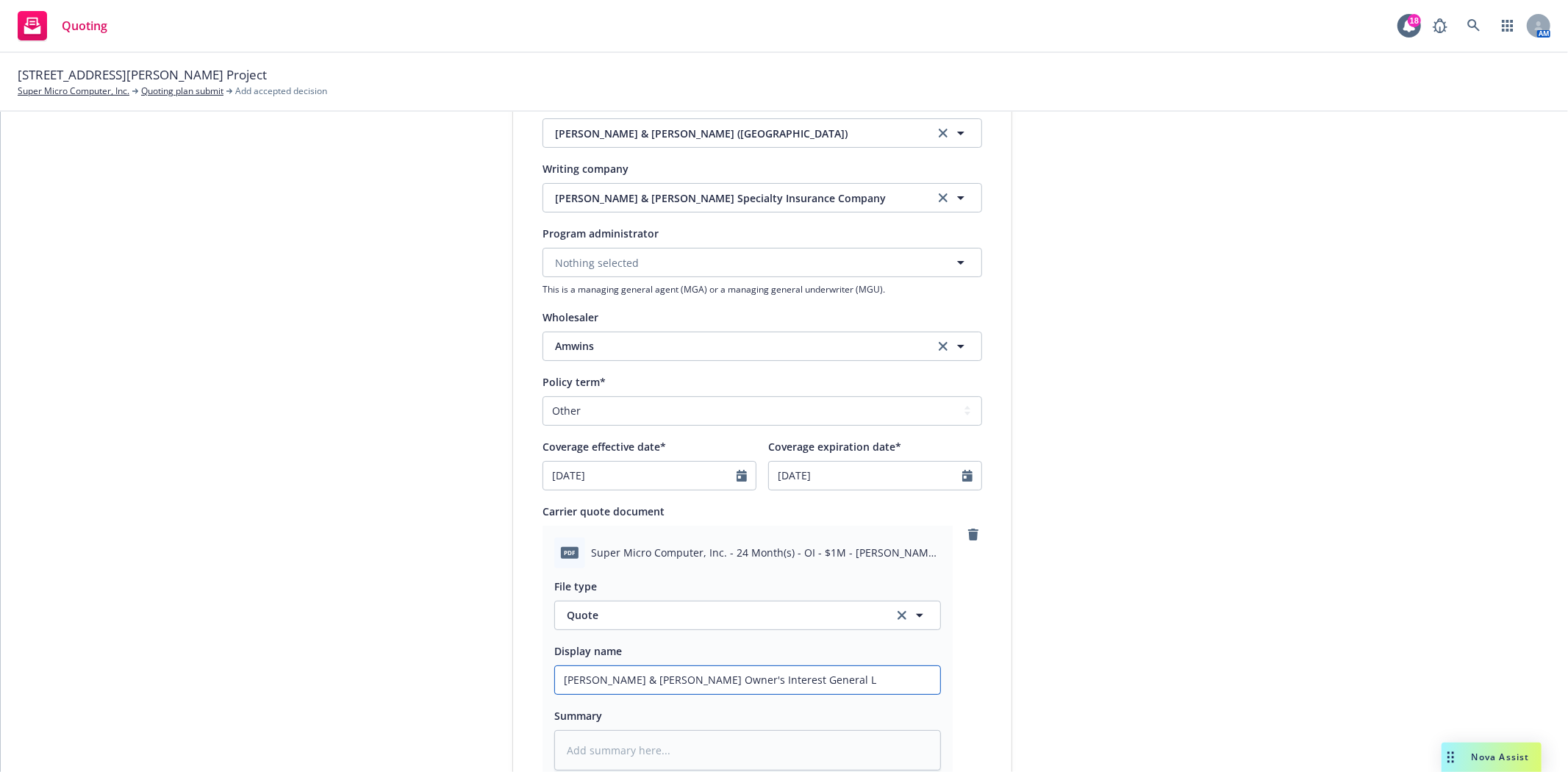
type textarea "x"
type input "Crum & Forster Owner's Interest General Li"
type textarea "x"
type input "Crum & Forster Owner's Interest General Lia"
type textarea "x"
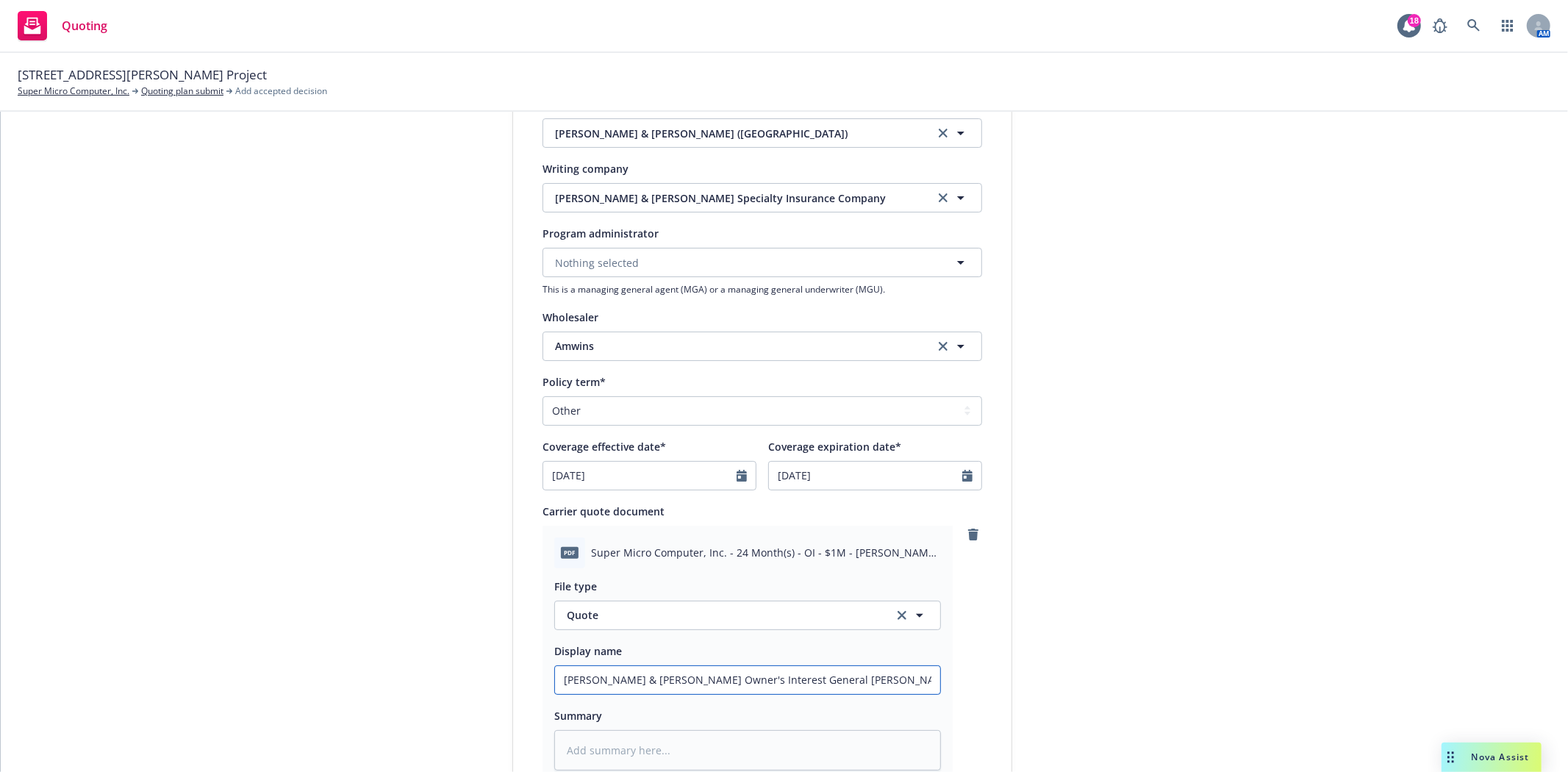
type input "Crum & Forster Owner's Interest General Liab"
type textarea "x"
type input "Crum & Forster Owner's Interest General Liabi"
type textarea "x"
type input "Crum & Forster Owner's Interest General Liabil"
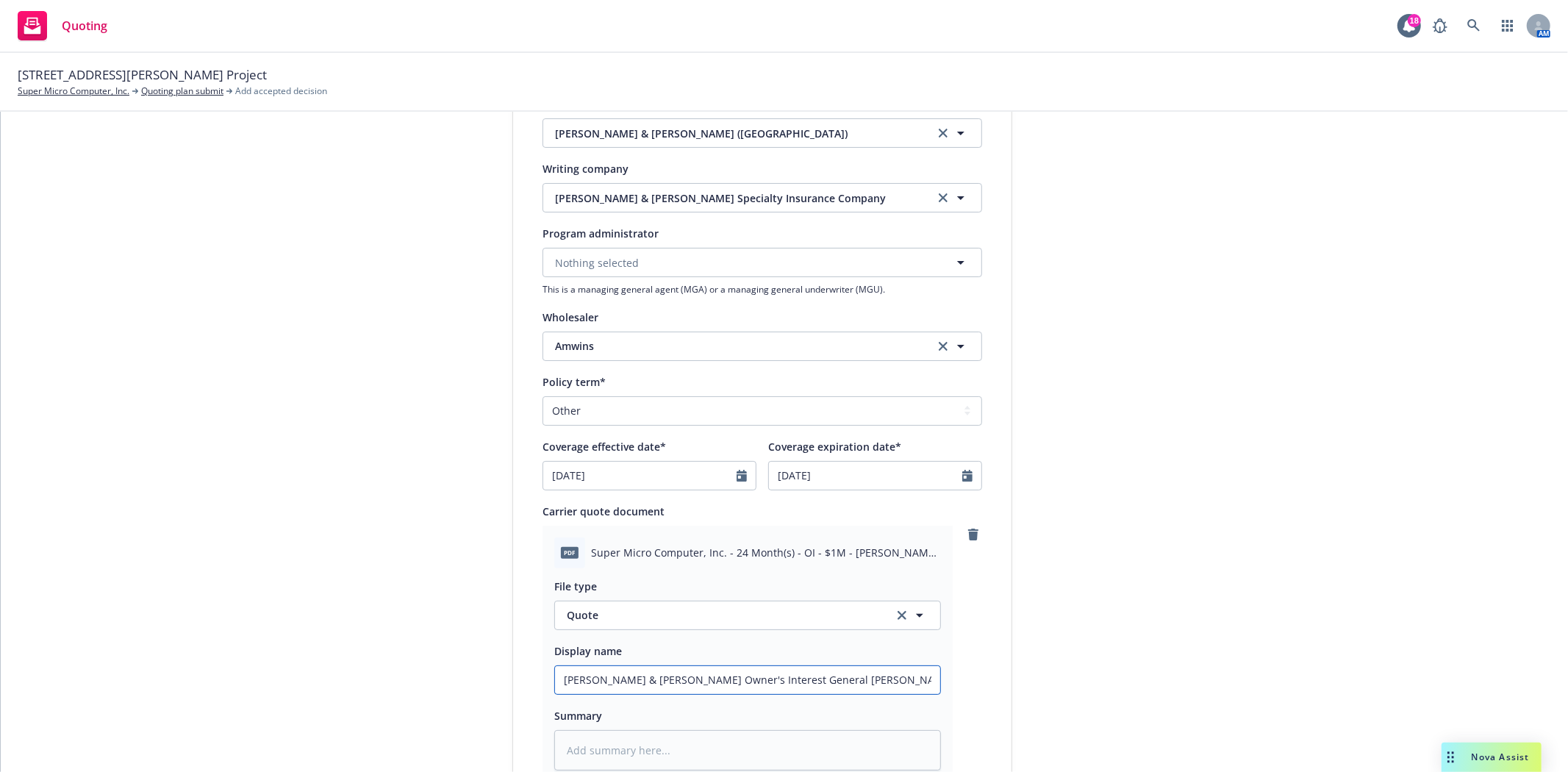
type textarea "x"
type input "Crum & Forster Owner's Interest General Liabili"
type textarea "x"
type input "Crum & Forster Owner's Interest General Liabilit"
type textarea "x"
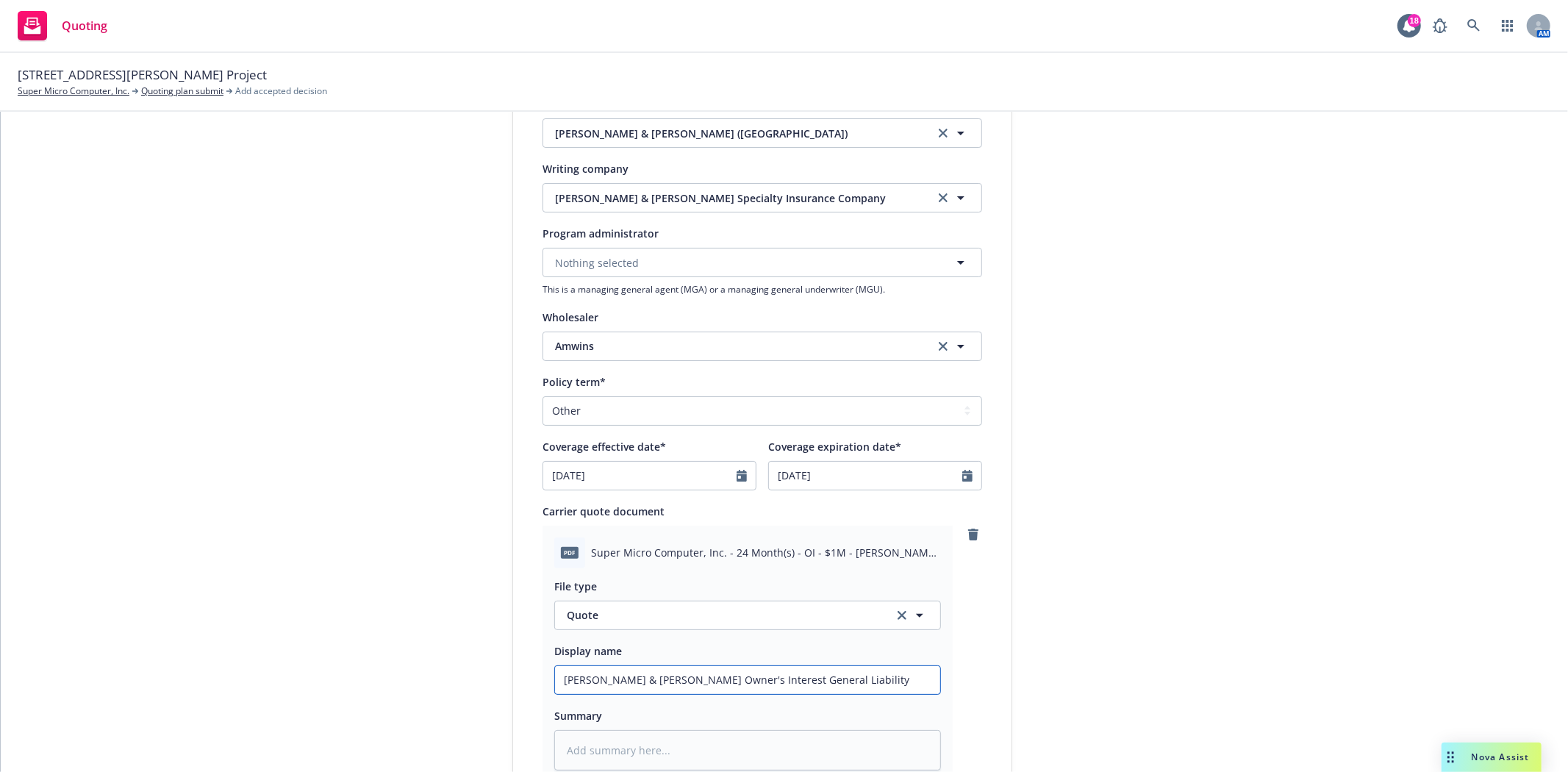
type input "Crum & Forster Owner's Interest General Liability"
type textarea "x"
type input "Crum & Forster Owner's Interest General Liability Q"
type textarea "x"
type input "Crum & Forster Owner's Interest General Liability Qu"
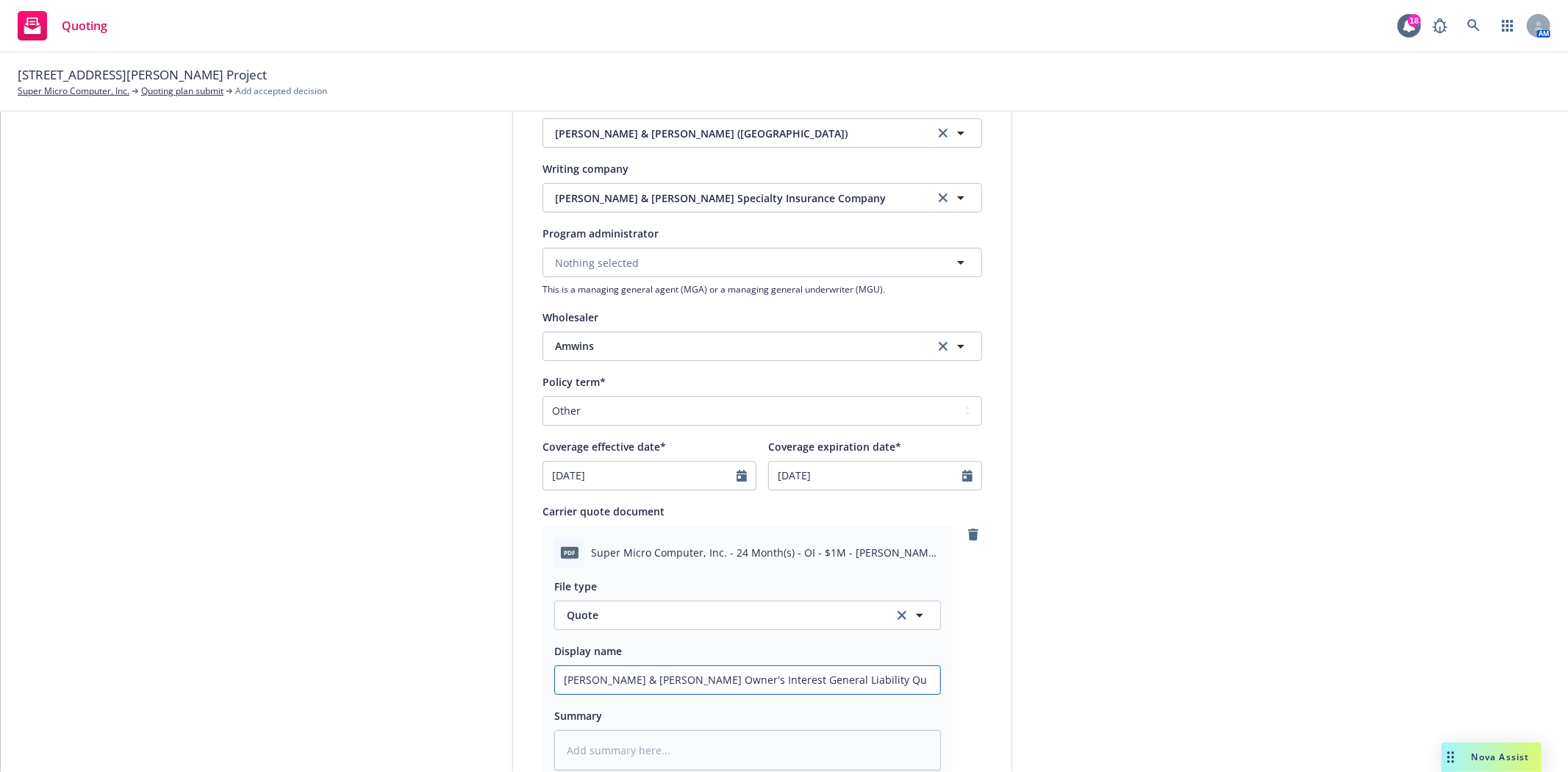
type textarea "x"
type input "Crum & Forster Owner's Interest General Liability Quo"
type textarea "x"
type input "Crum & Forster Owner's Interest General Liability Quot"
type textarea "x"
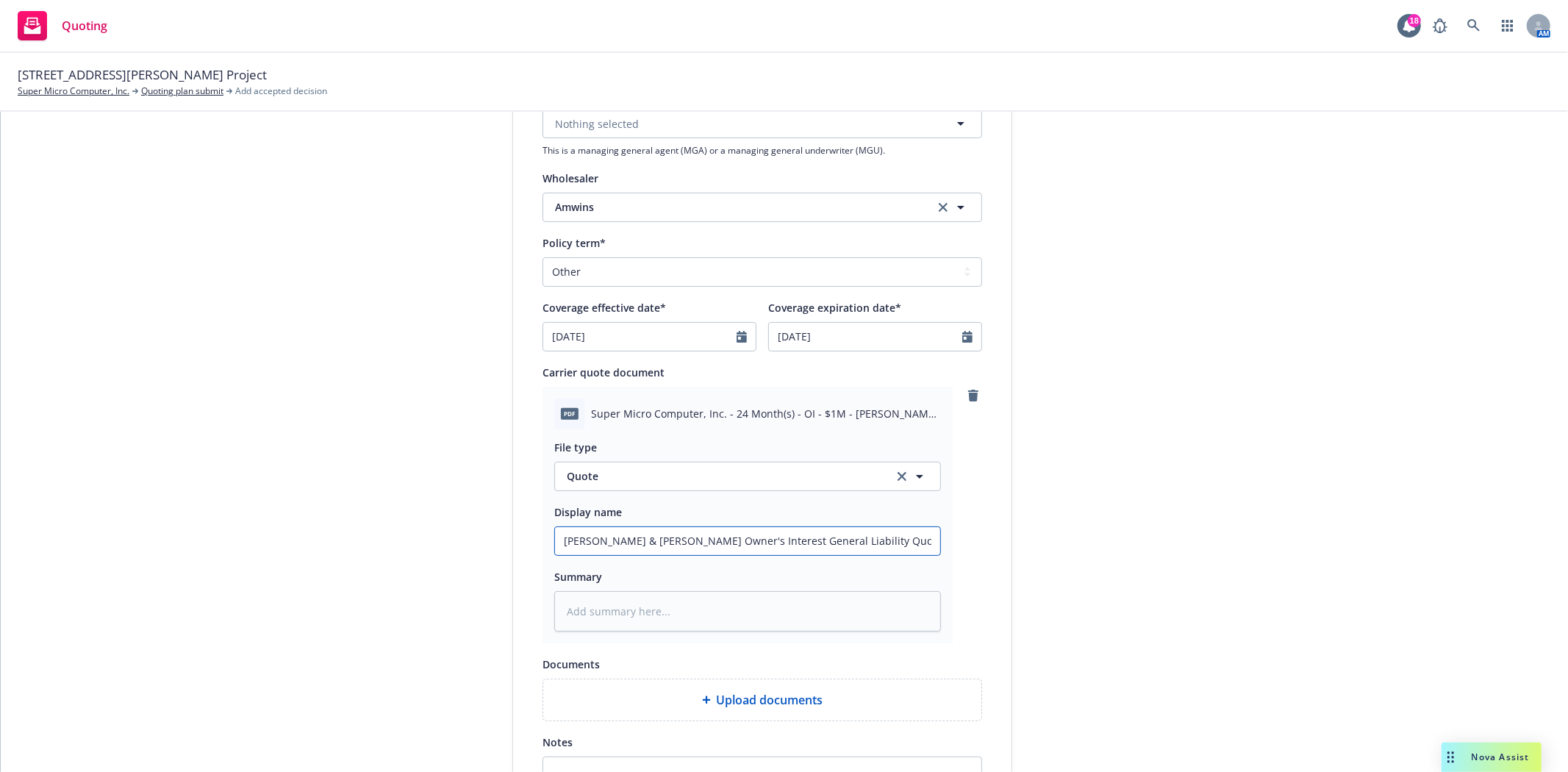
scroll to position [490, 0]
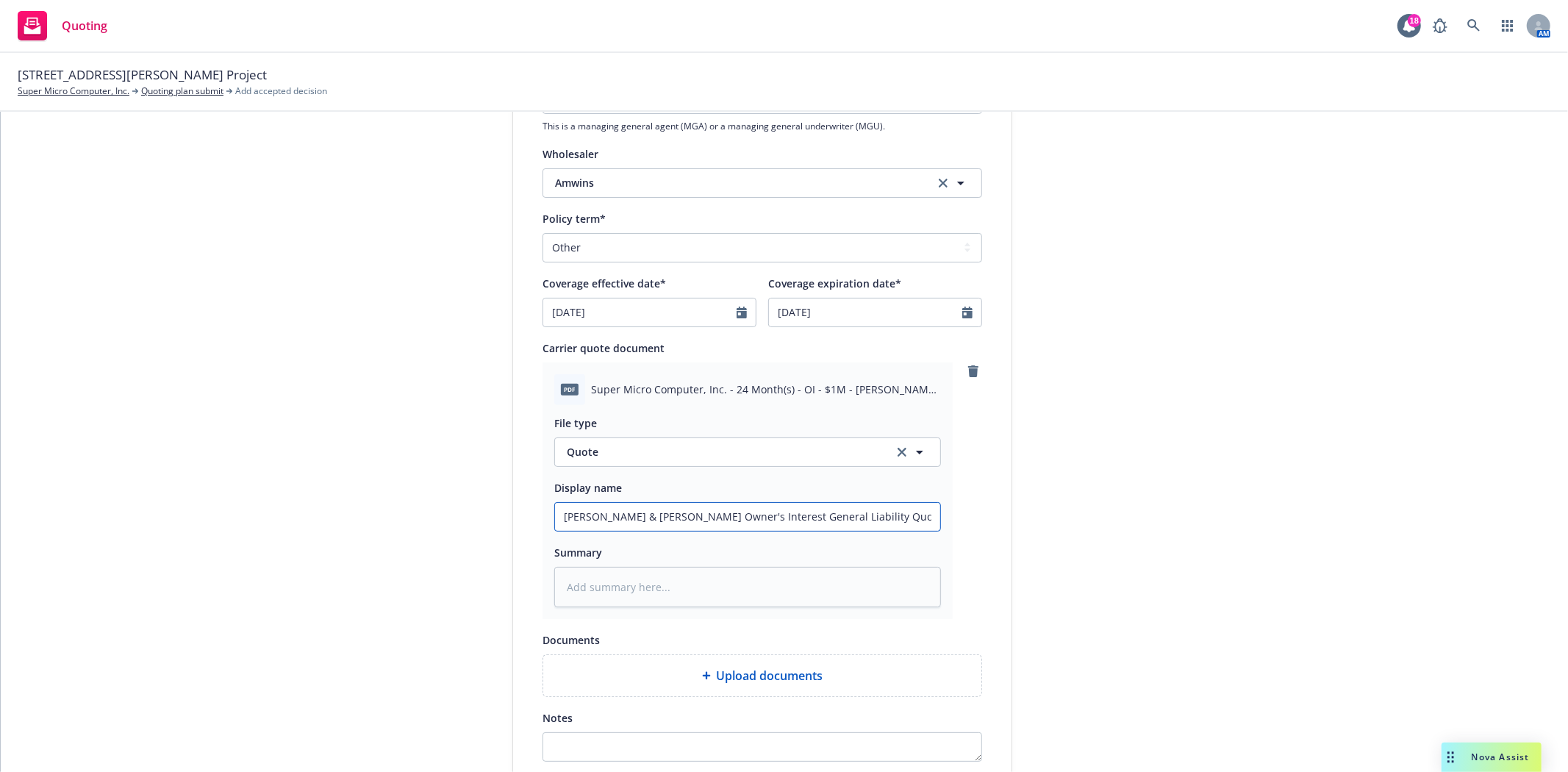
type input "Crum & Forster Owner's Interest General Liability Quote"
type textarea "x"
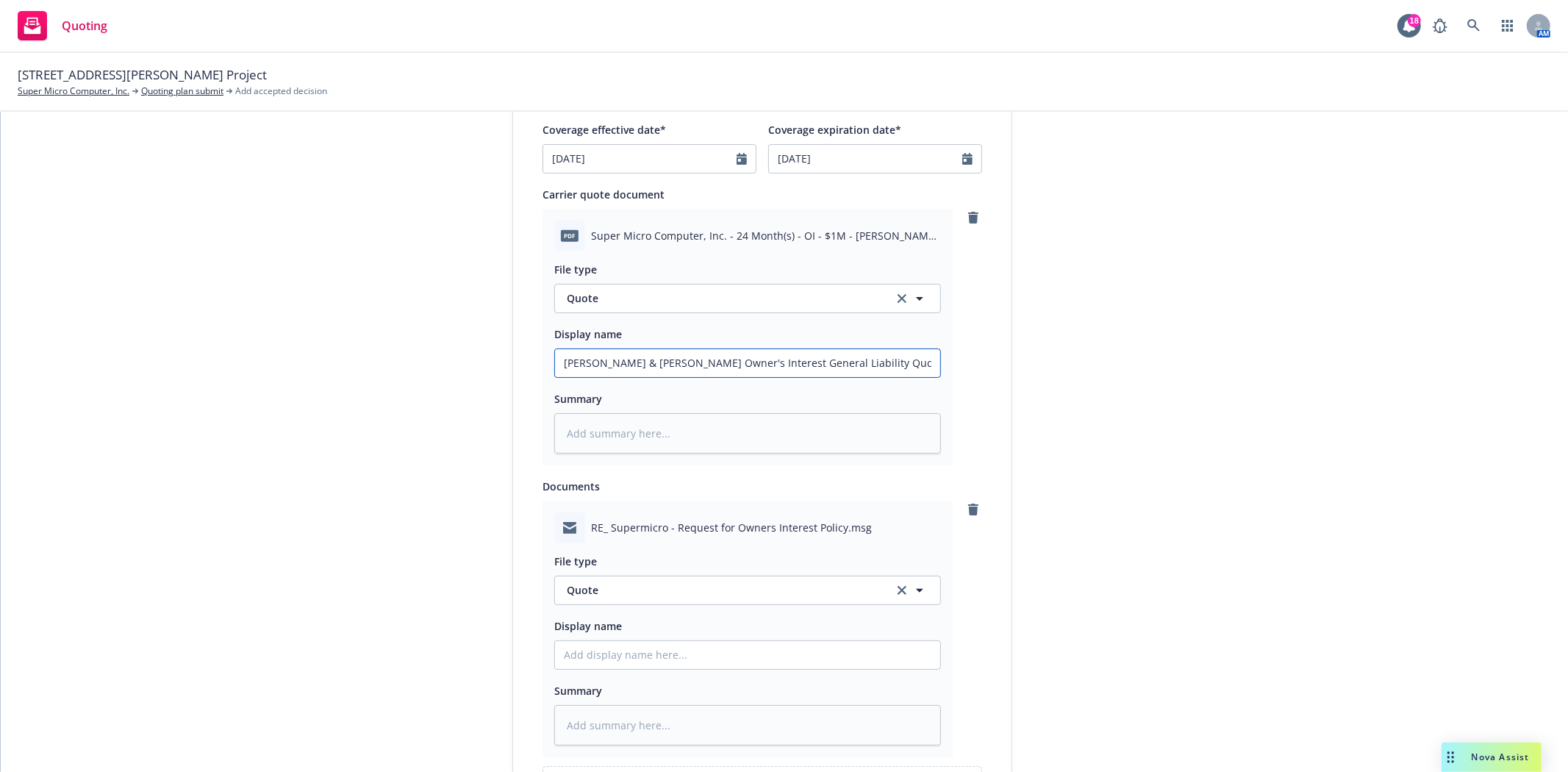
scroll to position [735, 0]
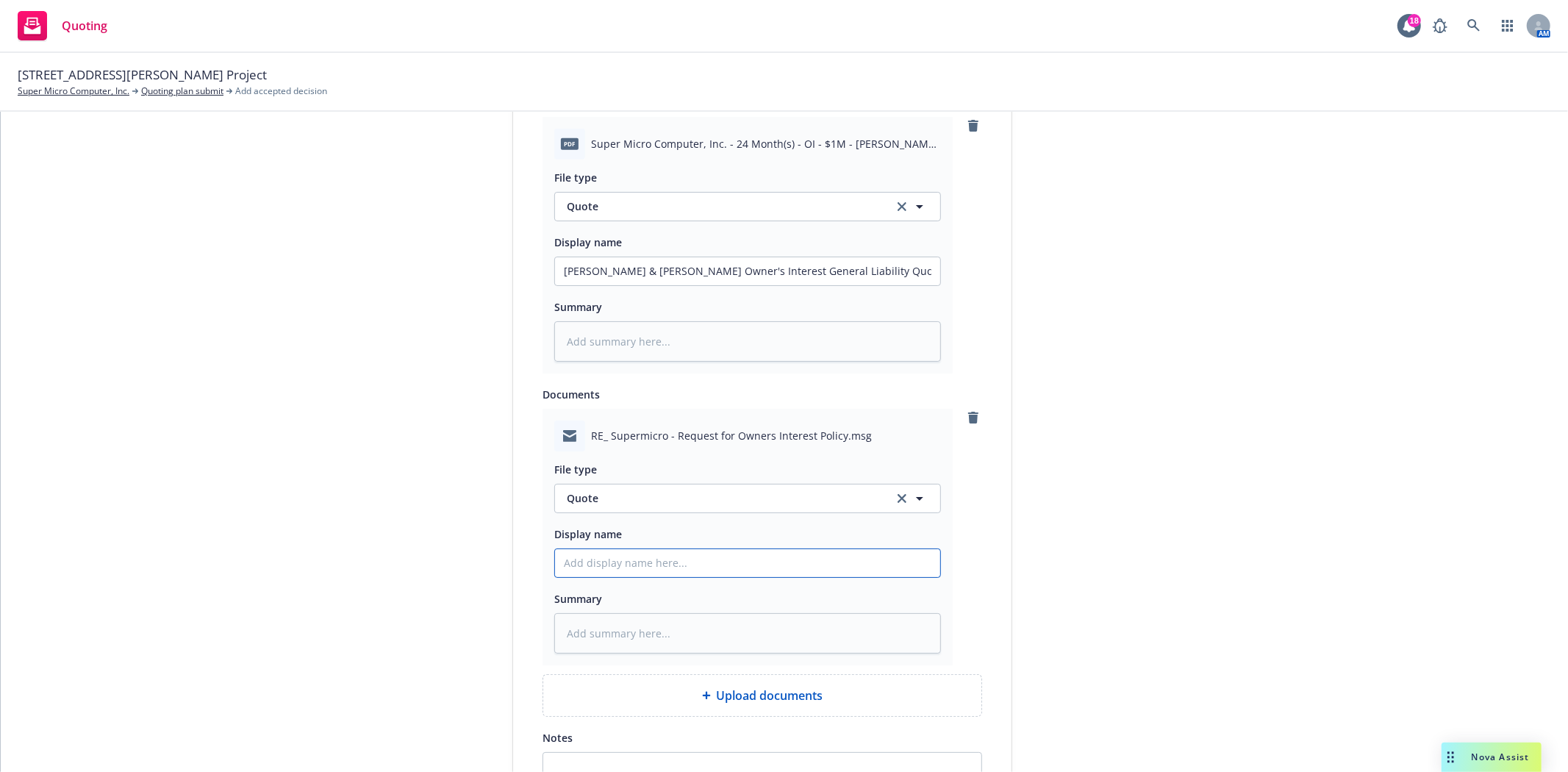
click at [632, 569] on input "Display name" at bounding box center [747, 563] width 385 height 28
click at [611, 500] on span "Quote" at bounding box center [721, 497] width 309 height 16
type input "email"
click at [566, 542] on div "Email" at bounding box center [581, 539] width 30 height 16
click at [569, 561] on input "Display name" at bounding box center [747, 563] width 385 height 28
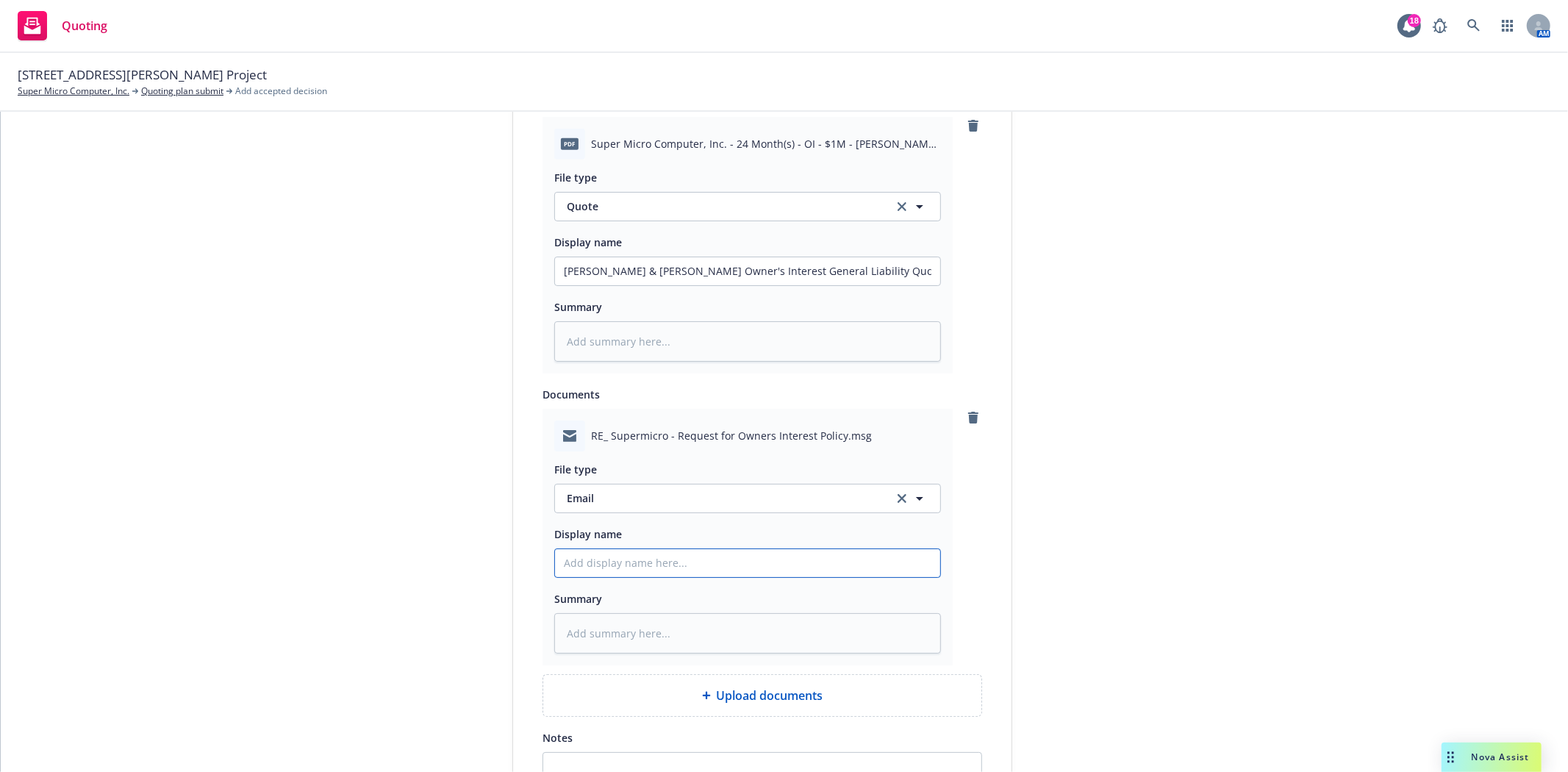
type textarea "x"
type input "f"
type textarea "x"
type input "f/"
type textarea "x"
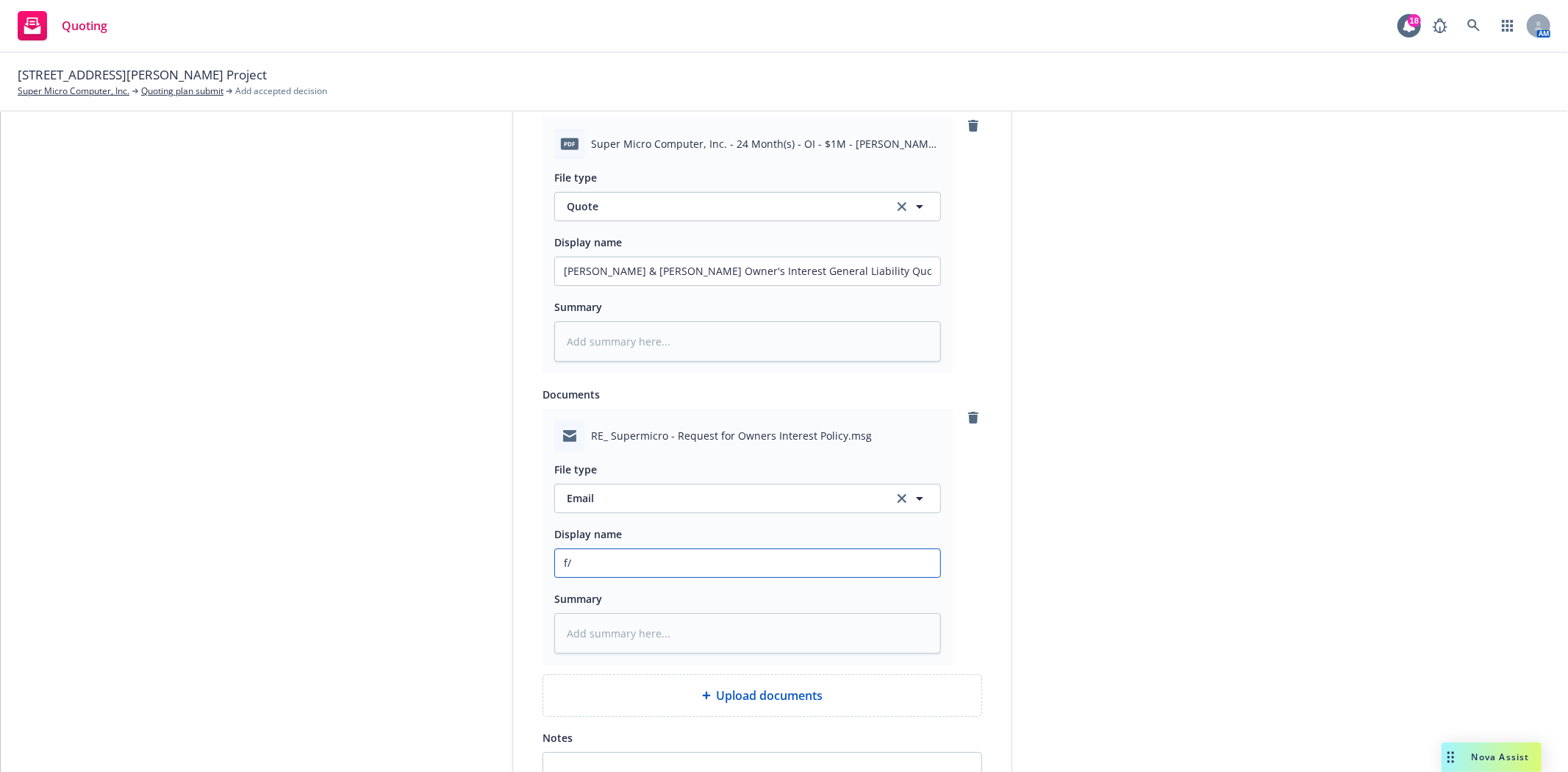
type input "f/R"
type textarea "x"
type input "f/Rya"
type textarea "x"
type input "f/Ryan"
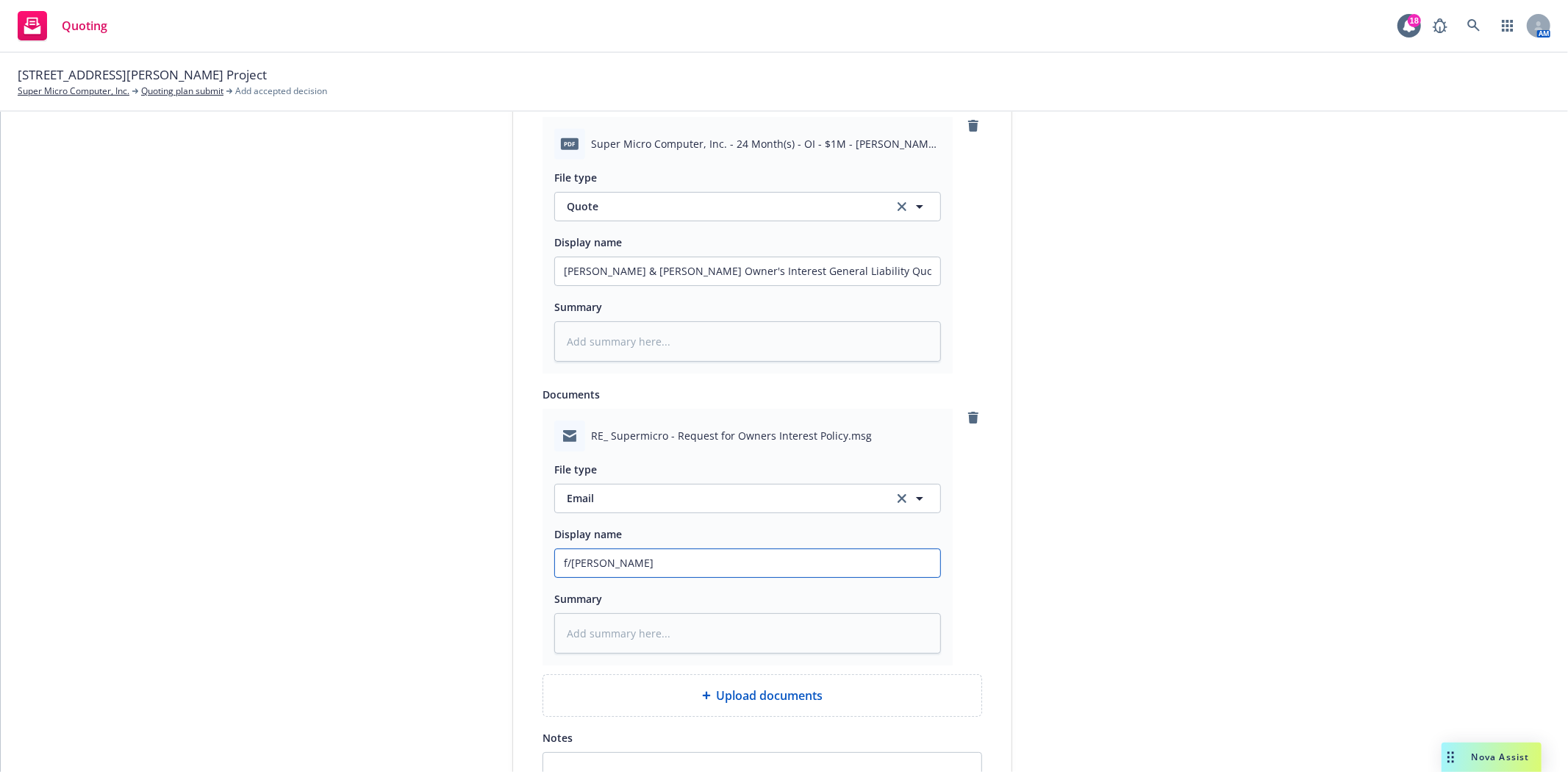
type textarea "x"
type input "f/Ryan"
type textarea "x"
type input "f/Ryan @"
type textarea "x"
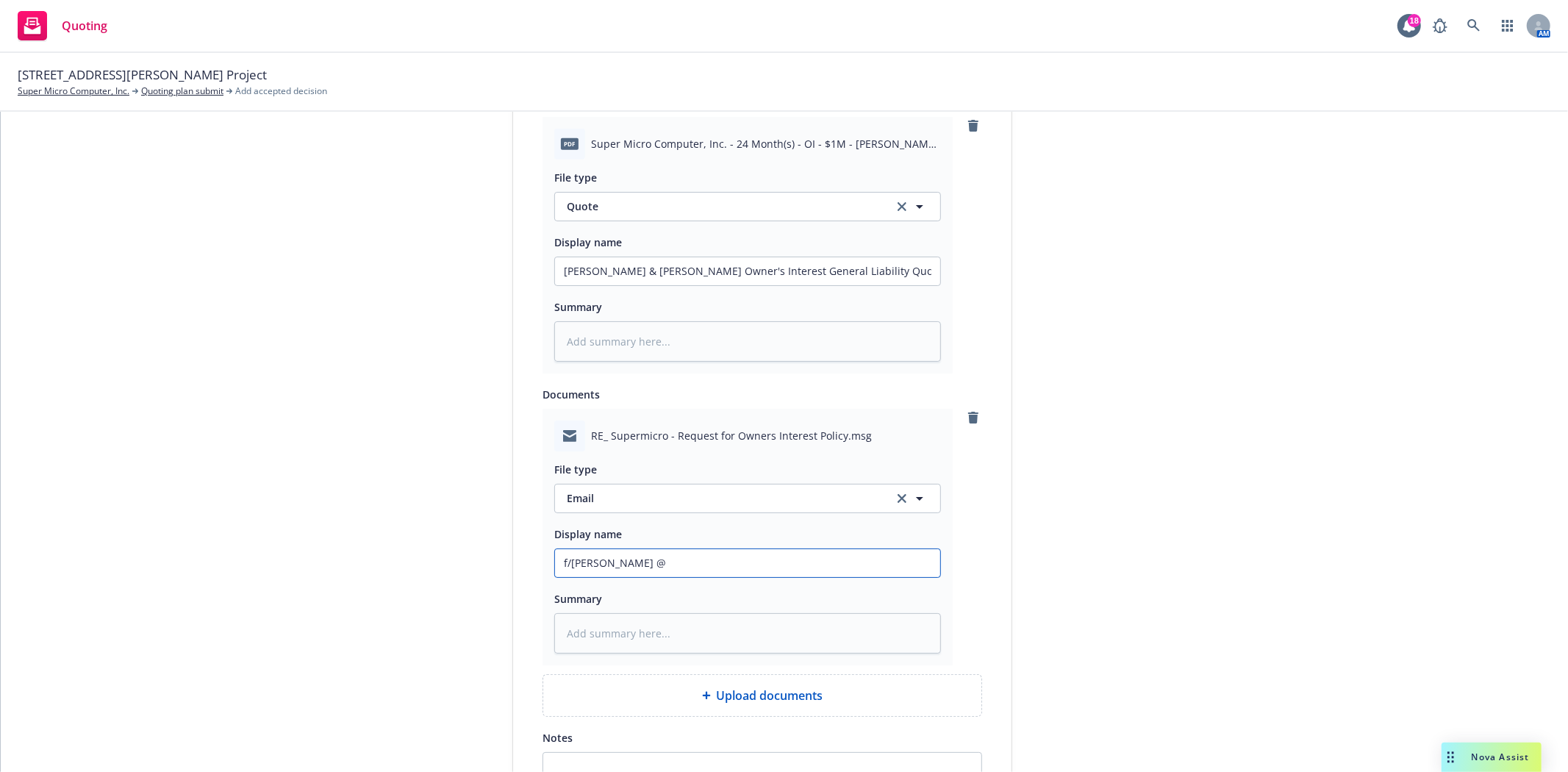
type input "f/Ryan @"
type textarea "x"
type input "f/Ryan @ A"
type textarea "x"
type input "f/Ryan @ Am"
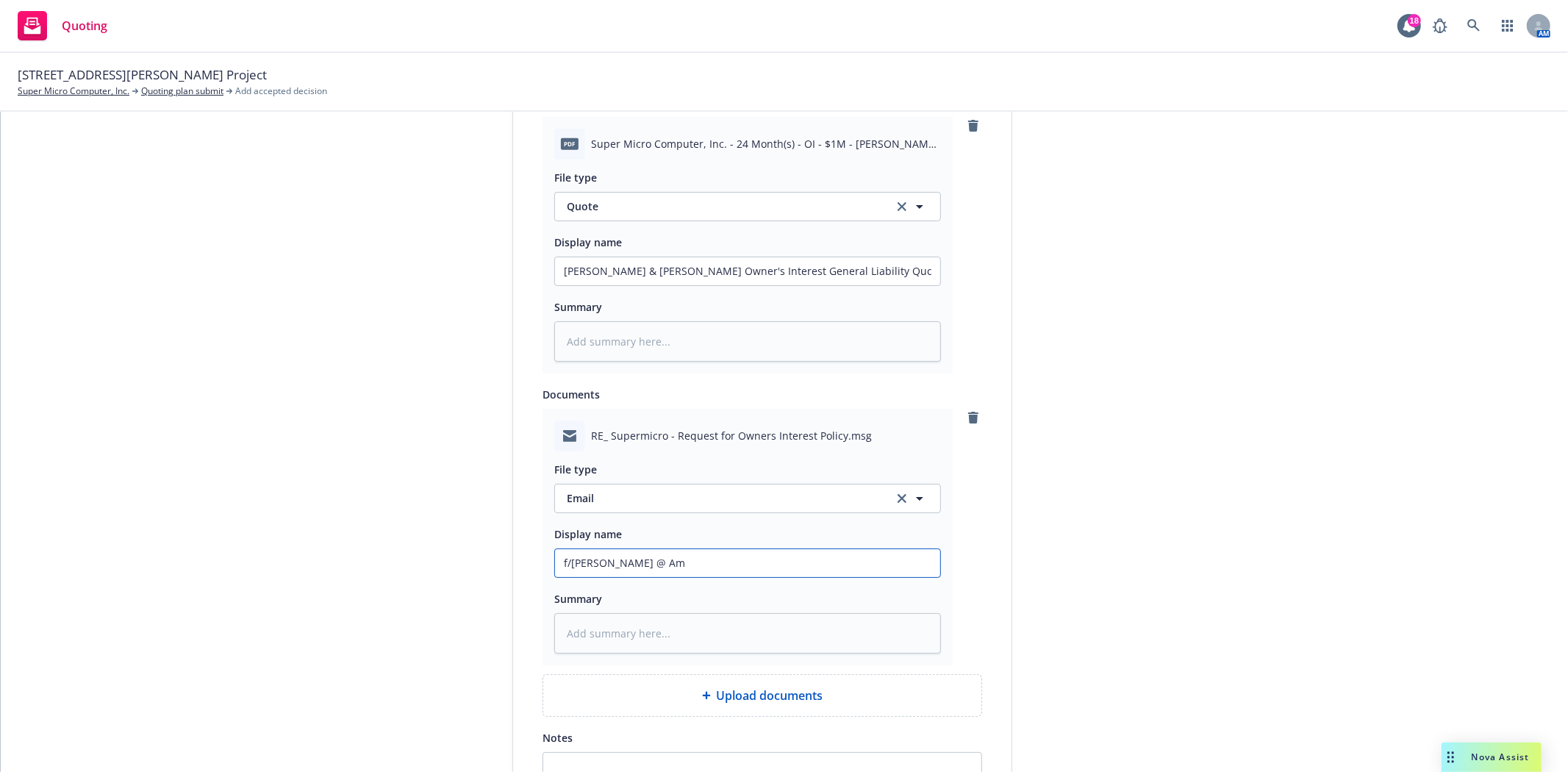
type textarea "x"
type input "f/Ryan @ AmW"
type textarea "x"
type input "f/Ryan @ AmWi"
type textarea "x"
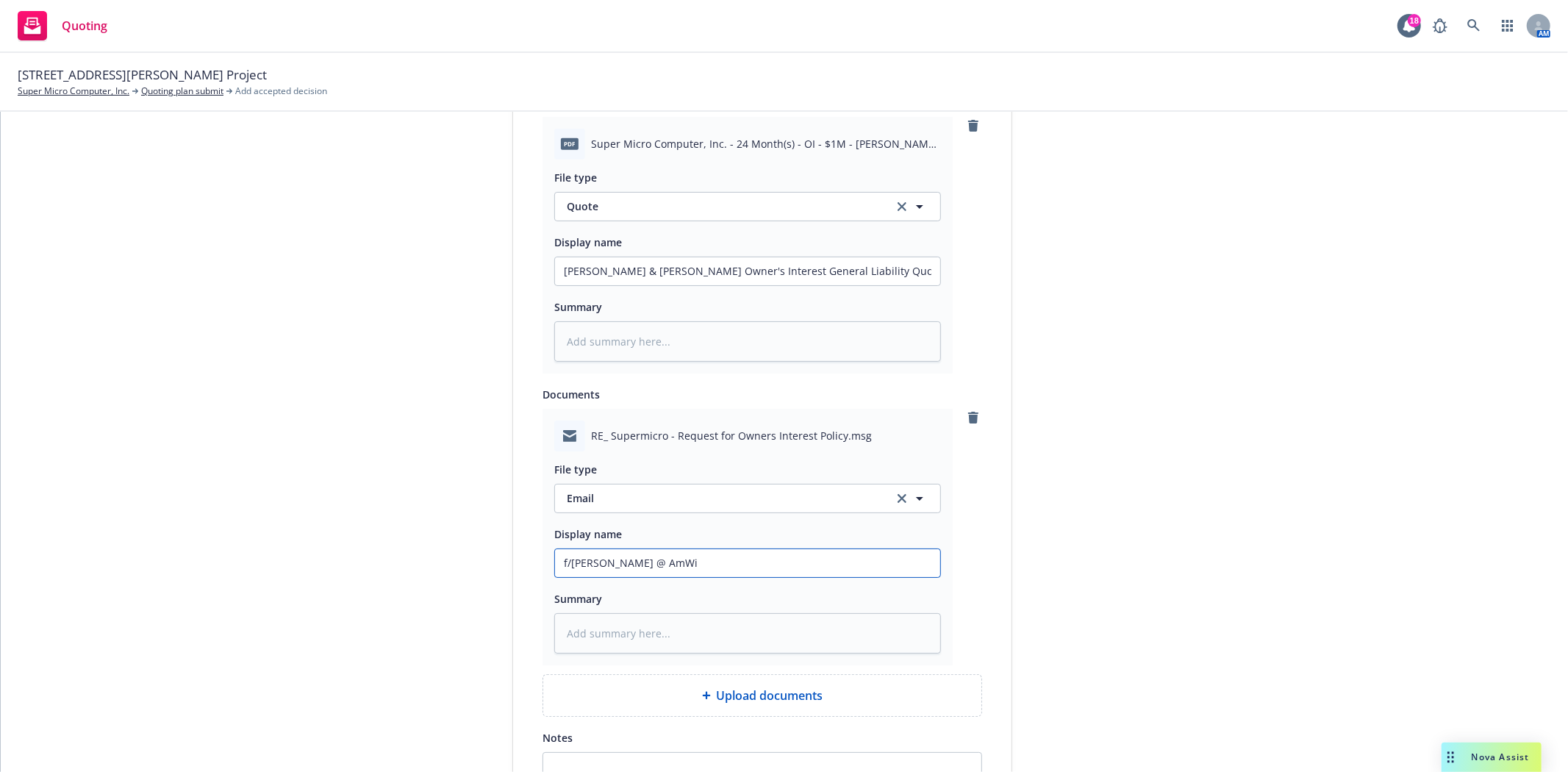
type input "f/Ryan @ AmWin"
type textarea "x"
type input "f/Ryan @ AmWins"
type textarea "x"
type input "f/Ryan @ AmWins"
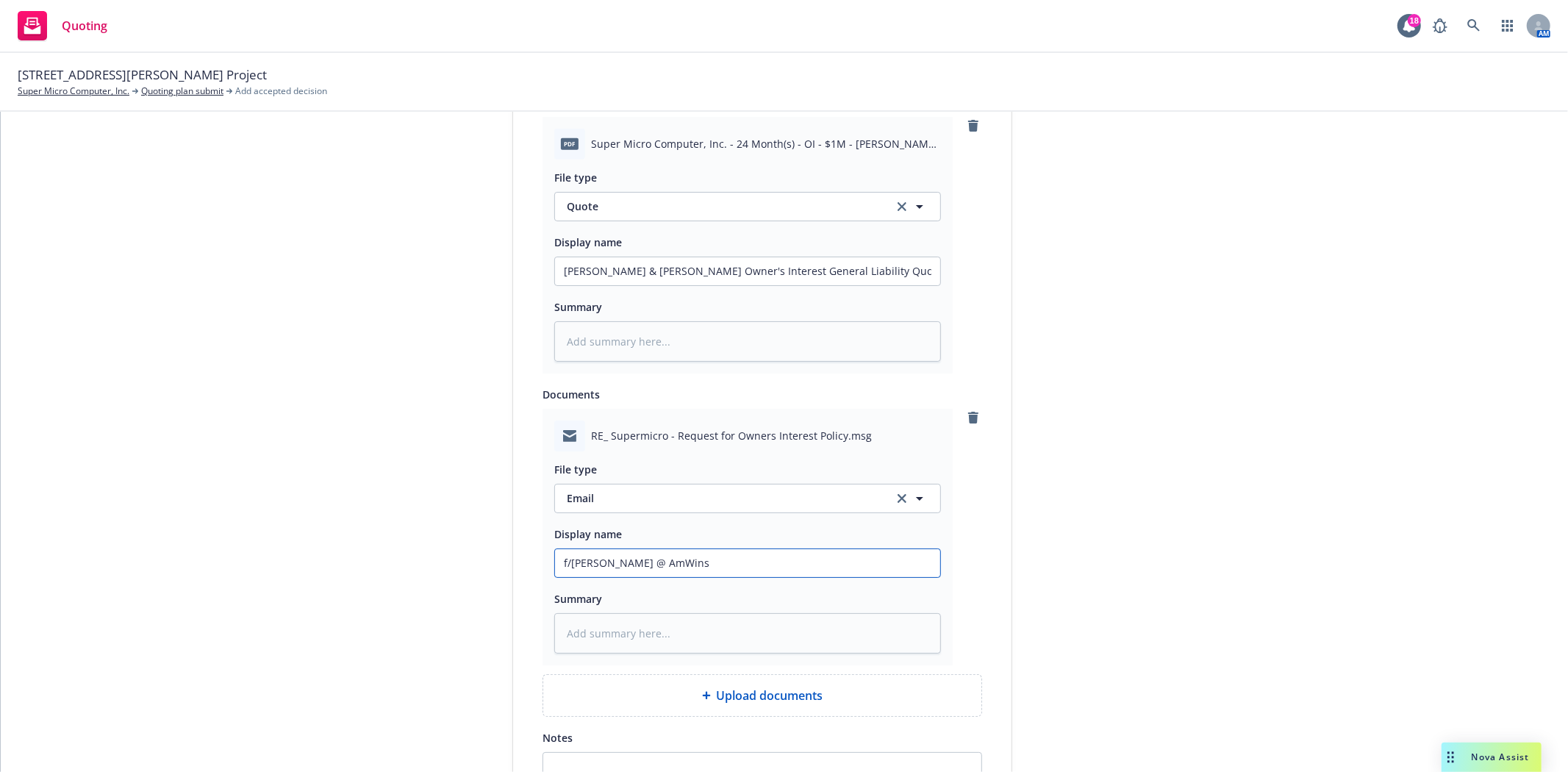
type textarea "x"
type input "f/Ryan @ AmWins t"
type textarea "x"
type input "f/Ryan @ AmWins tr"
type textarea "x"
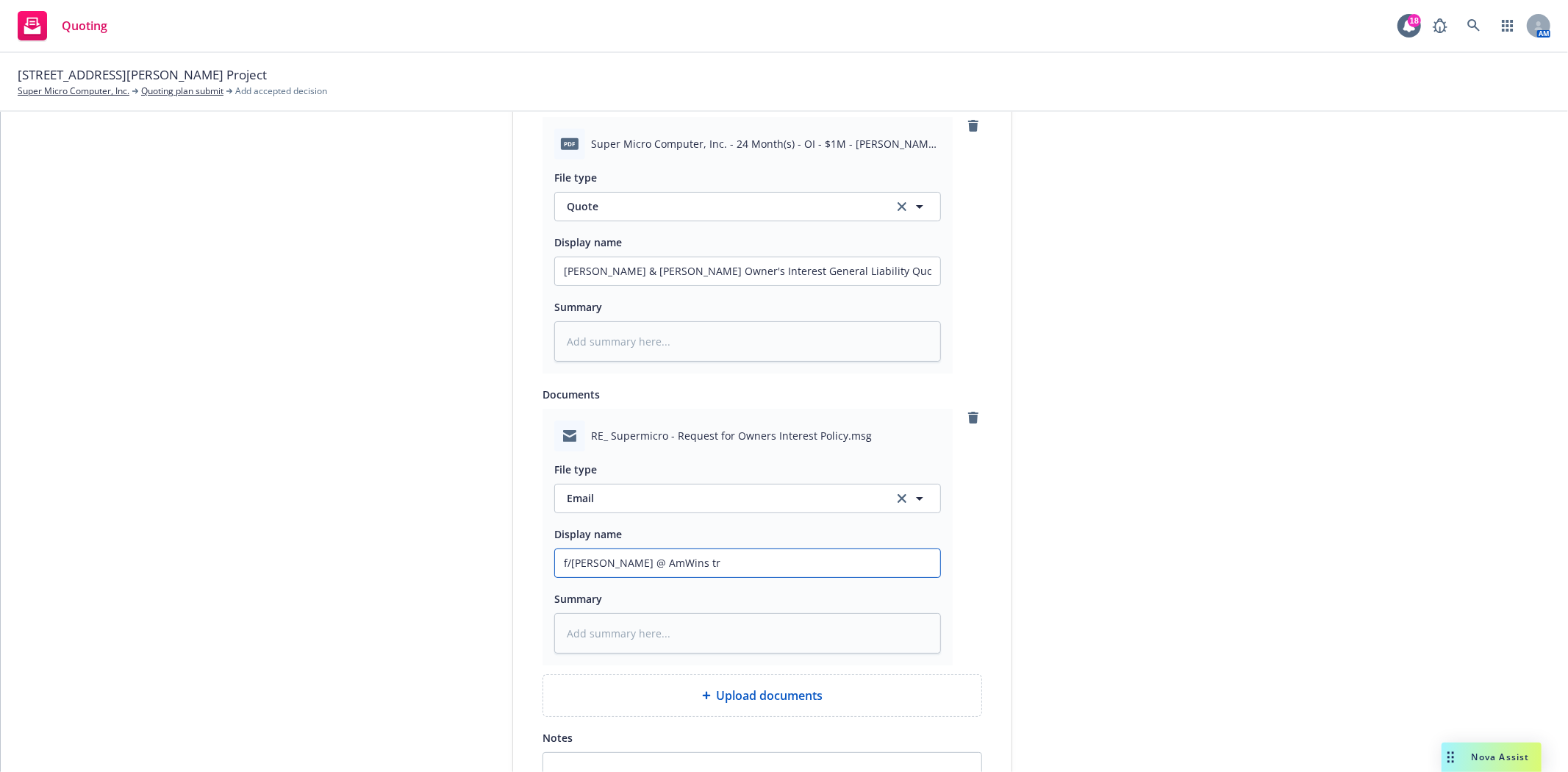
type input "f/Ryan @ AmWins tra"
type textarea "x"
type input "f/Ryan @ AmWins tran"
type textarea "x"
type input "f/Ryan @ AmWins trans"
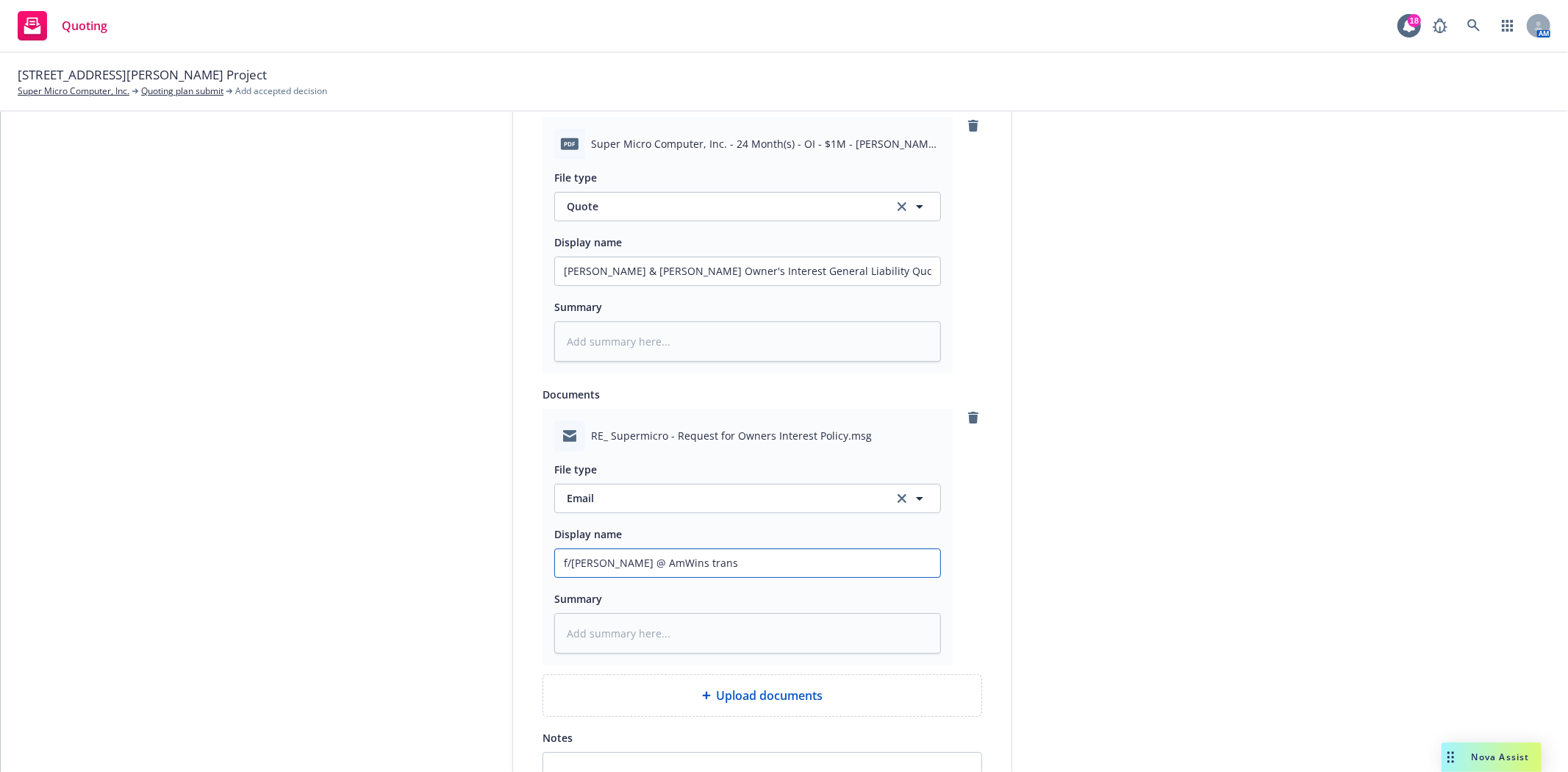
type textarea "x"
type input "f/Ryan @ AmWins transm"
type textarea "x"
type input "f/Ryan @ AmWins transmi"
type textarea "x"
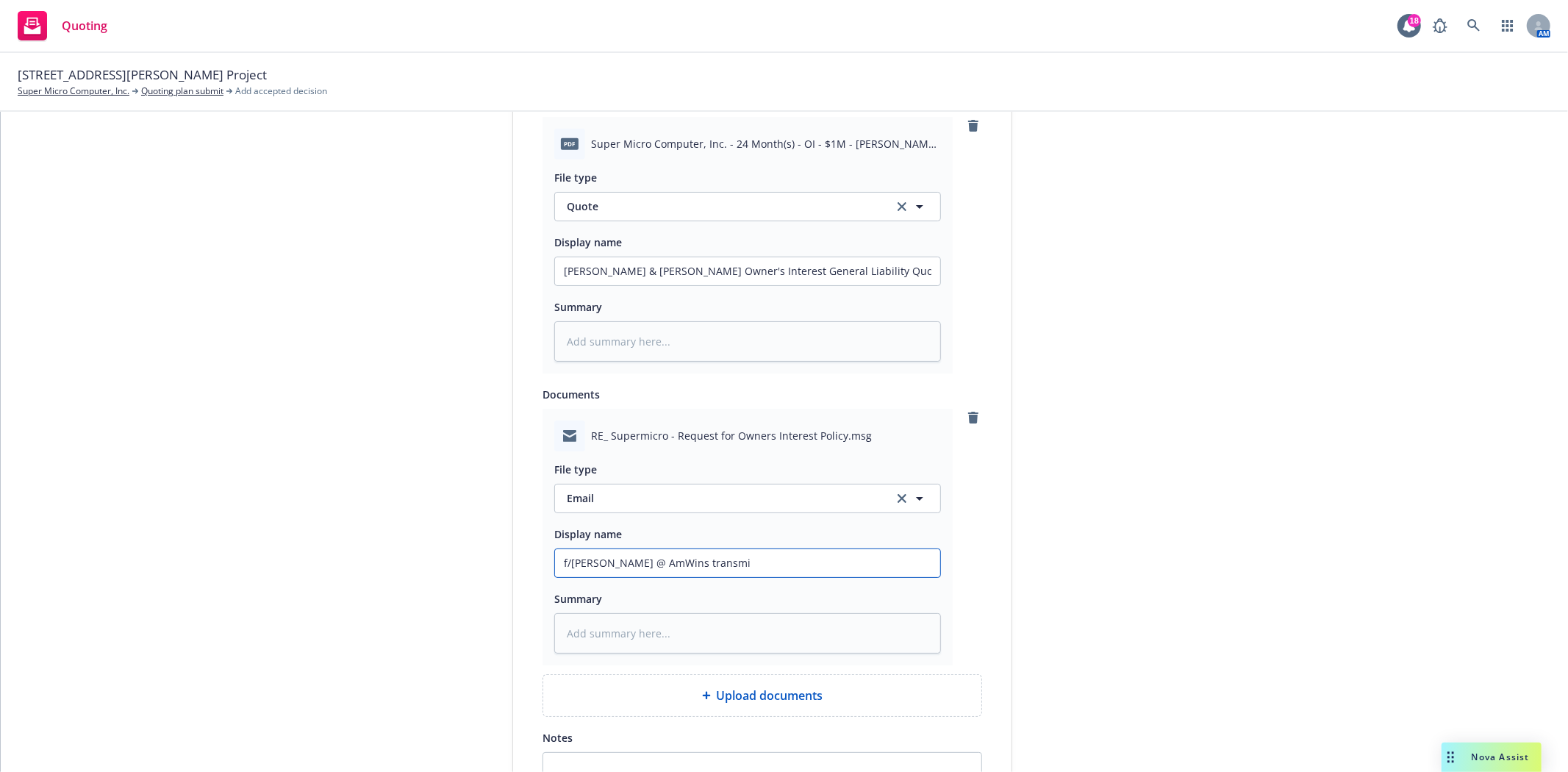
type input "f/Ryan @ AmWins transmit"
type textarea "x"
type input "f/Ryan @ AmWins transmitt"
type textarea "x"
type input "f/Ryan @ AmWins transmitti"
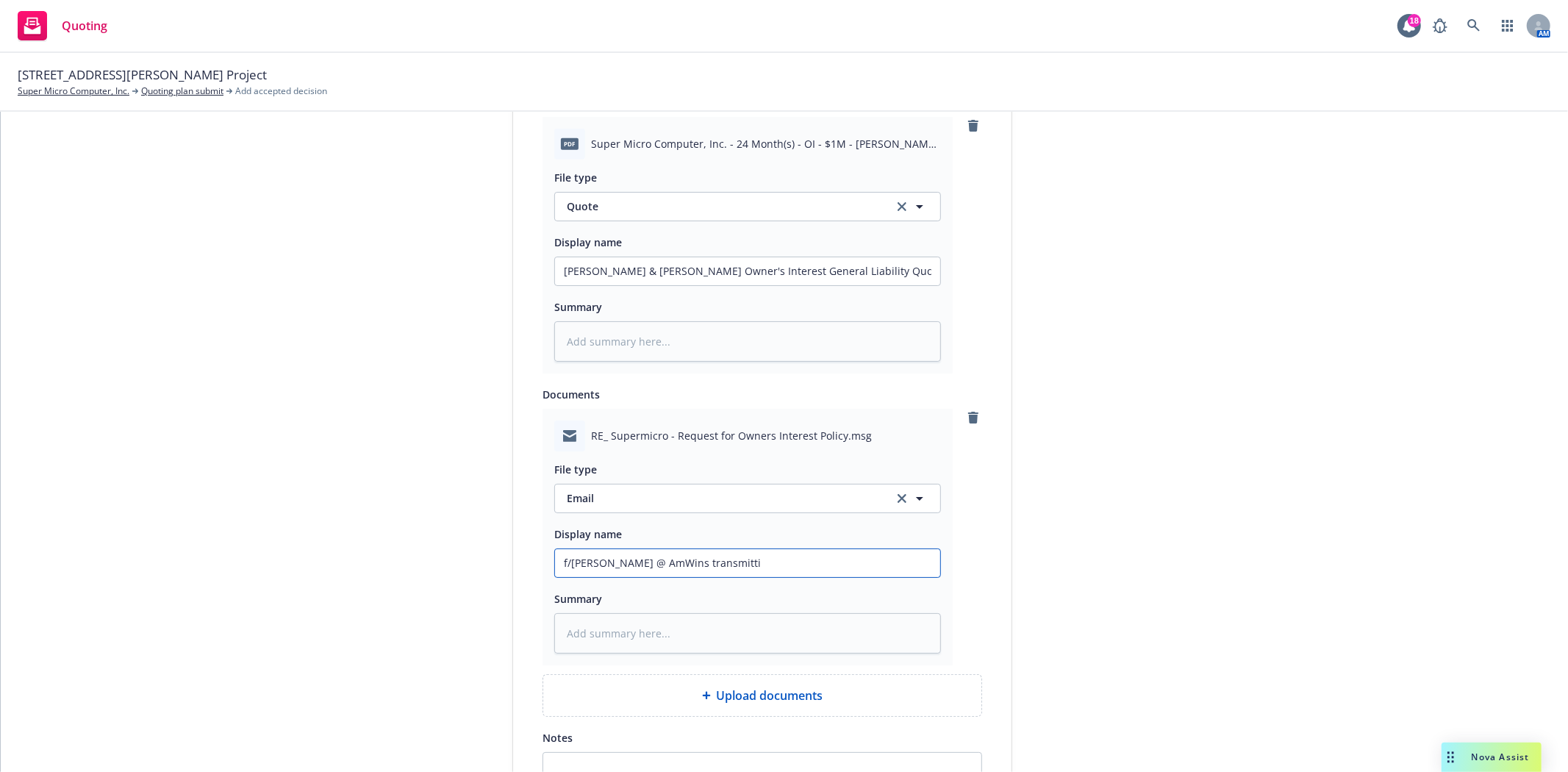
type textarea "x"
type input "f/Ryan @ AmWins transmittin"
type textarea "x"
type input "f/Ryan @ AmWins transmitting"
type textarea "x"
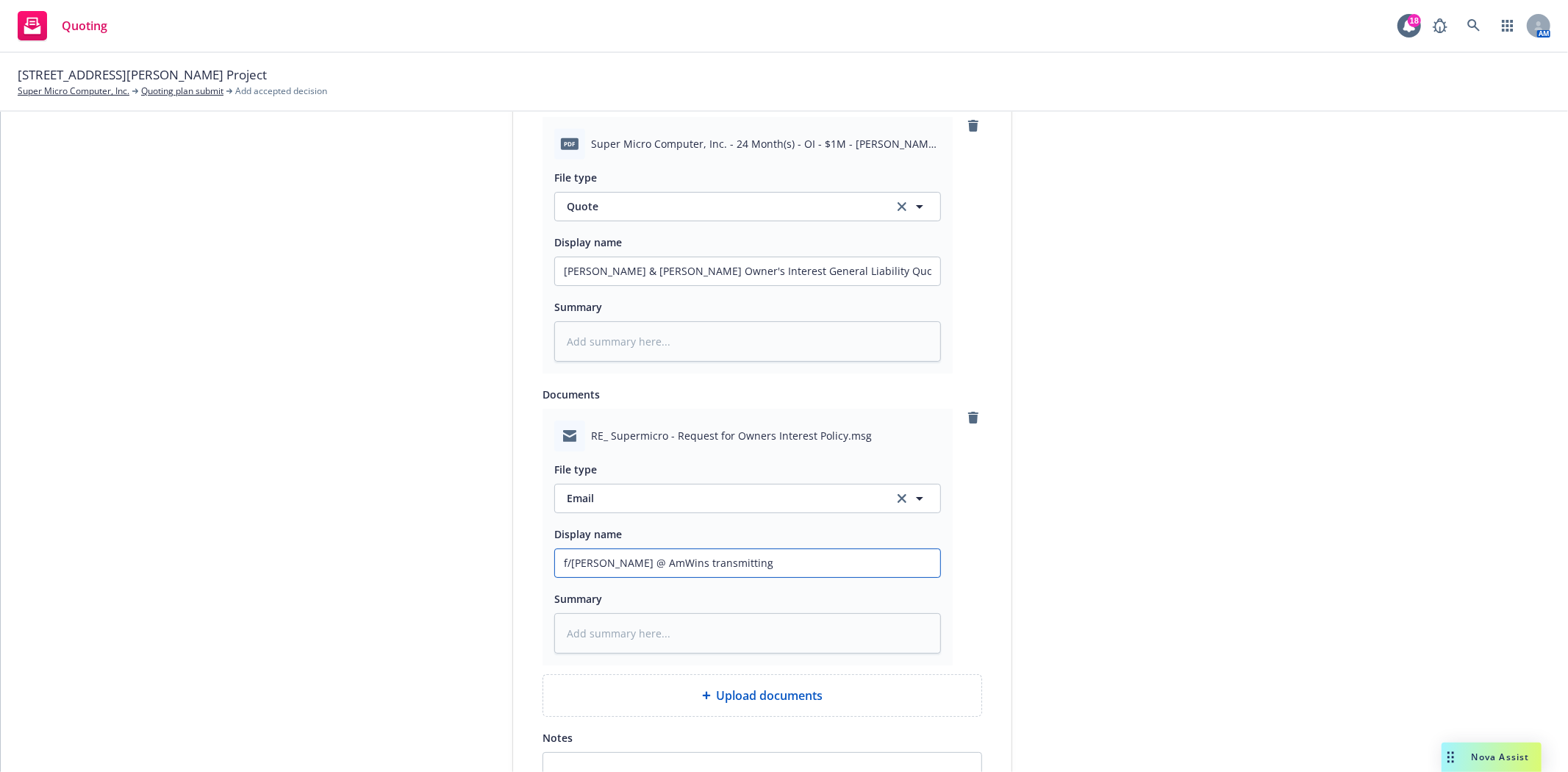
type input "f/Ryan @ AmWins transmitting"
type textarea "x"
type input "f/Ryan @ AmWins transmitting O"
type textarea "x"
type input "f/Ryan @ AmWins transmitting OI"
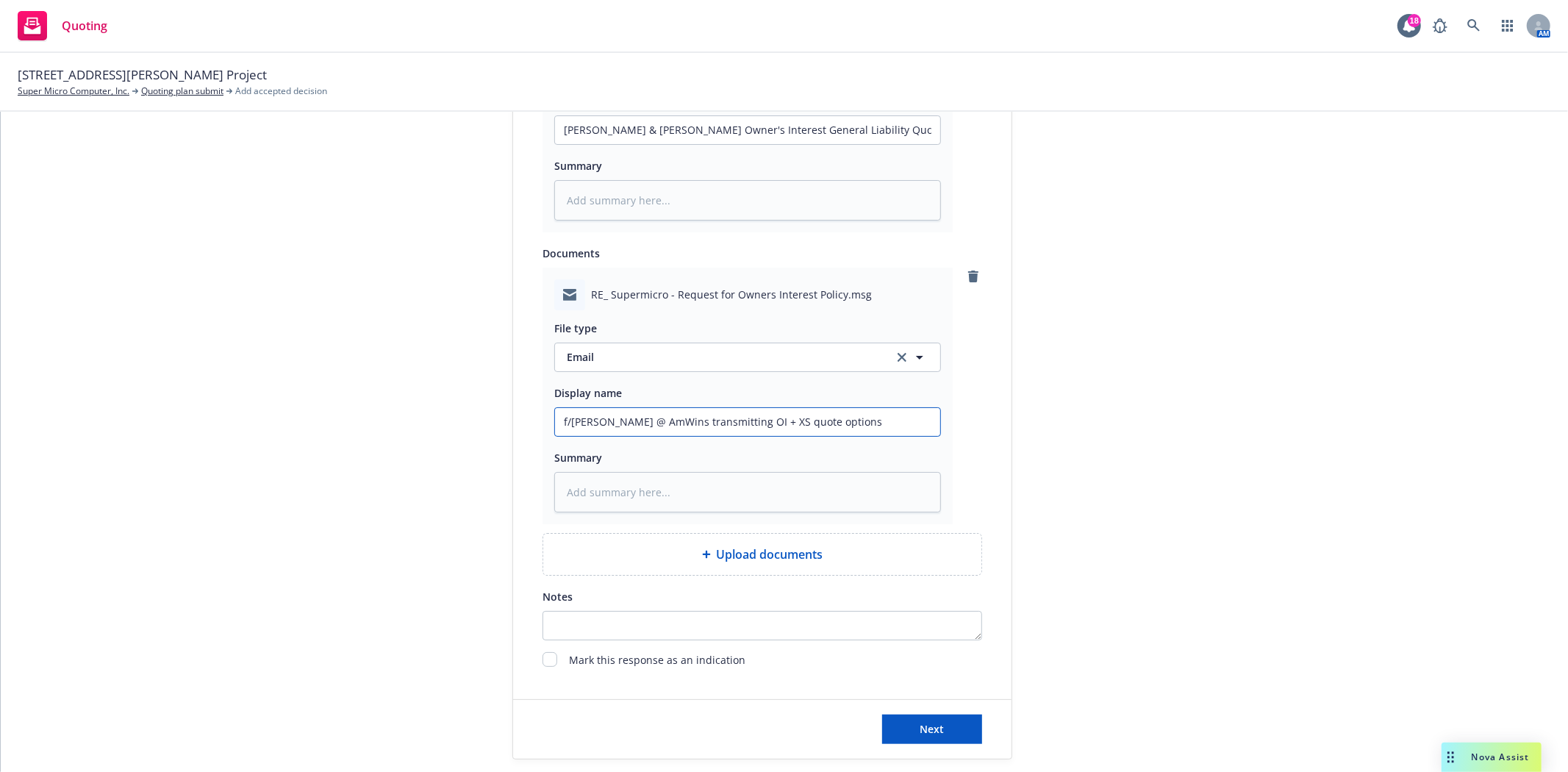
scroll to position [962, 0]
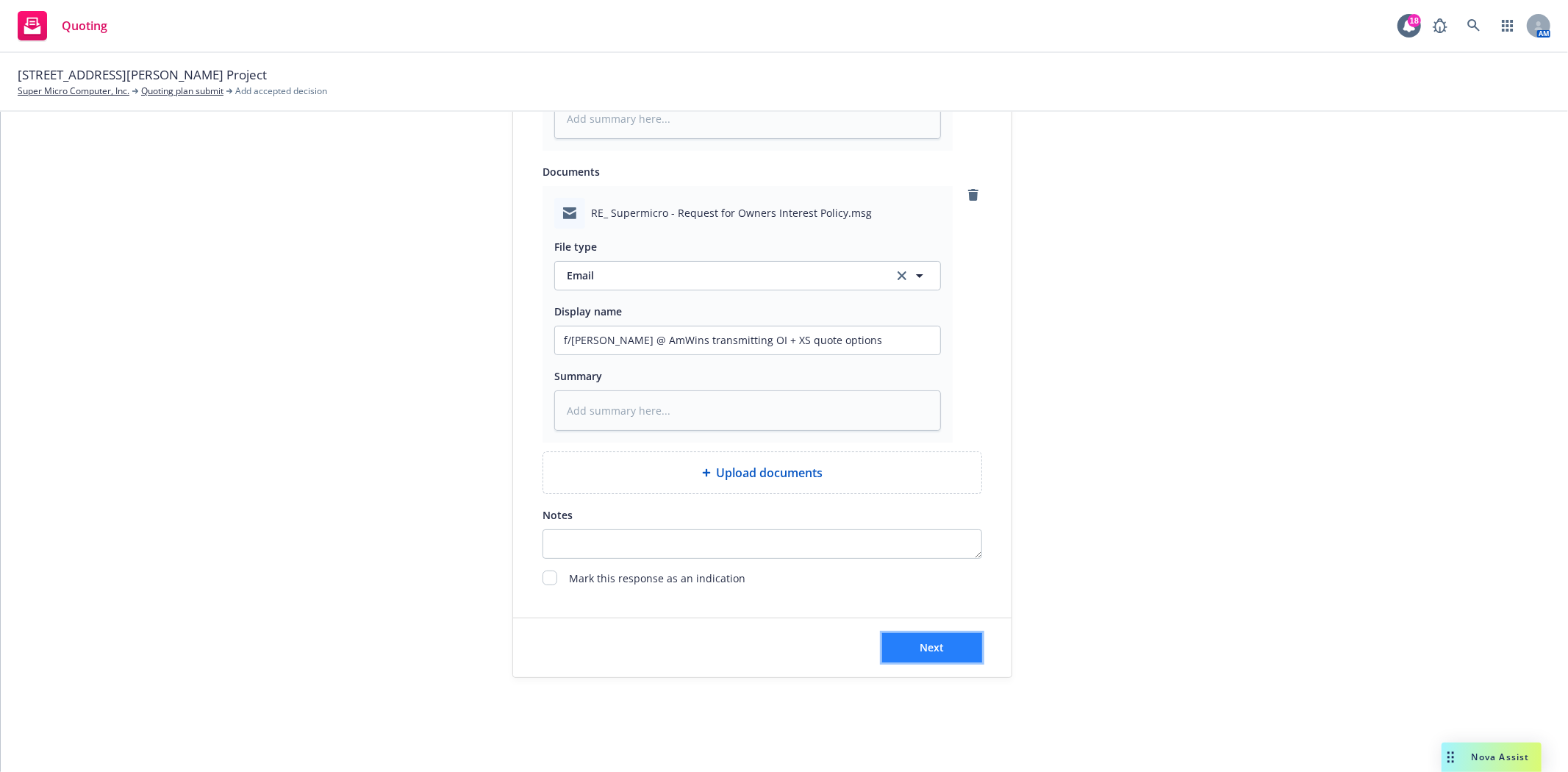
click at [909, 654] on button "Next" at bounding box center [932, 647] width 100 height 29
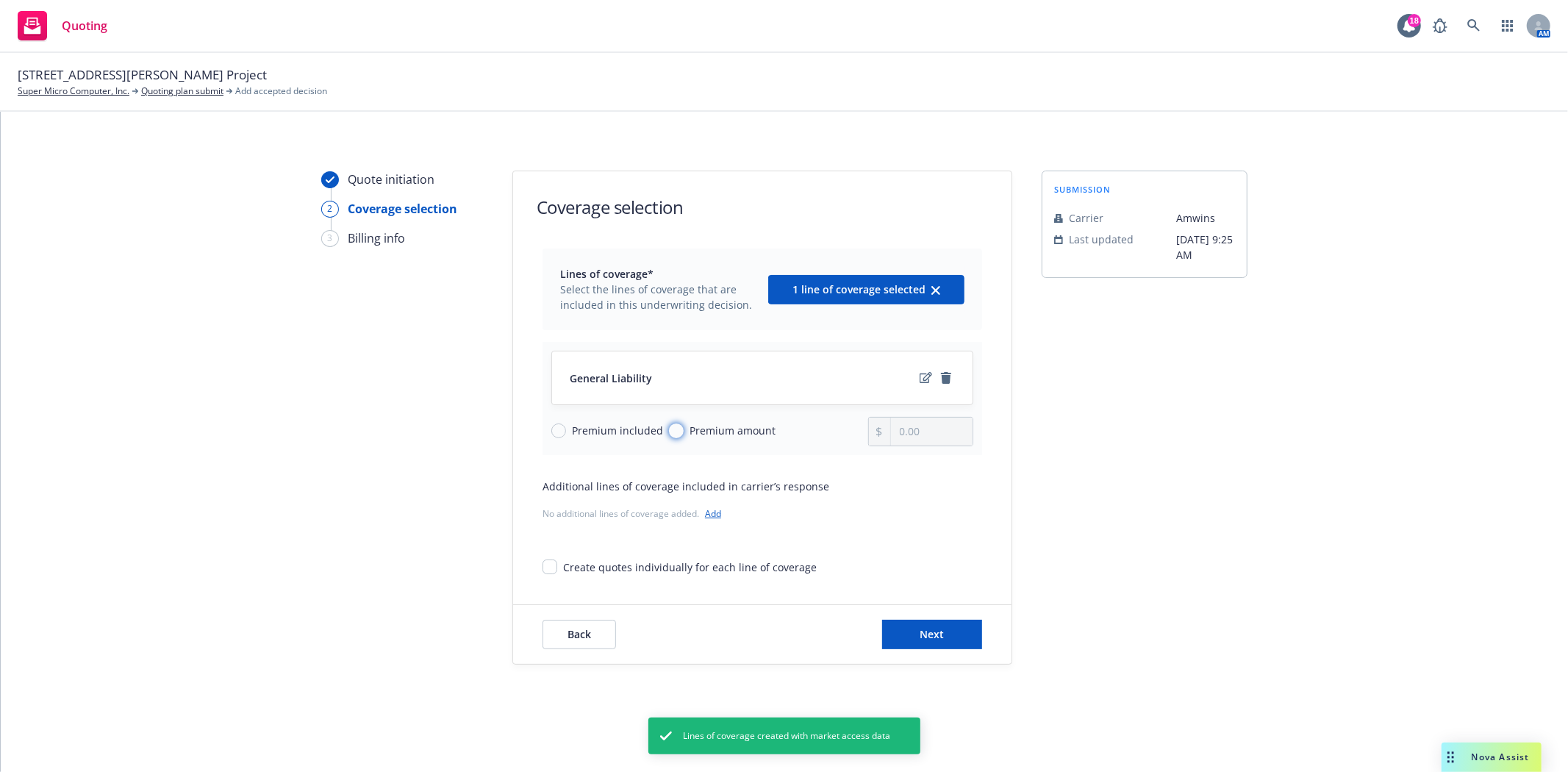
click at [676, 431] on input "Premium amount" at bounding box center [677, 431] width 15 height 15
click at [913, 429] on input "0.00" at bounding box center [931, 431] width 82 height 28
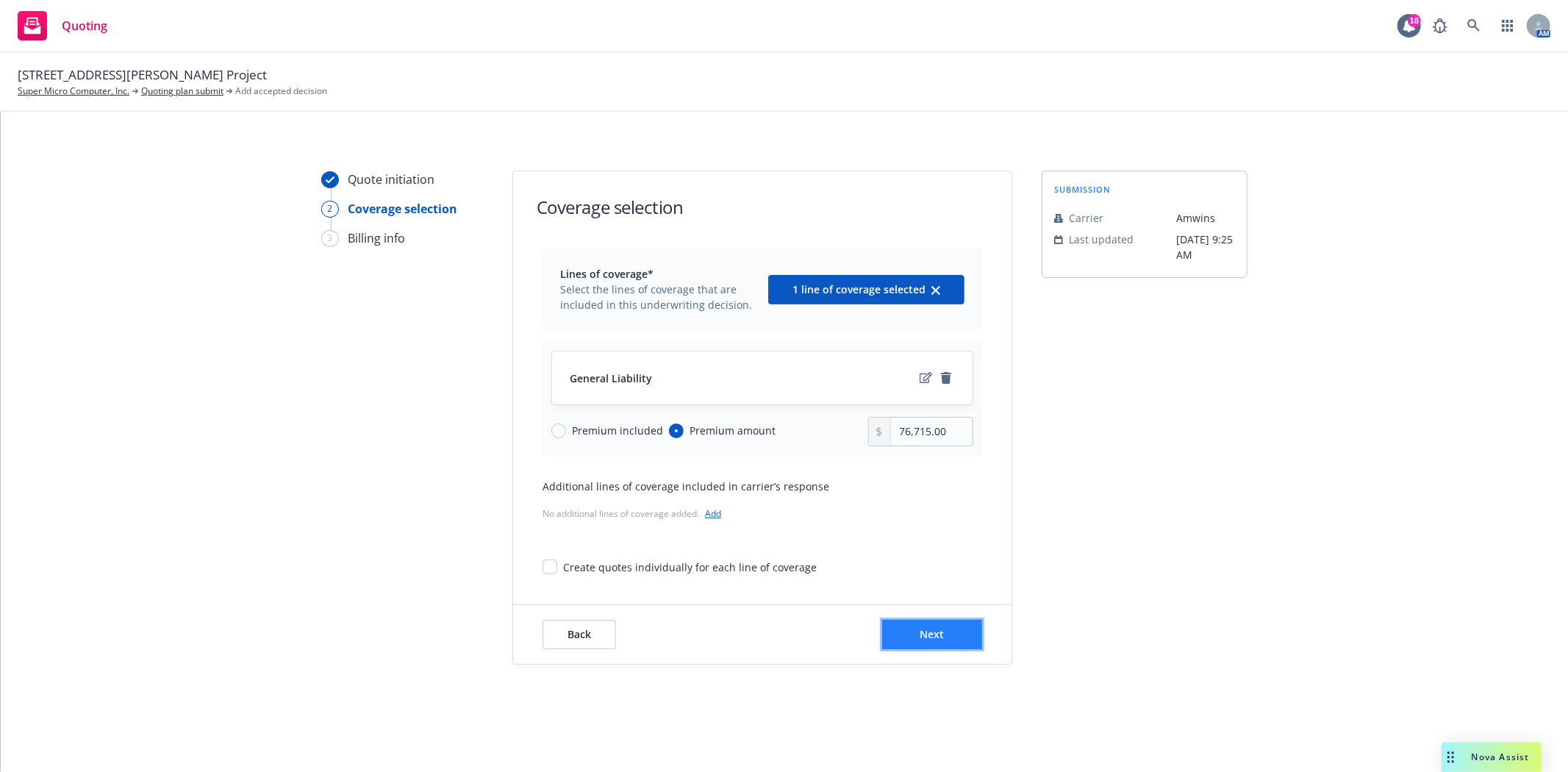
click at [950, 641] on button "Next" at bounding box center [932, 634] width 100 height 29
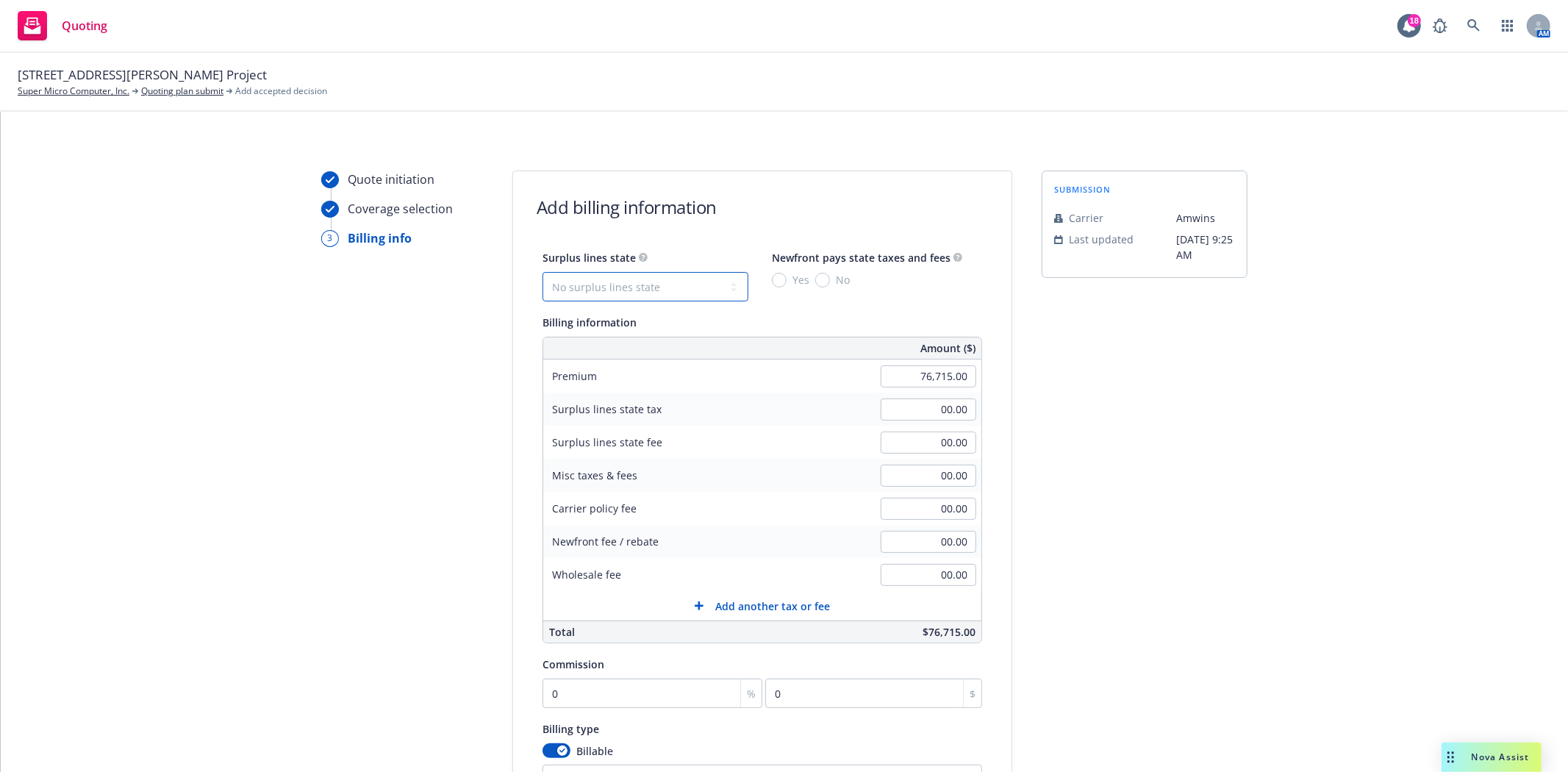
click at [557, 293] on select "No surplus lines state [US_STATE] [US_STATE] [US_STATE] [US_STATE] [US_STATE] […" at bounding box center [645, 287] width 206 height 29
click at [542, 272] on select "No surplus lines state [US_STATE] [US_STATE] [US_STATE] [US_STATE] [US_STATE] […" at bounding box center [645, 287] width 206 height 29
click at [816, 282] on input "No" at bounding box center [823, 280] width 15 height 15
click at [912, 578] on input "00.00" at bounding box center [928, 574] width 95 height 22
click at [1122, 593] on div "submission Carrier Amwins Last updated 9/30, 9:25 AM" at bounding box center [1144, 546] width 206 height 752
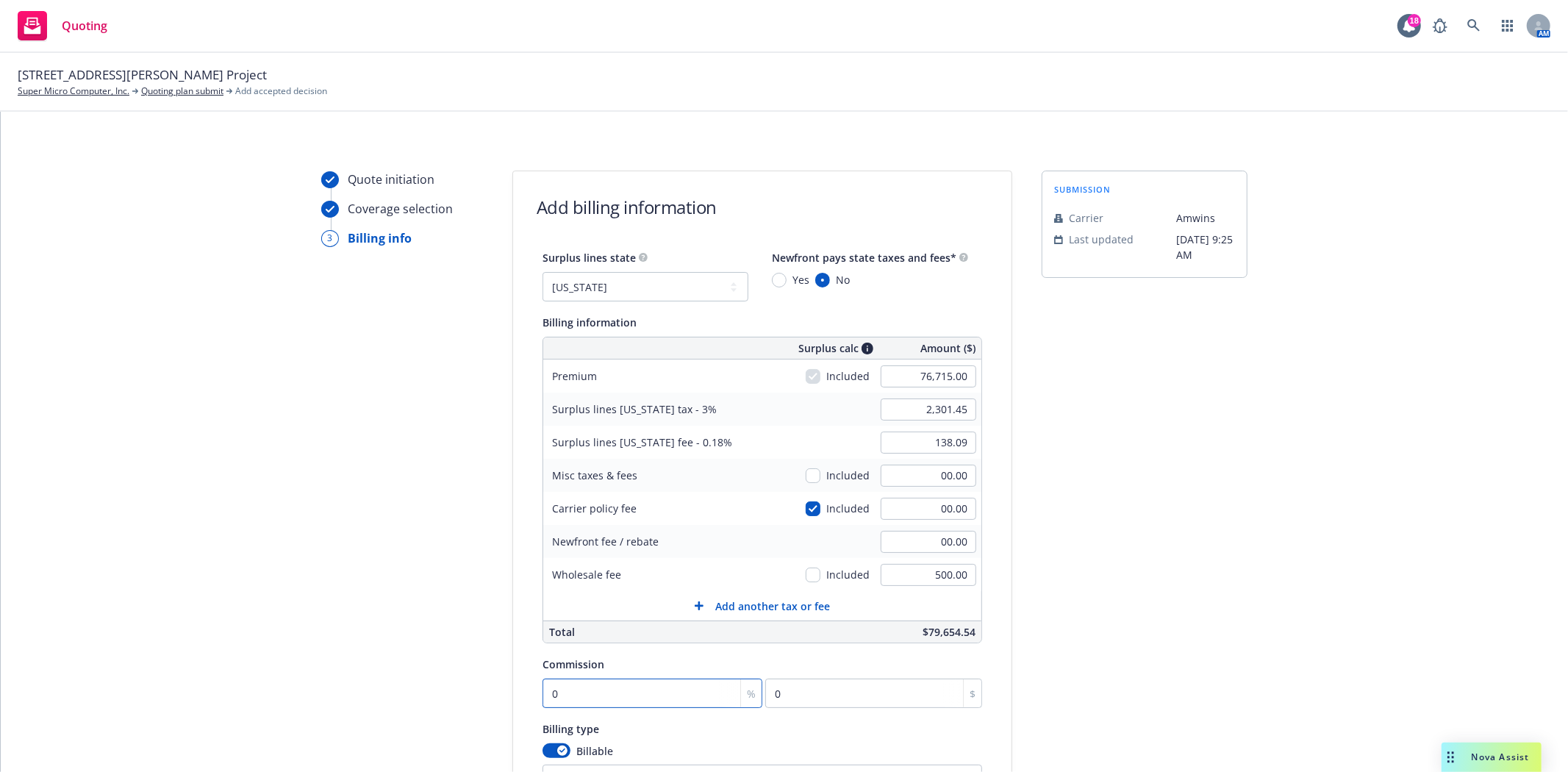
click at [561, 702] on input "0" at bounding box center [652, 692] width 220 height 29
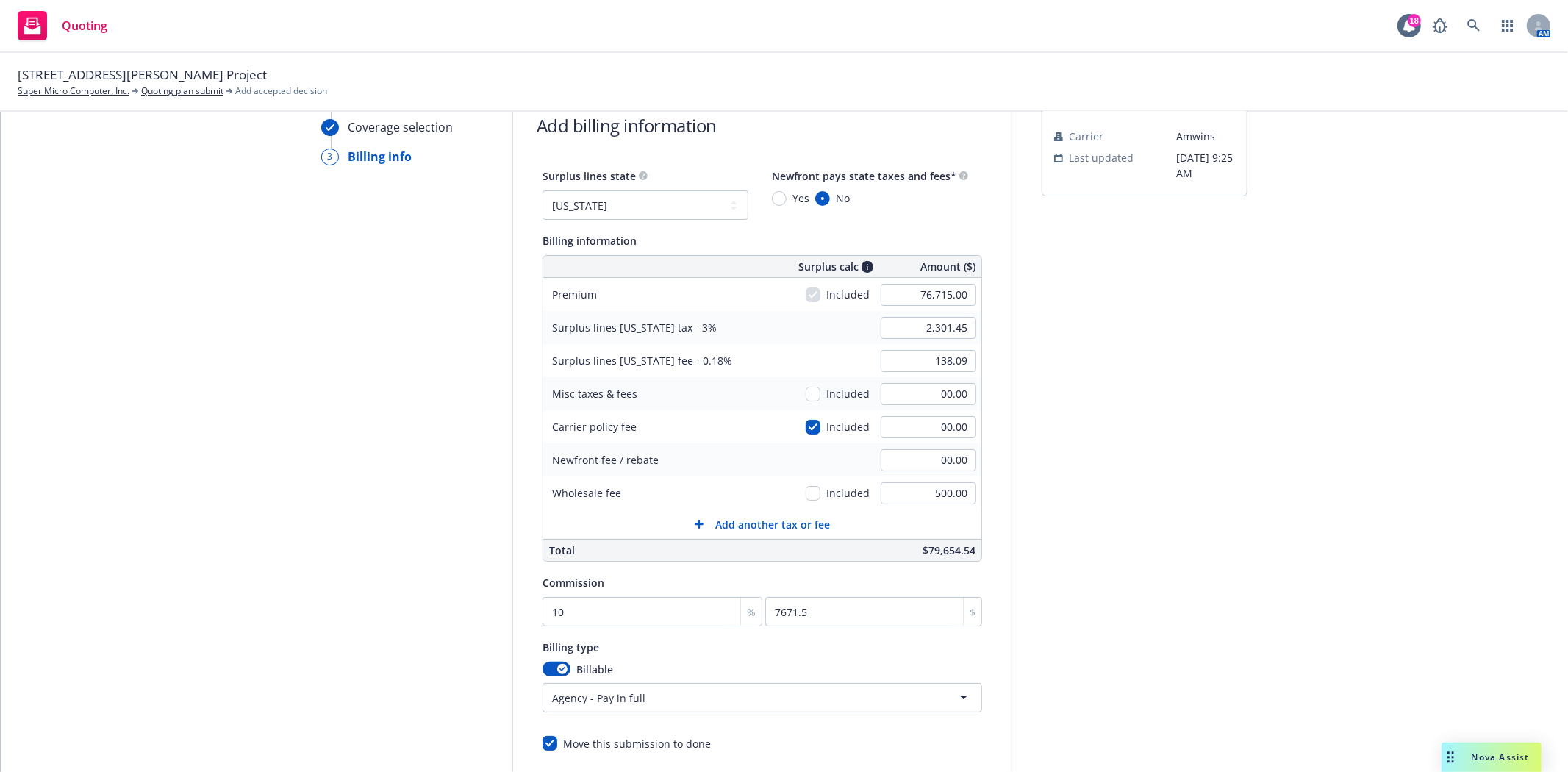
scroll to position [164, 0]
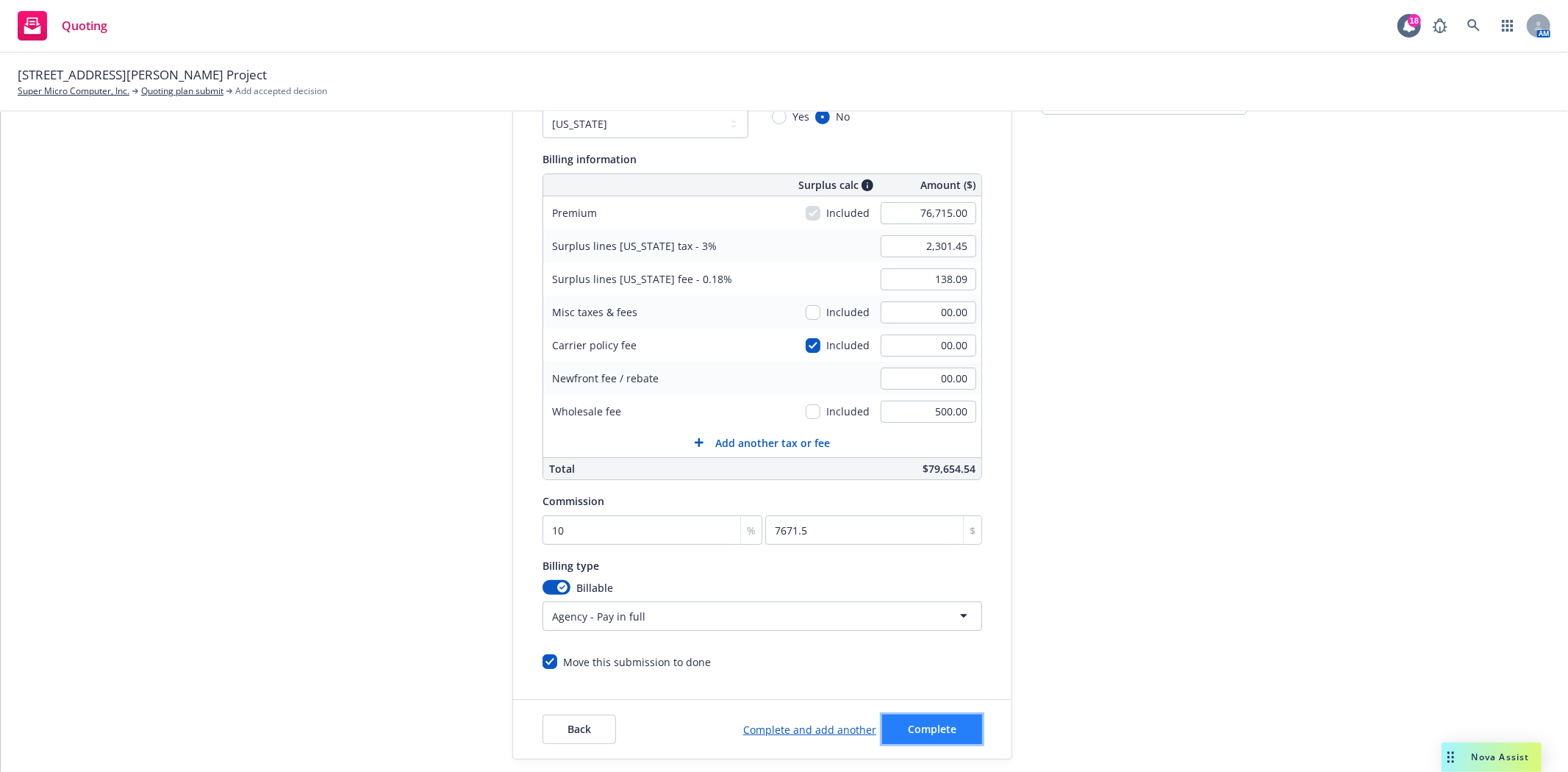
click at [934, 722] on button "Complete" at bounding box center [932, 728] width 100 height 29
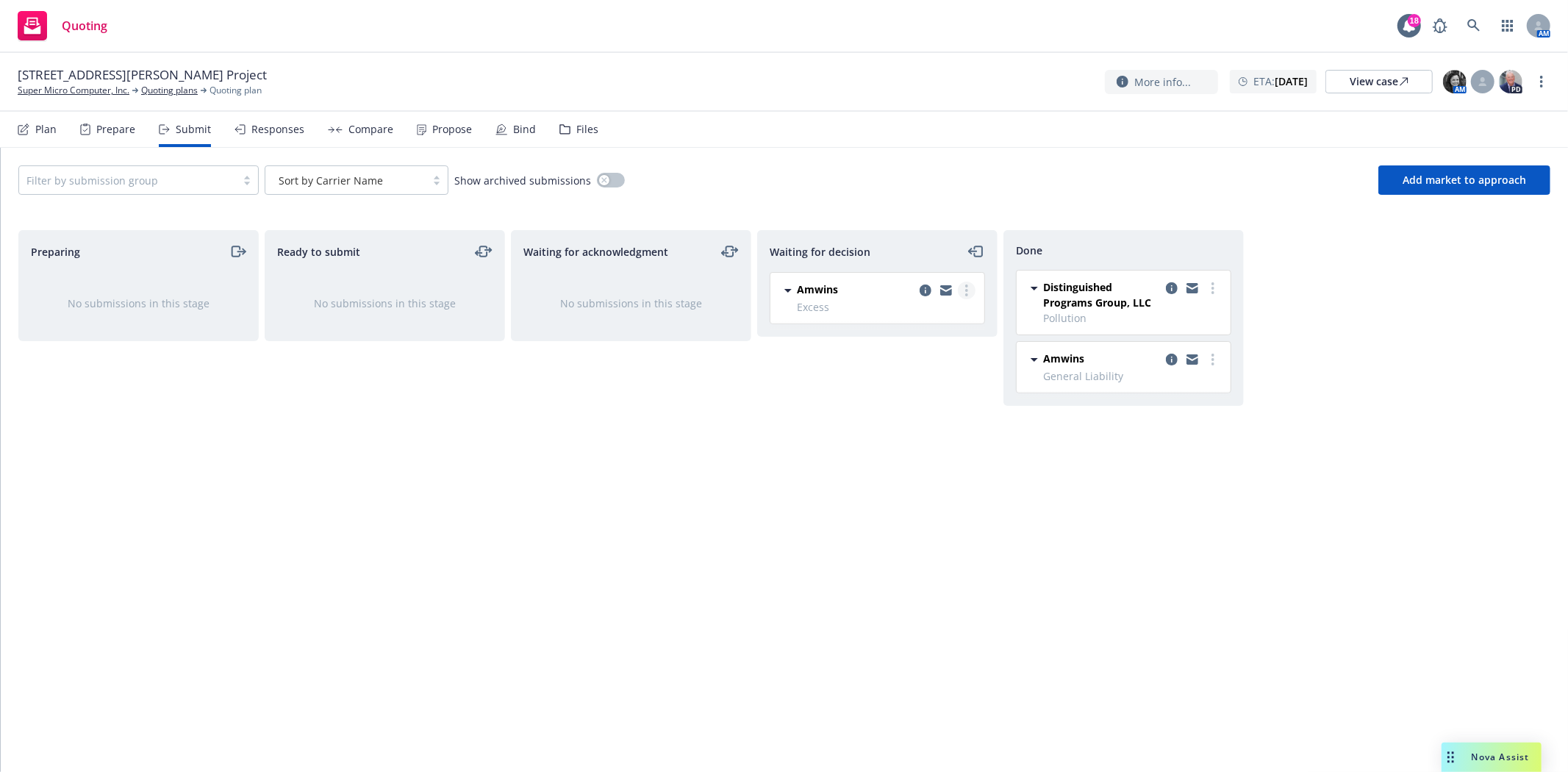
click at [965, 296] on circle "more" at bounding box center [966, 295] width 3 height 3
drag, startPoint x: 909, startPoint y: 452, endPoint x: 908, endPoint y: 460, distance: 8.1
click at [908, 460] on div "Move back one step Move to done Add accepted decision Add declined decision Add…" at bounding box center [900, 395] width 147 height 176
click at [1098, 544] on div "Done Distinguished Programs Group, LLC Pollution Tuesday, September 30, 2025 at…" at bounding box center [1123, 485] width 240 height 511
click at [966, 279] on div "Amwins Excess Tuesday, September 30, 2025 at 9:25 AM" at bounding box center [877, 298] width 214 height 51
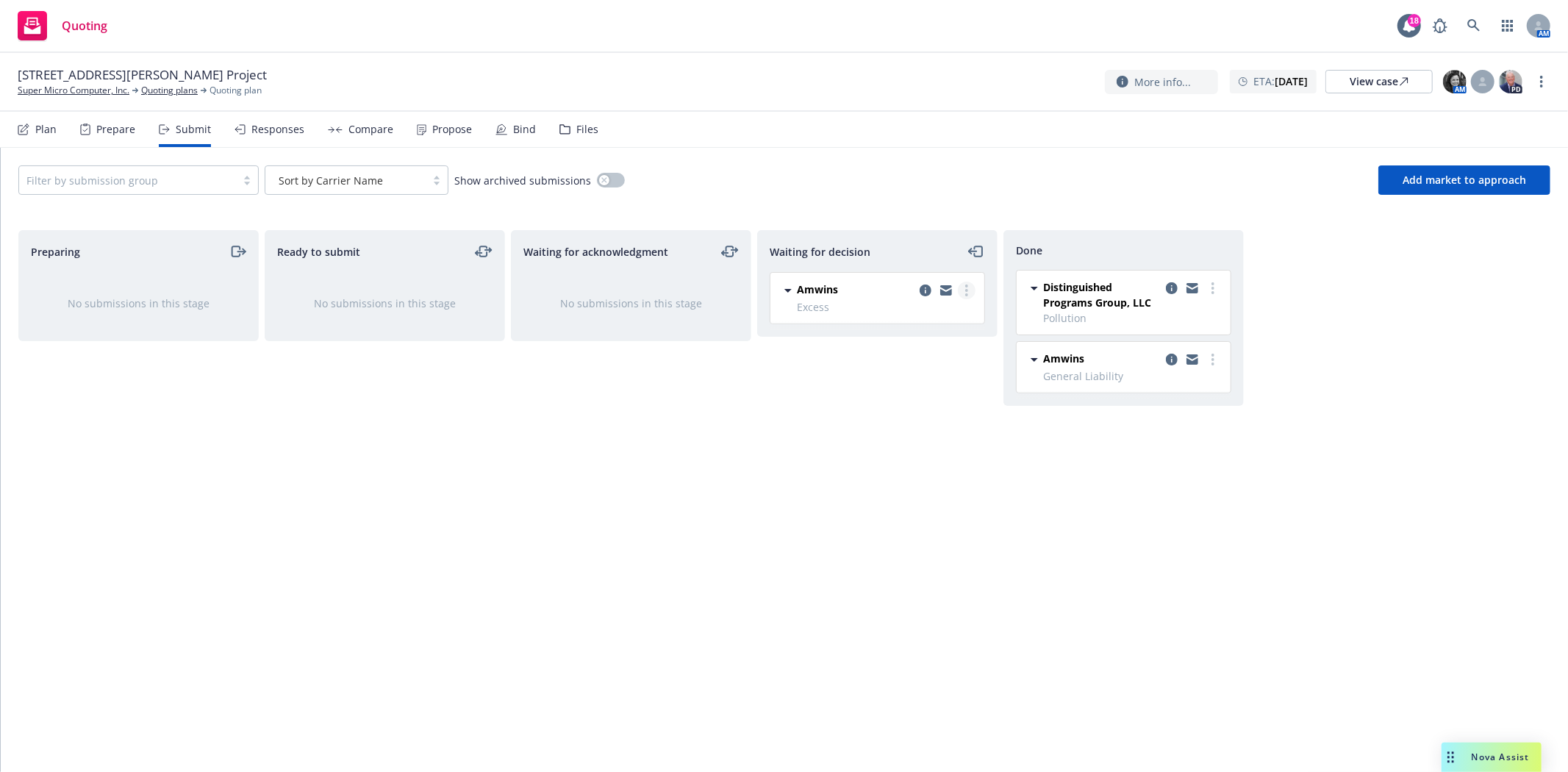
click at [971, 295] on link "more" at bounding box center [967, 290] width 18 height 18
click at [949, 378] on span "Add accepted decision" at bounding box center [900, 380] width 147 height 14
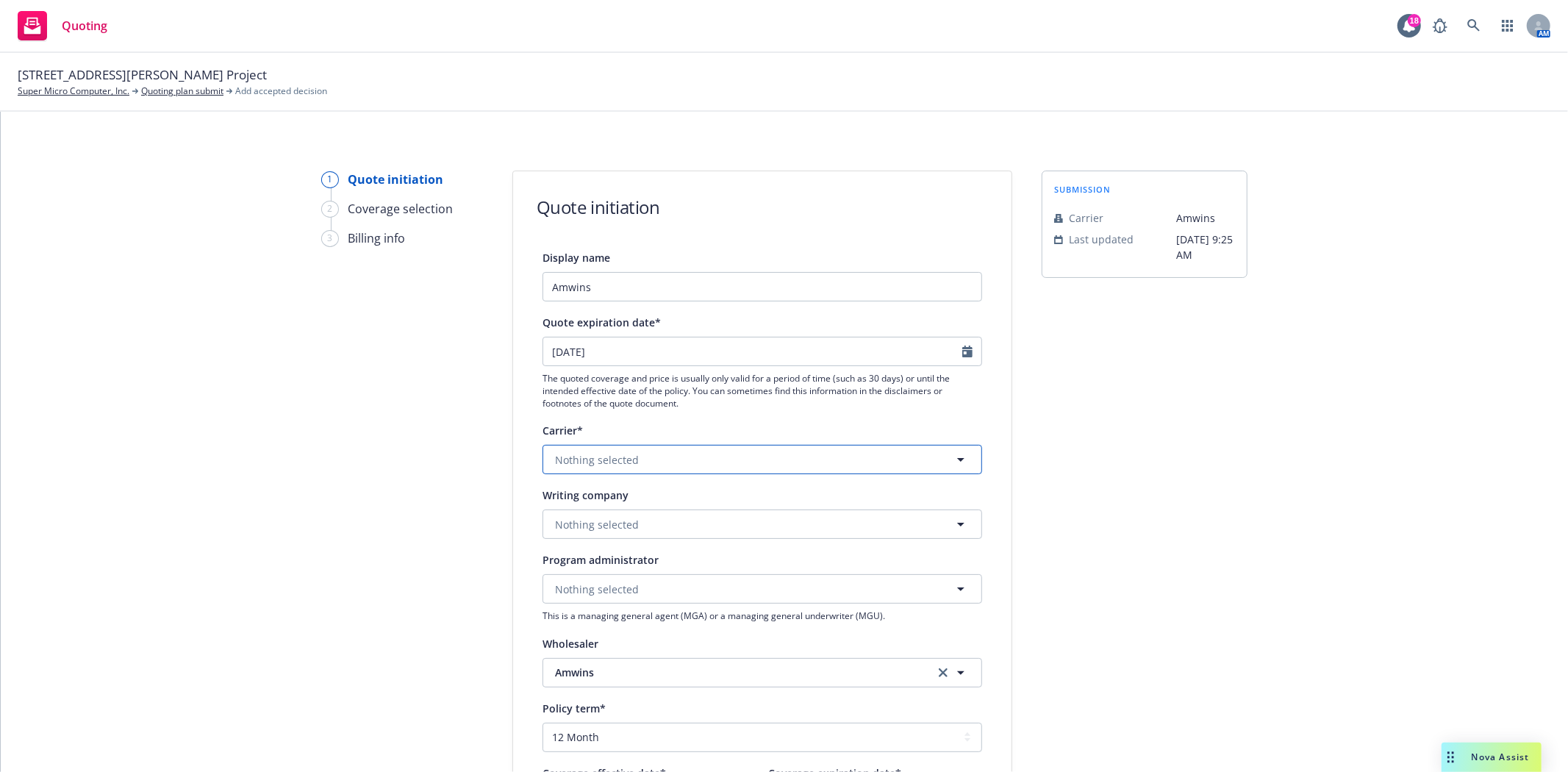
click at [678, 453] on button "Nothing selected" at bounding box center [762, 459] width 440 height 29
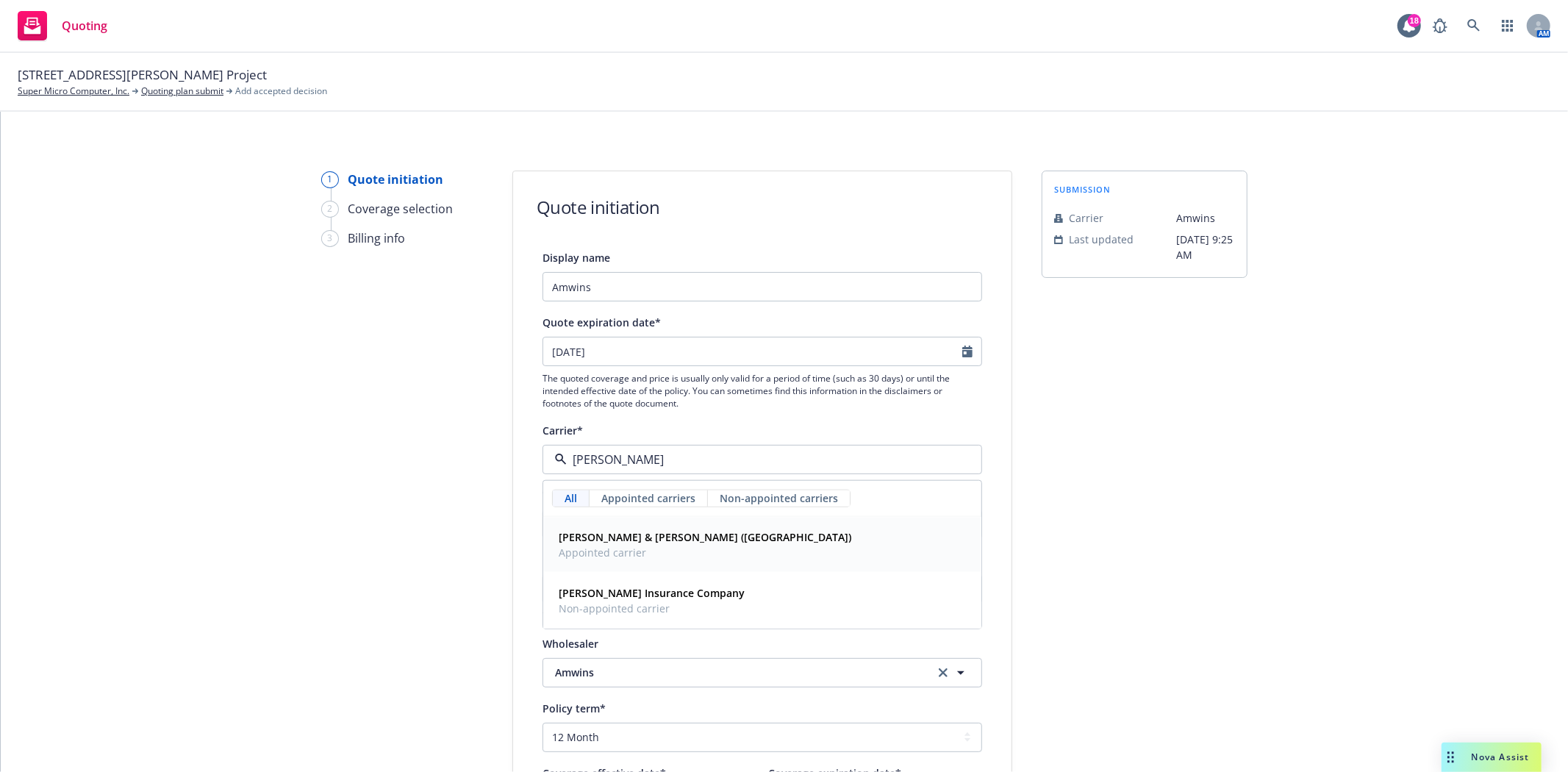
click at [643, 556] on span "Appointed carrier" at bounding box center [705, 552] width 293 height 16
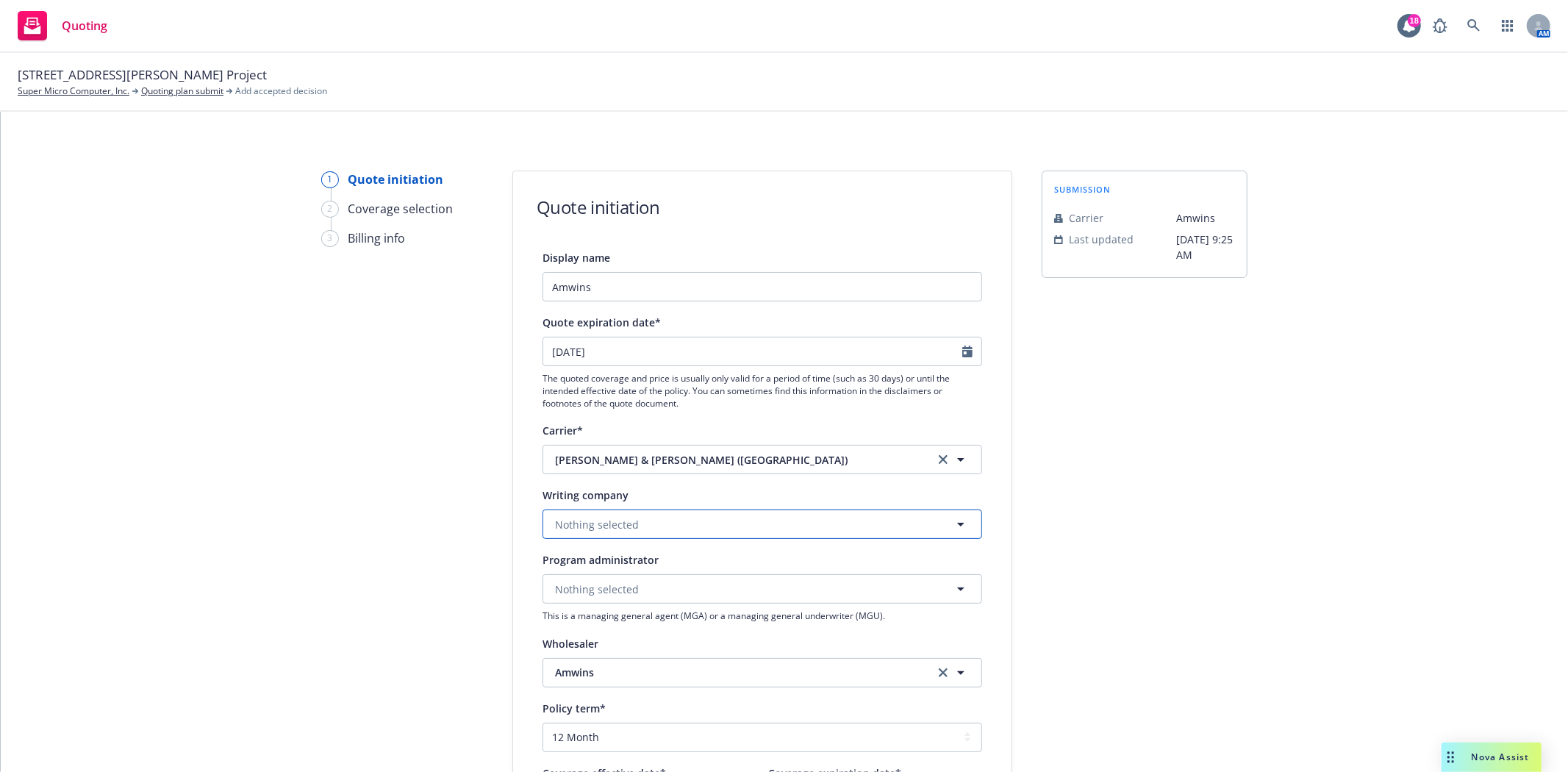
click at [642, 523] on button "Nothing selected" at bounding box center [762, 524] width 440 height 29
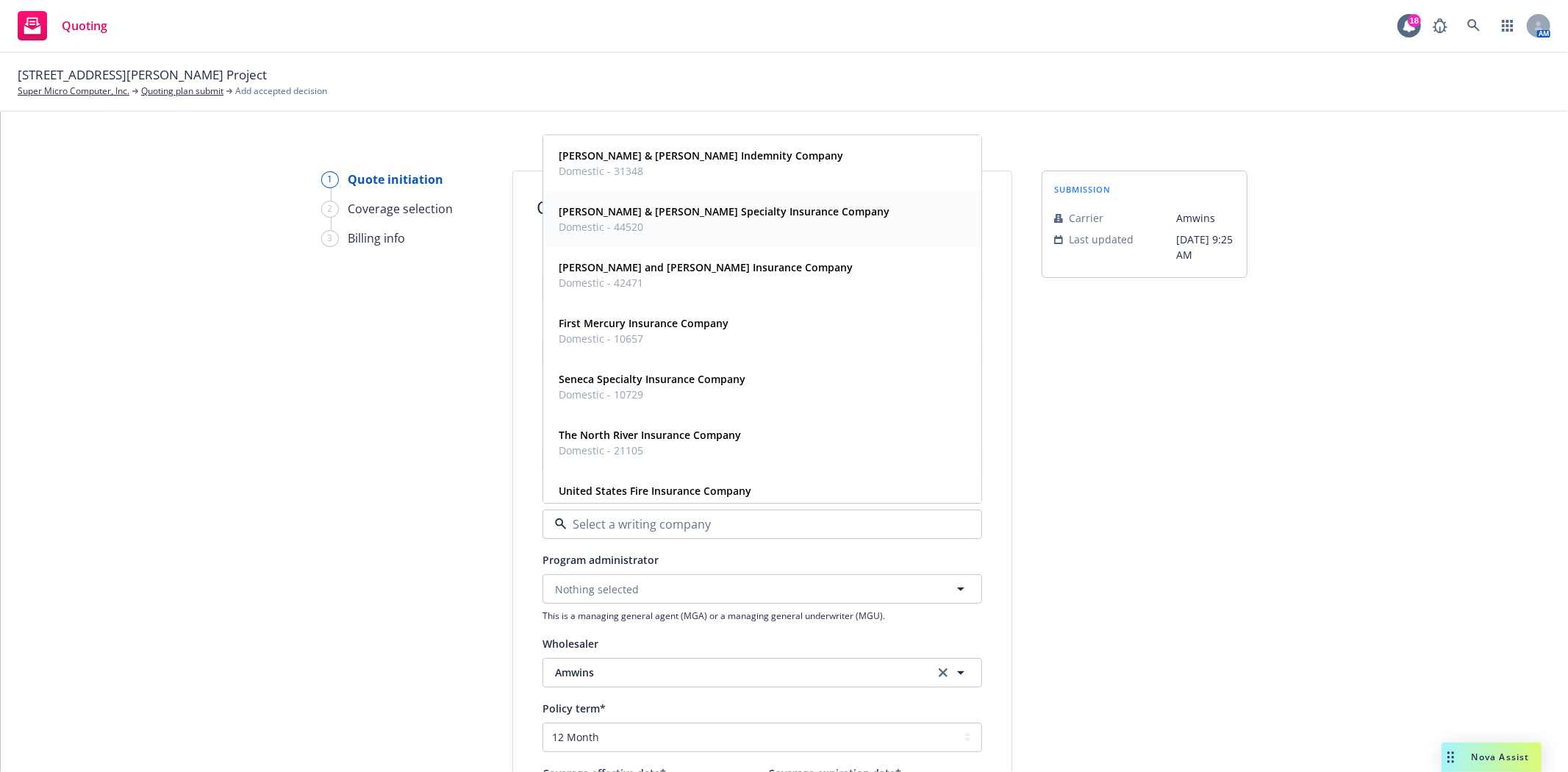
click at [639, 232] on span "Domestic - 44520" at bounding box center [724, 227] width 331 height 16
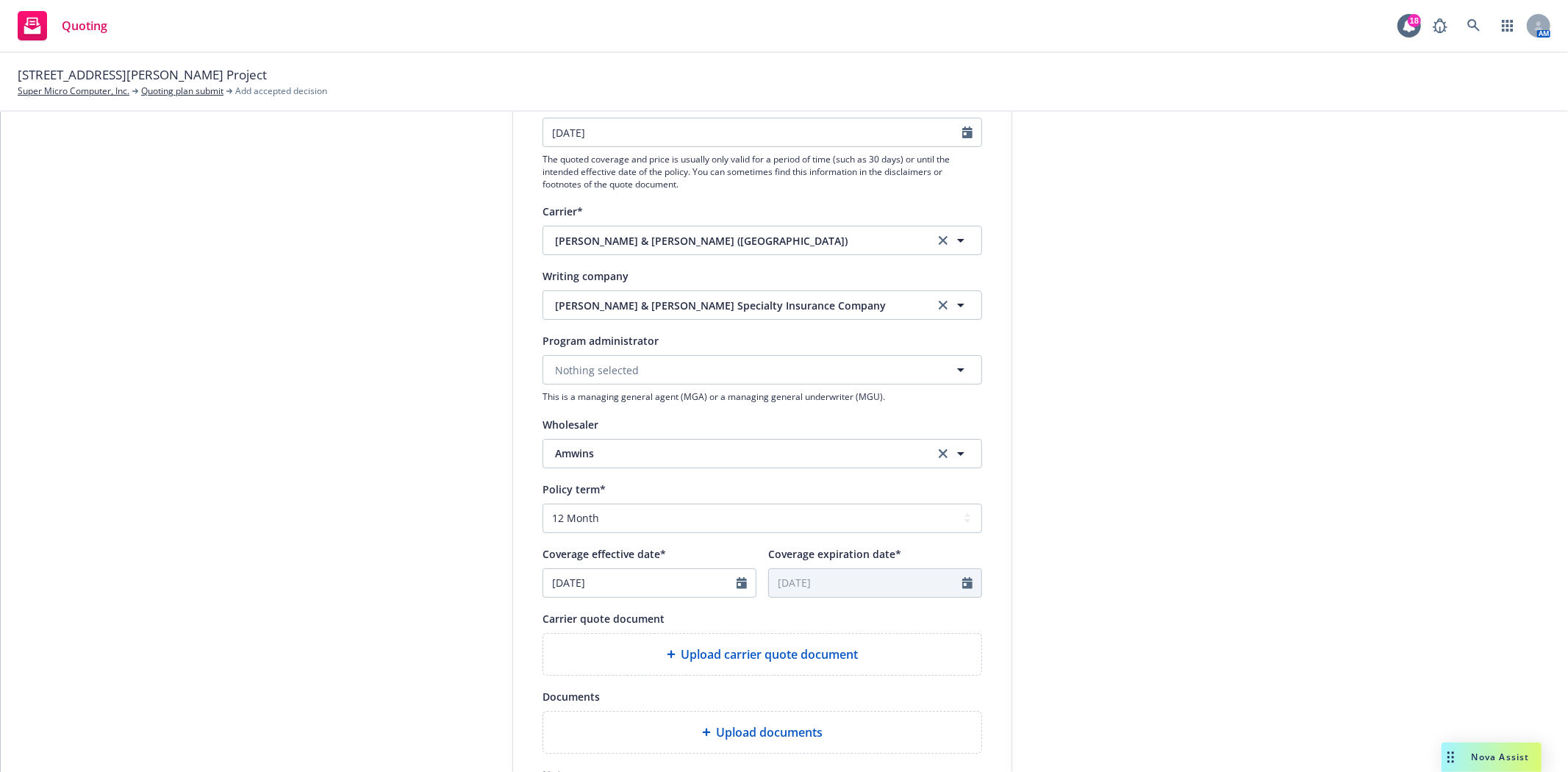
scroll to position [245, 0]
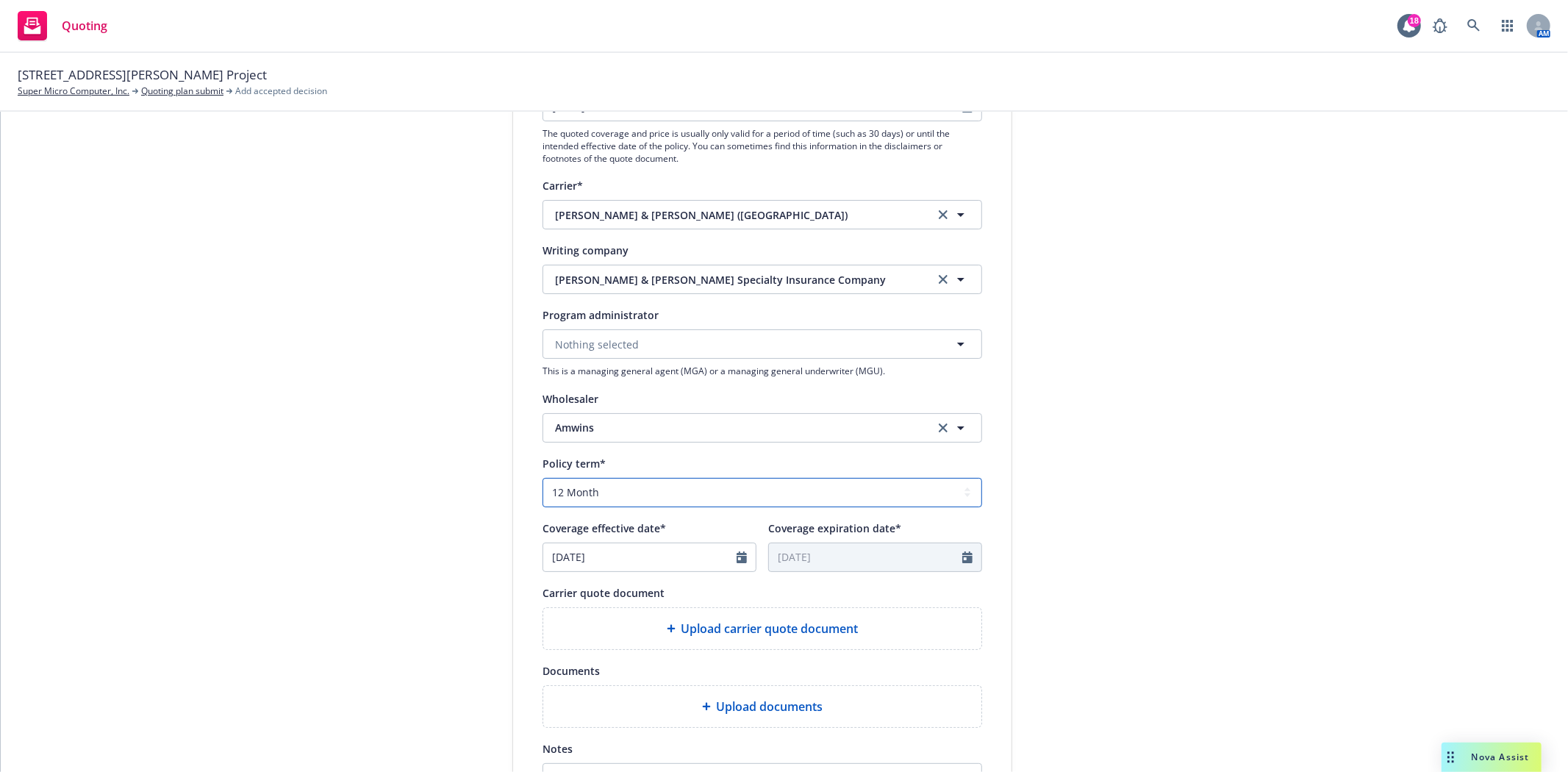
click at [601, 496] on select "Select policy term 12 Month 6 Month 4 Month 3 Month 2 Month 1 Month 36 Month (3…" at bounding box center [762, 492] width 440 height 29
click at [542, 479] on select "Select policy term 12 Month 6 Month 4 Month 3 Month 2 Month 1 Month 36 Month (3…" at bounding box center [762, 492] width 440 height 29
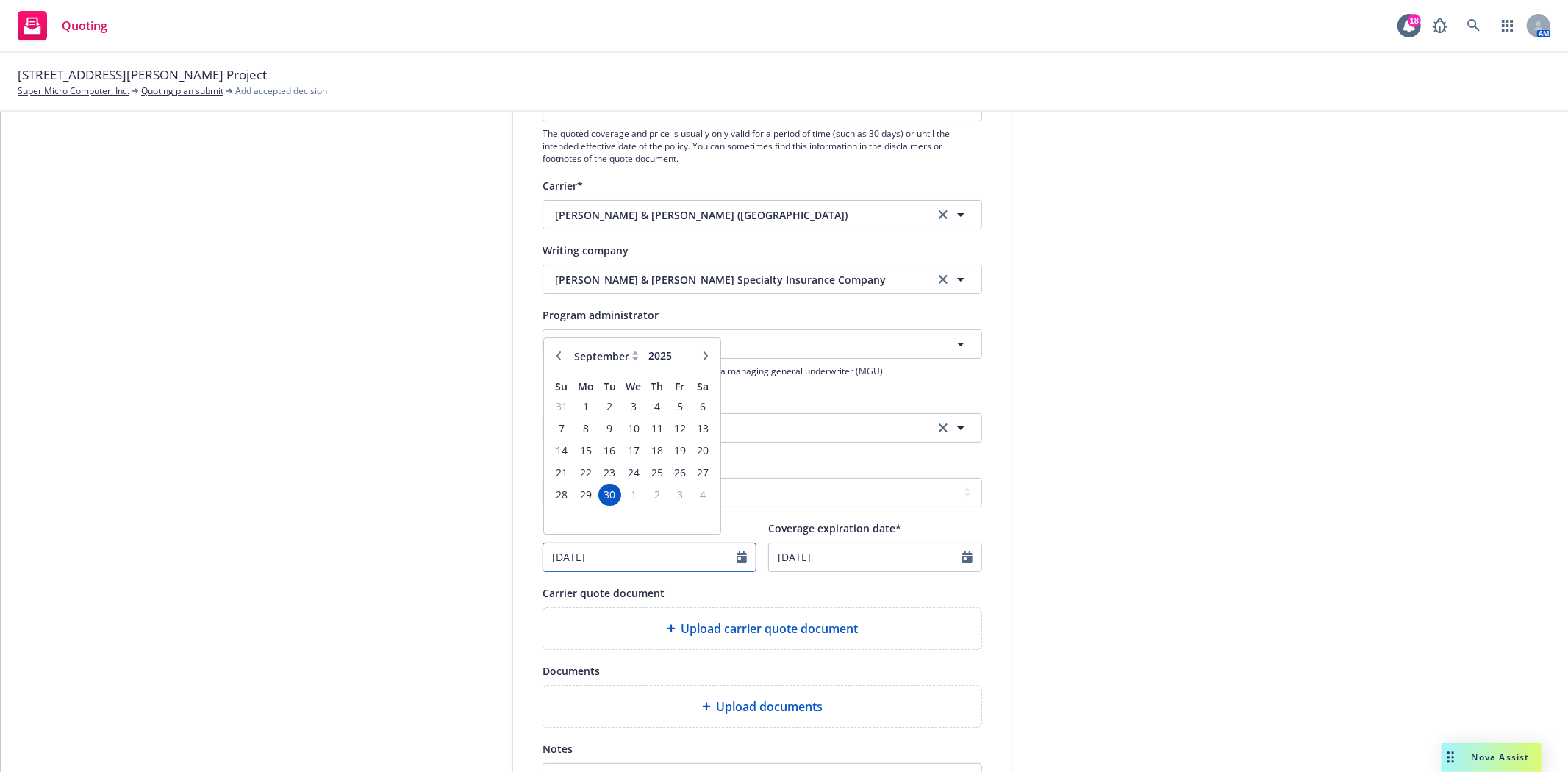
click at [613, 563] on input "[DATE]" at bounding box center [640, 557] width 194 height 28
click at [586, 361] on select "January February March April May June July August September October November De…" at bounding box center [607, 361] width 74 height 17
click at [570, 354] on select "January February March April May June July August September October November De…" at bounding box center [607, 361] width 74 height 17
click at [657, 368] on input "2025" at bounding box center [669, 361] width 48 height 16
click at [574, 417] on span "1" at bounding box center [584, 412] width 22 height 18
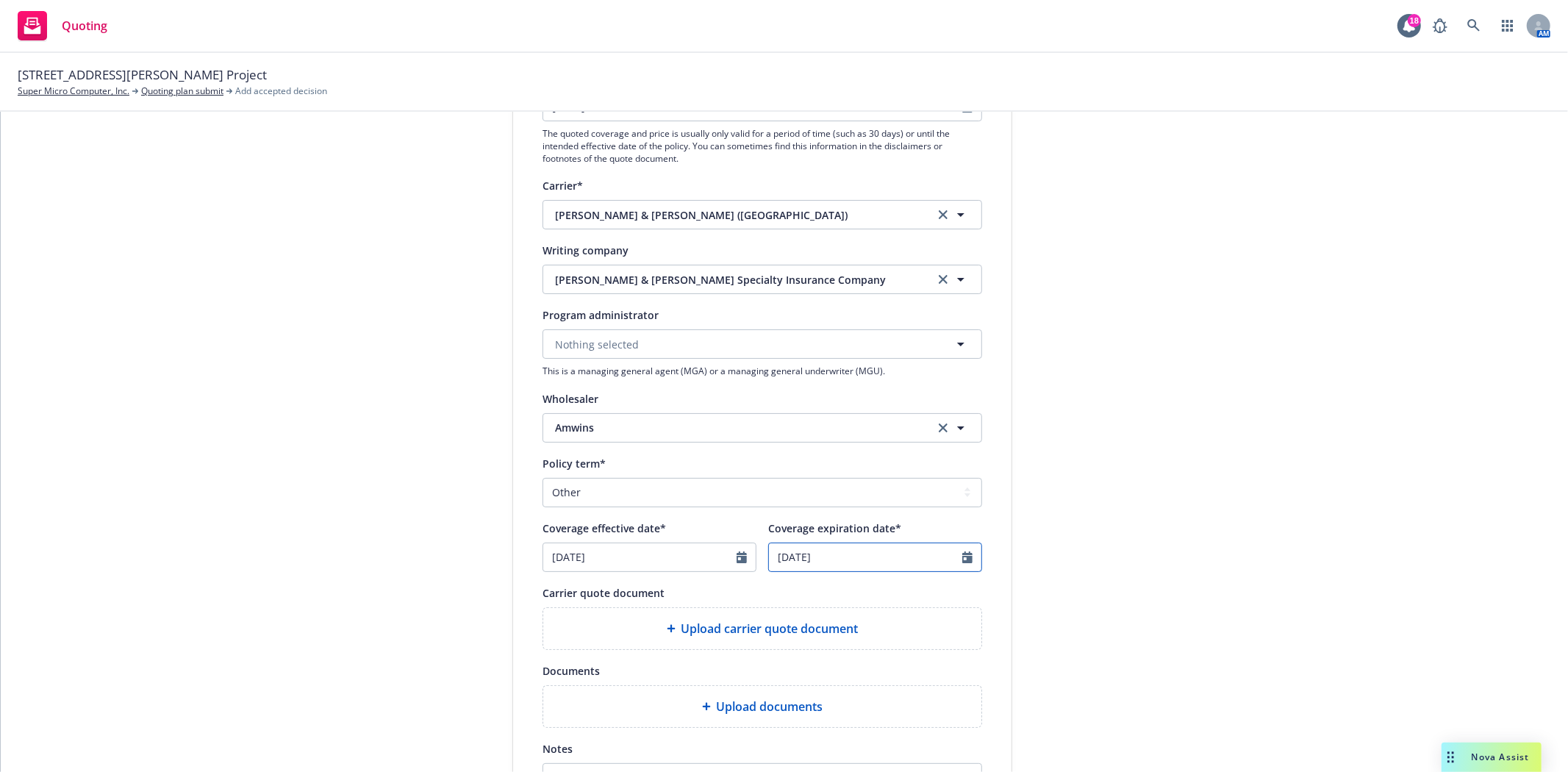
click at [852, 567] on input "[DATE]" at bounding box center [866, 557] width 194 height 28
click at [823, 366] on select "January February March April May June July August September October November De…" at bounding box center [833, 361] width 74 height 17
click at [796, 354] on select "January February March April May June July August September October November De…" at bounding box center [833, 361] width 74 height 17
click at [905, 357] on input "2027" at bounding box center [895, 361] width 48 height 16
click at [853, 412] on span "1" at bounding box center [859, 412] width 21 height 18
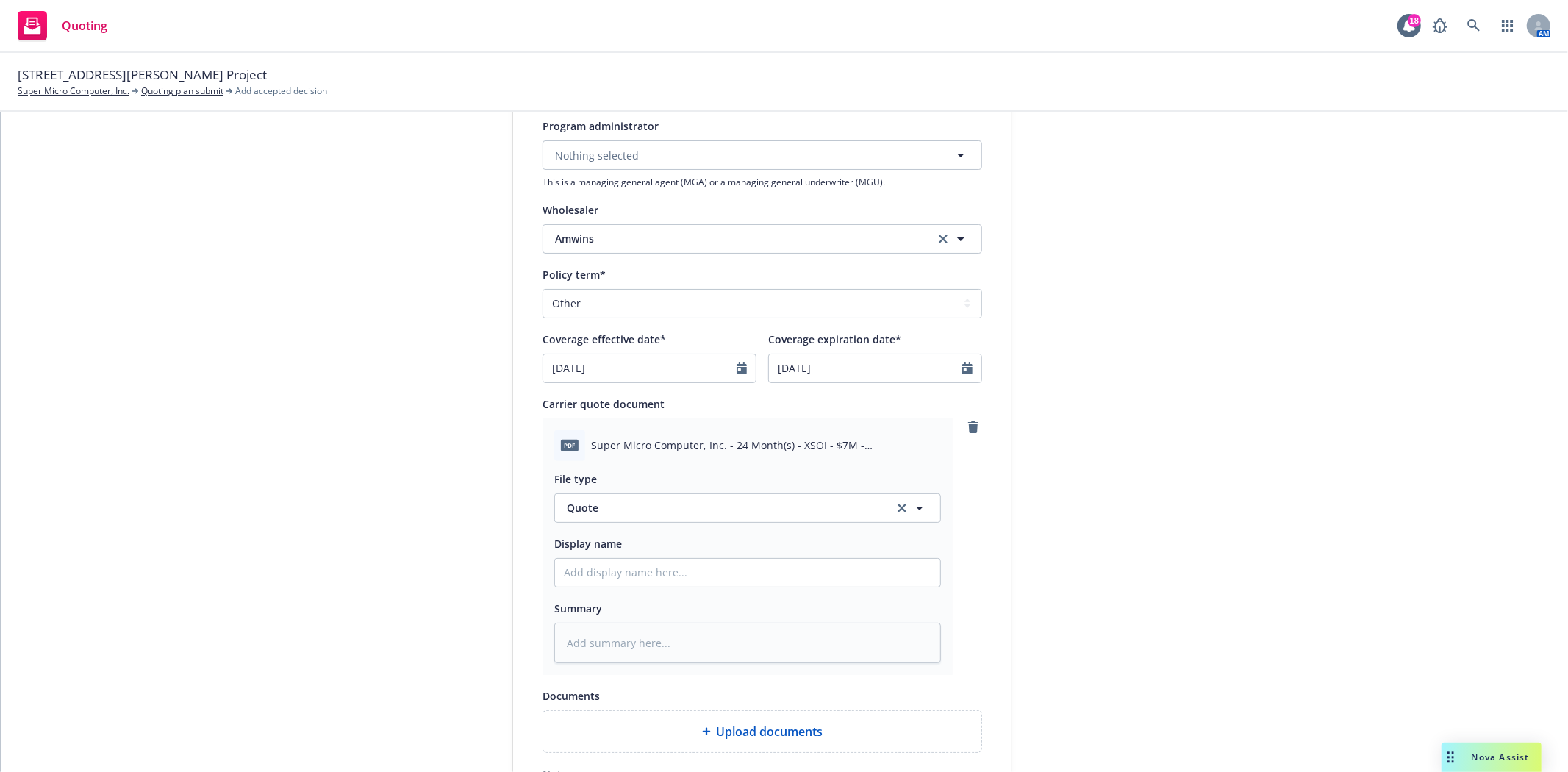
scroll to position [490, 0]
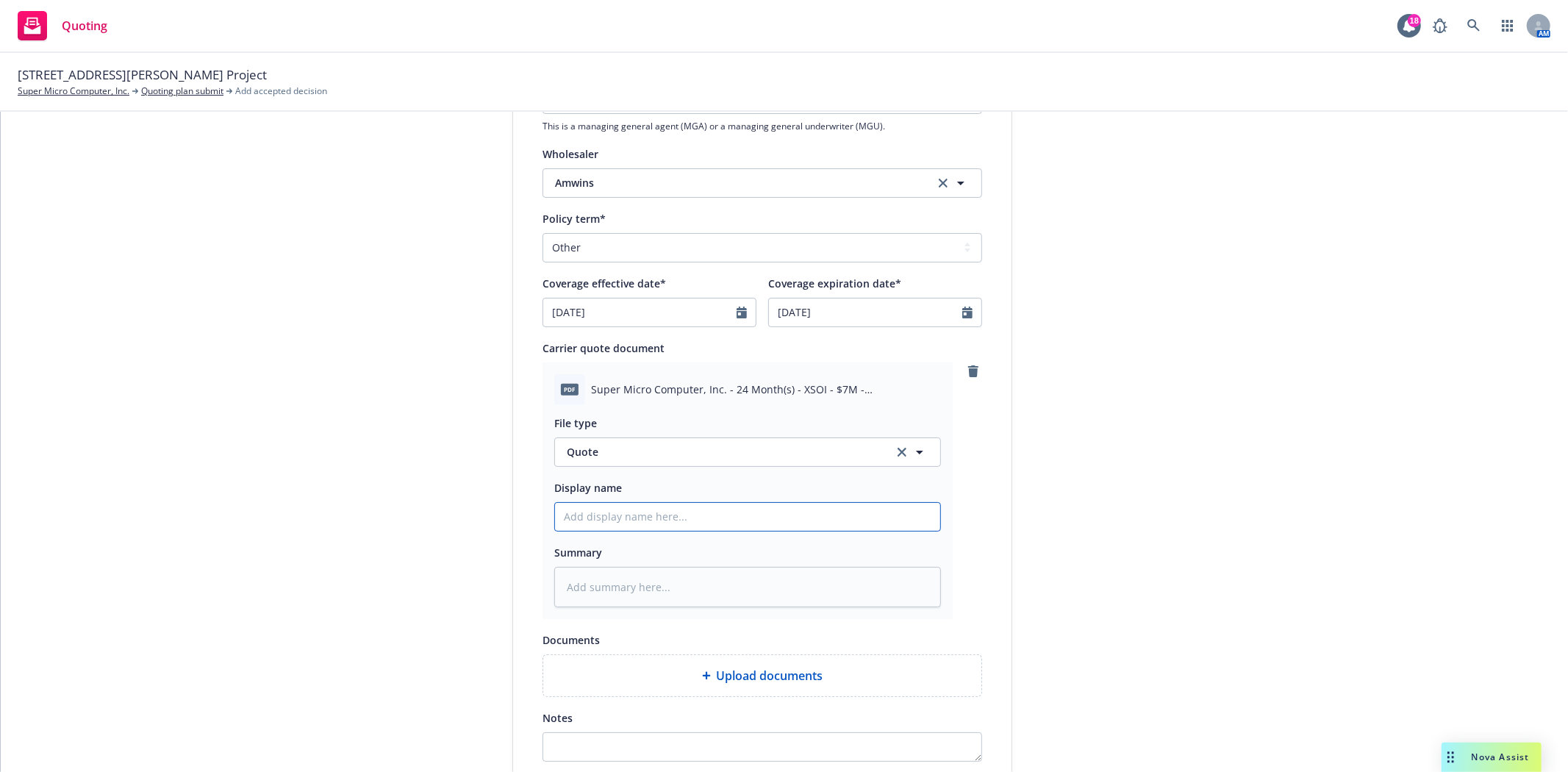
click at [615, 522] on input "Display name" at bounding box center [747, 516] width 385 height 28
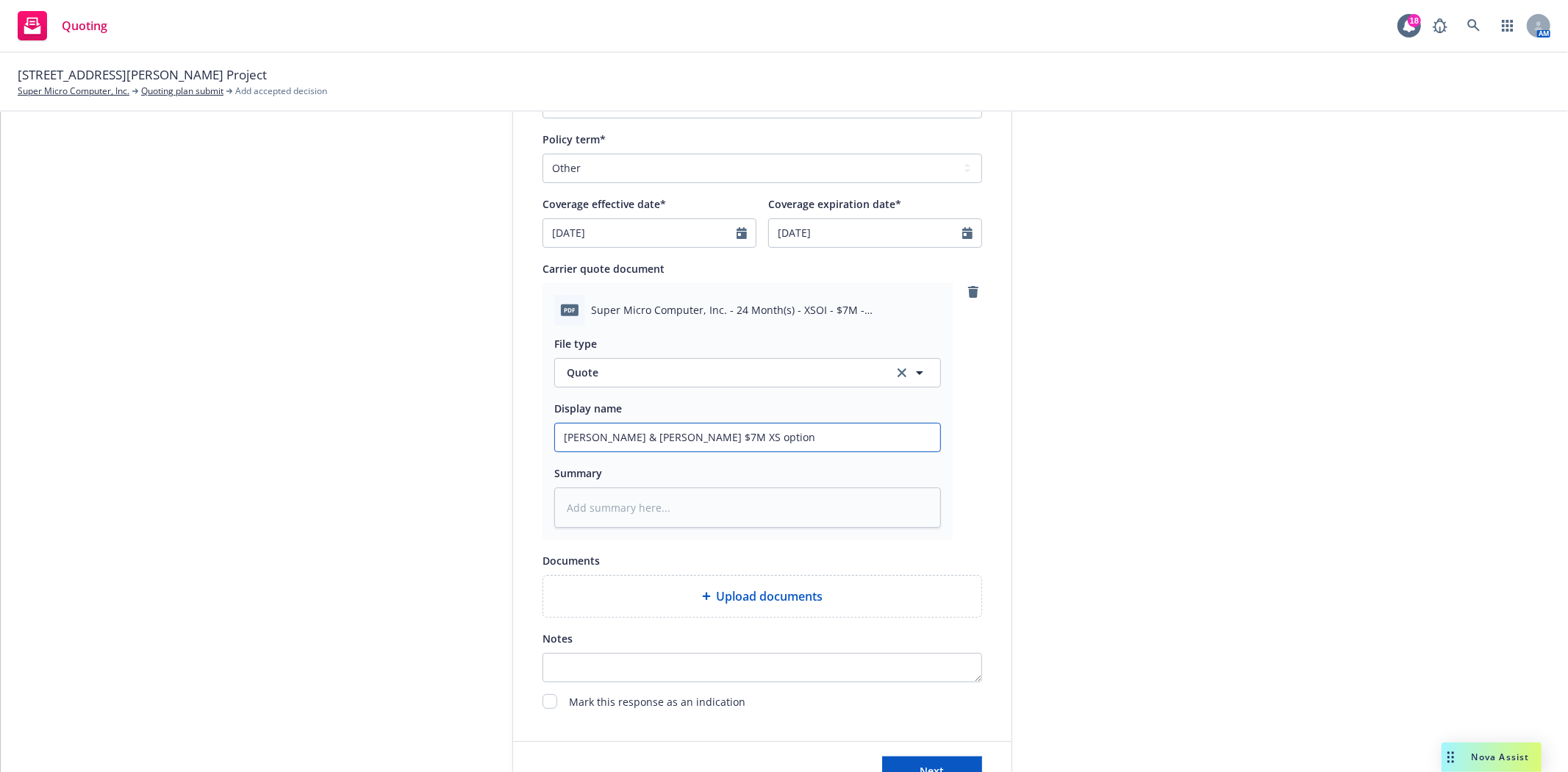
scroll to position [0, 0]
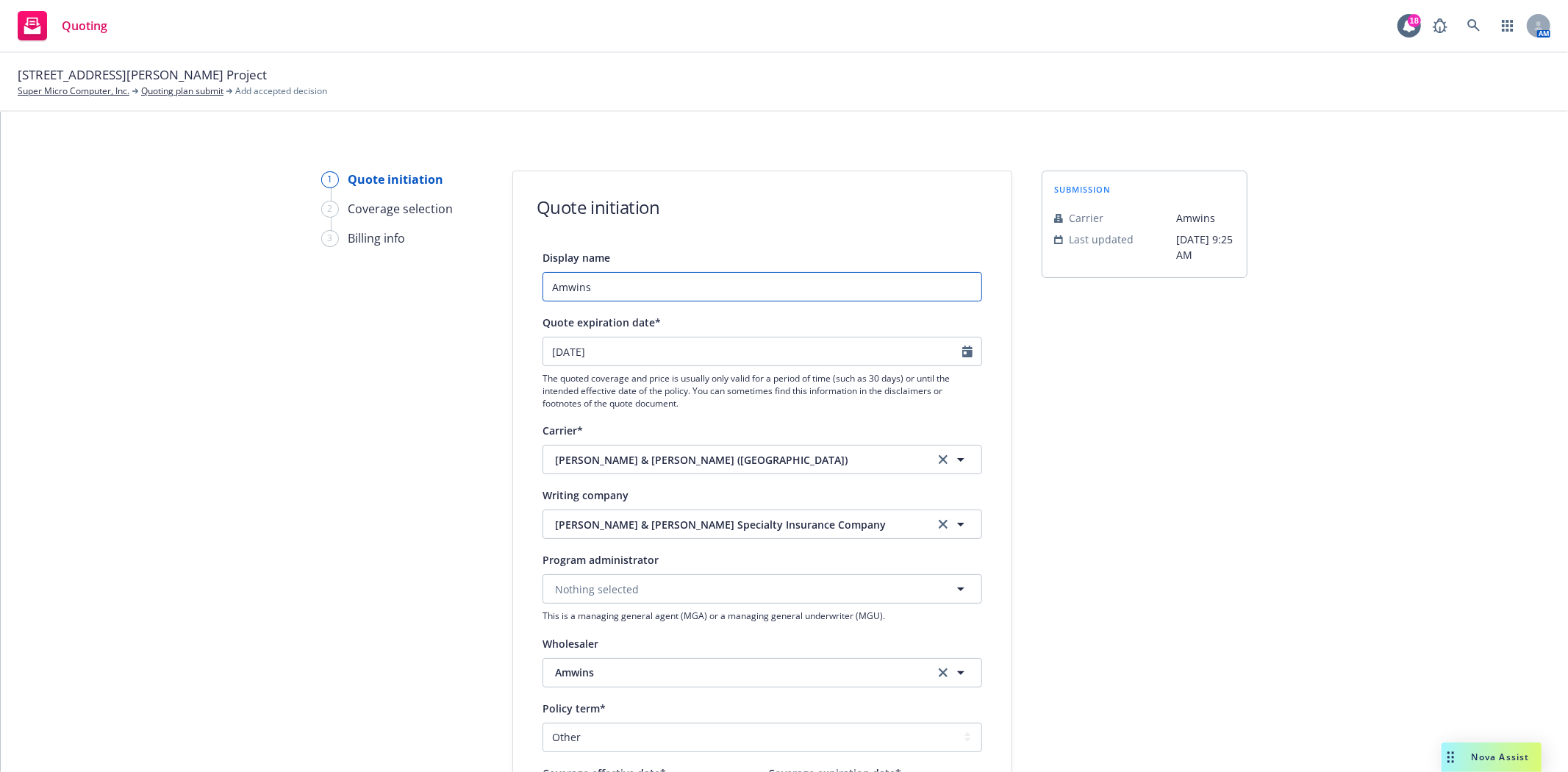
click at [610, 299] on input "Amwins" at bounding box center [762, 287] width 440 height 29
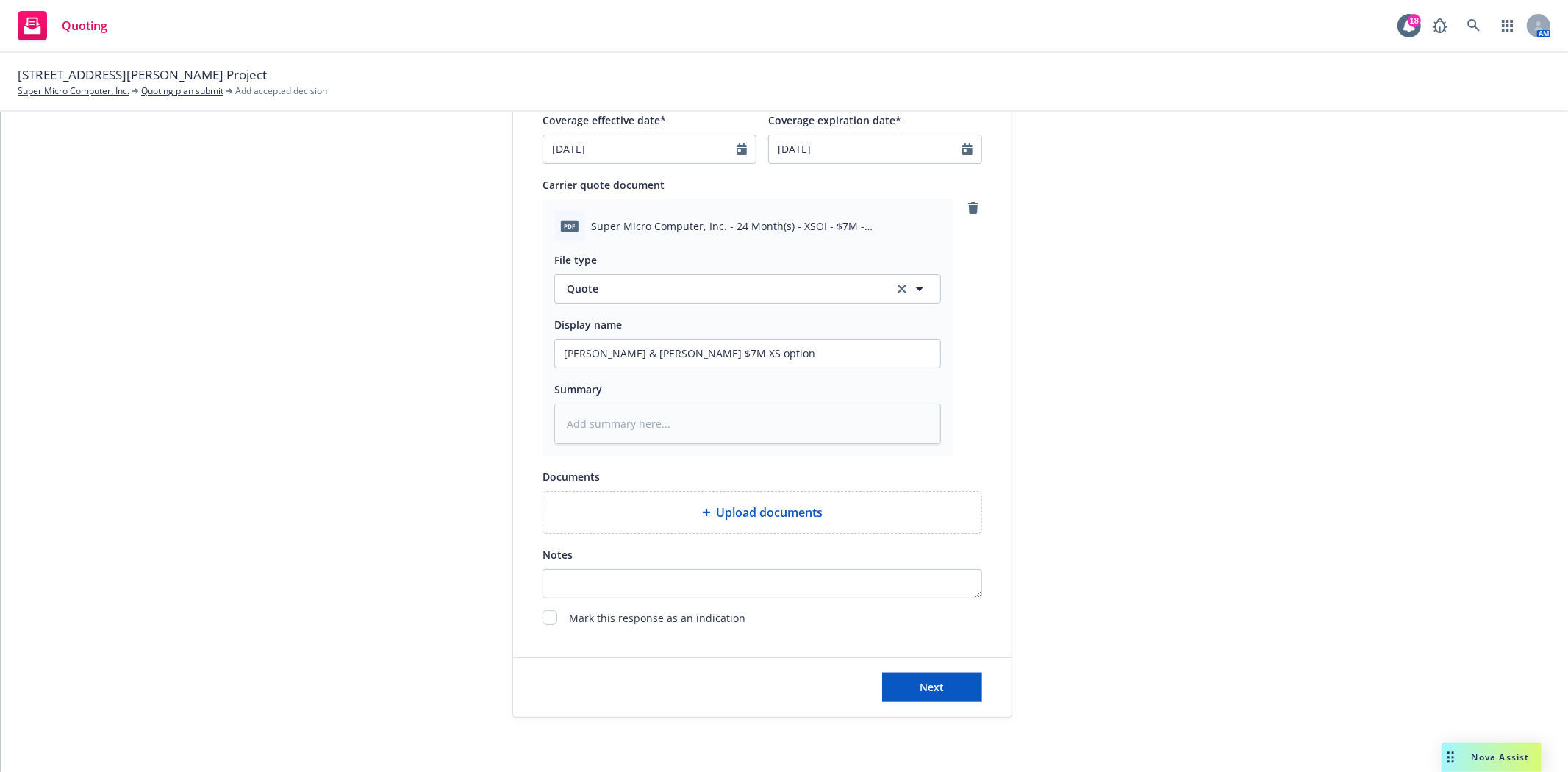
scroll to position [695, 0]
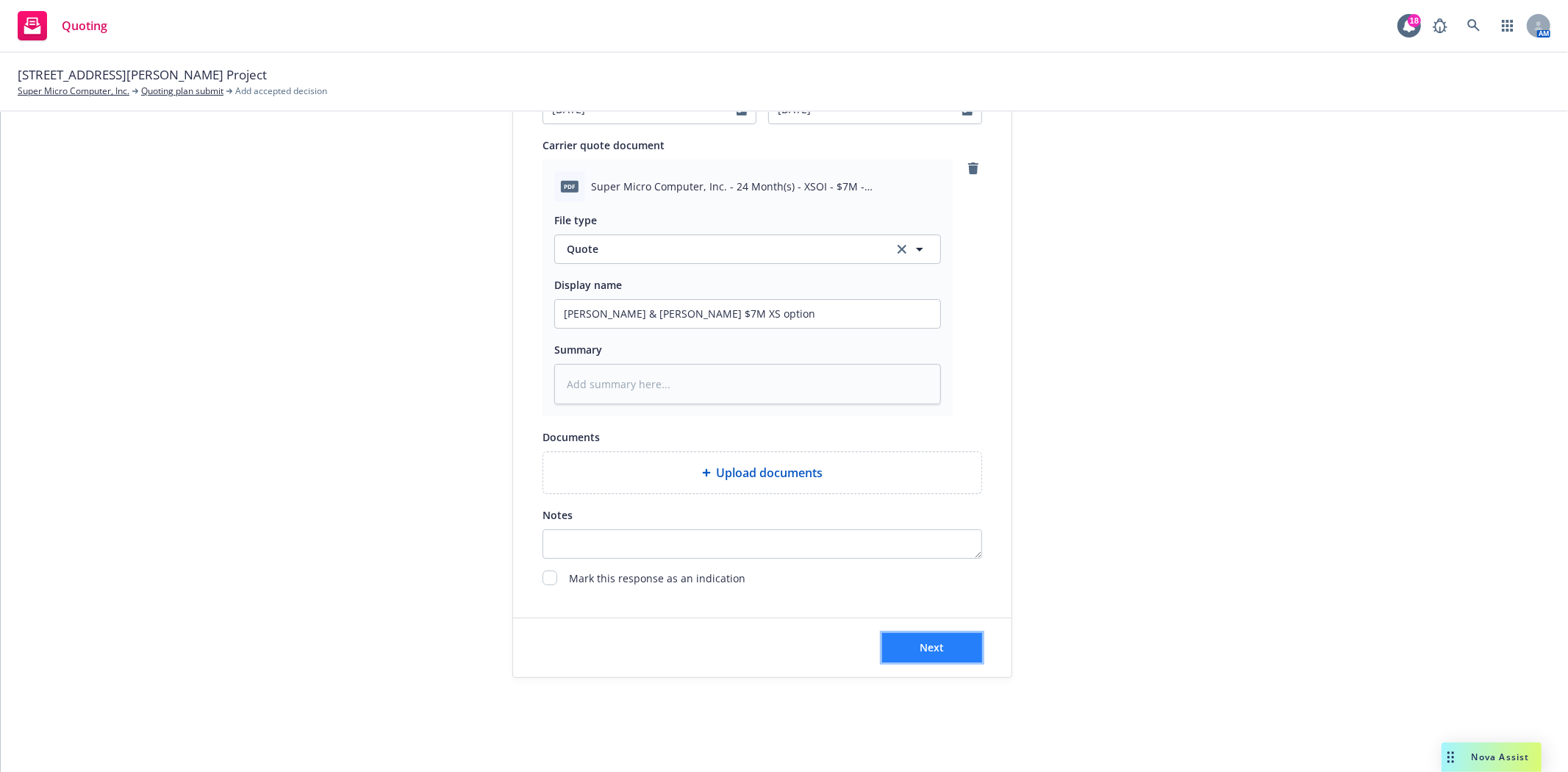
click at [912, 653] on button "Next" at bounding box center [932, 647] width 100 height 29
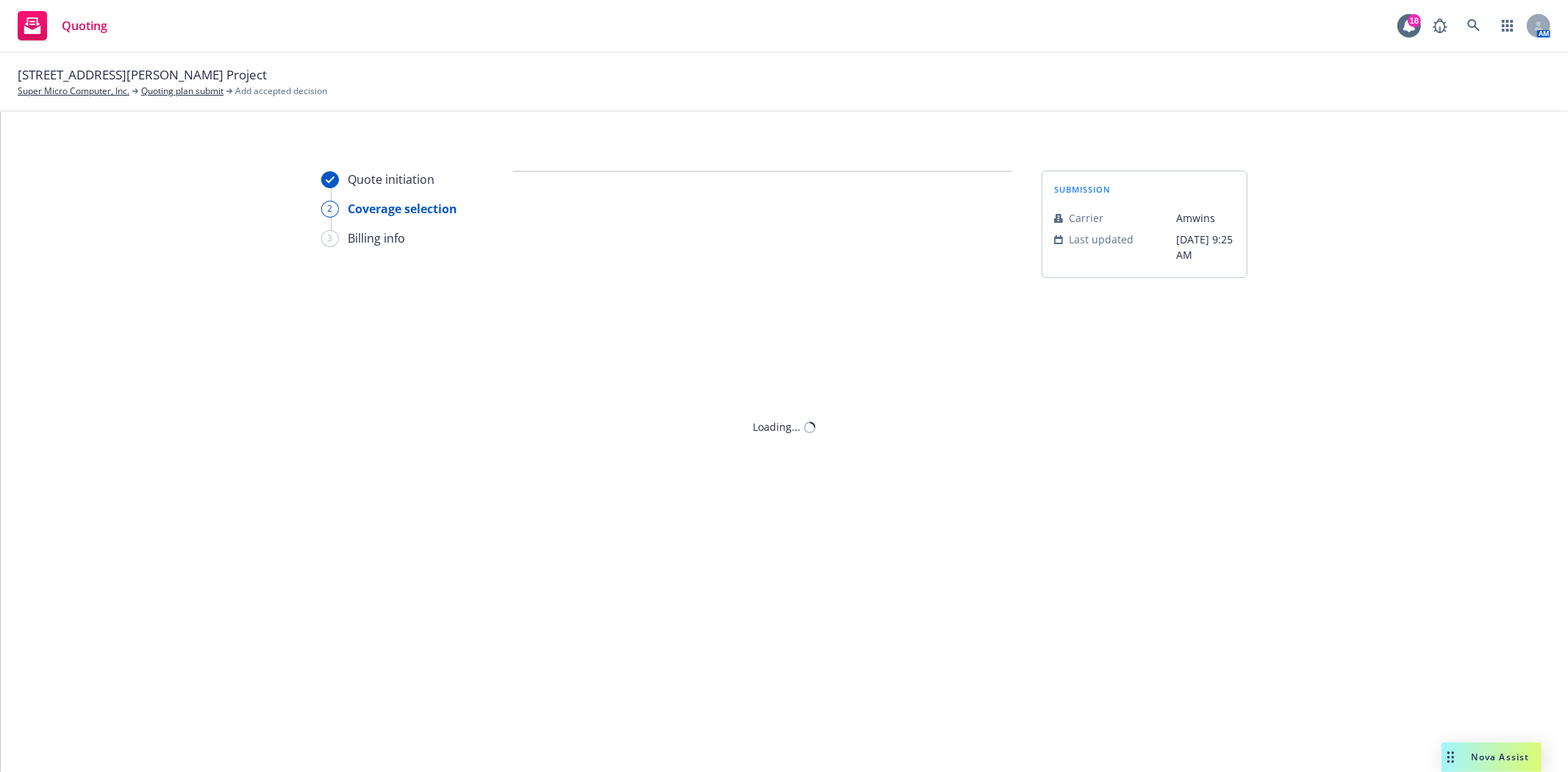
scroll to position [0, 0]
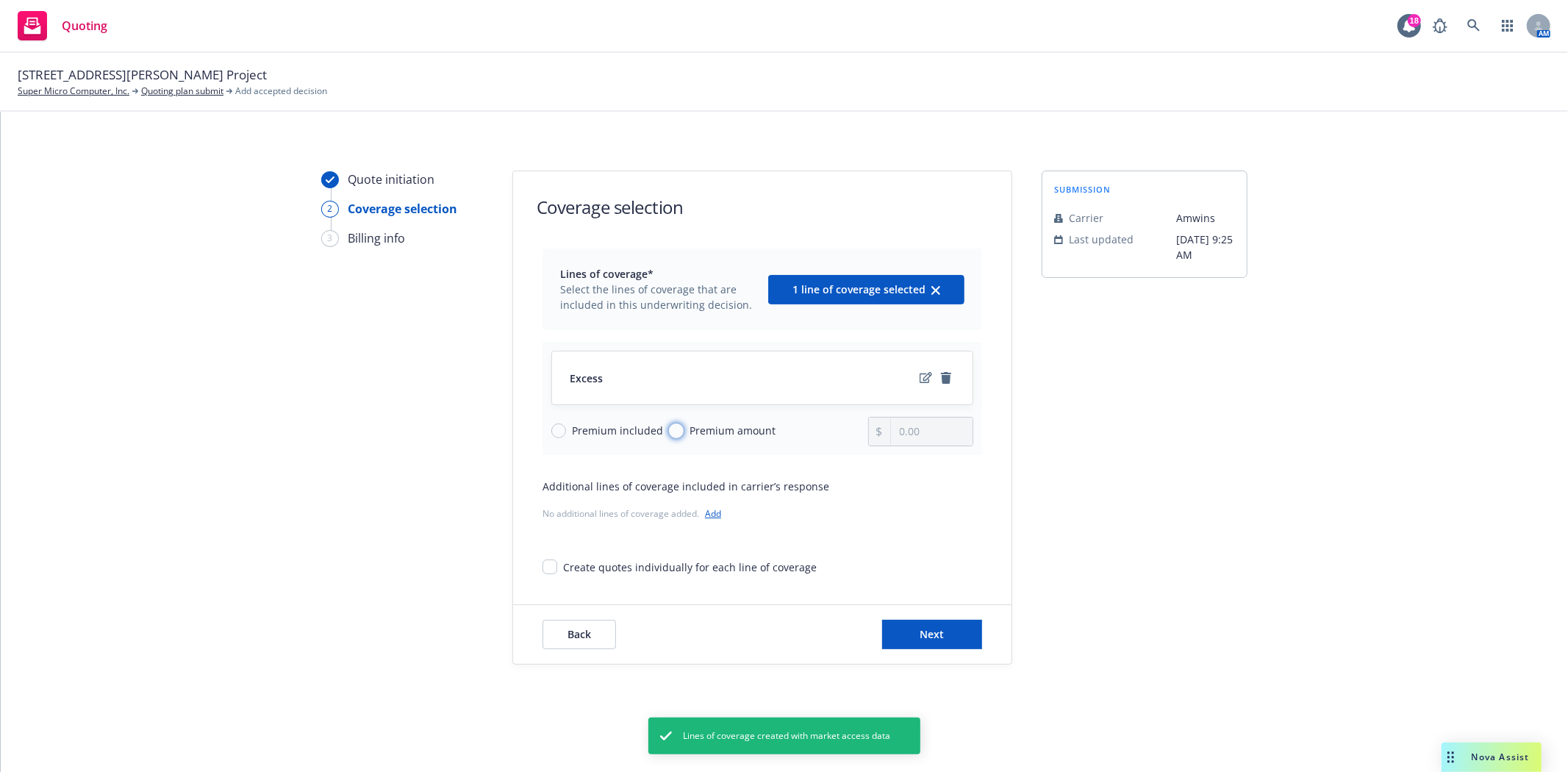
click at [673, 430] on input "Premium amount" at bounding box center [677, 431] width 15 height 15
click at [897, 432] on input "0.00" at bounding box center [931, 431] width 82 height 28
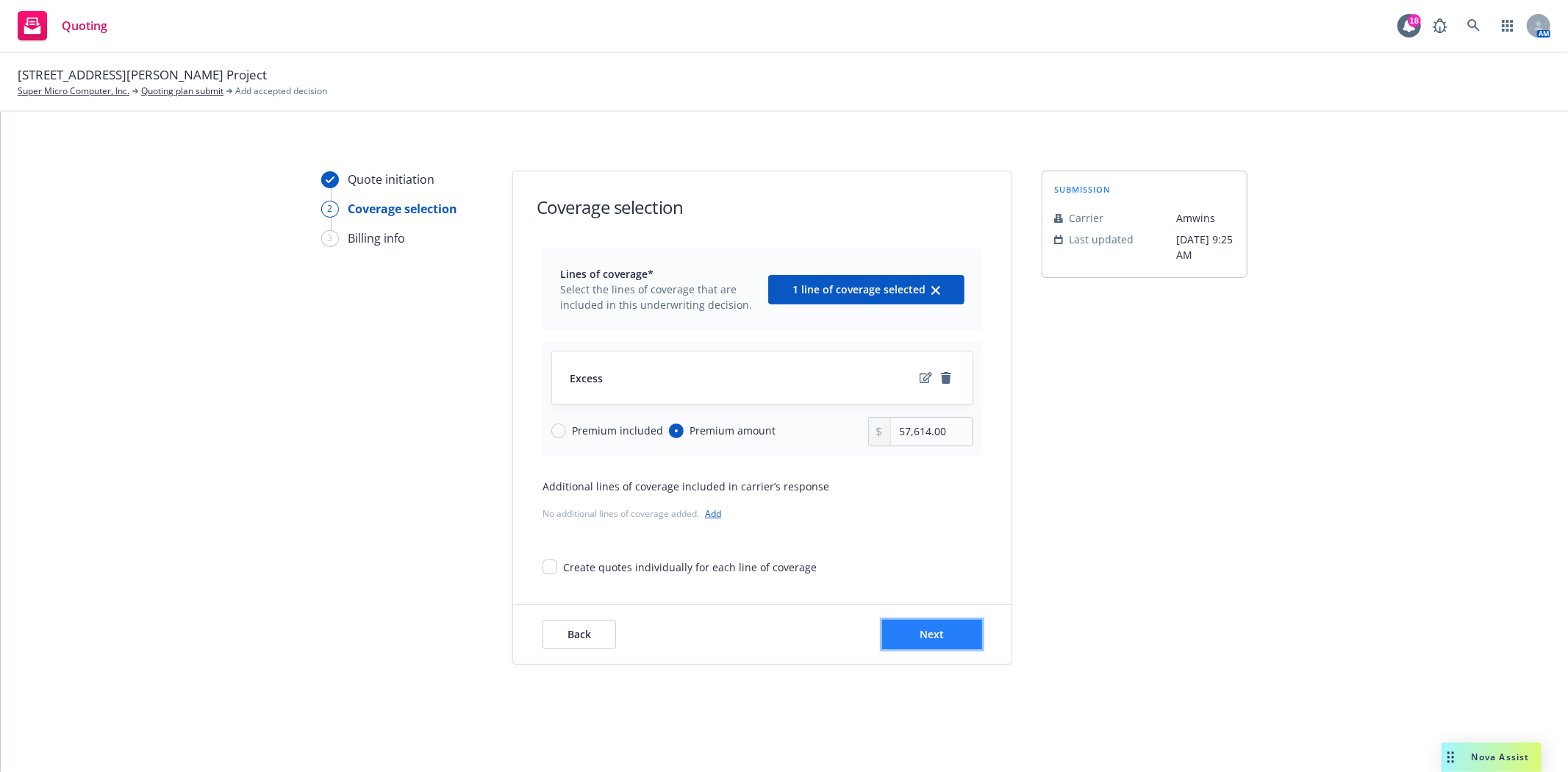
click at [933, 633] on span "Next" at bounding box center [933, 634] width 24 height 14
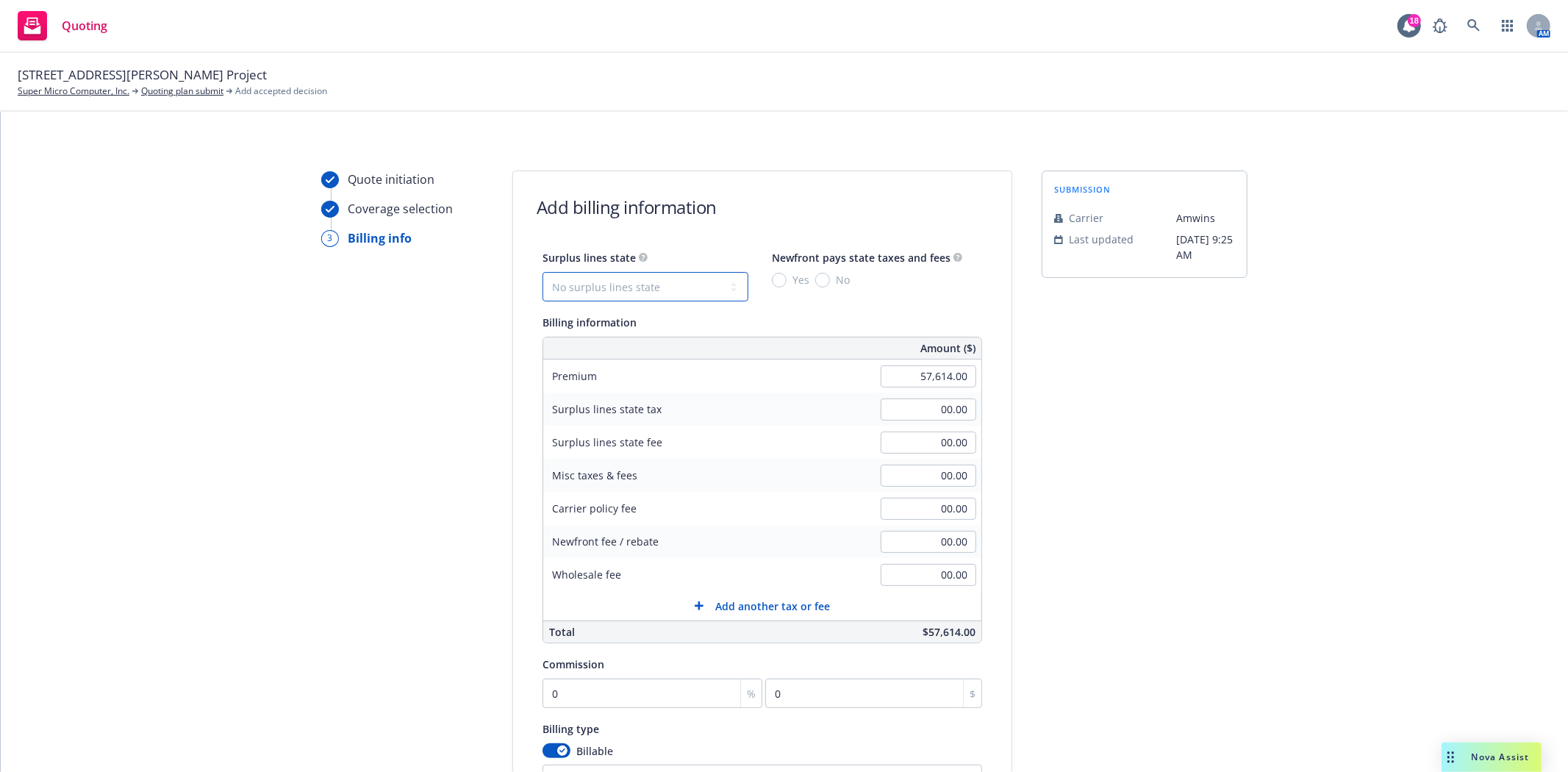
click at [623, 287] on select "No surplus lines state [US_STATE] [US_STATE] [US_STATE] [US_STATE] [US_STATE] […" at bounding box center [645, 287] width 206 height 29
click at [542, 272] on select "No surplus lines state [US_STATE] [US_STATE] [US_STATE] [US_STATE] [US_STATE] […" at bounding box center [645, 287] width 206 height 29
click at [816, 282] on input "No" at bounding box center [823, 280] width 15 height 15
click at [914, 571] on input "00.00" at bounding box center [928, 574] width 95 height 22
click at [1191, 563] on div "submission Carrier Amwins Last updated 9/30, 9:25 AM" at bounding box center [1144, 546] width 206 height 752
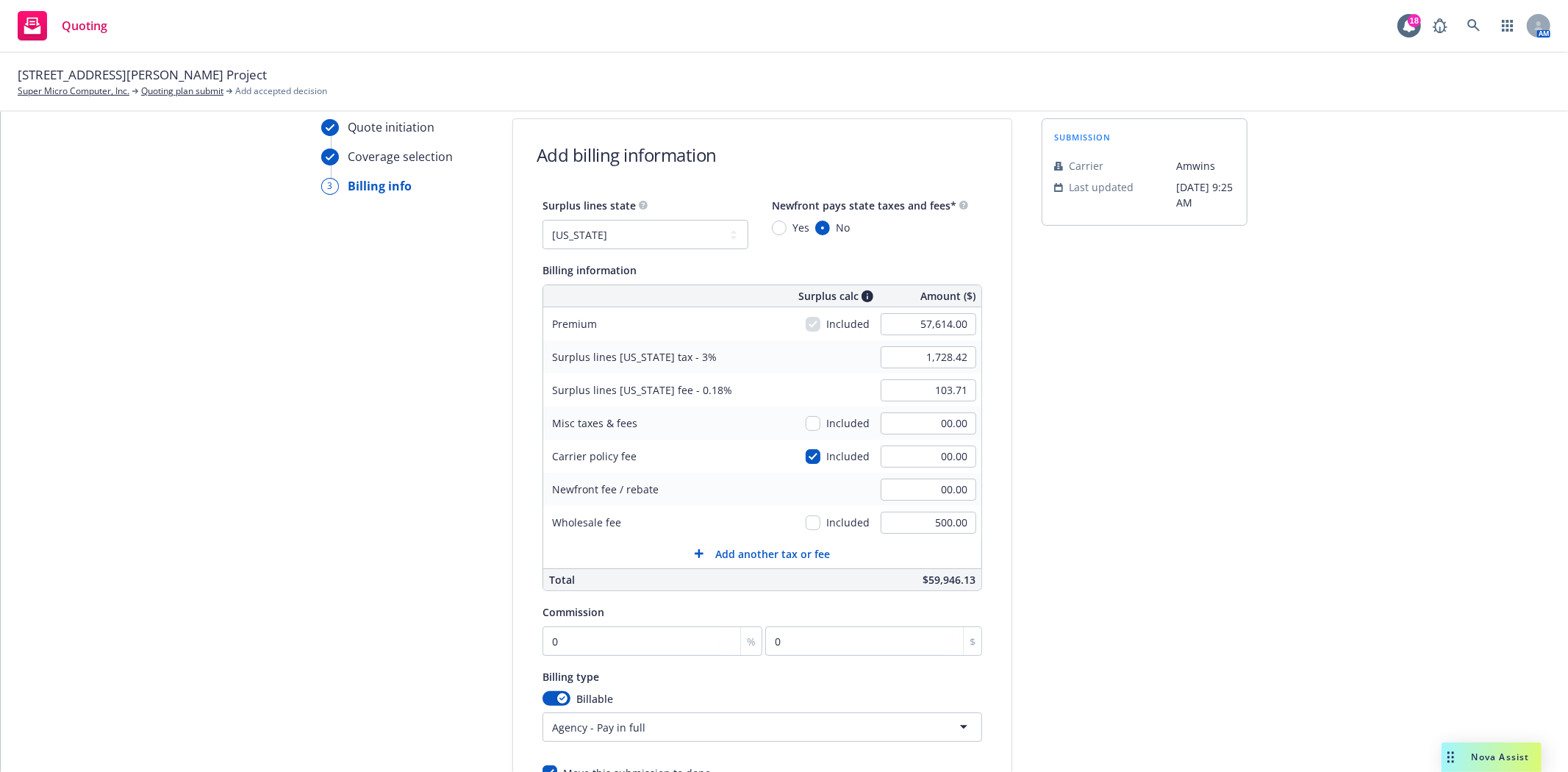
scroll to position [82, 0]
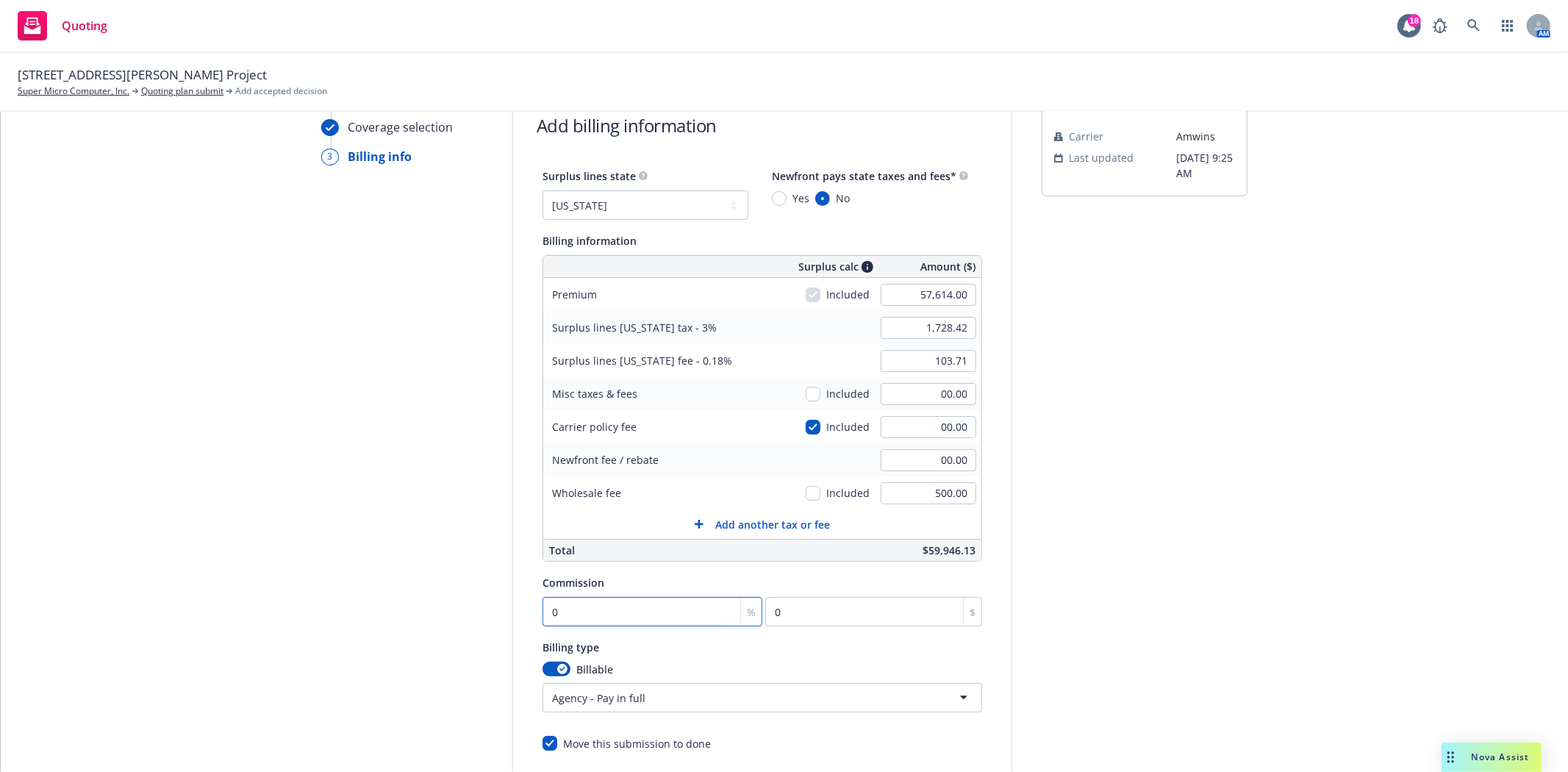
click at [588, 608] on input "0" at bounding box center [652, 611] width 220 height 29
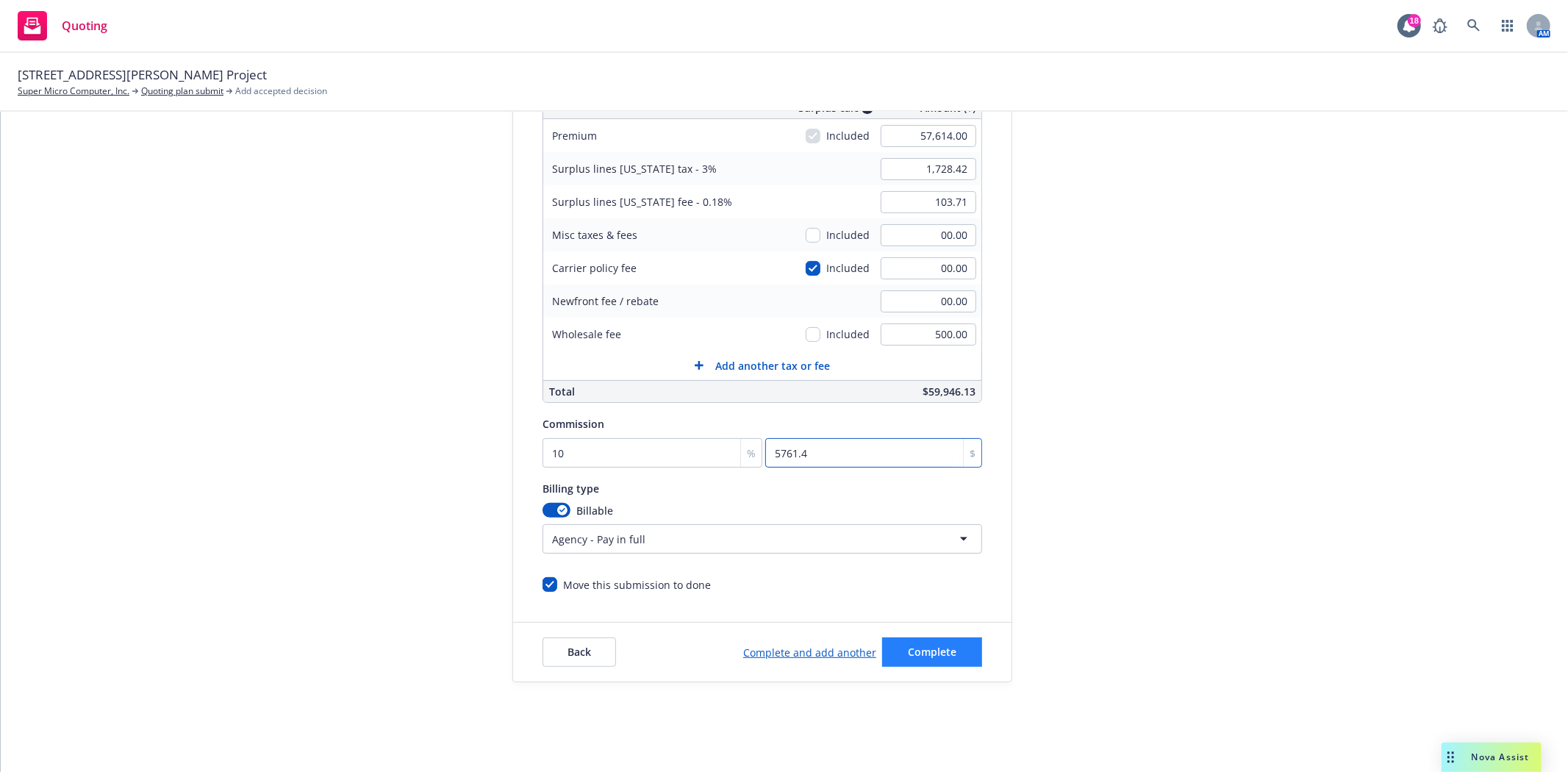
scroll to position [245, 0]
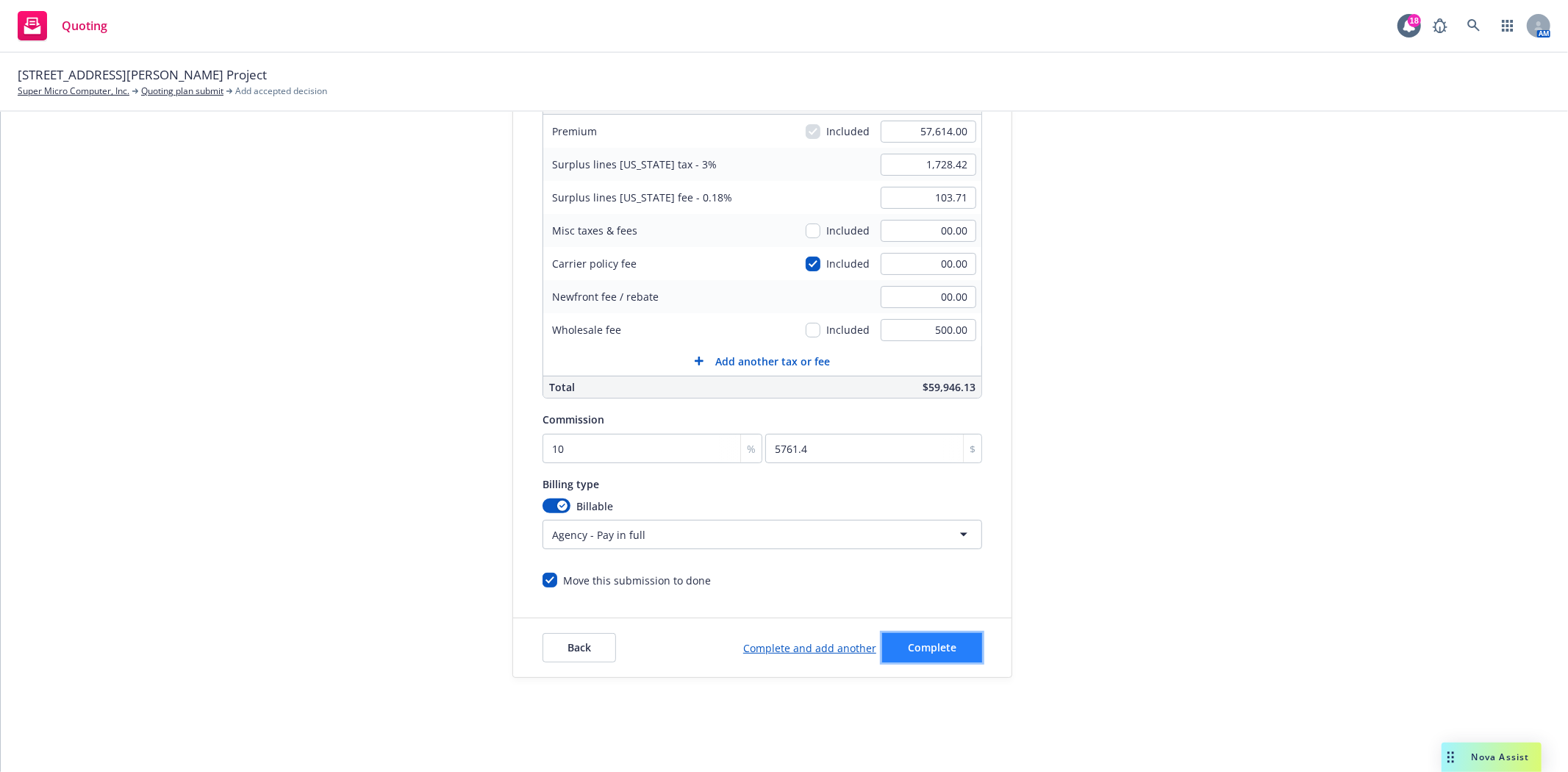
click at [917, 647] on span "Complete" at bounding box center [932, 647] width 49 height 14
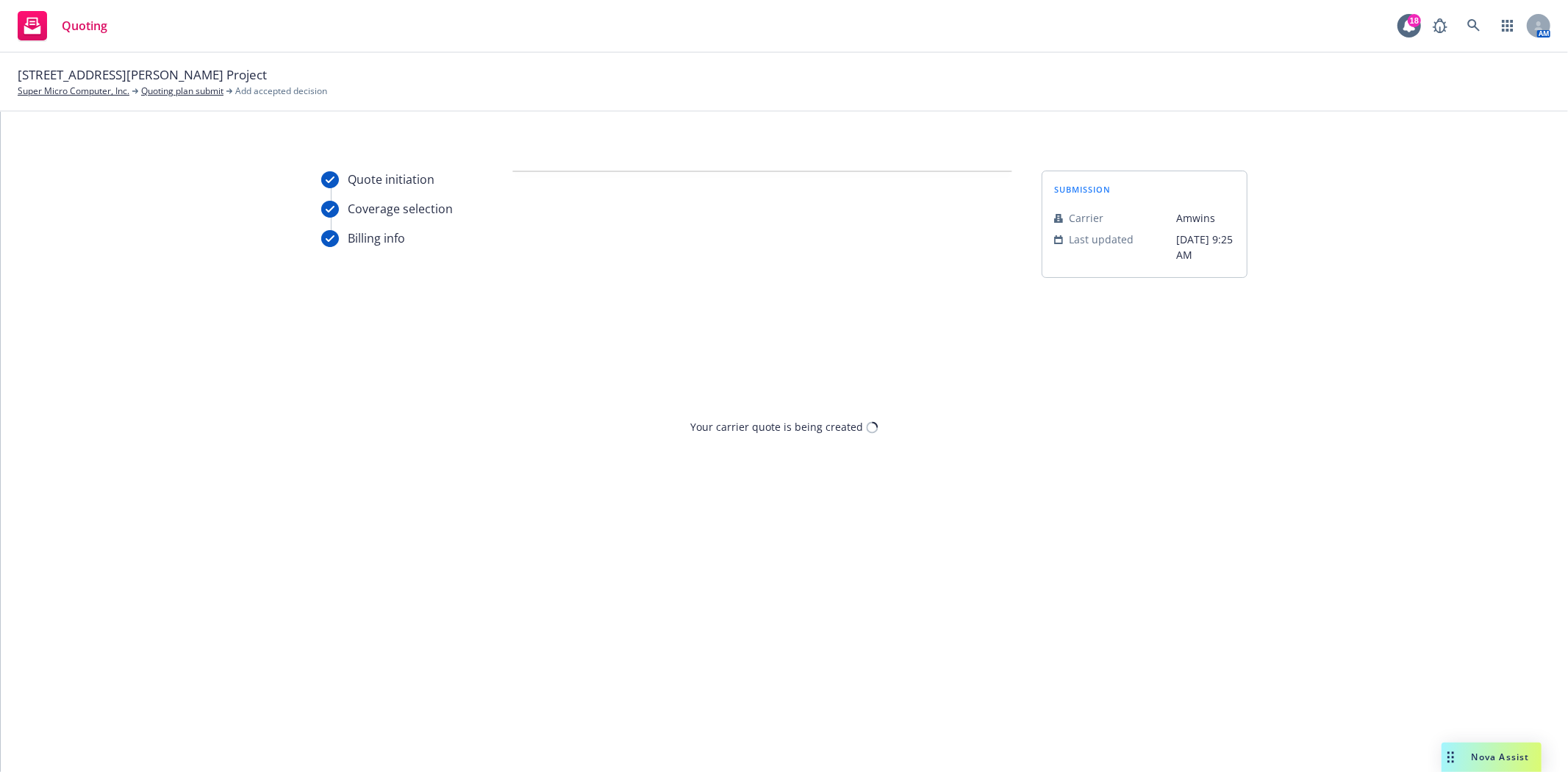
scroll to position [0, 0]
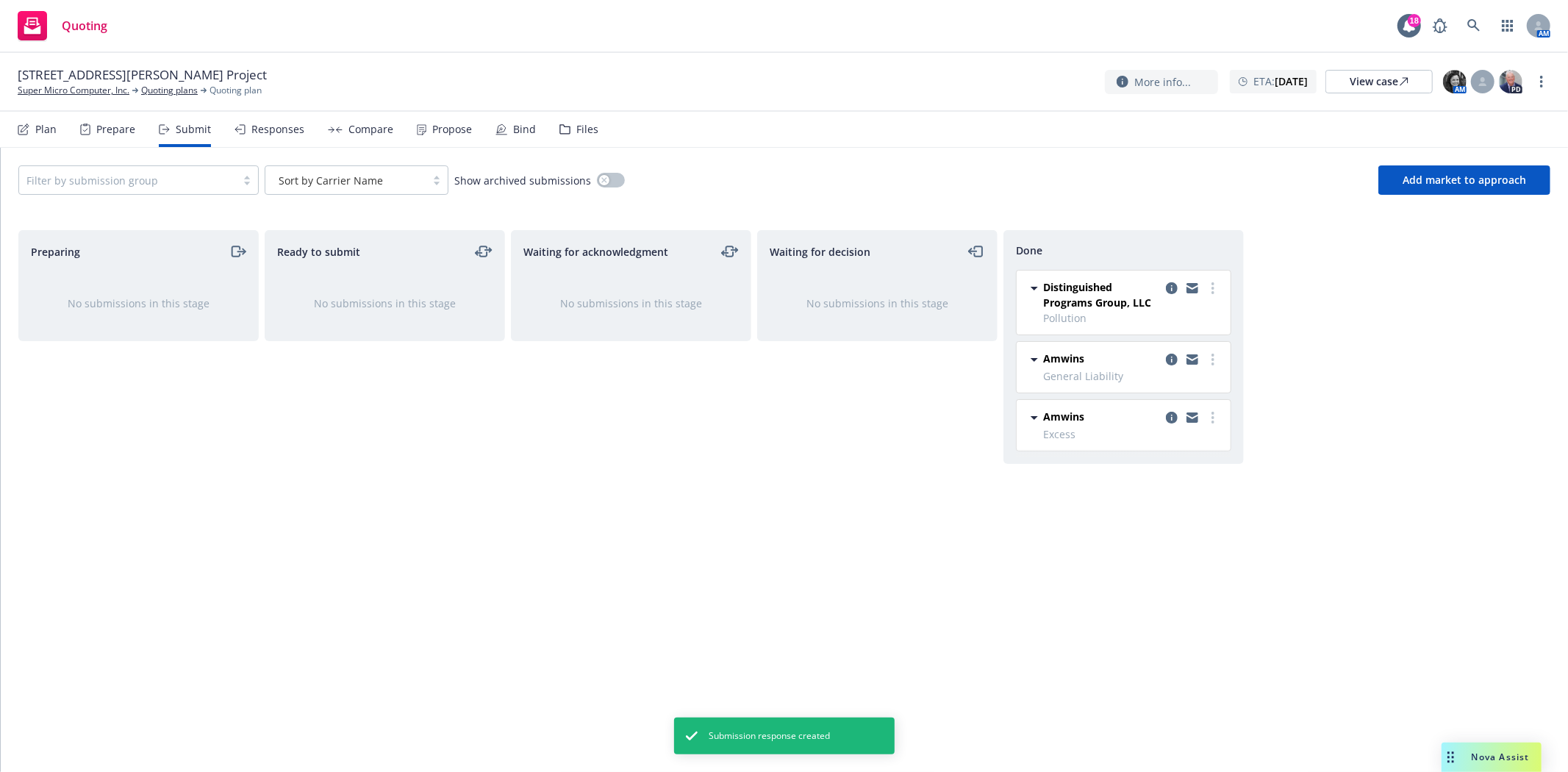
click at [254, 131] on div "Responses" at bounding box center [278, 130] width 53 height 12
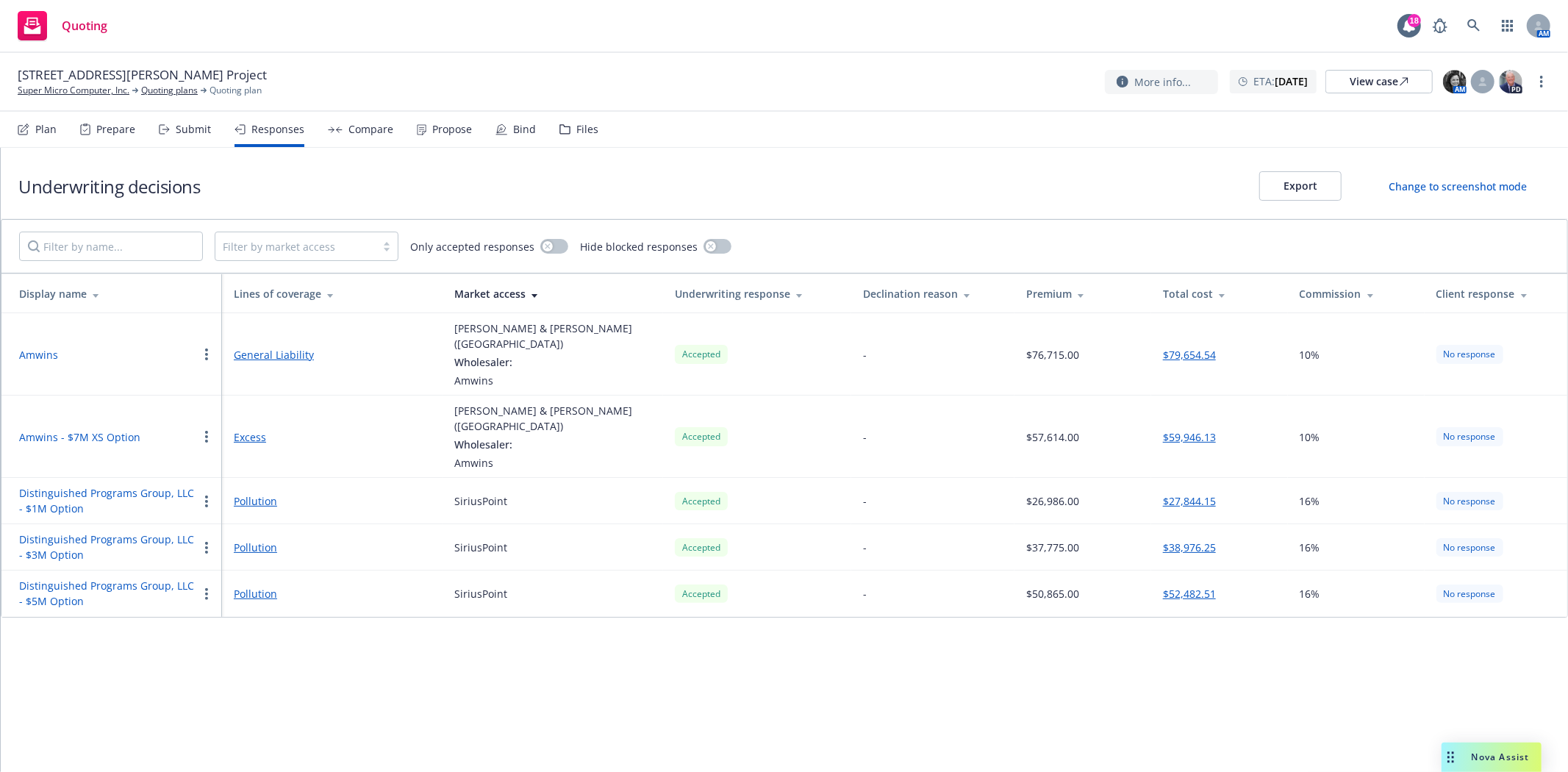
click at [167, 134] on icon at bounding box center [164, 130] width 11 height 11
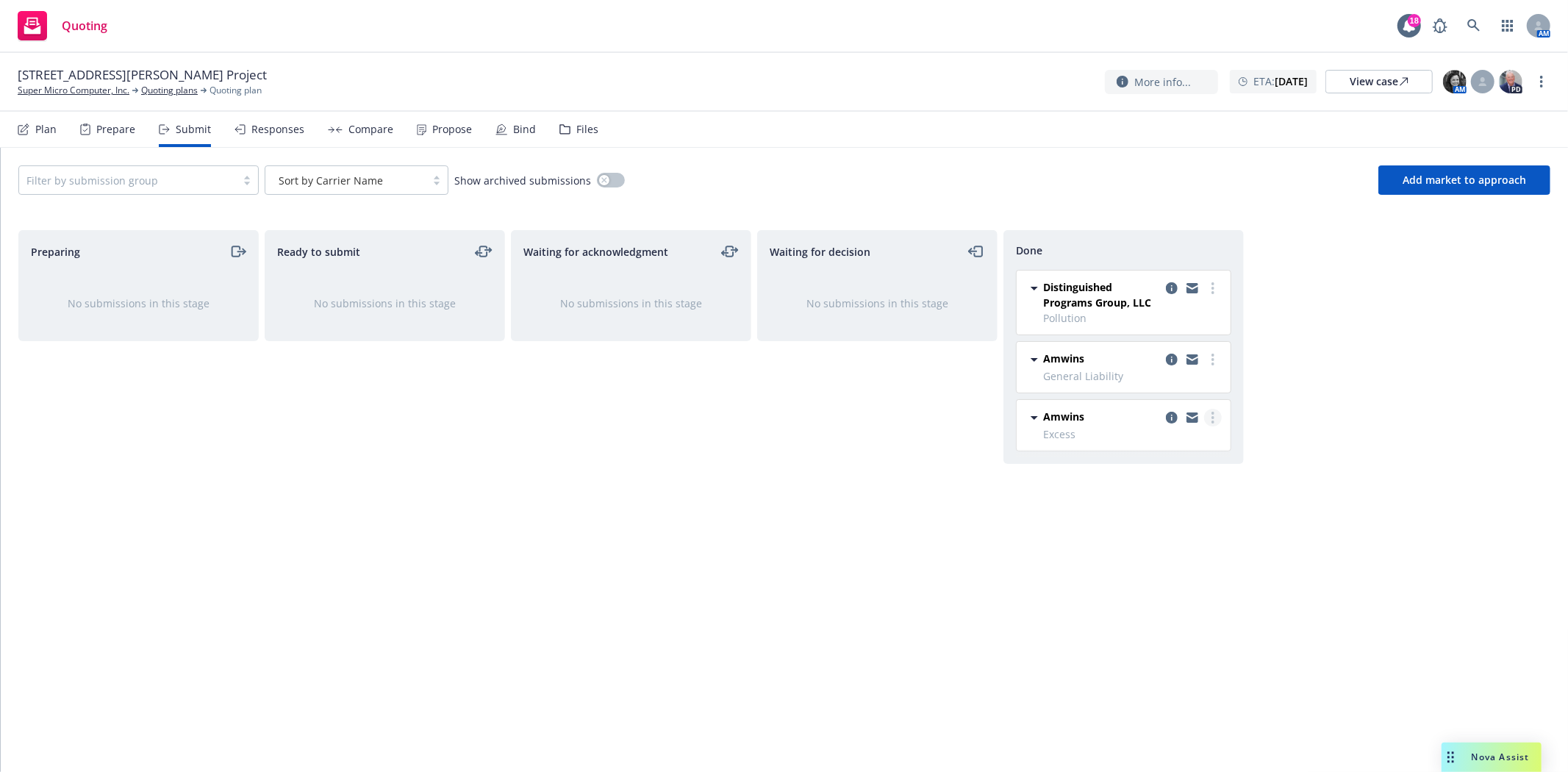
click at [1213, 416] on icon "more" at bounding box center [1213, 418] width 3 height 12
click at [1180, 479] on span "Add accepted decision" at bounding box center [1147, 477] width 147 height 14
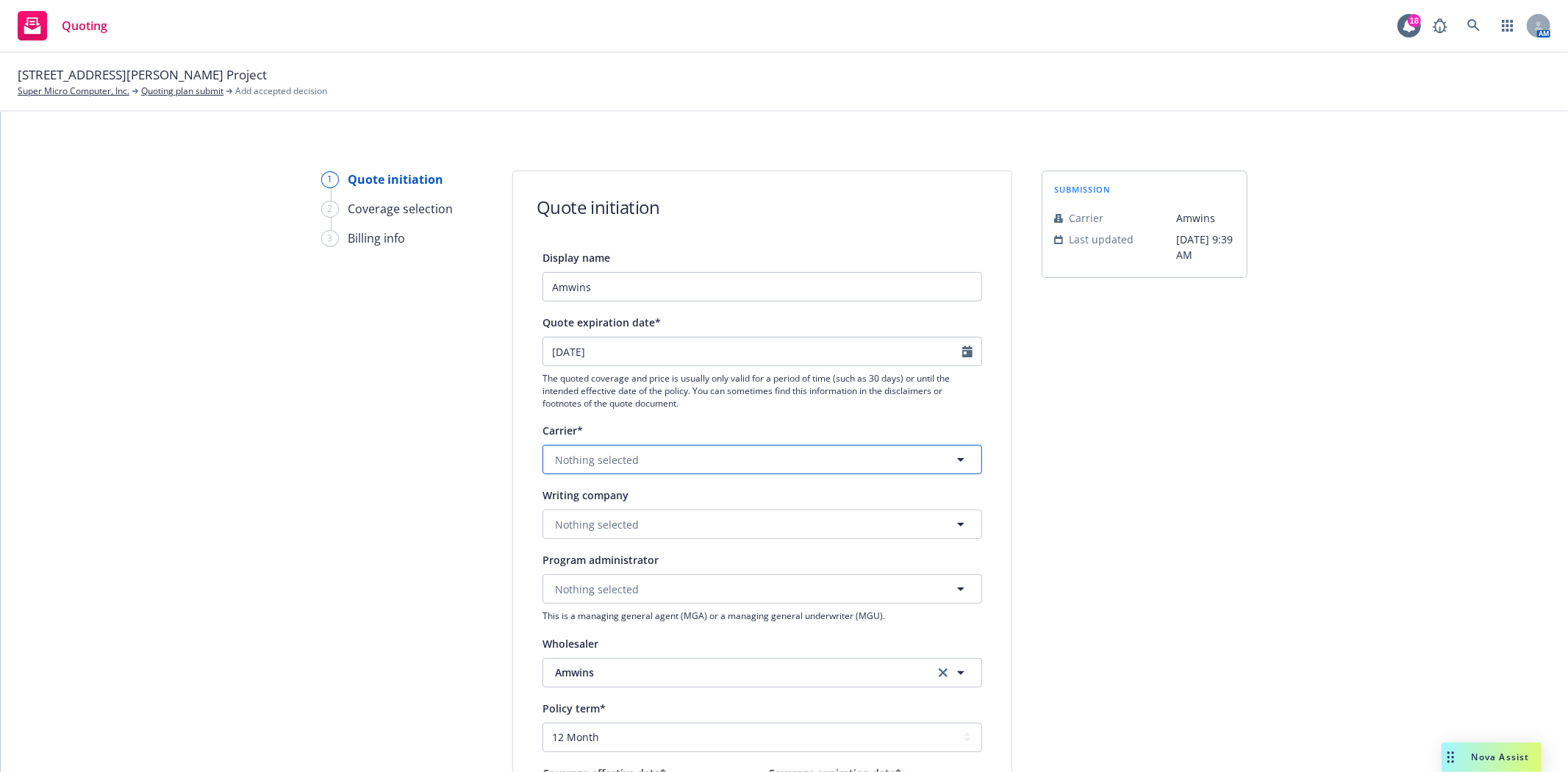
click at [656, 458] on button "Nothing selected" at bounding box center [762, 459] width 440 height 29
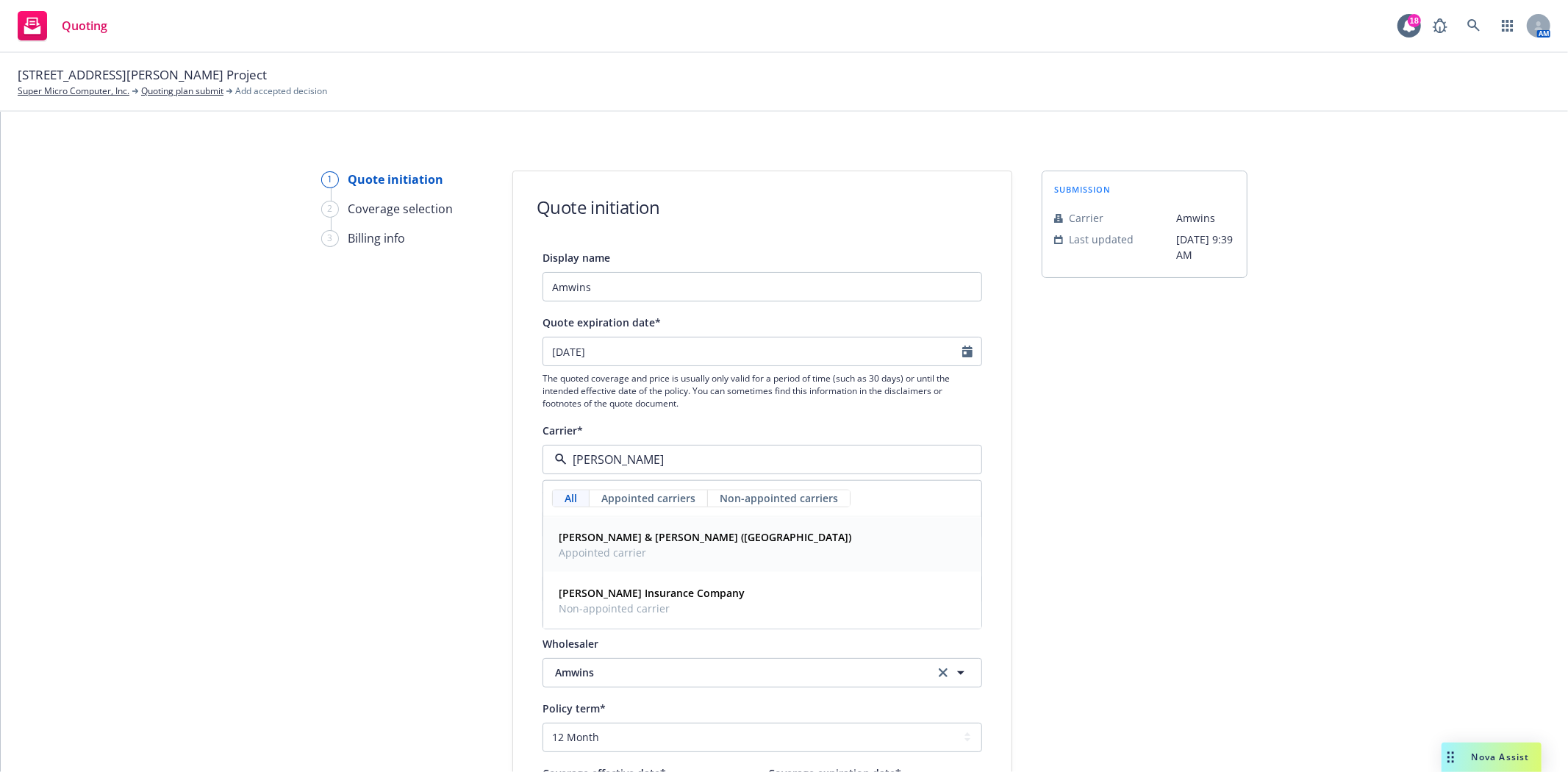
click at [625, 540] on strong "[PERSON_NAME] & [PERSON_NAME] ([GEOGRAPHIC_DATA])" at bounding box center [705, 536] width 293 height 14
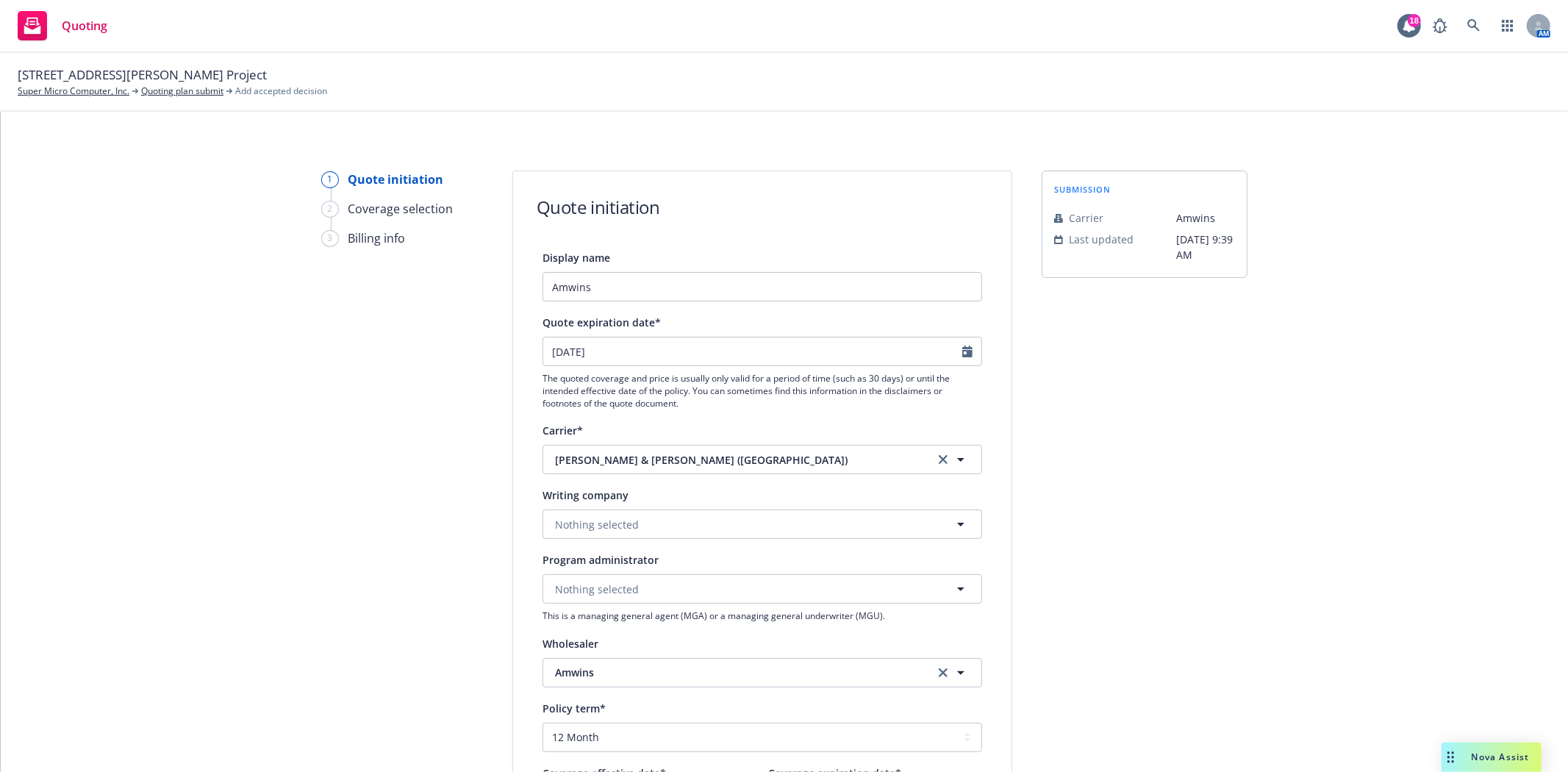
click at [625, 540] on div "Display name Amwins Quote expiration date* 10/30/2025 The quoted coverage and p…" at bounding box center [762, 657] width 440 height 818
click at [626, 527] on span "Nothing selected" at bounding box center [597, 524] width 84 height 16
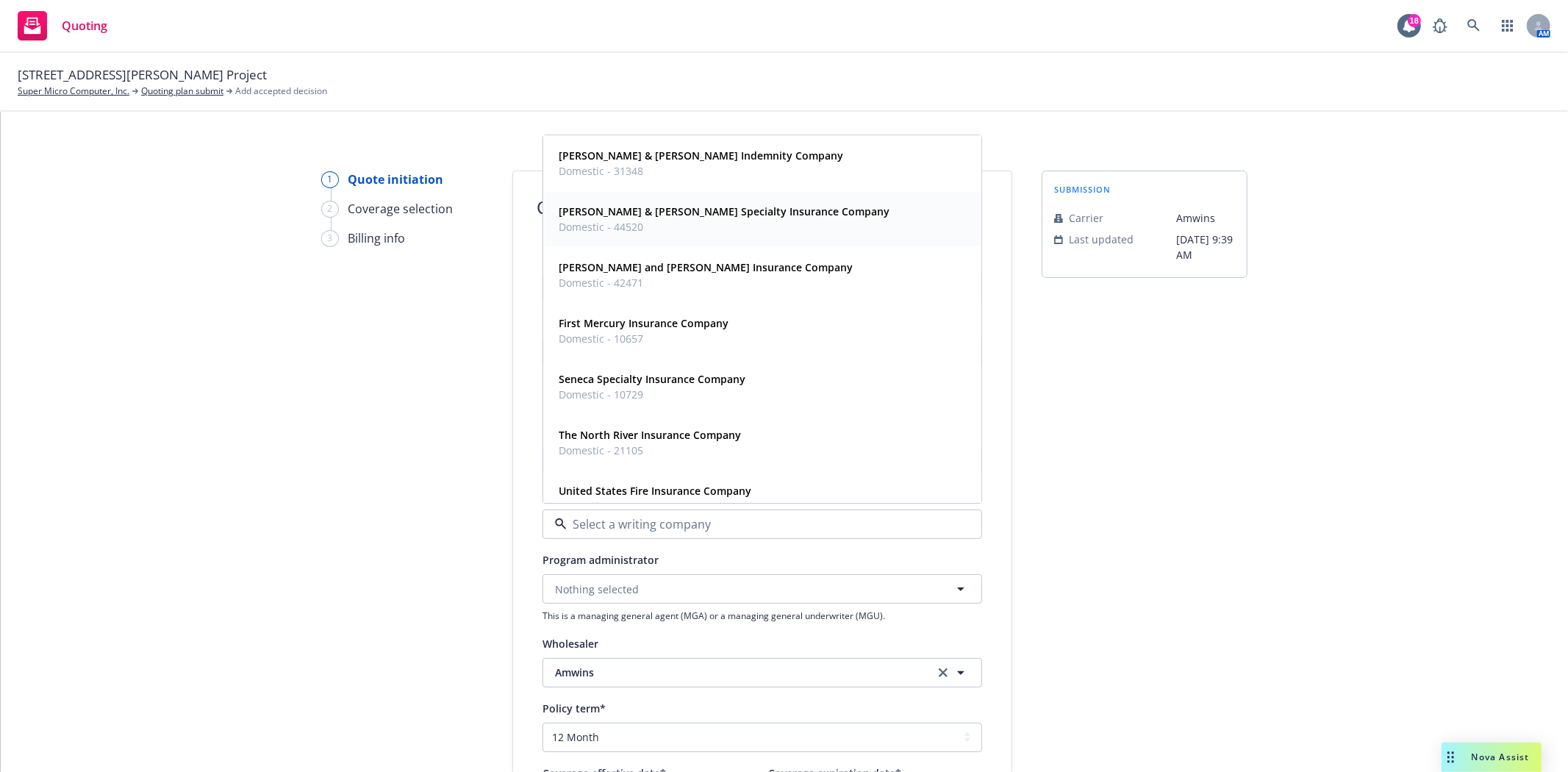
click at [662, 221] on span "Domestic - 44520" at bounding box center [724, 227] width 331 height 16
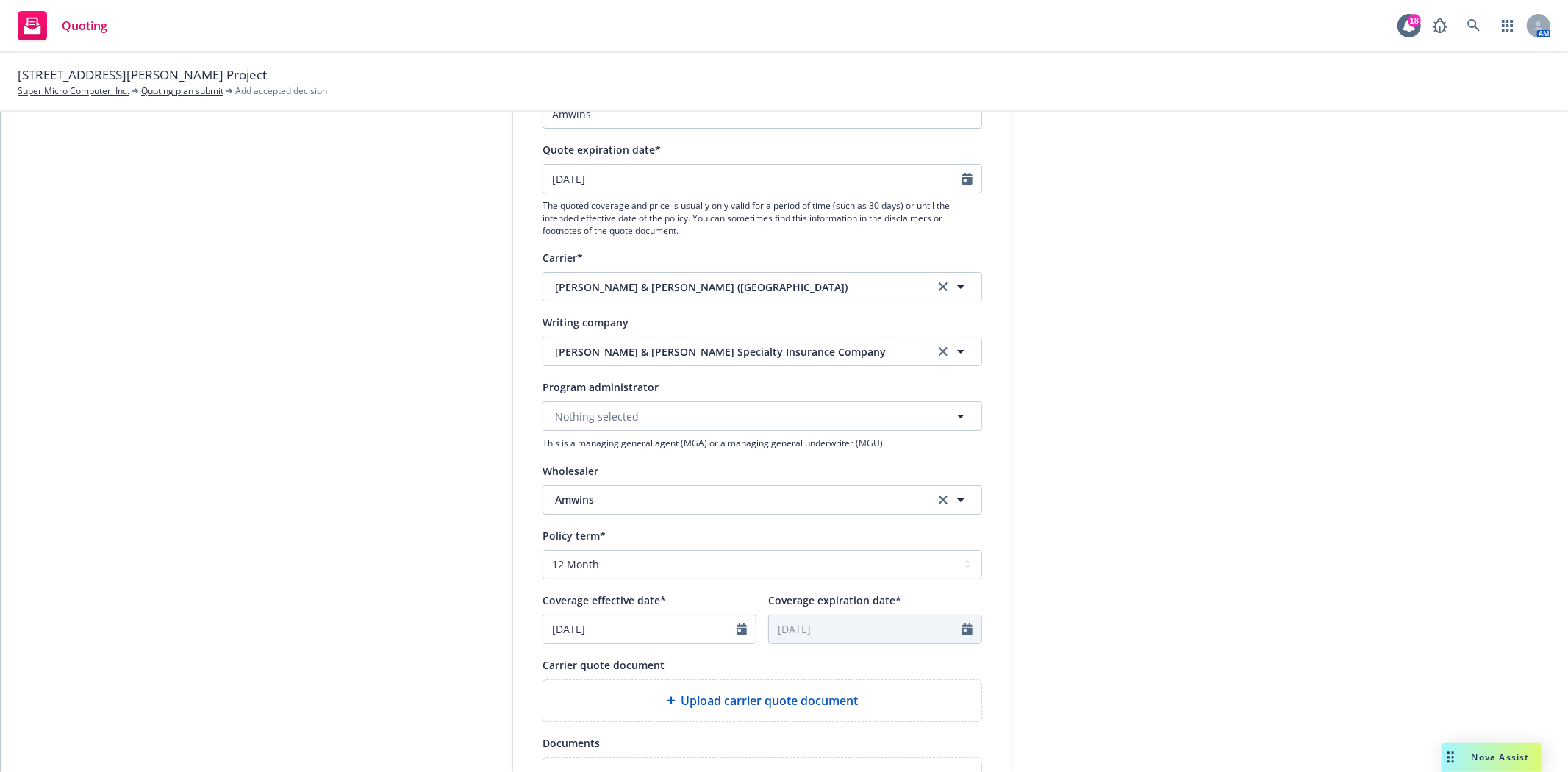
scroll to position [245, 0]
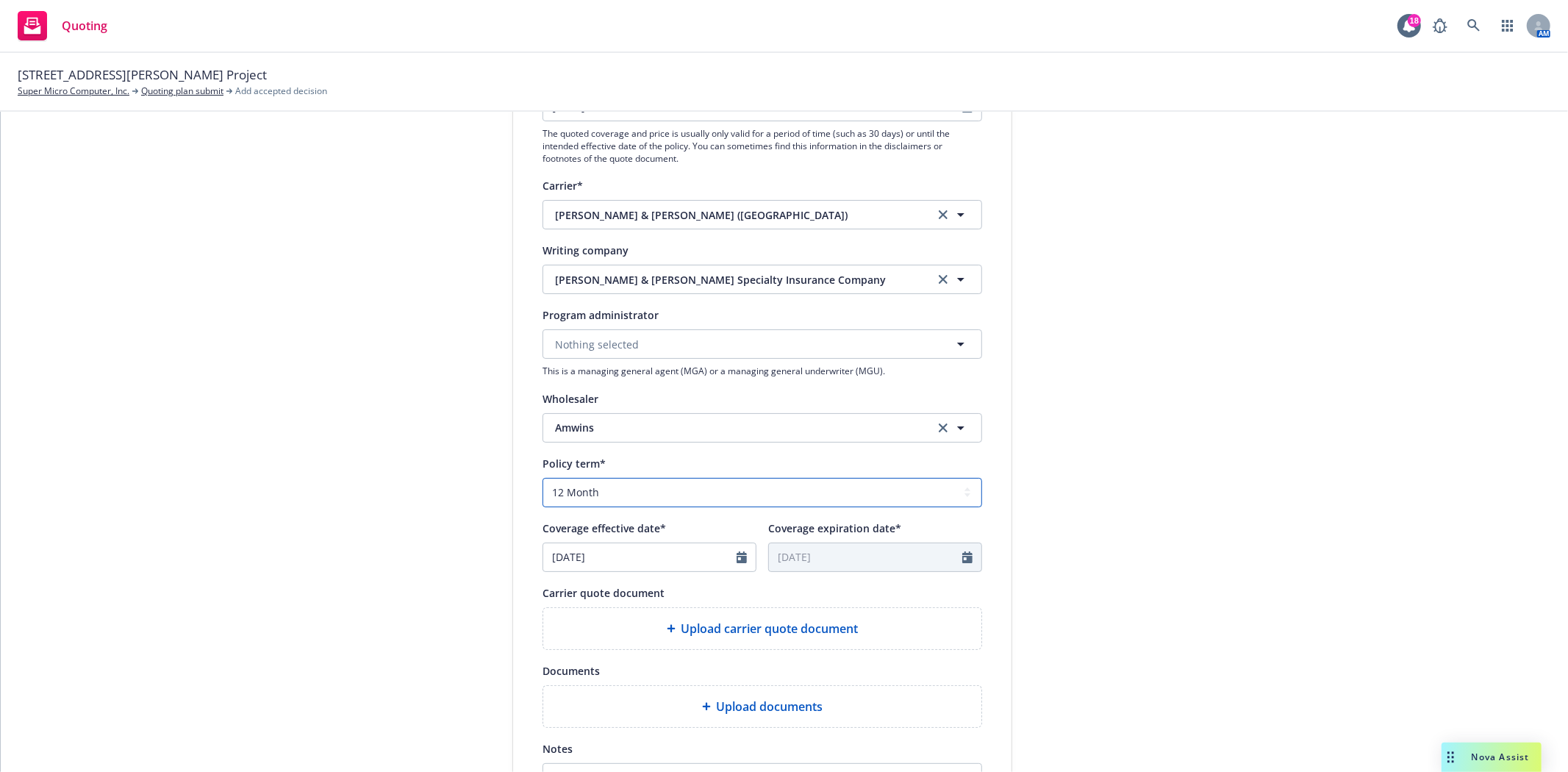
click at [598, 493] on select "Select policy term 12 Month 6 Month 4 Month 3 Month 2 Month 1 Month 36 Month (3…" at bounding box center [762, 492] width 440 height 29
click at [542, 479] on select "Select policy term 12 Month 6 Month 4 Month 3 Month 2 Month 1 Month 36 Month (3…" at bounding box center [762, 492] width 440 height 29
click at [737, 554] on icon "Calendar" at bounding box center [742, 557] width 11 height 12
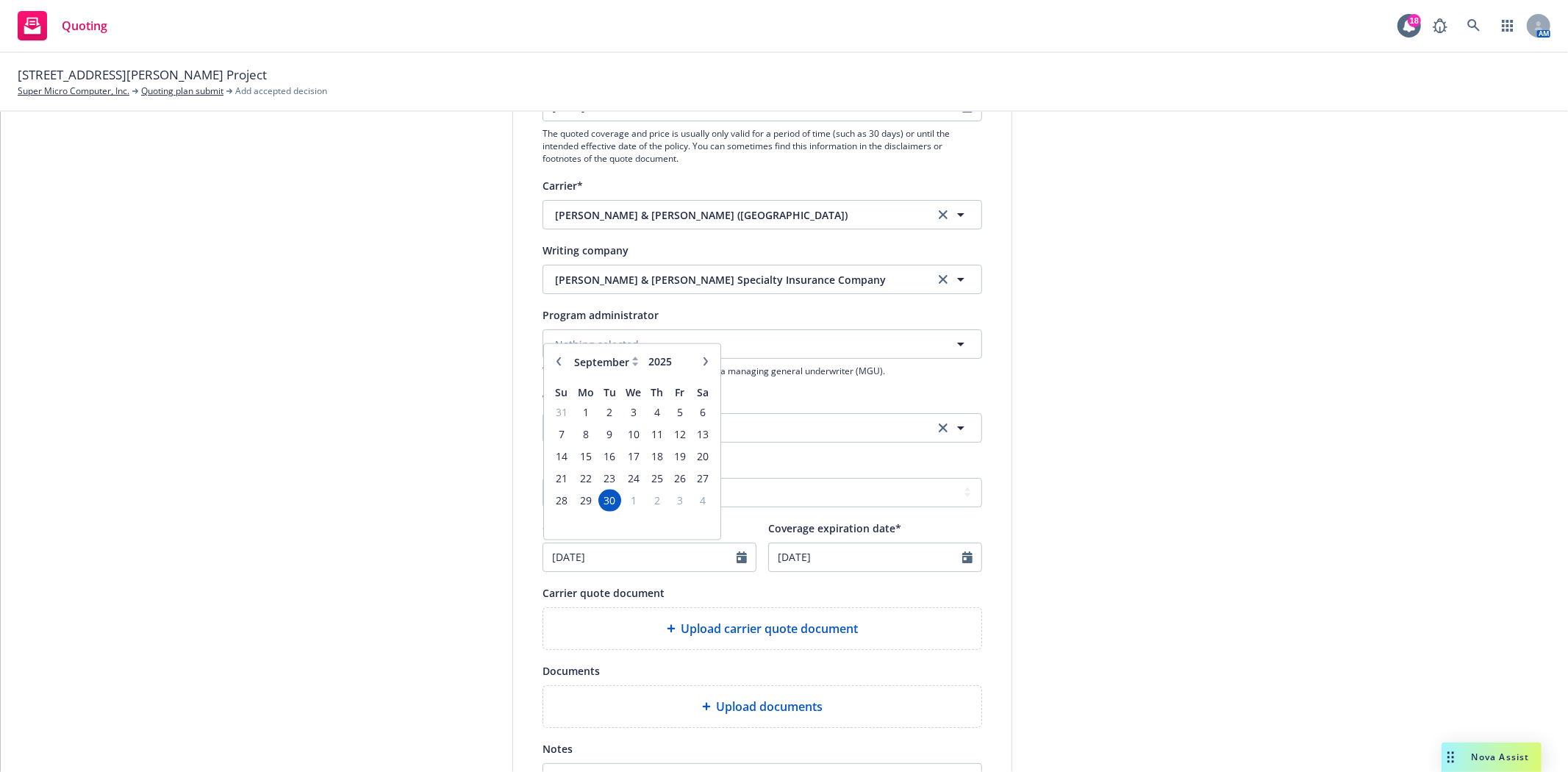
click at [632, 363] on icon at bounding box center [635, 361] width 7 height 10
click at [616, 365] on select "January February March April May June July August September October November De…" at bounding box center [607, 361] width 74 height 17
click at [570, 354] on select "January February March April May June July August September October November De…" at bounding box center [607, 361] width 74 height 17
click at [579, 412] on span "1" at bounding box center [584, 412] width 22 height 18
click at [818, 554] on input "[DATE]" at bounding box center [866, 557] width 194 height 28
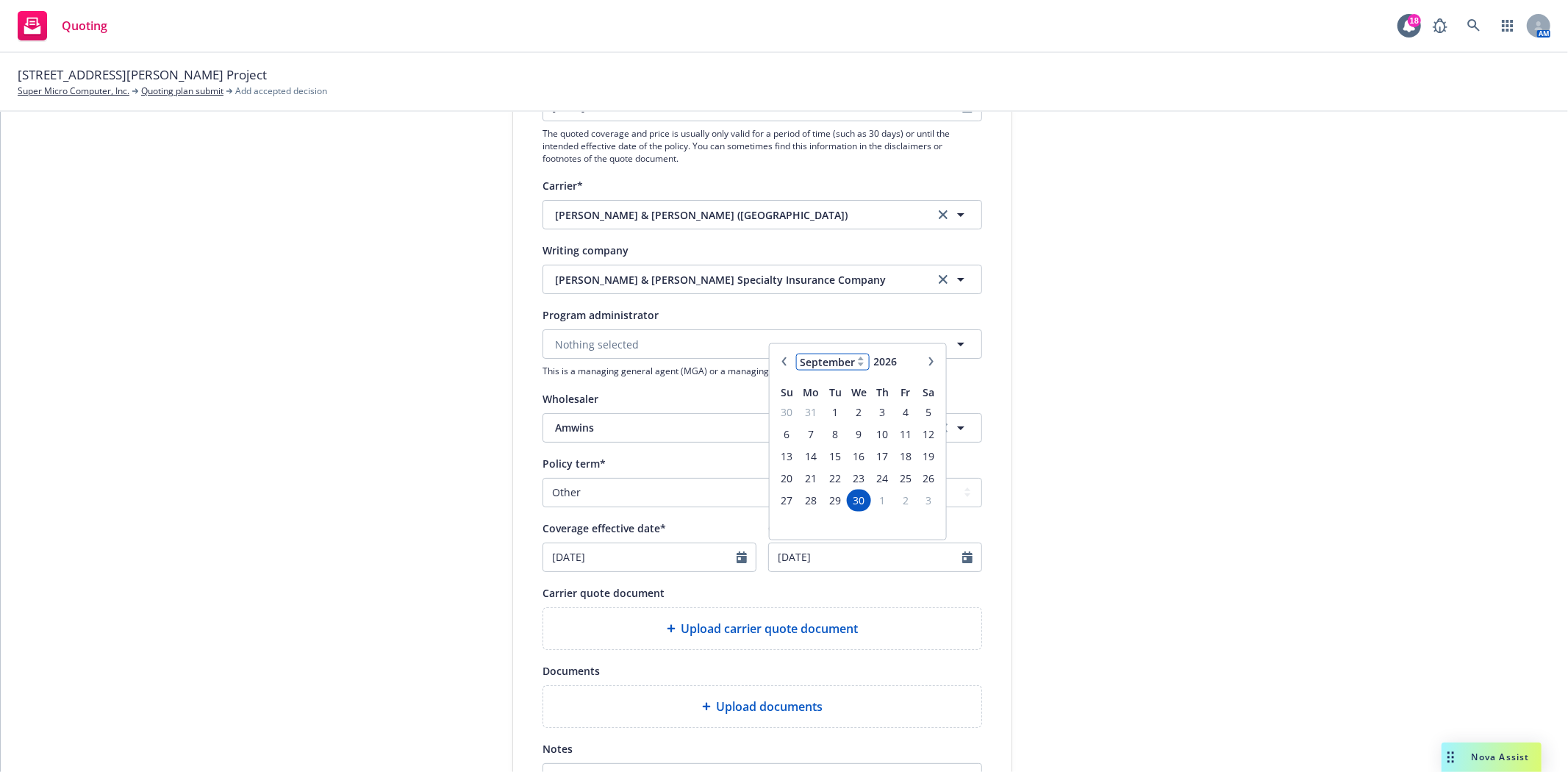
click at [821, 358] on select "January February March April May June July August September October November De…" at bounding box center [833, 361] width 74 height 17
click at [796, 354] on select "January February March April May June July August September October November De…" at bounding box center [833, 361] width 74 height 17
click at [904, 355] on input "2027" at bounding box center [895, 361] width 48 height 16
click at [849, 408] on span "1" at bounding box center [859, 412] width 21 height 18
click at [1017, 473] on div "1 Quote initiation 2 Coverage selection 3 Billing info Quote initiation Display…" at bounding box center [784, 419] width 1532 height 986
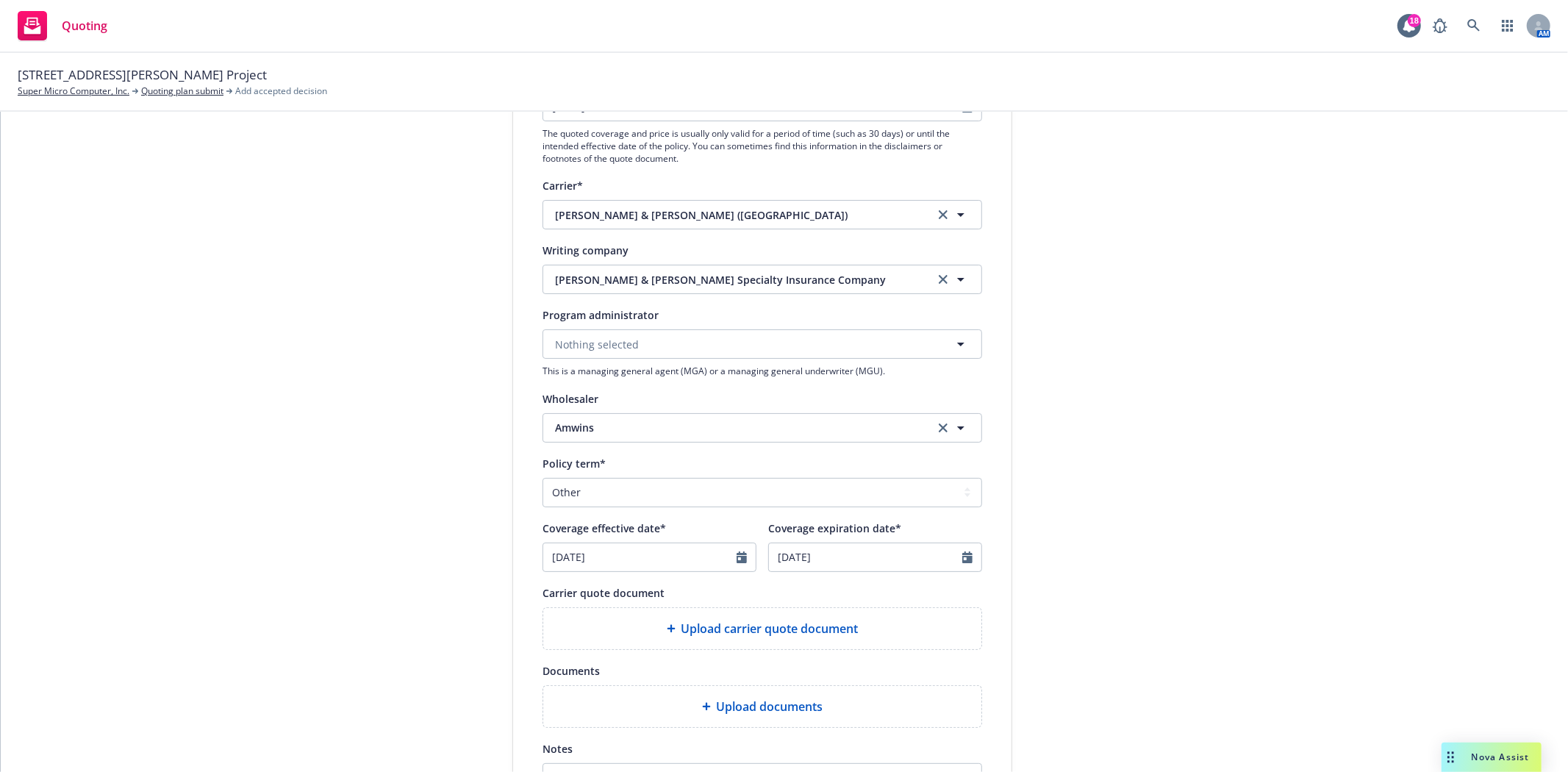
scroll to position [481, 0]
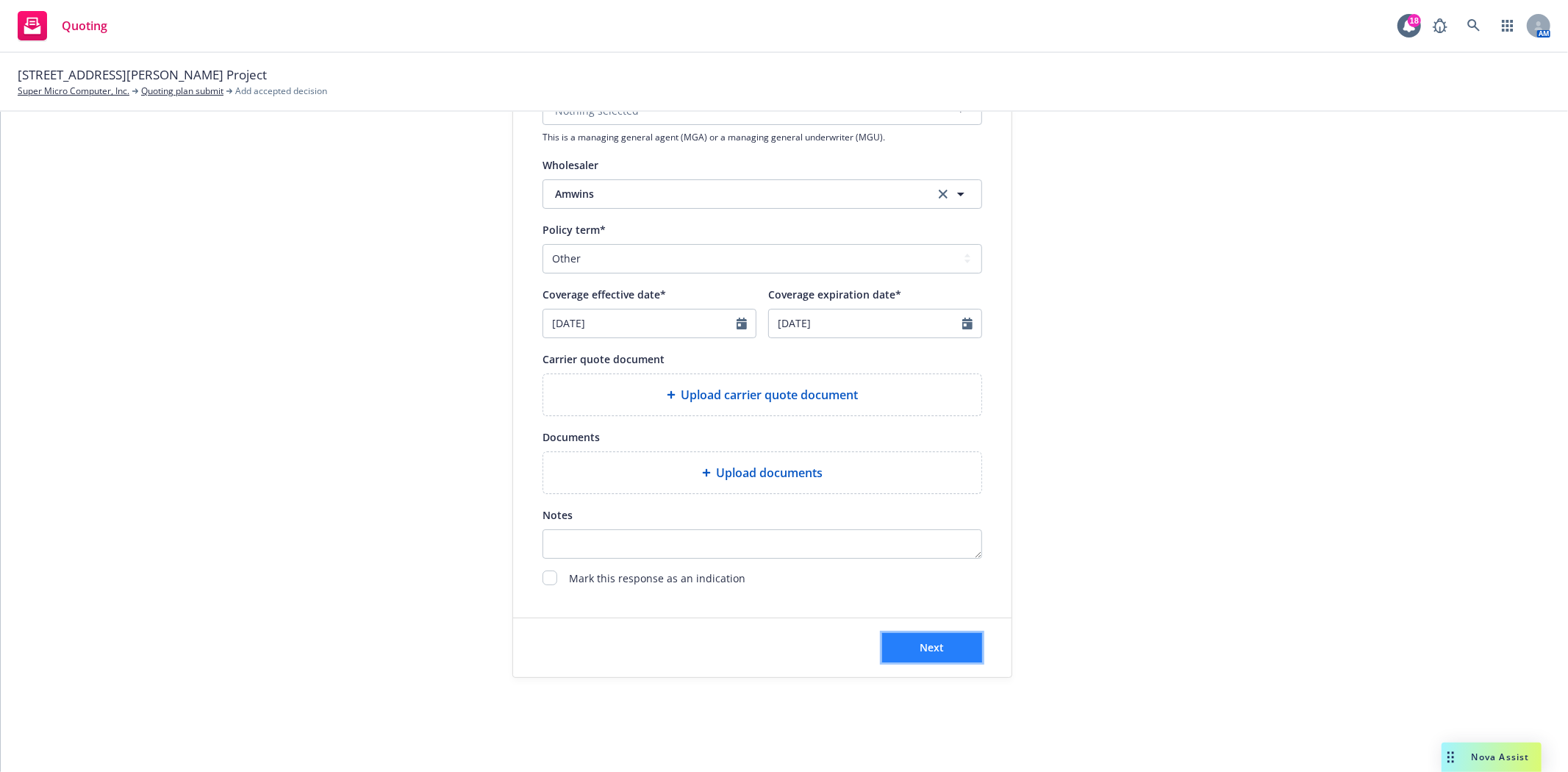
click at [921, 647] on span "Next" at bounding box center [933, 647] width 24 height 14
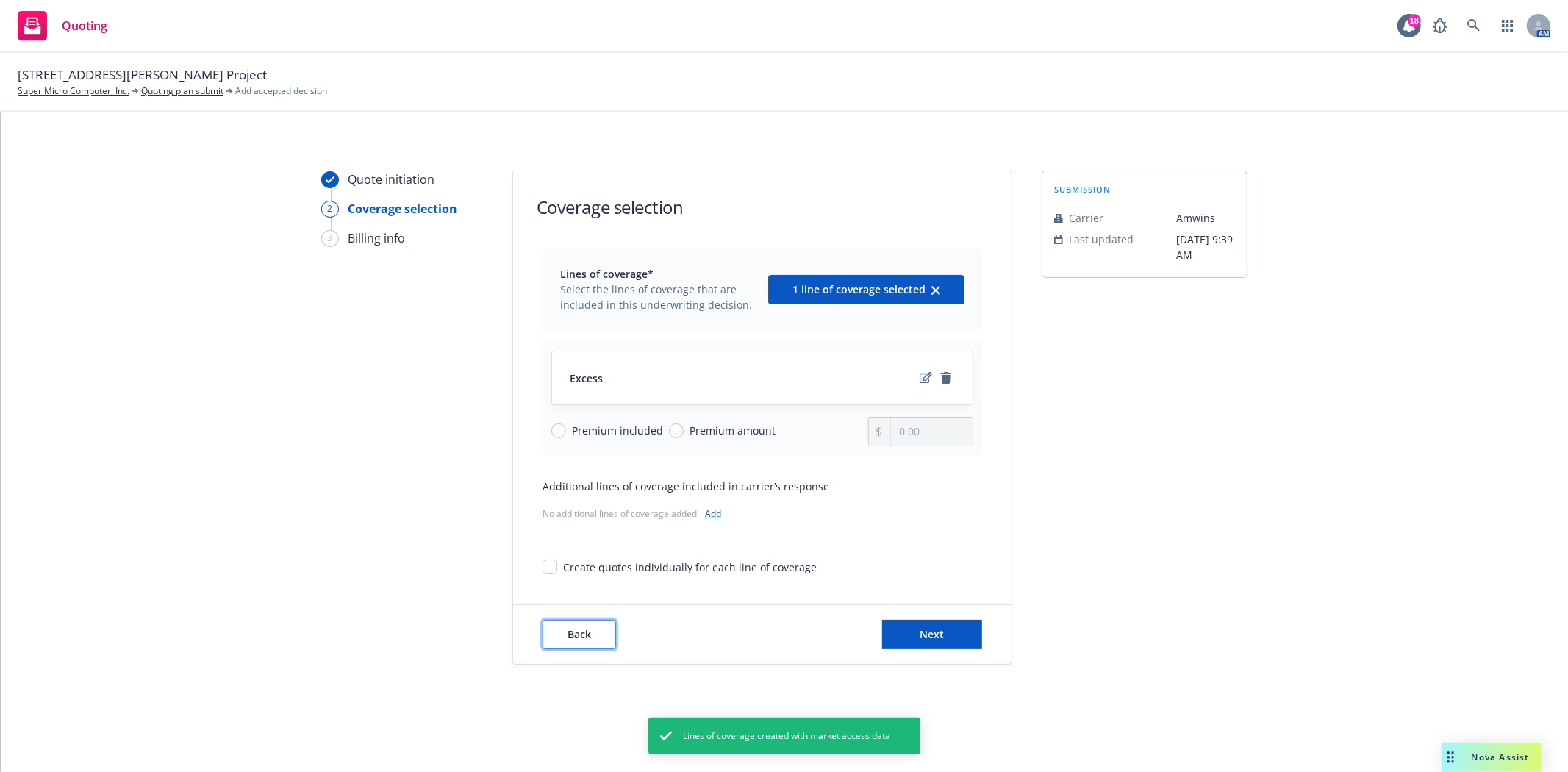
click at [590, 629] on span "Back" at bounding box center [578, 634] width 23 height 14
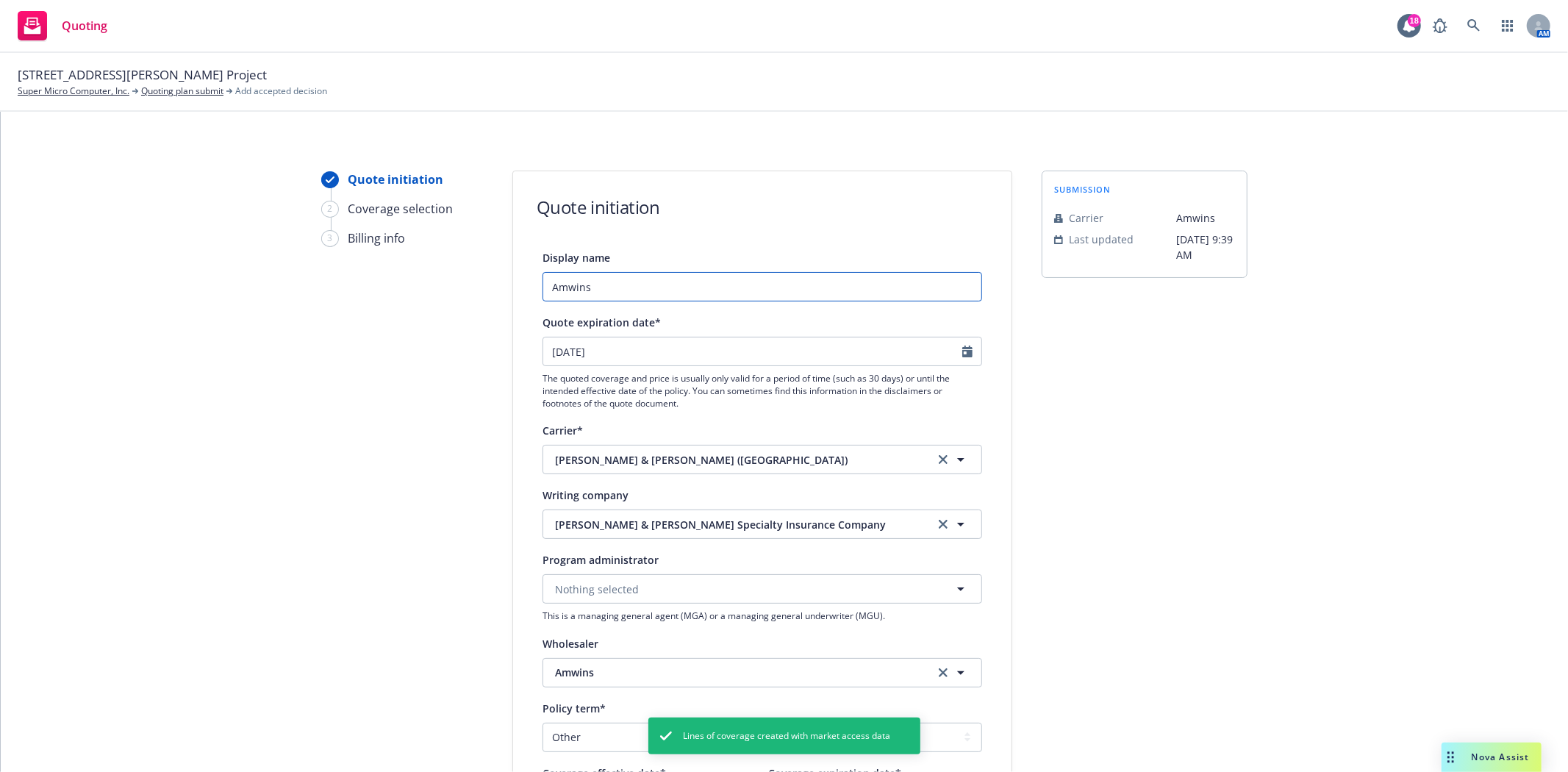
click at [599, 284] on input "Amwins" at bounding box center [762, 287] width 440 height 29
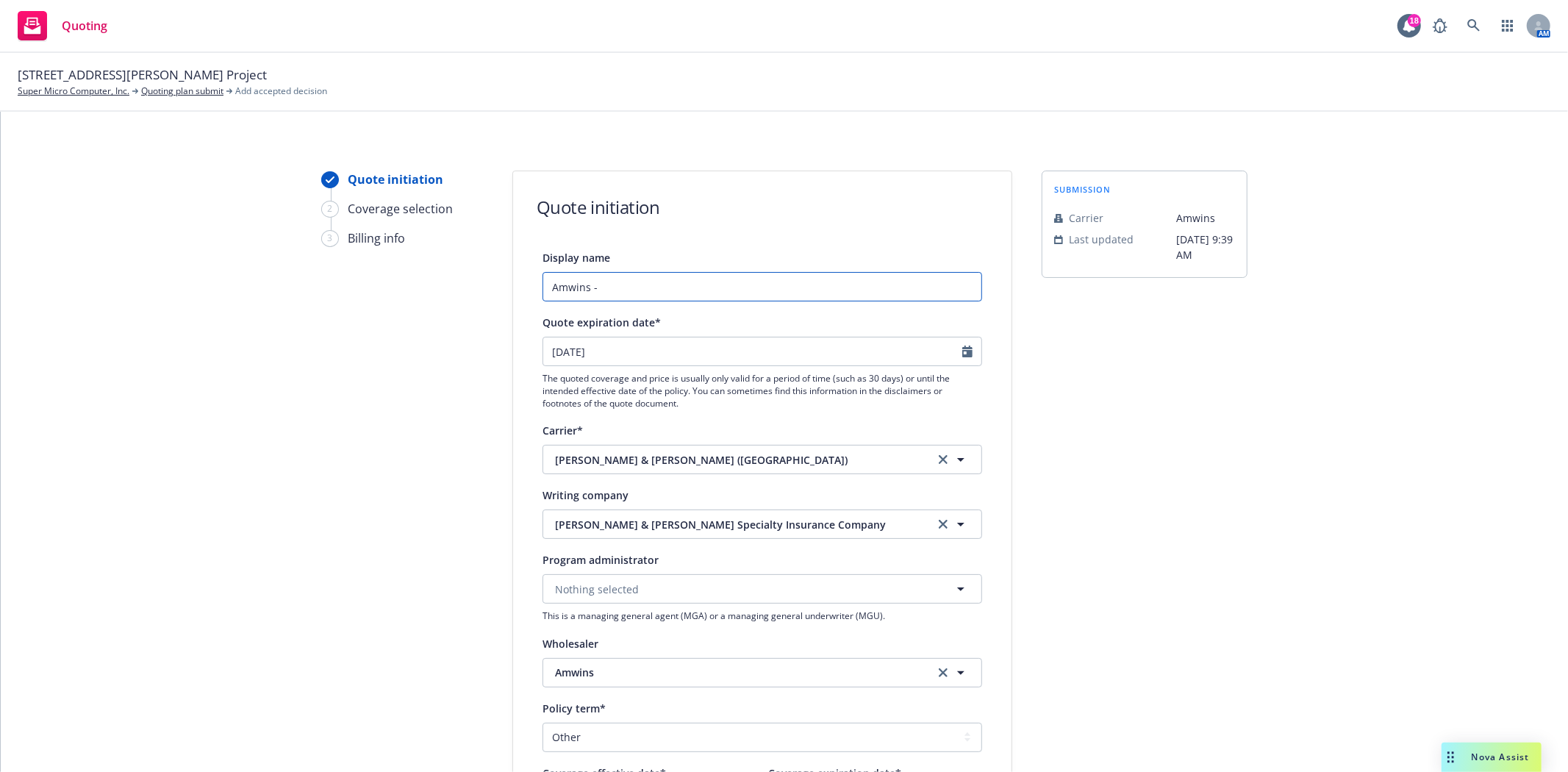
click at [605, 287] on input "Amwins -" at bounding box center [762, 287] width 440 height 29
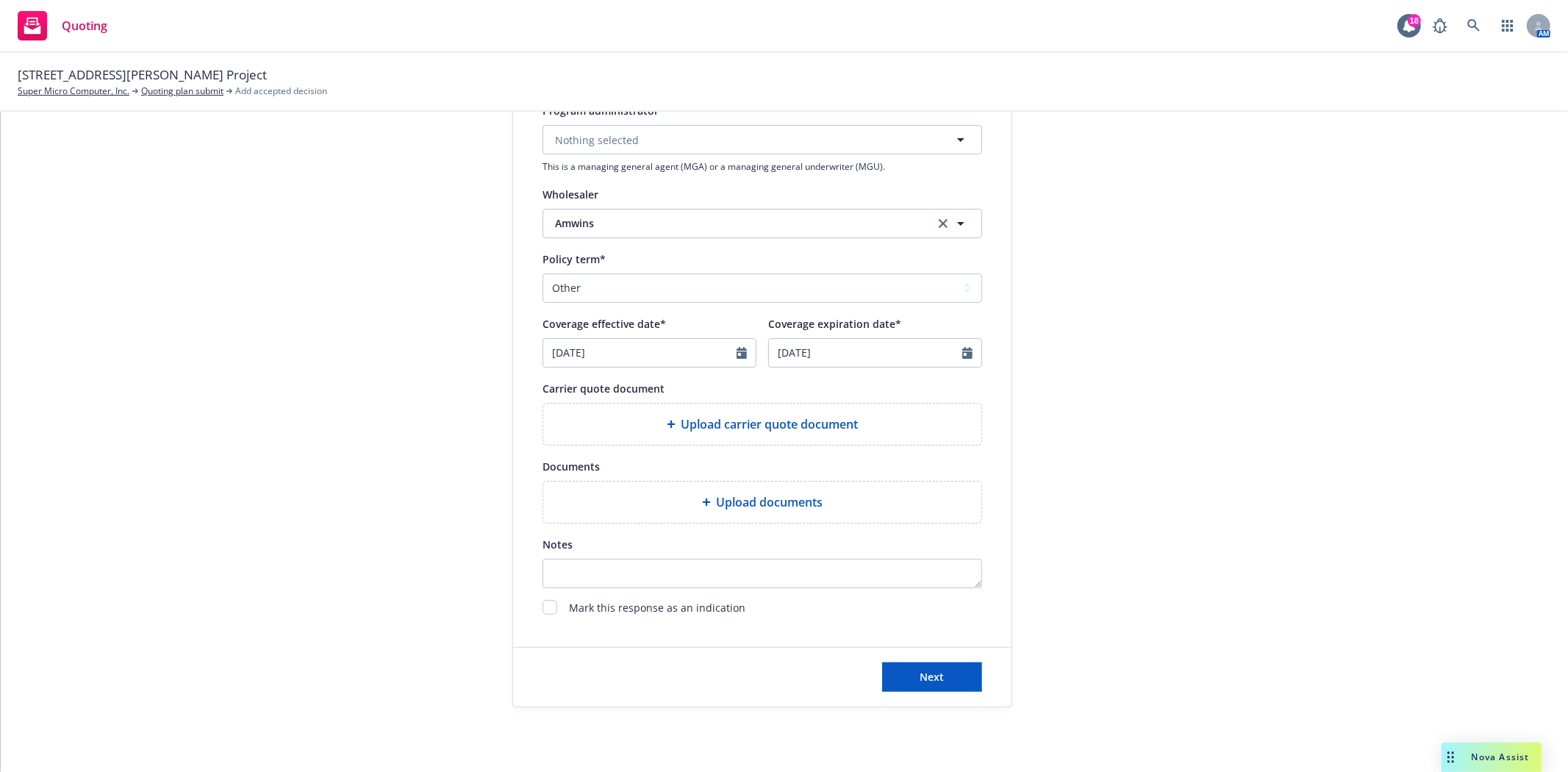
scroll to position [481, 0]
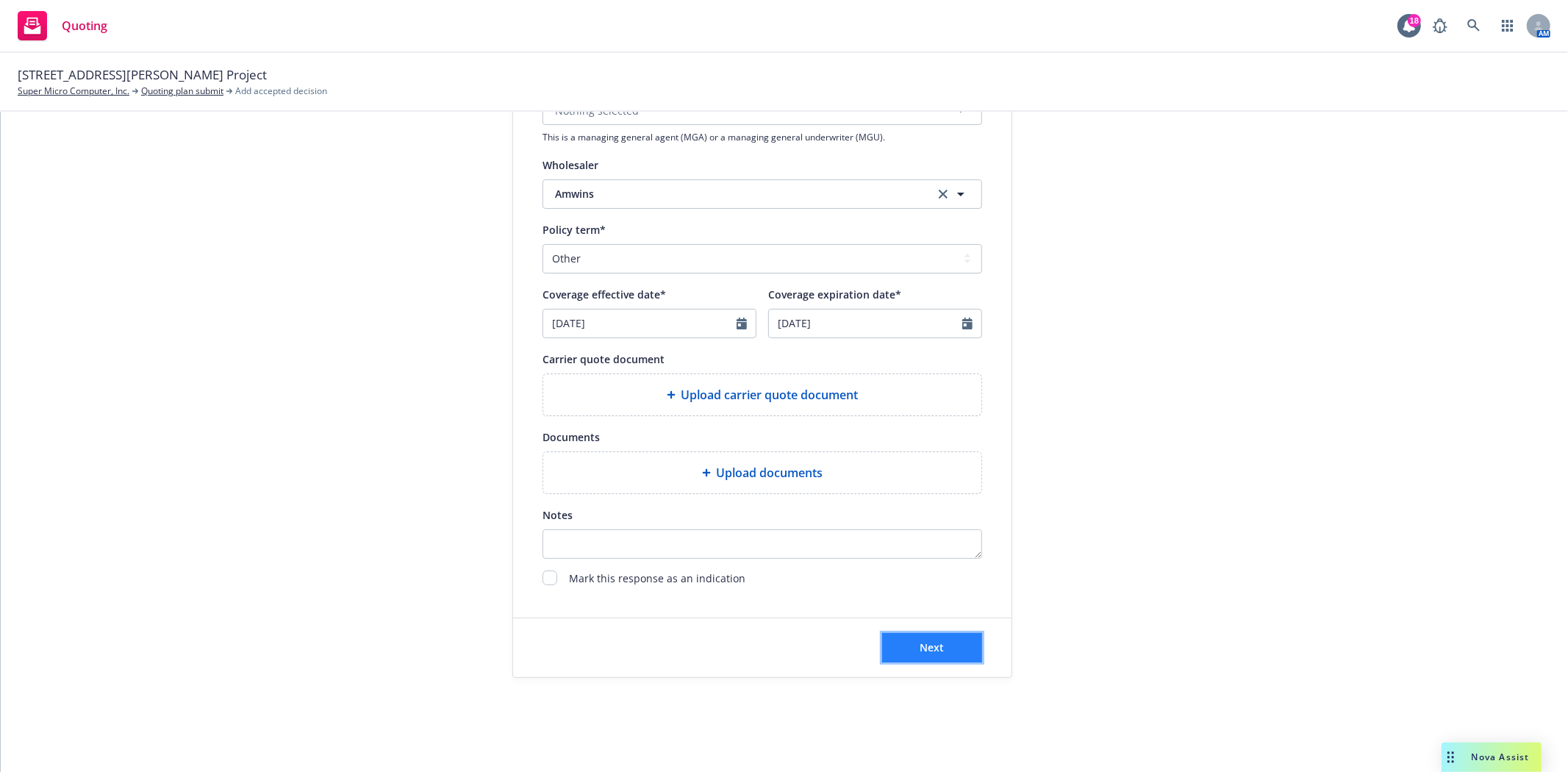
click at [906, 641] on button "Next" at bounding box center [932, 647] width 100 height 29
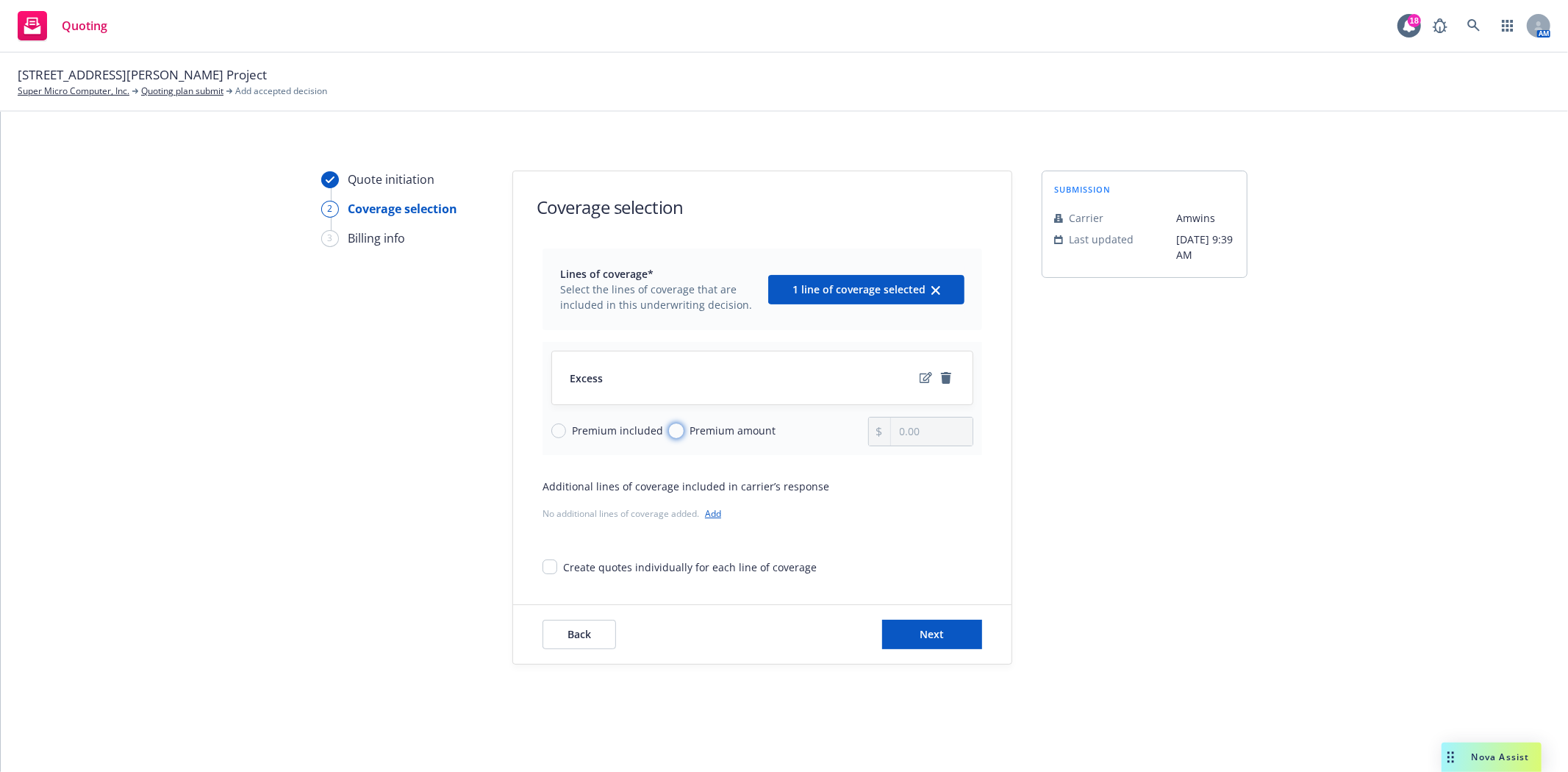
click at [672, 431] on input "Premium amount" at bounding box center [677, 431] width 15 height 15
click at [893, 431] on input "0.00" at bounding box center [931, 431] width 82 height 28
click at [939, 627] on span "Next" at bounding box center [933, 634] width 24 height 14
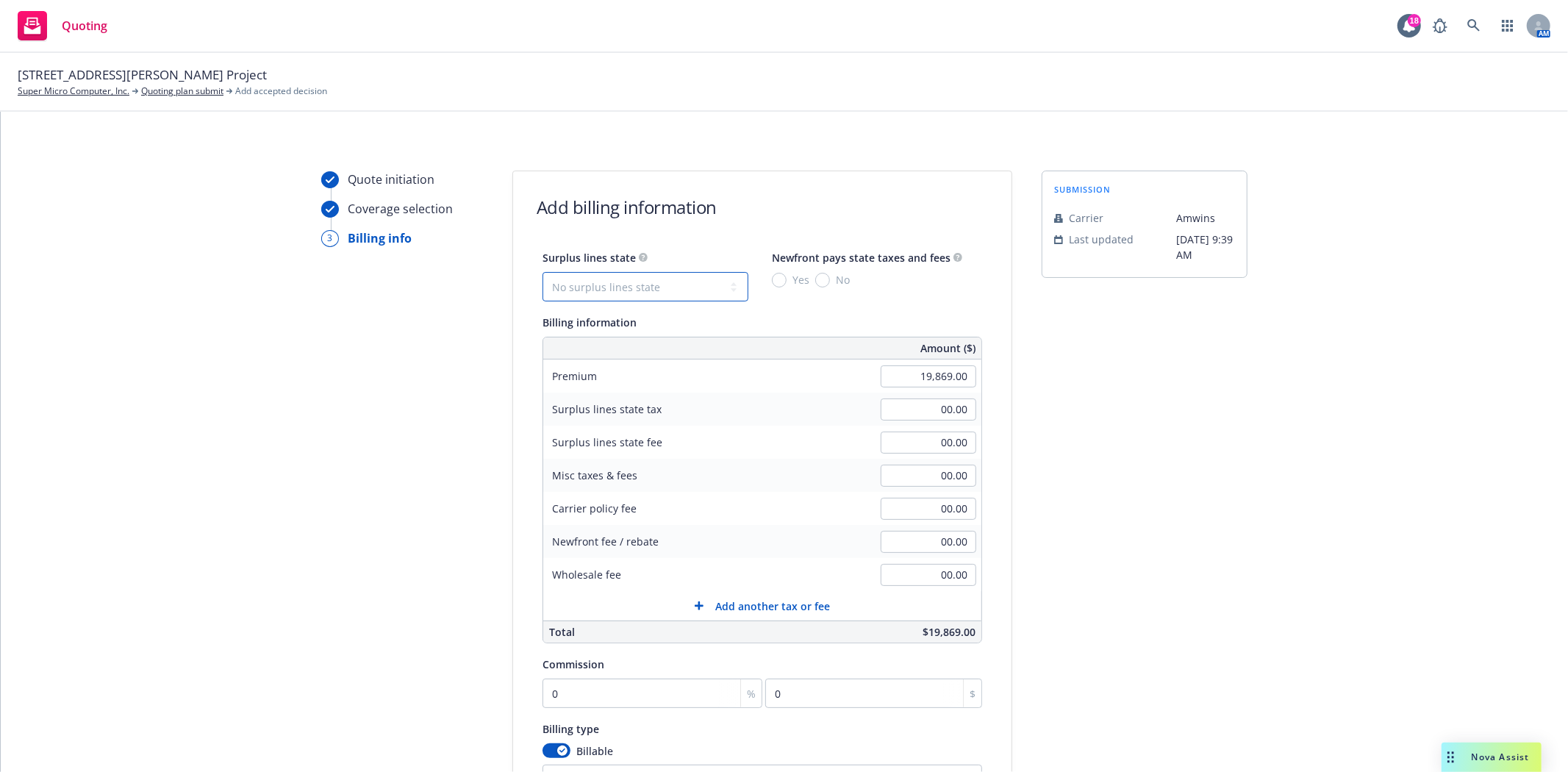
click at [602, 290] on select "No surplus lines state [US_STATE] [US_STATE] [US_STATE] [US_STATE] [US_STATE] […" at bounding box center [645, 287] width 206 height 29
click at [542, 272] on select "No surplus lines state [US_STATE] [US_STATE] [US_STATE] [US_STATE] [US_STATE] […" at bounding box center [645, 287] width 206 height 29
click at [816, 279] on input "No" at bounding box center [823, 280] width 15 height 15
click at [924, 584] on input "00.00" at bounding box center [928, 574] width 95 height 22
click at [1134, 601] on div "submission Carrier [PERSON_NAME] Last updated [DATE] 9:39 AM" at bounding box center [1144, 546] width 206 height 752
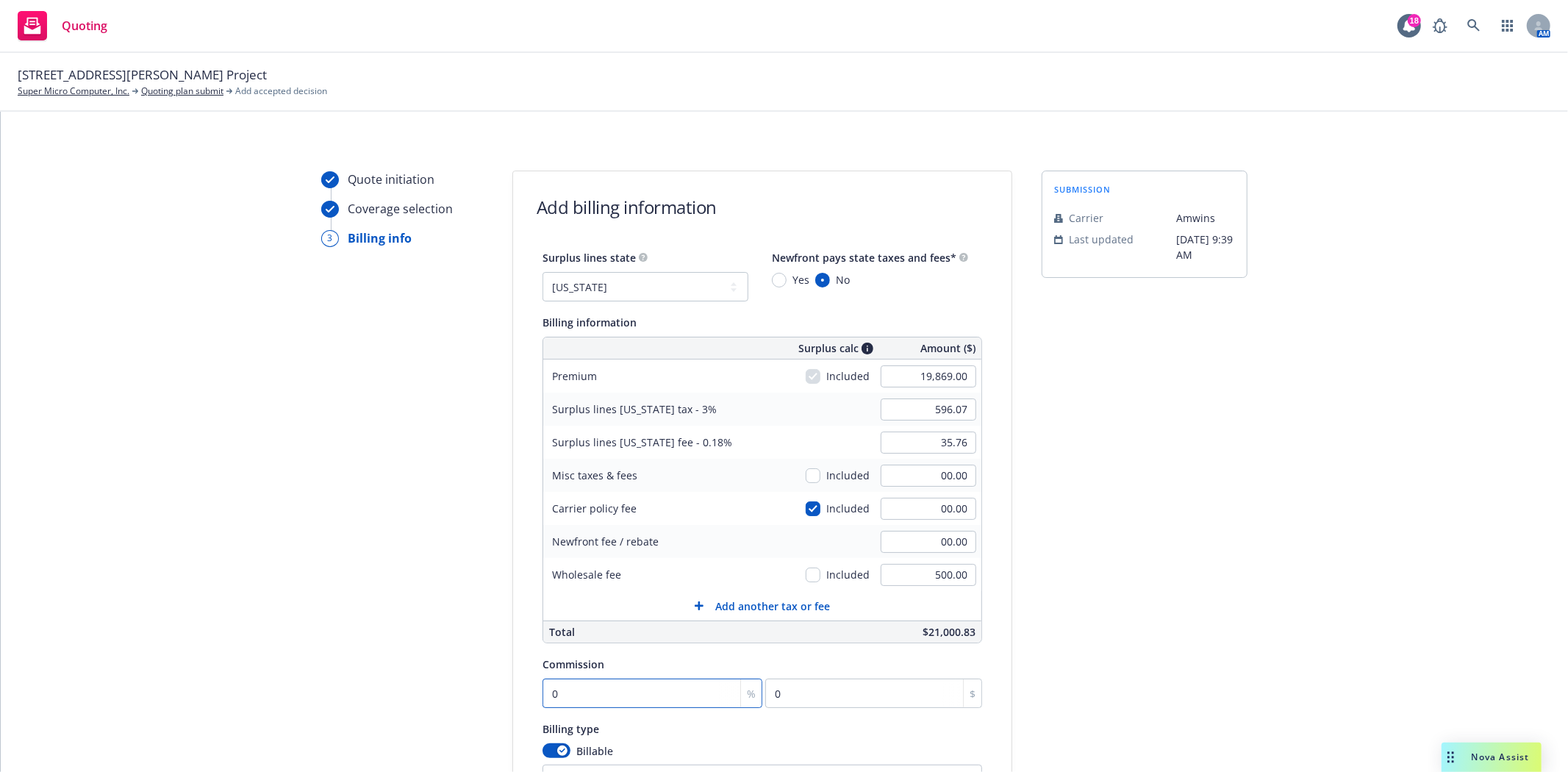
click at [669, 695] on input "0" at bounding box center [652, 692] width 220 height 29
click at [1170, 659] on div "submission Carrier [PERSON_NAME] Last updated [DATE] 9:39 AM" at bounding box center [1144, 546] width 206 height 752
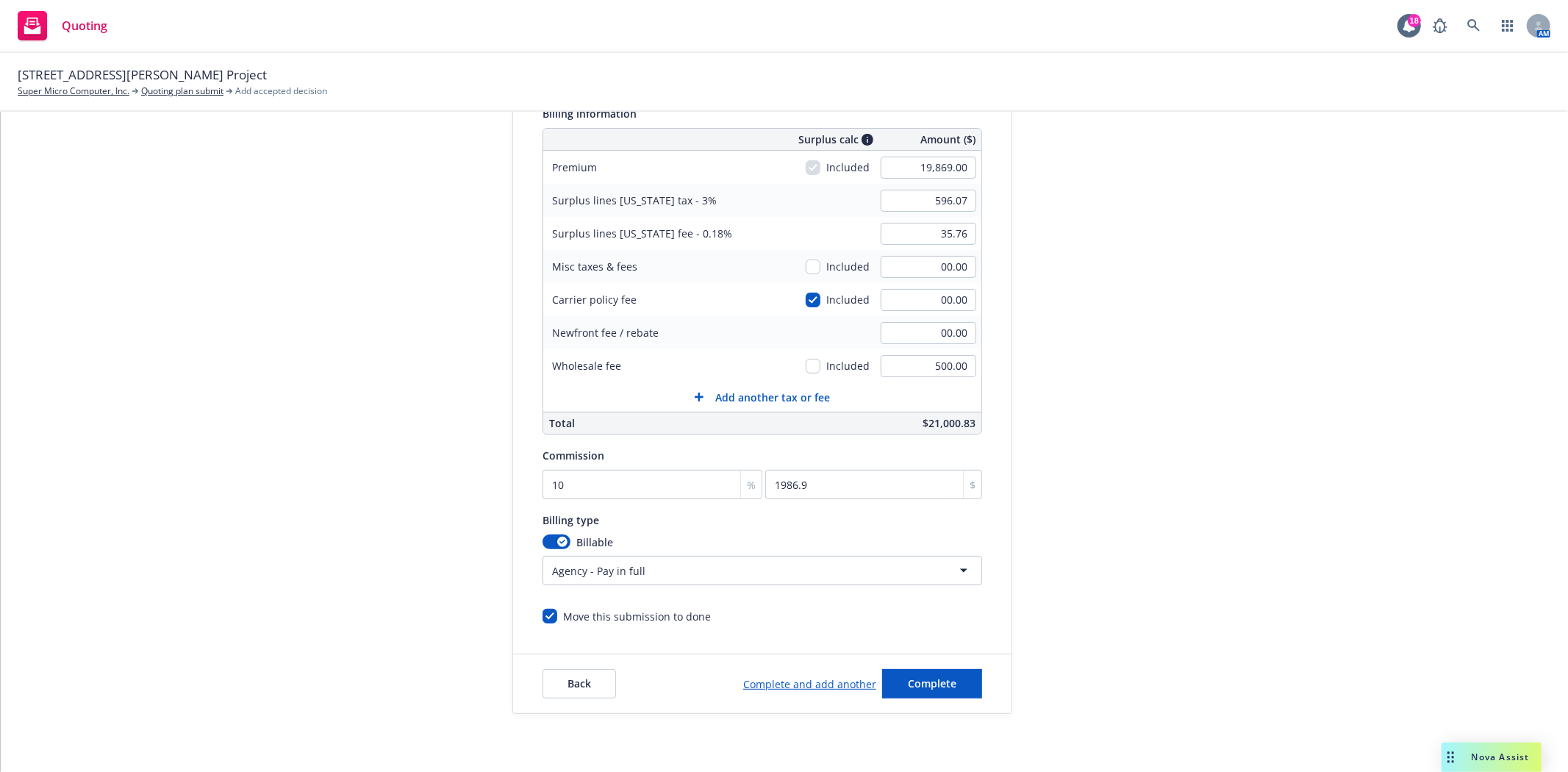
scroll to position [245, 0]
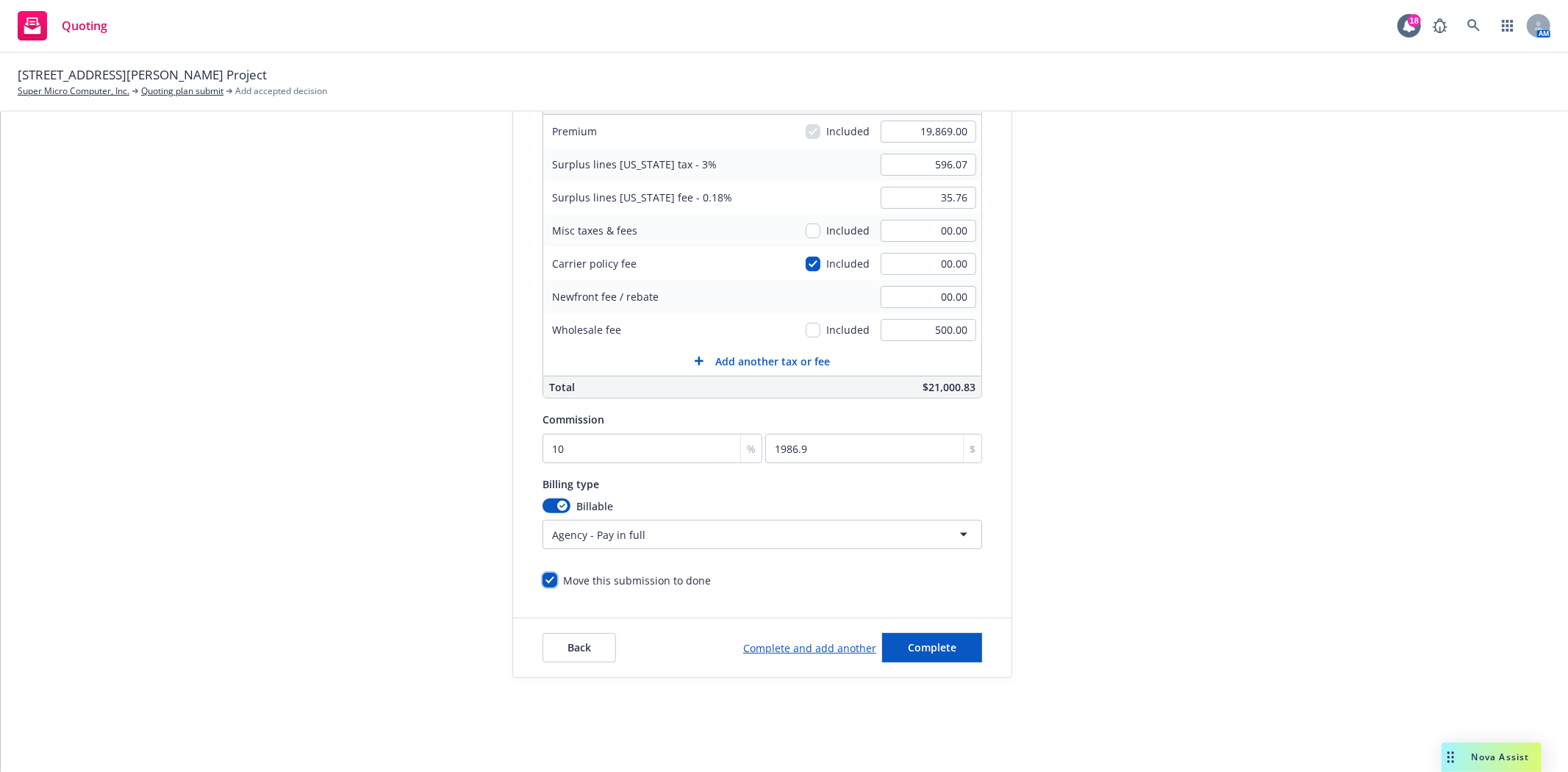
click at [546, 579] on input "Move this submission to done" at bounding box center [550, 580] width 15 height 15
click at [776, 650] on link "Complete and add another" at bounding box center [810, 647] width 133 height 16
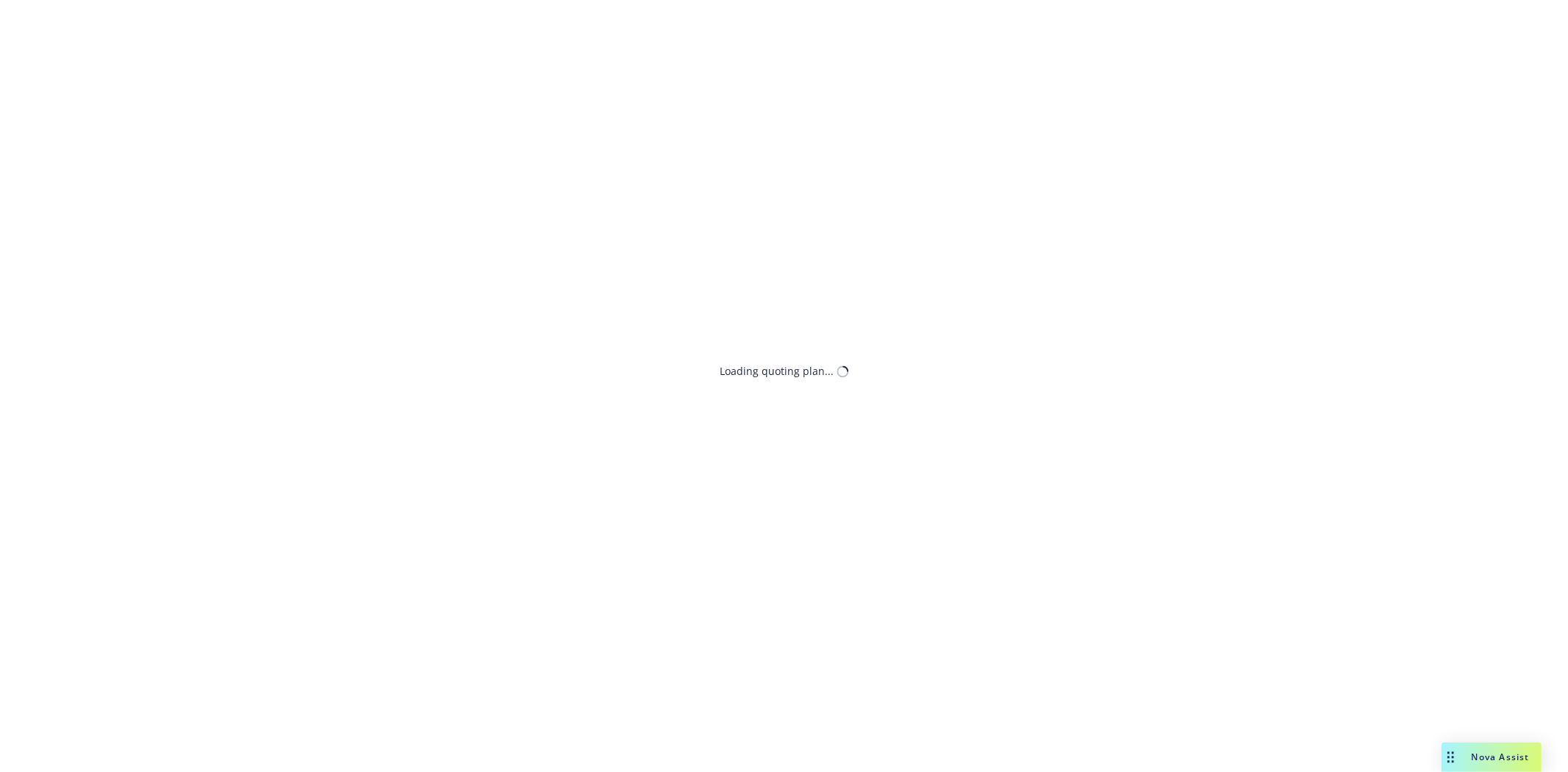
select select "12"
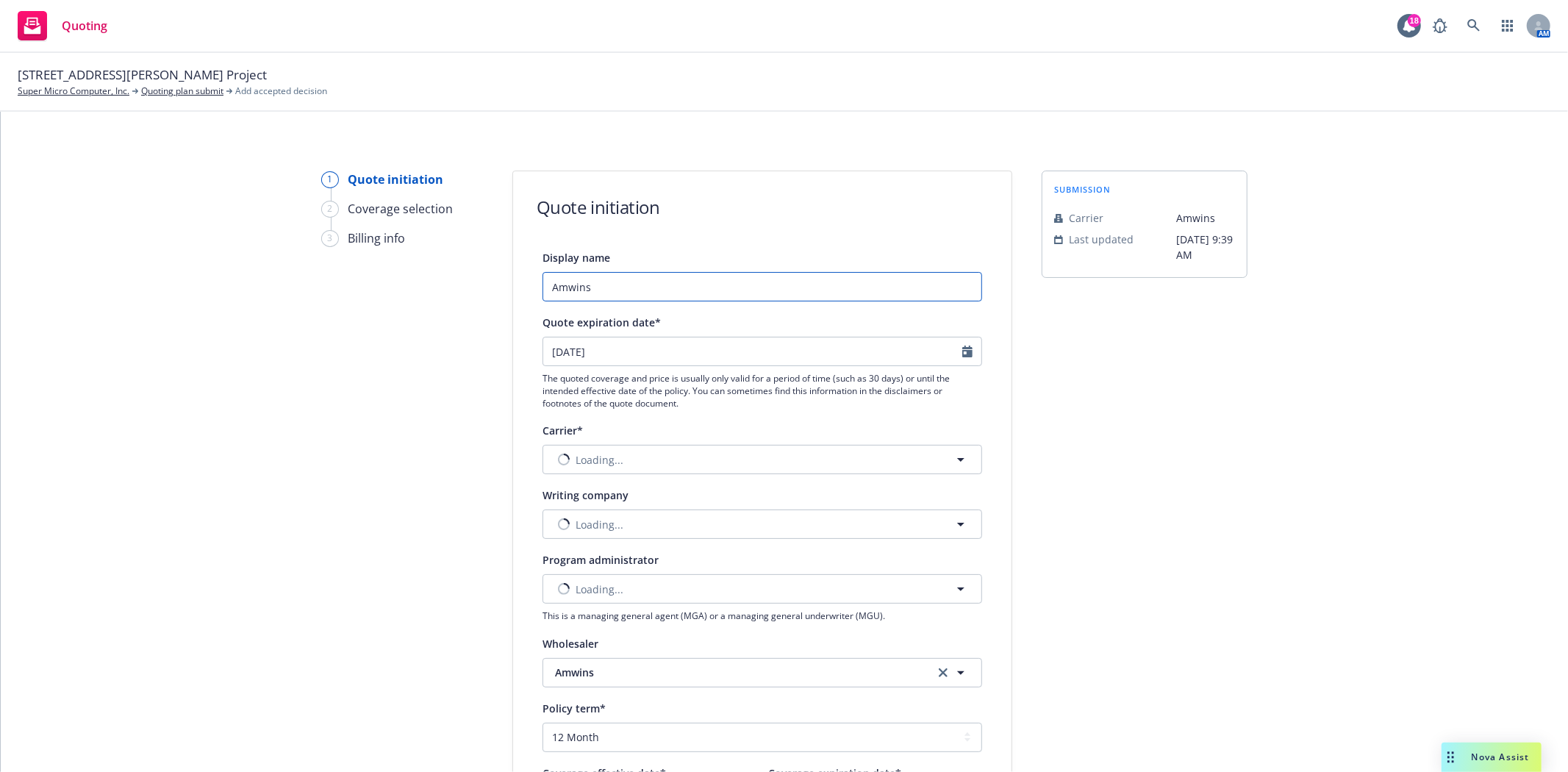
click at [616, 290] on input "Amwins" at bounding box center [762, 287] width 440 height 29
type input "Amwins - $2M XS Option"
click at [610, 464] on span "Nothing selected" at bounding box center [597, 460] width 84 height 16
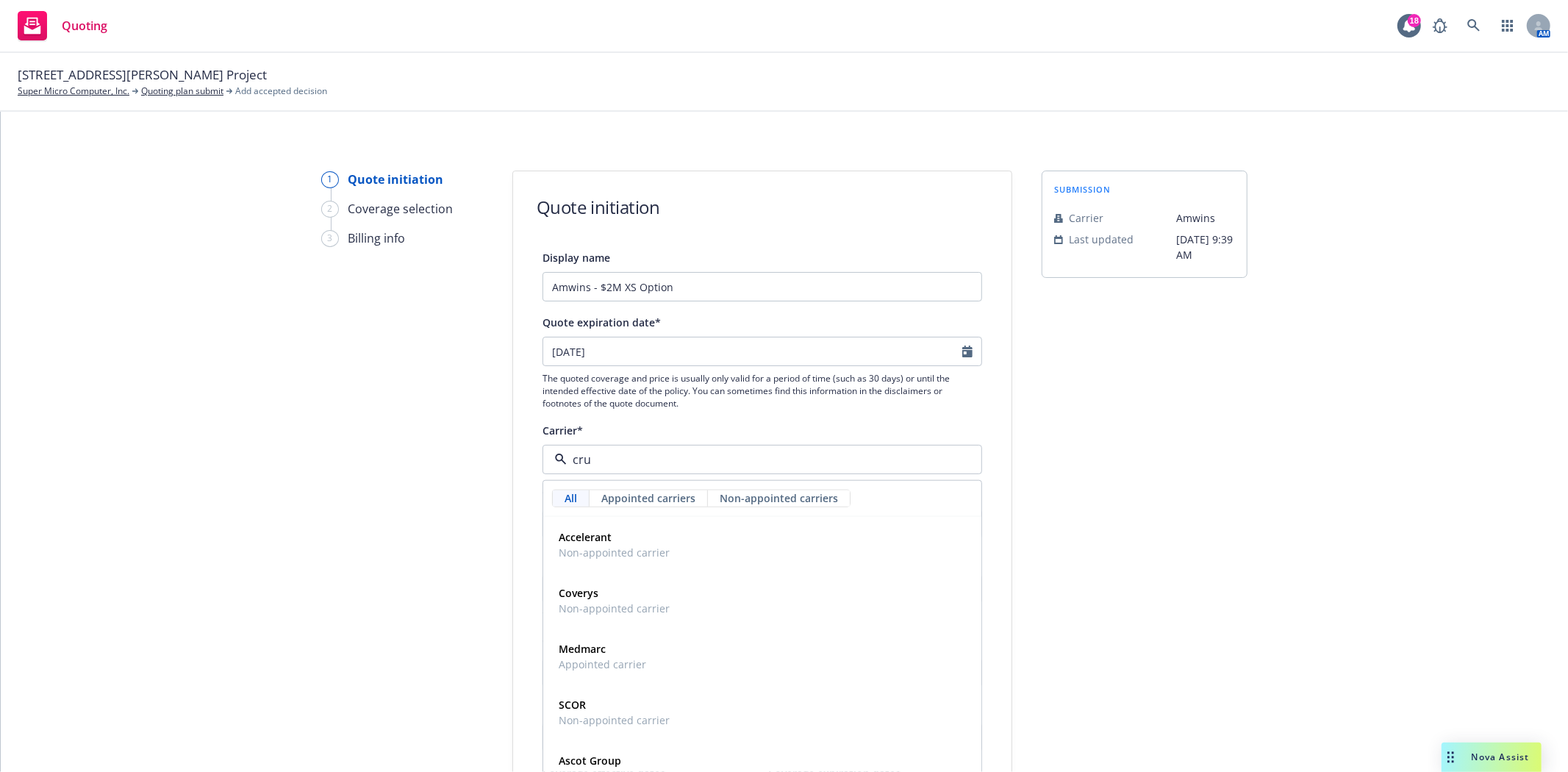
type input "[PERSON_NAME]"
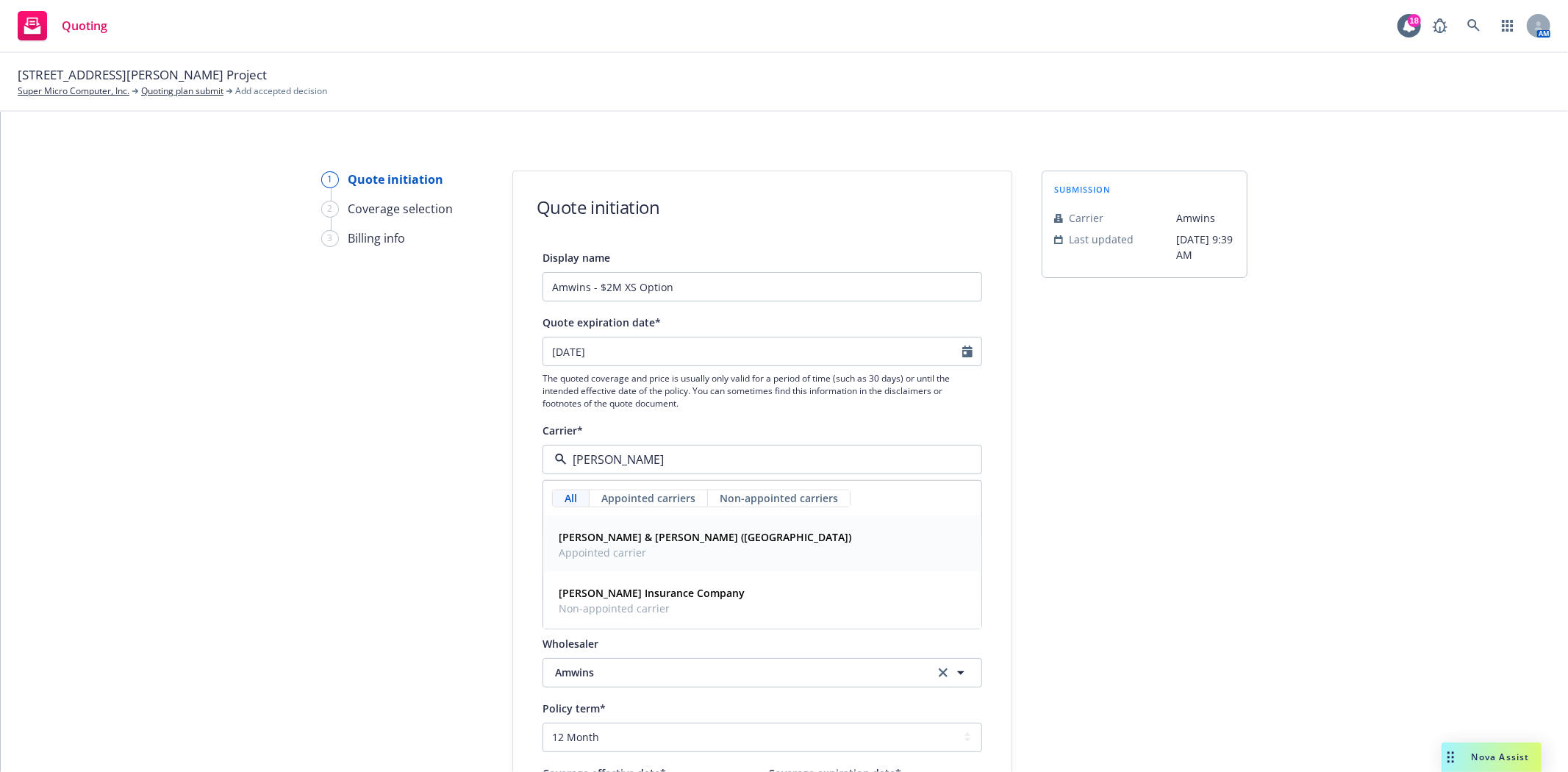
click at [599, 542] on strong "[PERSON_NAME] & [PERSON_NAME] ([GEOGRAPHIC_DATA])" at bounding box center [705, 536] width 293 height 14
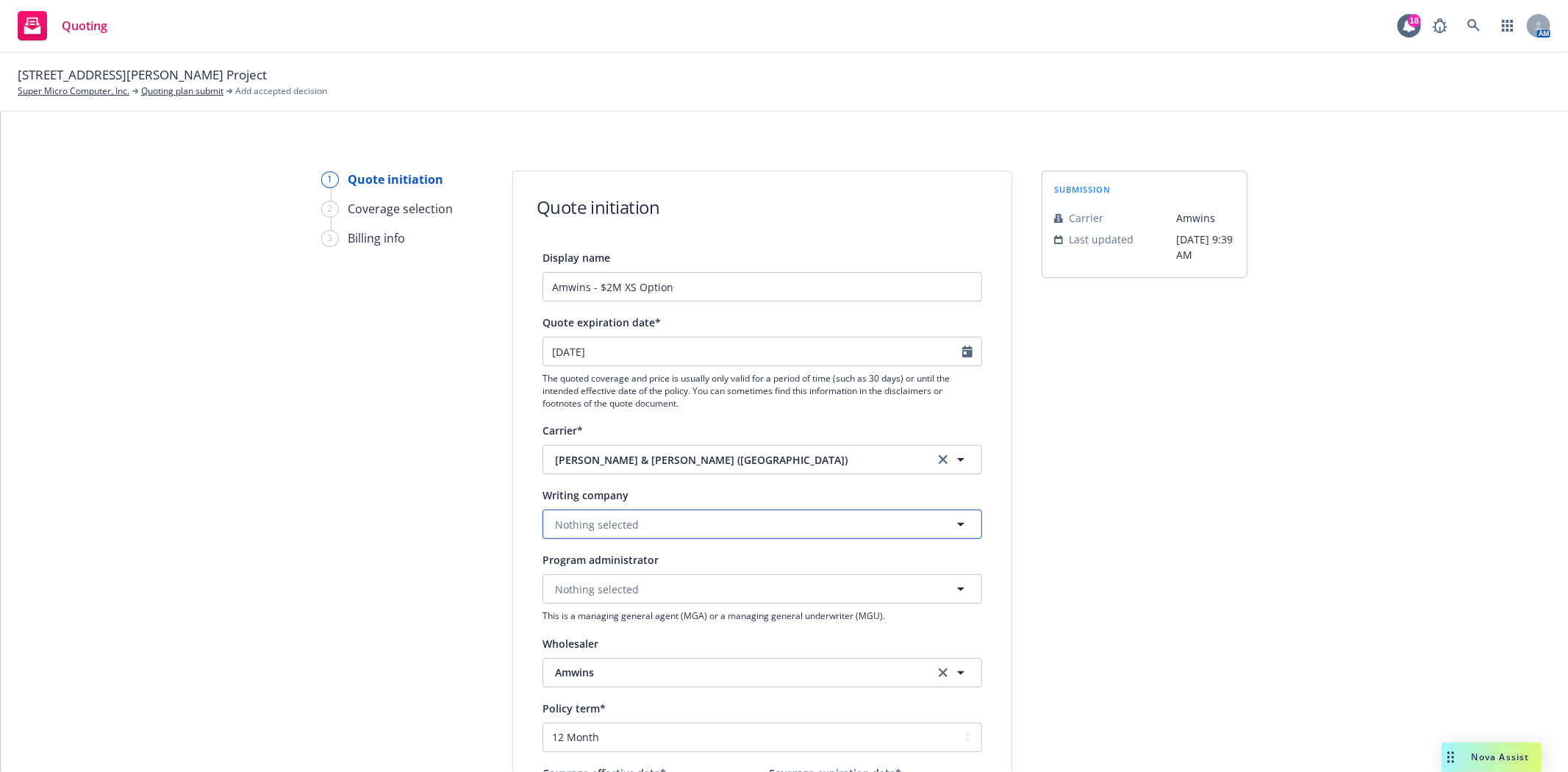
click at [593, 525] on span "Nothing selected" at bounding box center [597, 524] width 84 height 16
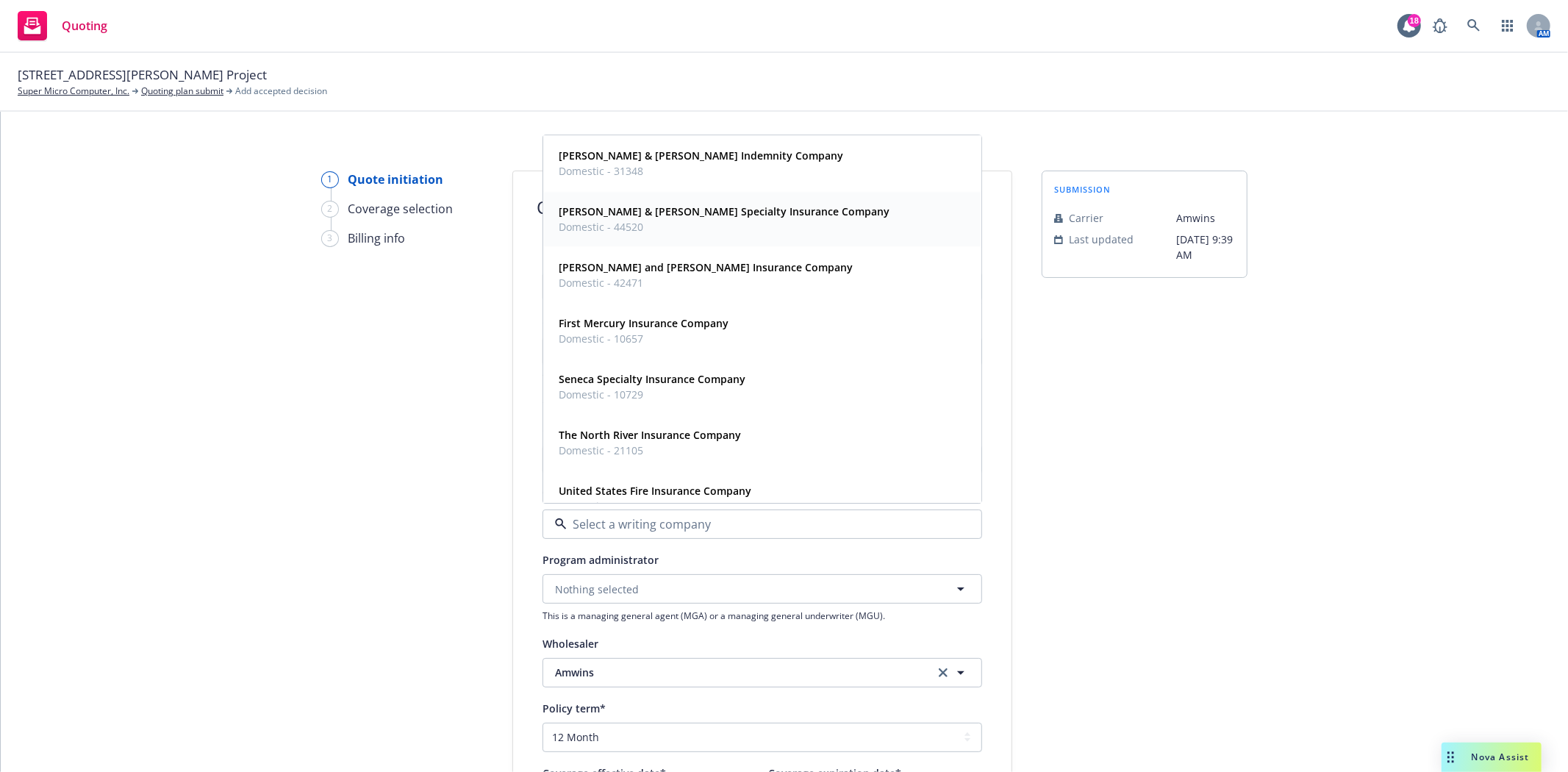
click at [653, 230] on span "Domestic - 44520" at bounding box center [724, 227] width 331 height 16
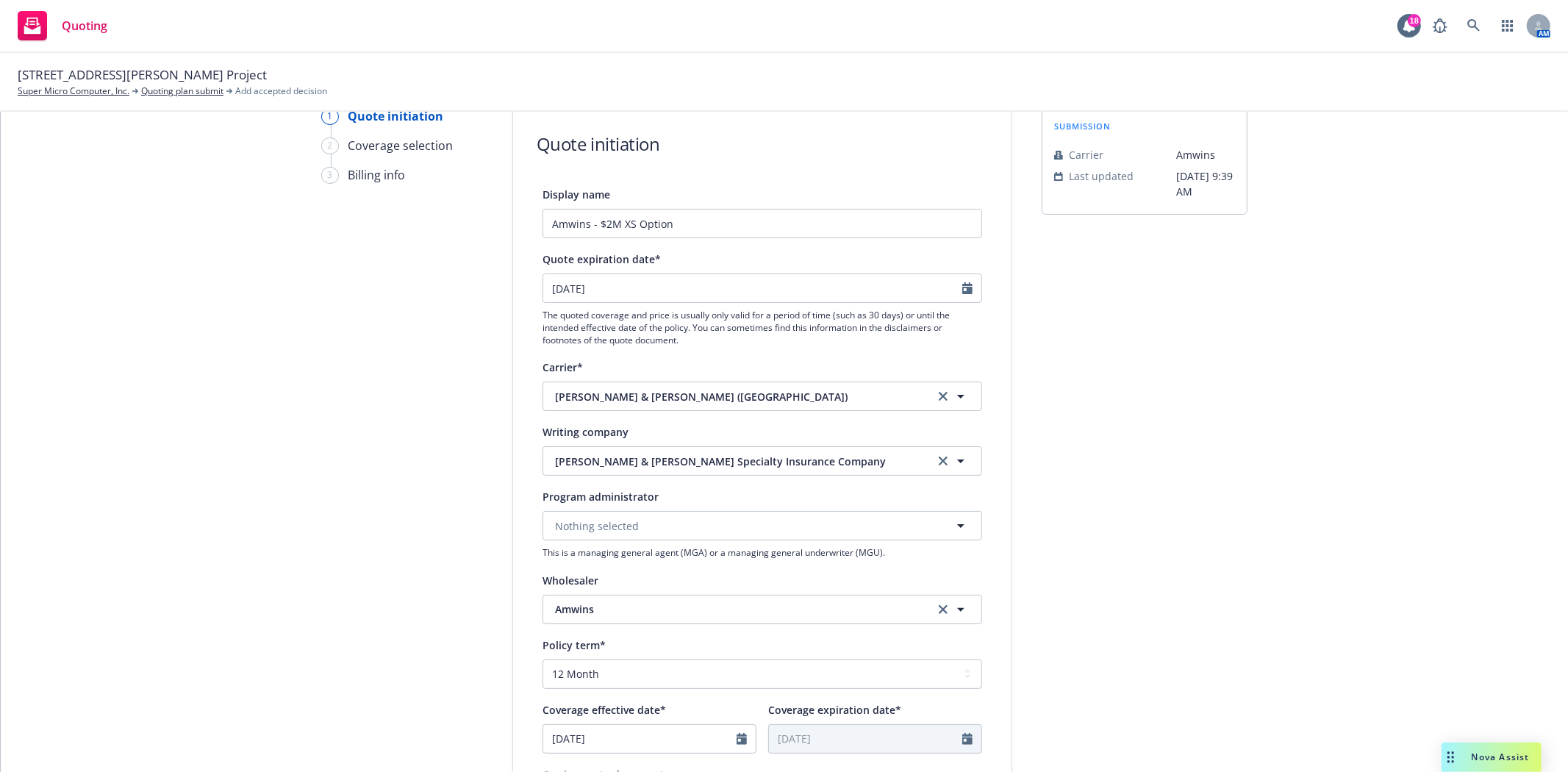
scroll to position [82, 0]
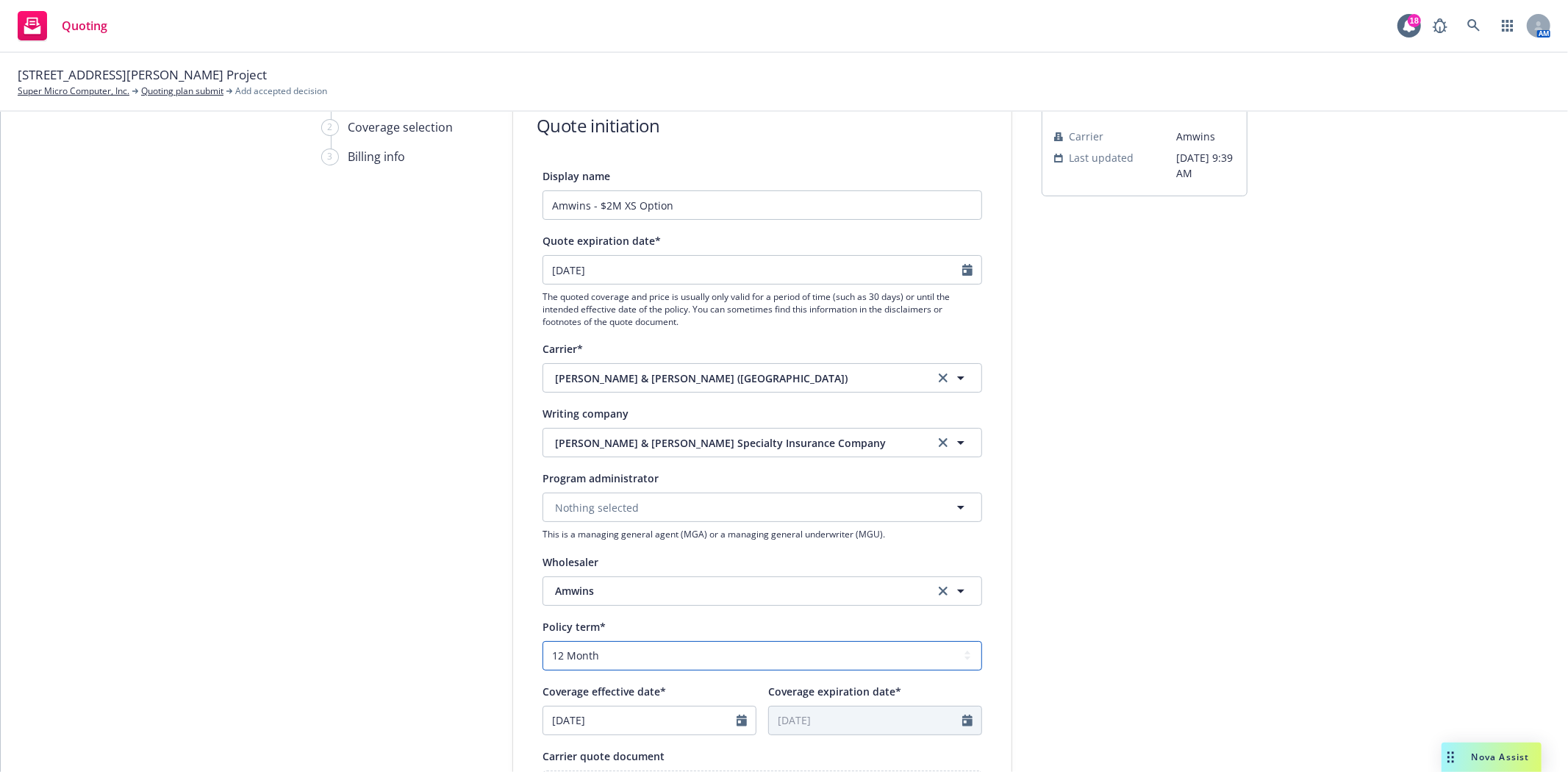
click at [559, 659] on select "Select policy term 12 Month 6 Month 4 Month 3 Month 2 Month 1 Month 36 Month (3…" at bounding box center [762, 655] width 440 height 29
select select "other"
click at [542, 641] on select "Select policy term 12 Month 6 Month 4 Month 3 Month 2 Month 1 Month 36 Month (3…" at bounding box center [762, 655] width 440 height 29
click at [737, 728] on div at bounding box center [746, 720] width 19 height 28
click at [711, 724] on input "[DATE]" at bounding box center [640, 720] width 194 height 28
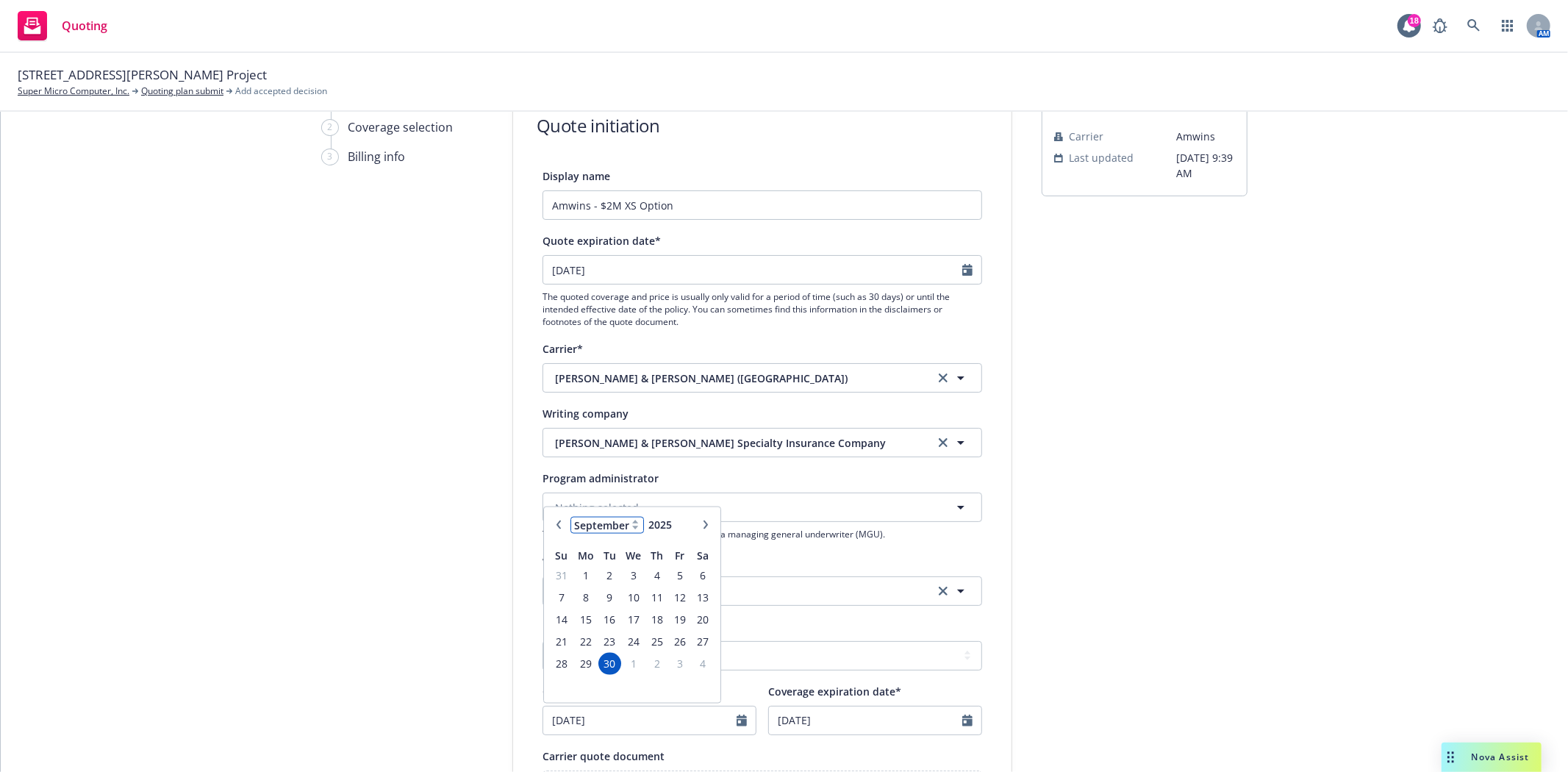
click at [625, 524] on select "January February March April May June July August September October November De…" at bounding box center [607, 524] width 74 height 17
select select "12"
click at [570, 518] on select "January February March April May June July August September October November De…" at bounding box center [607, 524] width 74 height 17
click at [577, 569] on span "1" at bounding box center [584, 575] width 22 height 18
type input "[DATE]"
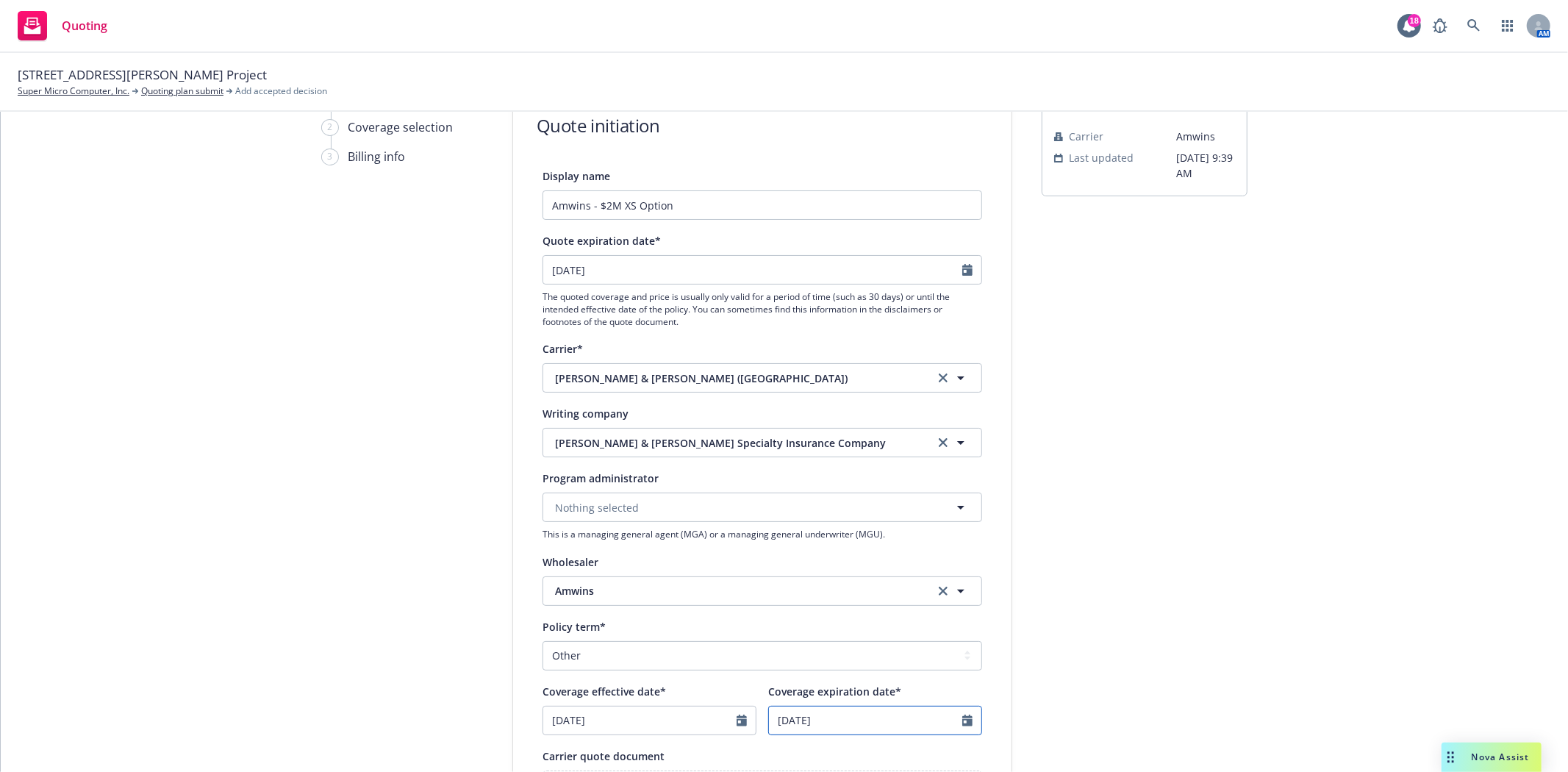
click at [834, 730] on input "[DATE]" at bounding box center [866, 720] width 194 height 28
click at [827, 522] on select "January February March April May June July August September October November De…" at bounding box center [833, 524] width 74 height 17
select select "12"
click at [796, 518] on select "January February March April May June July August September October November De…" at bounding box center [833, 524] width 74 height 17
click at [894, 520] on input "2026" at bounding box center [895, 524] width 48 height 16
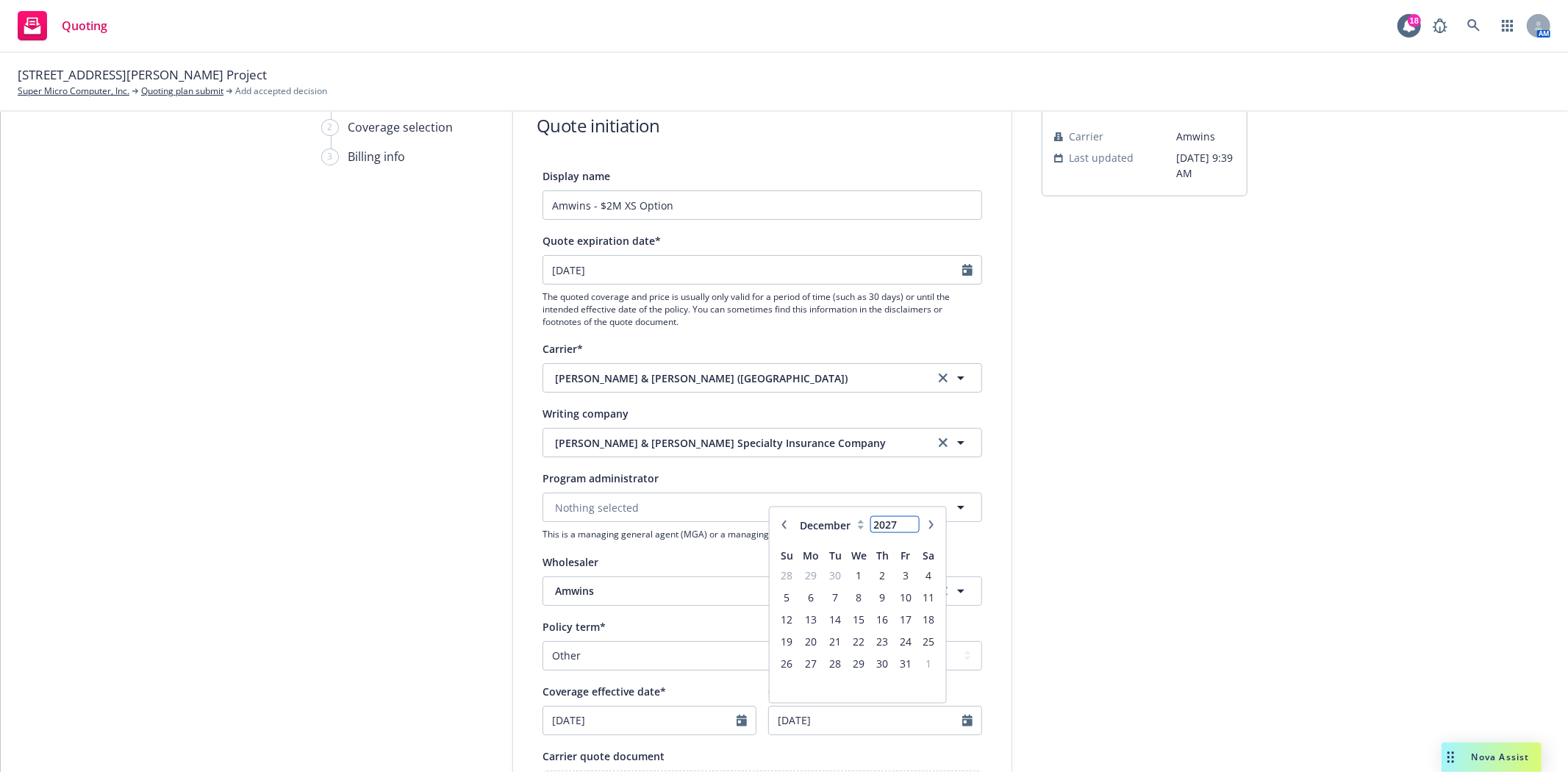
type input "2027"
click at [904, 519] on input "2027" at bounding box center [895, 524] width 48 height 16
click at [851, 575] on span "1" at bounding box center [859, 575] width 21 height 18
type input "[DATE]"
click at [1062, 604] on div "submission Carrier [PERSON_NAME] Last updated [DATE] 9:39 AM" at bounding box center [1144, 582] width 206 height 986
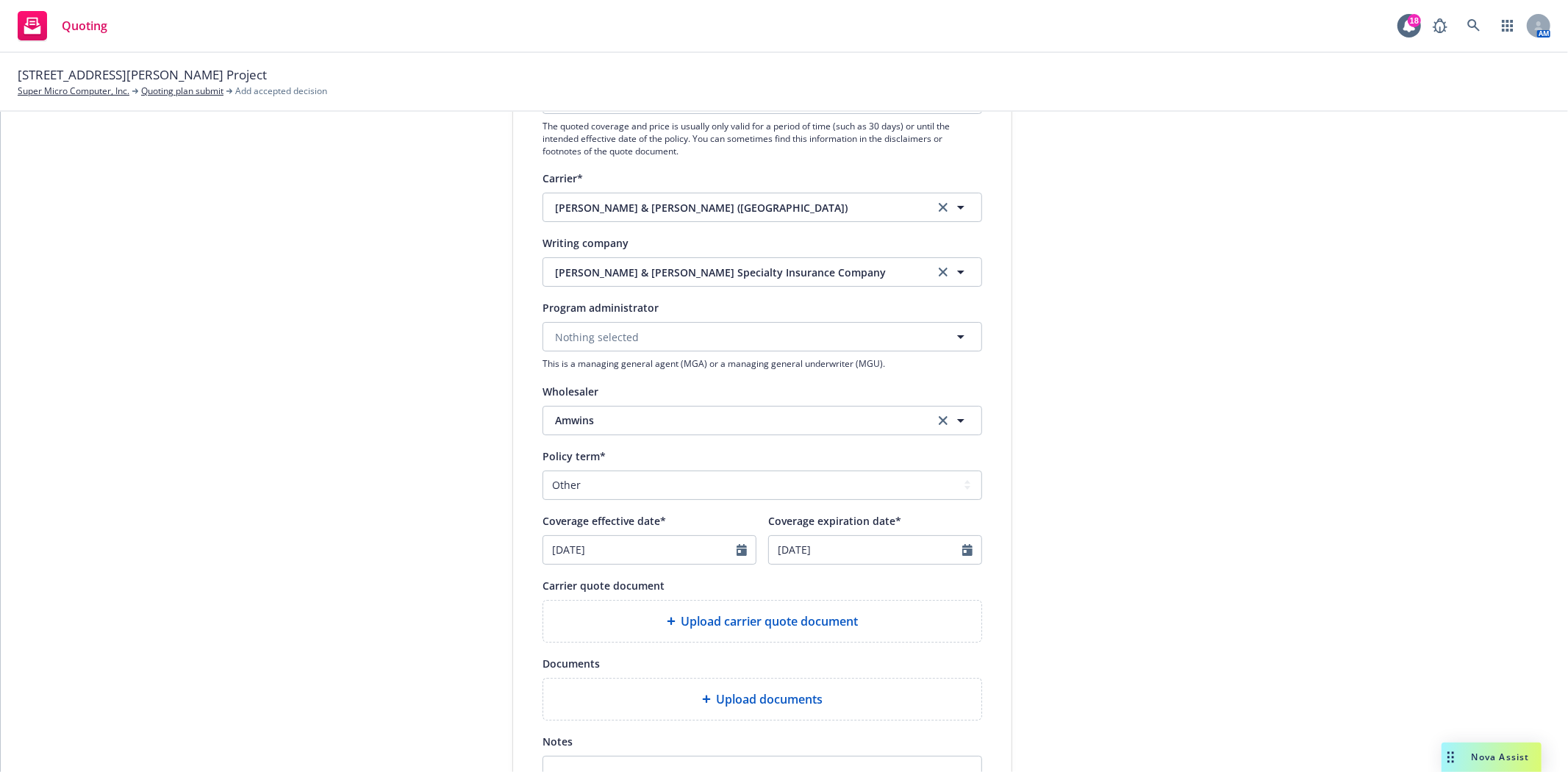
scroll to position [481, 0]
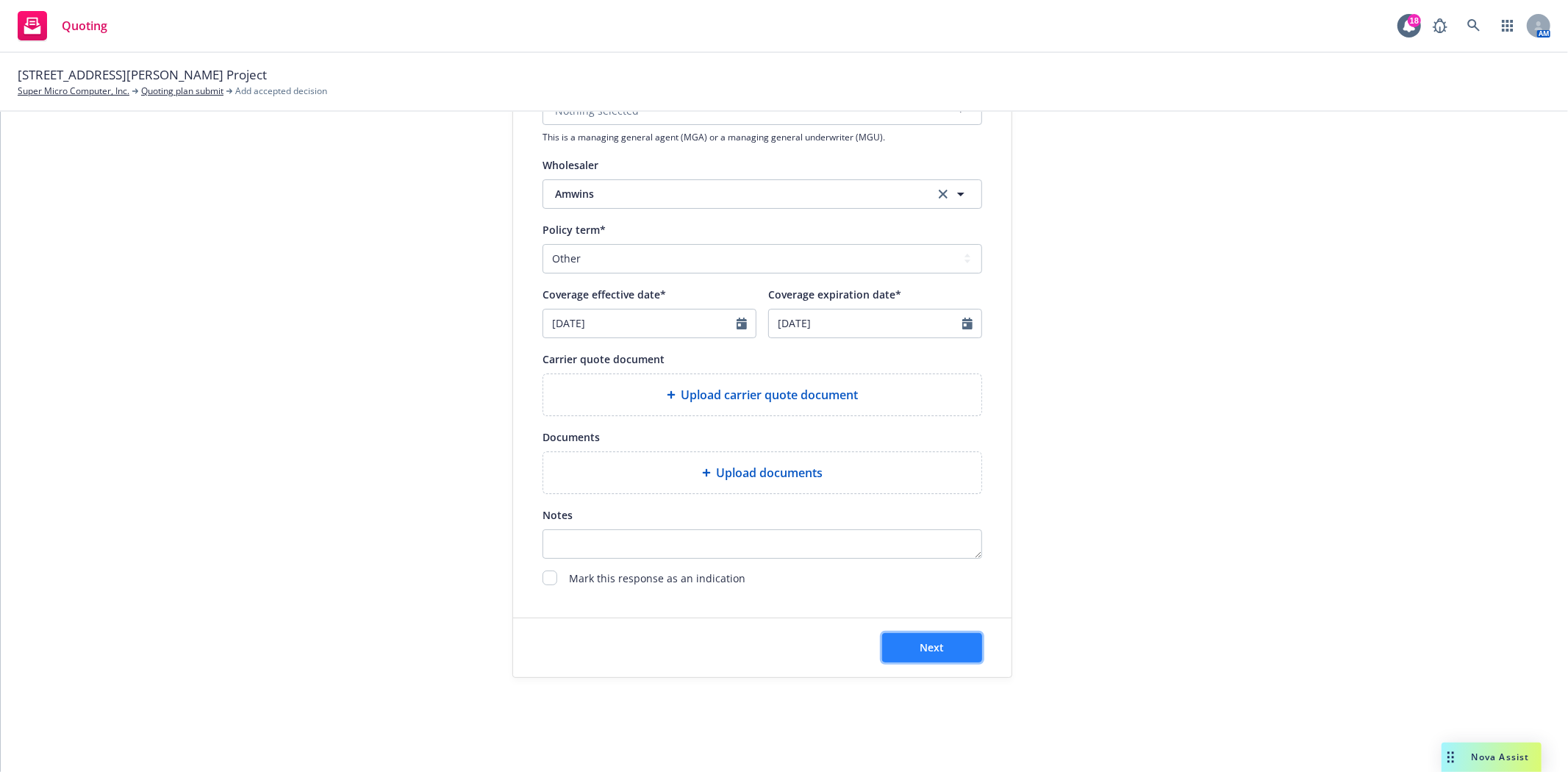
click at [930, 644] on span "Next" at bounding box center [933, 647] width 24 height 14
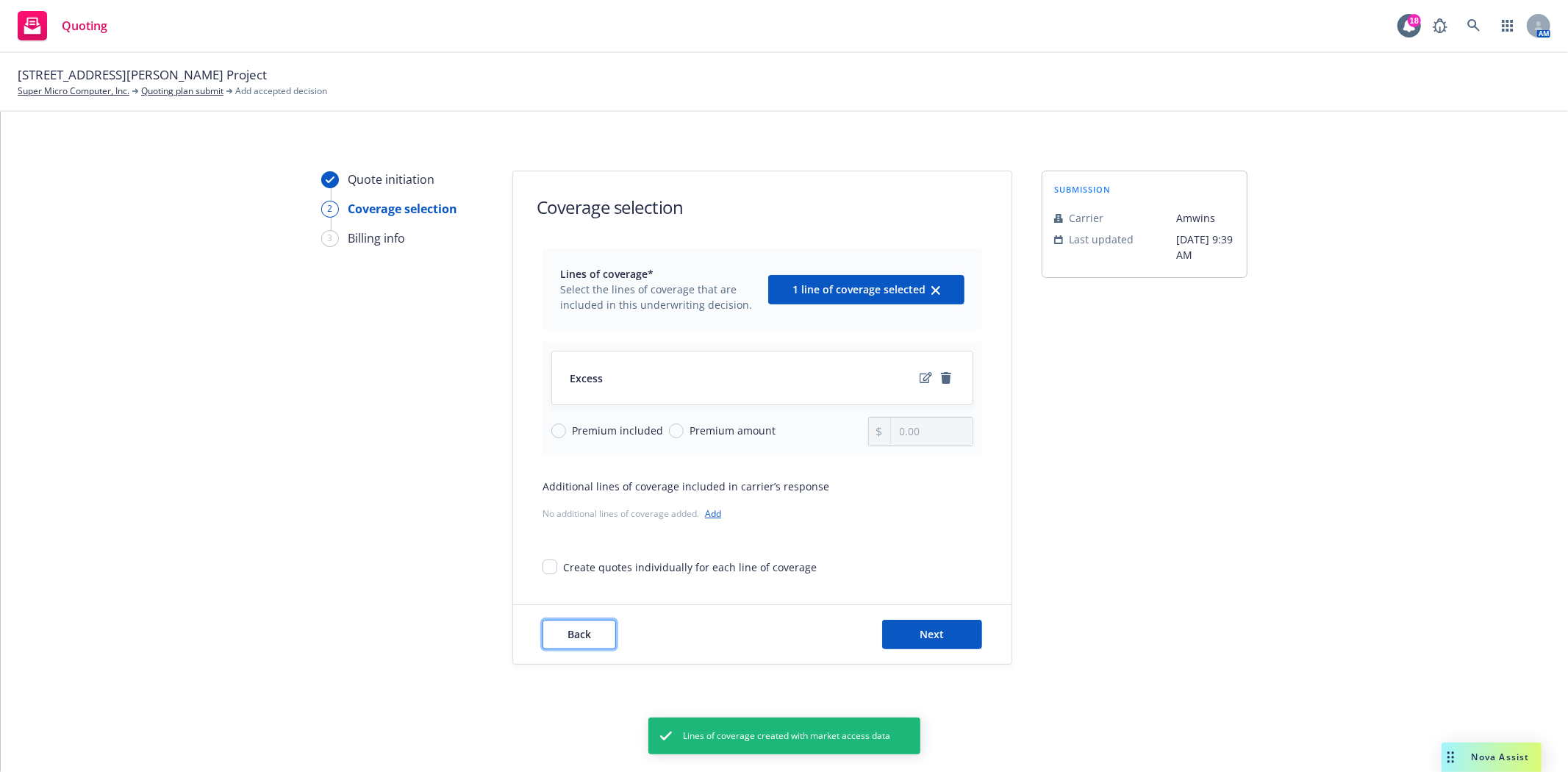
click at [572, 633] on span "Back" at bounding box center [578, 634] width 23 height 14
select select "other"
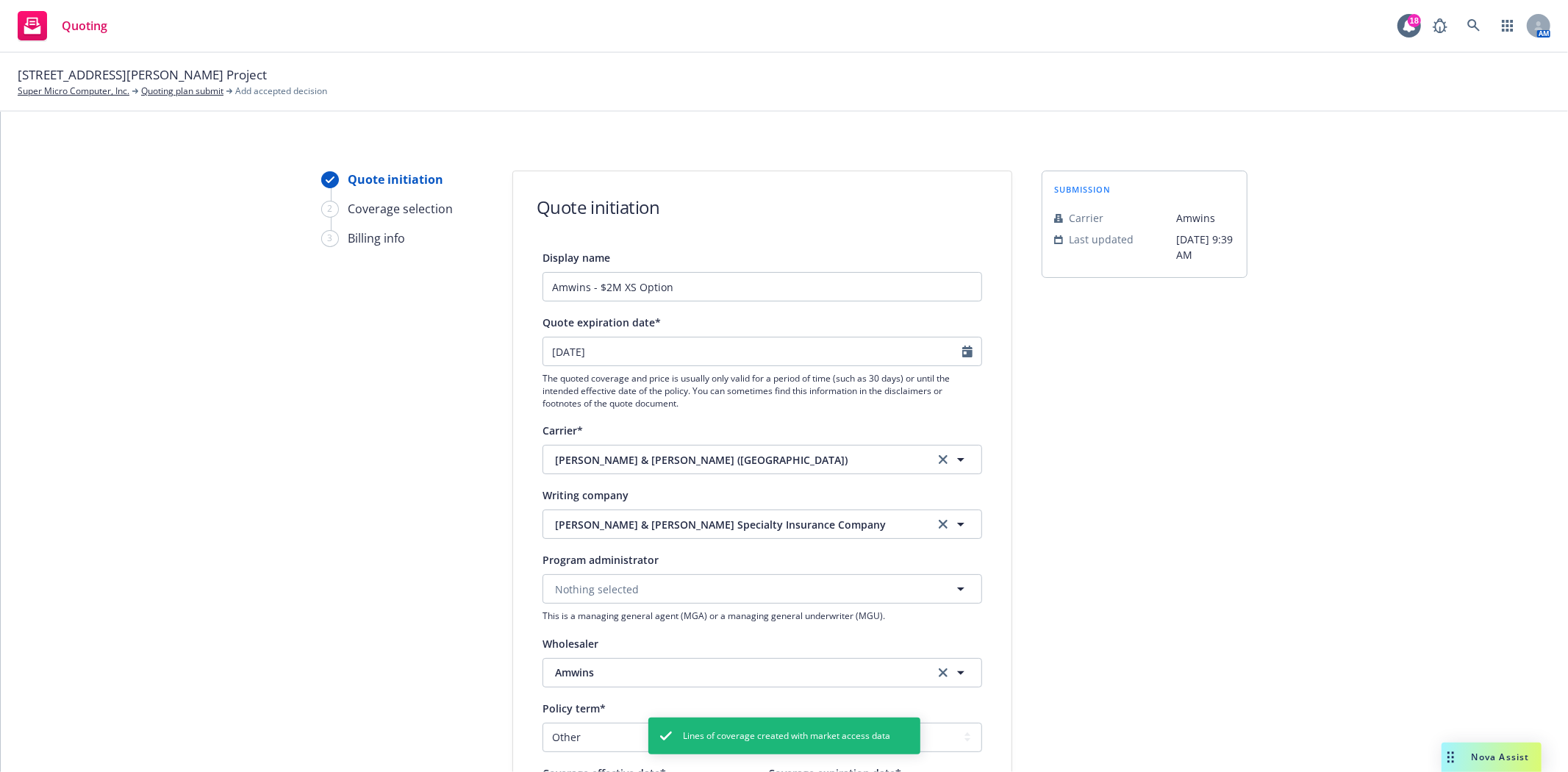
scroll to position [481, 0]
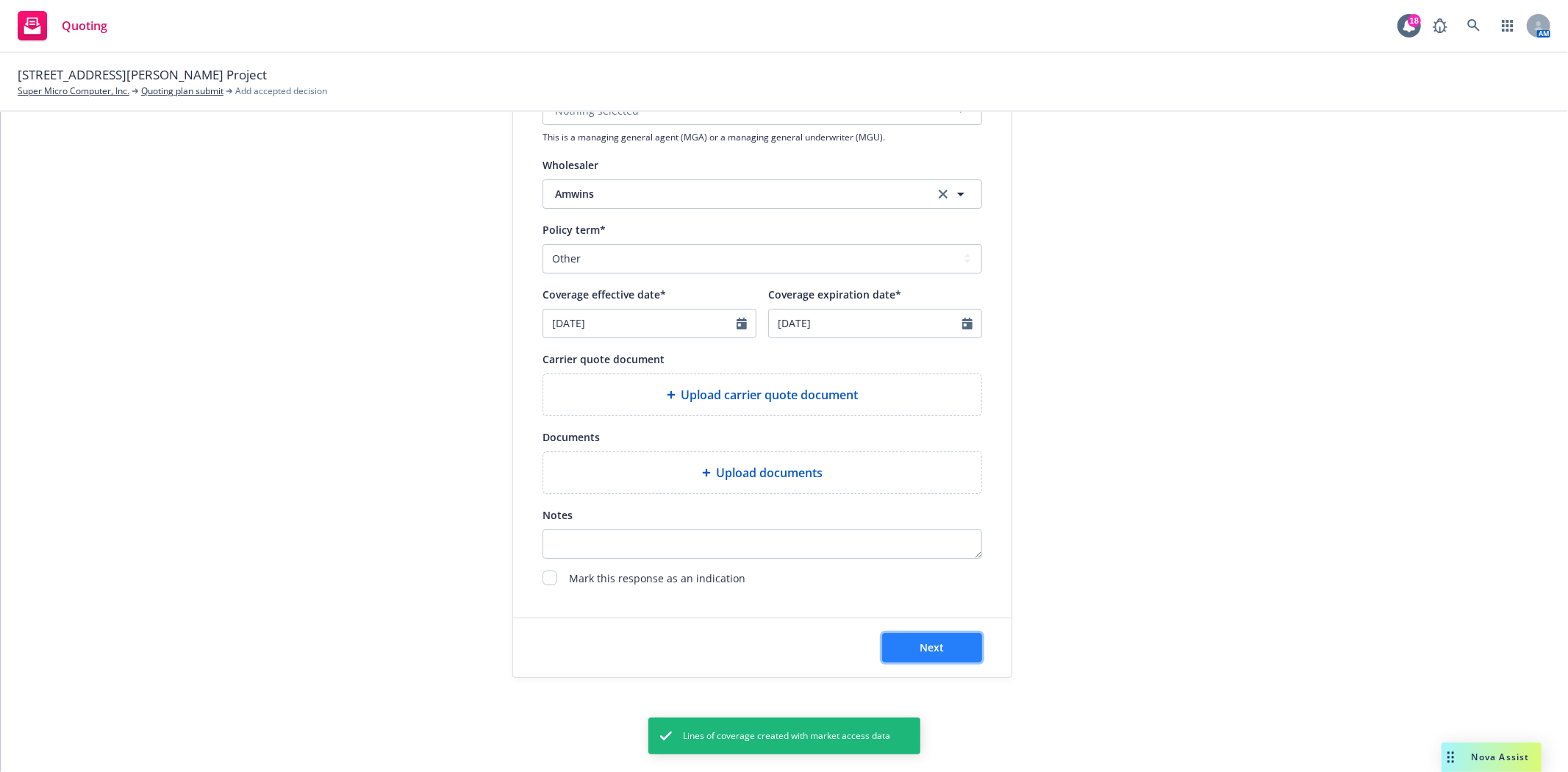
click at [905, 657] on button "Next" at bounding box center [932, 647] width 100 height 29
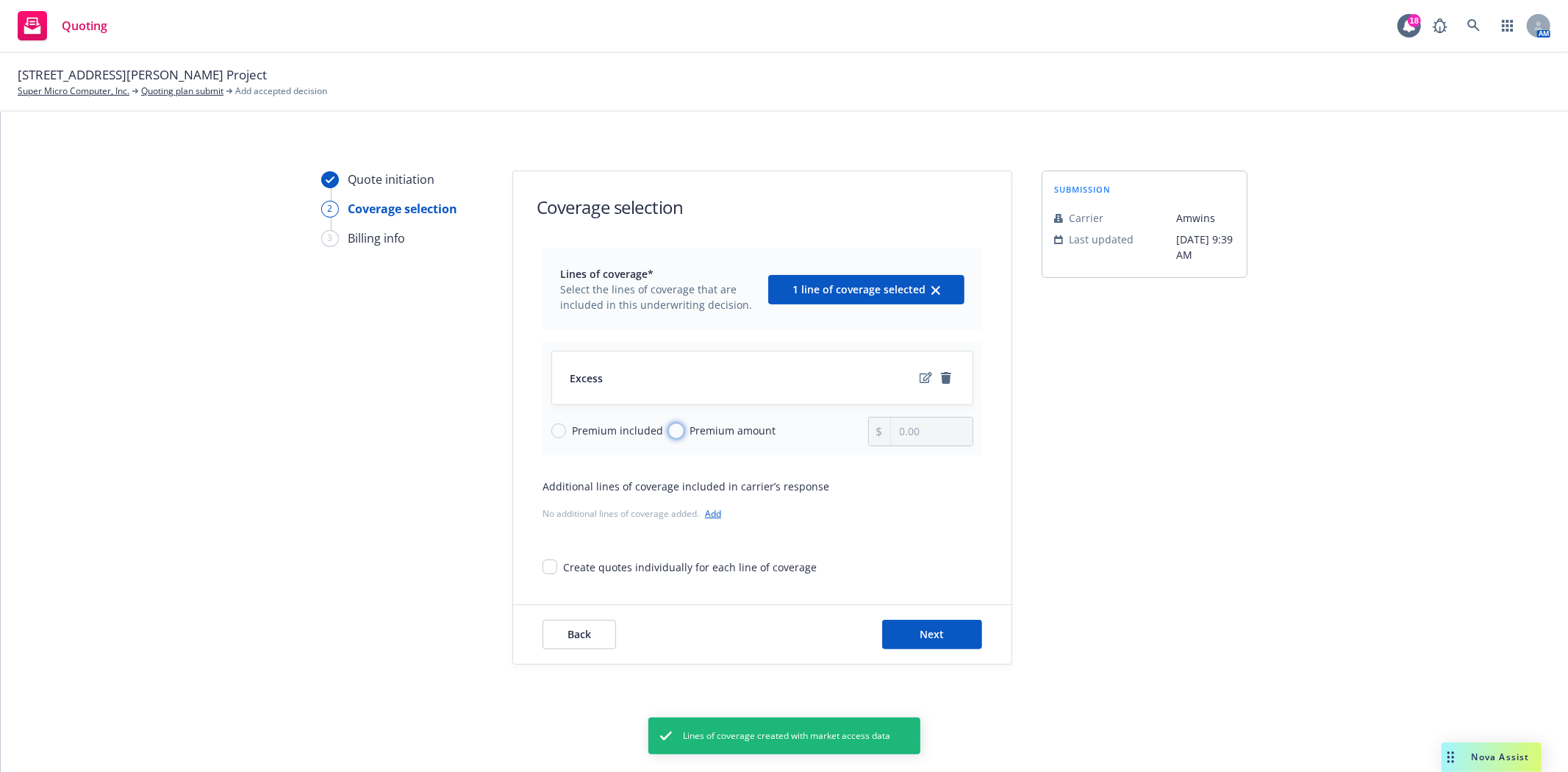
click at [671, 432] on input "Premium amount" at bounding box center [677, 431] width 15 height 15
radio input "true"
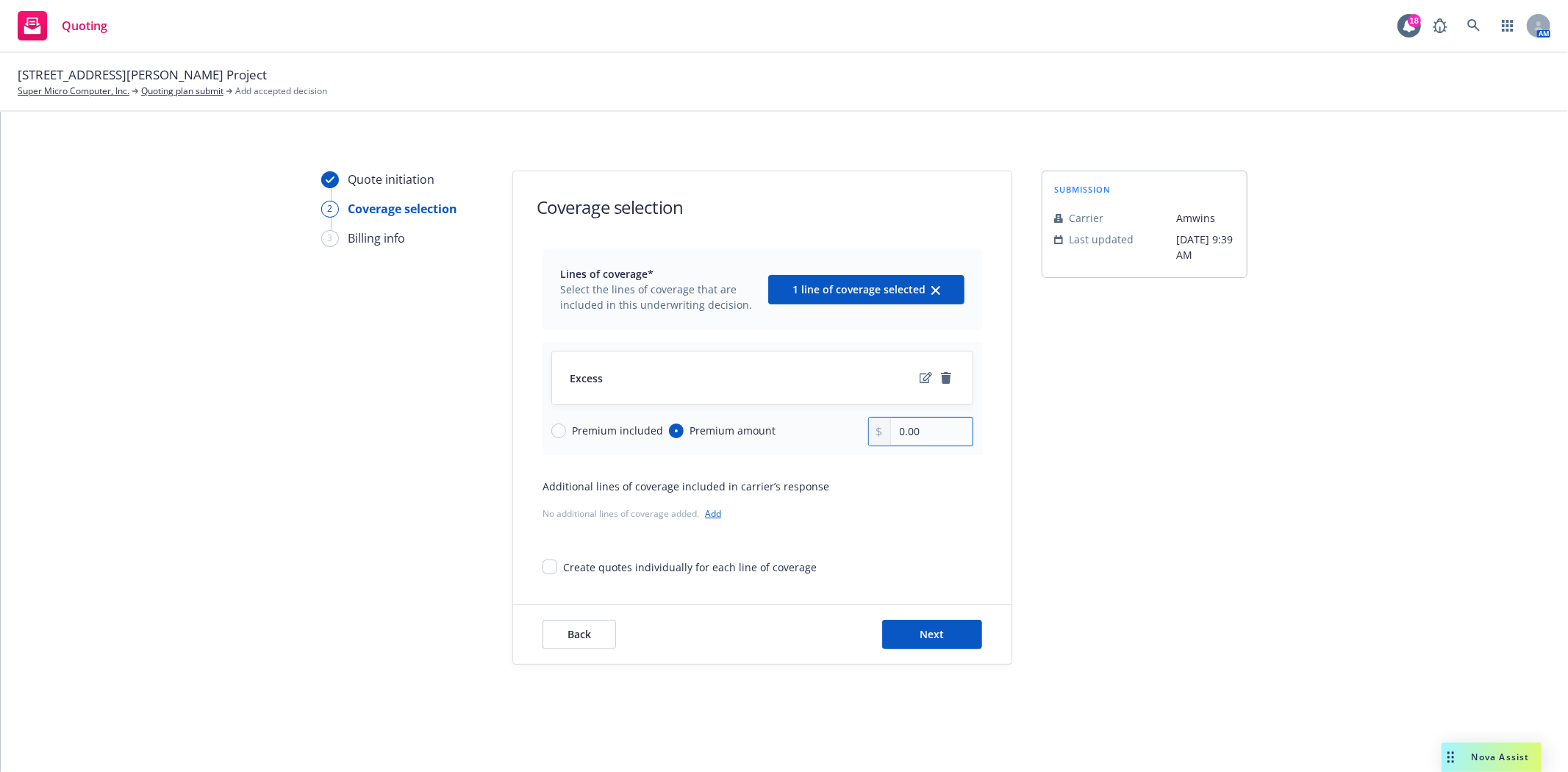
click at [927, 431] on input "0.00" at bounding box center [931, 431] width 82 height 28
type input "29,842.00"
click at [954, 627] on button "Next" at bounding box center [932, 634] width 100 height 29
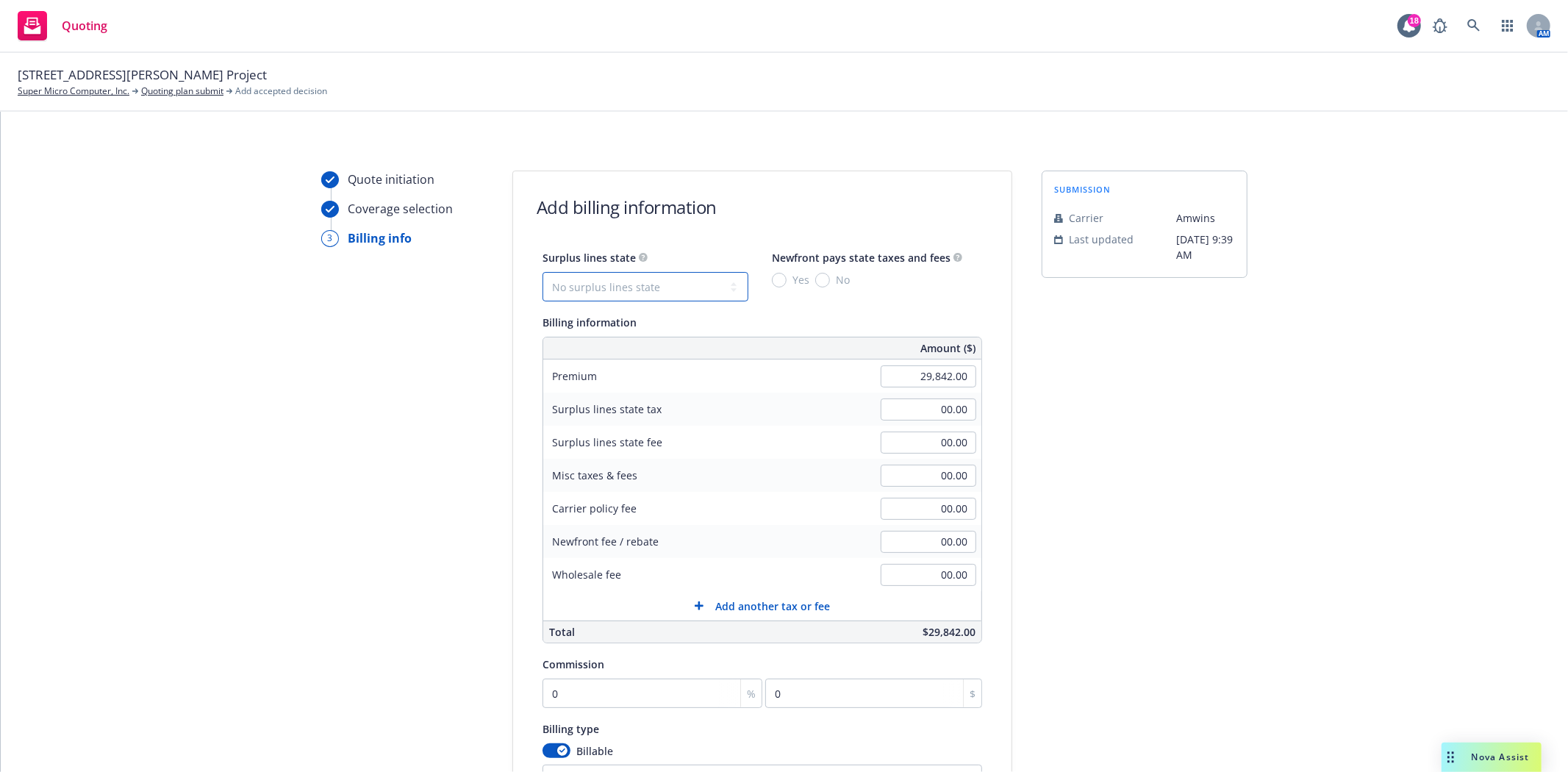
click at [620, 290] on select "No surplus lines state [US_STATE] [US_STATE] [US_STATE] [US_STATE] [US_STATE] […" at bounding box center [645, 287] width 206 height 29
select select "CA"
click at [542, 272] on select "No surplus lines state [US_STATE] [US_STATE] [US_STATE] [US_STATE] [US_STATE] […" at bounding box center [645, 287] width 206 height 29
type input "895.26"
type input "53.72"
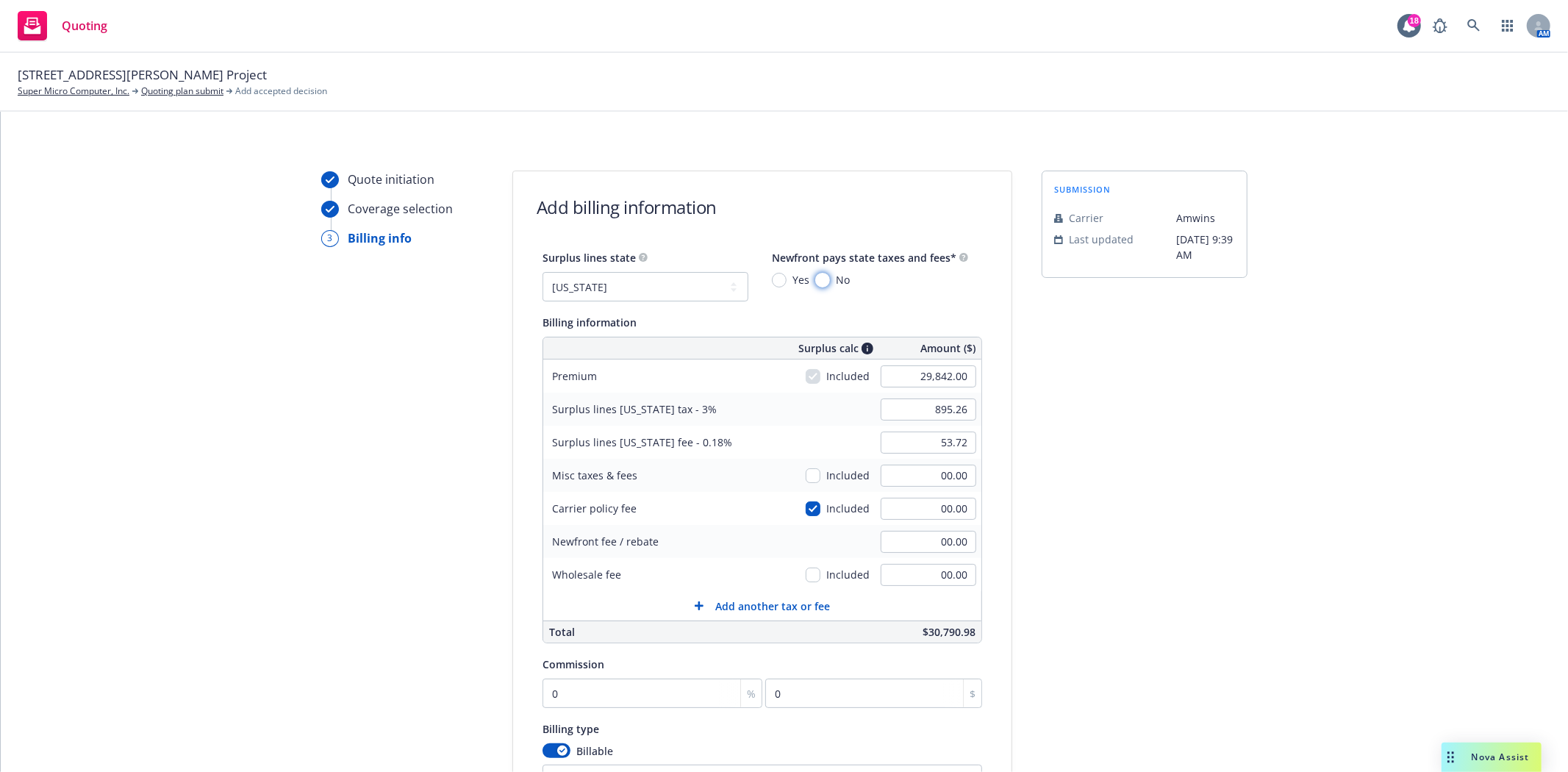
click at [817, 279] on input "No" at bounding box center [823, 280] width 15 height 15
radio input "true"
click at [918, 563] on input "00.00" at bounding box center [928, 574] width 95 height 22
type input "500.00"
click at [1155, 576] on div "submission Carrier [PERSON_NAME] Last updated [DATE] 9:39 AM" at bounding box center [1144, 527] width 206 height 713
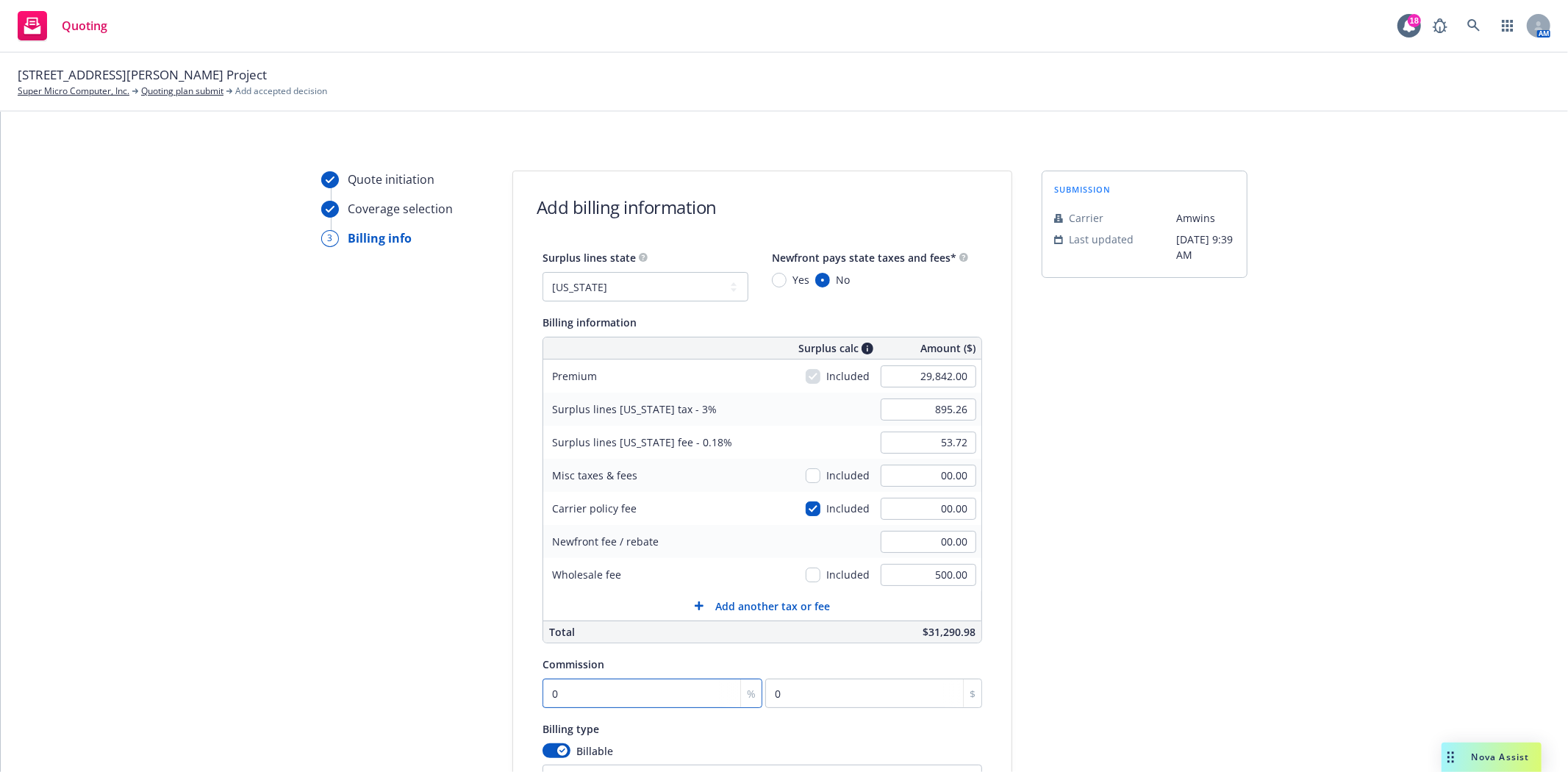
click at [603, 689] on input "0" at bounding box center [652, 692] width 220 height 29
type input "1"
type input "298.42"
type input "10"
type input "2984.2"
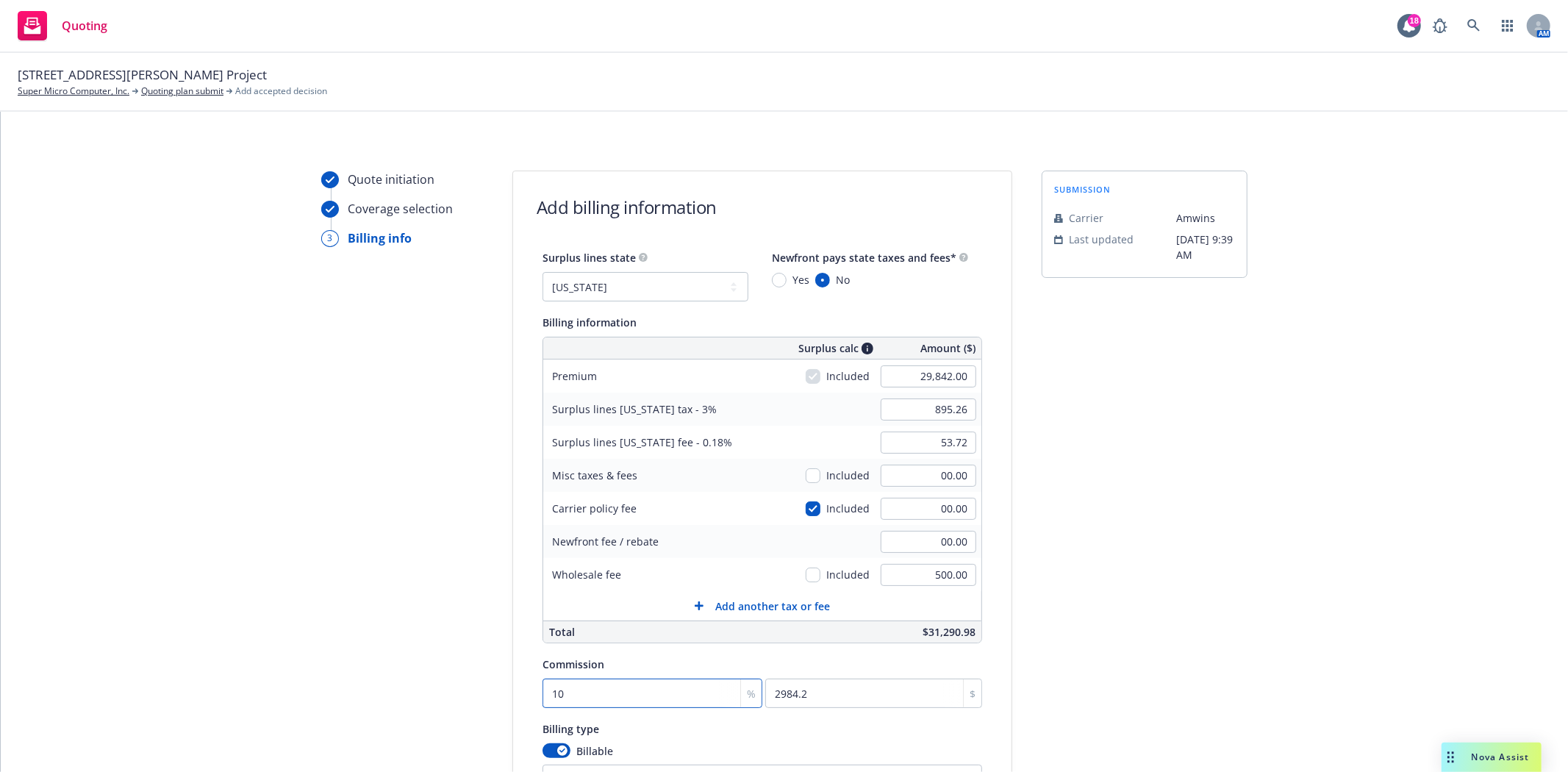
type input "10"
click at [1093, 697] on div "submission Carrier [PERSON_NAME] Last updated [DATE] 9:39 AM" at bounding box center [1144, 527] width 206 height 713
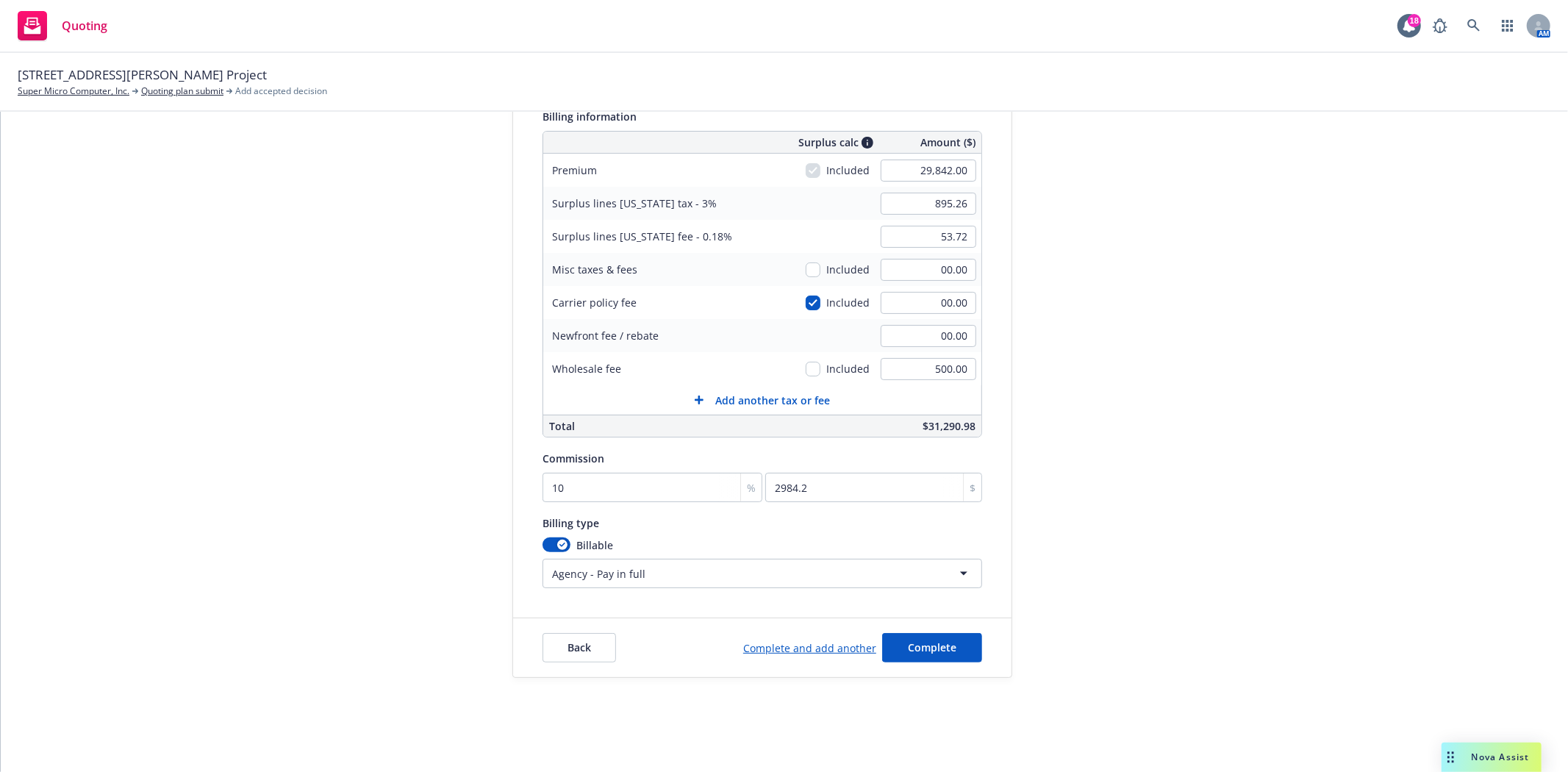
scroll to position [207, 0]
click at [788, 644] on link "Complete and add another" at bounding box center [810, 647] width 133 height 16
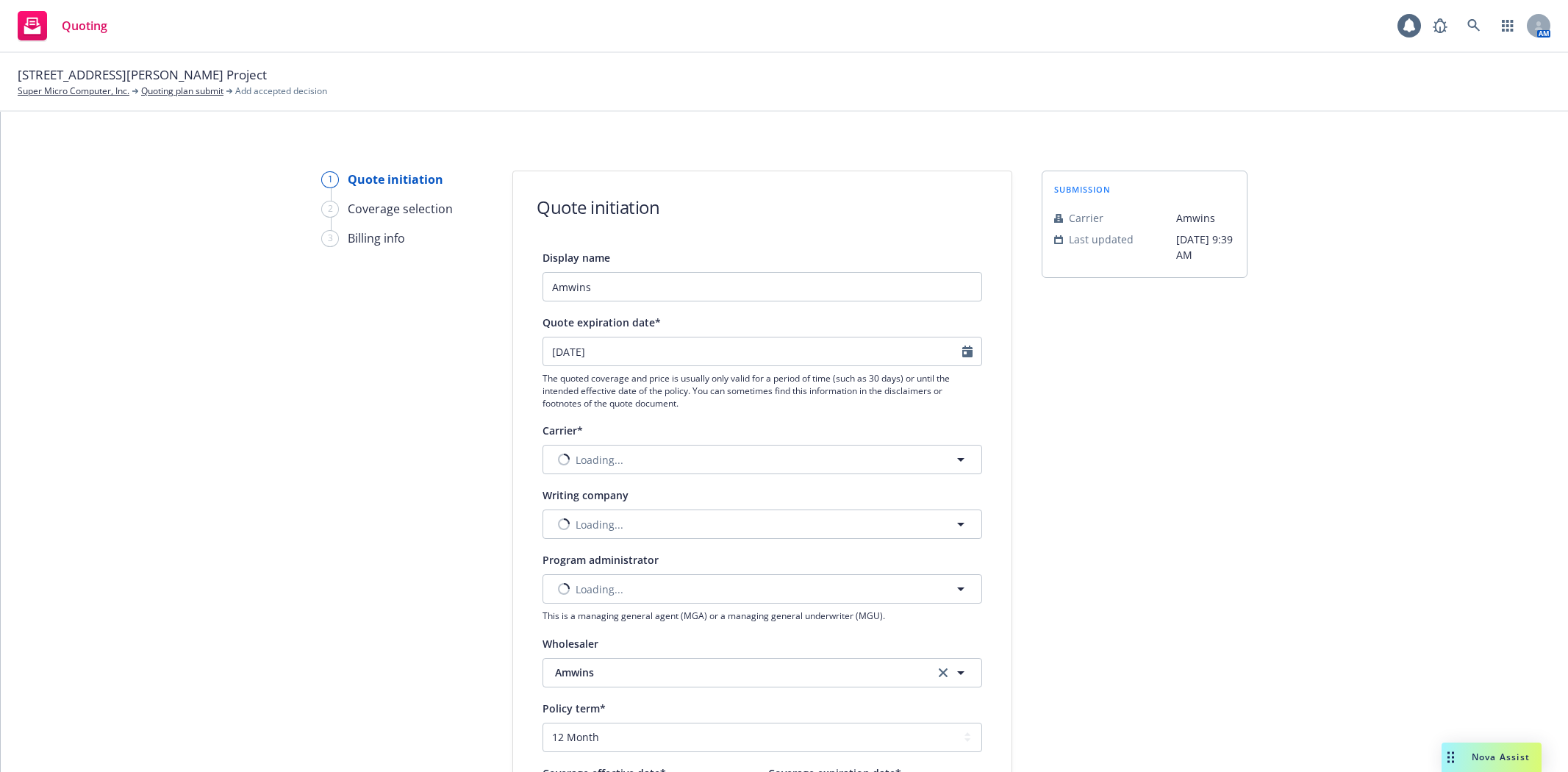
select select "12"
click at [600, 284] on input "Amwins" at bounding box center [762, 287] width 440 height 29
type input "Amwins - $3M XS Option"
click at [641, 446] on button "Nothing selected" at bounding box center [762, 459] width 440 height 29
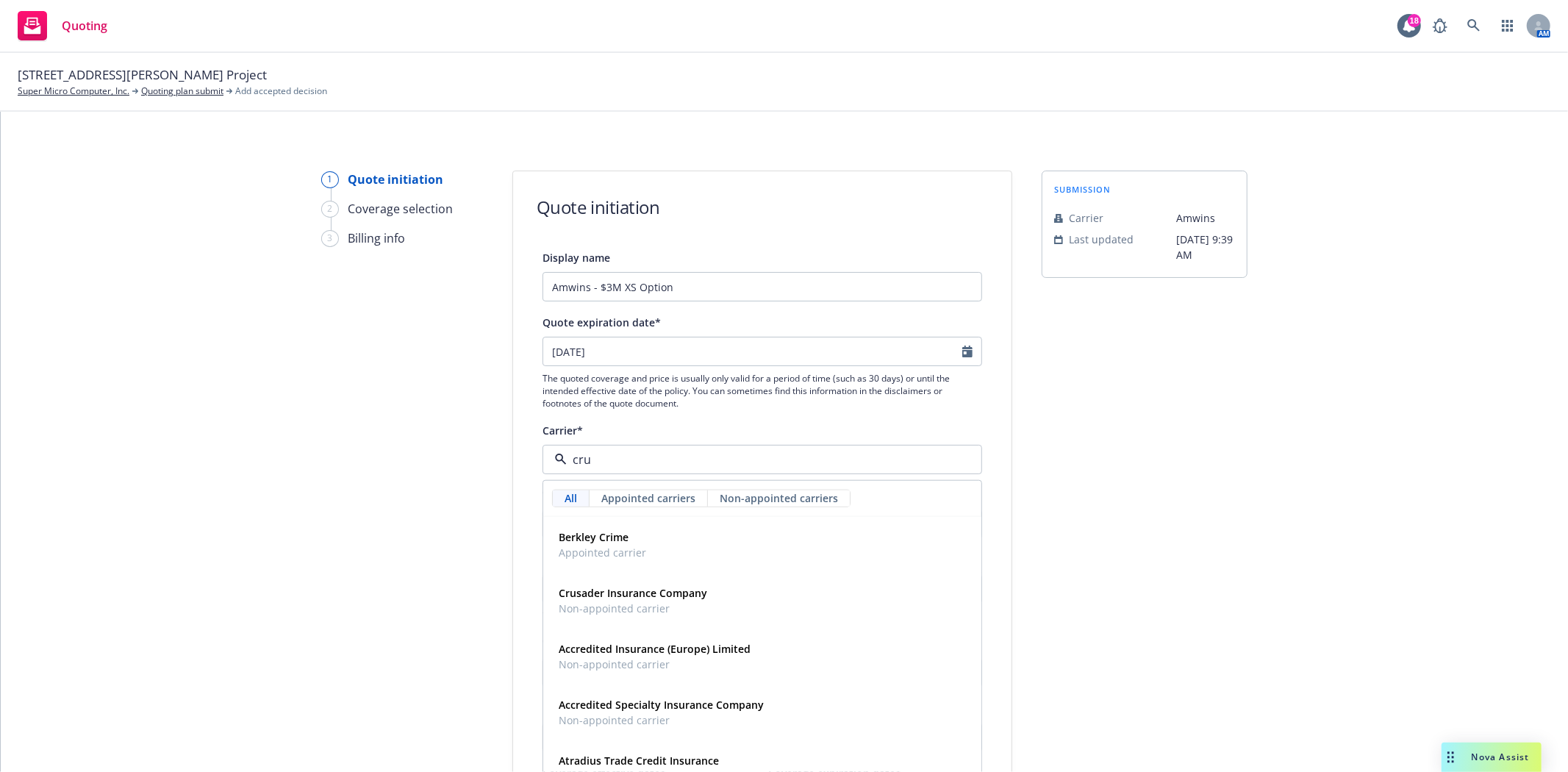
type input "[PERSON_NAME]"
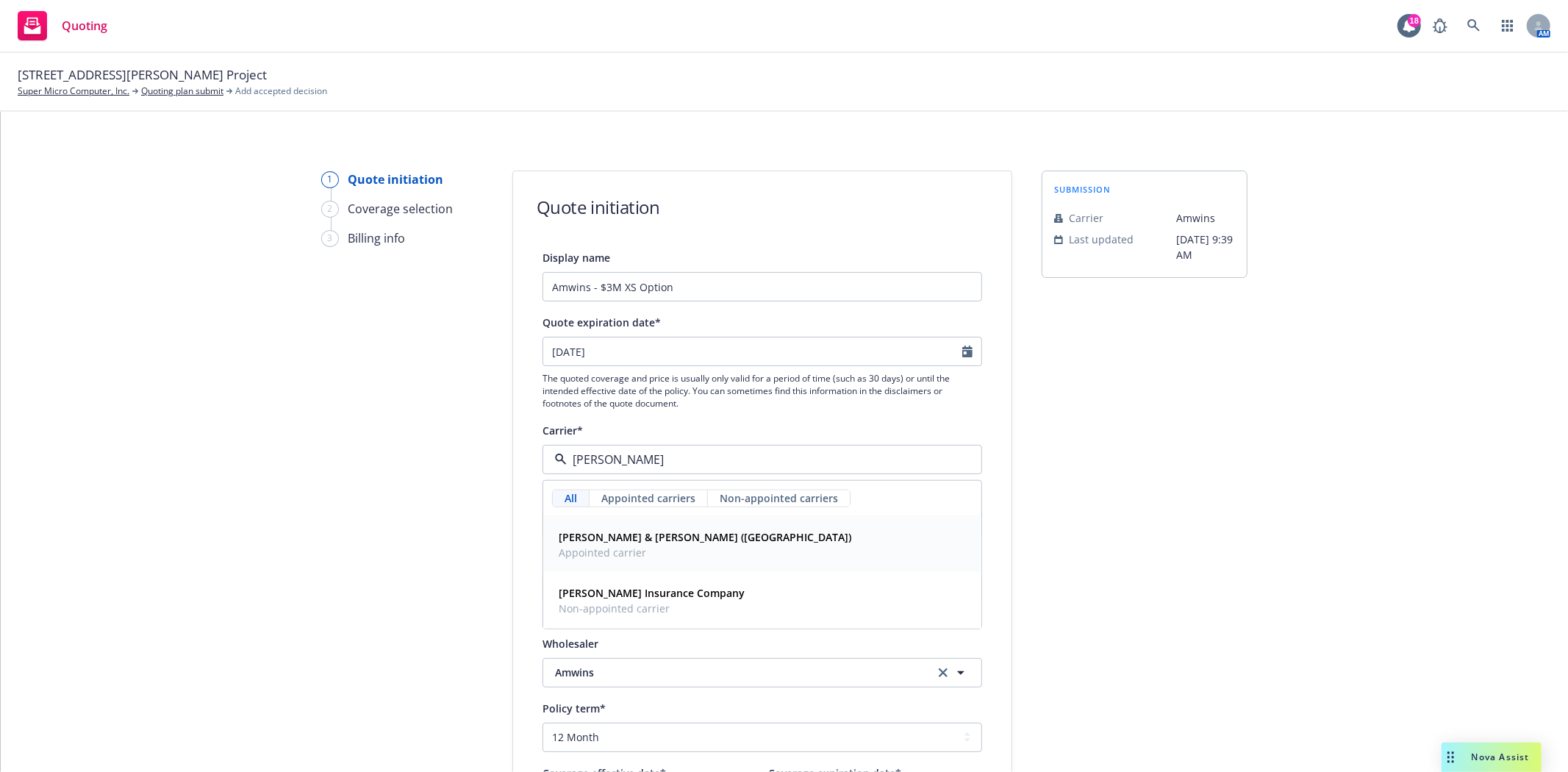
click at [634, 538] on strong "[PERSON_NAME] & [PERSON_NAME] ([GEOGRAPHIC_DATA])" at bounding box center [705, 536] width 293 height 14
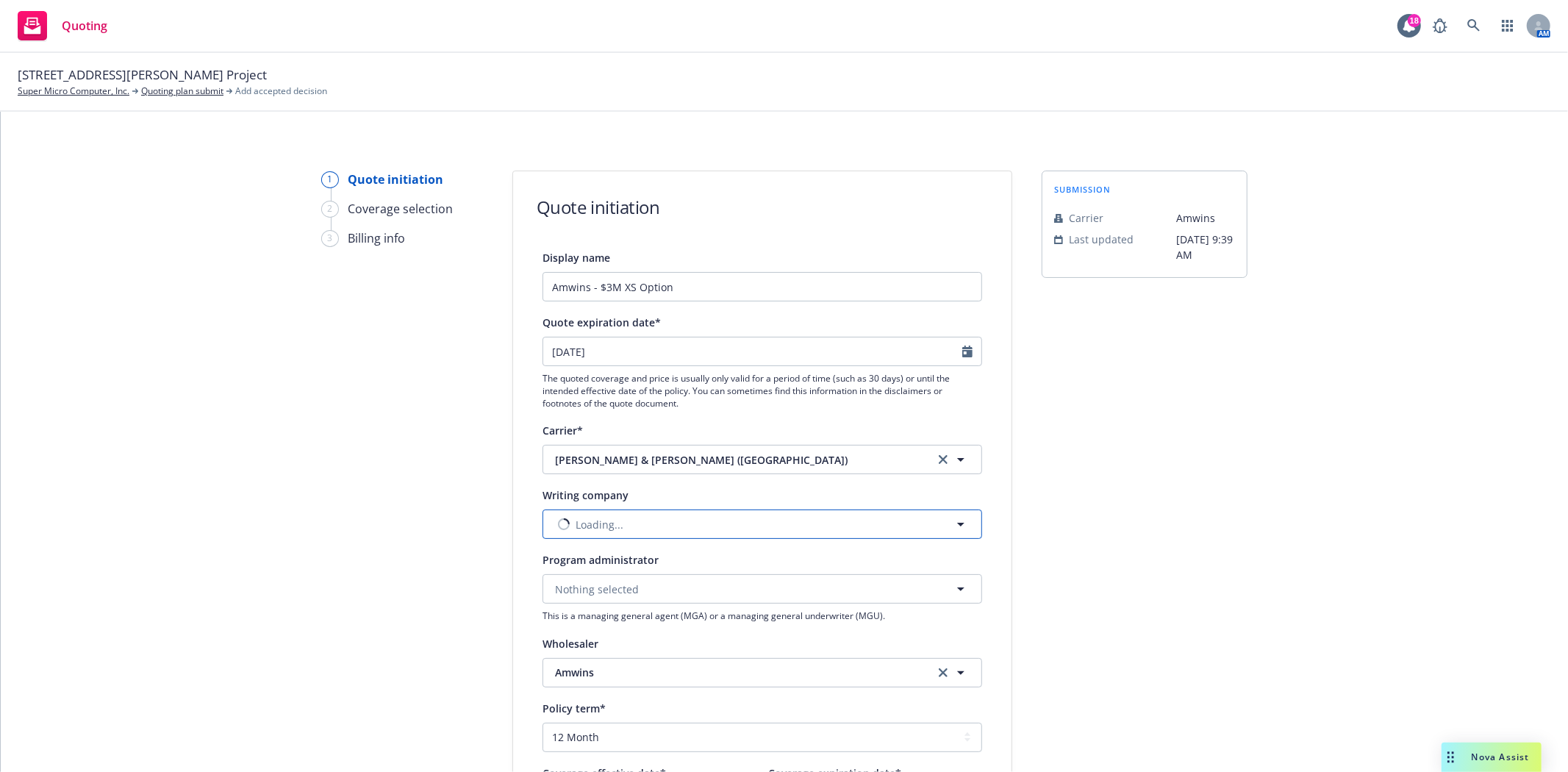
click at [629, 536] on button "Loading..." at bounding box center [762, 524] width 440 height 29
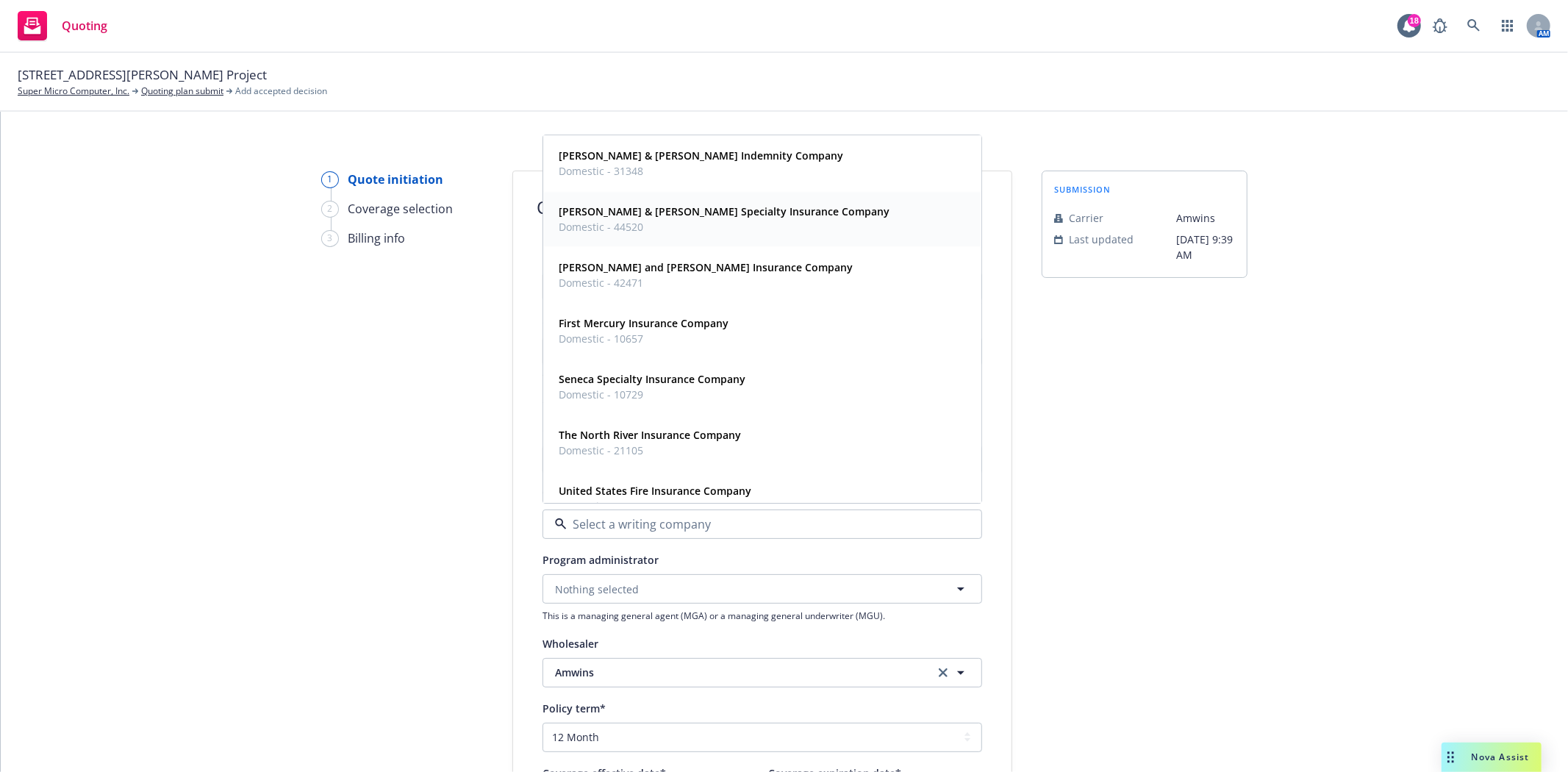
click at [650, 219] on span "[PERSON_NAME] & [PERSON_NAME] Specialty Insurance Company" at bounding box center [724, 212] width 331 height 16
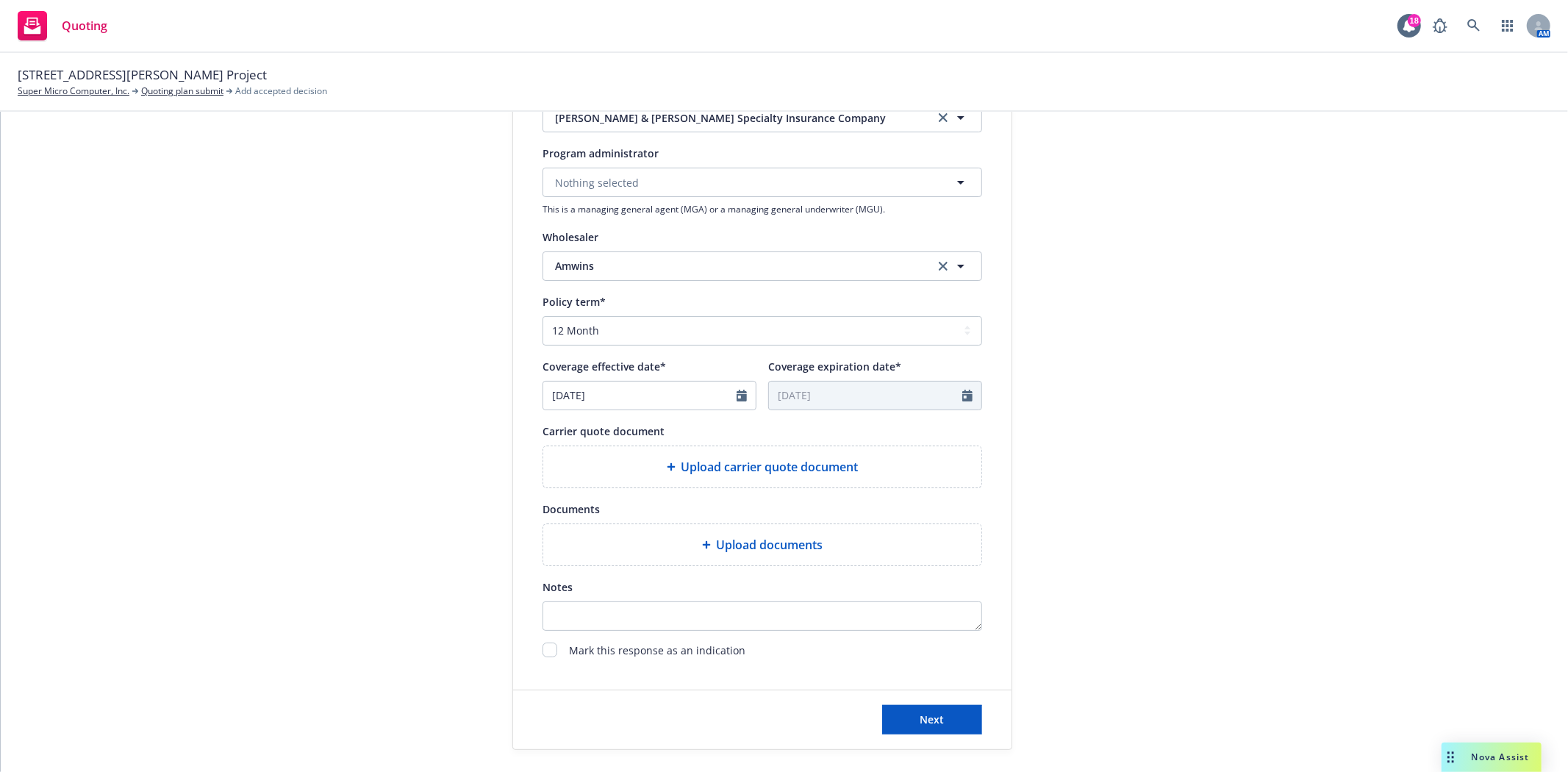
scroll to position [408, 0]
click at [682, 323] on select "Select policy term 12 Month 6 Month 4 Month 3 Month 2 Month 1 Month 36 Month (3…" at bounding box center [762, 329] width 440 height 29
select select "other"
click at [542, 315] on select "Select policy term 12 Month 6 Month 4 Month 3 Month 2 Month 1 Month 36 Month (3…" at bounding box center [762, 329] width 440 height 29
click at [623, 393] on input "[DATE]" at bounding box center [640, 394] width 194 height 28
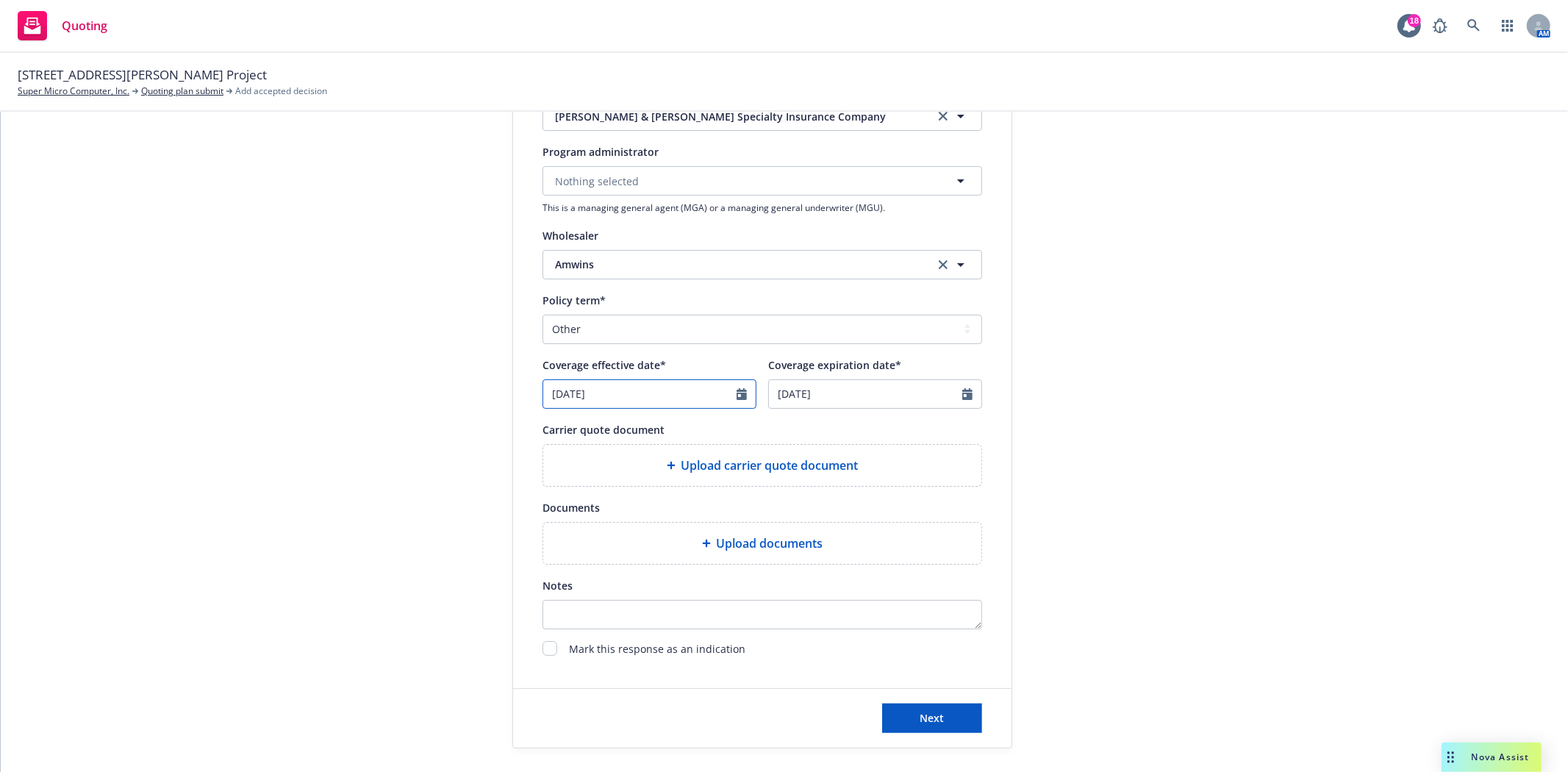
select select "9"
click at [611, 426] on select "January February March April May June July August September October November De…" at bounding box center [607, 429] width 74 height 17
click at [597, 696] on div "Next" at bounding box center [762, 718] width 498 height 59
click at [703, 393] on input "[DATE]" at bounding box center [640, 394] width 194 height 28
click at [601, 431] on select "January February March April May June July August September October November De…" at bounding box center [607, 429] width 74 height 17
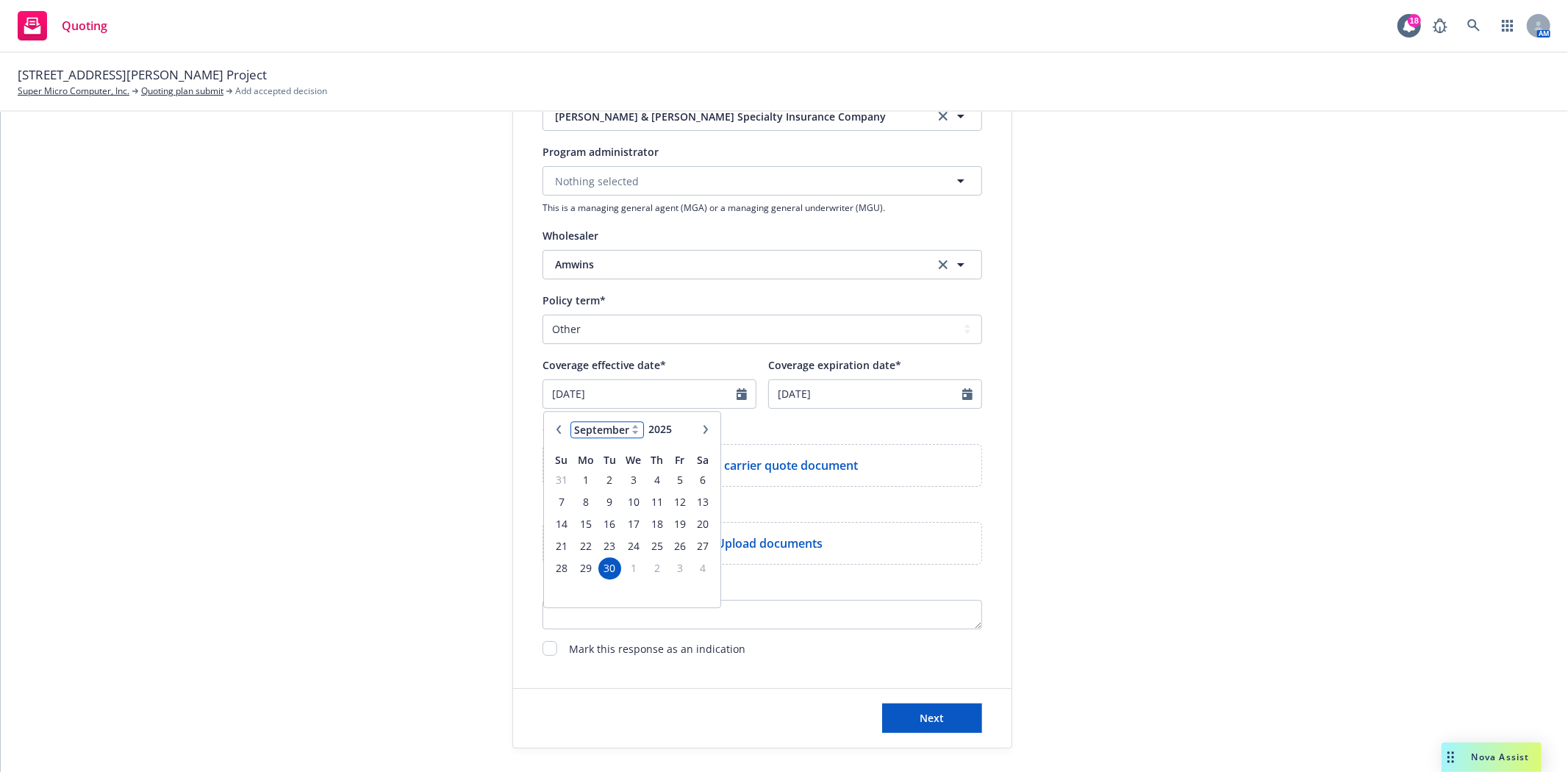
select select "12"
click at [570, 422] on select "January February March April May June July August September October November De…" at bounding box center [607, 429] width 74 height 17
click at [581, 482] on span "1" at bounding box center [584, 479] width 22 height 18
type input "[DATE]"
click at [825, 398] on input "[DATE]" at bounding box center [866, 394] width 194 height 28
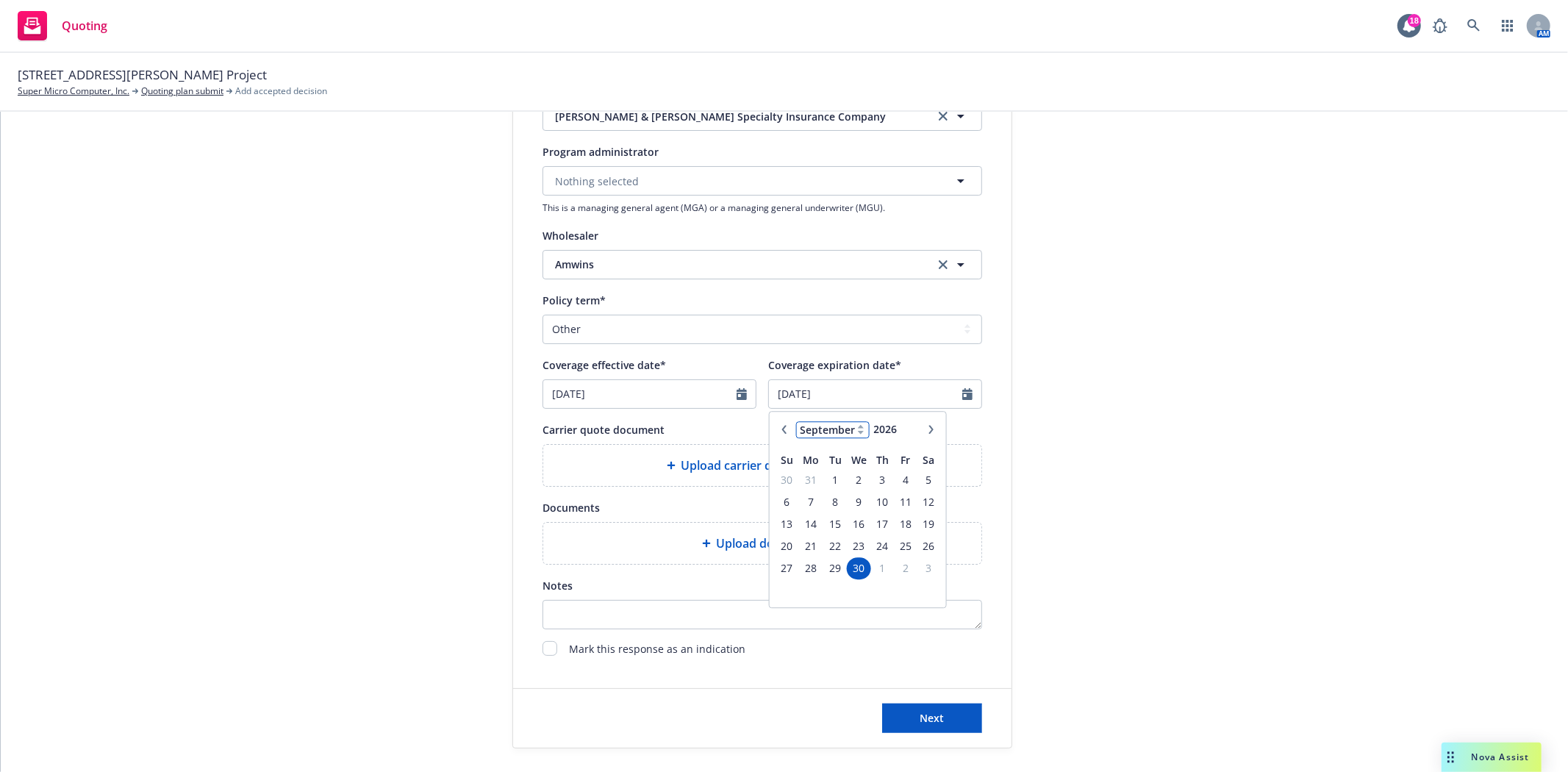
click at [825, 425] on select "January February March April May June July August September October November De…" at bounding box center [833, 429] width 74 height 17
select select "12"
click at [796, 422] on select "January February March April May June July August September October November De…" at bounding box center [833, 429] width 74 height 17
type input "2027"
click at [902, 426] on input "2027" at bounding box center [895, 428] width 48 height 16
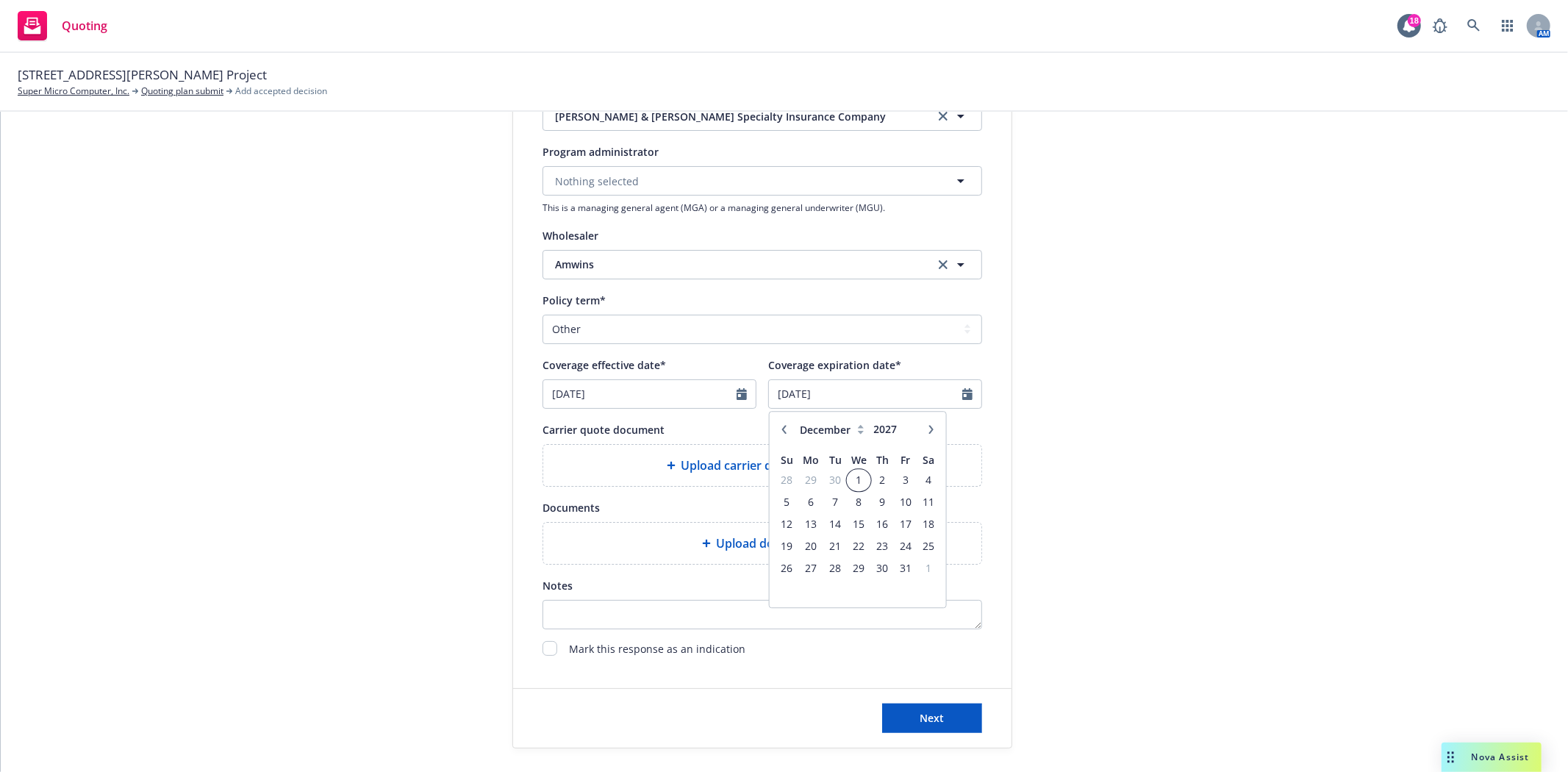
click at [849, 475] on span "1" at bounding box center [859, 479] width 21 height 18
type input "[DATE]"
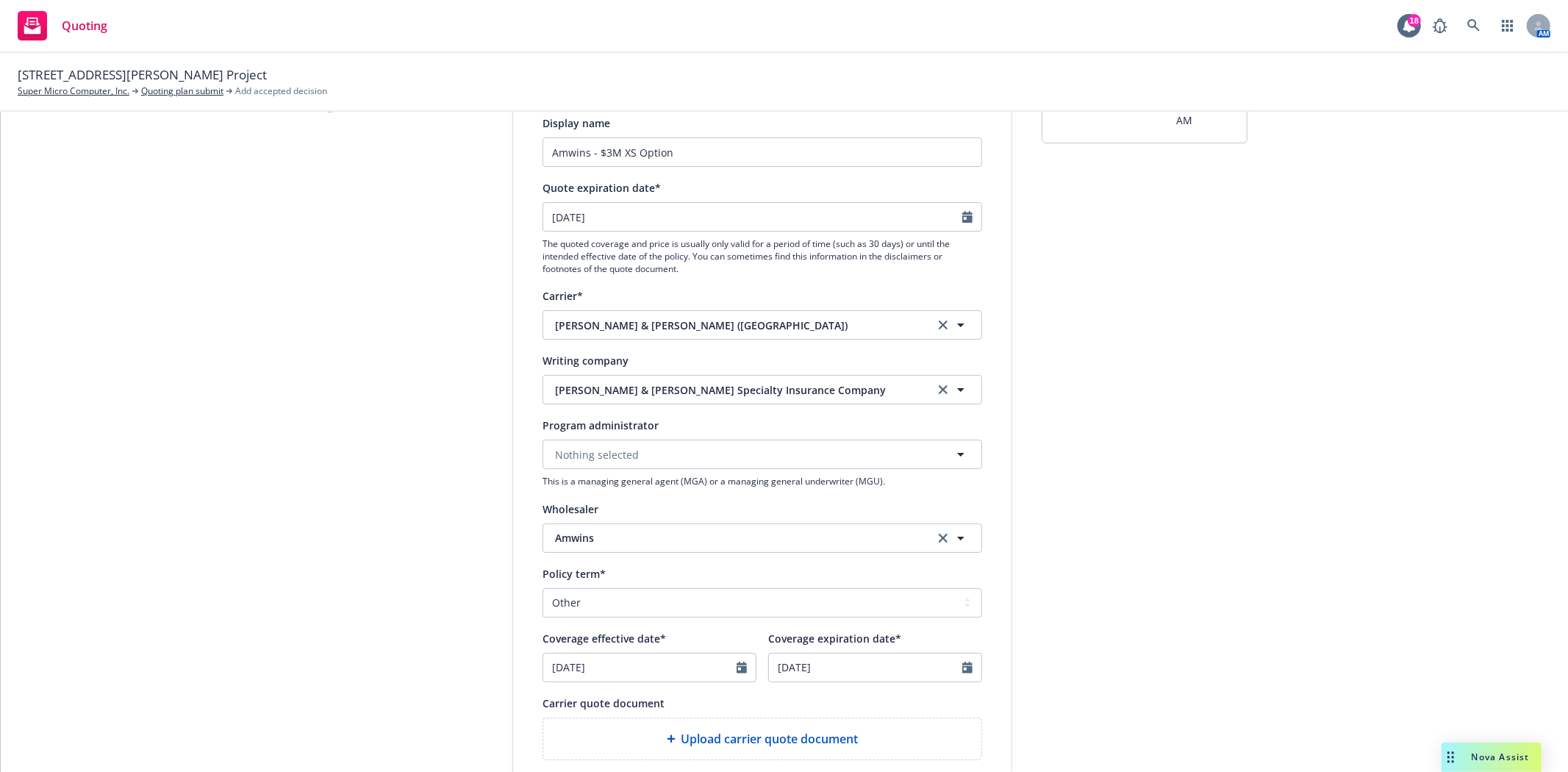
scroll to position [481, 0]
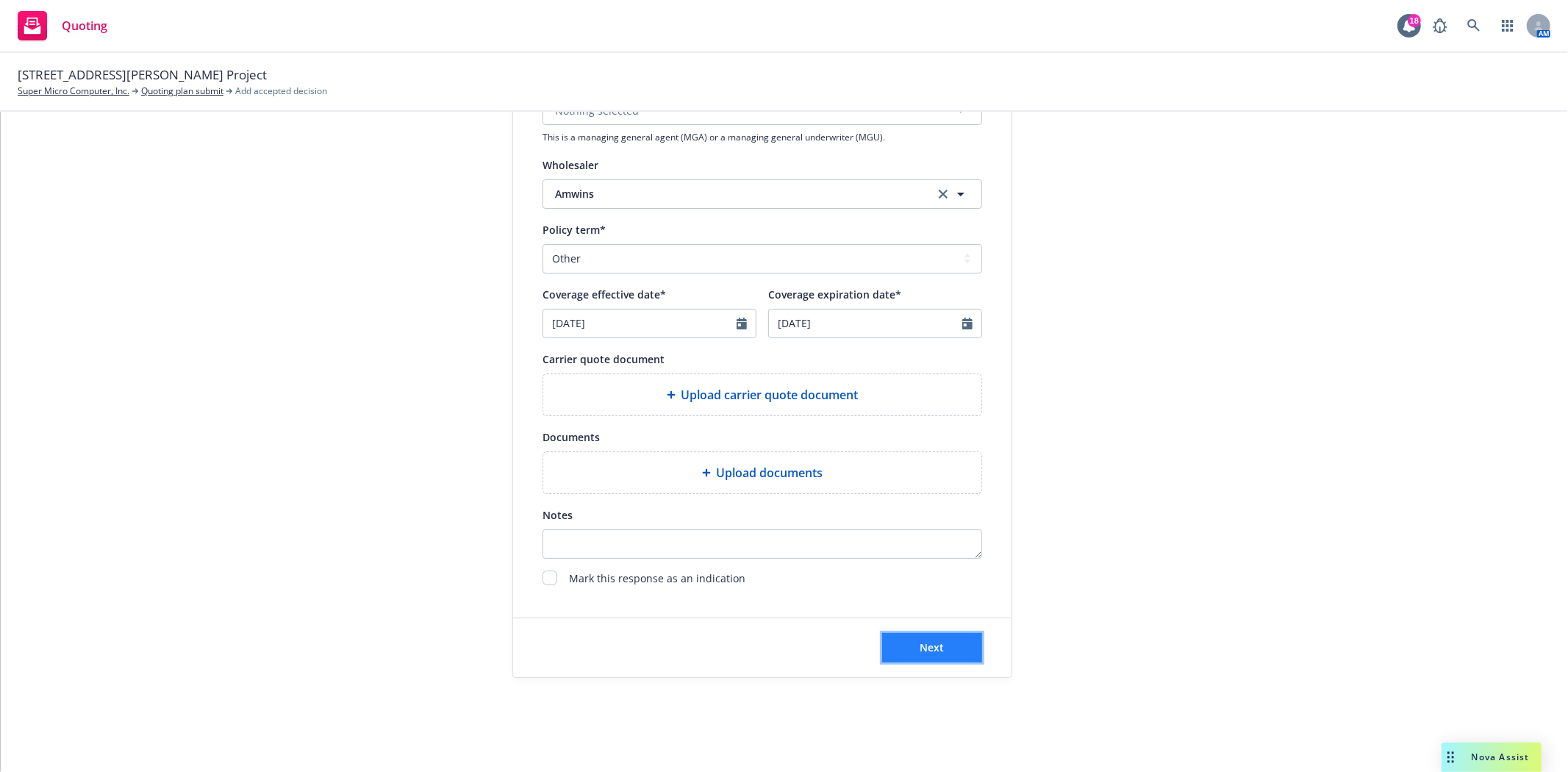
click at [933, 648] on span "Next" at bounding box center [933, 647] width 24 height 14
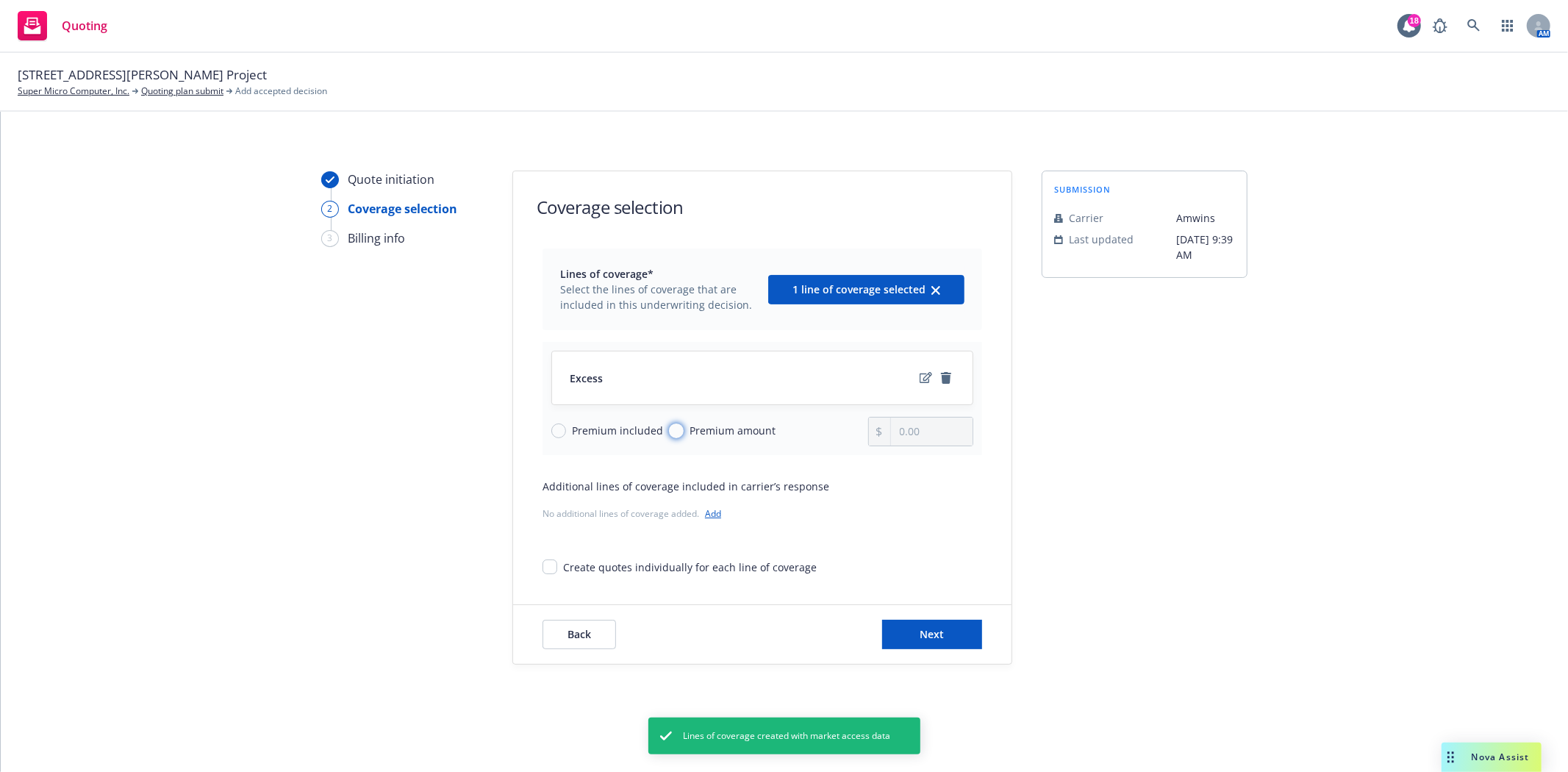
click at [671, 428] on input "Premium amount" at bounding box center [677, 431] width 15 height 15
radio input "true"
click at [919, 431] on input "0.00" at bounding box center [931, 431] width 82 height 28
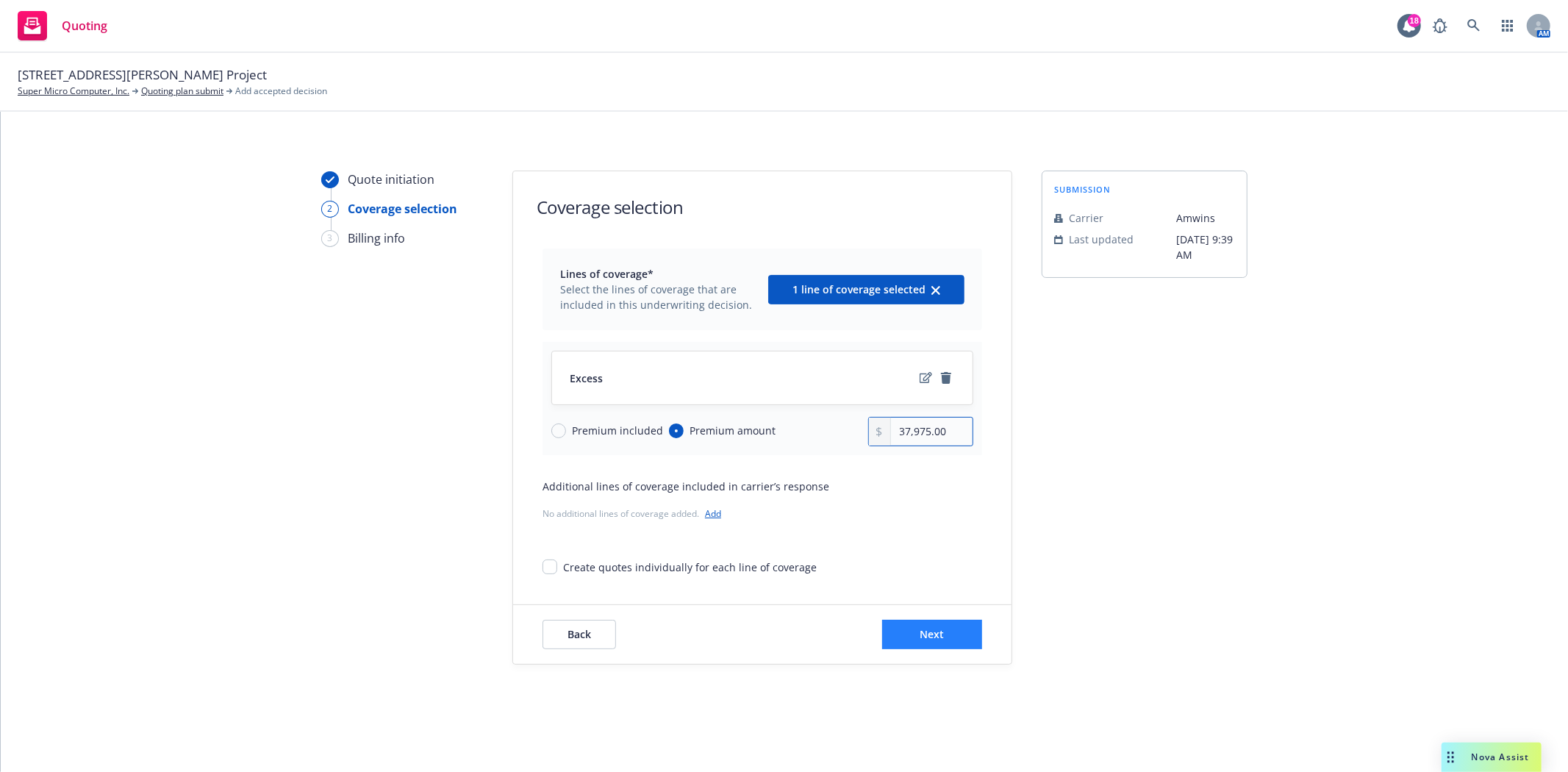
type input "37,975.00"
click at [918, 634] on button "Next" at bounding box center [932, 634] width 100 height 29
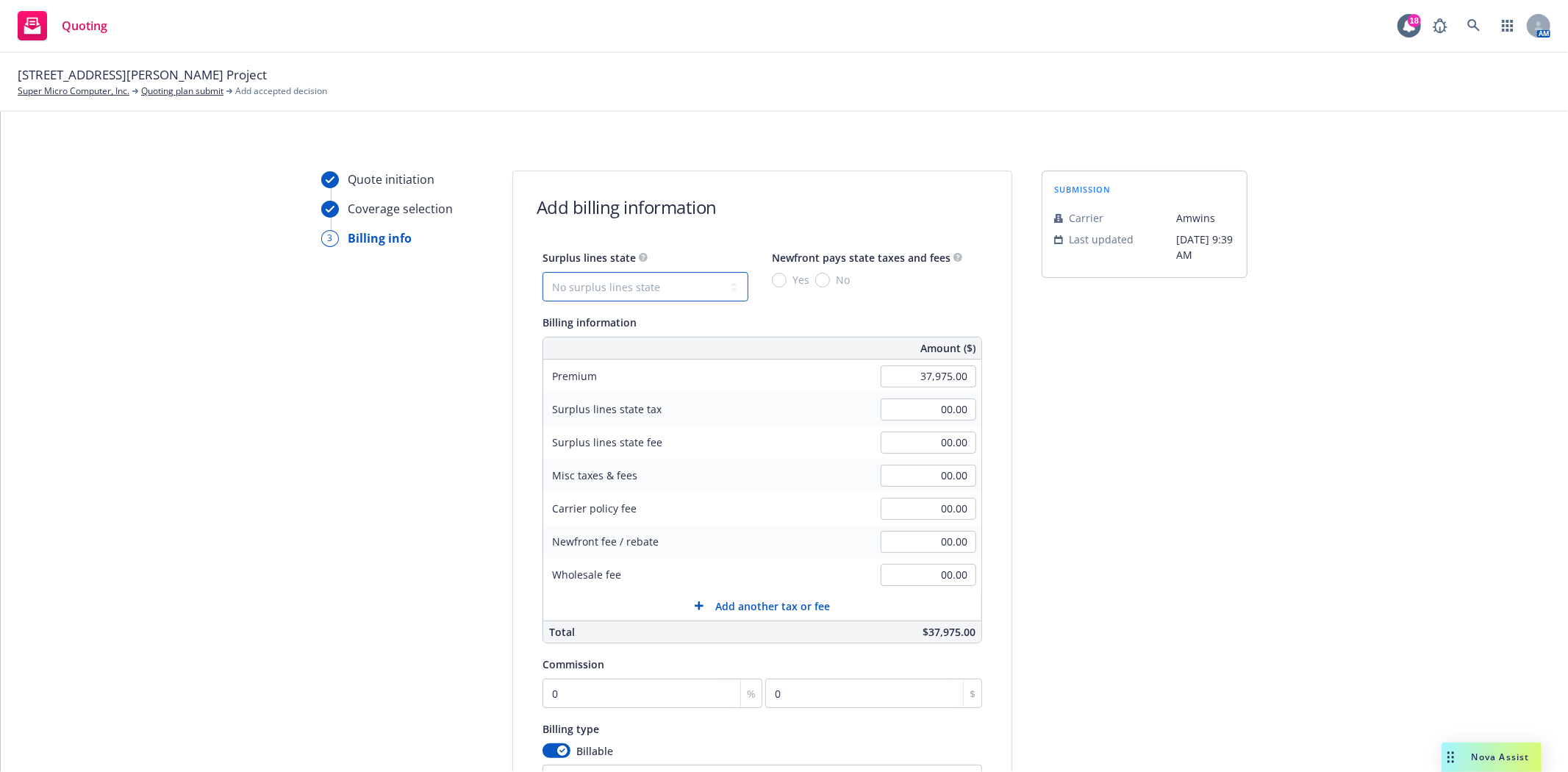
click at [658, 291] on select "No surplus lines state [US_STATE] [US_STATE] [US_STATE] [US_STATE] [US_STATE] […" at bounding box center [645, 287] width 206 height 29
select select "CA"
click at [542, 272] on select "No surplus lines state [US_STATE] [US_STATE] [US_STATE] [US_STATE] [US_STATE] […" at bounding box center [645, 287] width 206 height 29
type input "1,139.25"
type input "68.36"
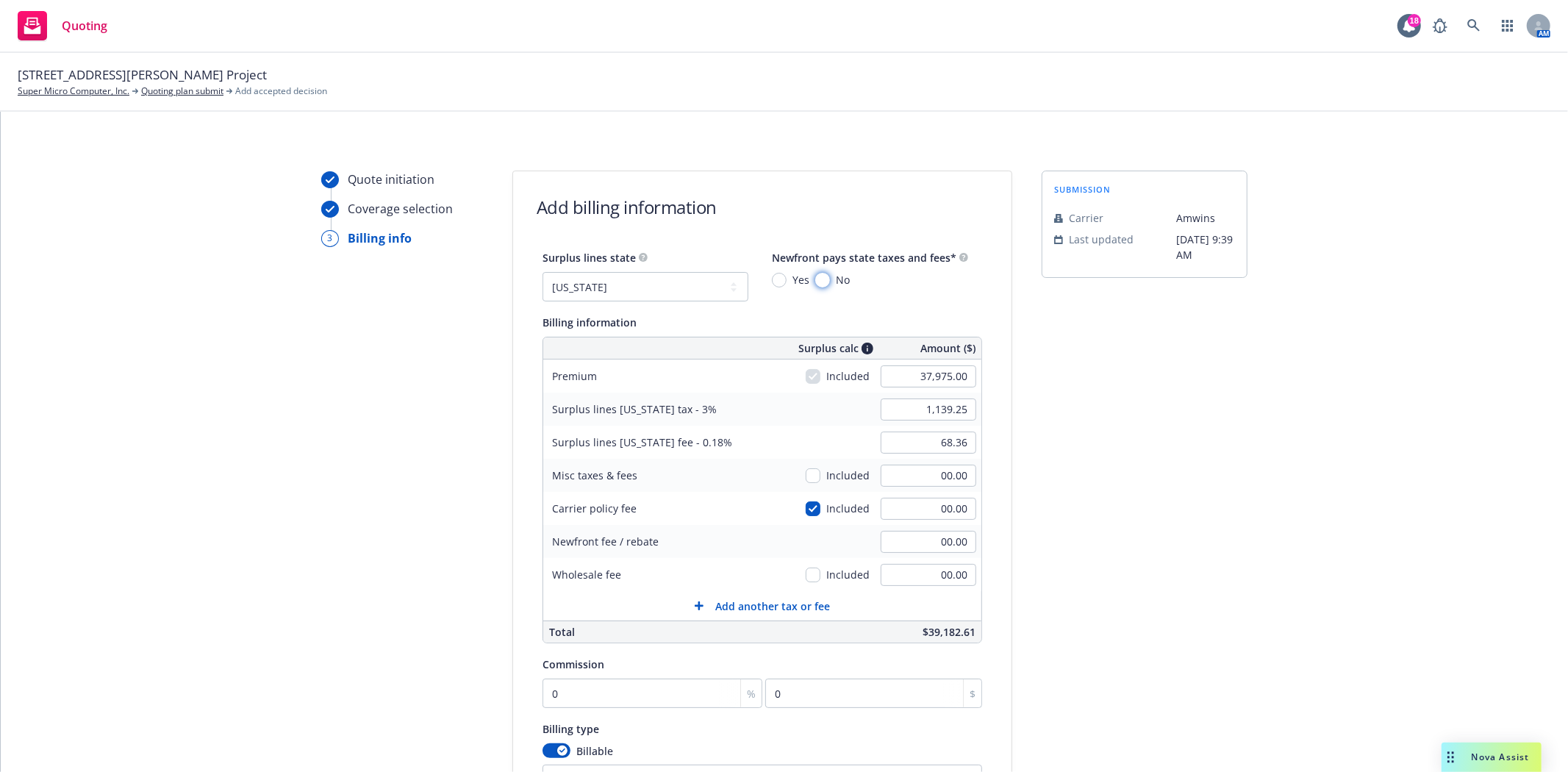
click at [816, 281] on input "No" at bounding box center [823, 280] width 15 height 15
radio input "true"
click at [910, 566] on input "00.00" at bounding box center [928, 574] width 95 height 22
type input "500.00"
click at [1113, 542] on div "submission Carrier [PERSON_NAME] Last updated [DATE] 9:39 AM" at bounding box center [1144, 527] width 206 height 713
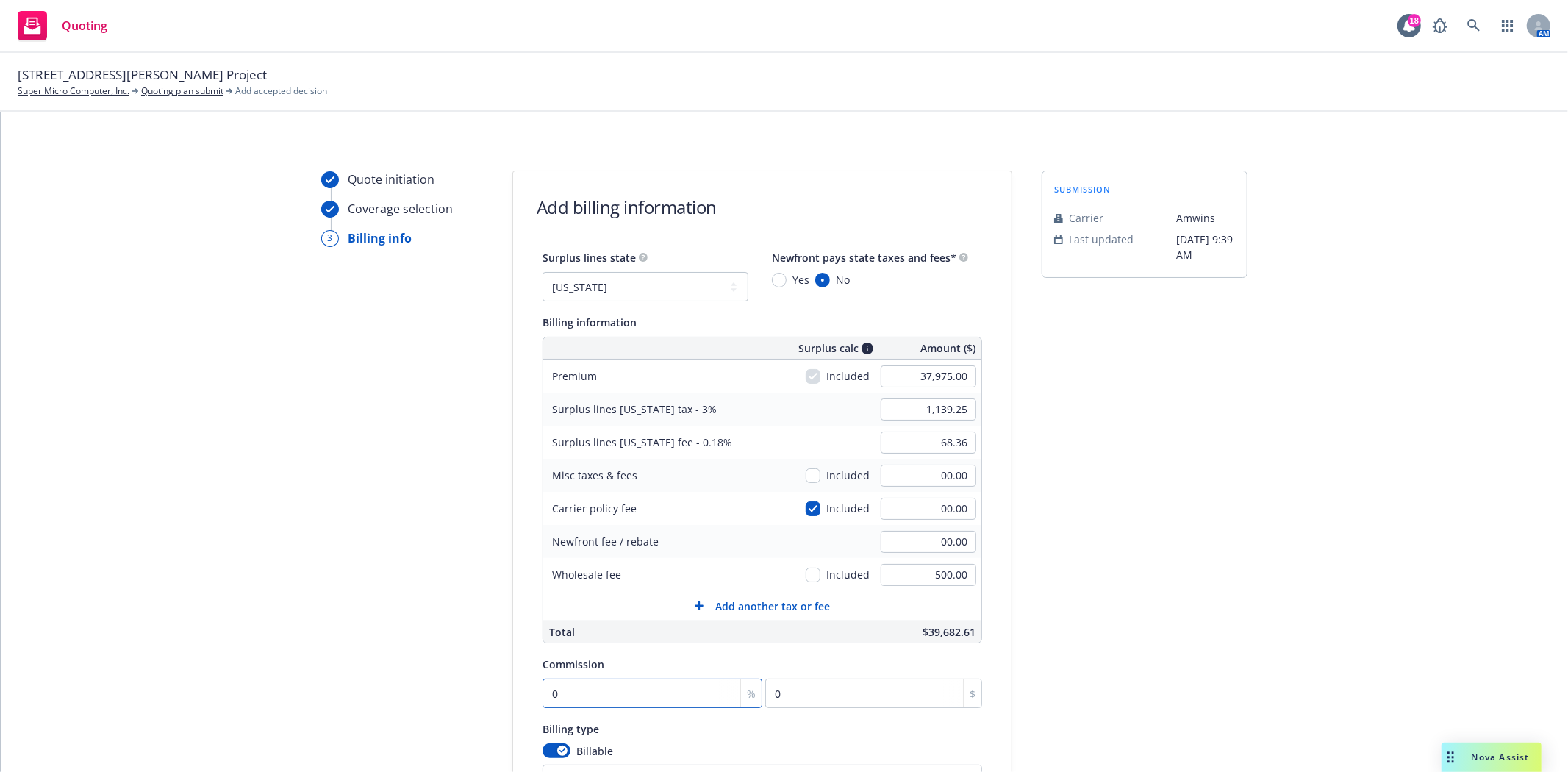
click at [599, 696] on input "0" at bounding box center [652, 692] width 220 height 29
type input "1"
type input "379.75"
type input "10"
type input "3797.5"
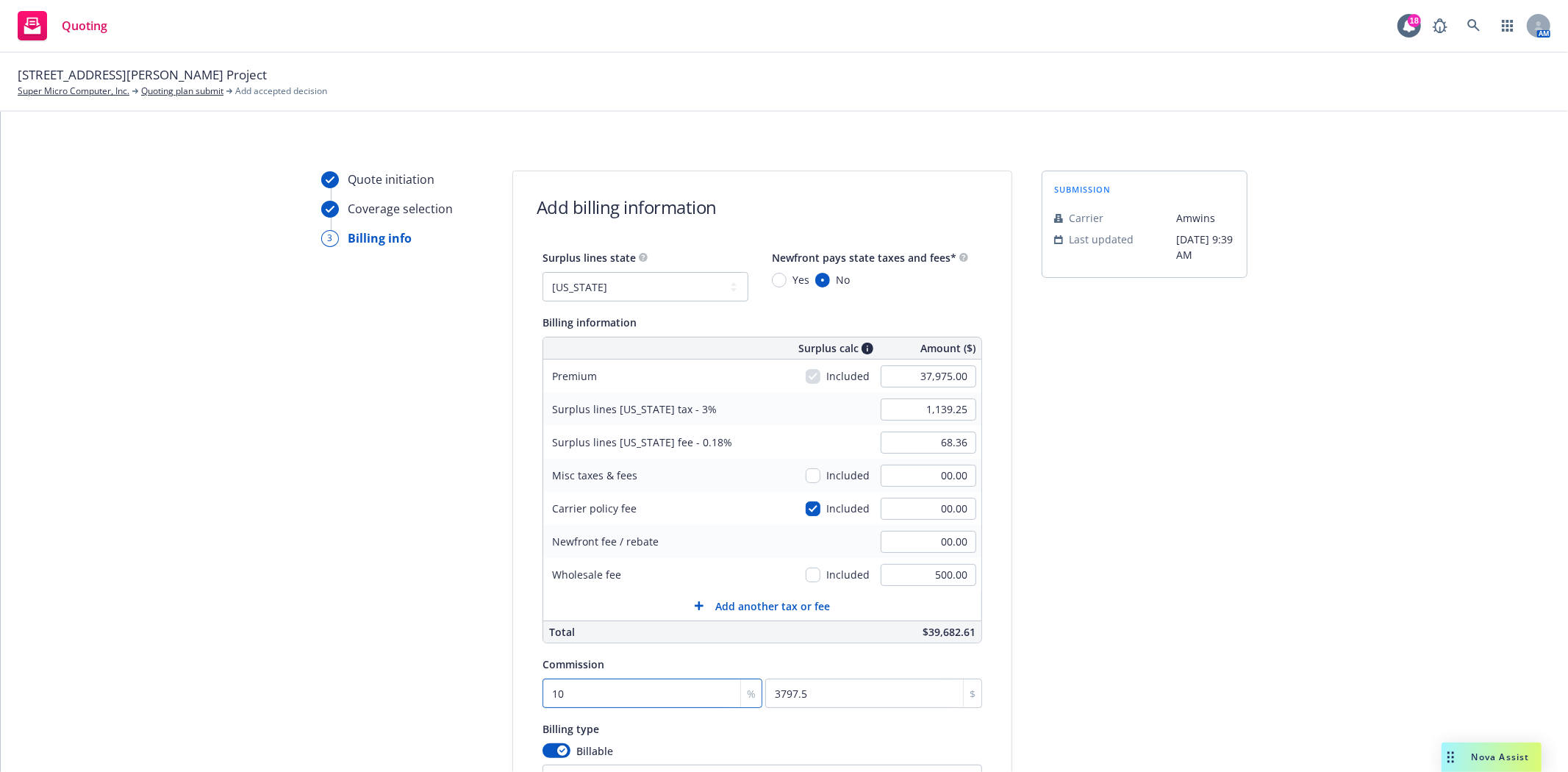
type input "10"
click at [1046, 623] on div "submission Carrier [PERSON_NAME] Last updated [DATE] 9:39 AM" at bounding box center [1144, 527] width 206 height 713
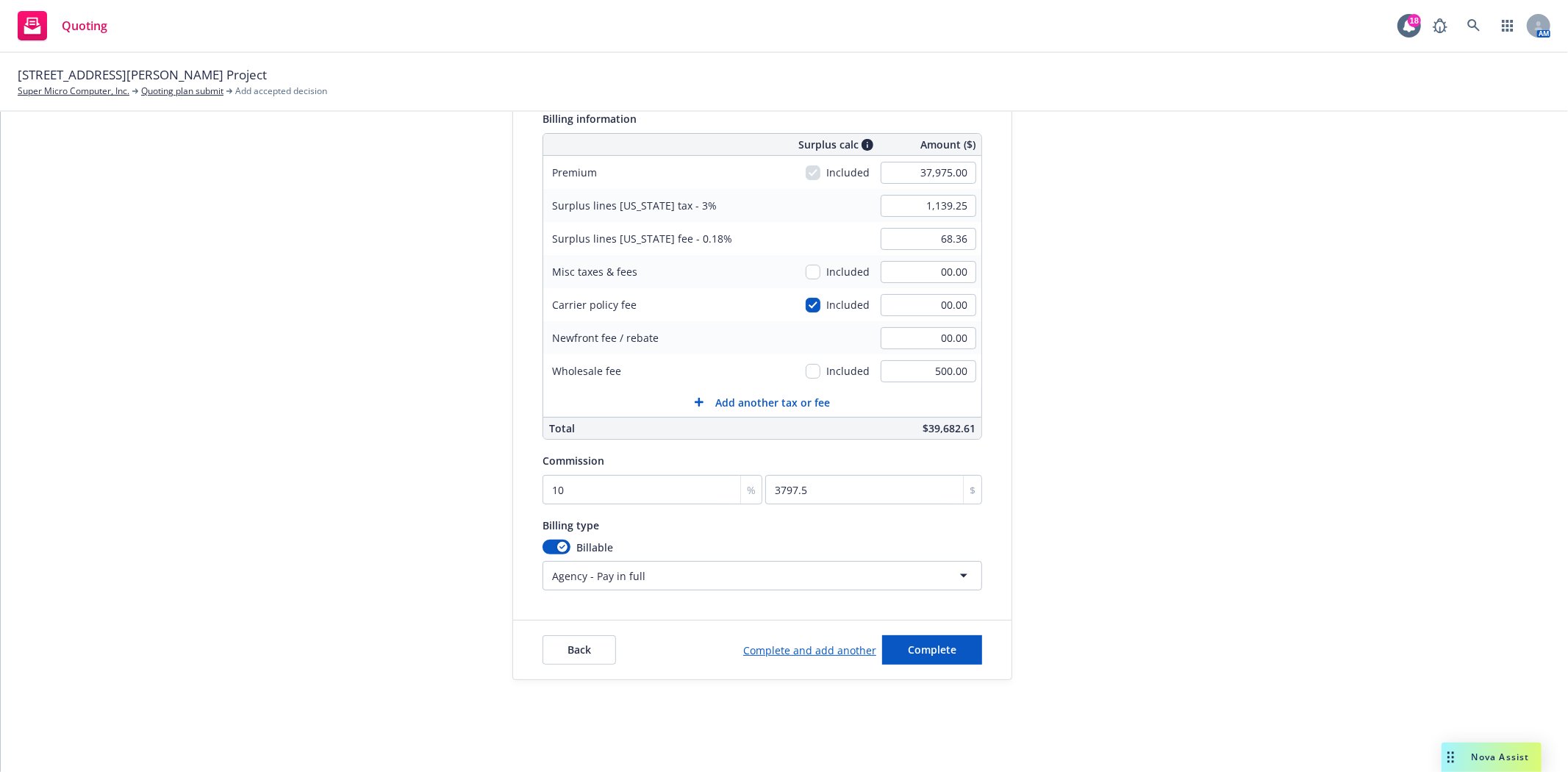
scroll to position [207, 0]
click at [837, 650] on link "Complete and add another" at bounding box center [810, 647] width 133 height 16
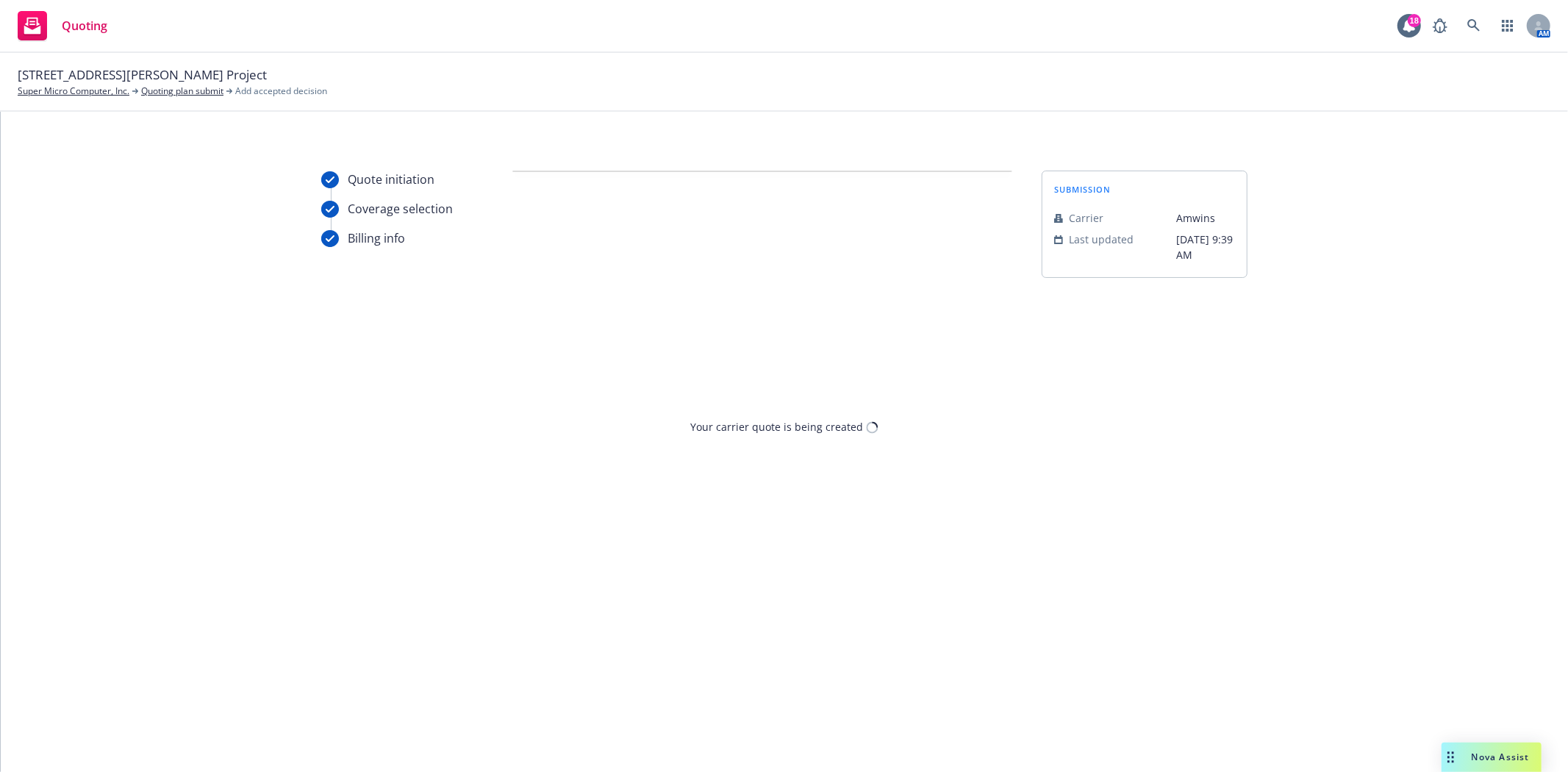
scroll to position [0, 0]
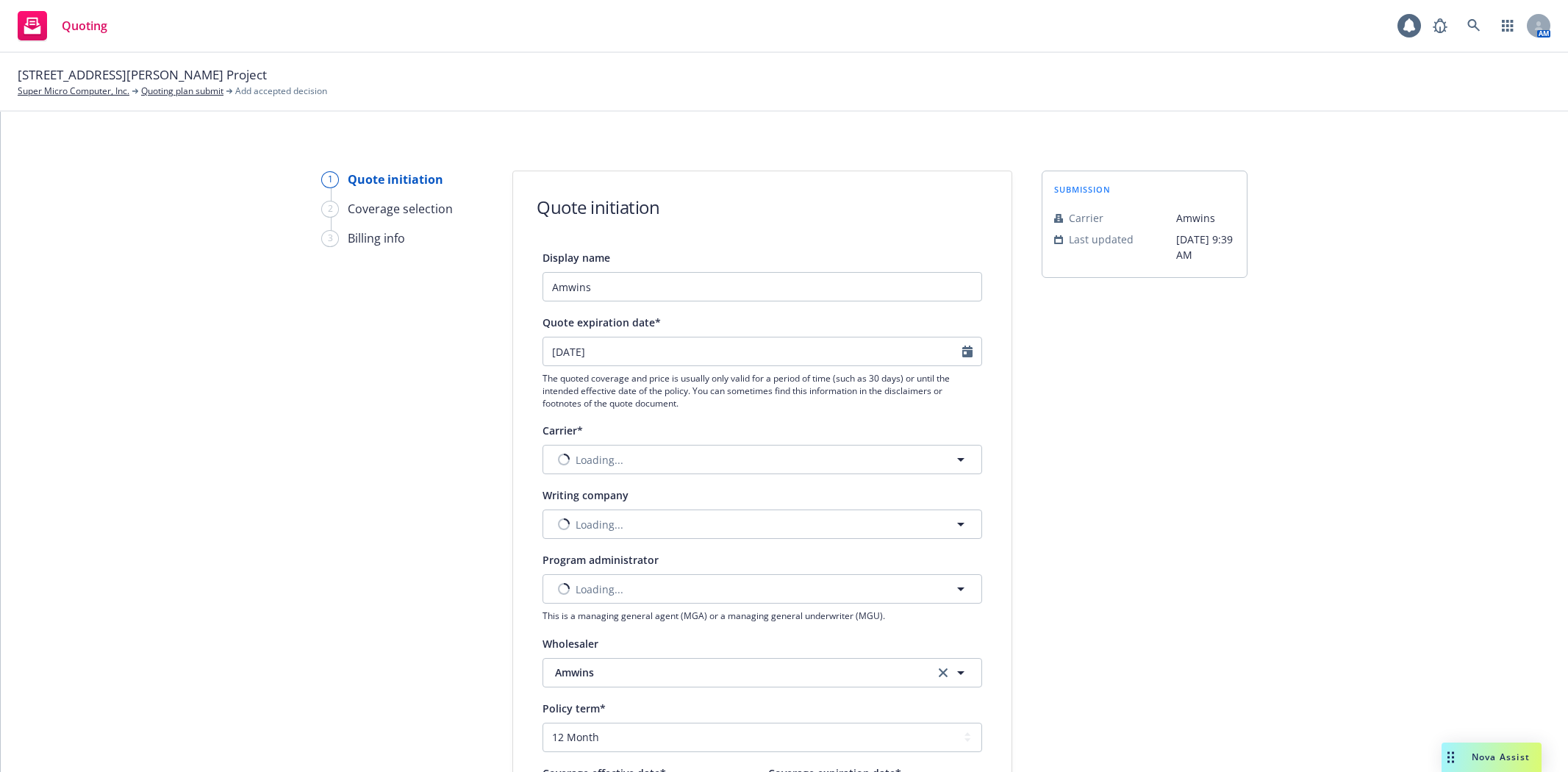
select select "12"
click at [651, 290] on input "Amwins" at bounding box center [762, 287] width 440 height 29
type input "Amwins - $4M XS Option"
click at [647, 468] on button "Nothing selected" at bounding box center [762, 459] width 440 height 29
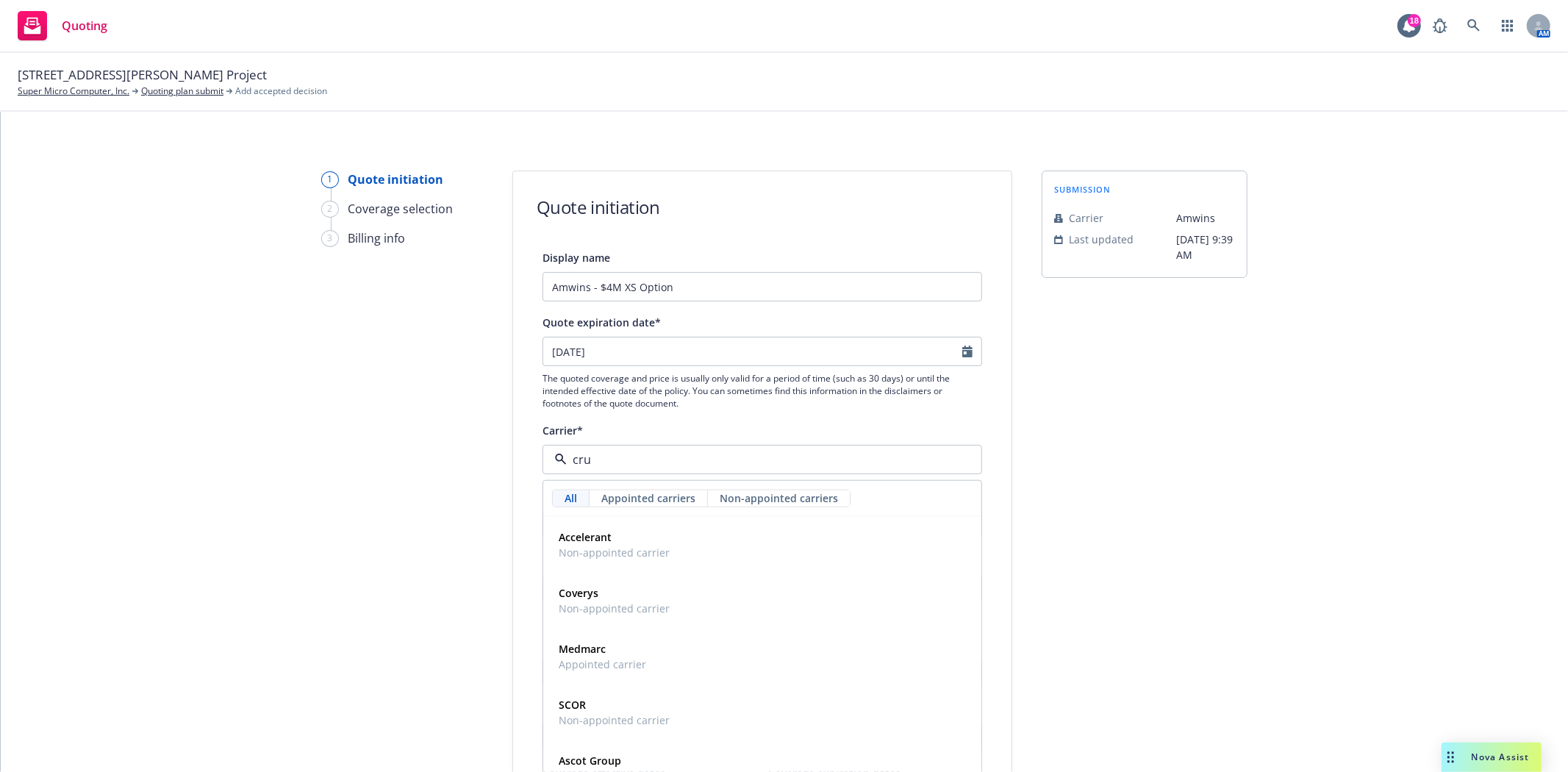
type input "[PERSON_NAME]"
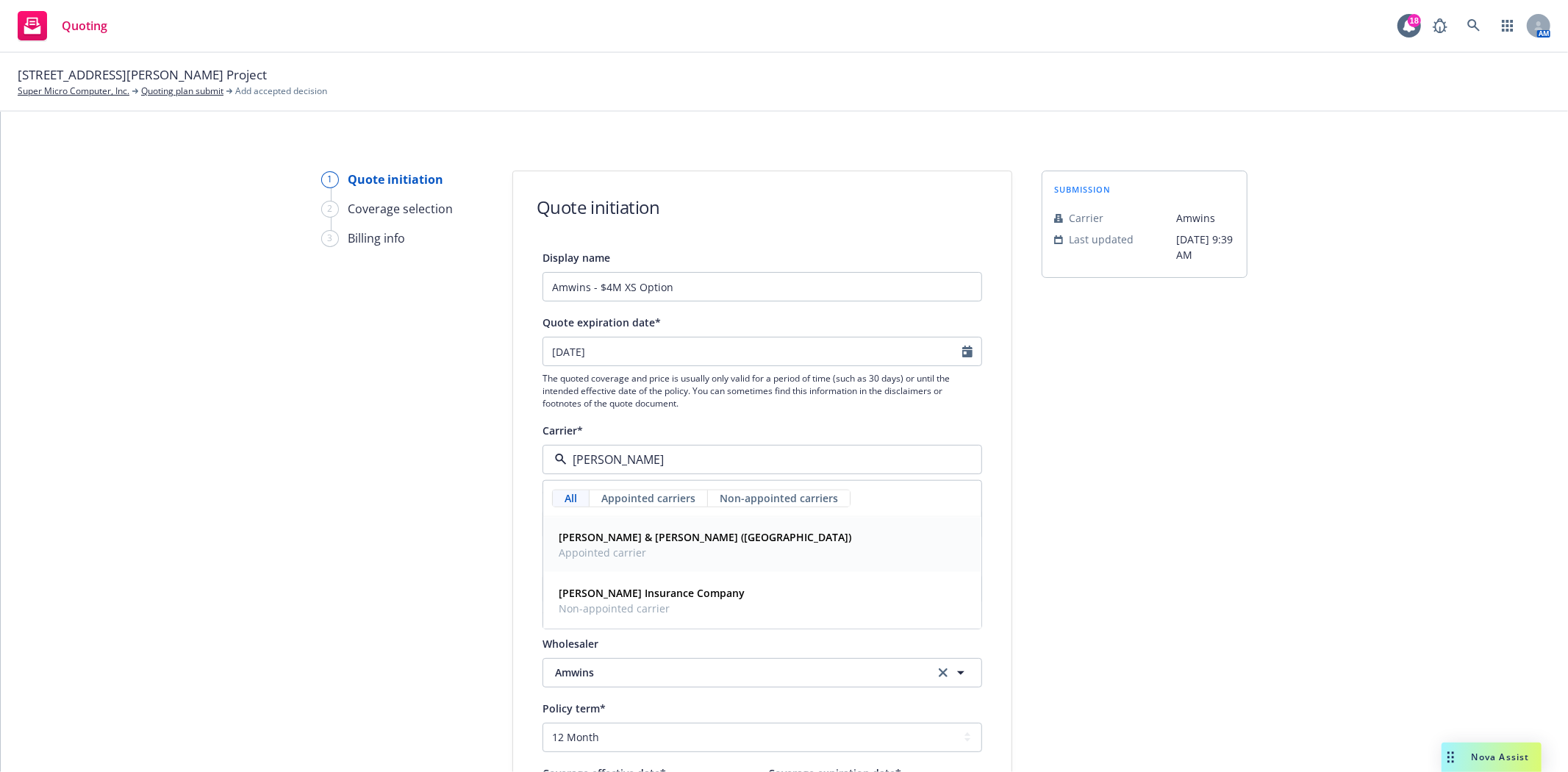
click at [614, 540] on strong "[PERSON_NAME] & [PERSON_NAME] ([GEOGRAPHIC_DATA])" at bounding box center [705, 536] width 293 height 14
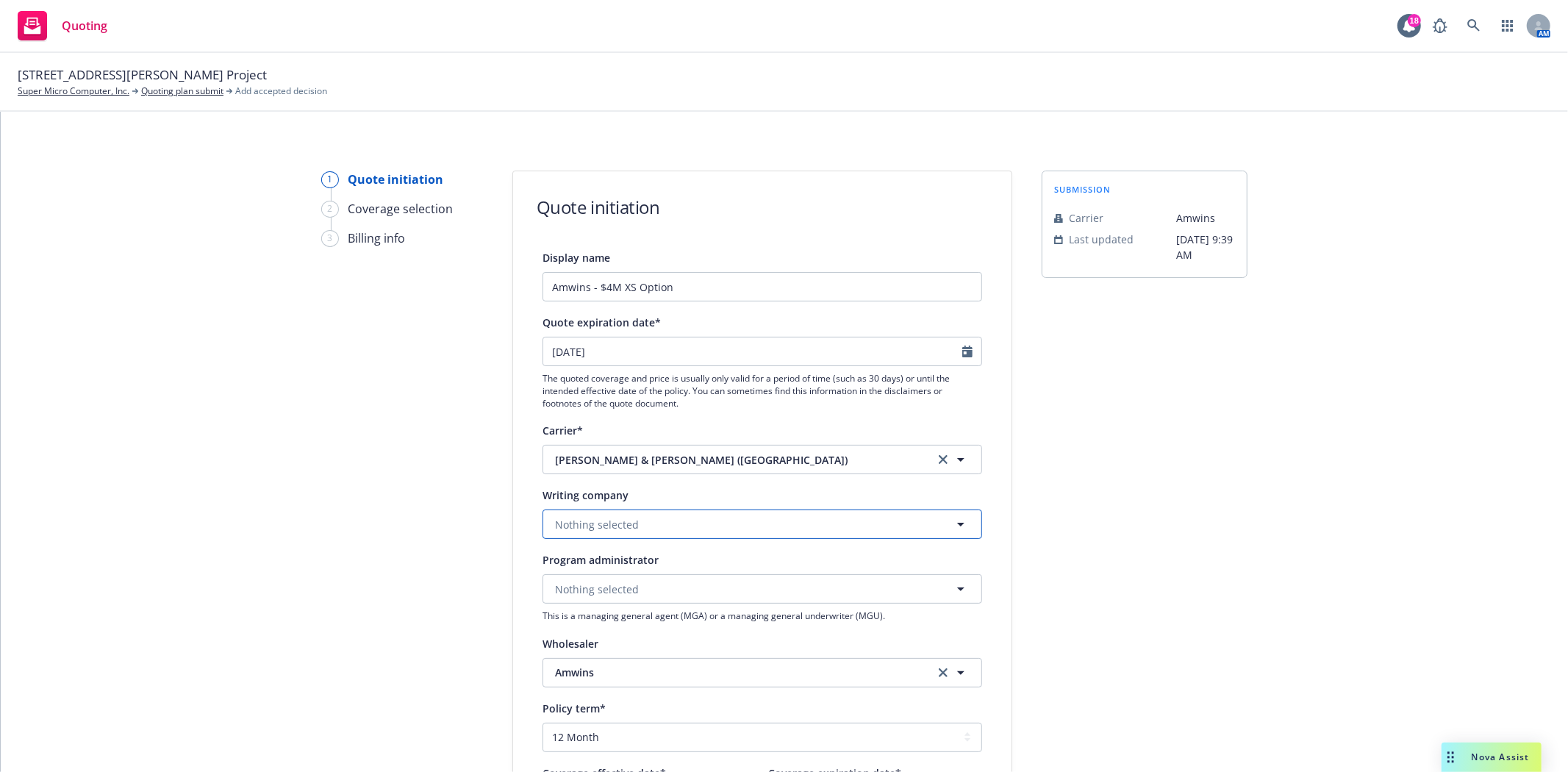
click at [615, 529] on span "Nothing selected" at bounding box center [597, 524] width 84 height 16
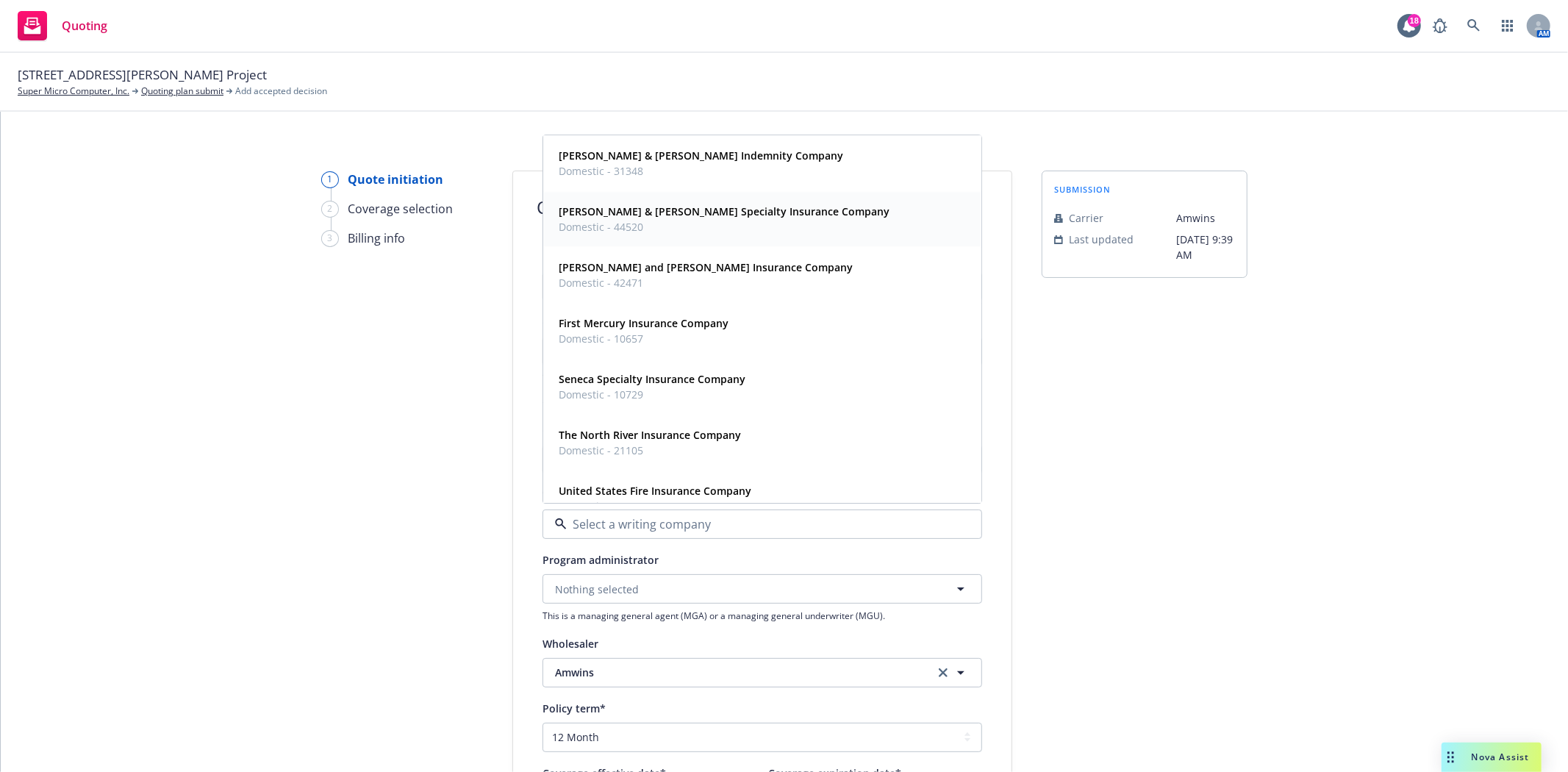
click at [667, 229] on span "Domestic - 44520" at bounding box center [724, 227] width 331 height 16
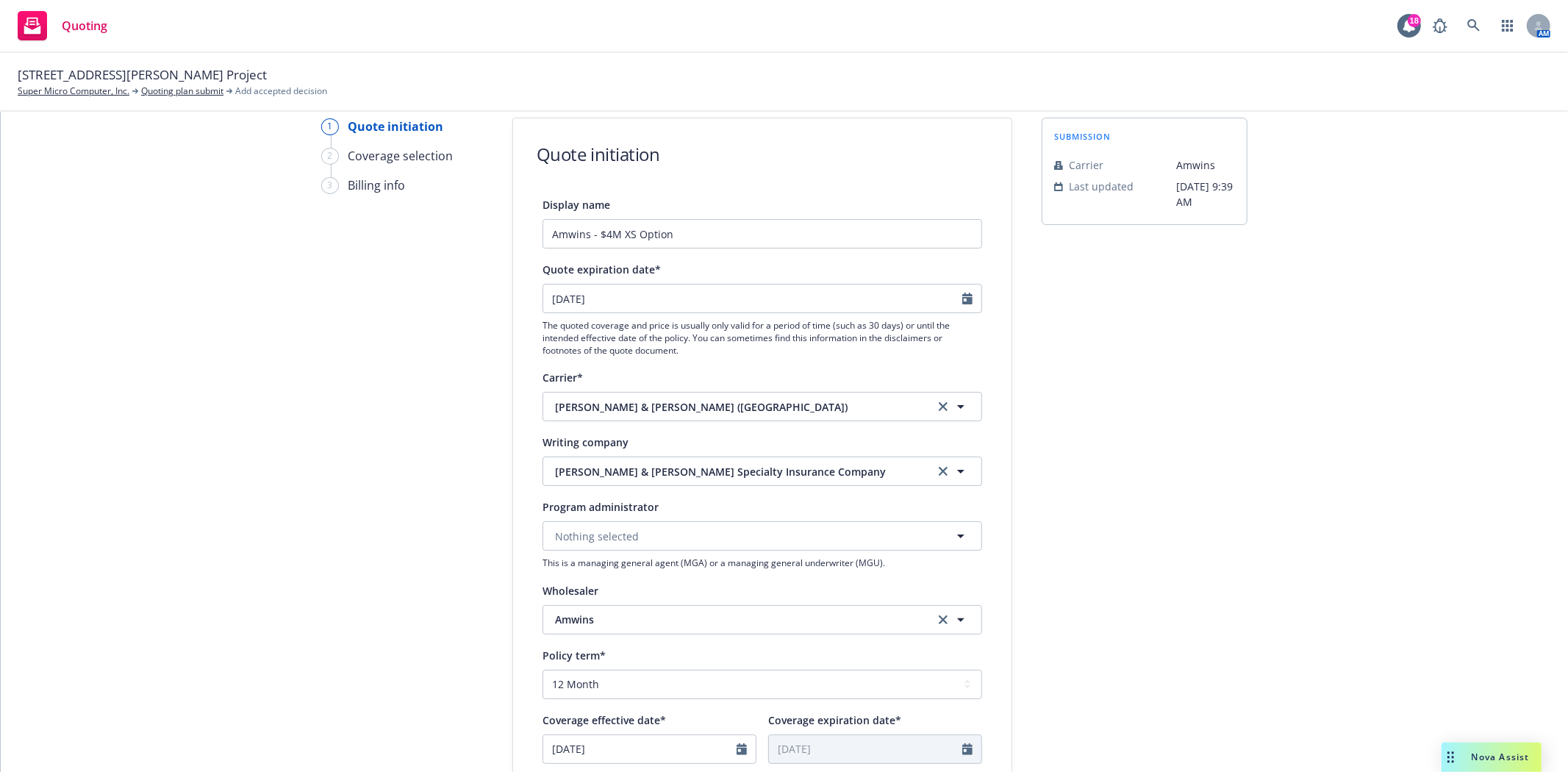
scroll to position [82, 0]
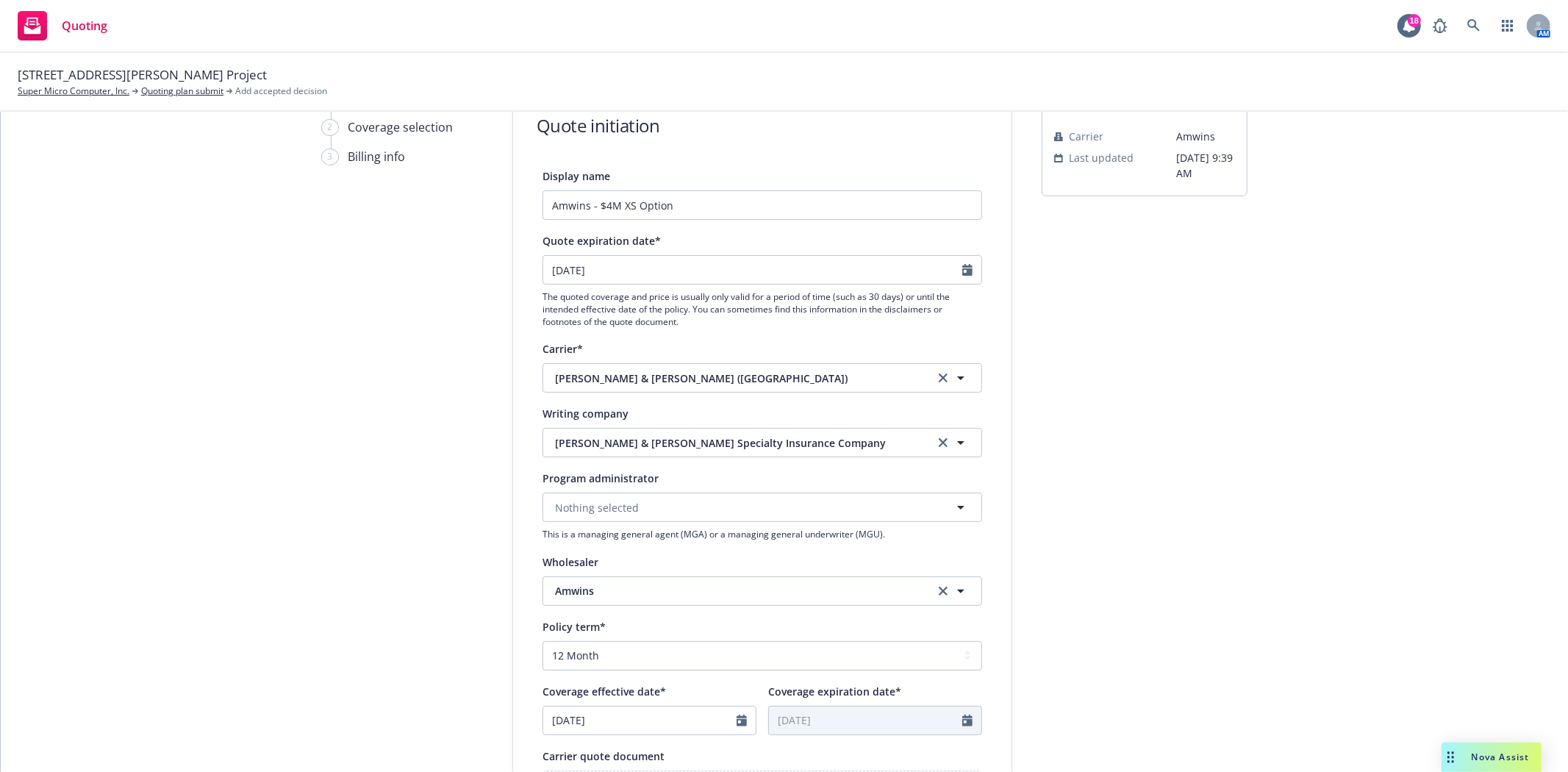
click at [597, 671] on div "Policy term* Select policy term 12 Month 6 Month 4 Month 3 Month 2 Month 1 Mont…" at bounding box center [762, 676] width 440 height 118
click at [599, 659] on select "Select policy term 12 Month 6 Month 4 Month 3 Month 2 Month 1 Month 36 Month (3…" at bounding box center [762, 655] width 440 height 29
select select "other"
click at [542, 641] on select "Select policy term 12 Month 6 Month 4 Month 3 Month 2 Month 1 Month 36 Month (3…" at bounding box center [762, 655] width 440 height 29
click at [610, 725] on input "[DATE]" at bounding box center [640, 720] width 194 height 28
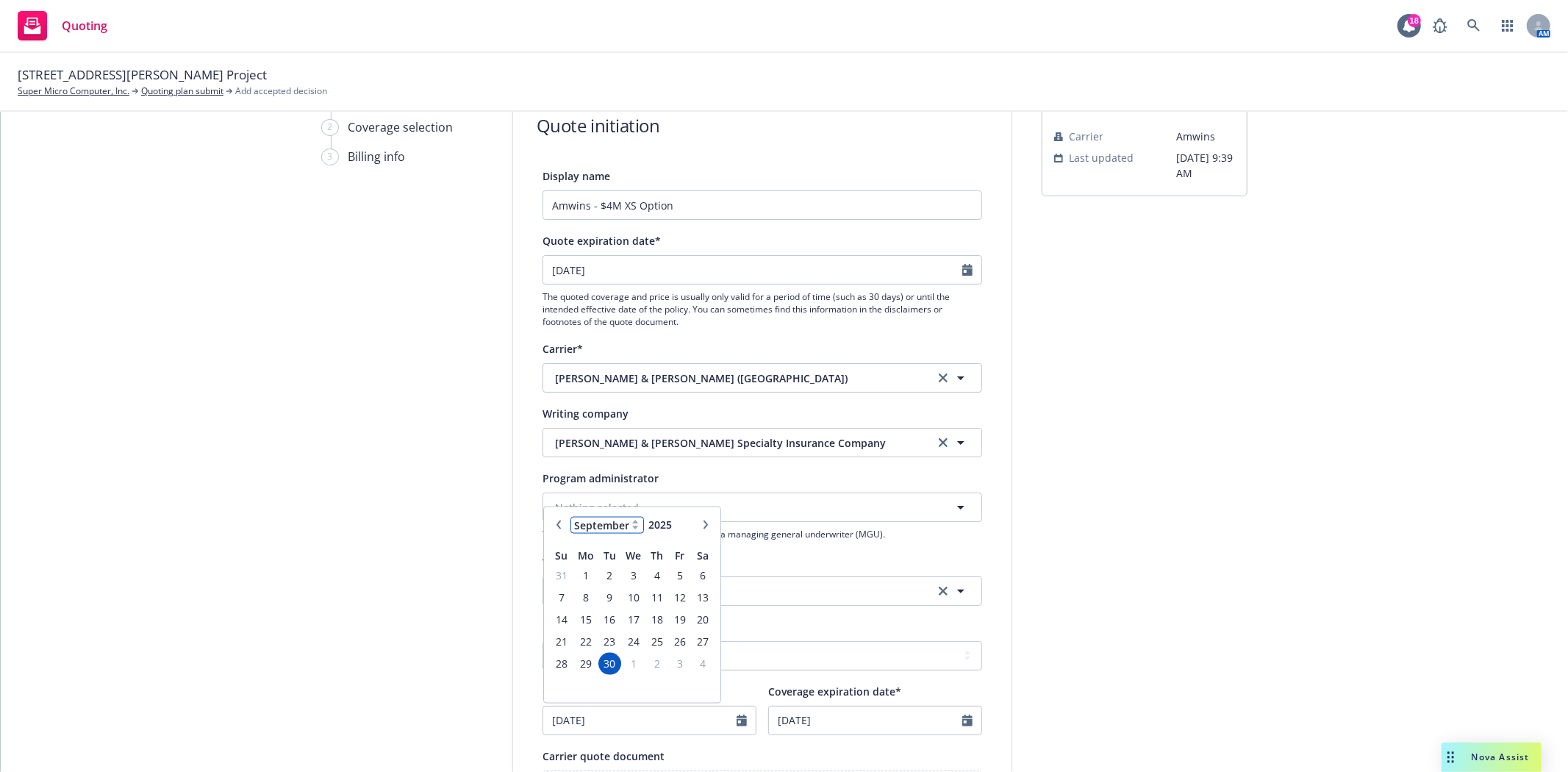
click at [596, 529] on select "January February March April May June July August September October November De…" at bounding box center [607, 524] width 74 height 17
select select "12"
click at [570, 518] on select "January February March April May June July August September October November De…" at bounding box center [607, 524] width 74 height 17
click at [583, 578] on span "1" at bounding box center [584, 575] width 22 height 18
type input "[DATE]"
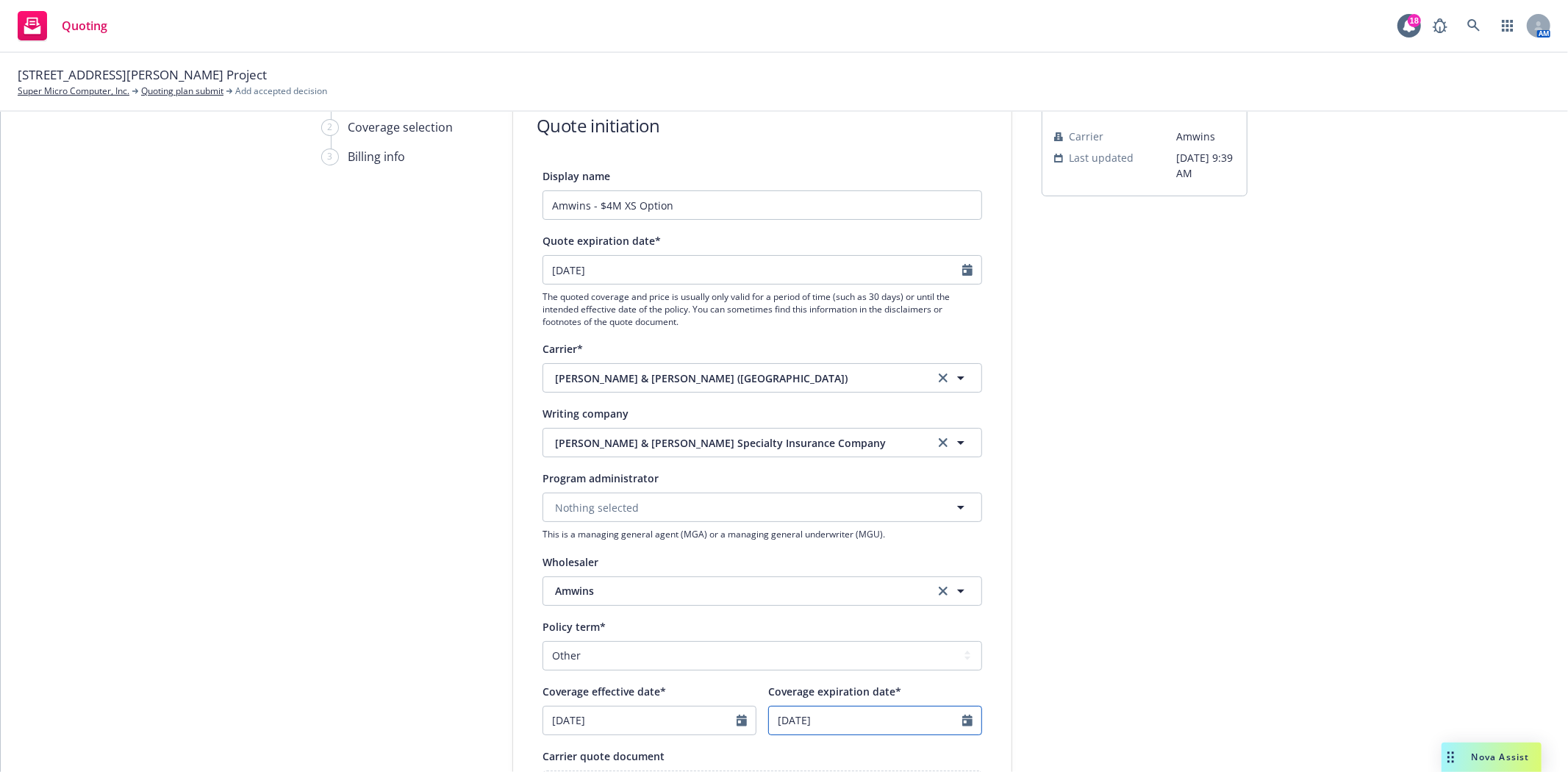
click at [852, 723] on input "[DATE]" at bounding box center [866, 720] width 194 height 28
click at [835, 524] on select "January February March April May June July August September October November De…" at bounding box center [833, 524] width 74 height 17
select select "12"
click at [796, 518] on select "January February March April May June July August September October November De…" at bounding box center [833, 524] width 74 height 17
click at [903, 517] on div "2026" at bounding box center [895, 524] width 50 height 17
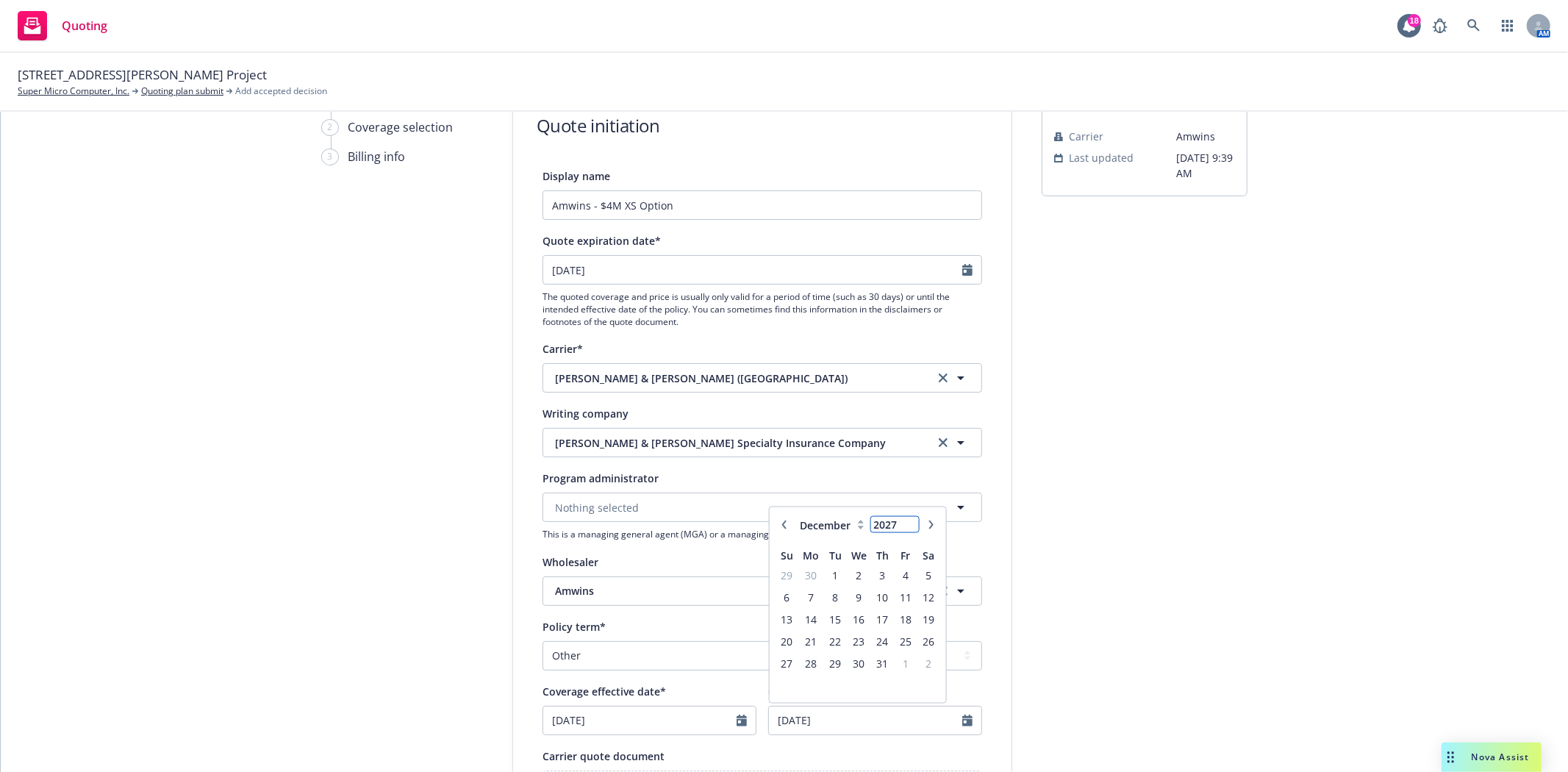
type input "2027"
click at [906, 521] on input "2027" at bounding box center [895, 524] width 48 height 16
click at [849, 573] on span "1" at bounding box center [859, 575] width 21 height 18
type input "[DATE]"
click at [995, 634] on div "Display name Amwins - $4M XS Option Quote expiration date* 10/30/2025 The quote…" at bounding box center [762, 575] width 498 height 818
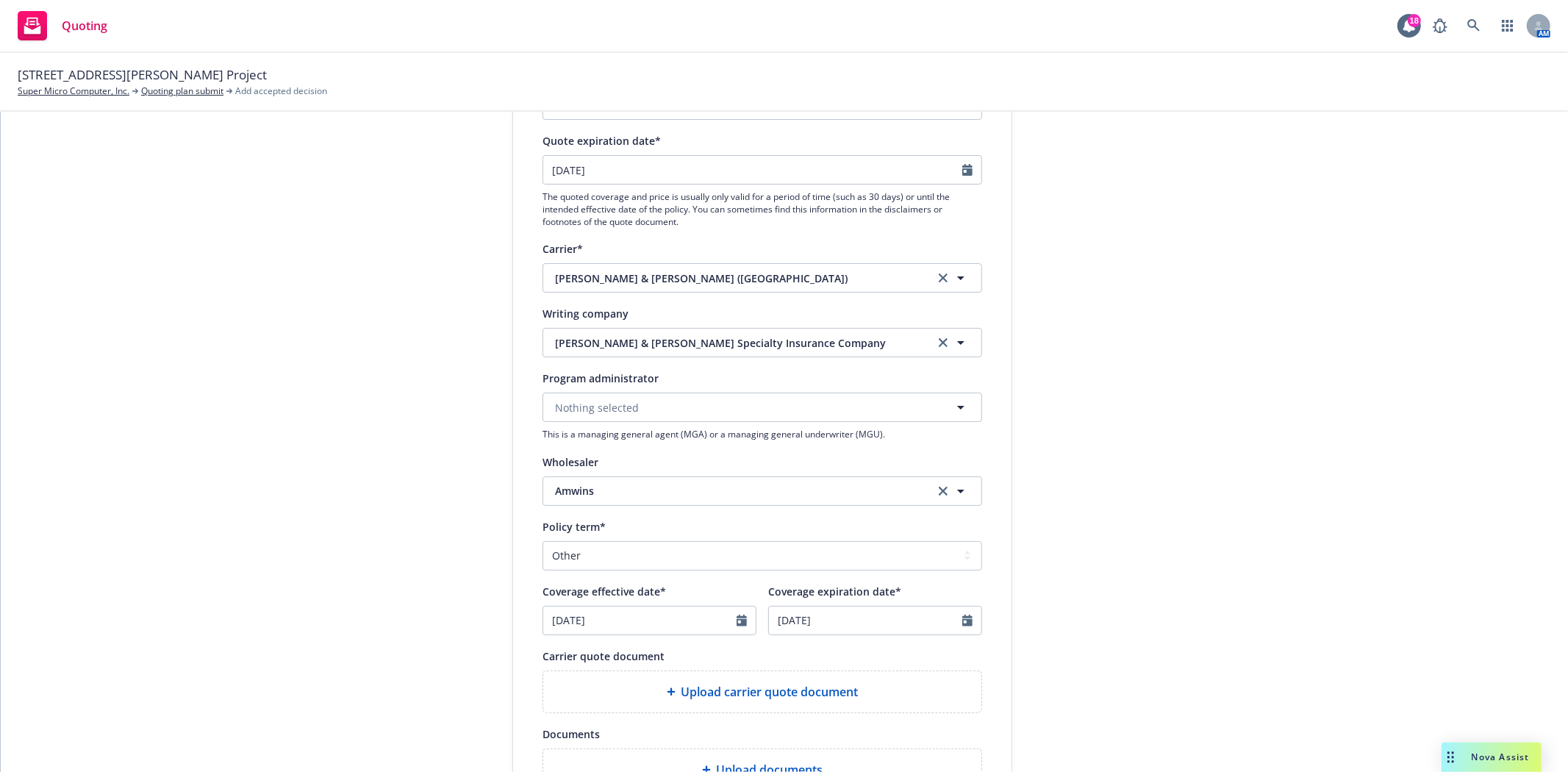
scroll to position [481, 0]
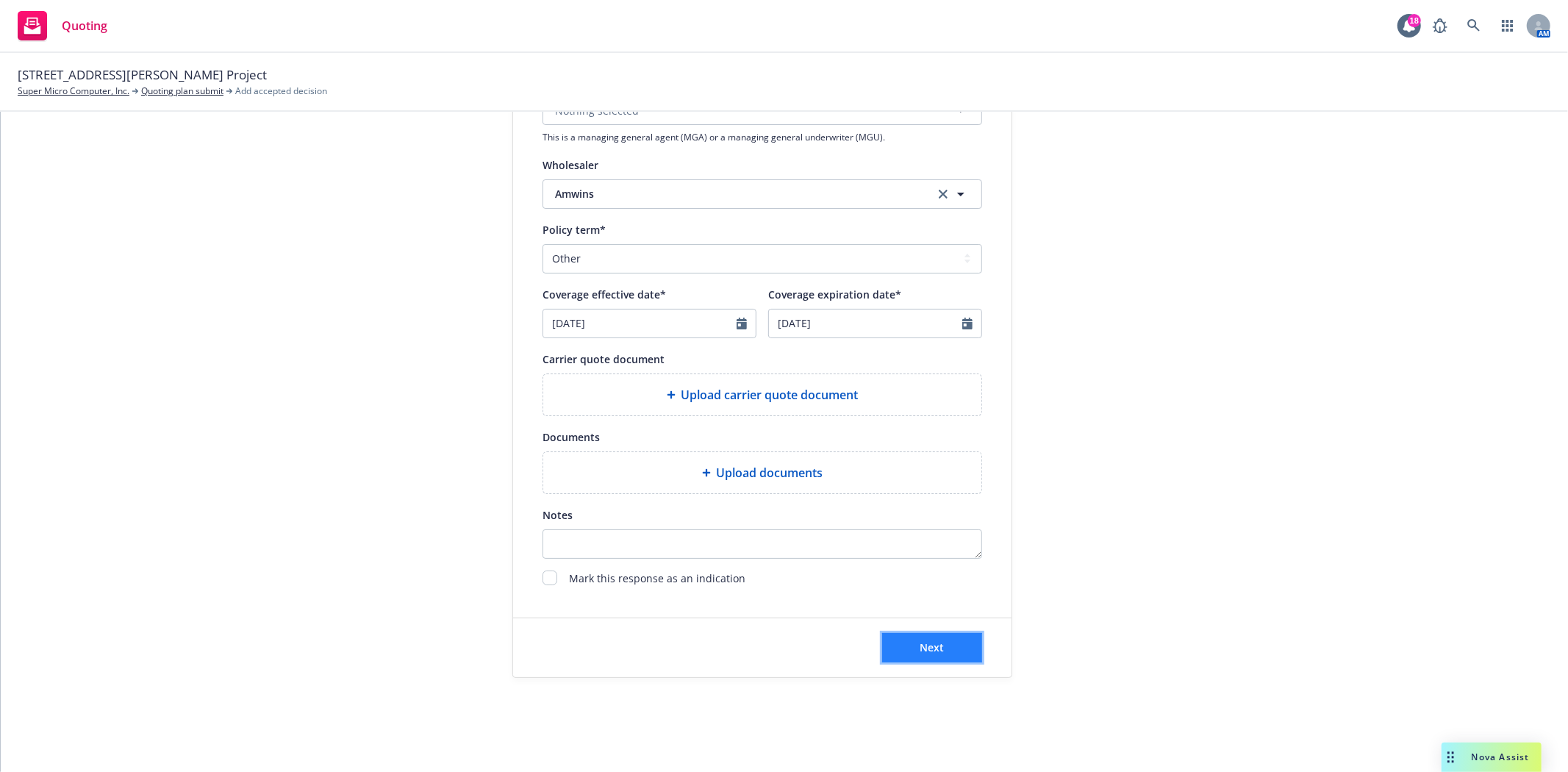
click at [932, 648] on span "Next" at bounding box center [933, 647] width 24 height 14
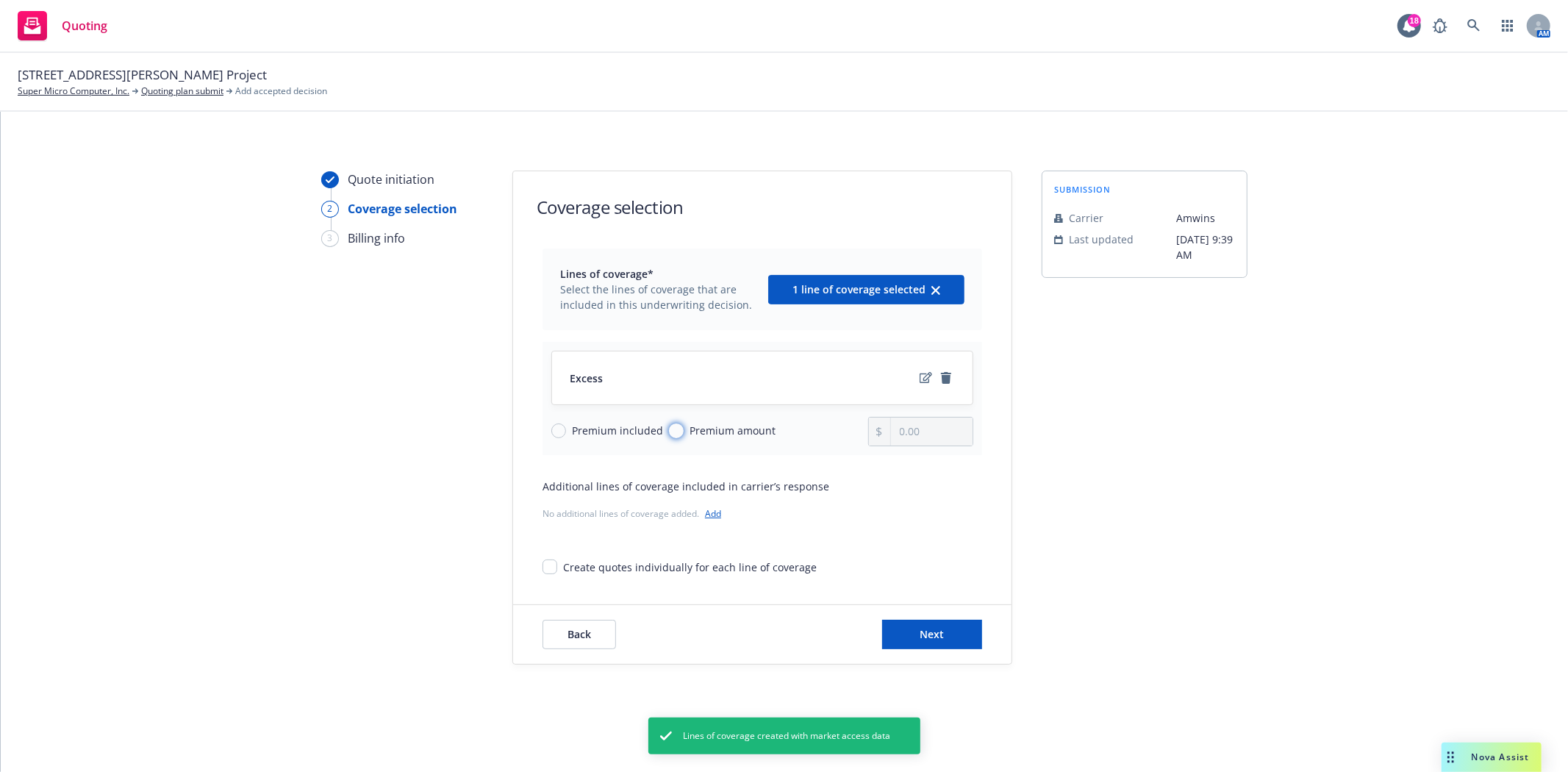
click at [676, 428] on input "Premium amount" at bounding box center [677, 431] width 15 height 15
radio input "true"
click at [900, 446] on div "0.00" at bounding box center [921, 431] width 106 height 29
click at [907, 438] on input "0.00" at bounding box center [931, 431] width 82 height 28
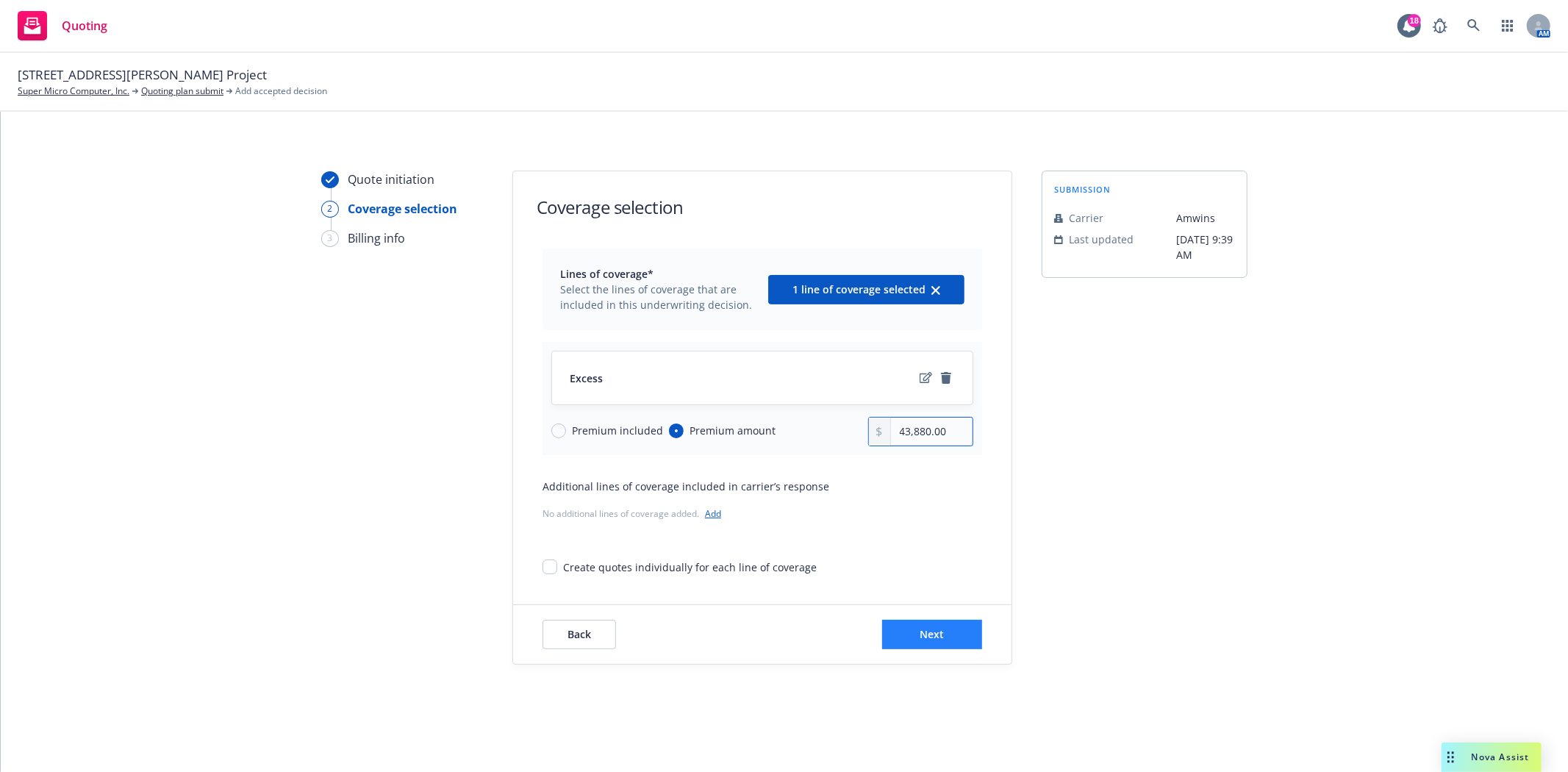
type input "43,880.00"
click at [924, 635] on span "Next" at bounding box center [933, 634] width 24 height 14
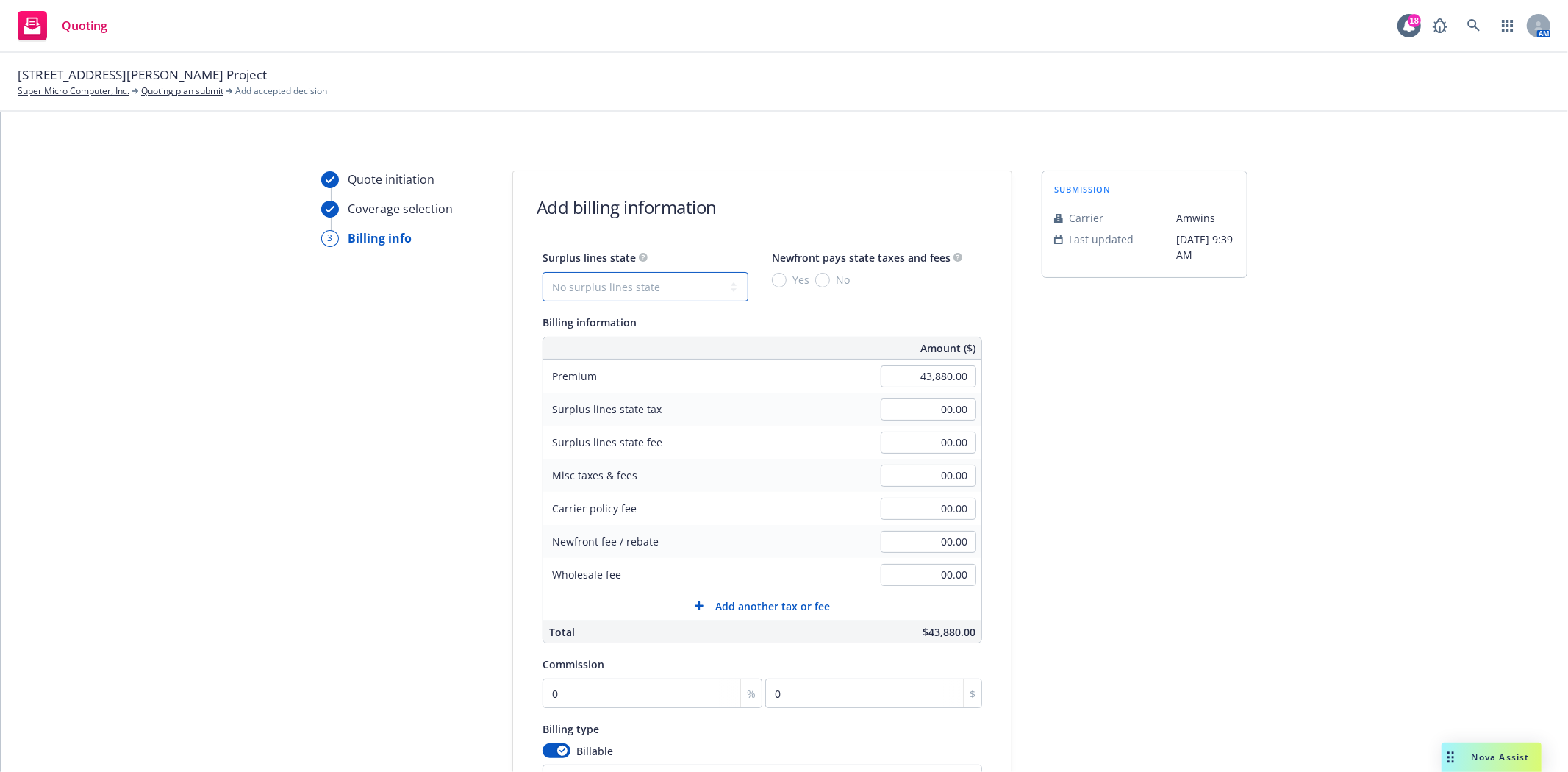
click at [658, 282] on select "No surplus lines state [US_STATE] [US_STATE] [US_STATE] [US_STATE] [US_STATE] […" at bounding box center [645, 287] width 206 height 29
select select "CA"
click at [542, 272] on select "No surplus lines state [US_STATE] [US_STATE] [US_STATE] [US_STATE] [US_STATE] […" at bounding box center [645, 287] width 206 height 29
type input "1,316.40"
type input "78.98"
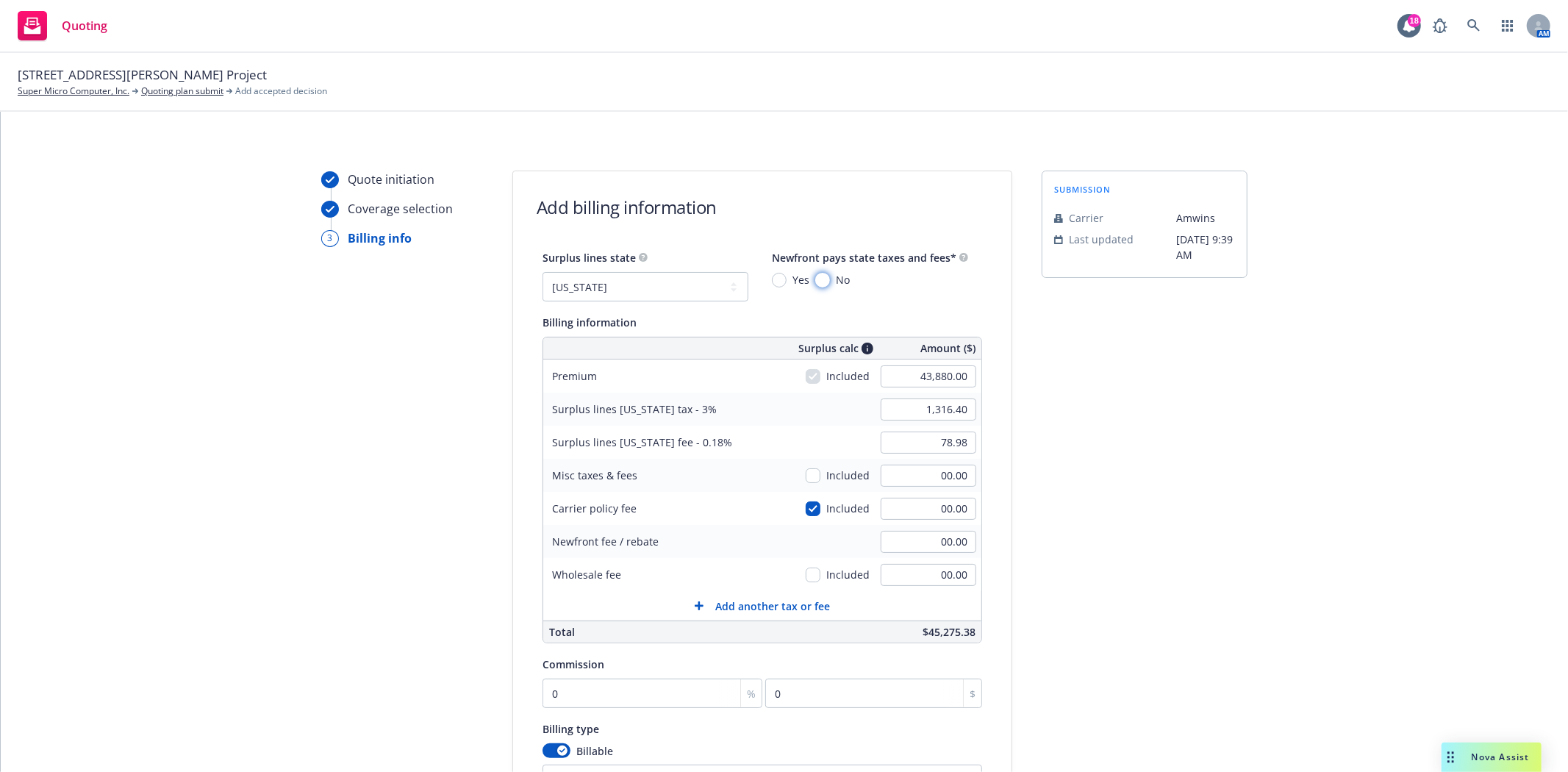
click at [816, 284] on input "No" at bounding box center [823, 280] width 15 height 15
radio input "true"
click at [921, 576] on input "00.00" at bounding box center [928, 574] width 95 height 22
type input "500.00"
click at [1186, 593] on div "submission Carrier [PERSON_NAME] Last updated [DATE] 9:39 AM" at bounding box center [1144, 527] width 206 height 713
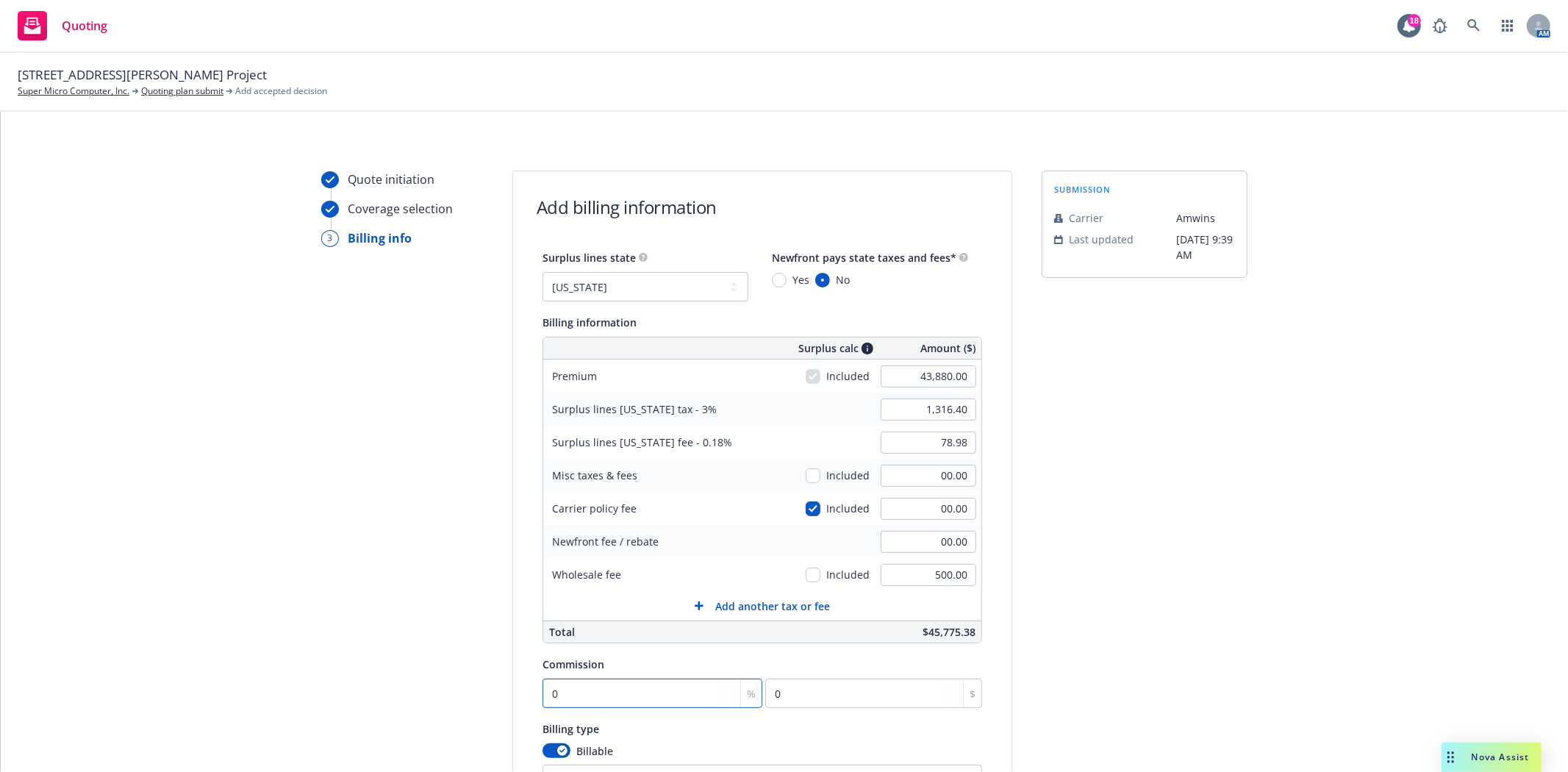
click at [623, 701] on input "0" at bounding box center [652, 692] width 220 height 29
type input "1"
type input "438.8"
type input "10"
type input "4388"
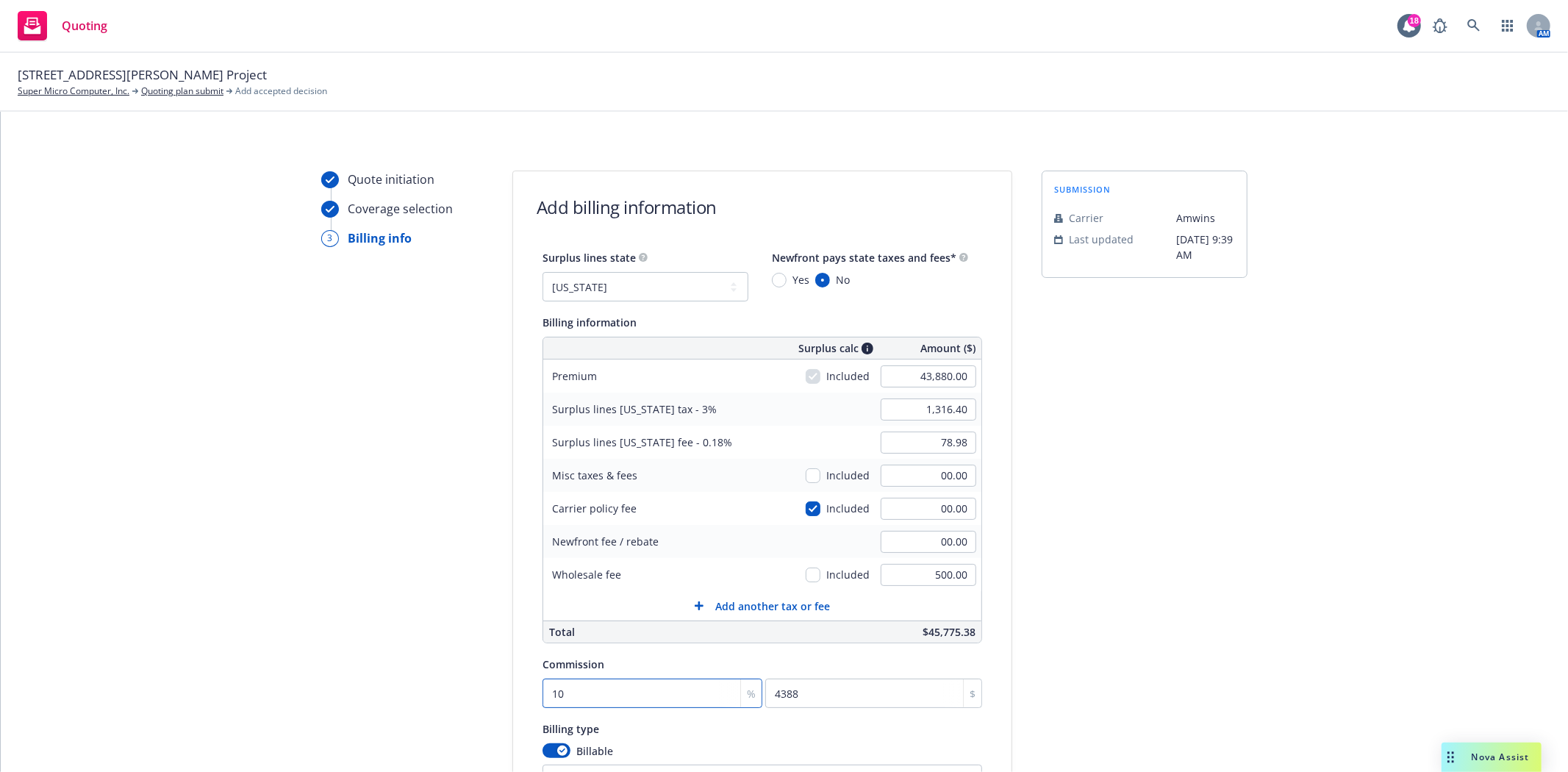
type input "10"
click at [1160, 731] on div "submission Carrier [PERSON_NAME] Last updated [DATE] 9:39 AM" at bounding box center [1144, 527] width 206 height 713
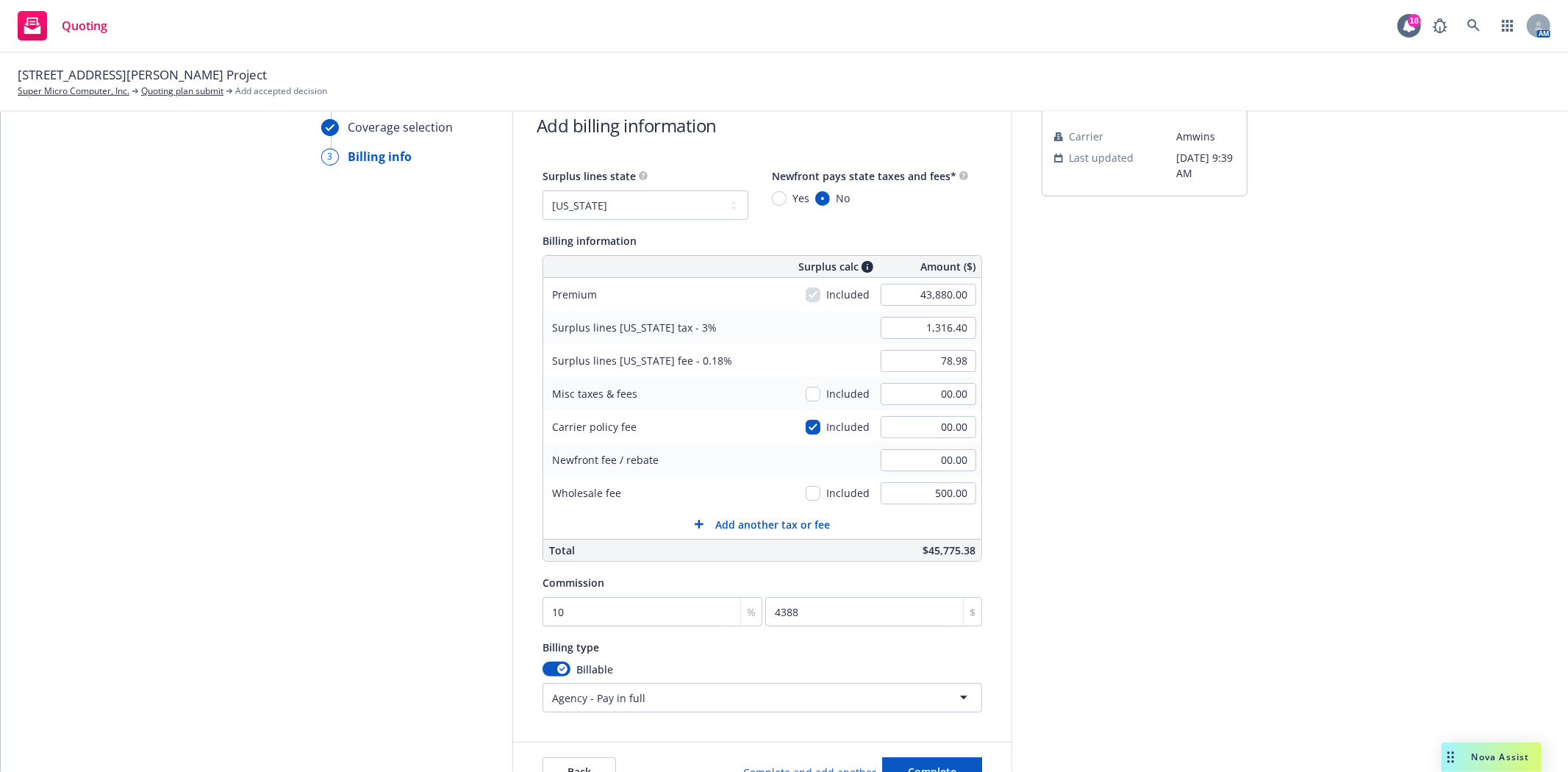
scroll to position [164, 0]
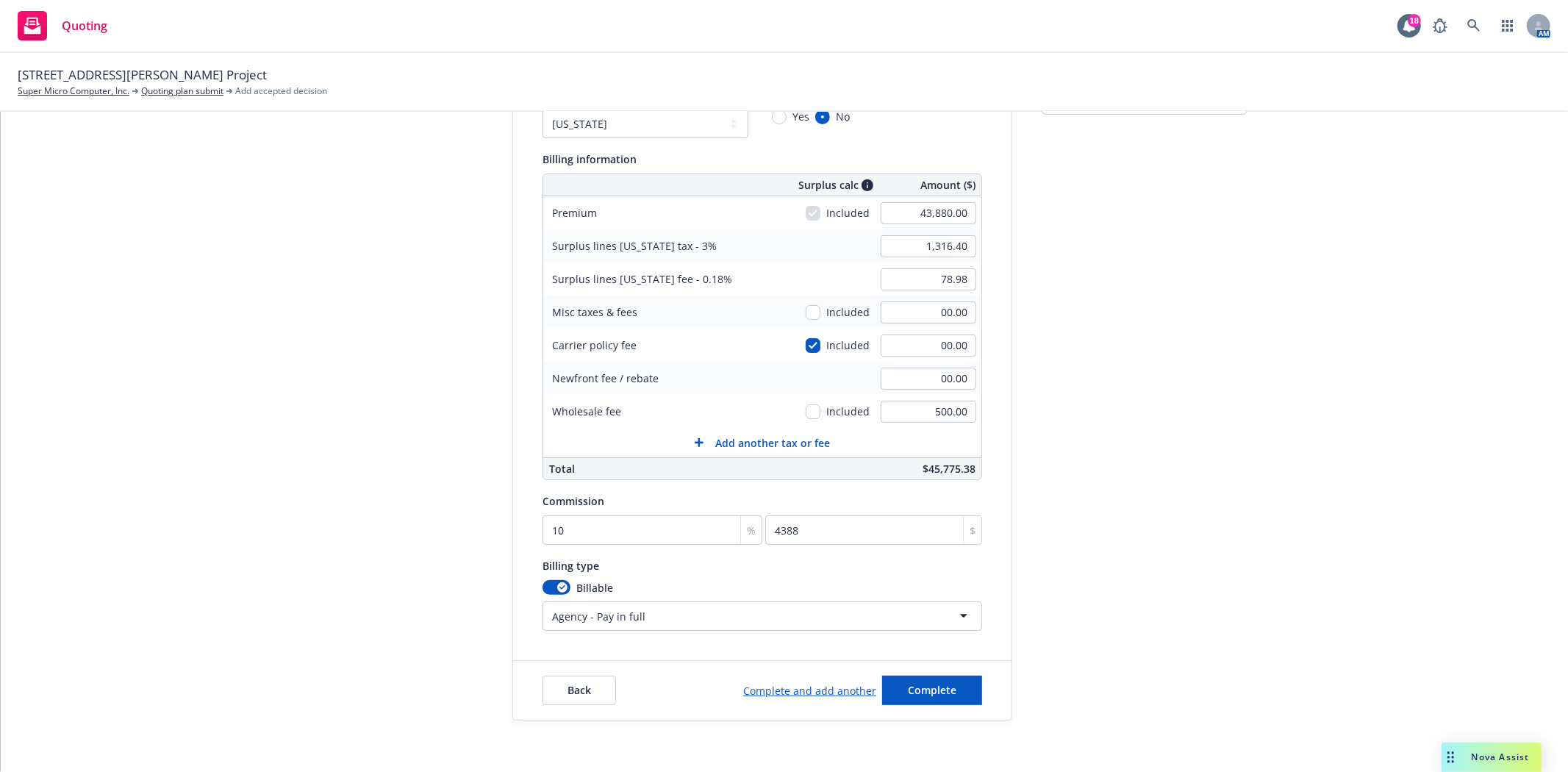
click at [773, 689] on link "Complete and add another" at bounding box center [810, 690] width 133 height 16
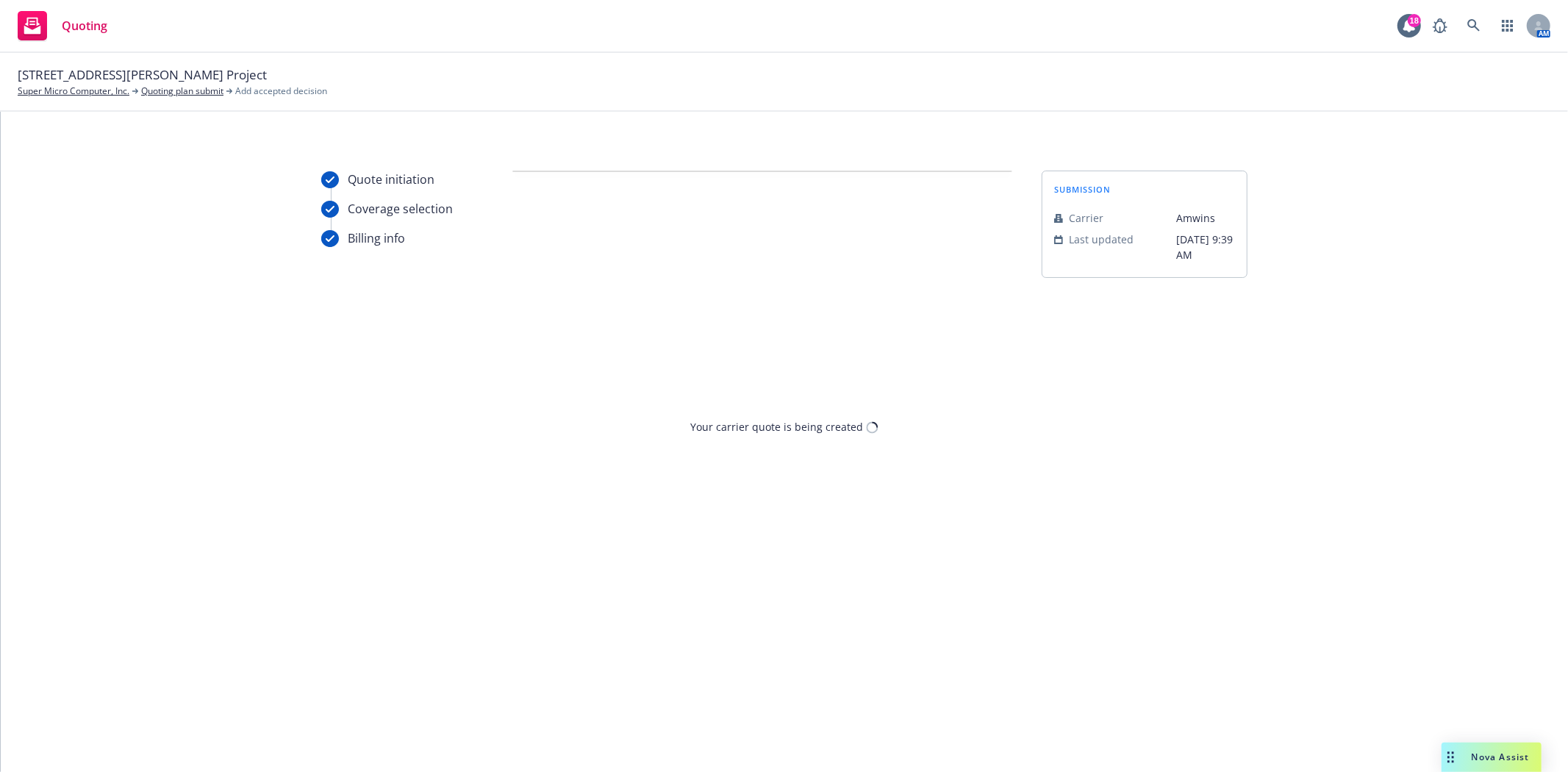
scroll to position [0, 0]
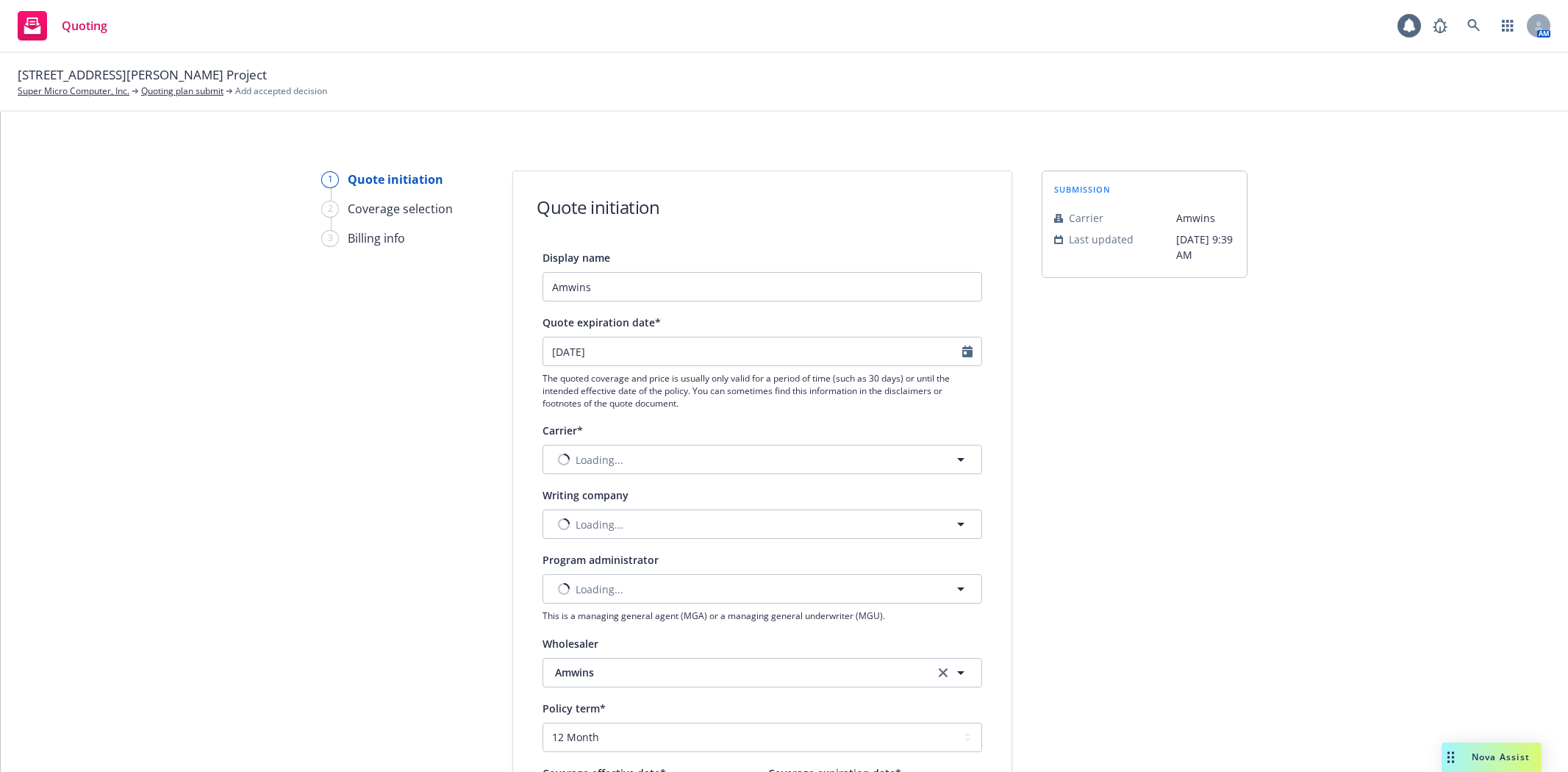
select select "12"
click at [189, 92] on link "Quoting plan submit" at bounding box center [182, 92] width 83 height 14
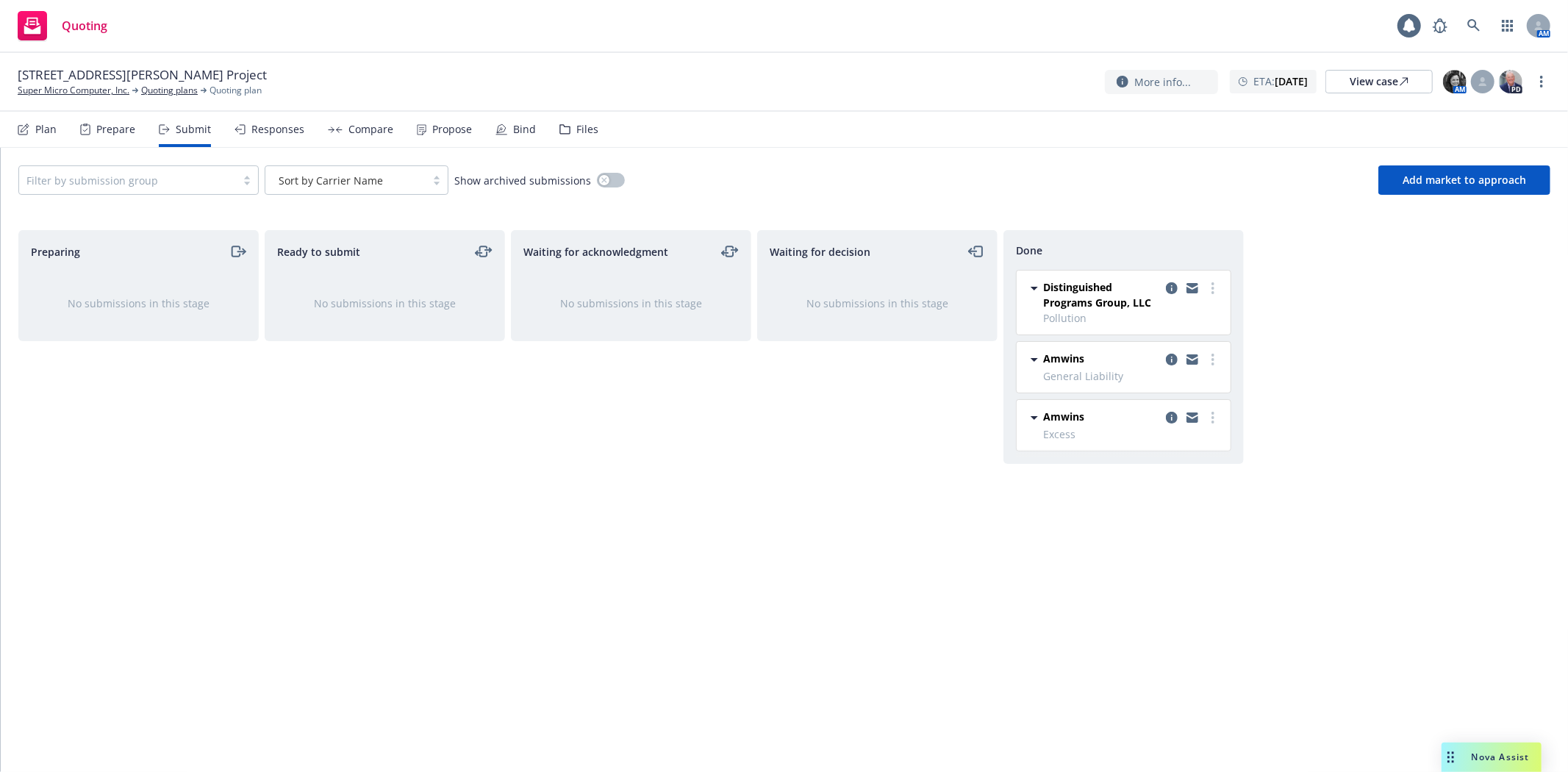
click at [253, 126] on div "Responses" at bounding box center [278, 130] width 53 height 12
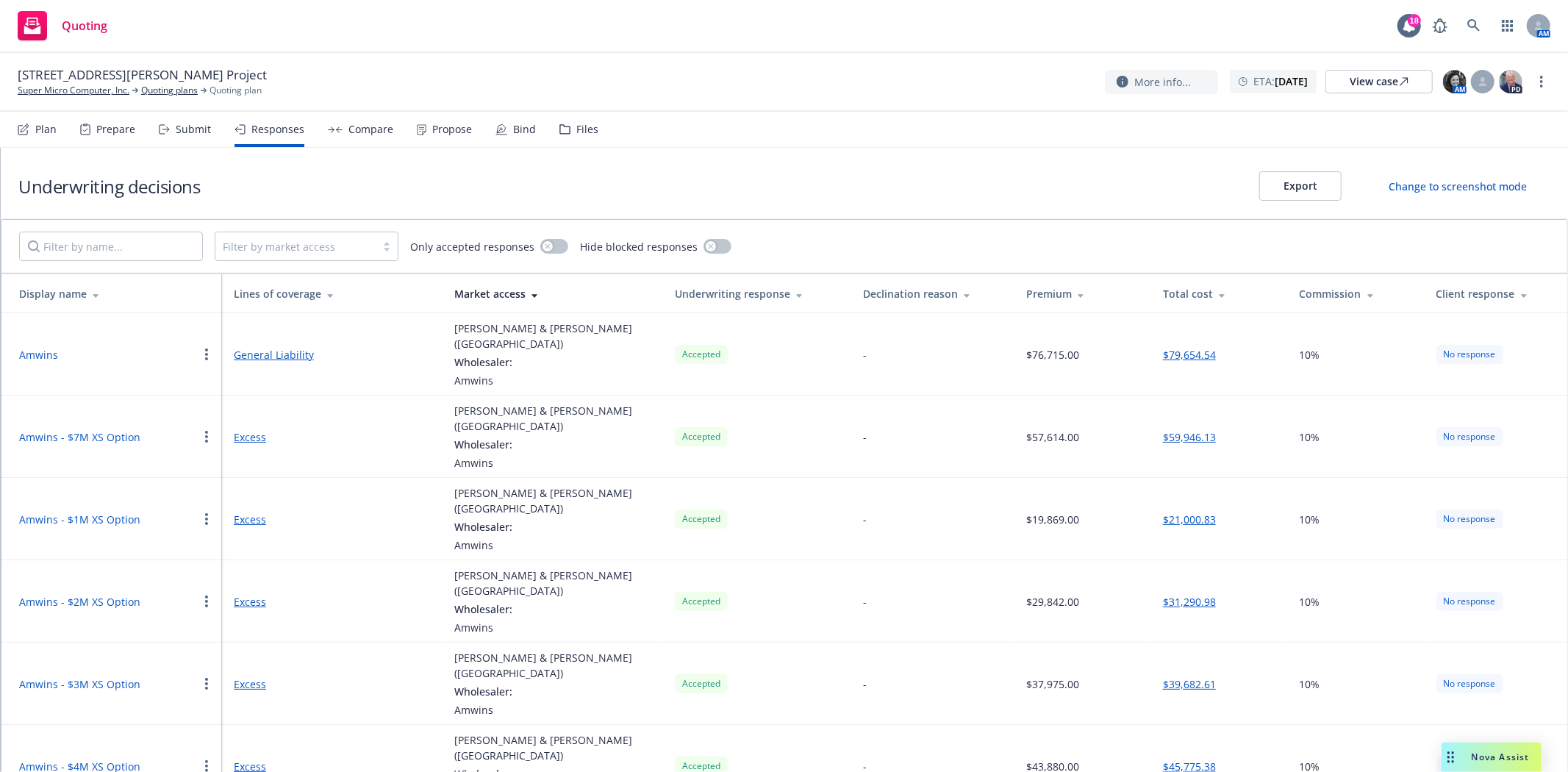
click at [182, 133] on div "Submit" at bounding box center [193, 130] width 35 height 12
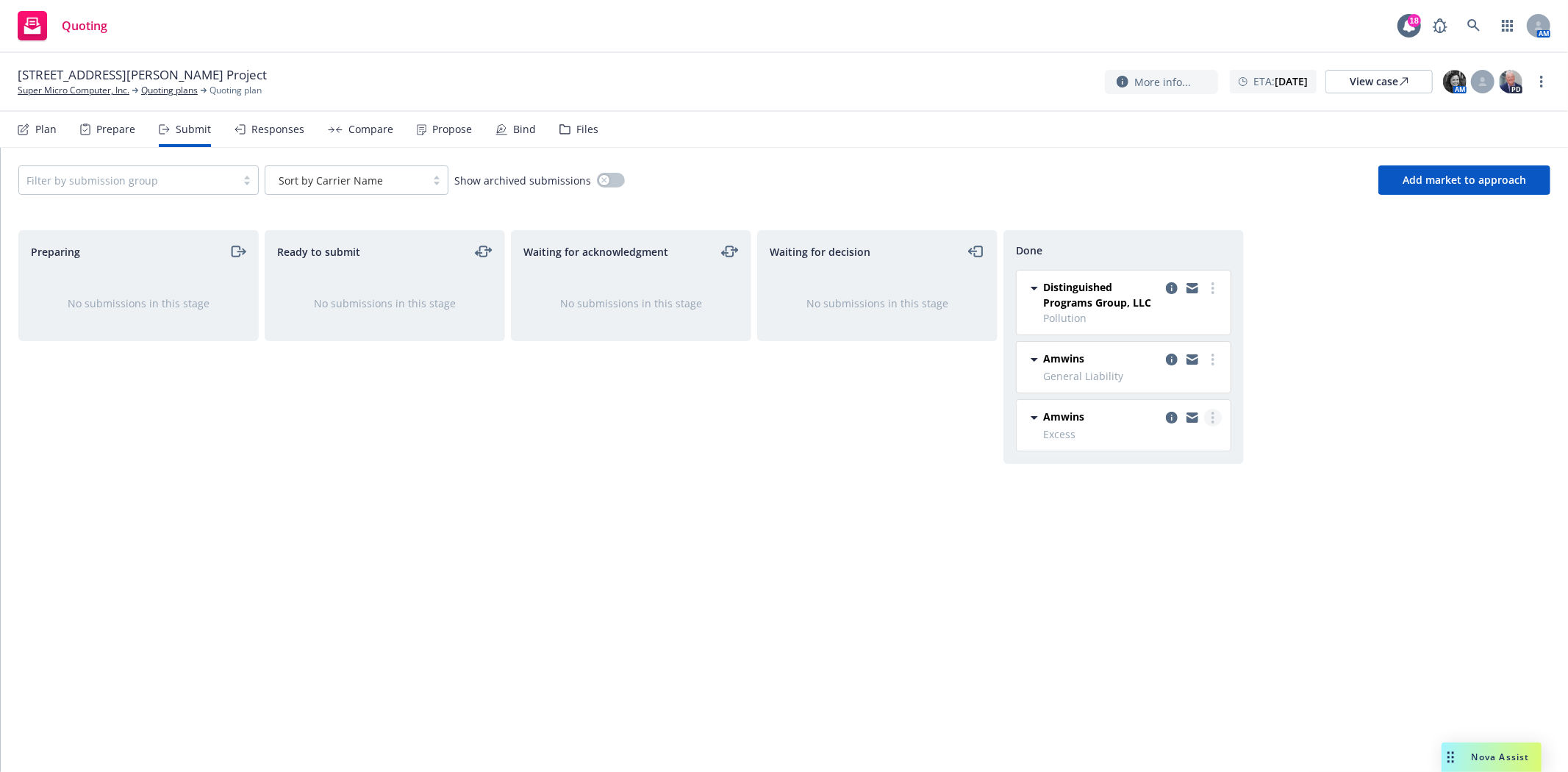
click at [1210, 420] on link "more" at bounding box center [1213, 418] width 18 height 18
click at [1191, 470] on span "Add accepted decision" at bounding box center [1147, 477] width 147 height 14
select select "12"
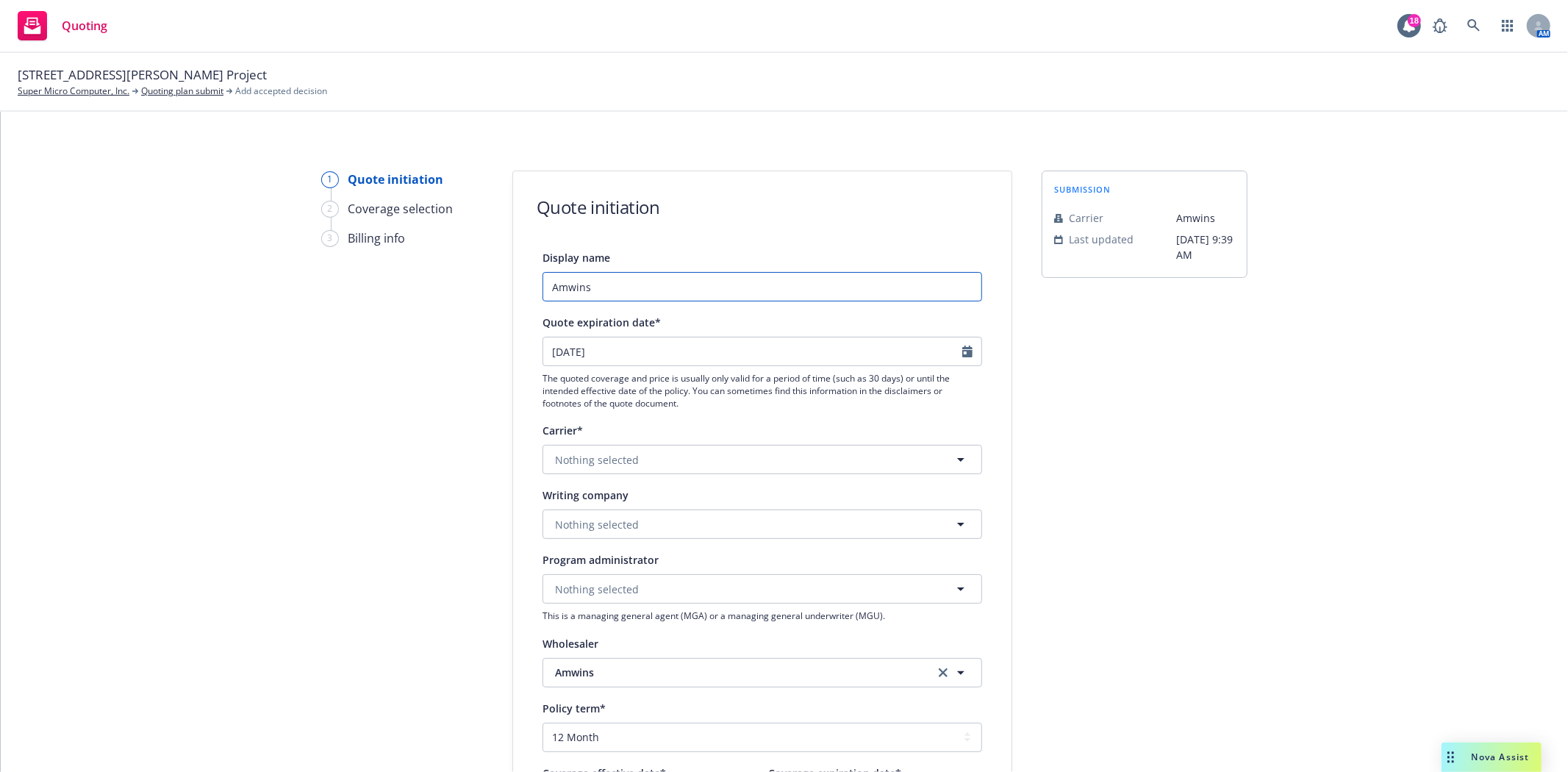
click at [629, 280] on input "Amwins" at bounding box center [762, 287] width 440 height 29
type input "Amwins - $5M XS Option"
click at [607, 458] on span "Nothing selected" at bounding box center [597, 460] width 84 height 16
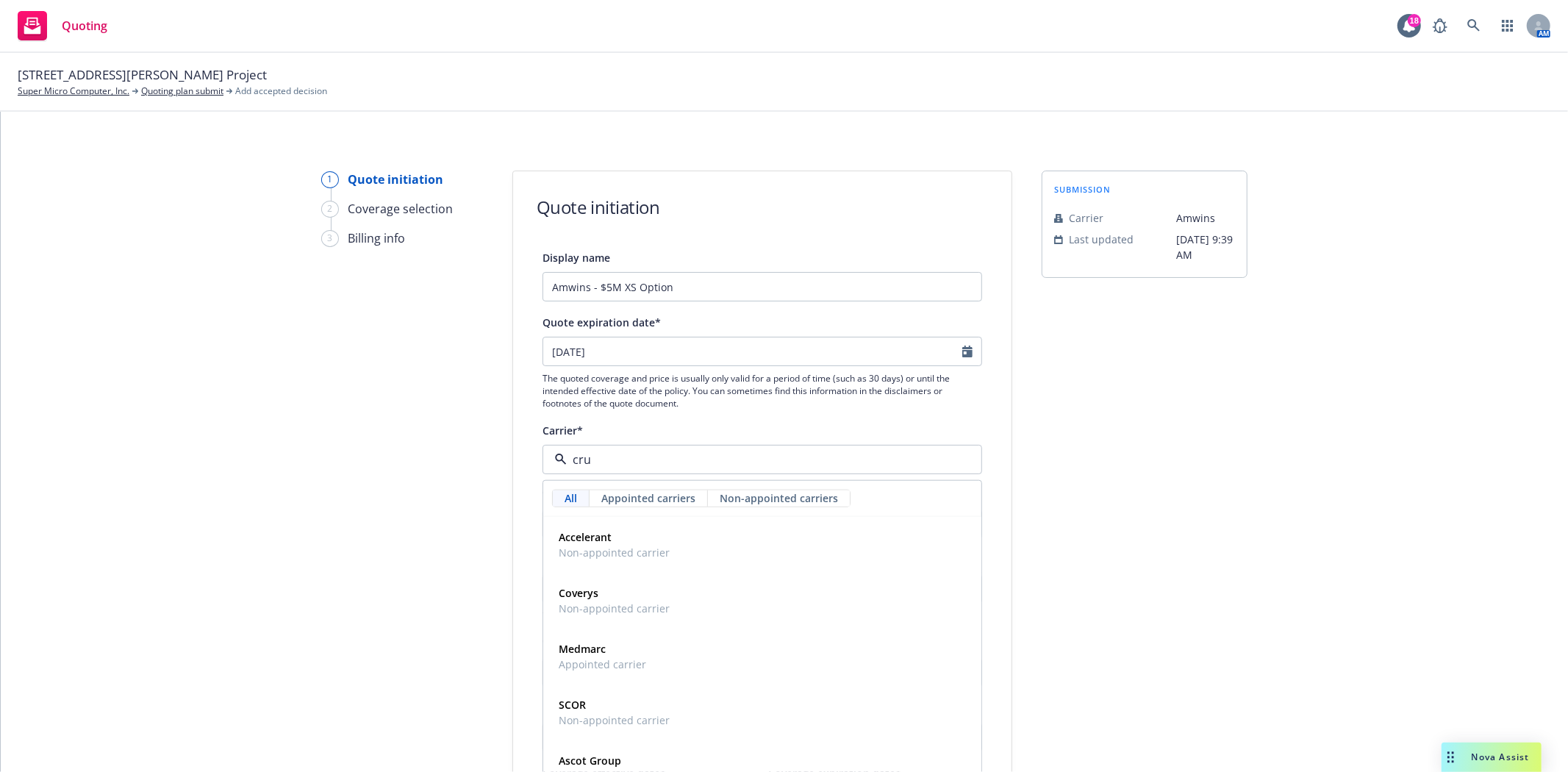
type input "[PERSON_NAME]"
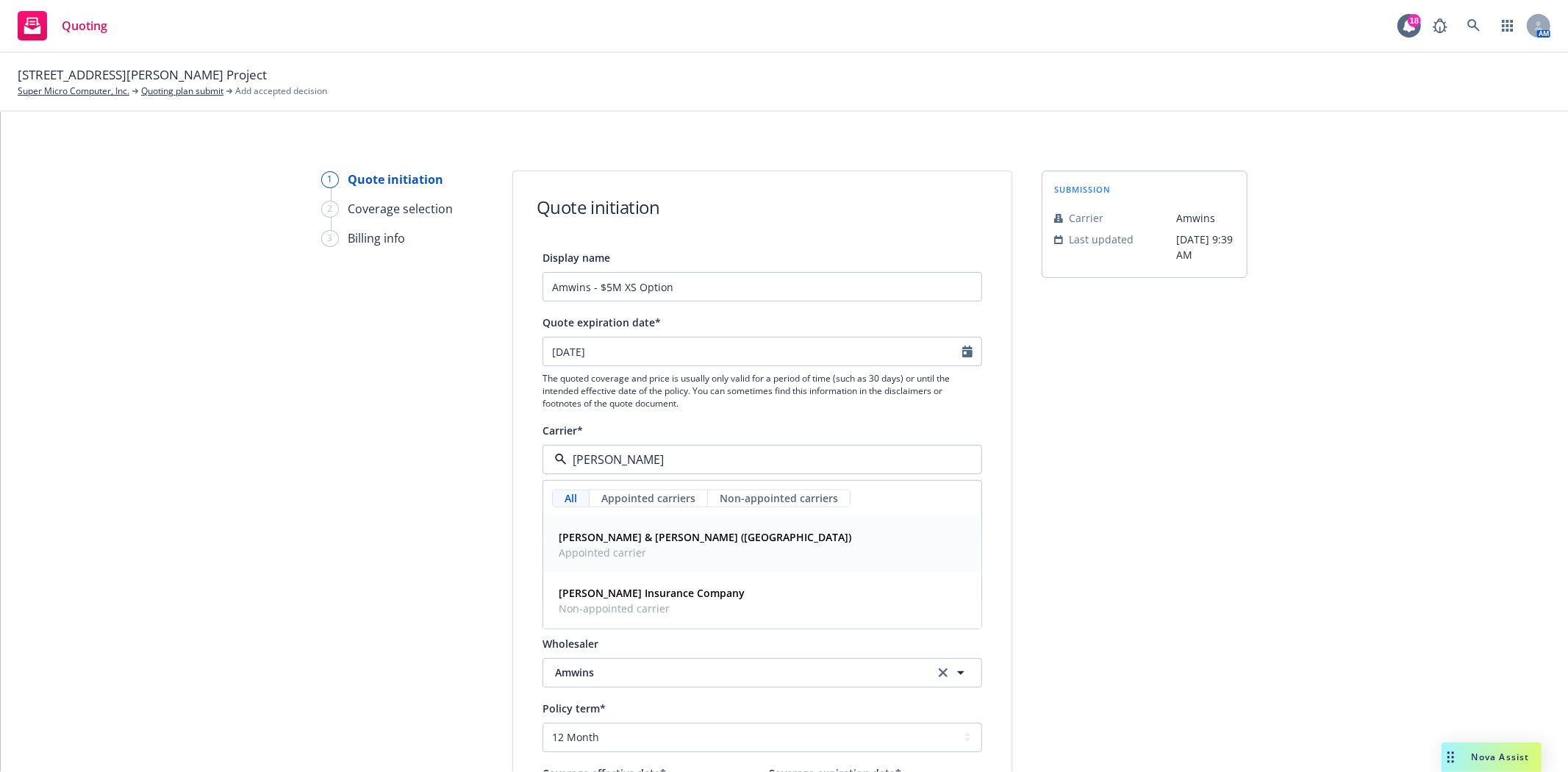
click at [607, 537] on strong "[PERSON_NAME] & [PERSON_NAME] ([GEOGRAPHIC_DATA])" at bounding box center [705, 536] width 293 height 14
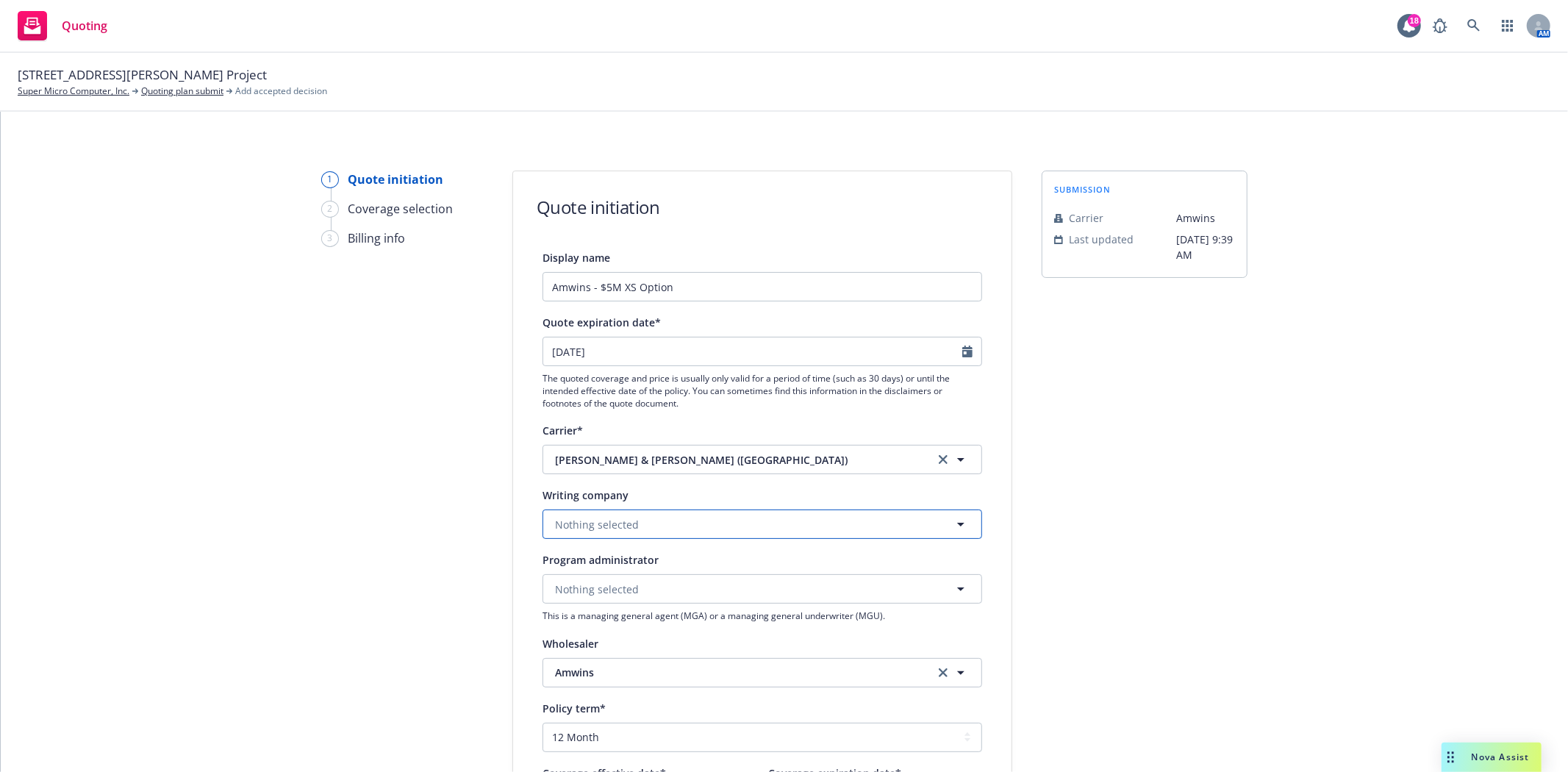
click at [617, 530] on span "Nothing selected" at bounding box center [597, 524] width 84 height 16
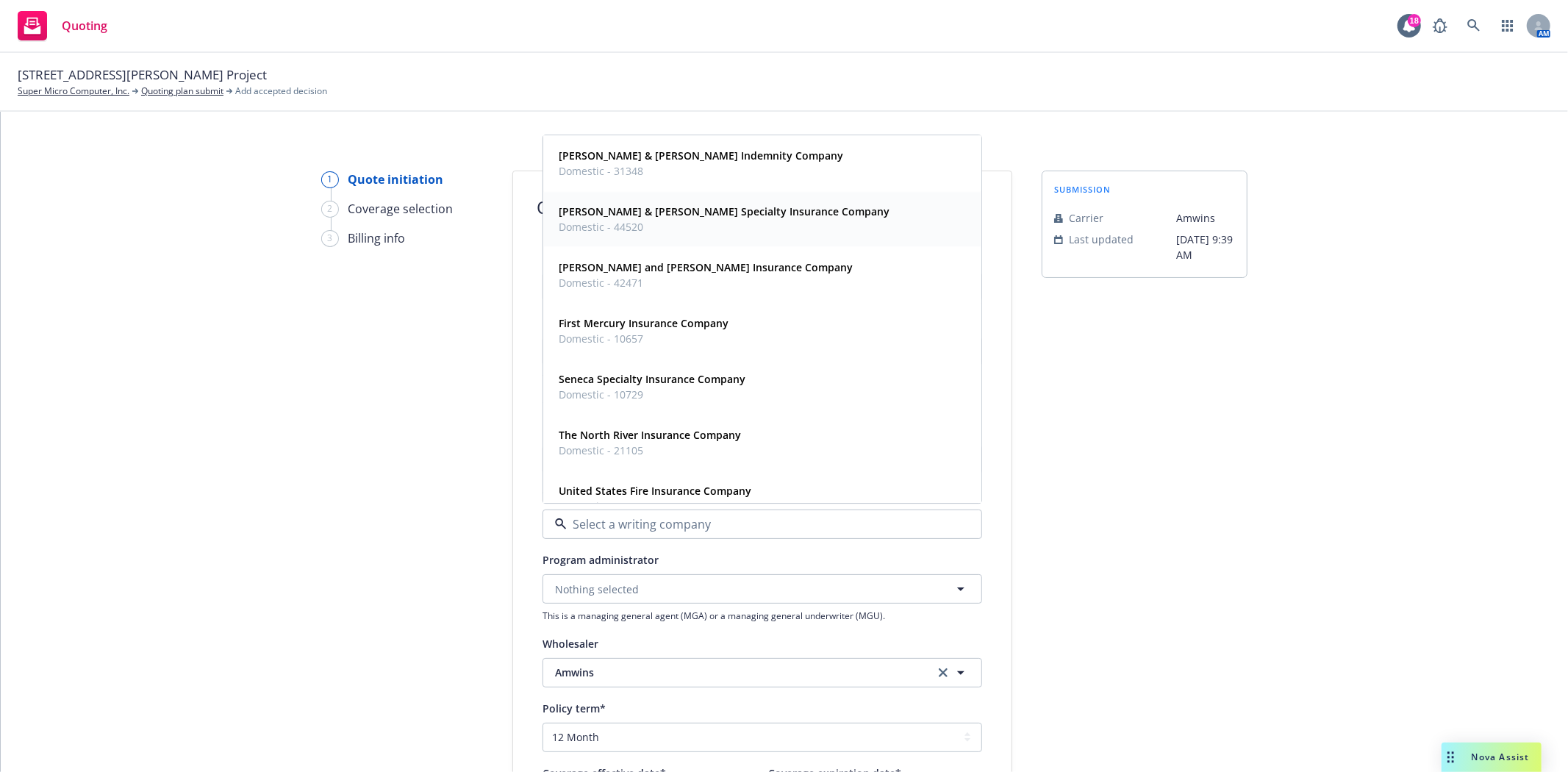
click at [669, 213] on strong "[PERSON_NAME] & [PERSON_NAME] Specialty Insurance Company" at bounding box center [724, 212] width 331 height 14
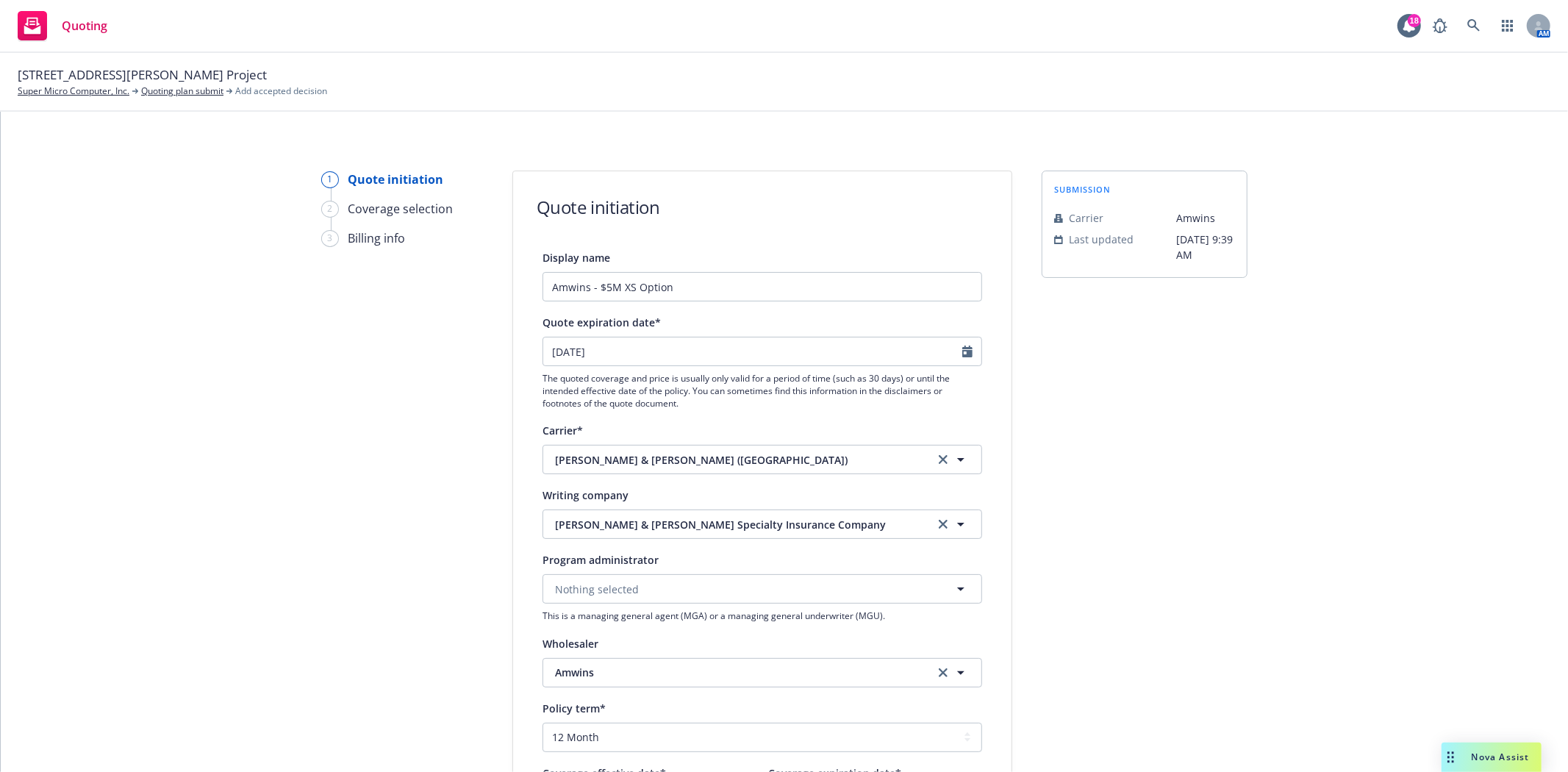
click at [1115, 637] on div "submission Carrier [PERSON_NAME] Last updated [DATE] 9:39 AM" at bounding box center [1144, 663] width 206 height 986
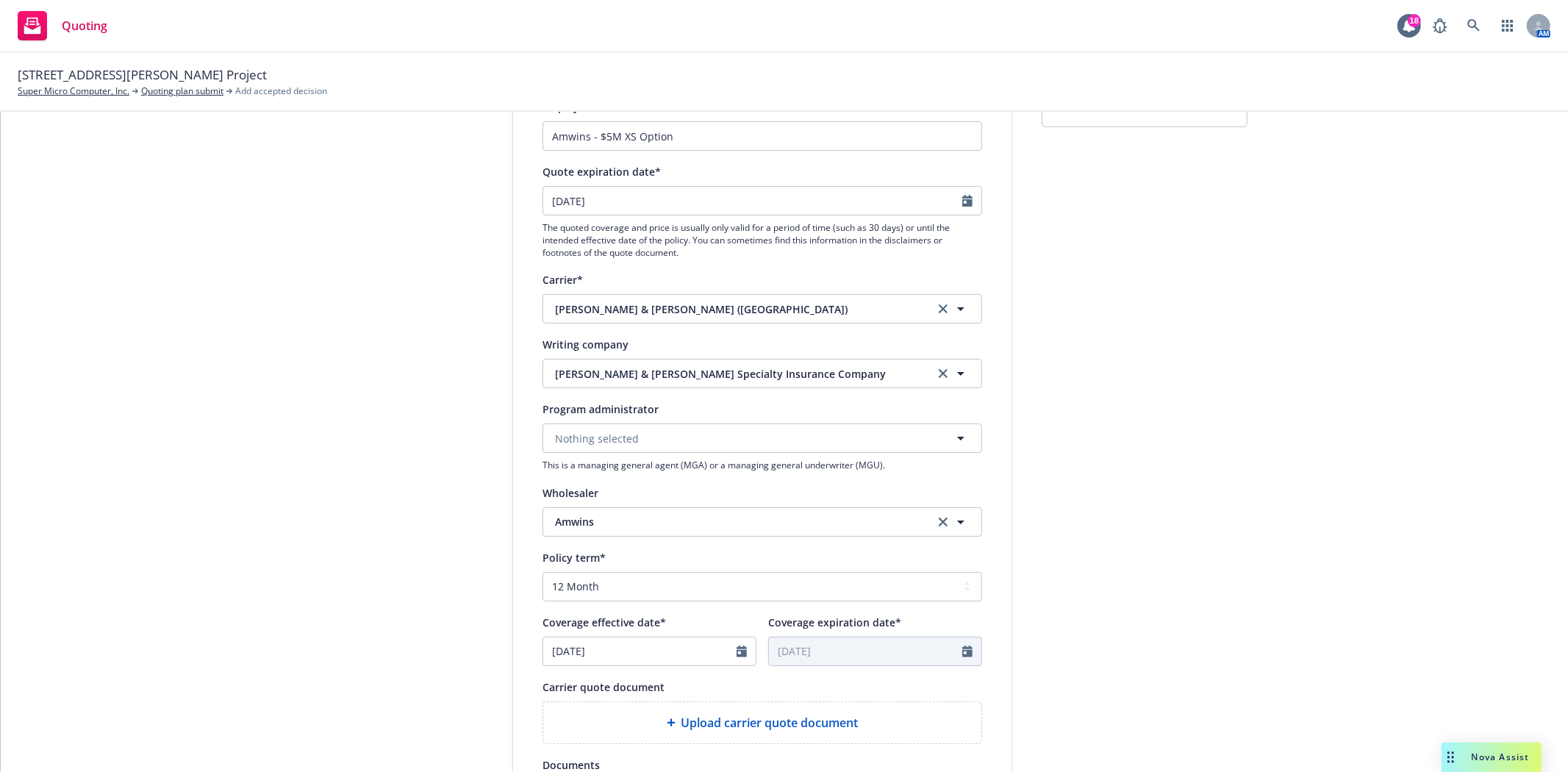
scroll to position [408, 0]
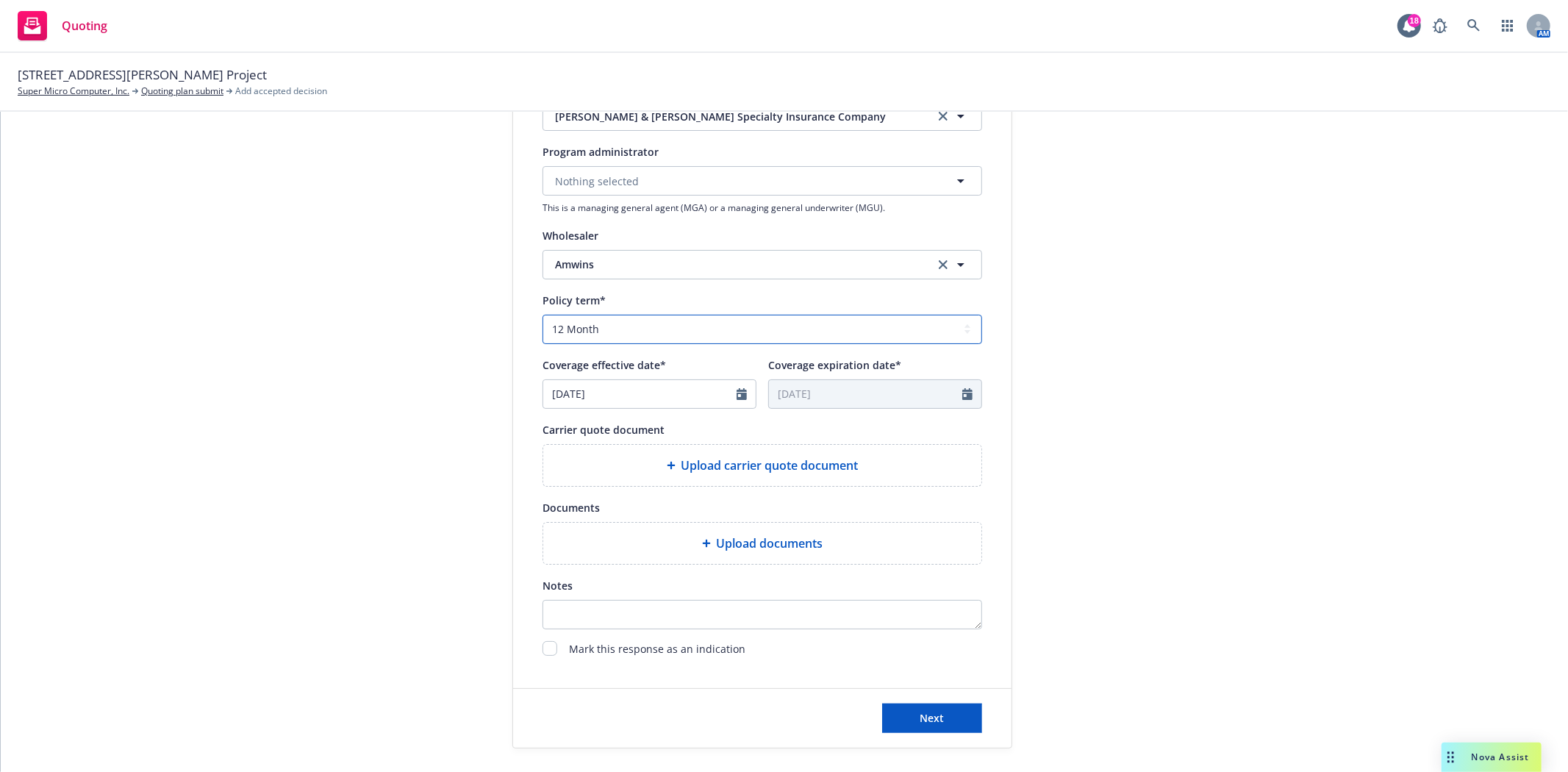
click at [641, 316] on select "Select policy term 12 Month 6 Month 4 Month 3 Month 2 Month 1 Month 36 Month (3…" at bounding box center [762, 329] width 440 height 29
select select "other"
click at [542, 315] on select "Select policy term 12 Month 6 Month 4 Month 3 Month 2 Month 1 Month 36 Month (3…" at bounding box center [762, 329] width 440 height 29
click at [704, 394] on input "[DATE]" at bounding box center [640, 394] width 194 height 28
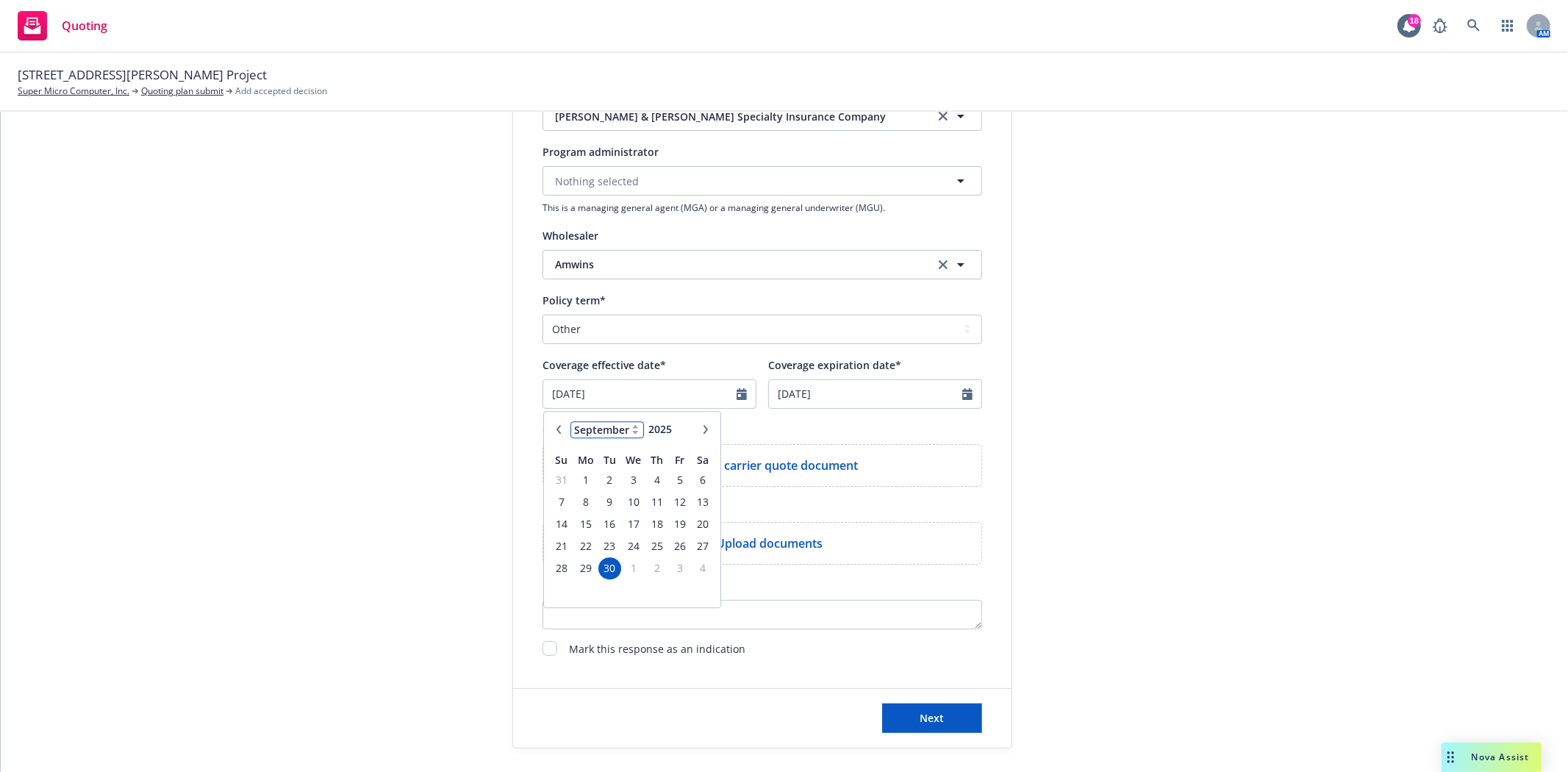
click at [611, 437] on select "January February March April May June July August September October November De…" at bounding box center [607, 429] width 74 height 17
select select "12"
click at [570, 422] on select "January February March April May June July August September October November De…" at bounding box center [607, 429] width 74 height 17
click at [584, 478] on span "1" at bounding box center [584, 479] width 22 height 18
type input "[DATE]"
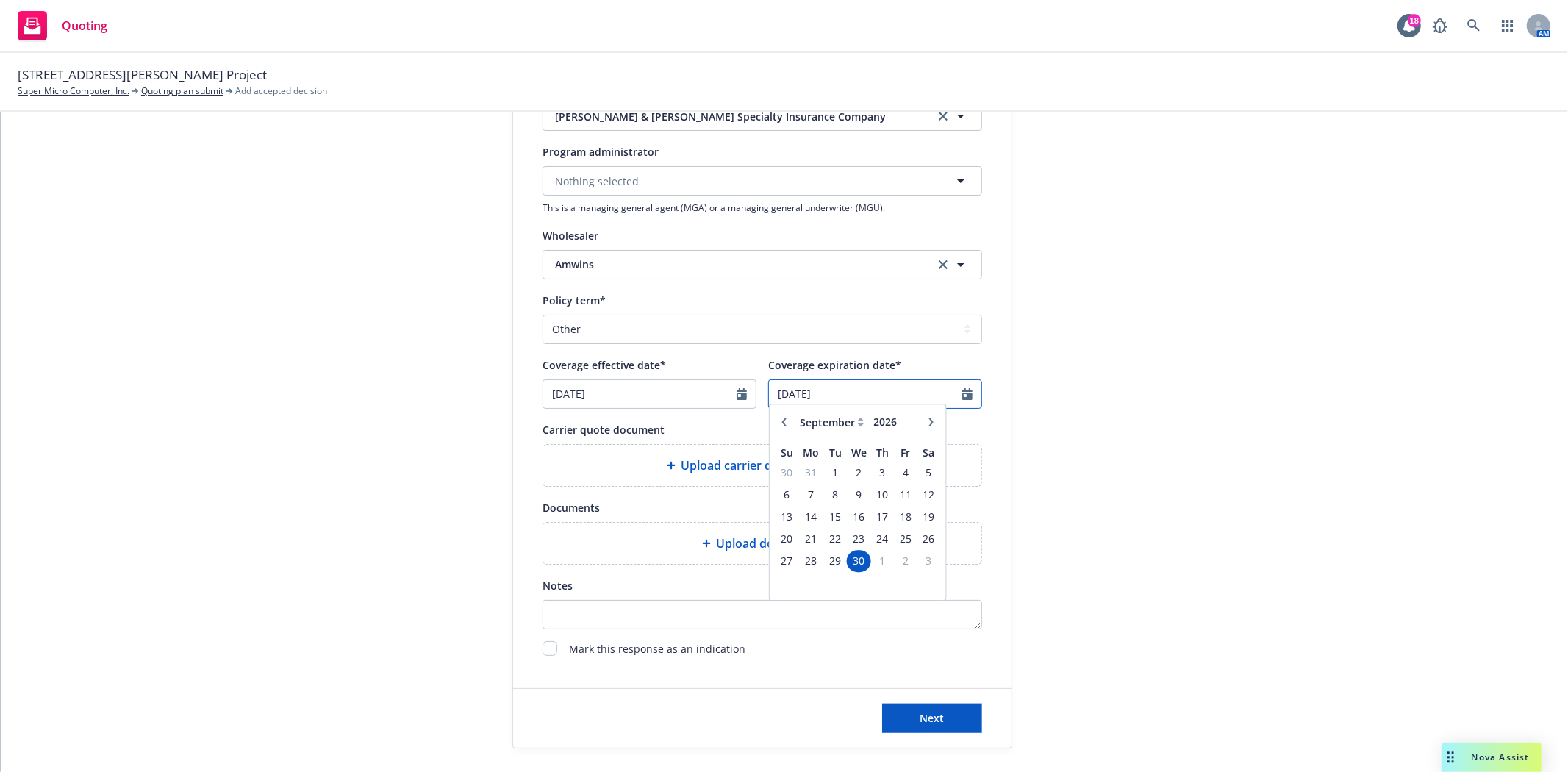
click at [802, 398] on input "[DATE]" at bounding box center [866, 394] width 194 height 28
click at [810, 435] on select "January February March April May June July August September October November De…" at bounding box center [833, 429] width 74 height 17
select select "12"
click at [796, 422] on select "January February March April May June July August September October November De…" at bounding box center [833, 429] width 74 height 17
type input "2027"
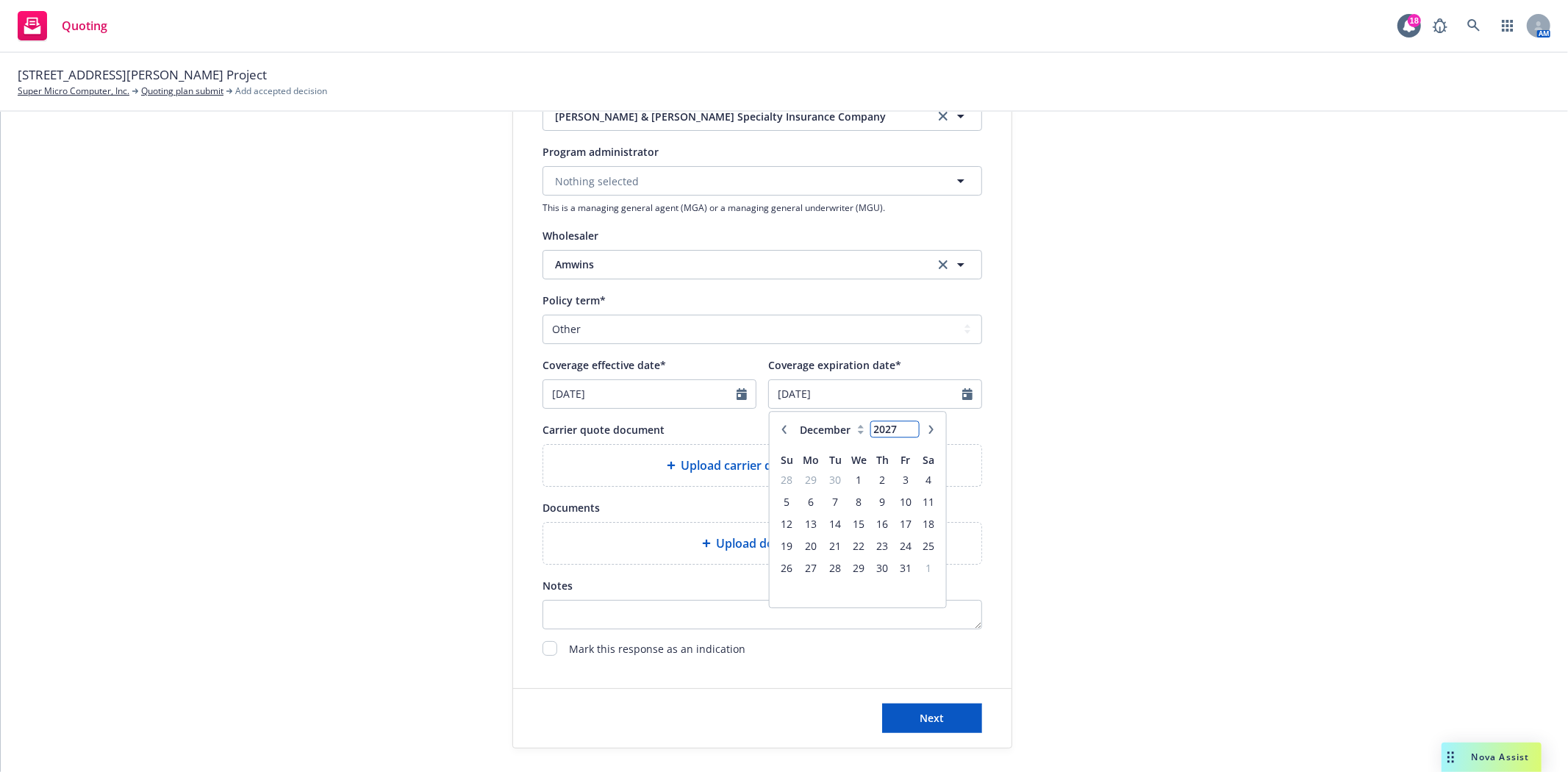
click at [906, 424] on input "2027" at bounding box center [895, 428] width 48 height 16
click at [849, 476] on span "1" at bounding box center [859, 479] width 21 height 18
type input "[DATE]"
click at [924, 724] on span "Next" at bounding box center [933, 717] width 24 height 14
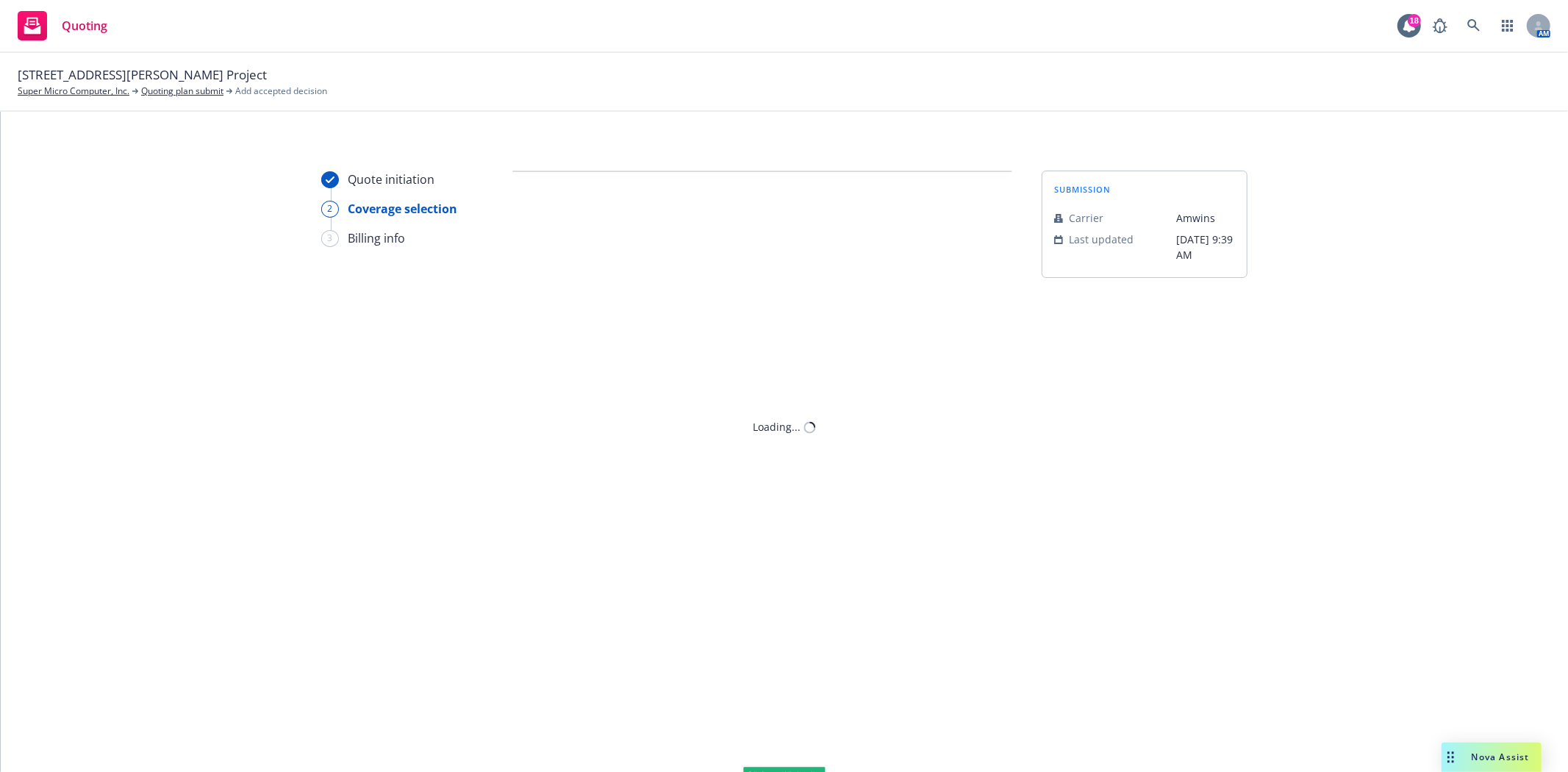
scroll to position [0, 0]
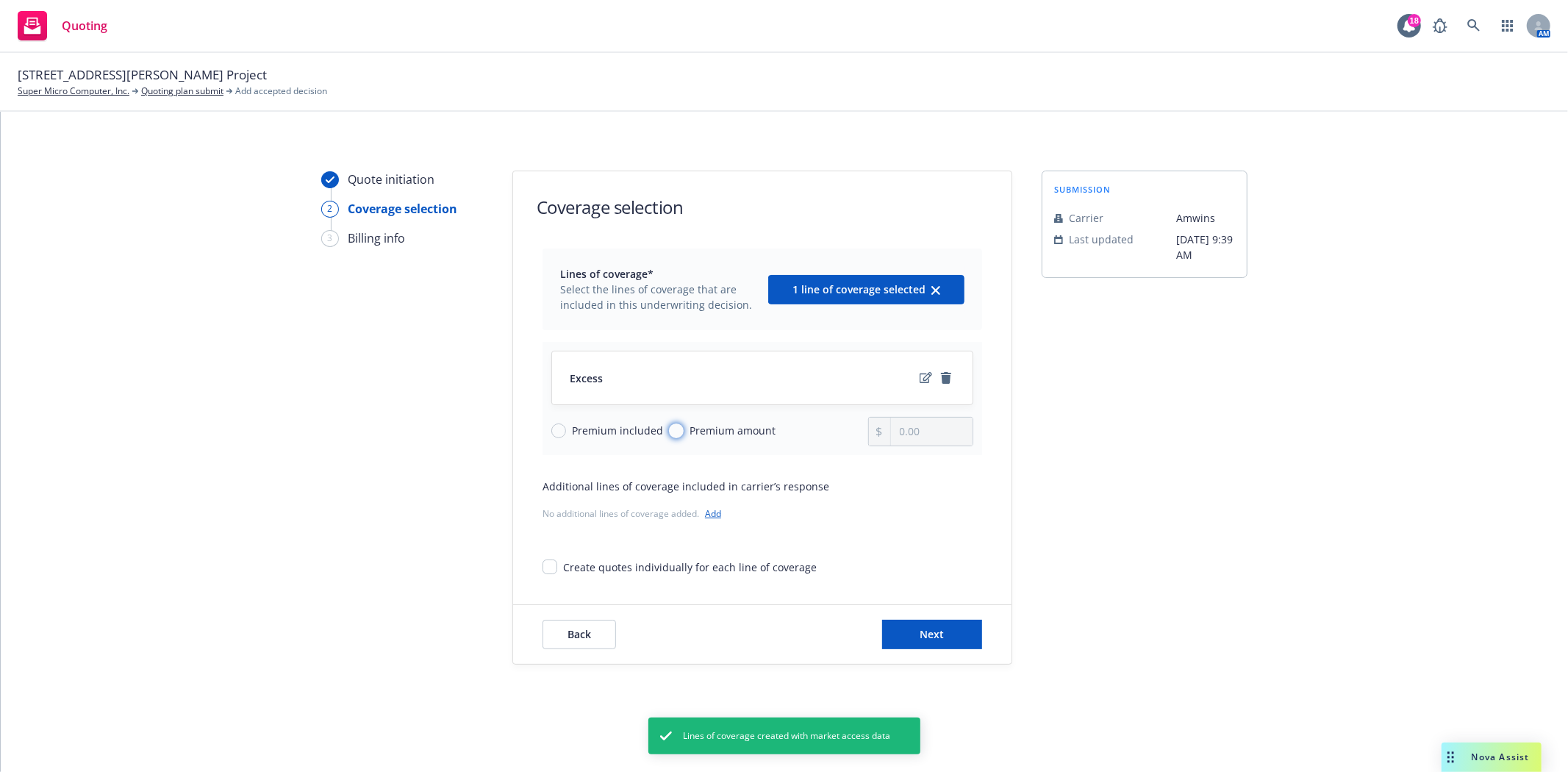
click at [676, 430] on input "Premium amount" at bounding box center [677, 431] width 15 height 15
radio input "true"
click at [909, 430] on input "0.00" at bounding box center [931, 431] width 82 height 28
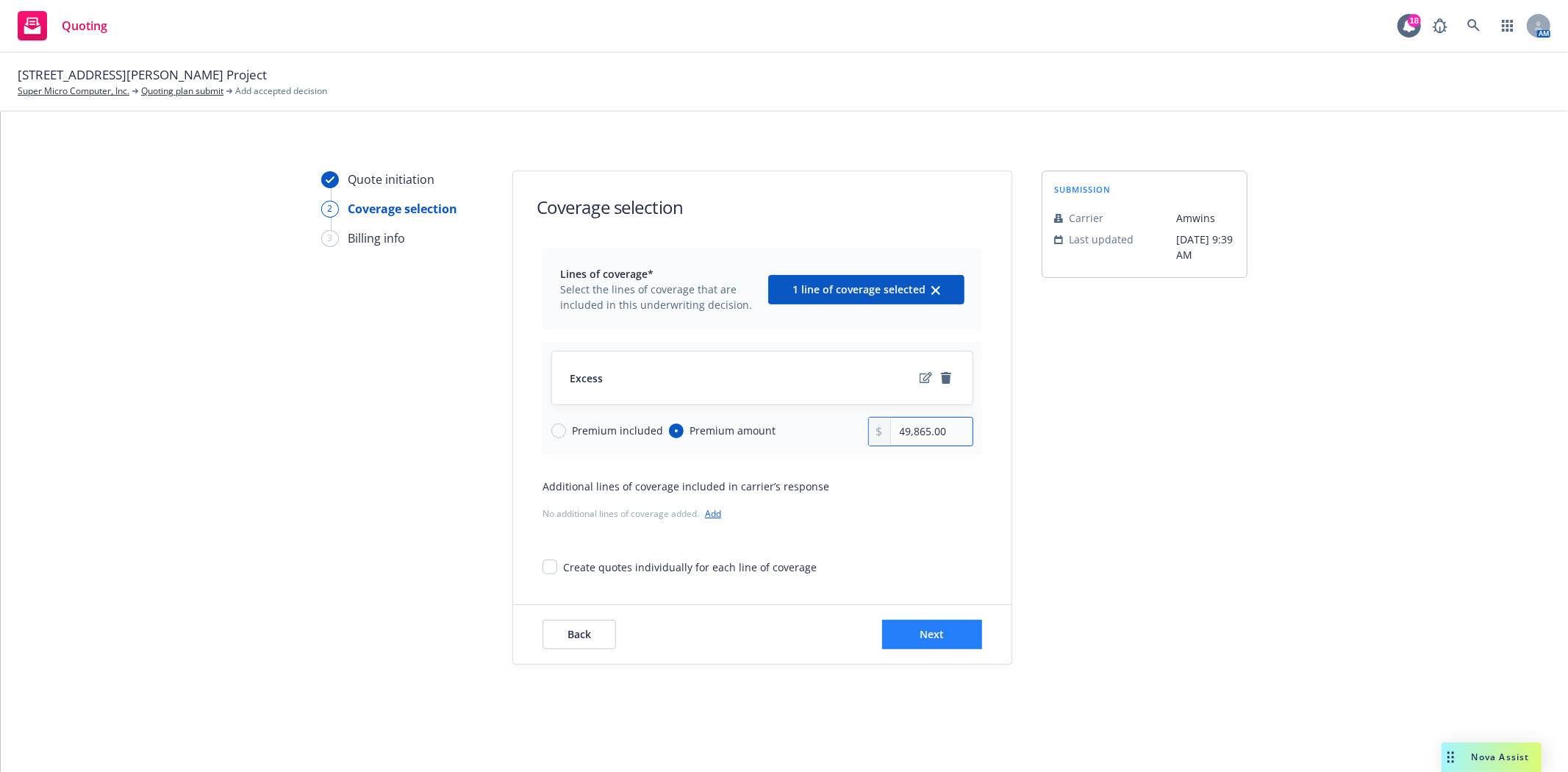
type input "49,865.00"
click at [935, 632] on span "Next" at bounding box center [933, 634] width 24 height 14
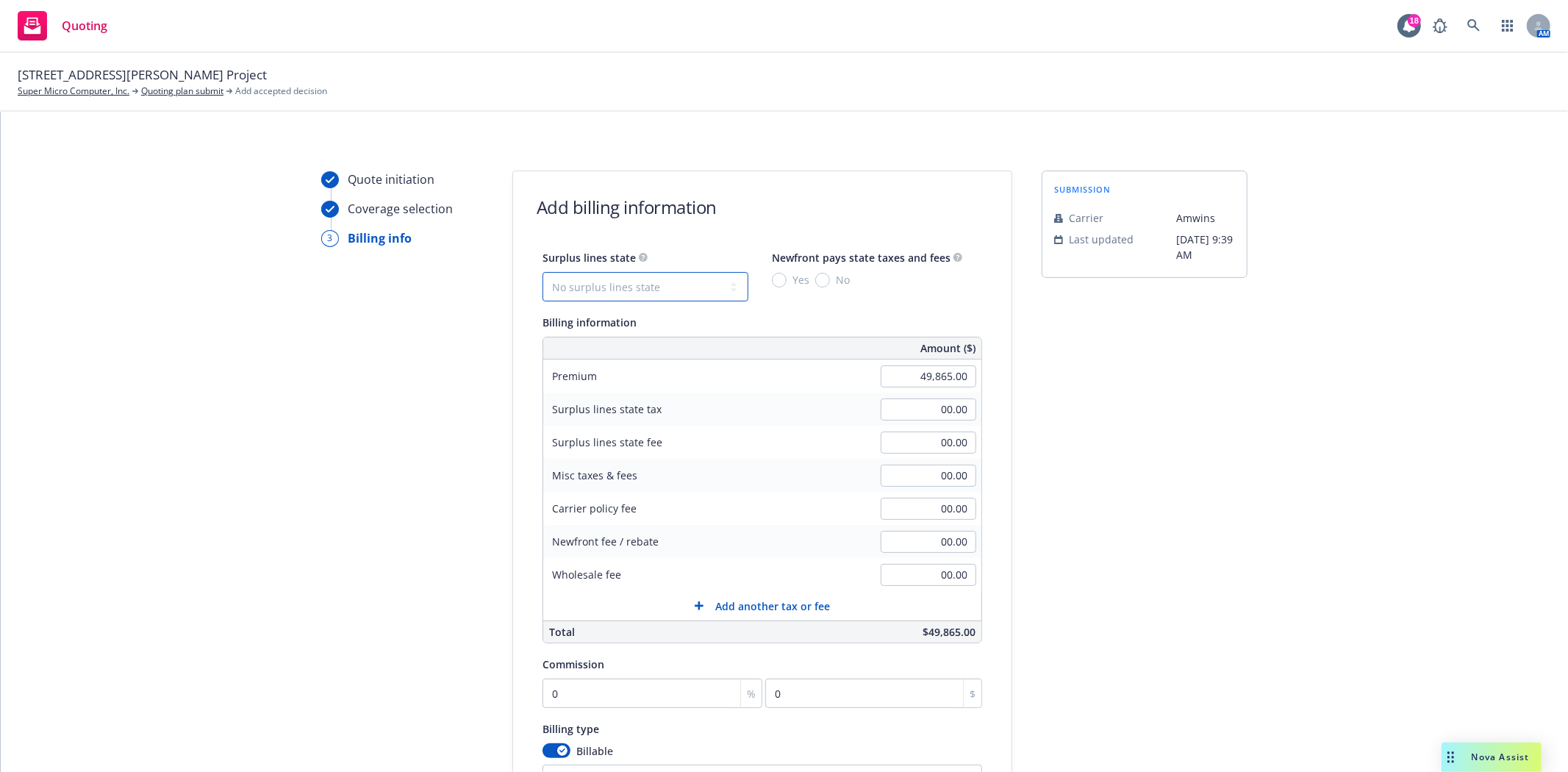
click at [671, 289] on select "No surplus lines state [US_STATE] [US_STATE] [US_STATE] [US_STATE] [US_STATE] […" at bounding box center [645, 287] width 206 height 29
select select "CA"
click at [542, 272] on select "No surplus lines state [US_STATE] [US_STATE] [US_STATE] [US_STATE] [US_STATE] […" at bounding box center [645, 287] width 206 height 29
type input "1,495.95"
type input "89.76"
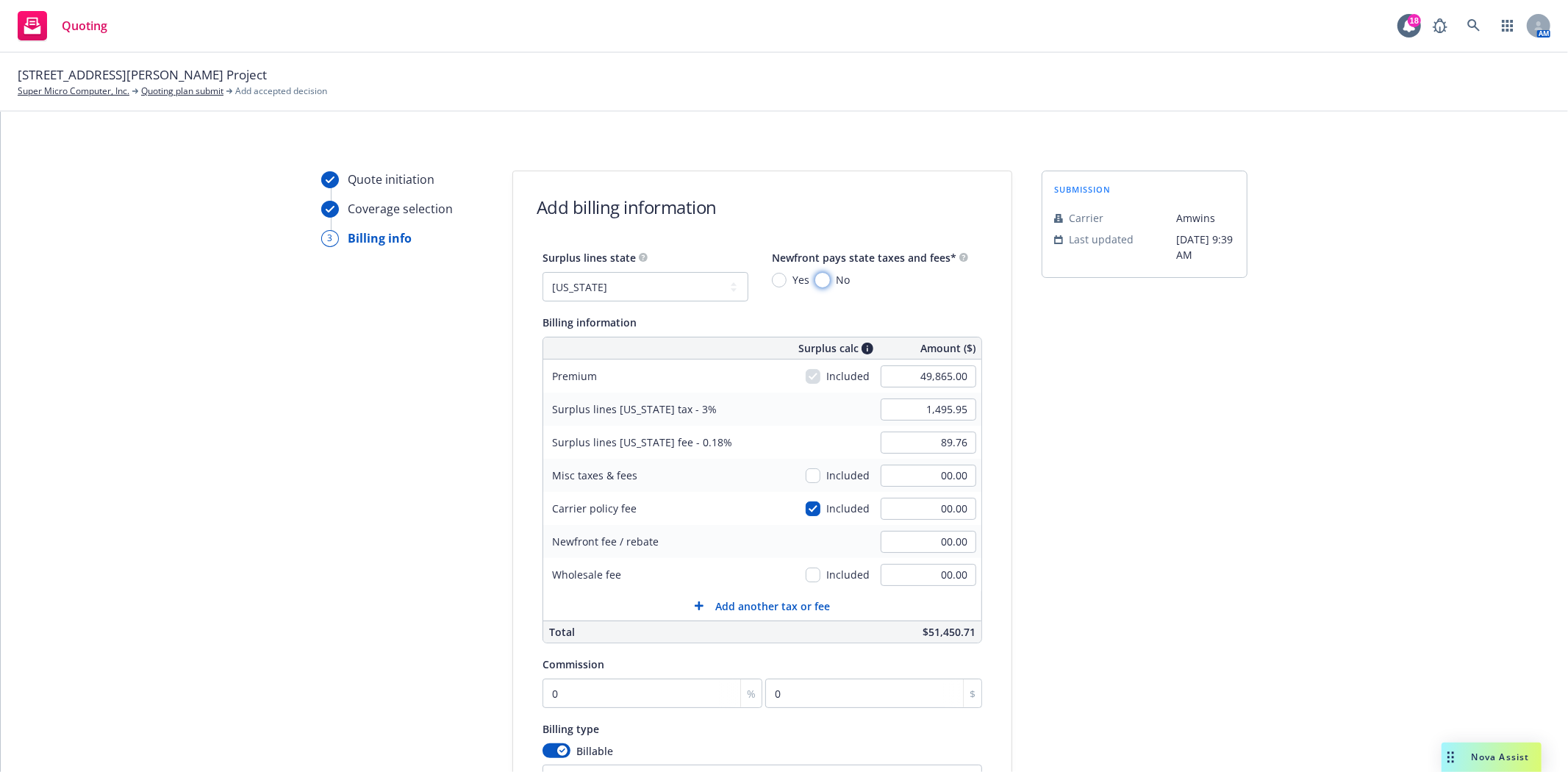
click at [816, 282] on input "No" at bounding box center [823, 280] width 15 height 15
radio input "true"
click at [943, 575] on input "00.00" at bounding box center [928, 574] width 95 height 22
type input "500.00"
click at [573, 689] on input "0" at bounding box center [652, 692] width 220 height 29
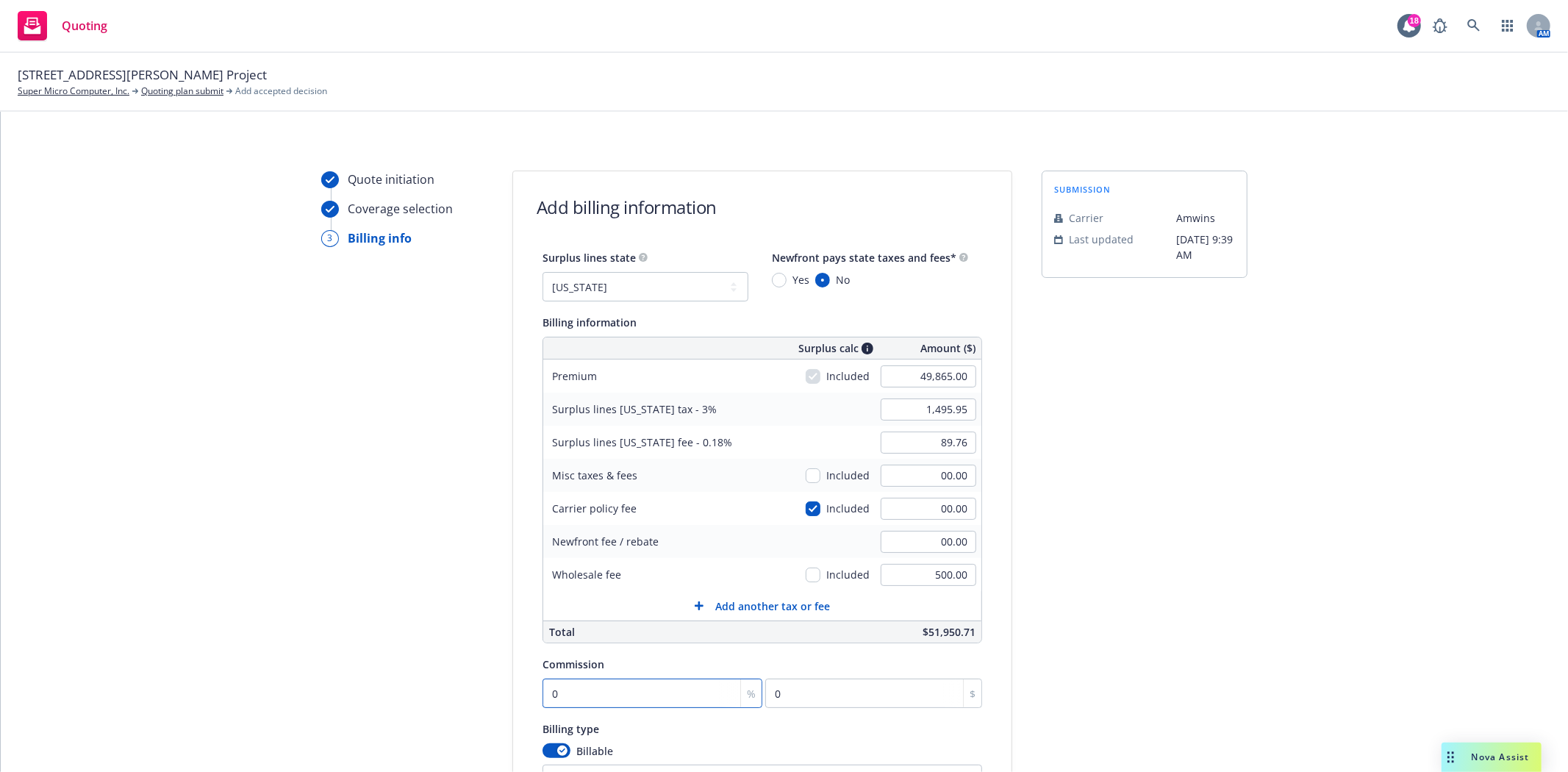
type input "1"
type input "498.65"
type input "10"
type input "4986.5"
type input "10"
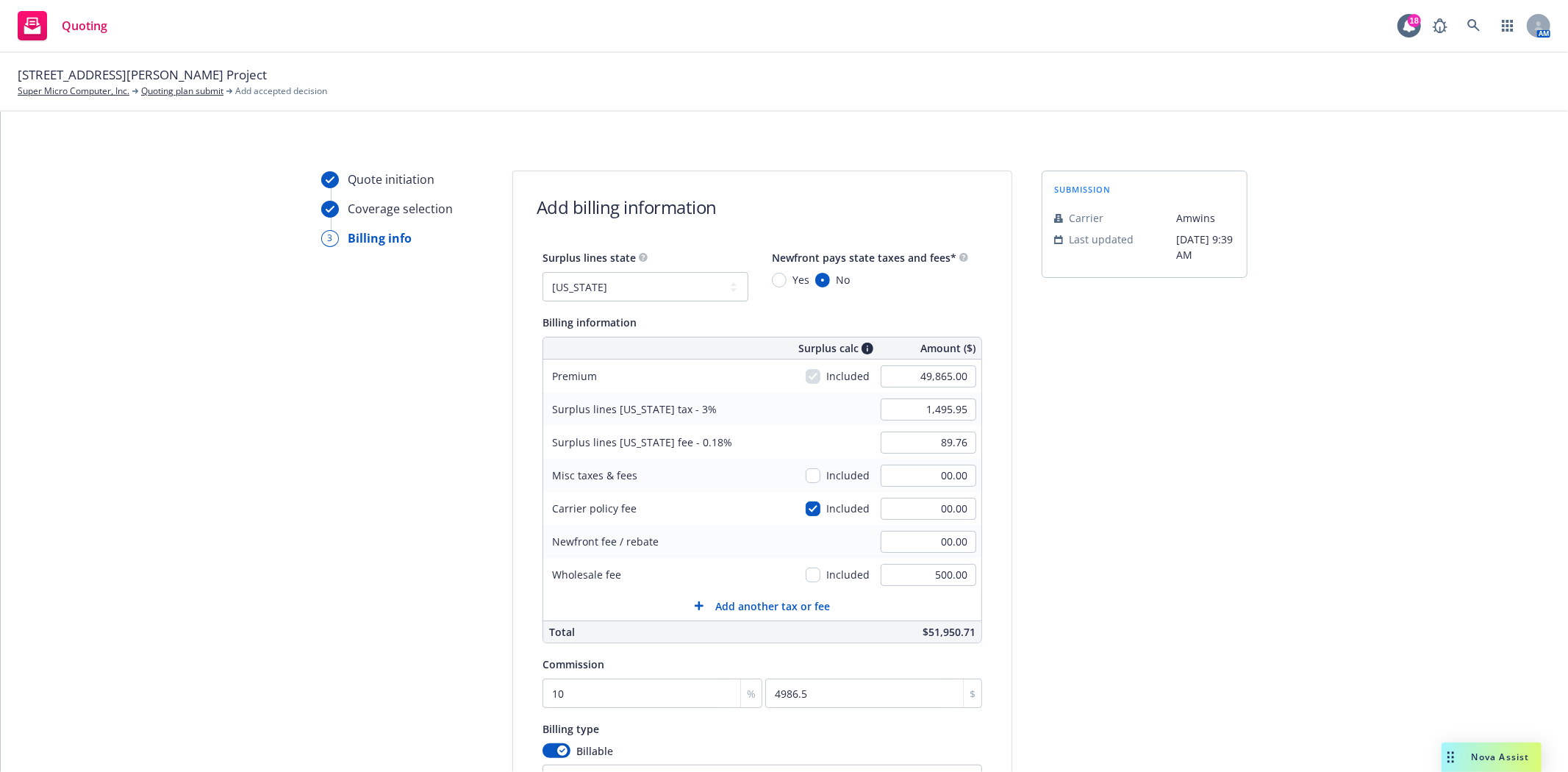
click at [1111, 701] on div "submission Carrier [PERSON_NAME] Last updated [DATE] 9:39 AM" at bounding box center [1144, 527] width 206 height 713
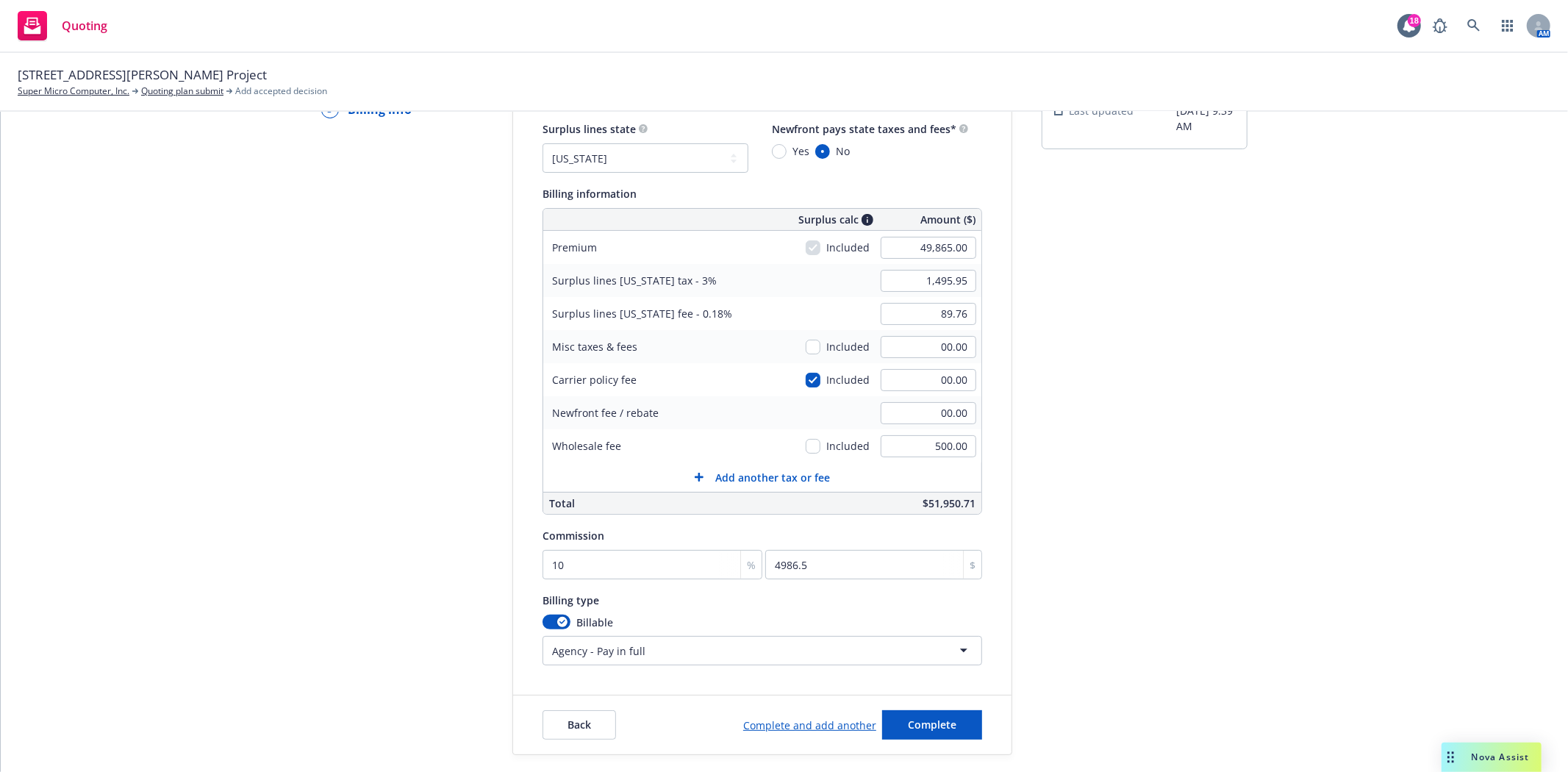
scroll to position [164, 0]
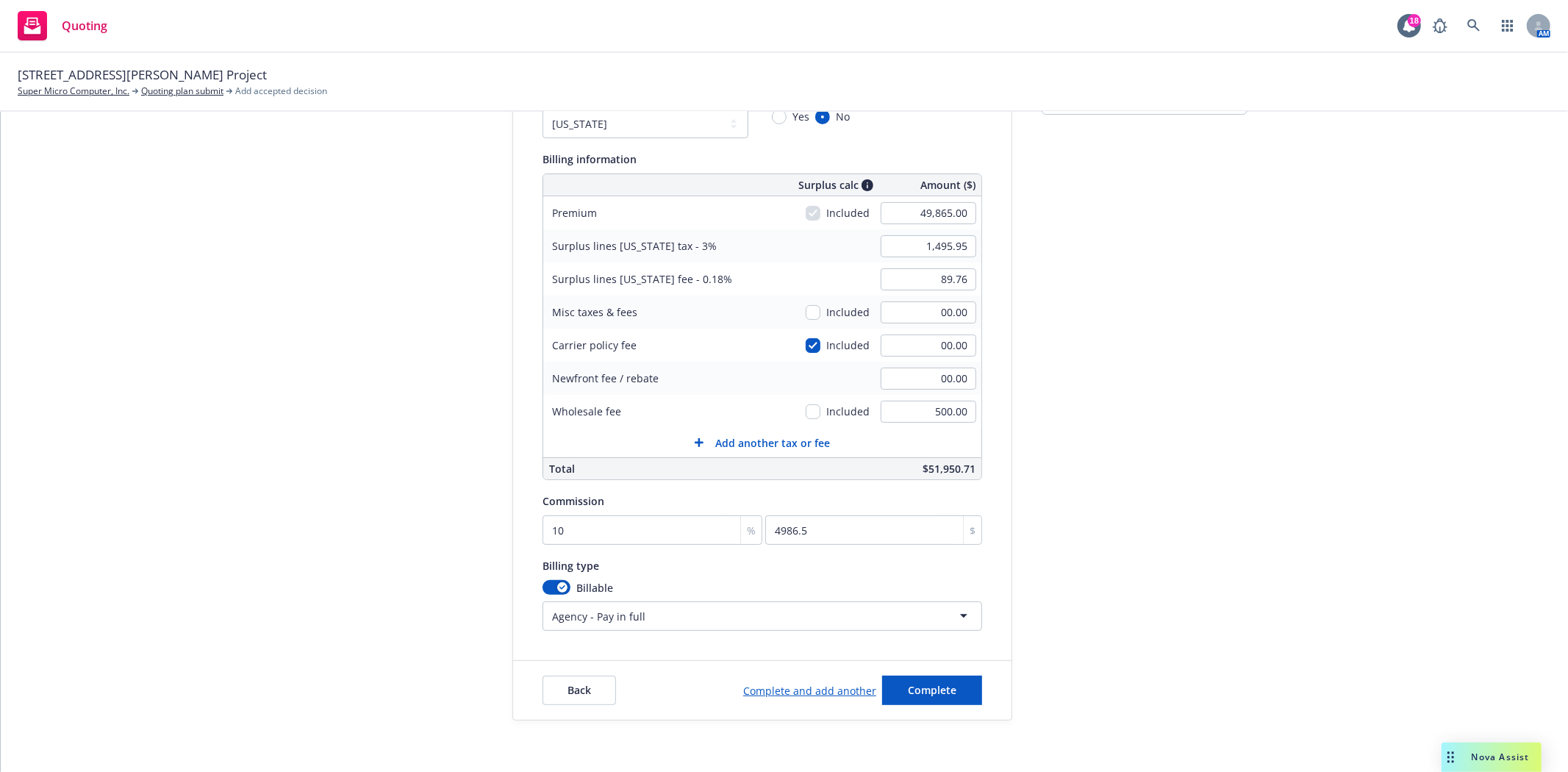
click at [795, 693] on link "Complete and add another" at bounding box center [810, 690] width 133 height 16
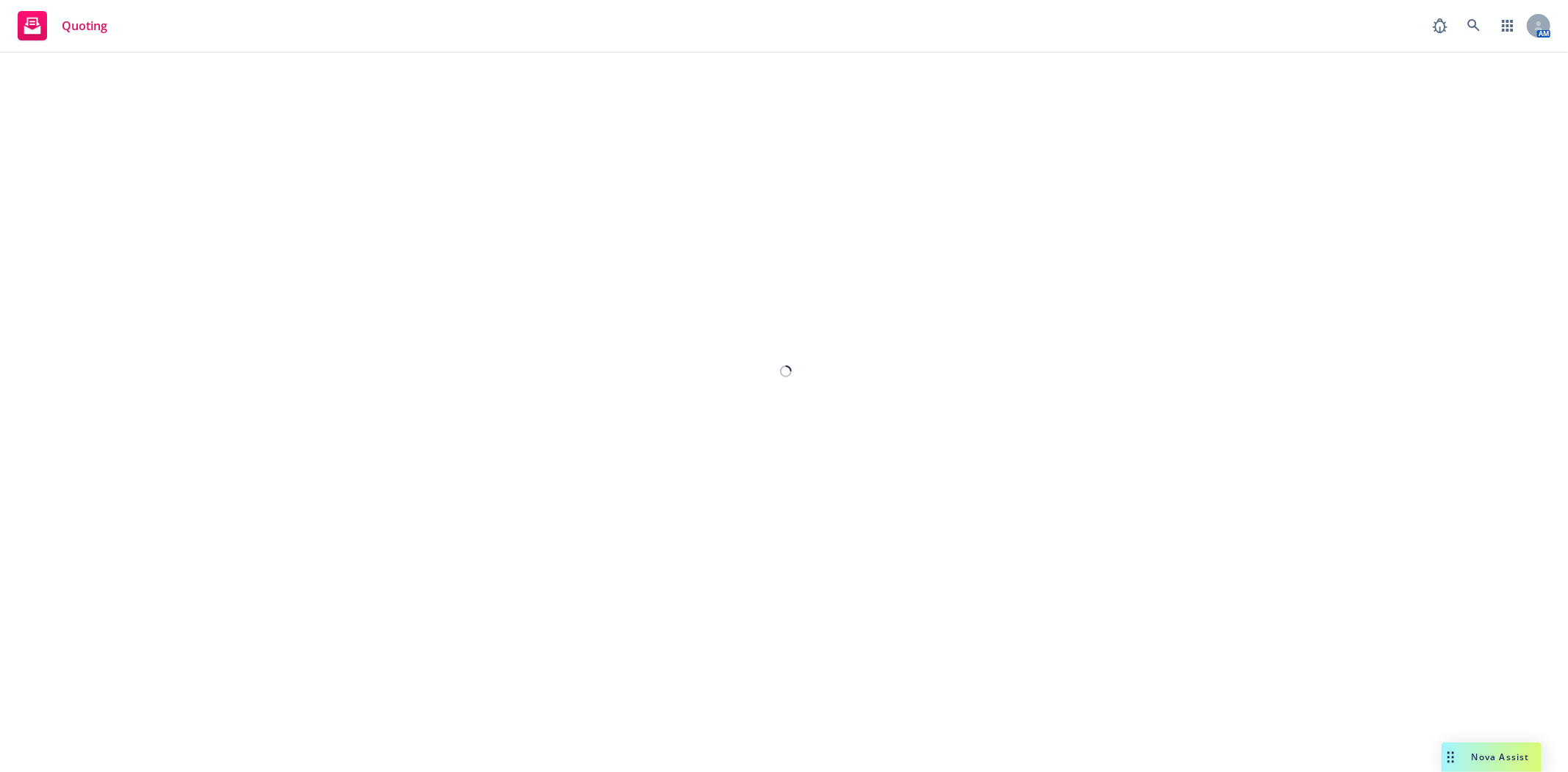
select select "12"
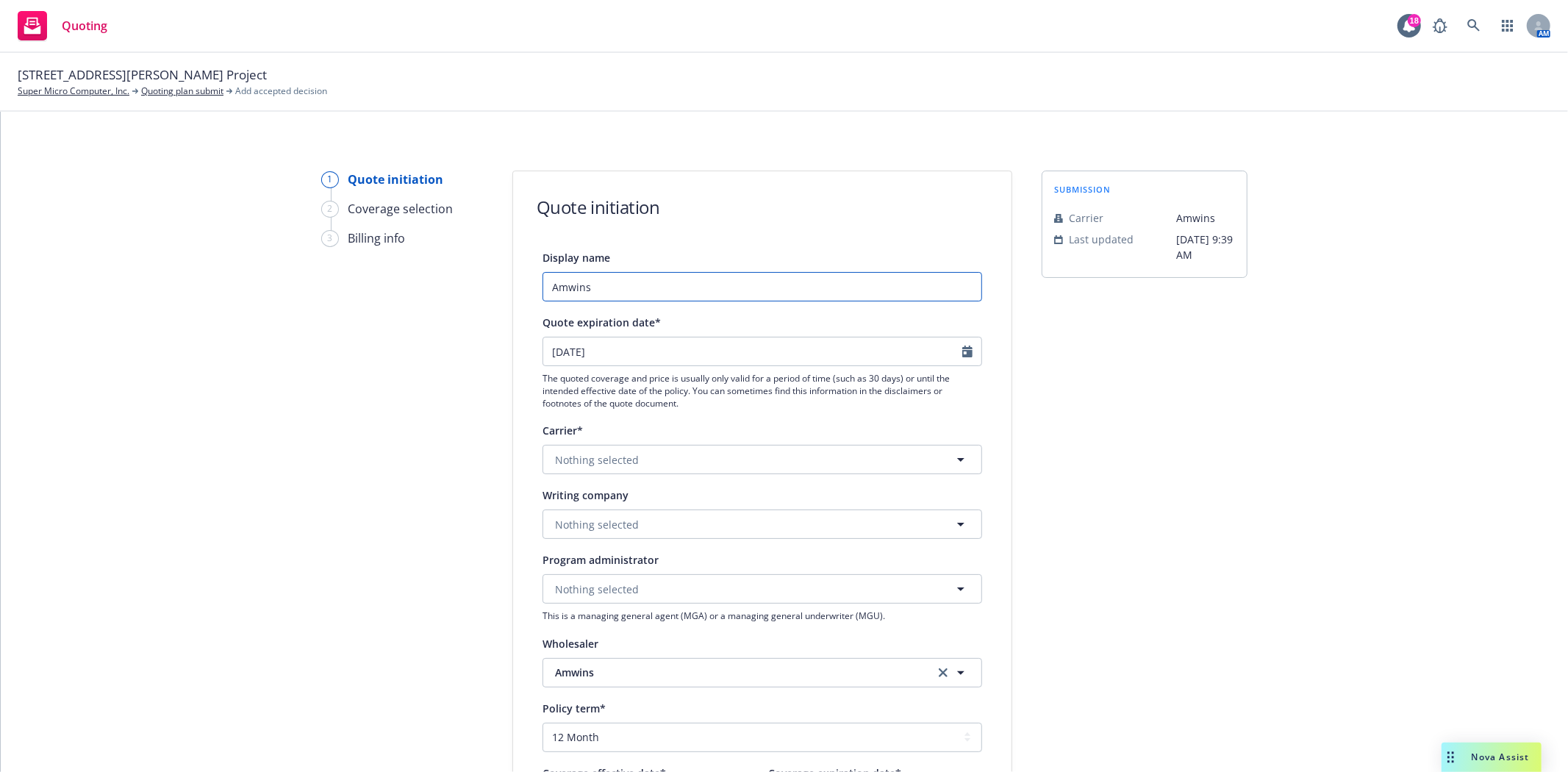
click at [605, 289] on input "Amwins" at bounding box center [762, 287] width 440 height 29
type input "Amwins - $6M XS Option"
click at [640, 467] on button "Nothing selected" at bounding box center [762, 459] width 440 height 29
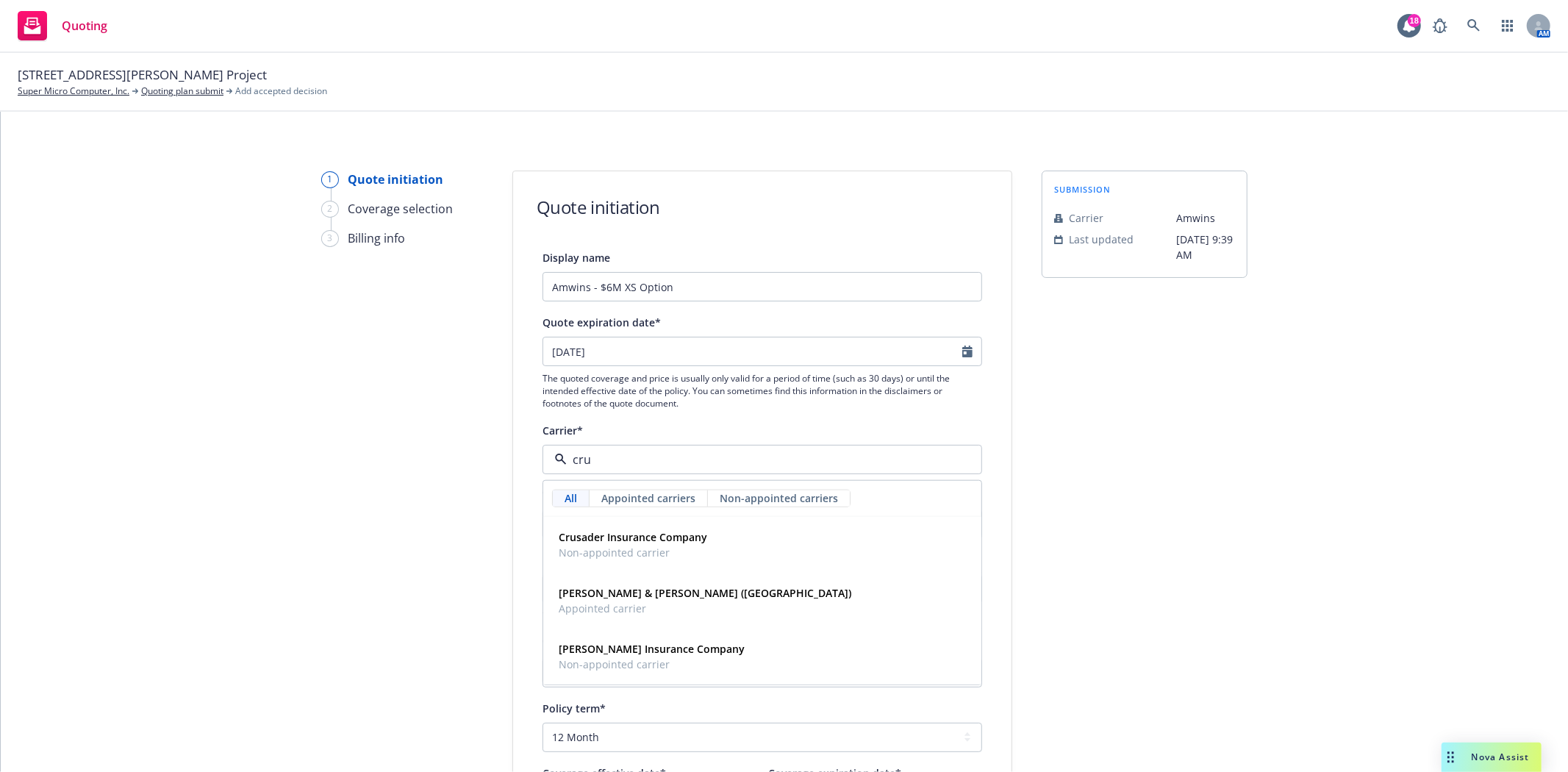
type input "[PERSON_NAME]"
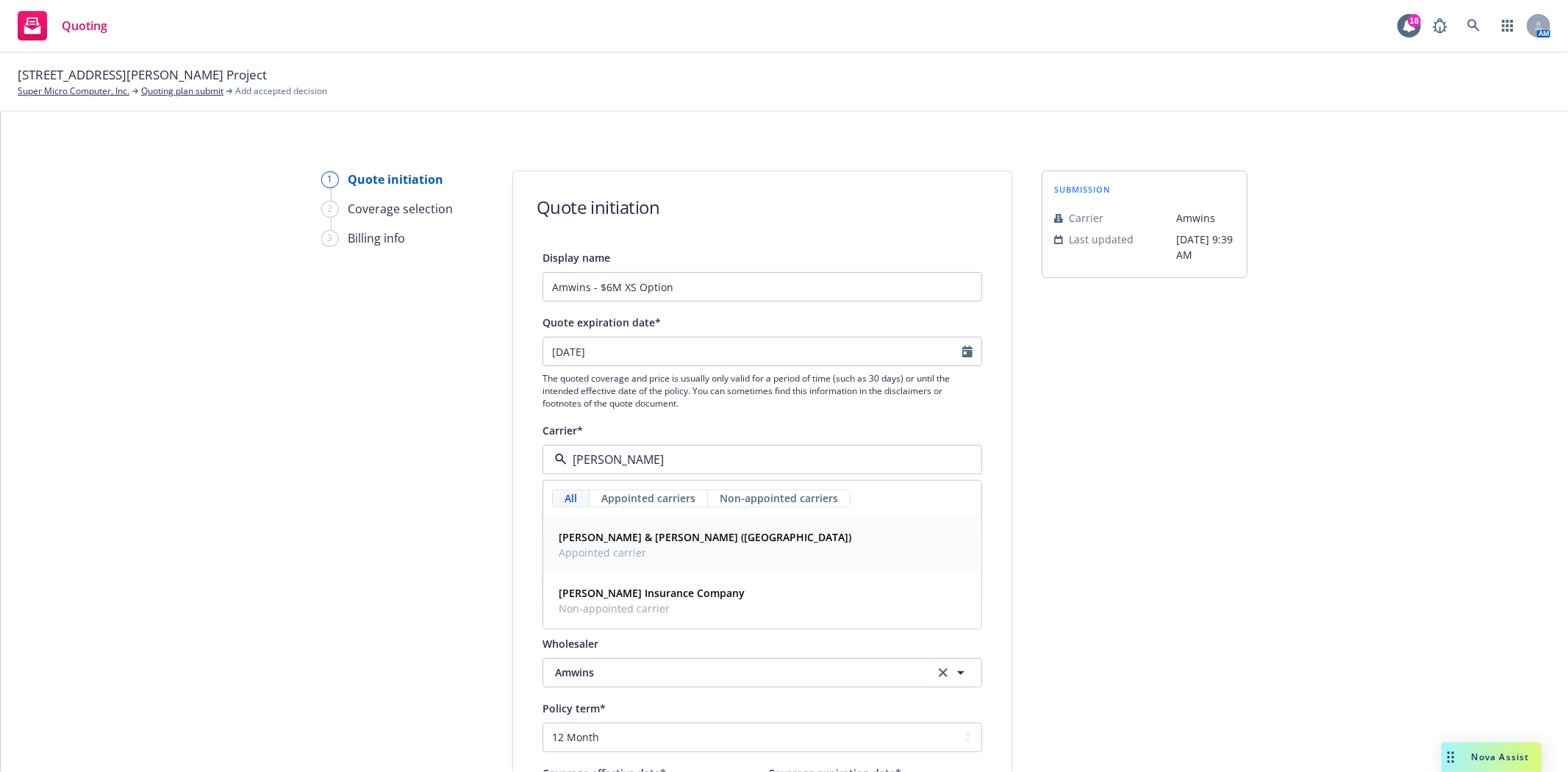
click at [608, 556] on span "Appointed carrier" at bounding box center [705, 552] width 293 height 16
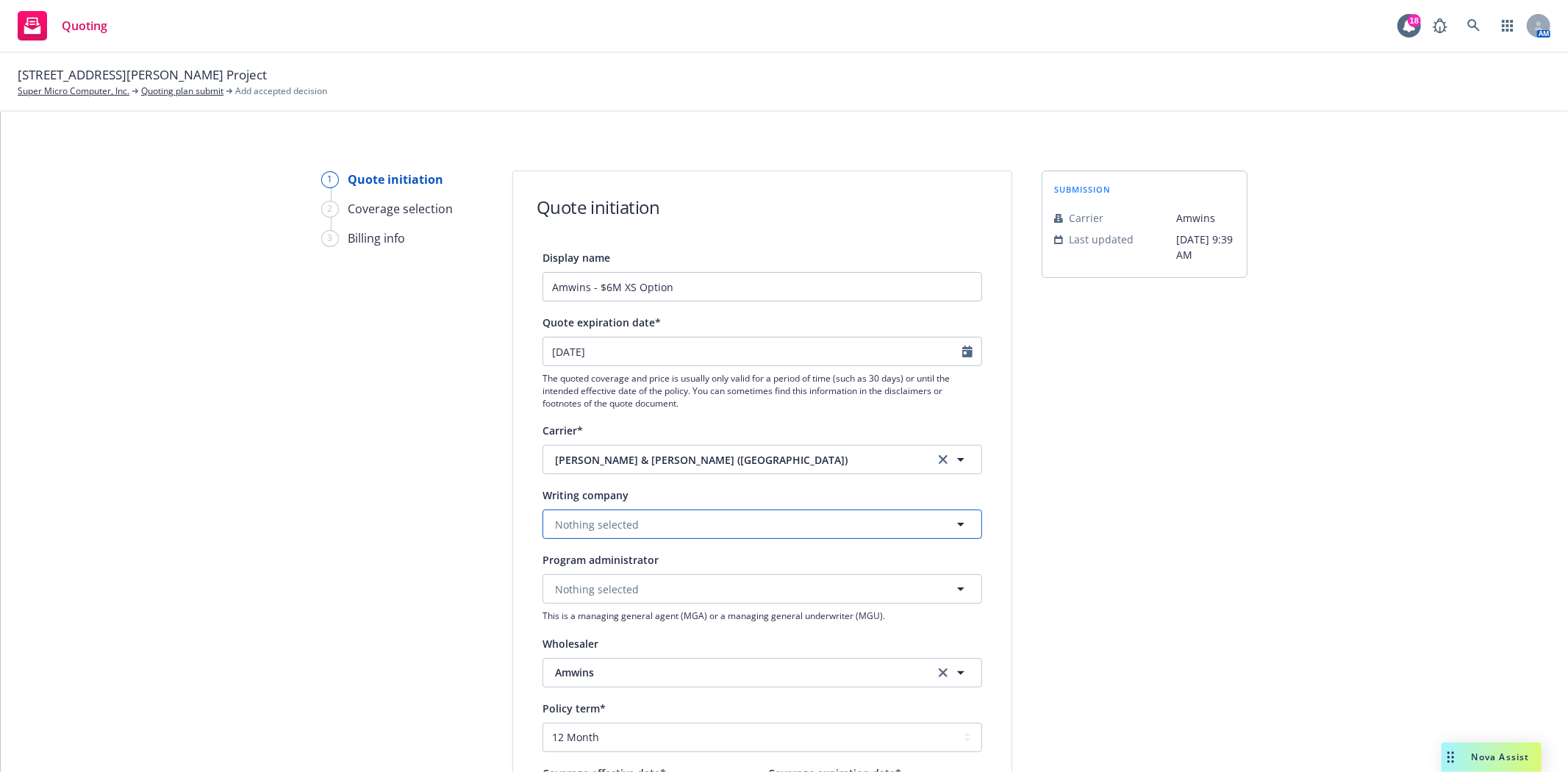
click at [619, 532] on span "Nothing selected" at bounding box center [597, 524] width 84 height 16
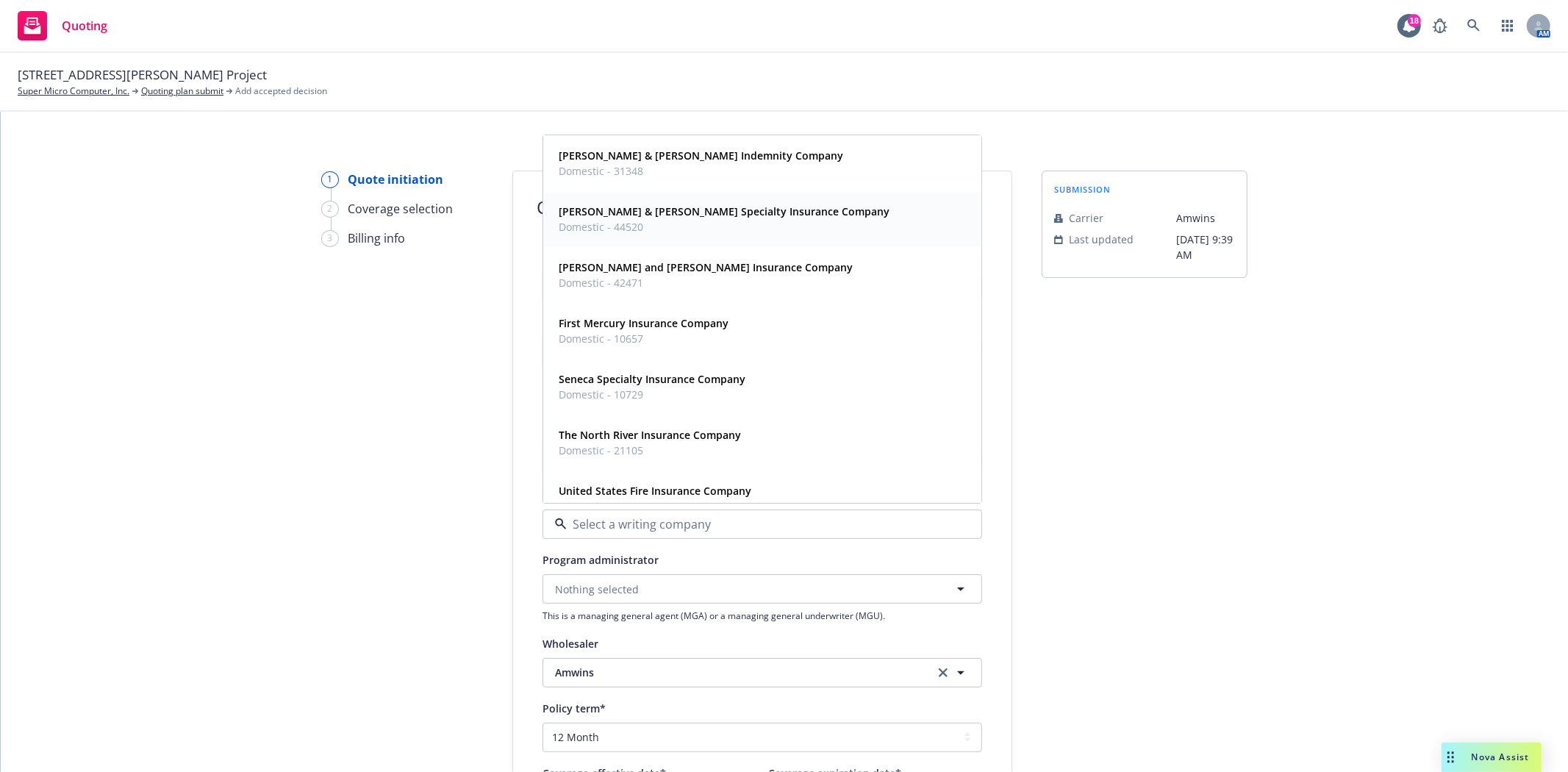
click at [693, 224] on span "Domestic - 44520" at bounding box center [724, 227] width 331 height 16
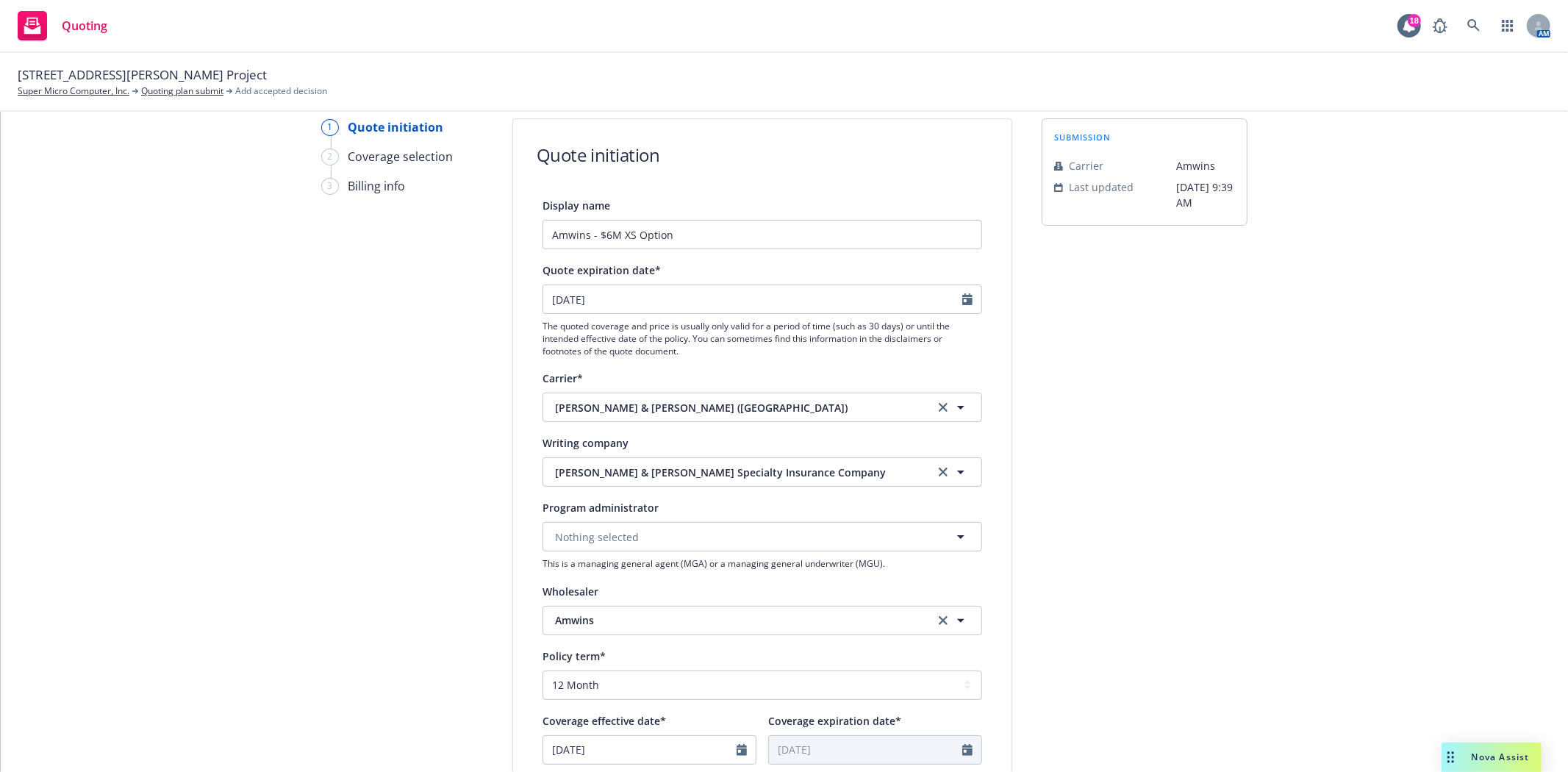
scroll to position [82, 0]
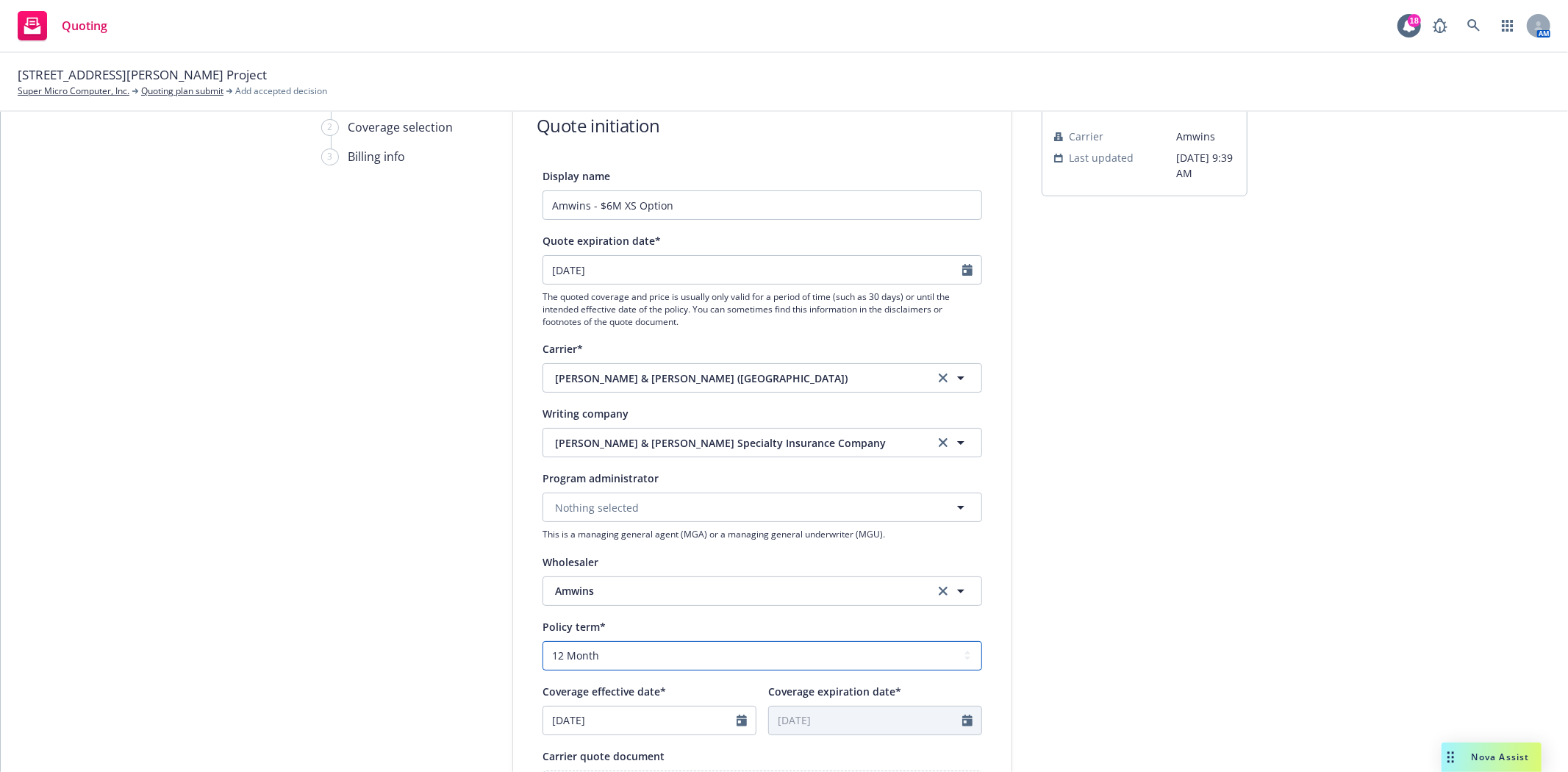
click at [605, 656] on select "Select policy term 12 Month 6 Month 4 Month 3 Month 2 Month 1 Month 36 Month (3…" at bounding box center [762, 655] width 440 height 29
select select "other"
click at [542, 641] on select "Select policy term 12 Month 6 Month 4 Month 3 Month 2 Month 1 Month 36 Month (3…" at bounding box center [762, 655] width 440 height 29
click at [582, 721] on input "[DATE]" at bounding box center [640, 720] width 194 height 28
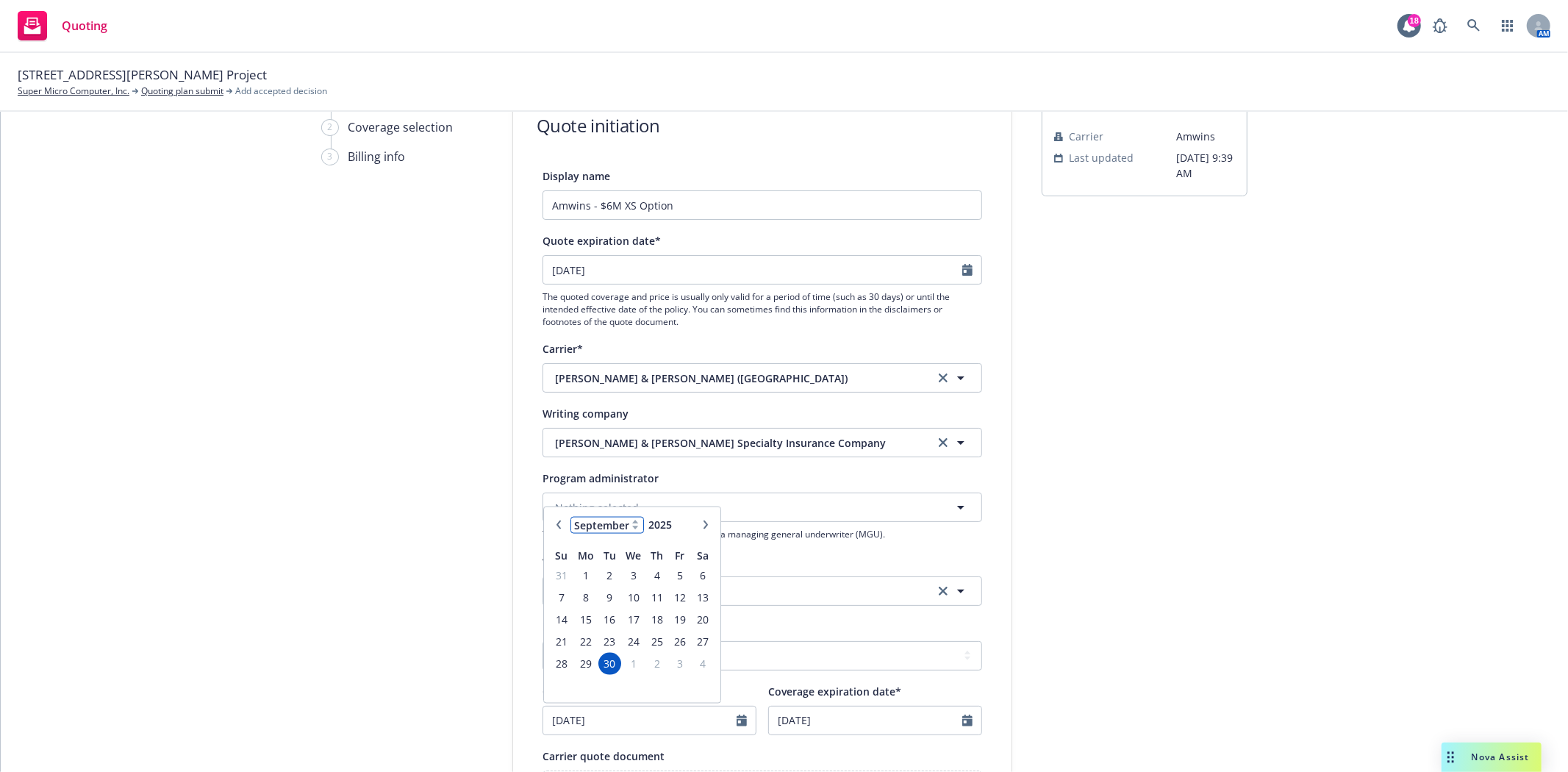
click at [617, 525] on select "January February March April May June July August September October November De…" at bounding box center [607, 524] width 74 height 17
select select "12"
click at [570, 518] on select "January February March April May June July August September October November De…" at bounding box center [607, 524] width 74 height 17
click at [575, 572] on span "1" at bounding box center [584, 575] width 22 height 18
type input "[DATE]"
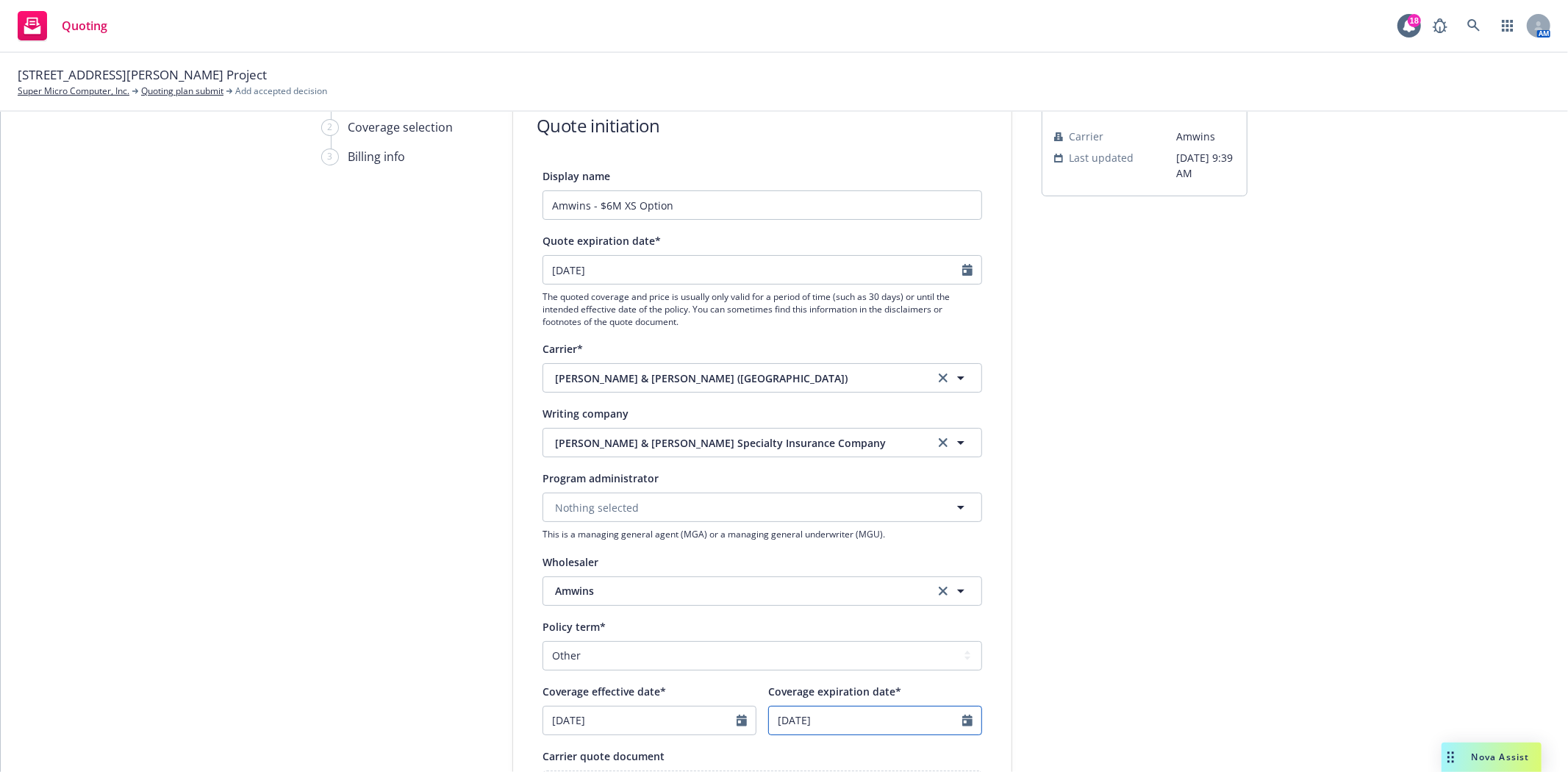
click at [794, 720] on input "[DATE]" at bounding box center [866, 720] width 194 height 28
click at [816, 526] on select "January February March April May June July August September October November De…" at bounding box center [833, 524] width 74 height 17
select select "12"
click at [796, 518] on select "January February March April May June July August September October November De…" at bounding box center [833, 524] width 74 height 17
type input "2027"
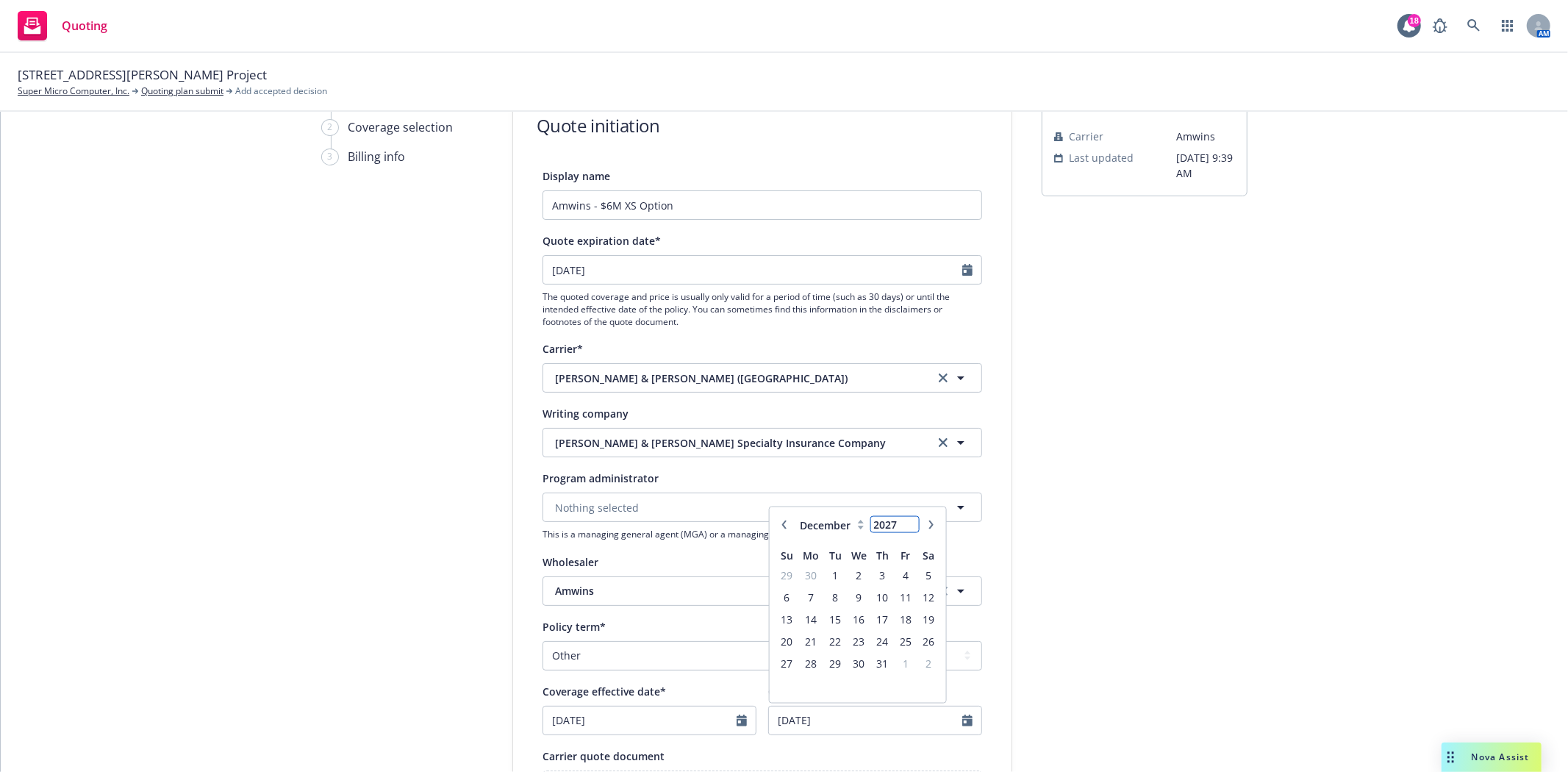
click at [901, 520] on input "2027" at bounding box center [895, 524] width 48 height 16
click at [849, 574] on span "1" at bounding box center [859, 575] width 21 height 18
type input "[DATE]"
click at [993, 598] on div "Display name Amwins - $6M XS Option Quote expiration date* [DATE] The quoted co…" at bounding box center [762, 575] width 498 height 818
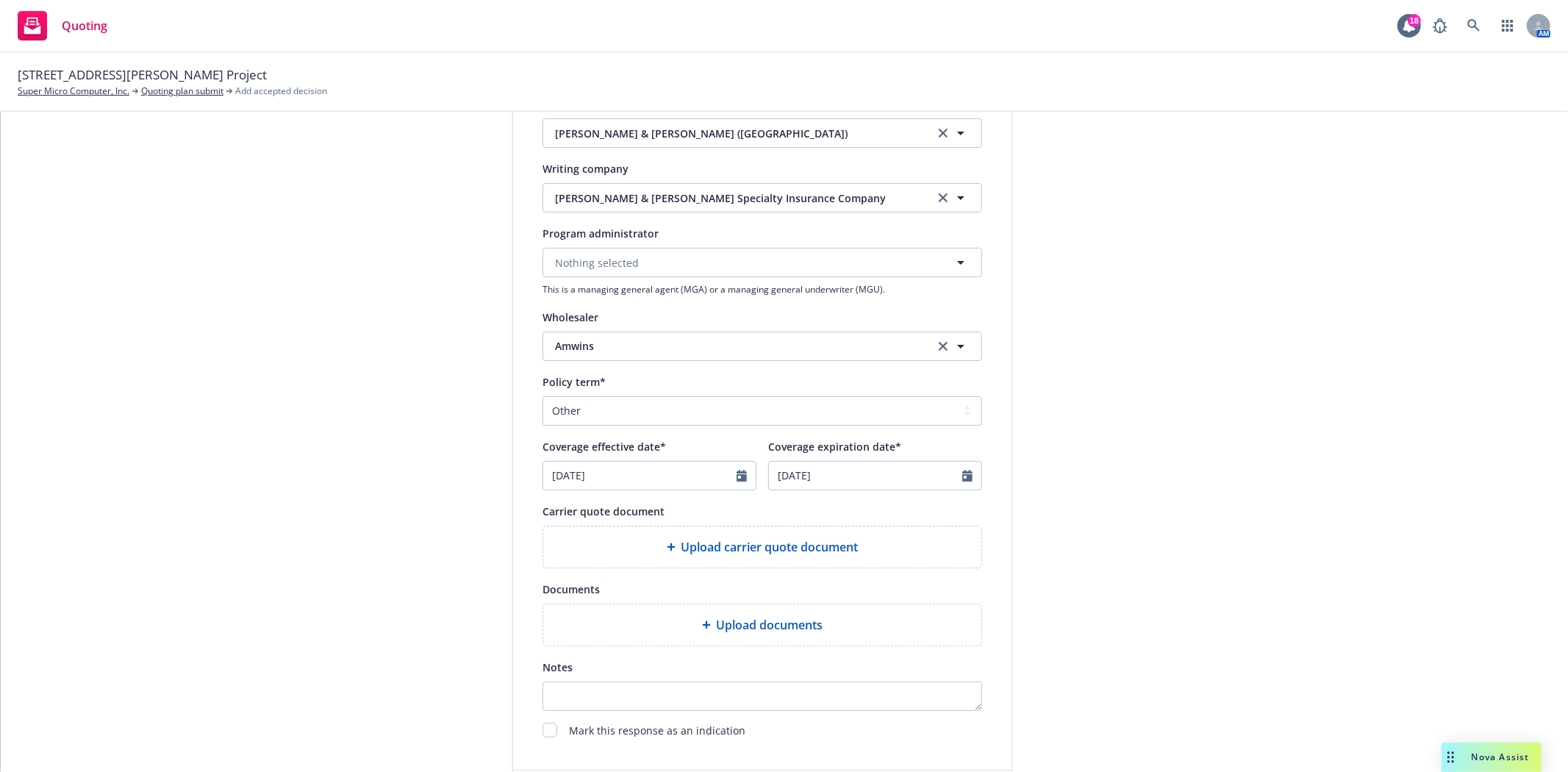
scroll to position [481, 0]
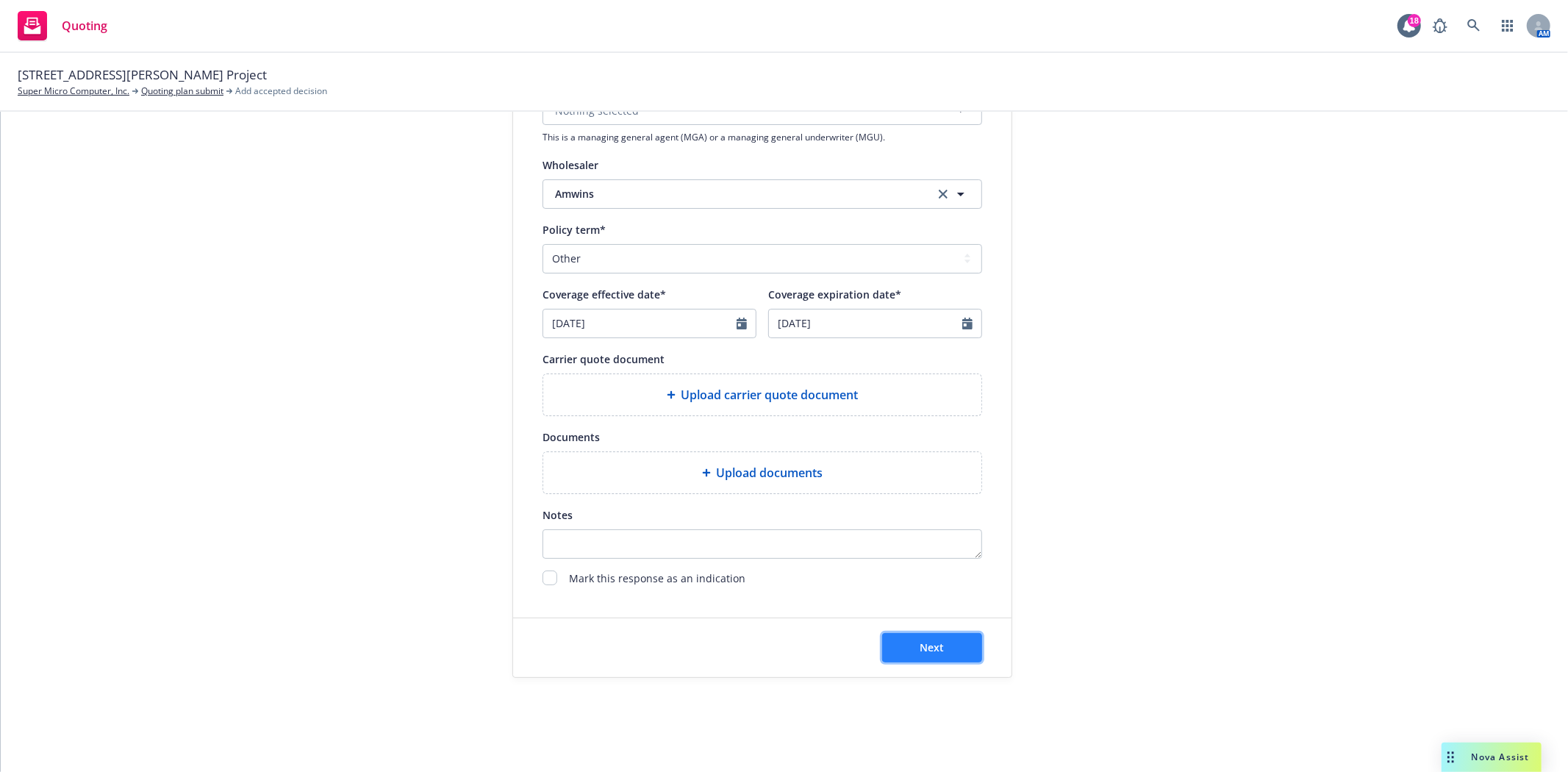
click at [936, 644] on span "Next" at bounding box center [933, 647] width 24 height 14
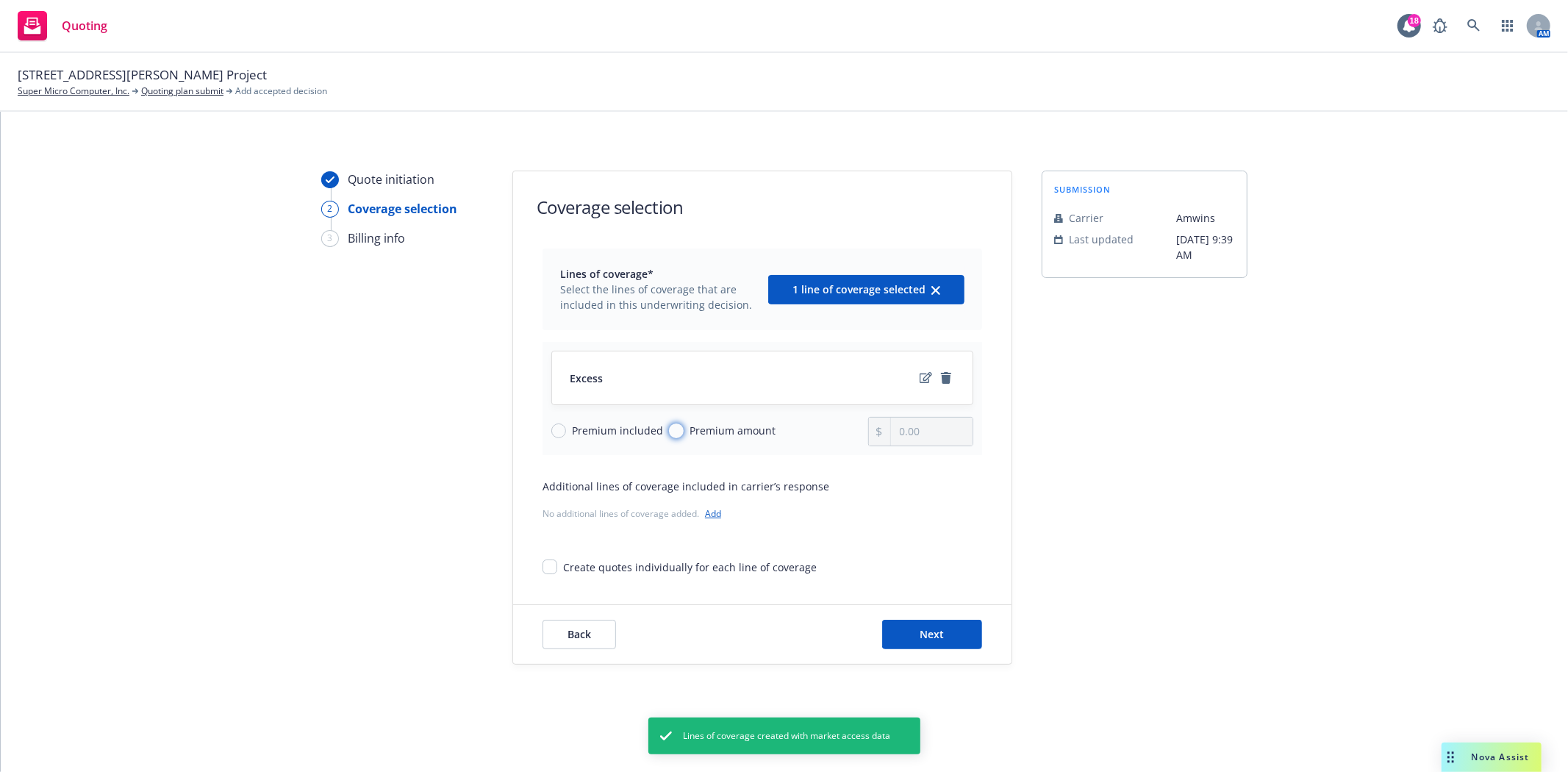
click at [670, 431] on input "Premium amount" at bounding box center [677, 431] width 15 height 15
radio input "true"
click at [927, 429] on input "0.00" at bounding box center [931, 431] width 82 height 28
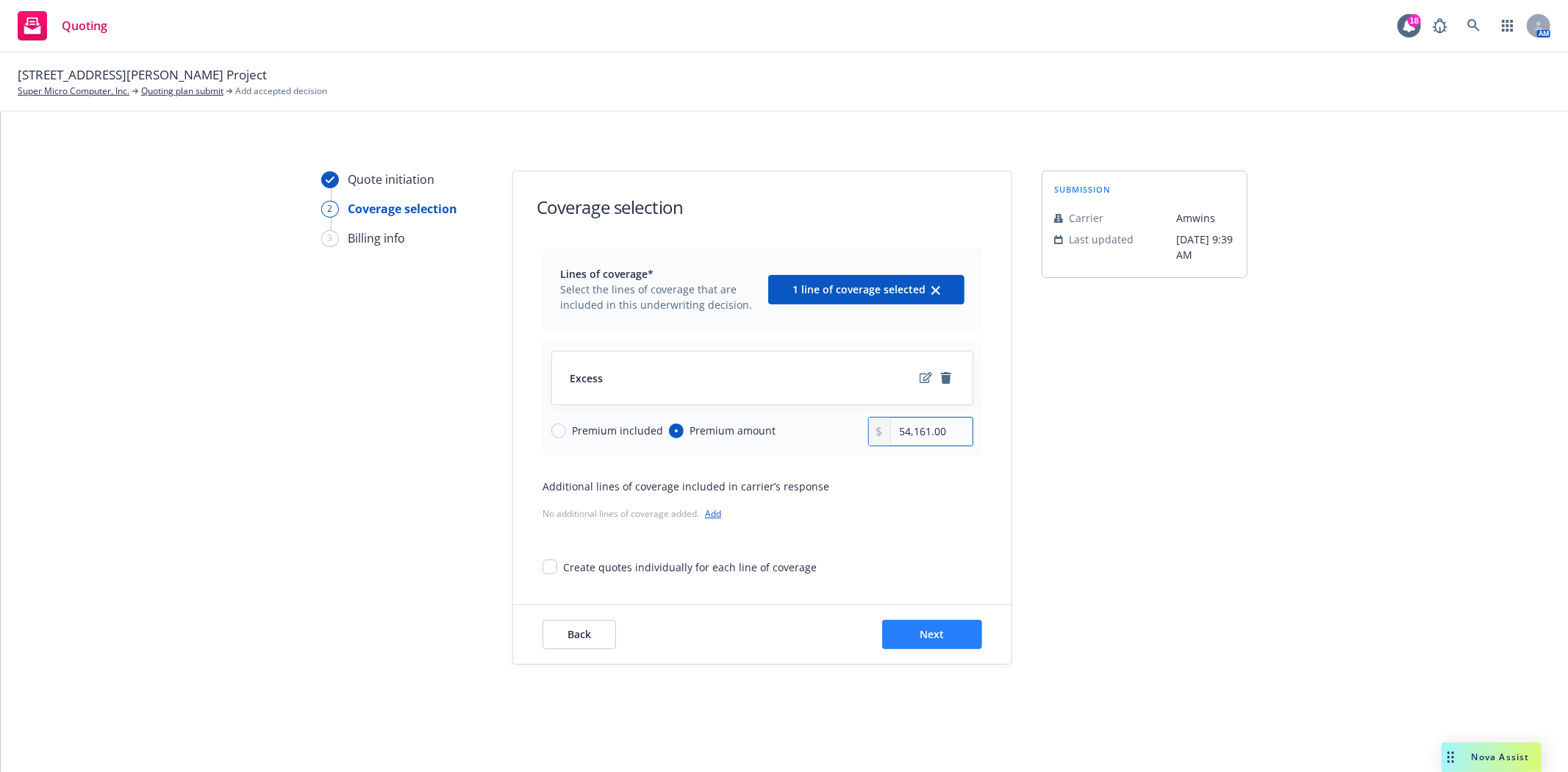
type input "54,161.00"
click at [927, 626] on button "Next" at bounding box center [932, 634] width 100 height 29
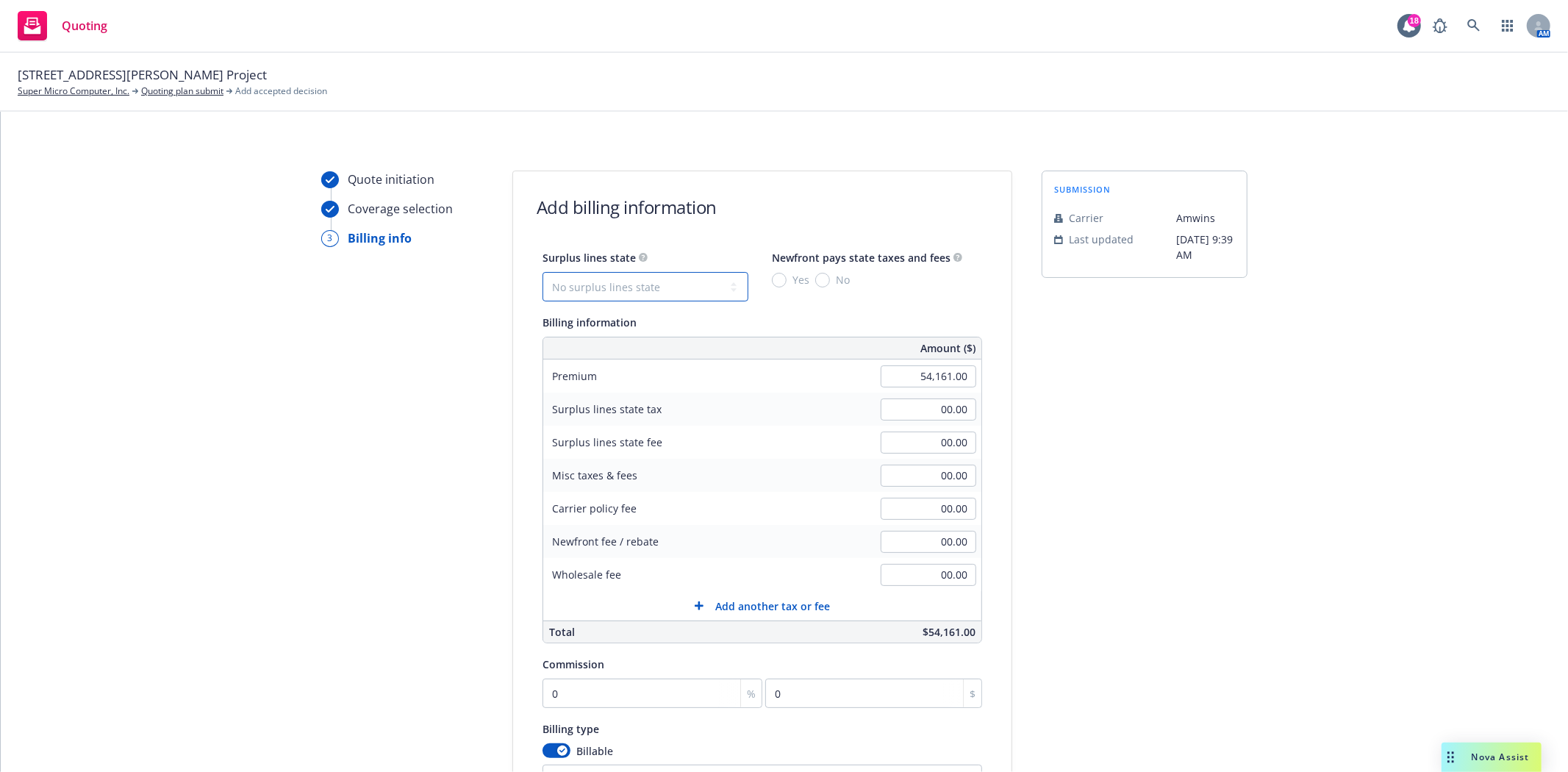
click at [630, 285] on select "No surplus lines state [US_STATE] [US_STATE] [US_STATE] [US_STATE] [US_STATE] […" at bounding box center [645, 287] width 206 height 29
select select "CA"
click at [542, 272] on select "No surplus lines state [US_STATE] [US_STATE] [US_STATE] [US_STATE] [US_STATE] […" at bounding box center [645, 287] width 206 height 29
type input "1,624.83"
type input "97.49"
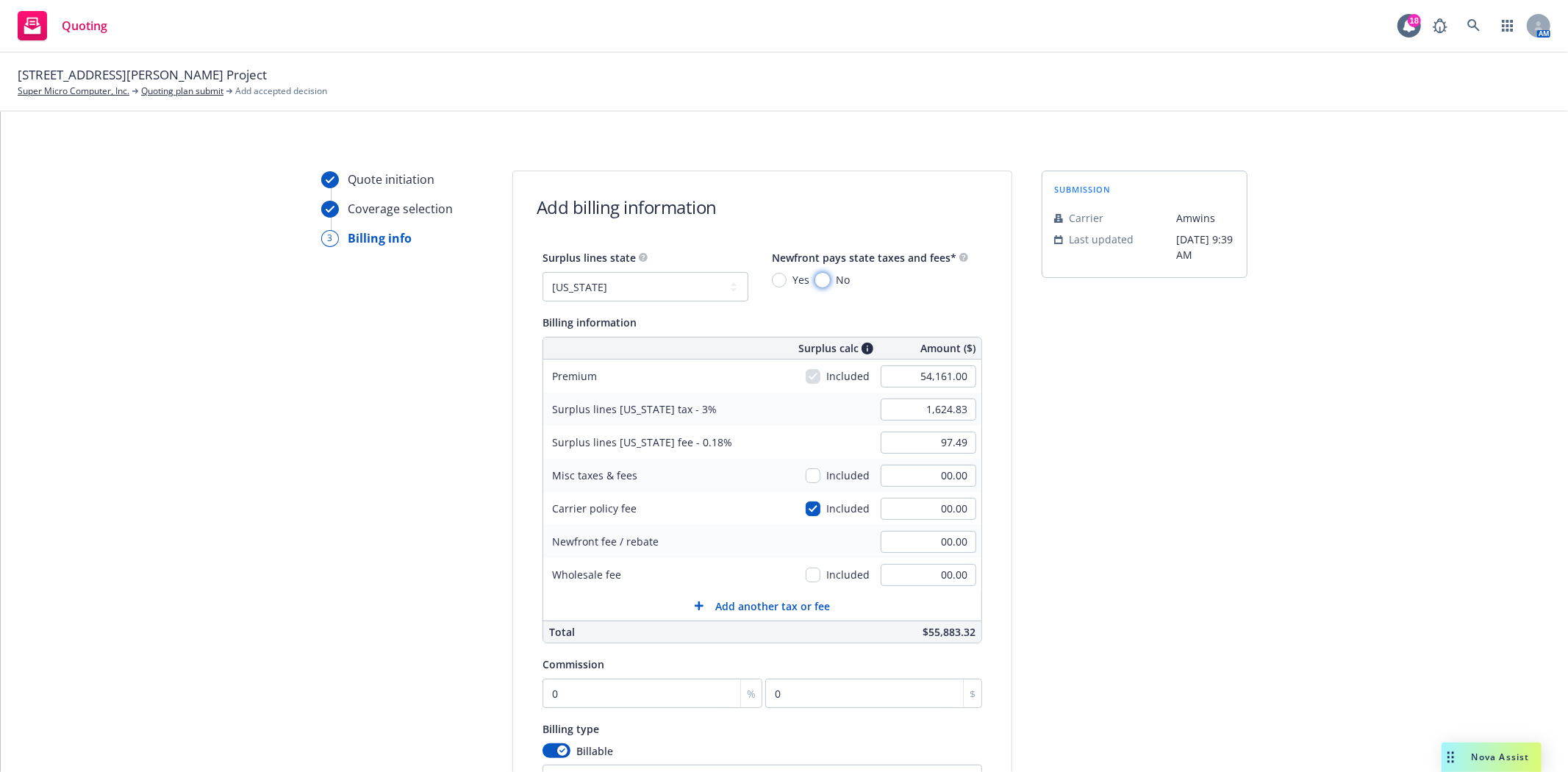
click at [816, 285] on input "No" at bounding box center [823, 280] width 15 height 15
radio input "true"
click at [926, 578] on input "00.00" at bounding box center [928, 574] width 95 height 22
type input "500.00"
drag, startPoint x: 1174, startPoint y: 579, endPoint x: 959, endPoint y: 665, distance: 231.6
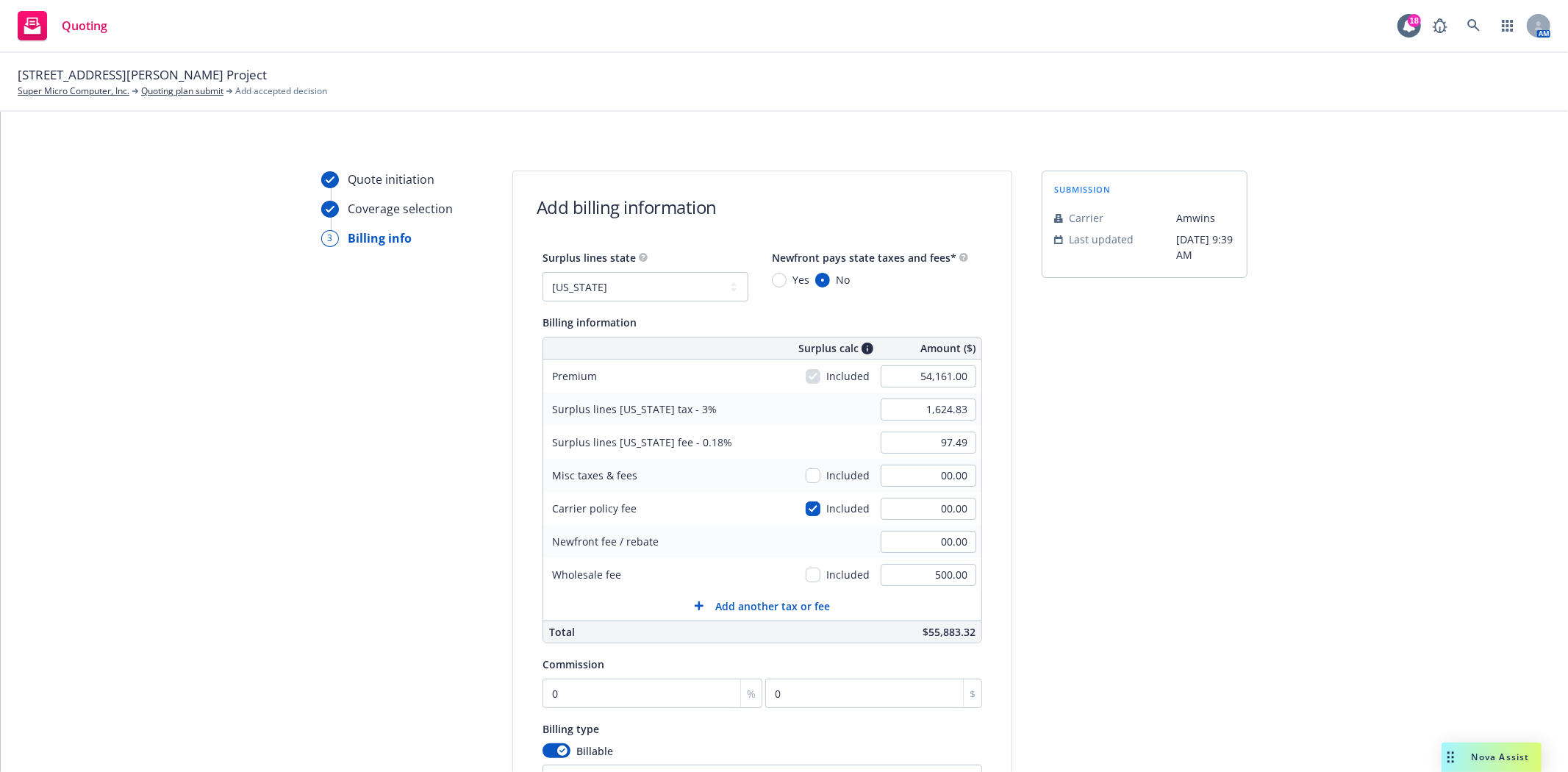
click at [1173, 581] on div "submission Carrier [PERSON_NAME] Last updated [DATE] 9:39 AM" at bounding box center [1144, 527] width 206 height 713
click at [665, 704] on input "0" at bounding box center [652, 692] width 220 height 29
type input "1"
type input "541.61"
type input "10"
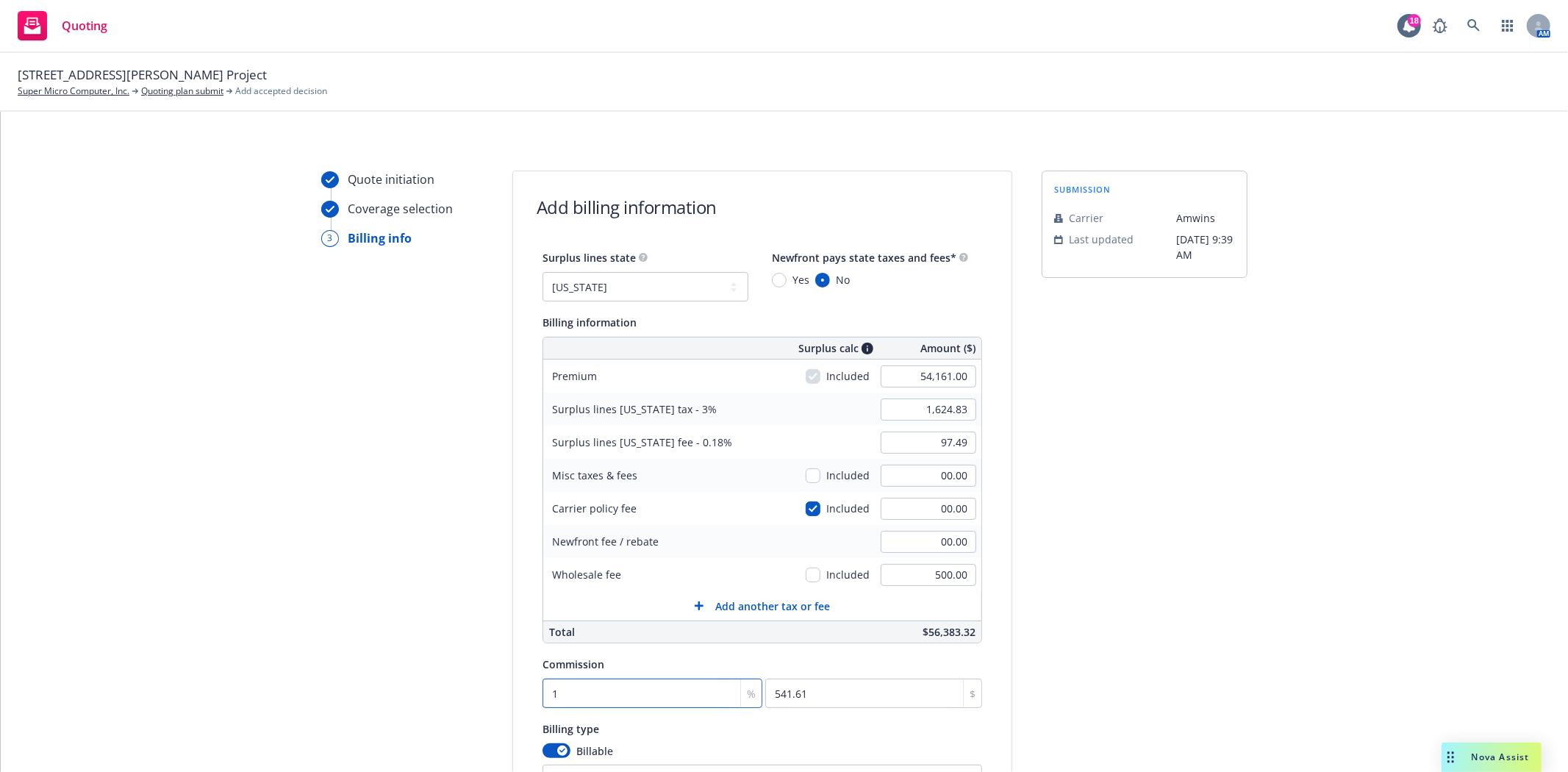
type input "5416.1"
type input "10"
click at [1027, 691] on div "Quote initiation Coverage selection 3 Billing info Add billing information Surp…" at bounding box center [784, 527] width 1532 height 713
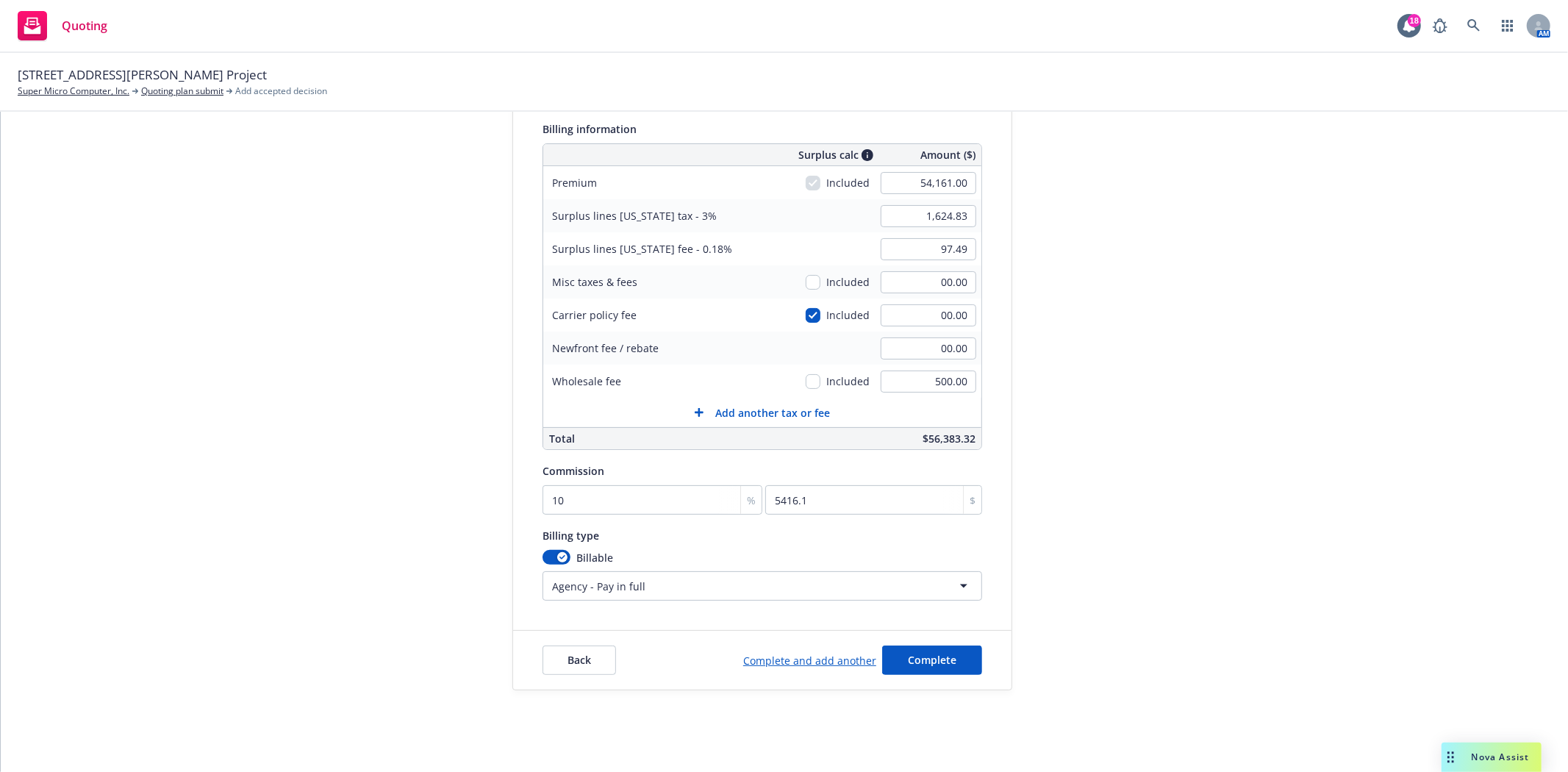
scroll to position [207, 0]
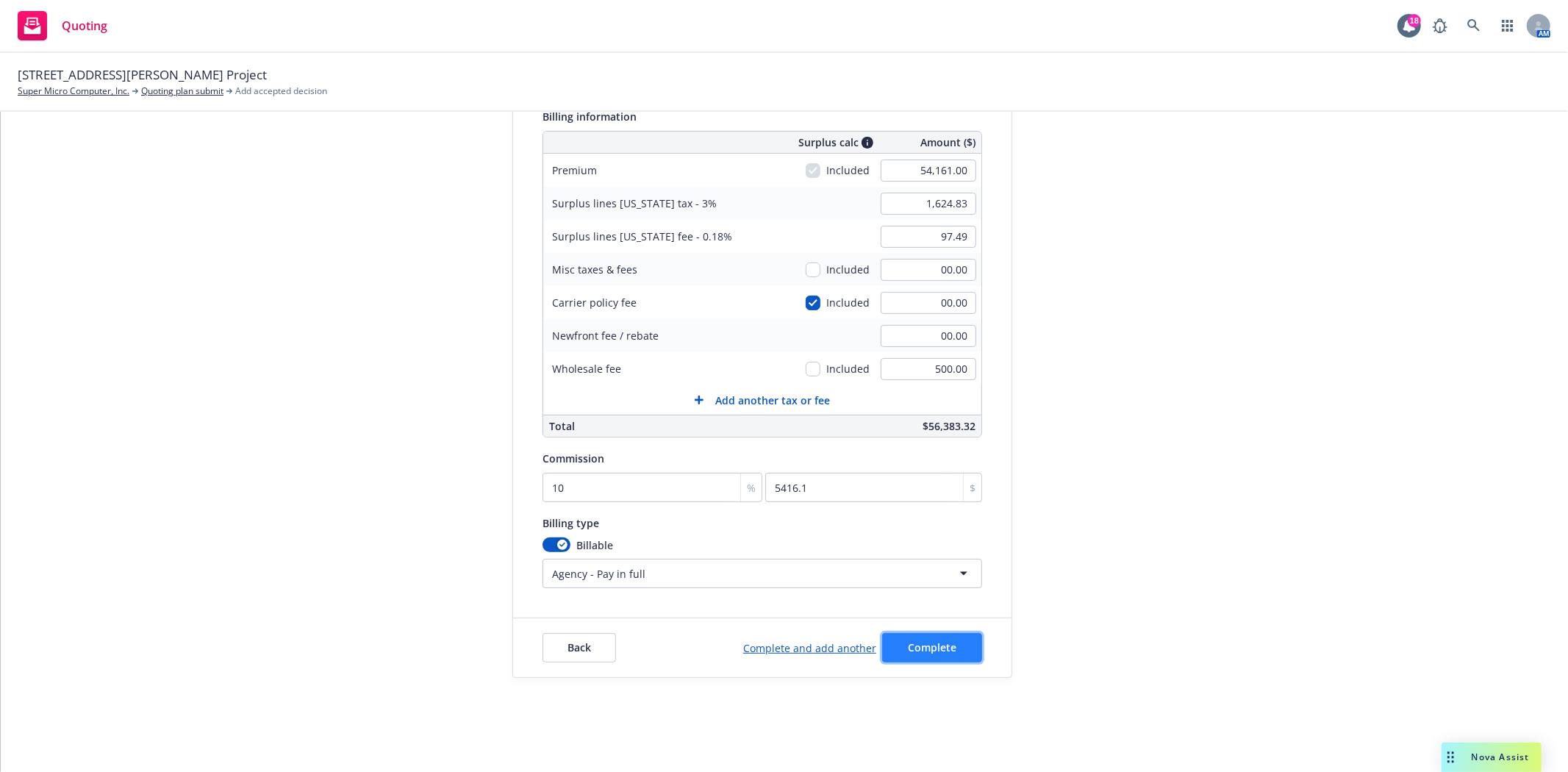
click at [944, 650] on span "Complete" at bounding box center [932, 647] width 49 height 14
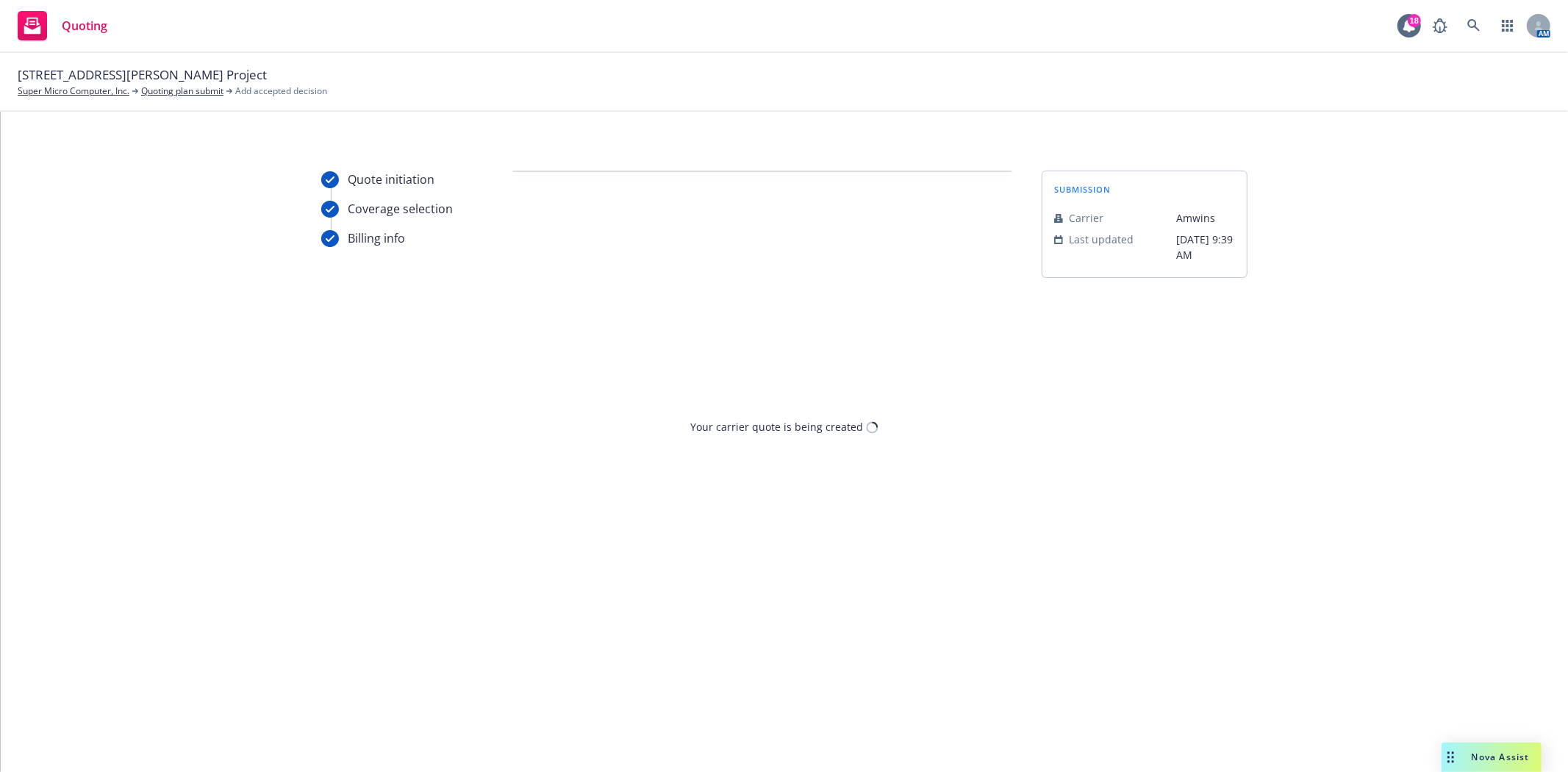
scroll to position [0, 0]
